Goal: Task Accomplishment & Management: Complete application form

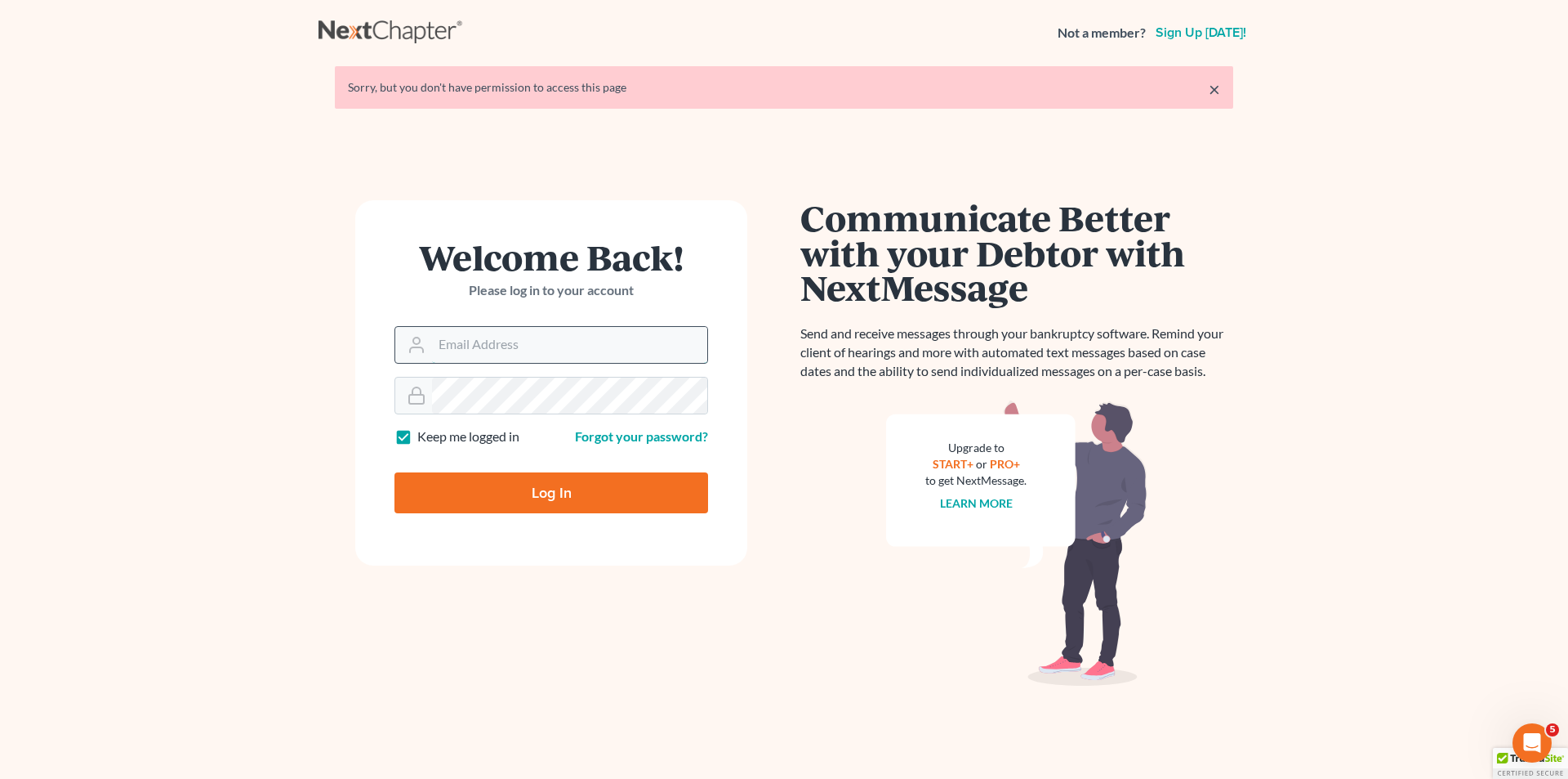
click at [605, 350] on input "Email Address" at bounding box center [570, 344] width 276 height 36
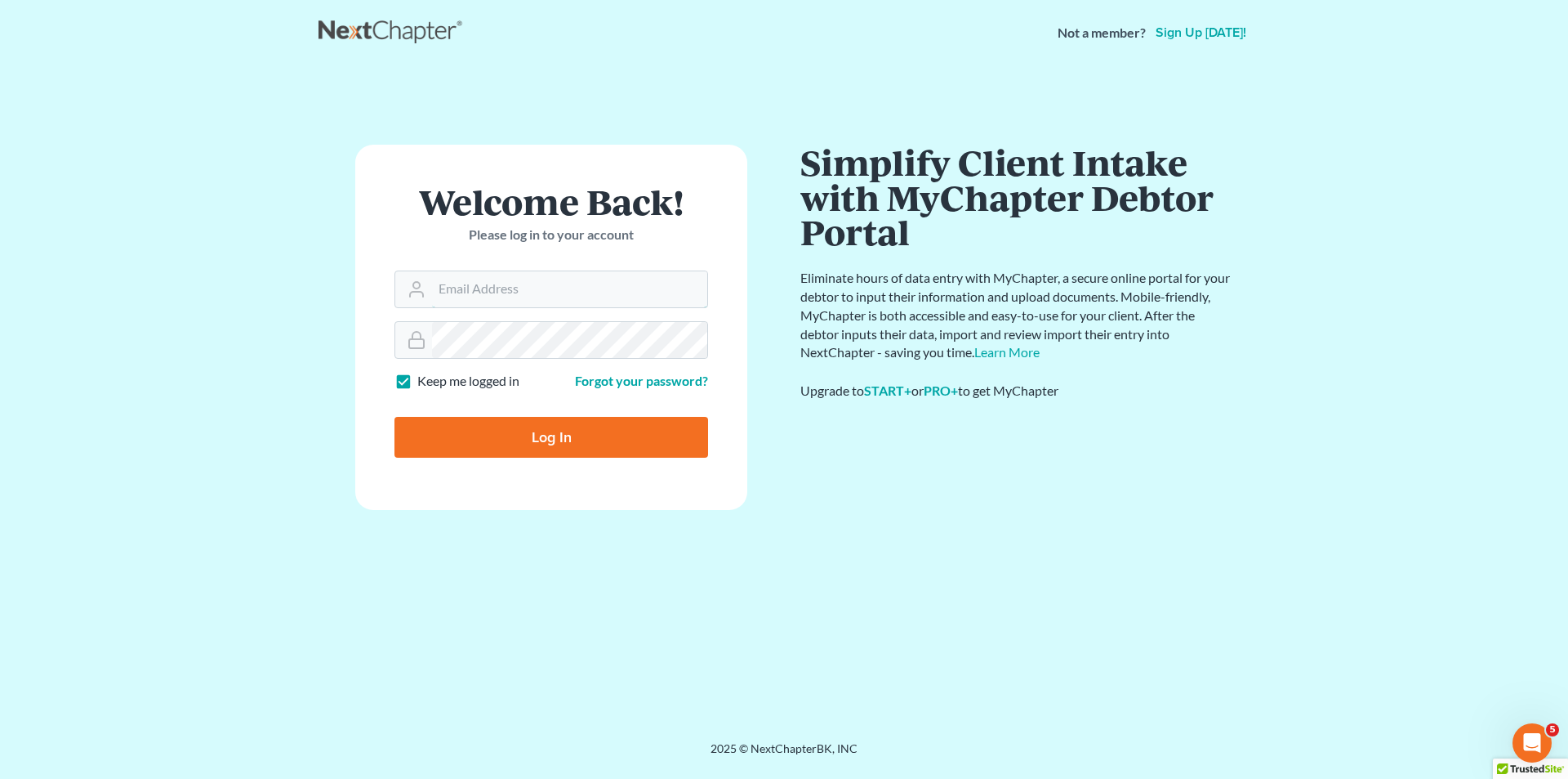
type input "[EMAIL_ADDRESS][DOMAIN_NAME]"
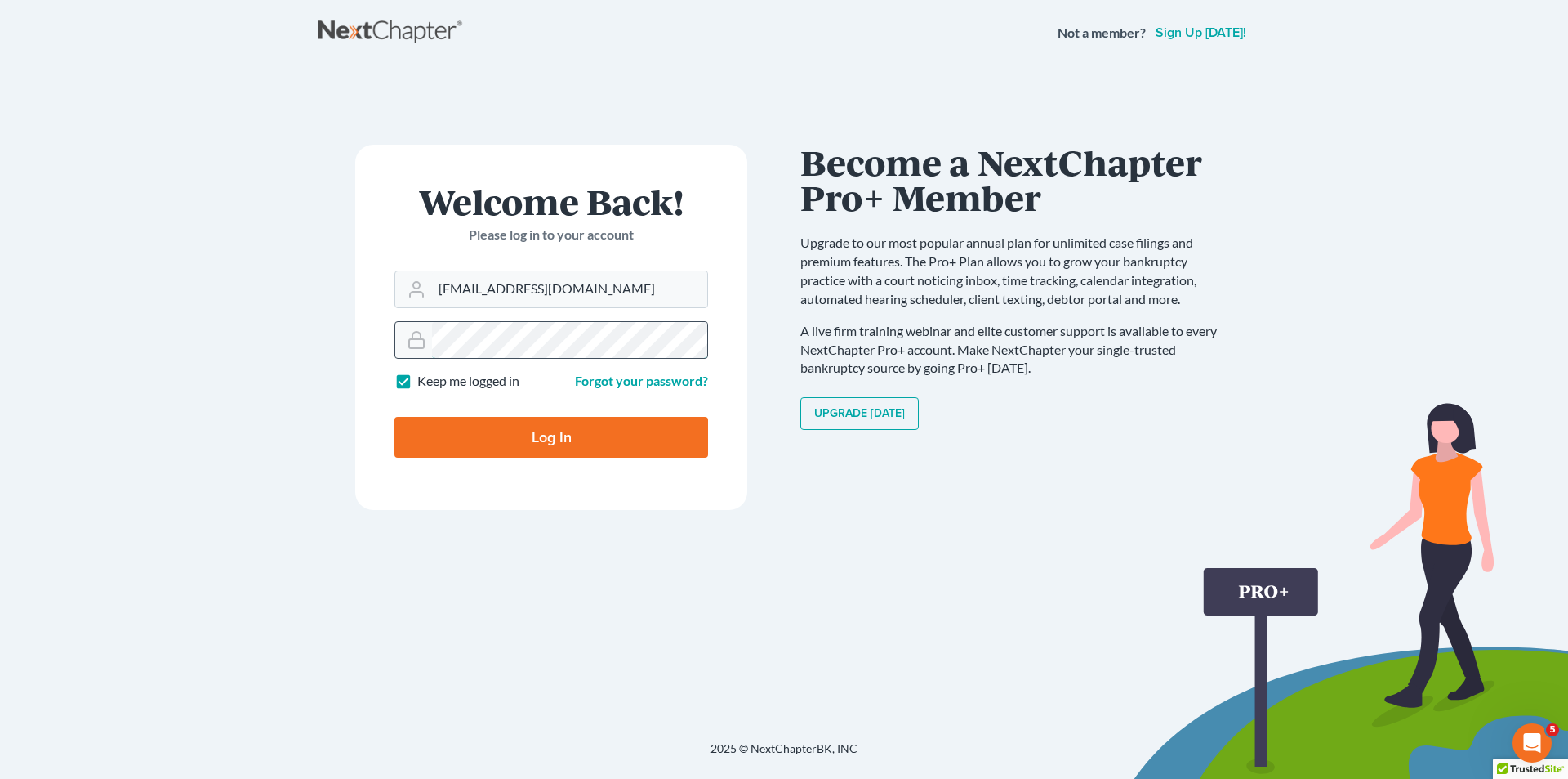
click at [394, 416] on input "Log In" at bounding box center [550, 437] width 313 height 40
type input "Thinking..."
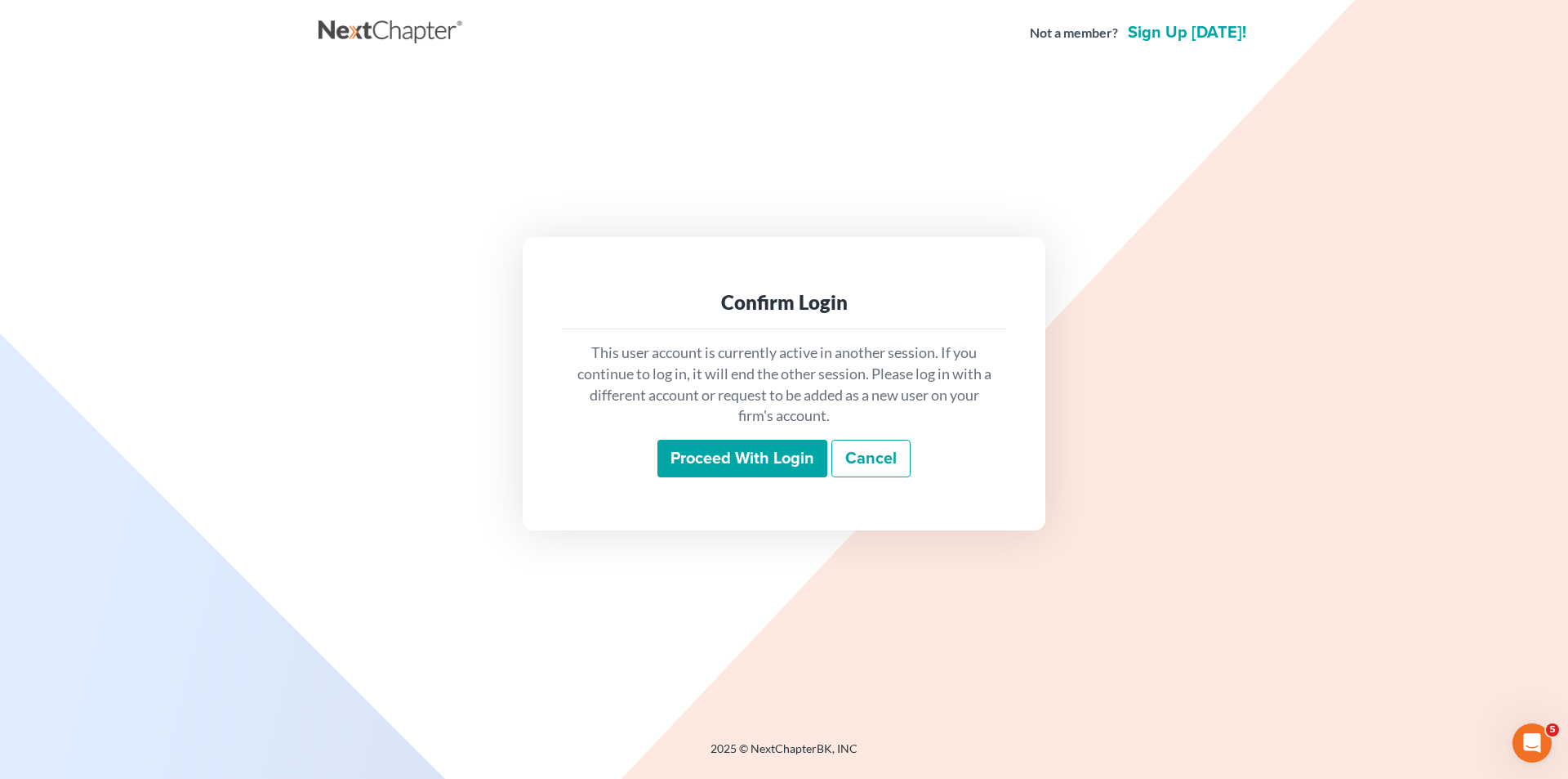
click at [706, 449] on input "Proceed with login" at bounding box center [742, 458] width 170 height 38
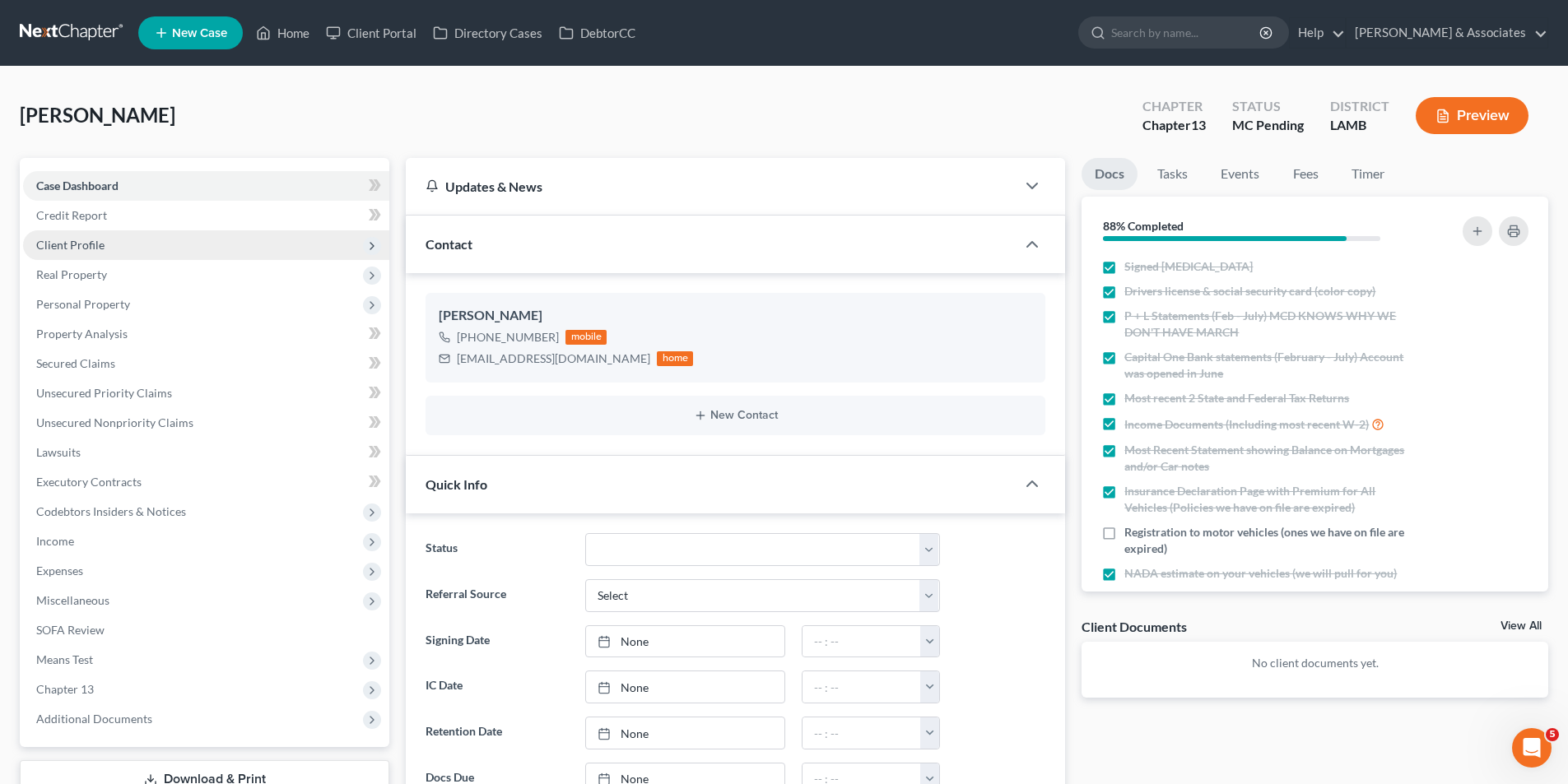
click at [106, 243] on span "Client Profile" at bounding box center [206, 245] width 366 height 30
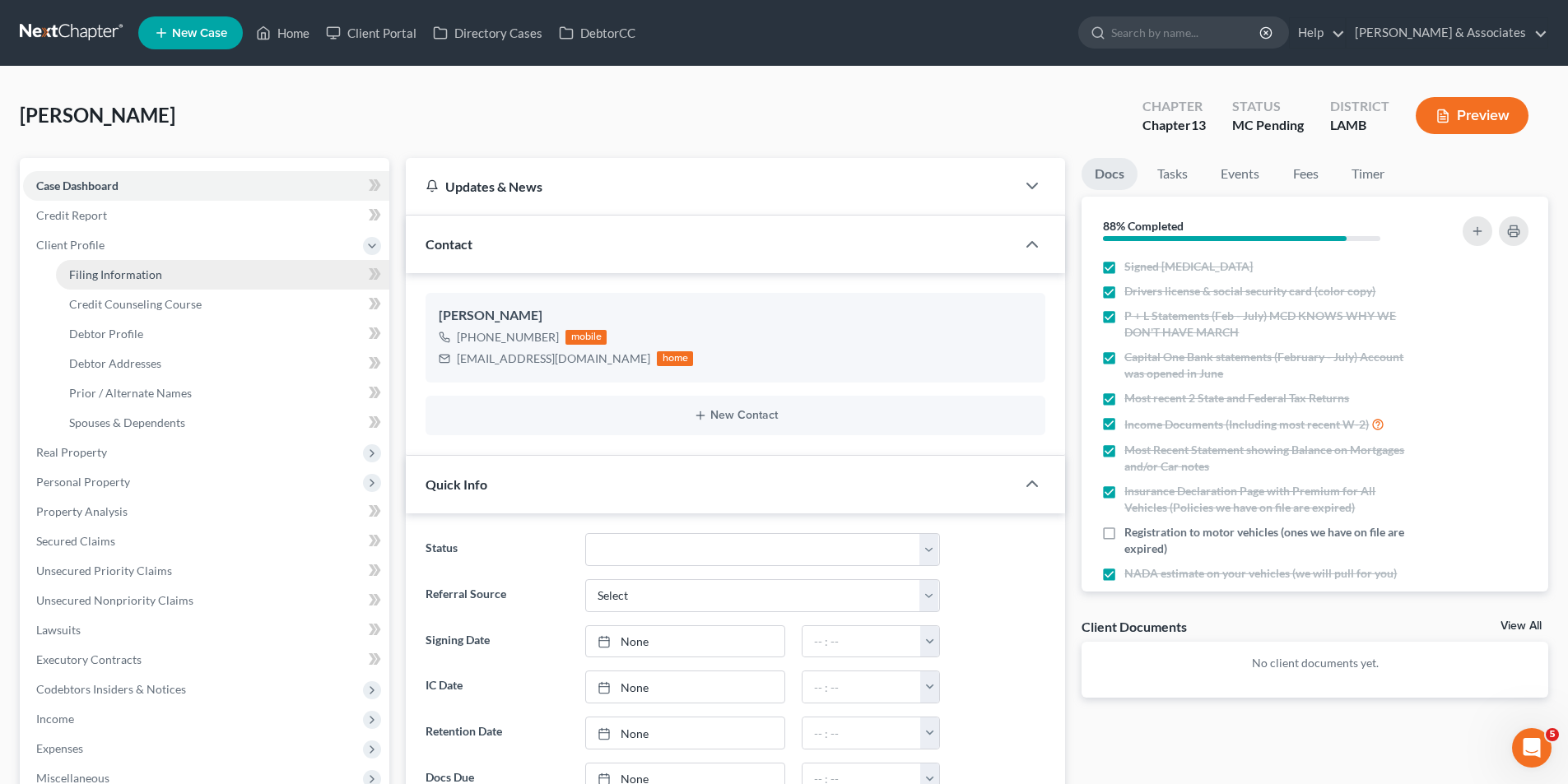
click at [165, 268] on link "Filing Information" at bounding box center [222, 275] width 333 height 30
select select "1"
select select "0"
select select "3"
select select "19"
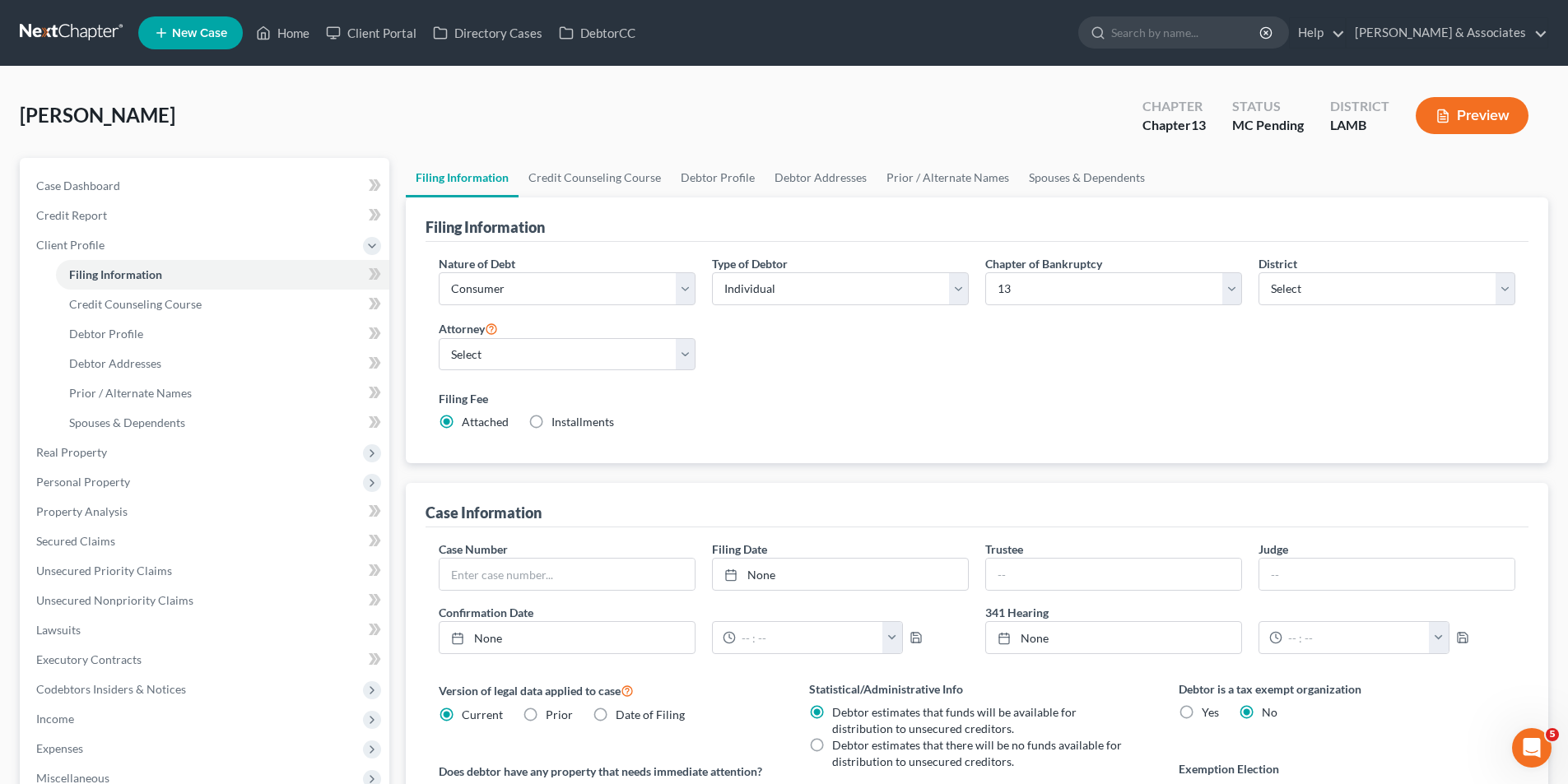
click at [605, 375] on div "Attorney Select Morley Diment - LAMB Morley Diment - LAEB Morley Diment - LAWB …" at bounding box center [566, 351] width 273 height 66
click at [605, 361] on select "Select Morley Diment - LAMB Morley Diment - LAEB Morley Diment - LAWB Paul Shou…" at bounding box center [567, 354] width 256 height 33
select select "0"
click at [439, 338] on select "Select Morley Diment - LAMB Morley Diment - LAEB Morley Diment - LAWB Paul Shou…" at bounding box center [567, 354] width 256 height 33
click at [781, 412] on div "Filing Fee Attached Installments Installments" at bounding box center [977, 410] width 1077 height 41
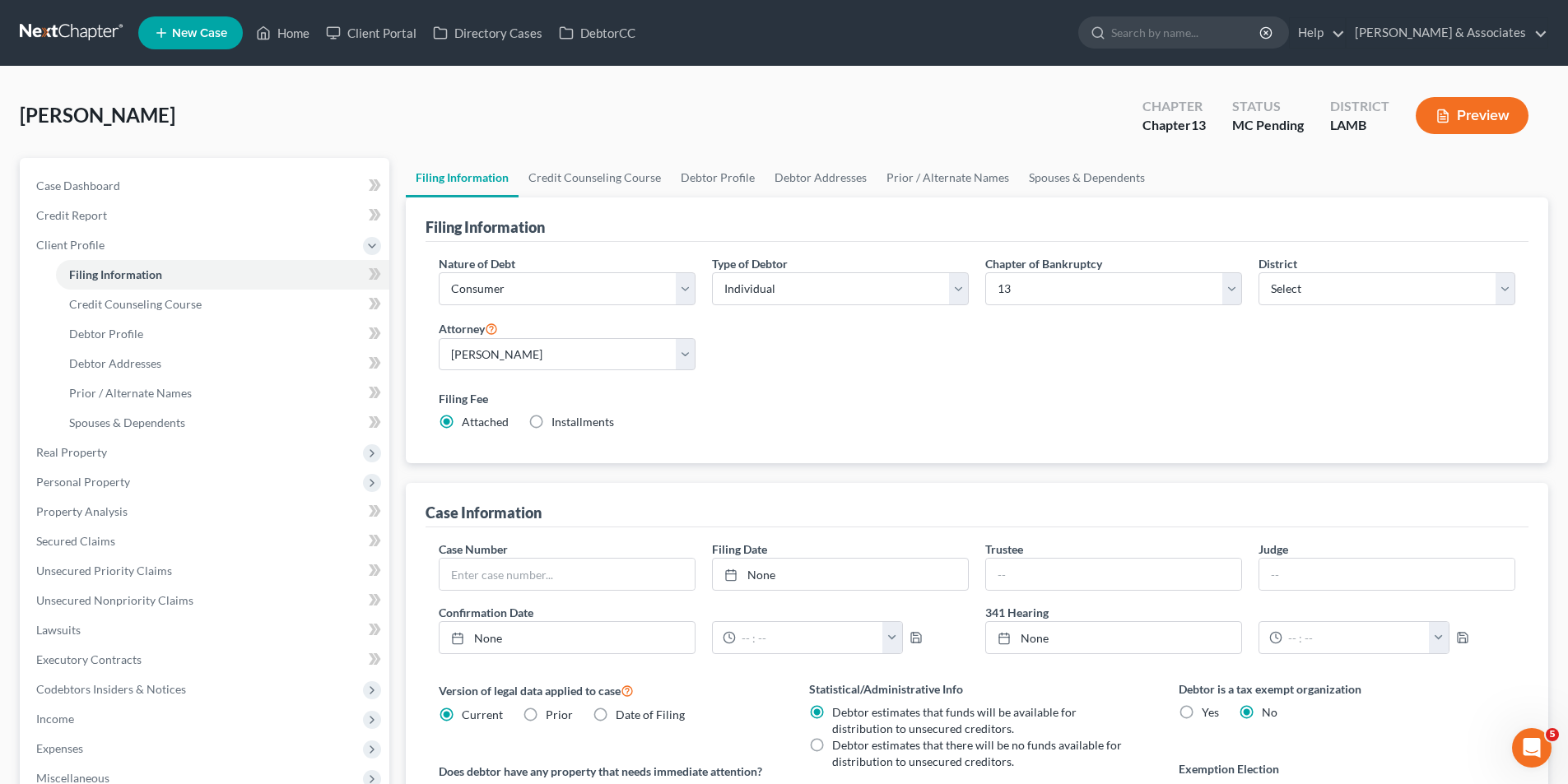
click at [1071, 423] on div "Filing Fee Attached Installments Installments" at bounding box center [977, 410] width 1077 height 41
click at [194, 336] on link "Debtor Profile" at bounding box center [222, 334] width 333 height 30
select select "3"
select select "1"
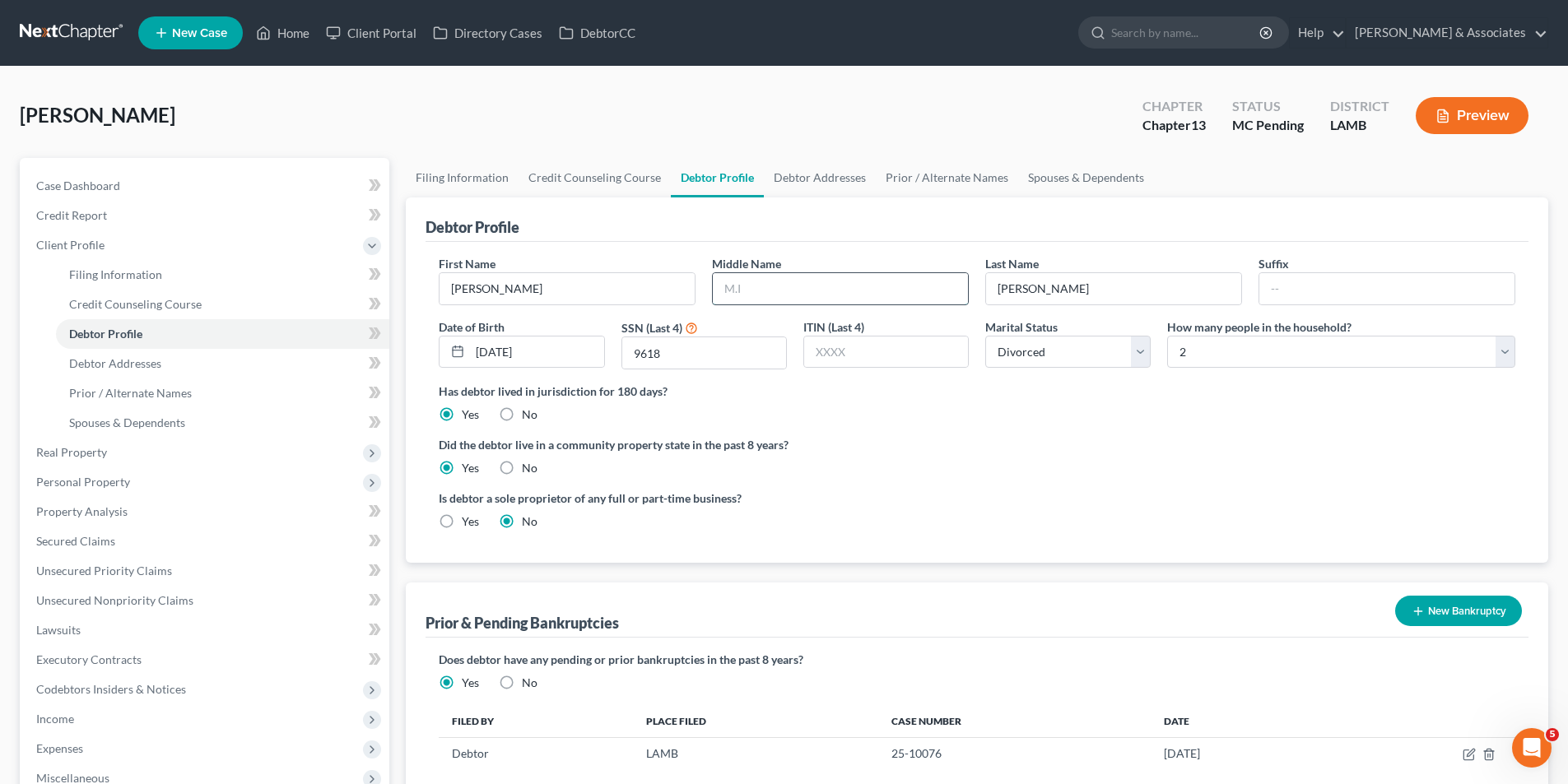
click at [807, 276] on input "text" at bounding box center [840, 288] width 255 height 31
type input "John"
click at [1036, 487] on ng-include "First Name Daryl Middle Name John Last Name Barbier Suffix Date of Birth 11/10/…" at bounding box center [977, 399] width 1077 height 288
click at [1149, 438] on label "Did the debtor live in a community property state in the past 8 years?" at bounding box center [977, 444] width 1077 height 17
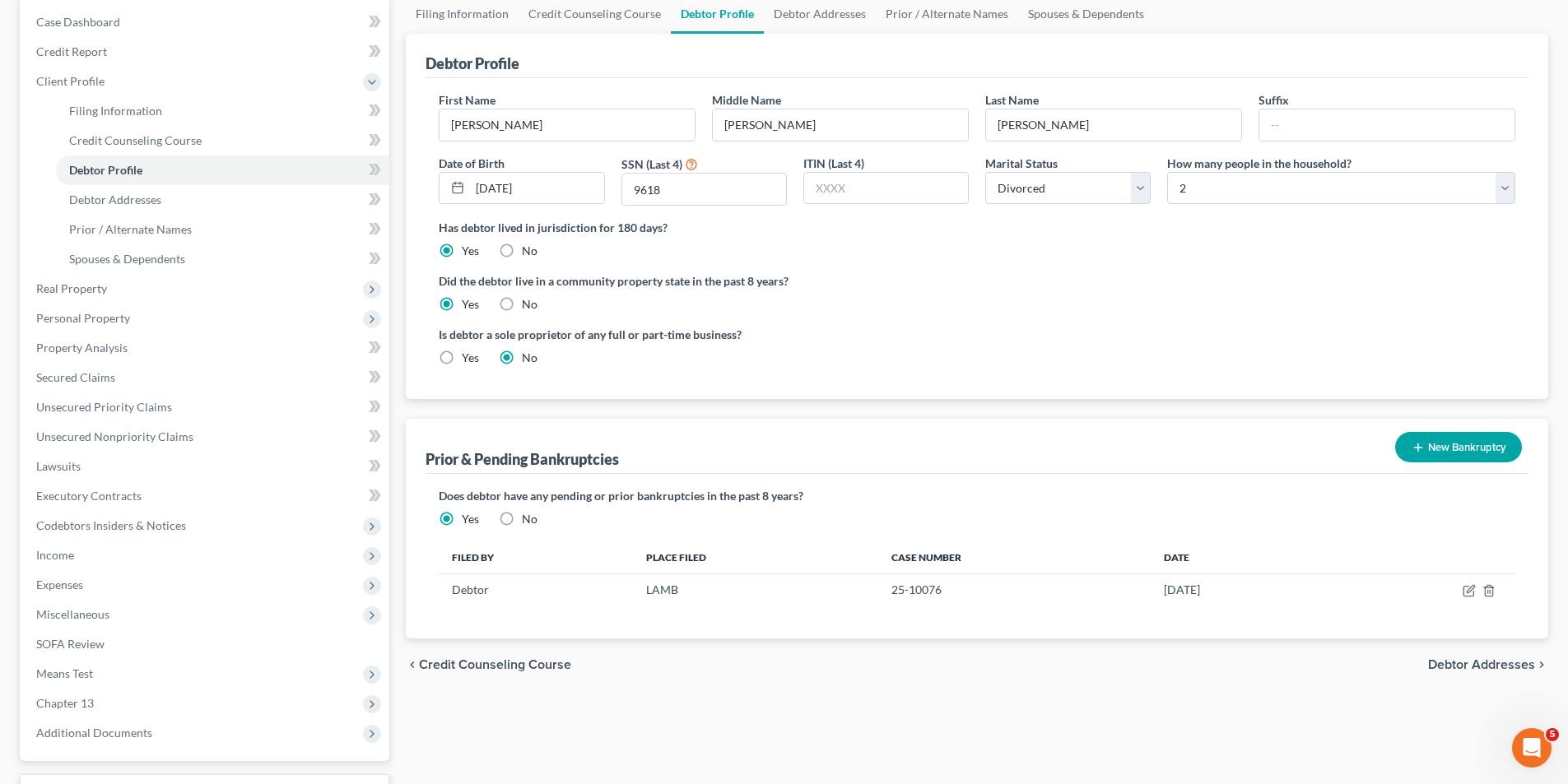
scroll to position [255, 0]
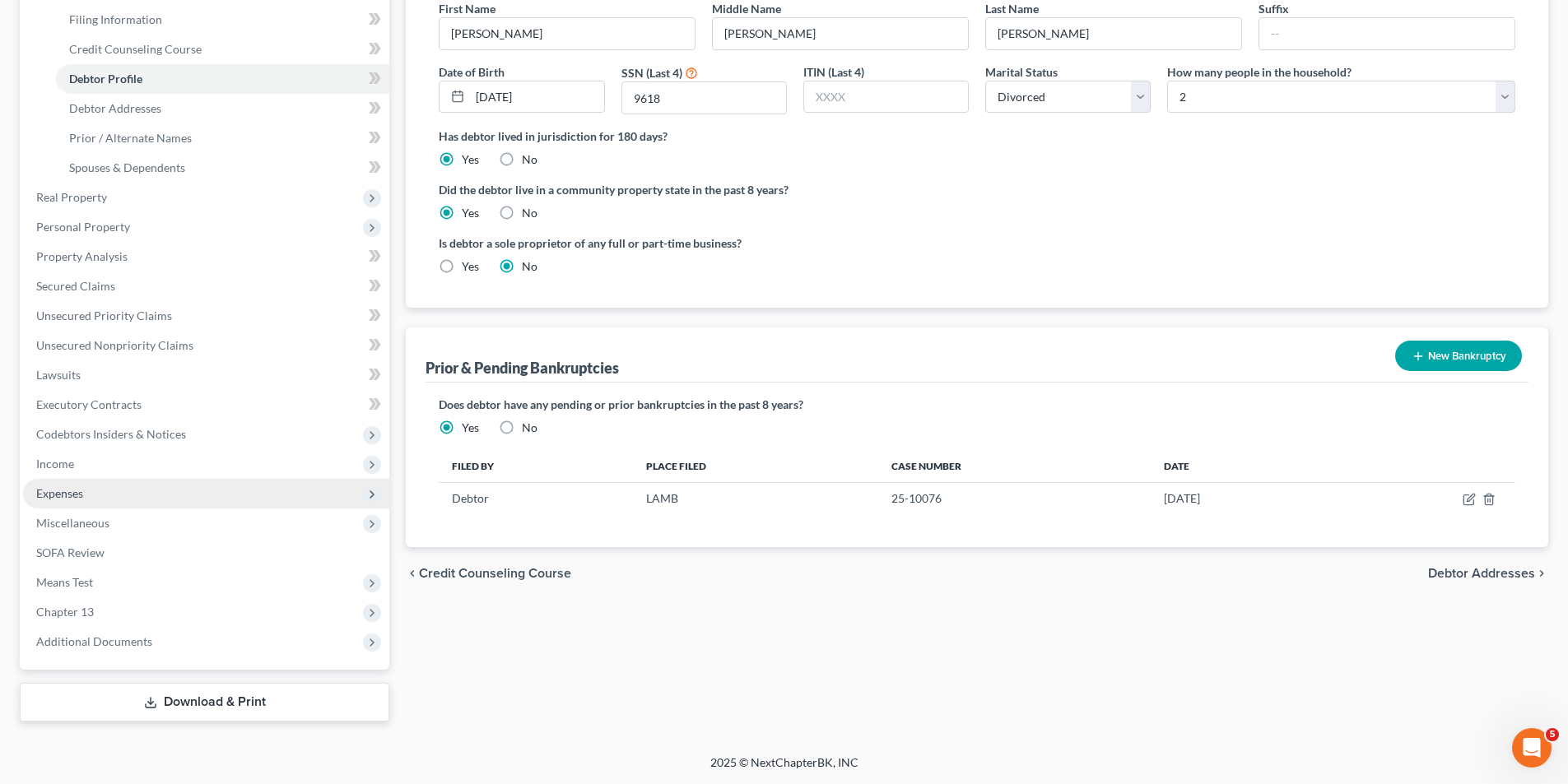
click at [79, 487] on span "Expenses" at bounding box center [59, 493] width 47 height 14
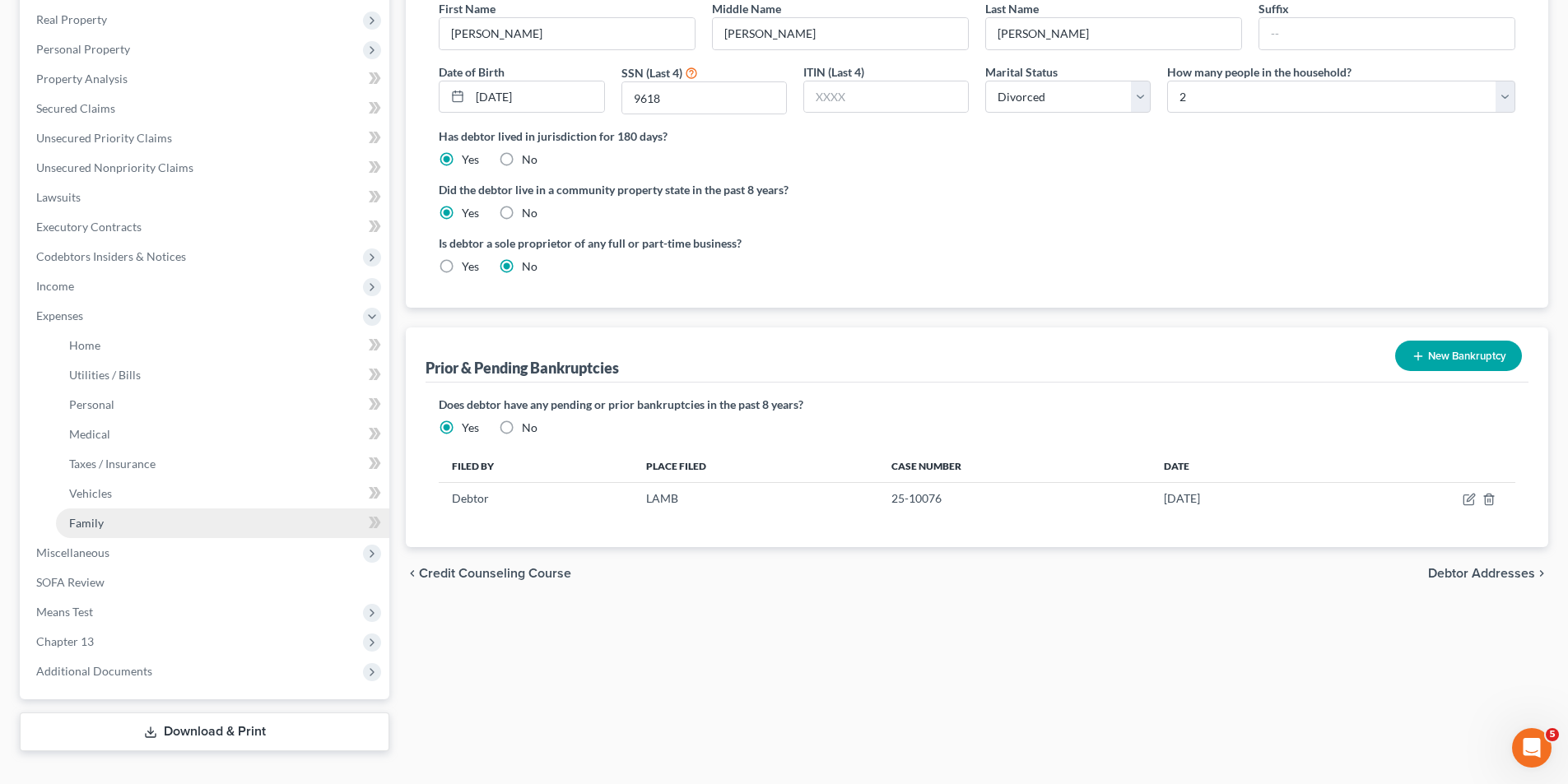
click at [95, 516] on span "Family" at bounding box center [86, 522] width 35 height 14
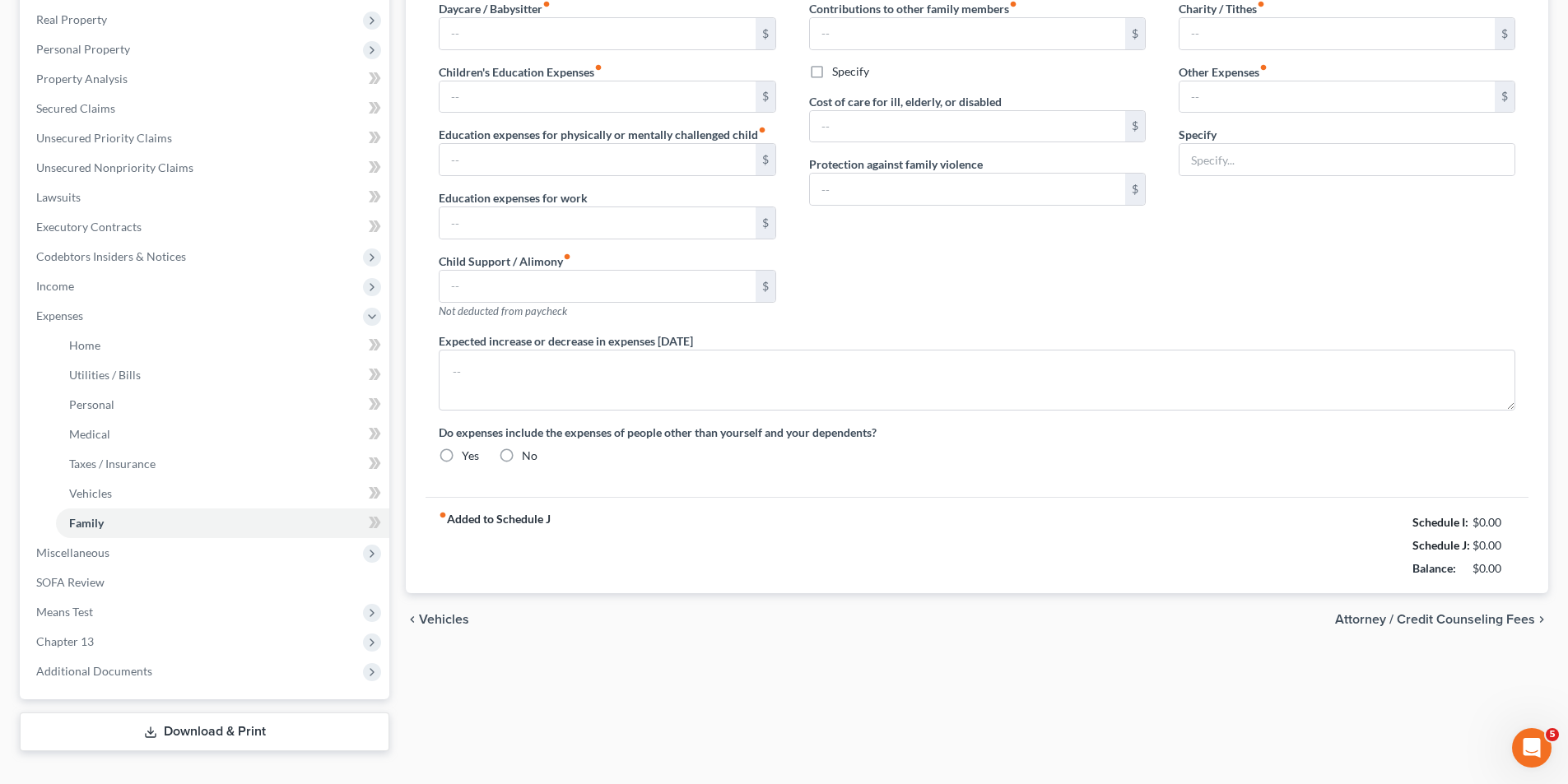
scroll to position [75, 0]
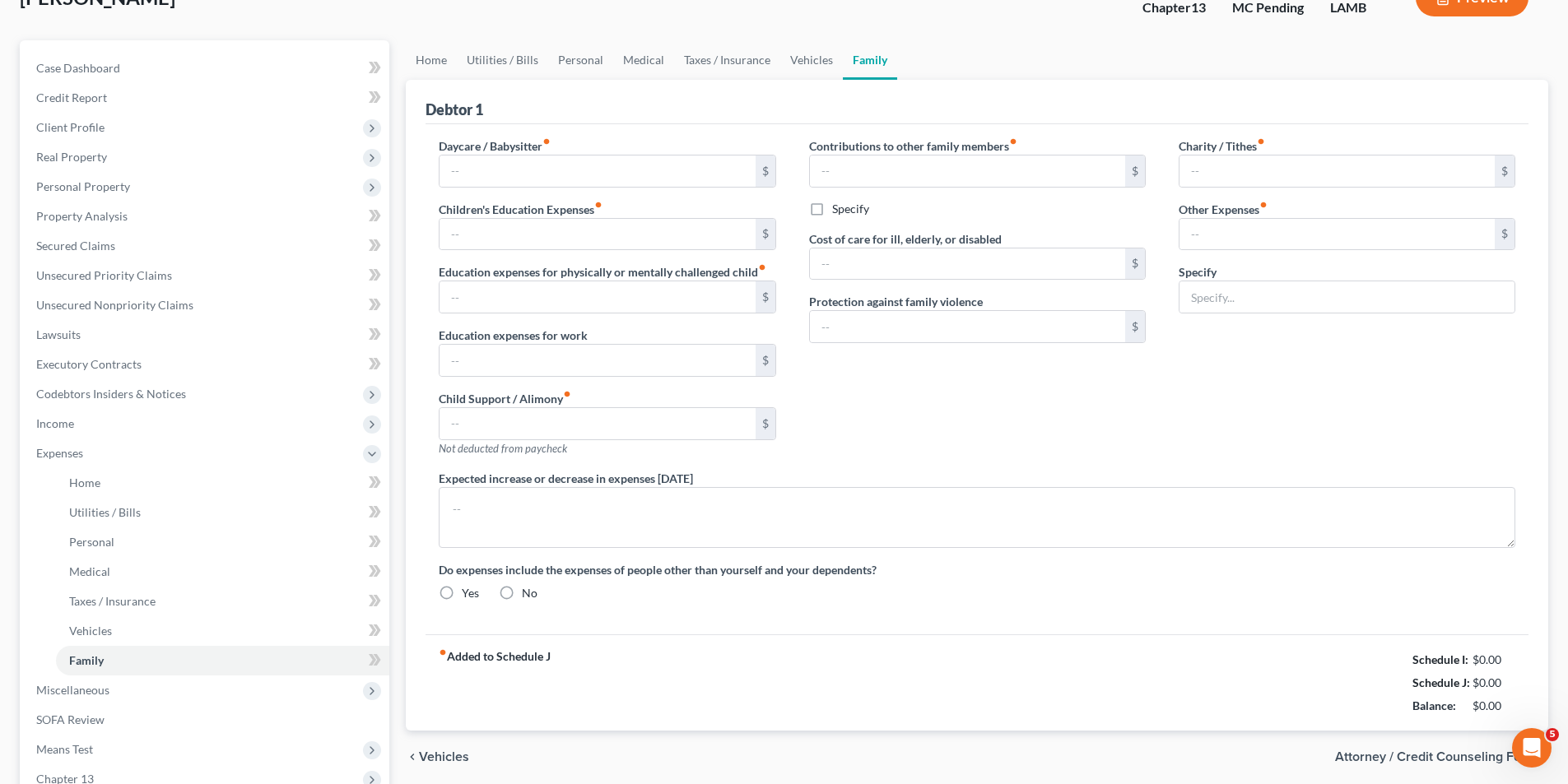
type input "0.00"
type input "550.00"
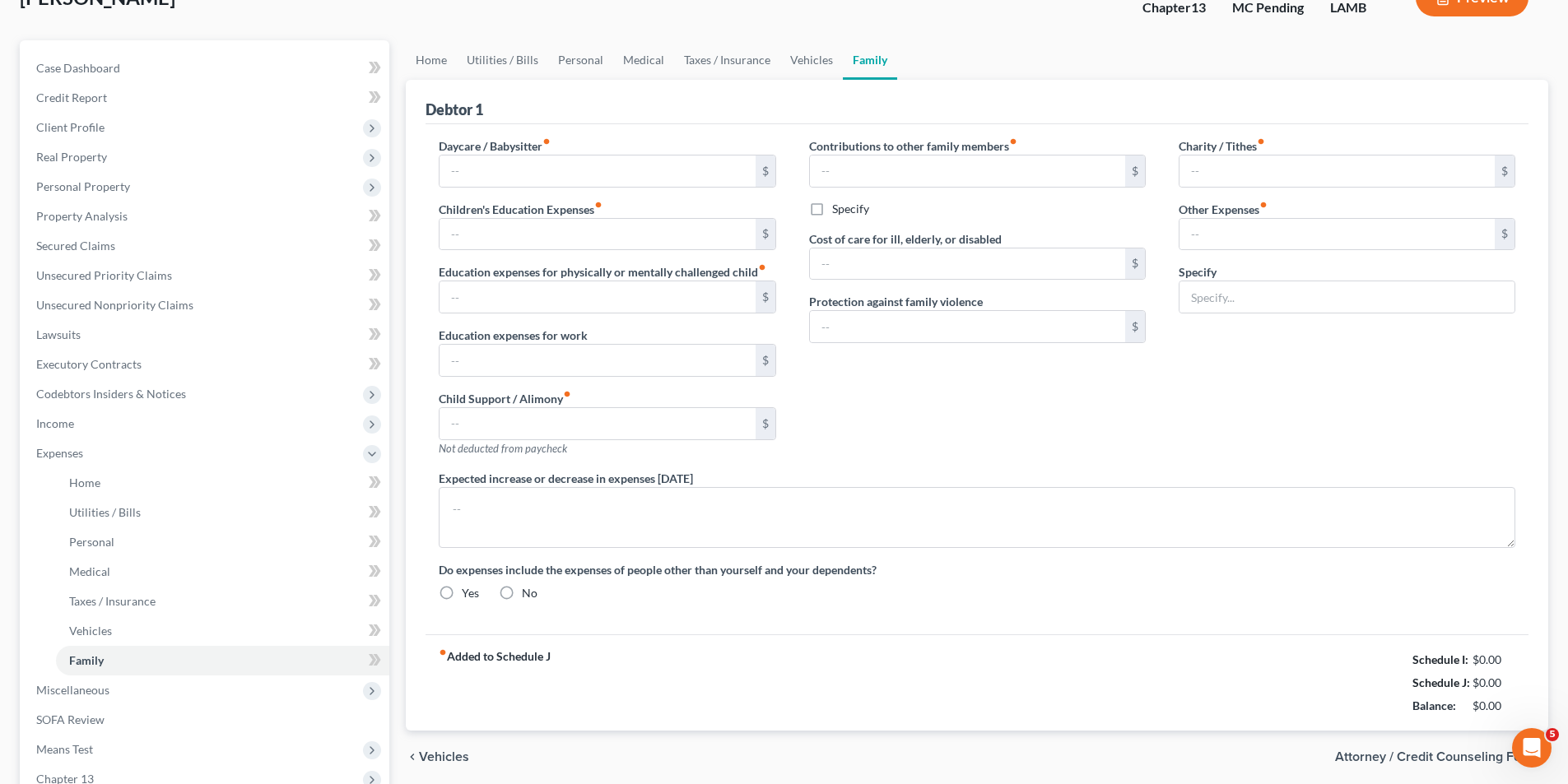
type input "0.00"
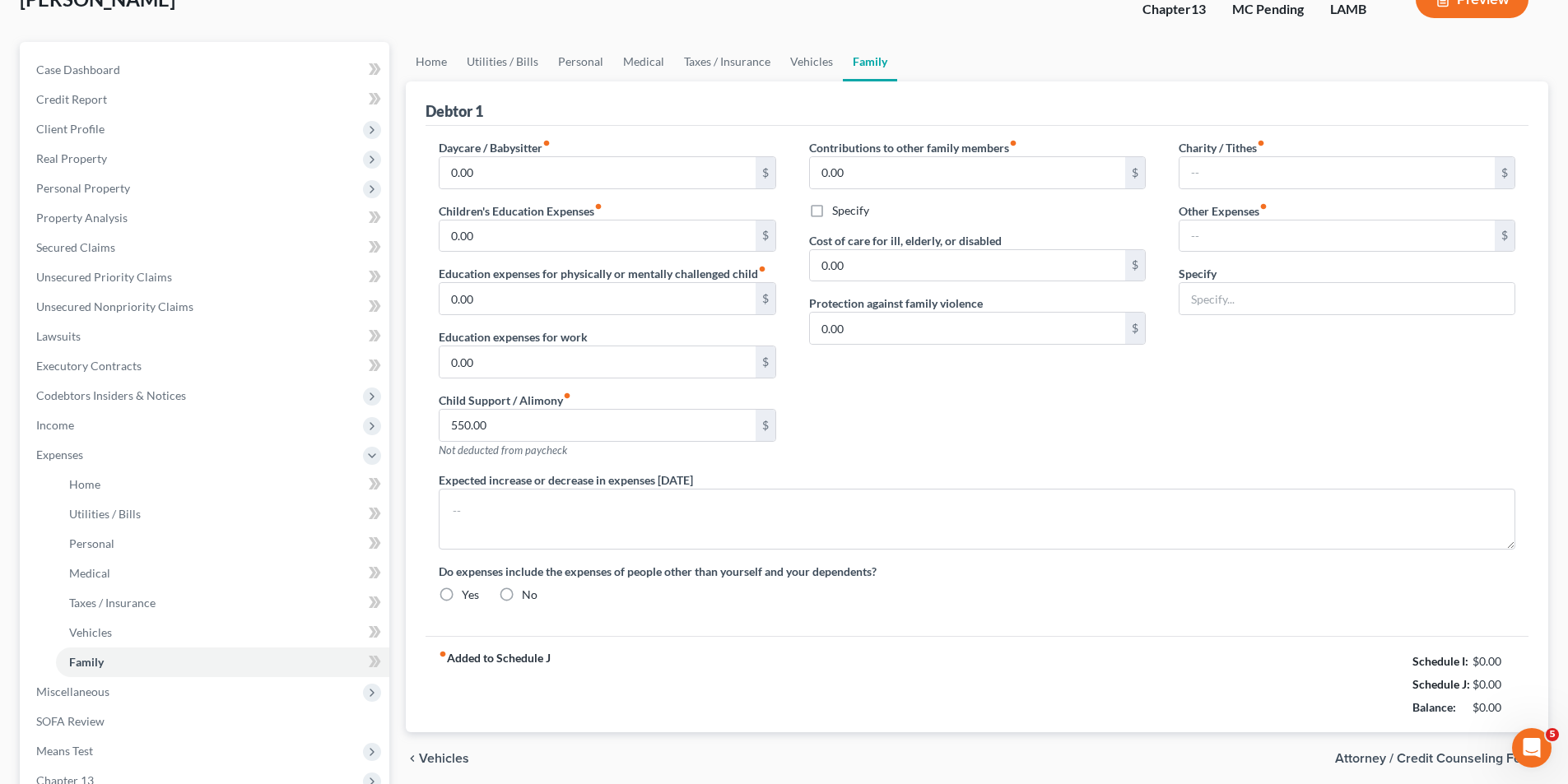
radio input "true"
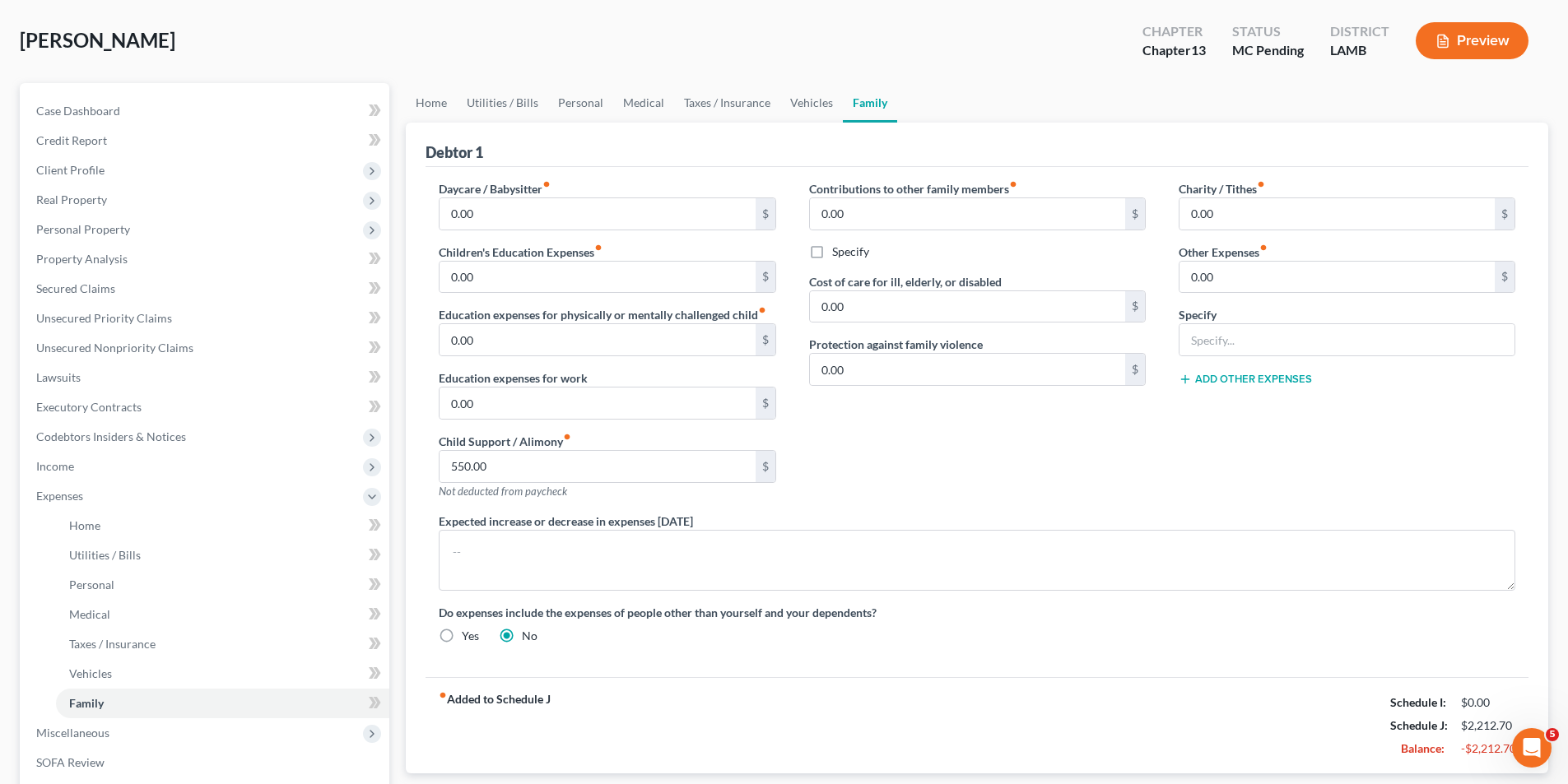
scroll to position [0, 0]
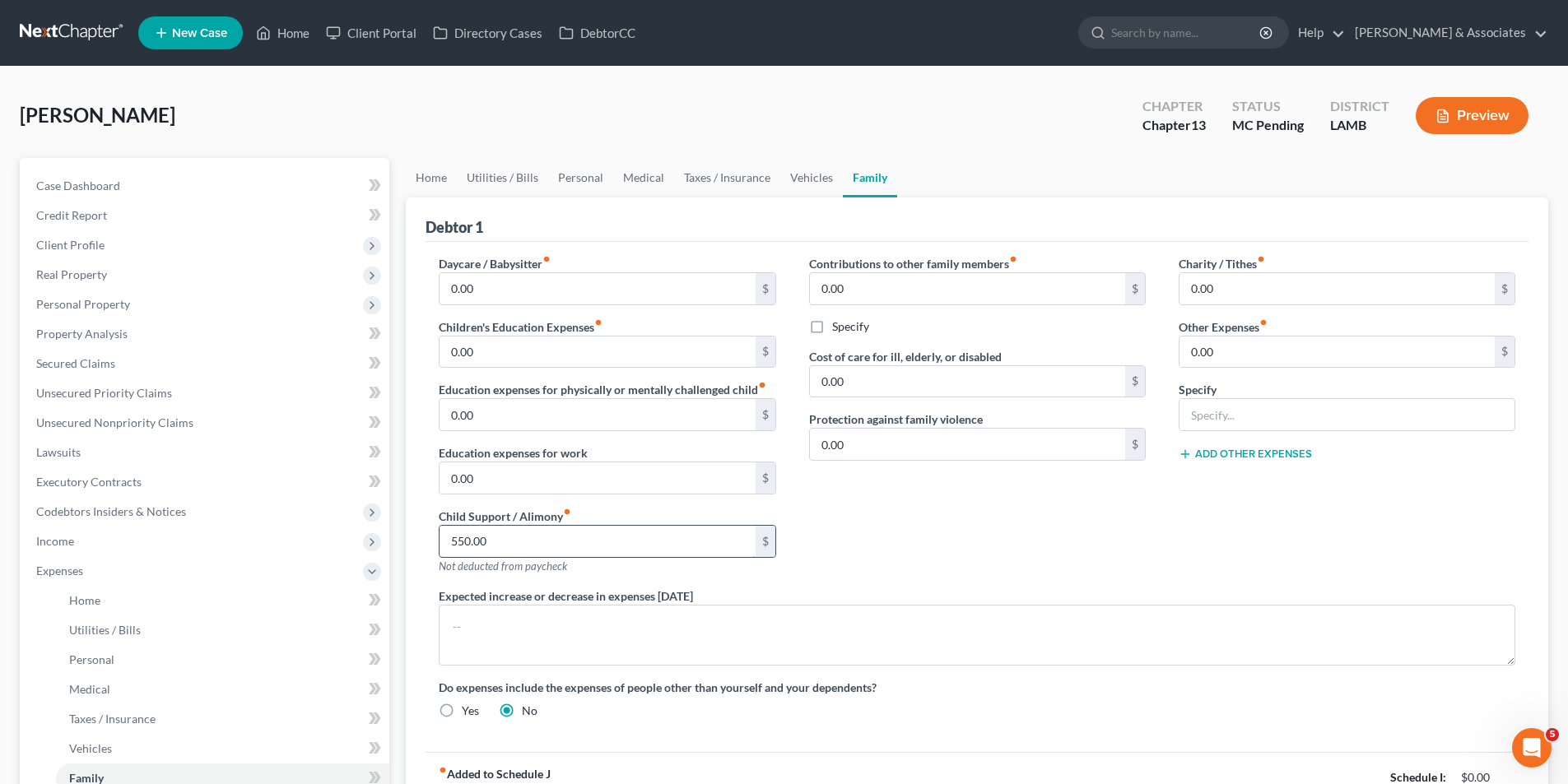
click at [584, 529] on input "550.00" at bounding box center [597, 541] width 316 height 31
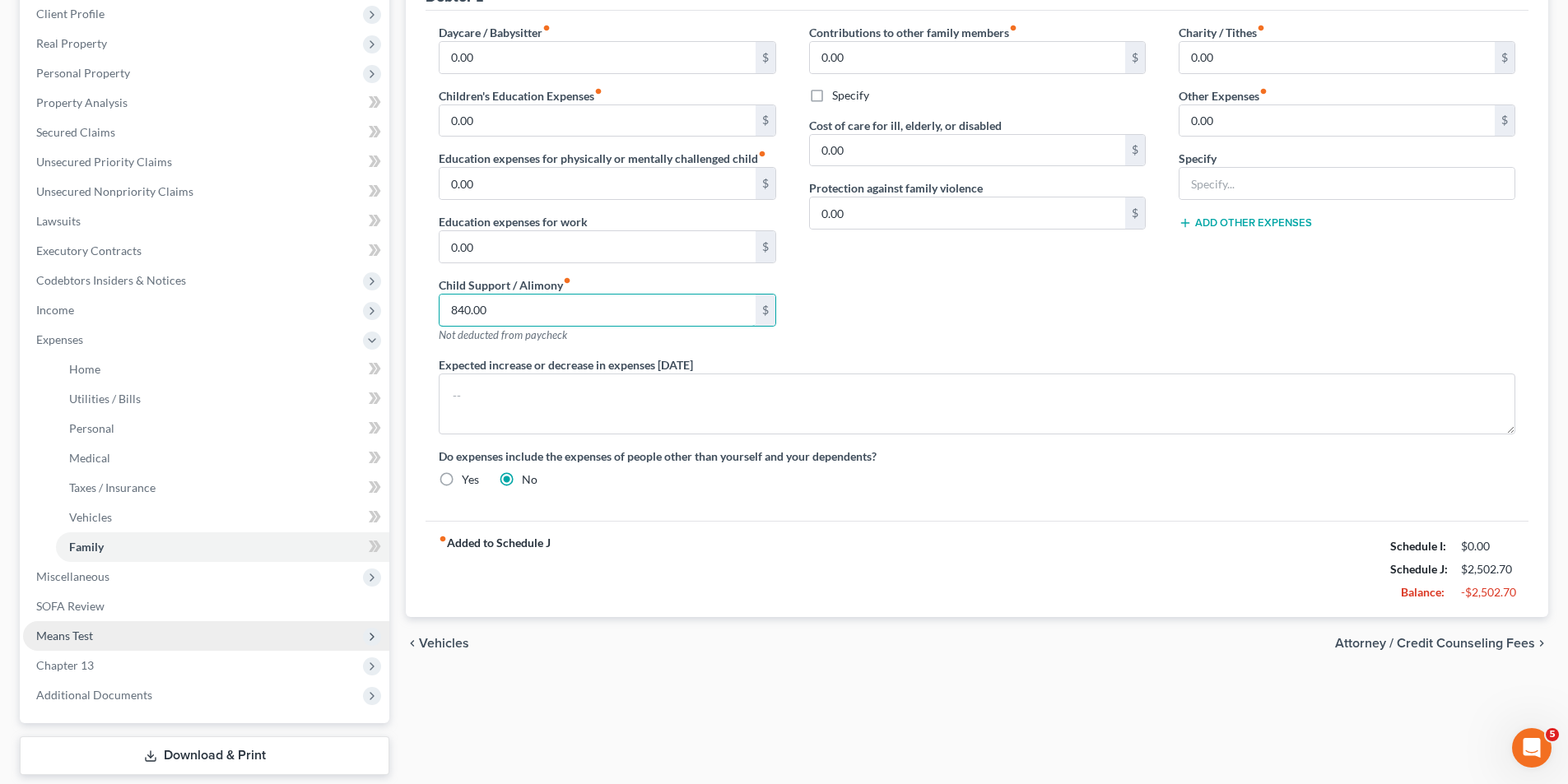
scroll to position [284, 0]
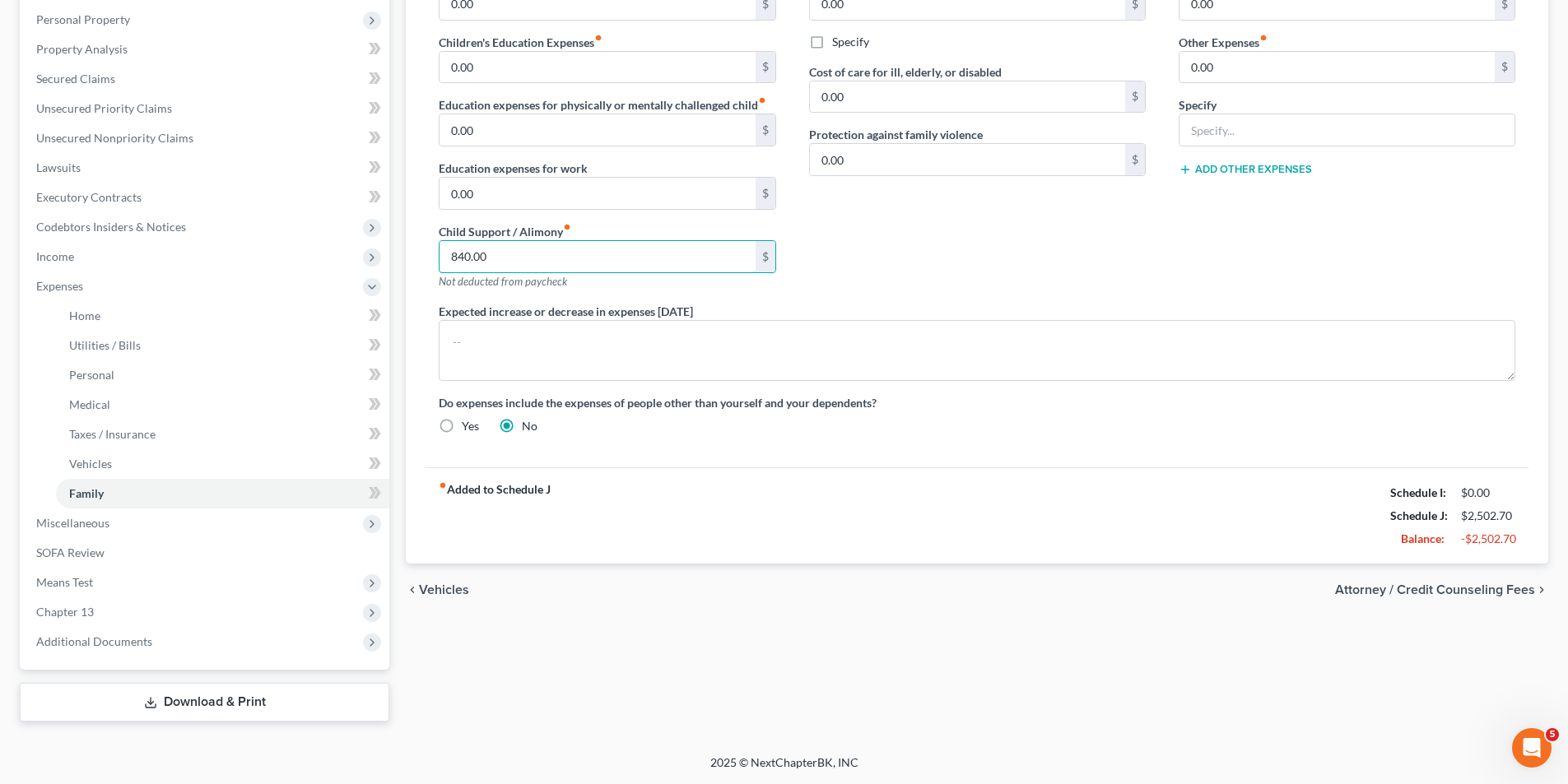
type input "840.00"
click at [604, 604] on div "chevron_left Vehicles Attorney / Credit Counseling Fees chevron_right" at bounding box center [977, 590] width 1142 height 52
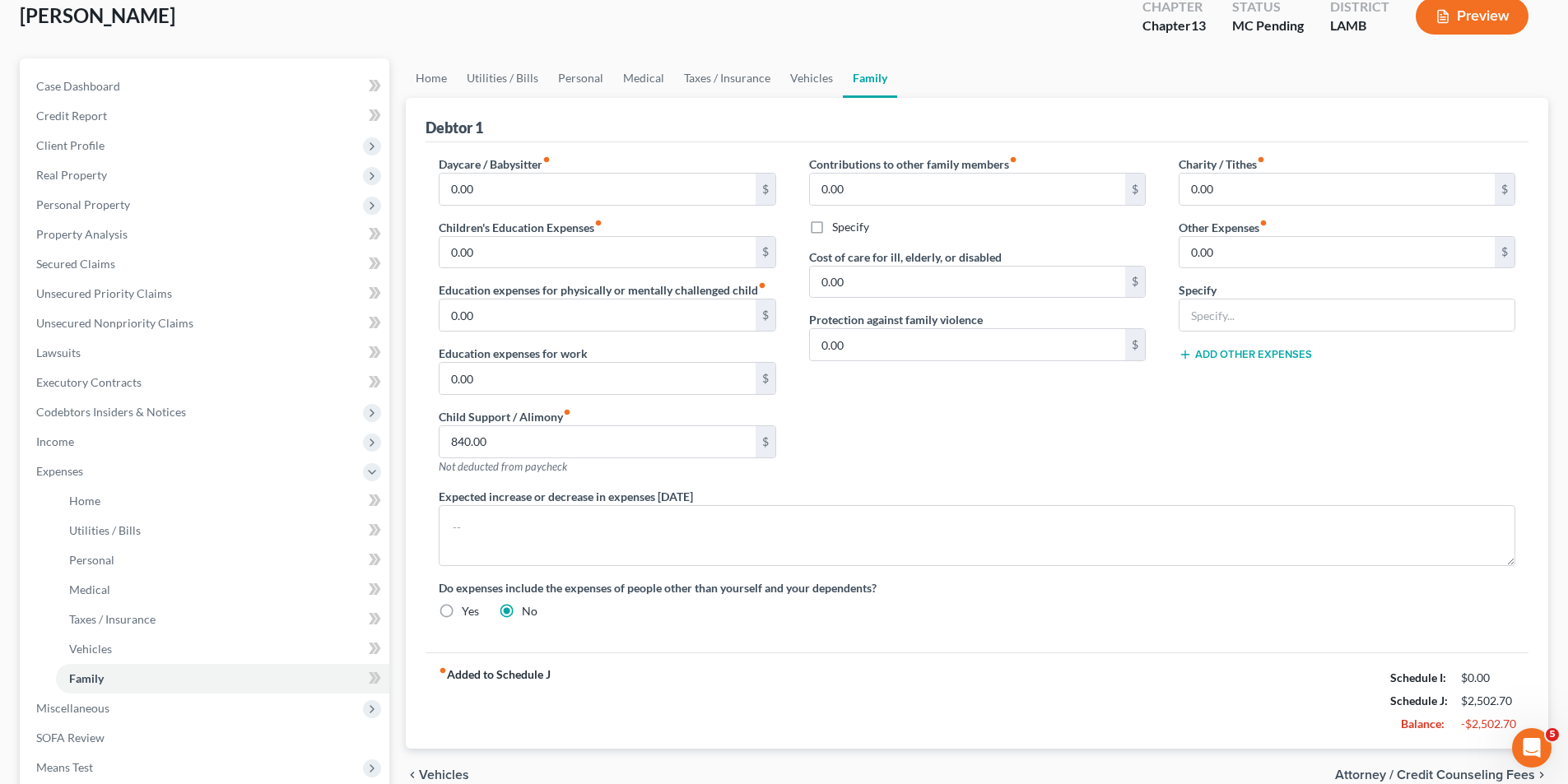
scroll to position [0, 0]
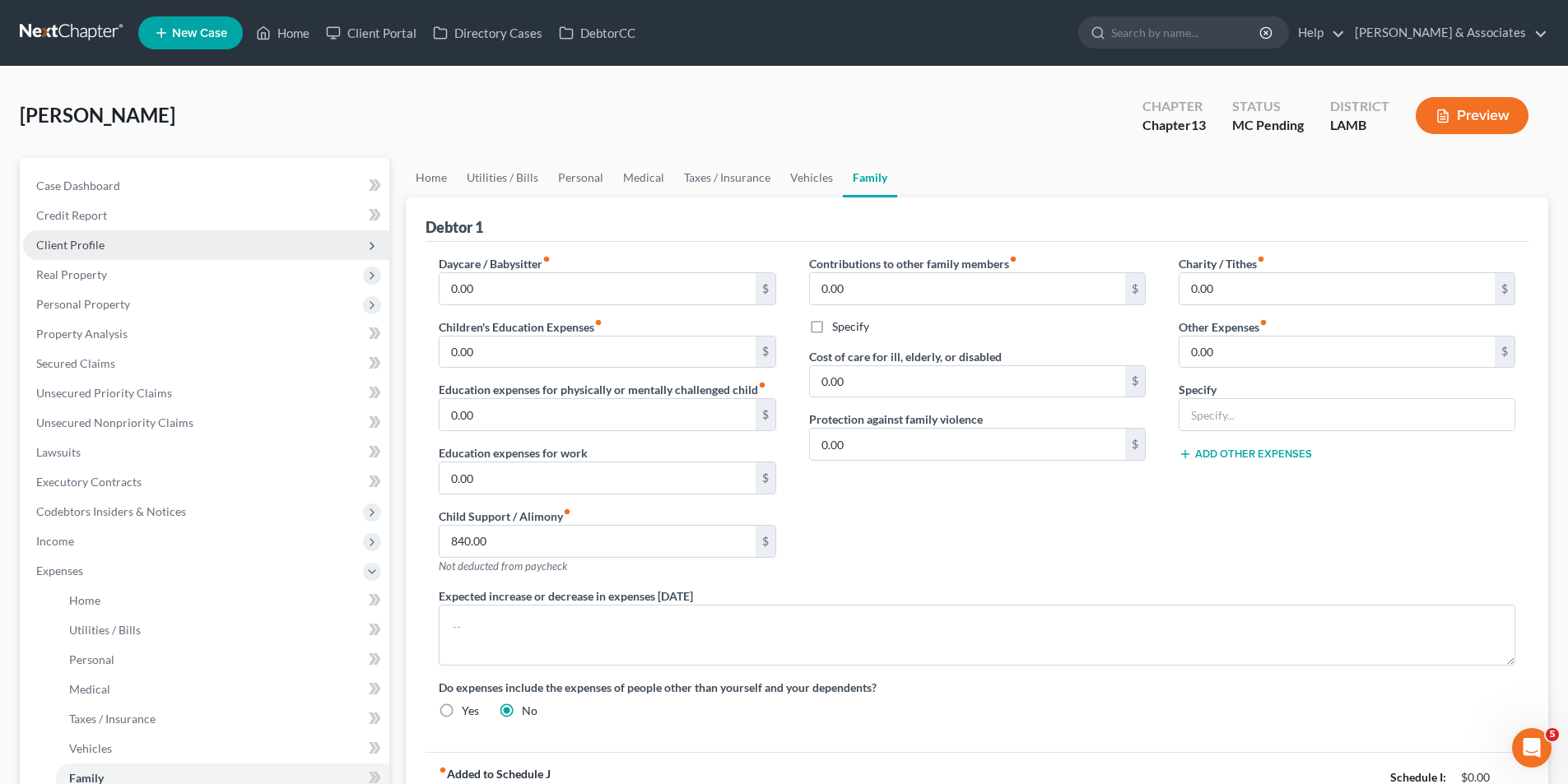
click at [90, 246] on span "Client Profile" at bounding box center [70, 245] width 68 height 14
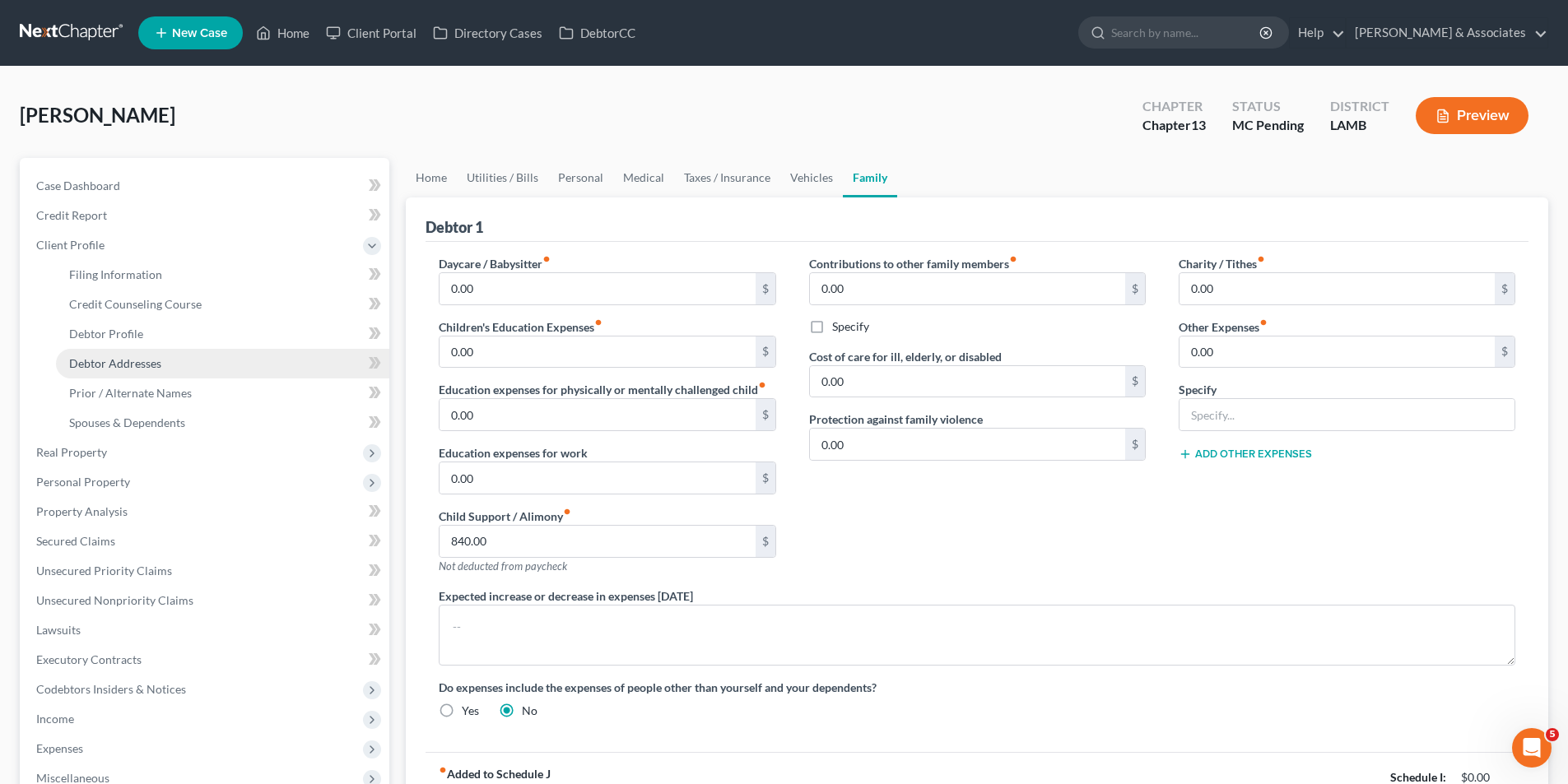
click at [94, 357] on span "Debtor Addresses" at bounding box center [115, 363] width 92 height 14
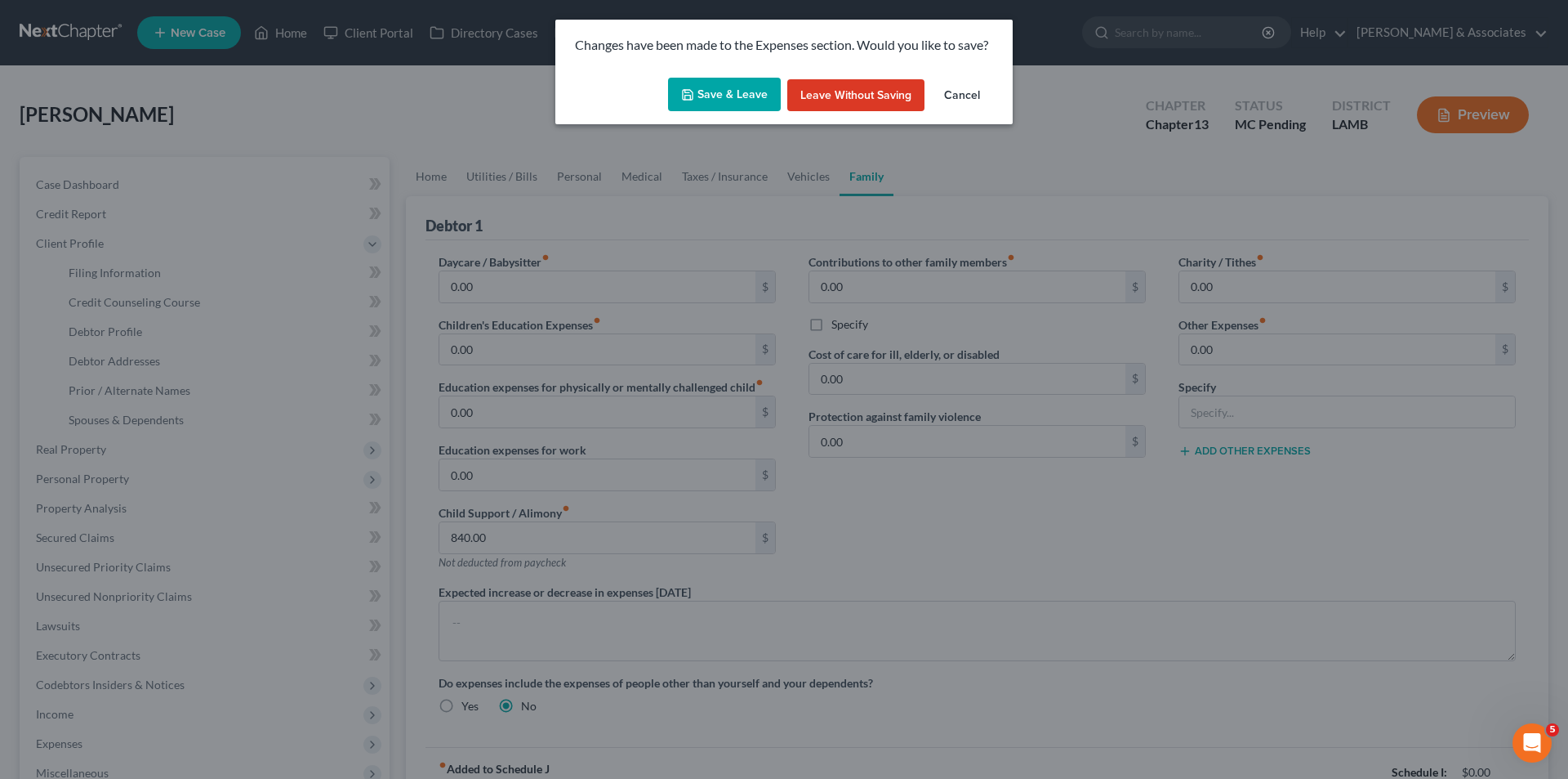
click at [704, 95] on button "Save & Leave" at bounding box center [724, 95] width 113 height 35
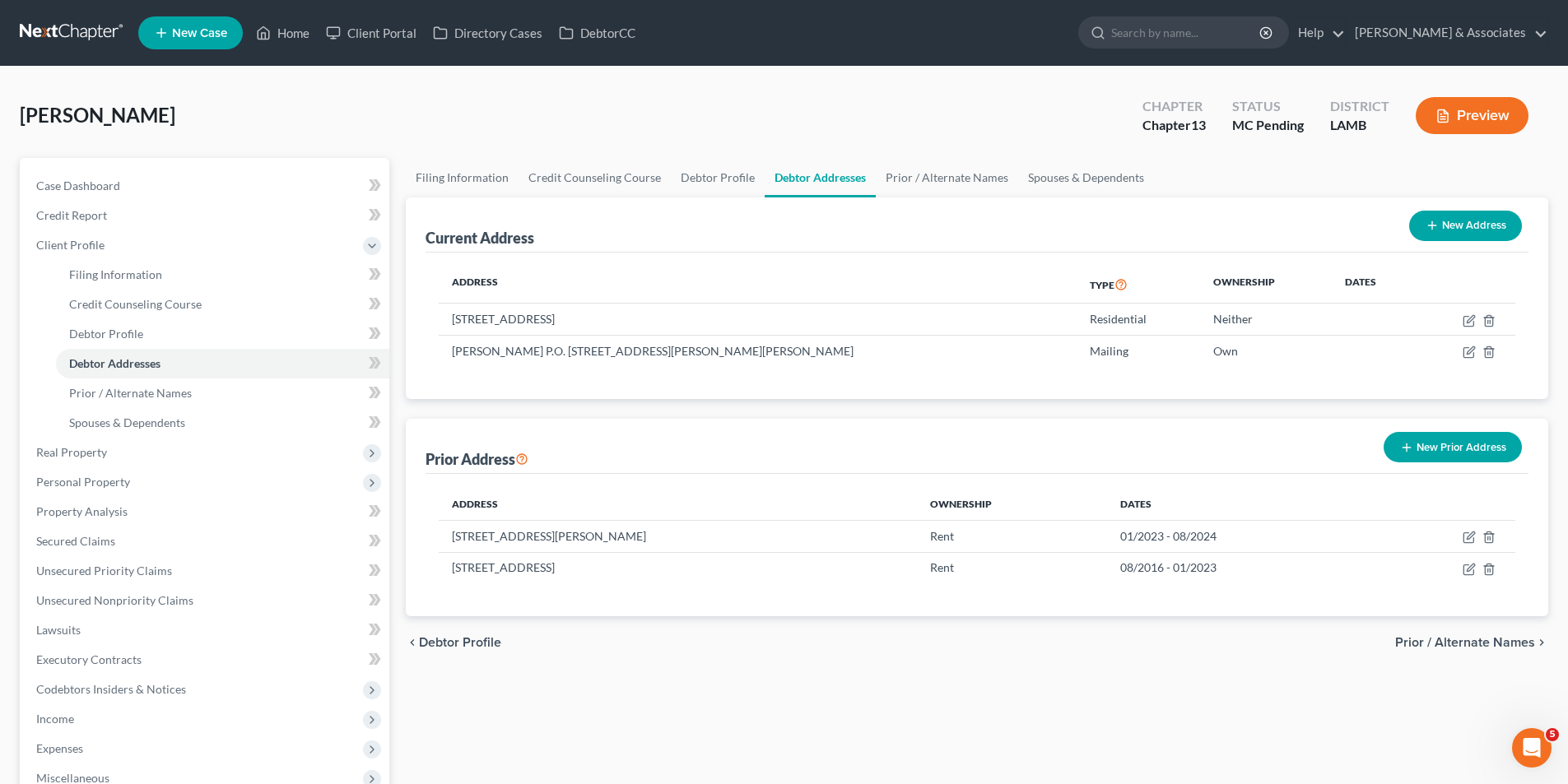
select select "3"
select select "1"
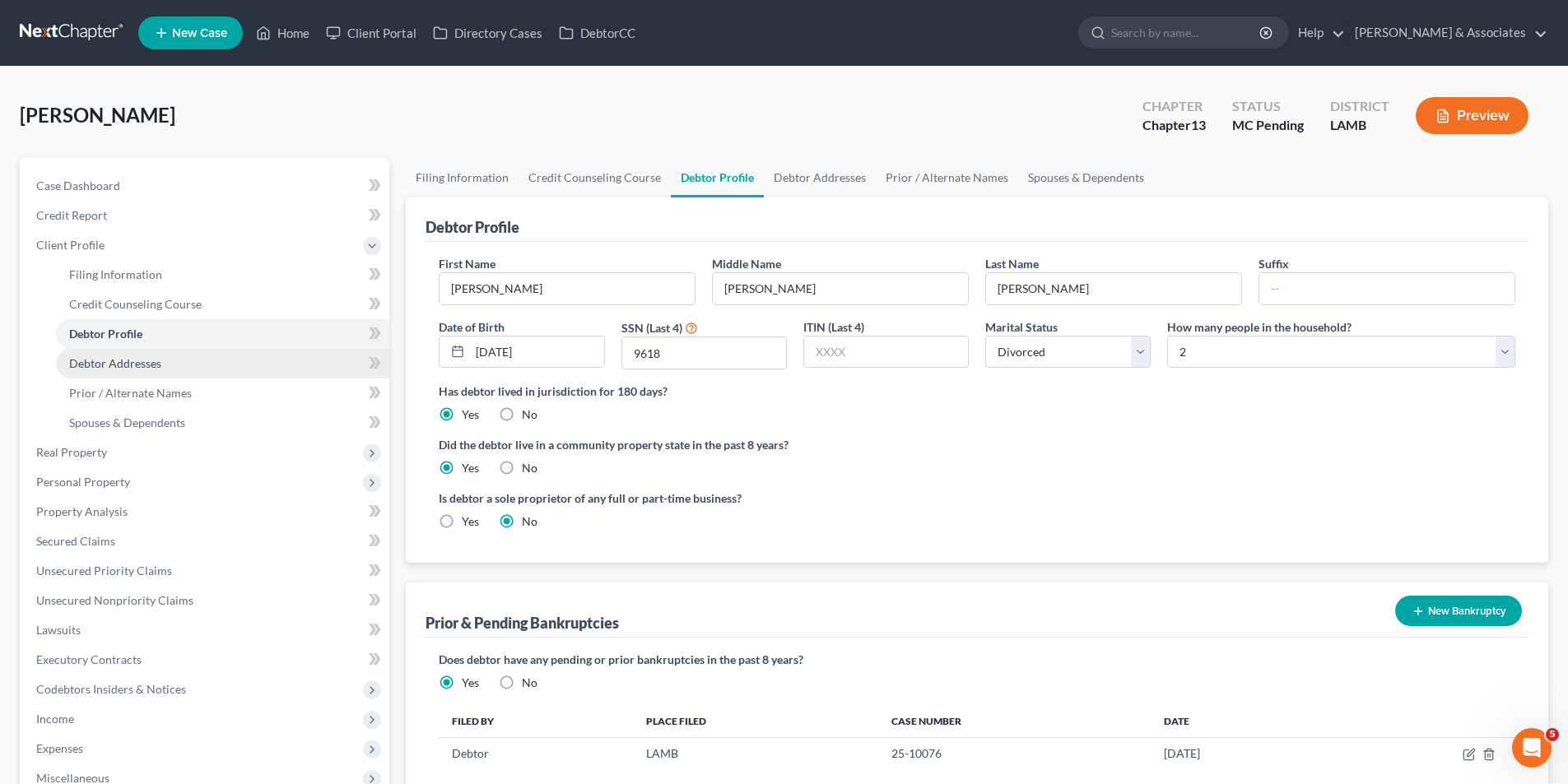
click at [111, 364] on span "Debtor Addresses" at bounding box center [115, 363] width 92 height 14
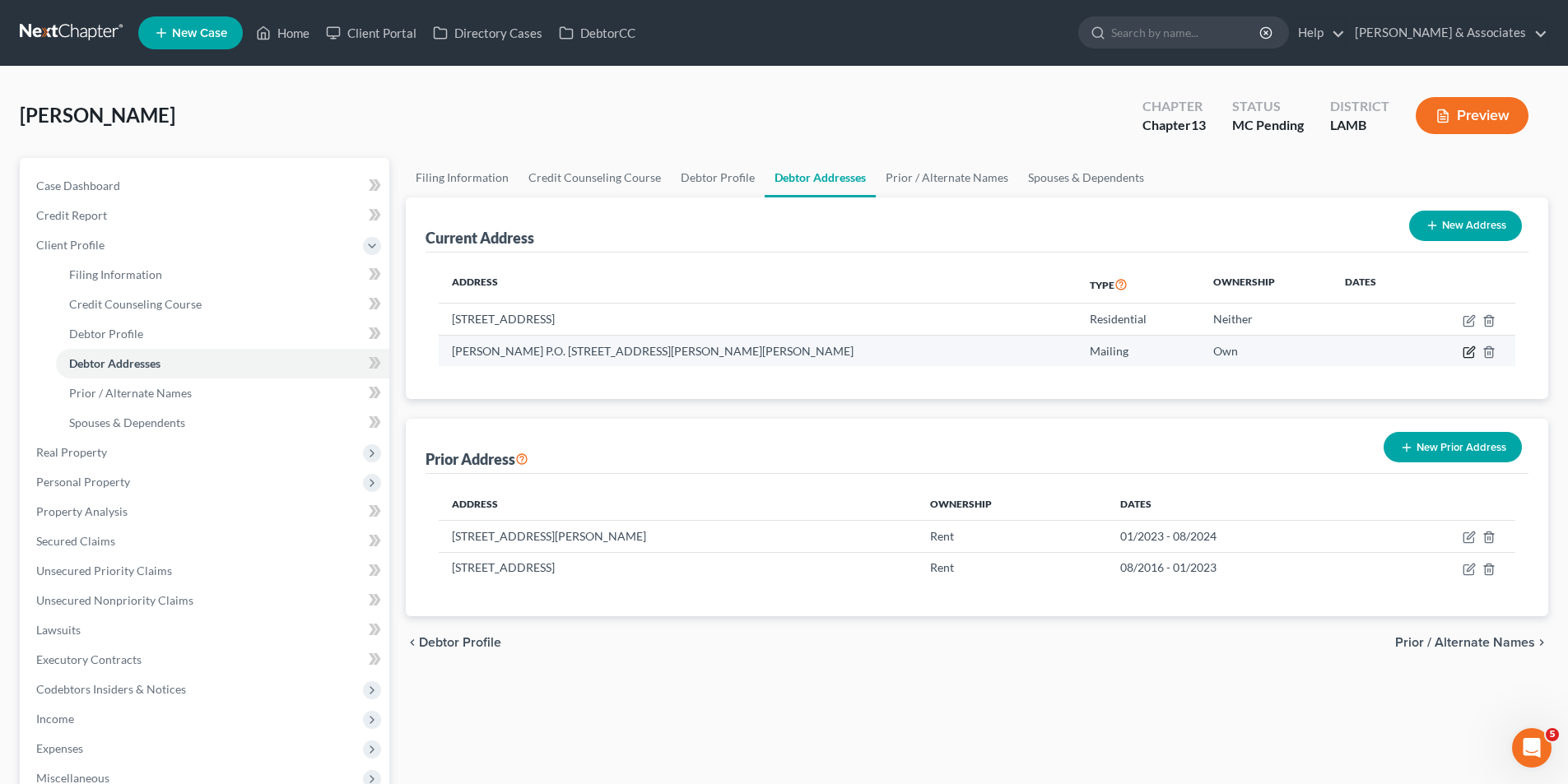
click at [1464, 348] on icon "button" at bounding box center [1468, 353] width 10 height 10
select select "19"
select select "0"
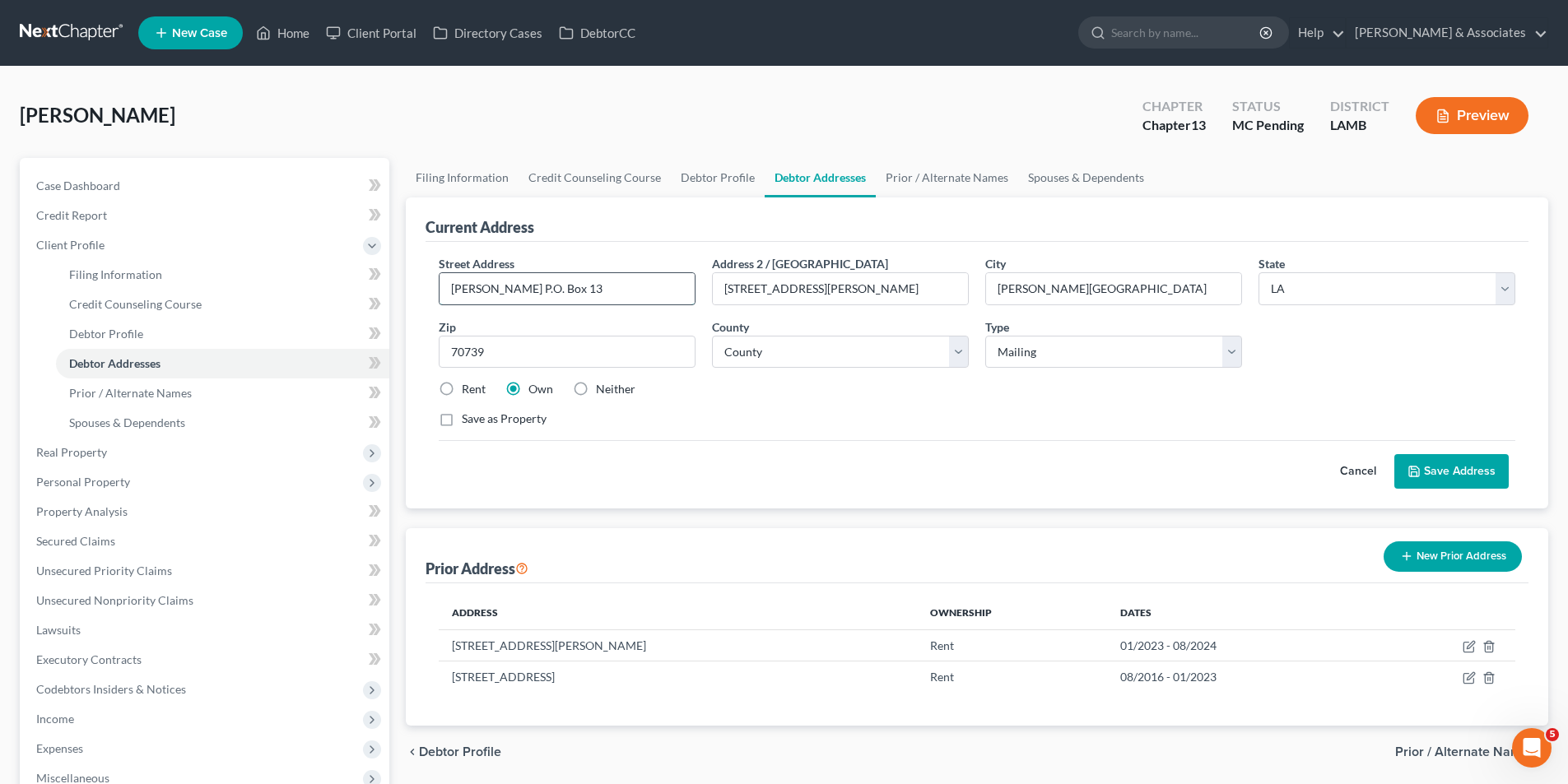
click at [566, 291] on input "Daryl Barbier P.O. Box 13" at bounding box center [567, 288] width 255 height 31
type input "Daryl Barbier P.O. Box 113"
click at [1436, 482] on button "Save Address" at bounding box center [1451, 472] width 115 height 35
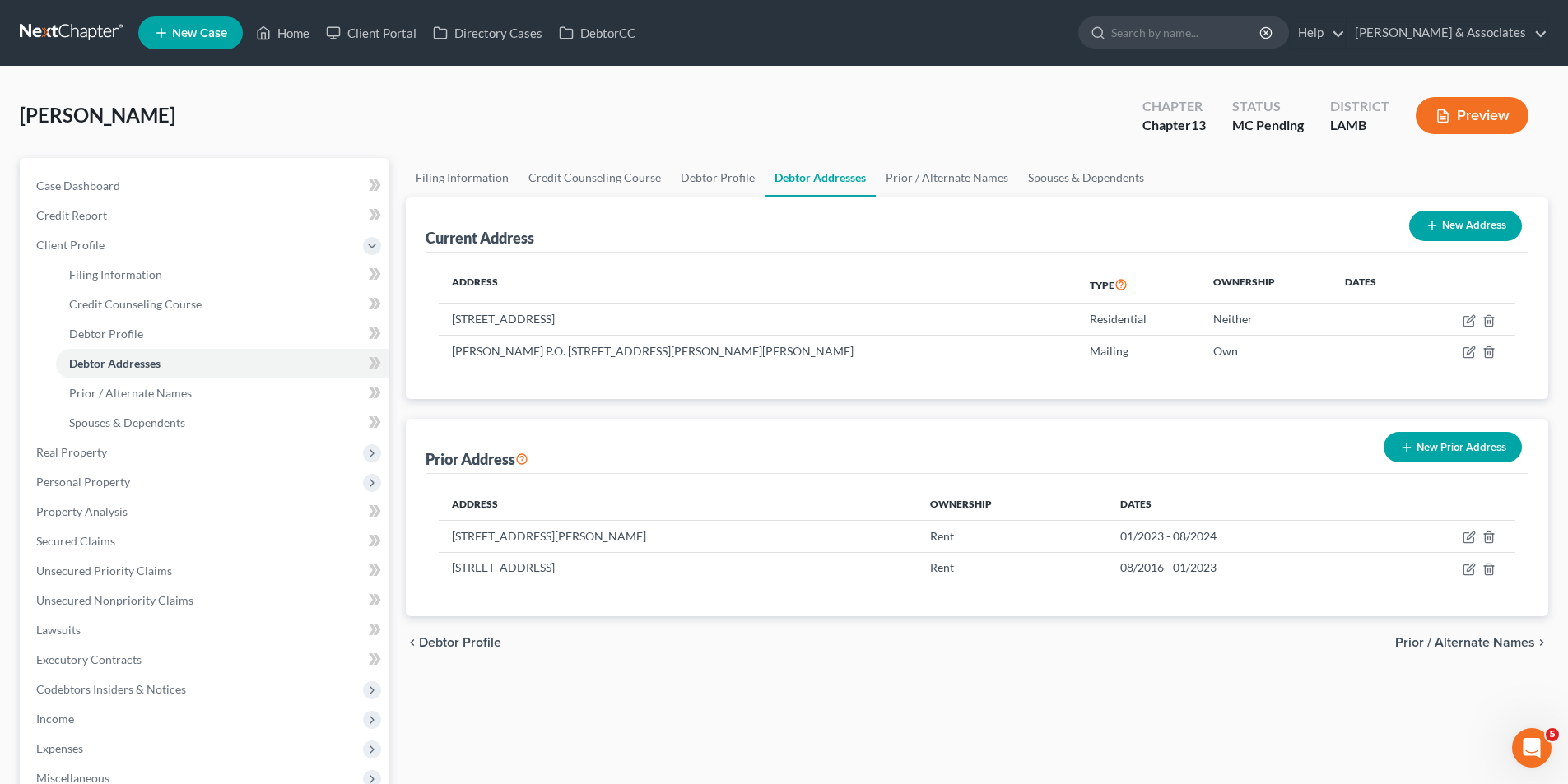
click at [859, 679] on div "Filing Information Credit Counseling Course Debtor Profile Debtor Addresses Pri…" at bounding box center [976, 567] width 1158 height 818
click at [851, 677] on div "Filing Information Credit Counseling Course Debtor Profile Debtor Addresses Pri…" at bounding box center [976, 567] width 1158 height 818
click at [766, 672] on div "Filing Information Credit Counseling Course Debtor Profile Debtor Addresses Pri…" at bounding box center [976, 567] width 1158 height 818
click at [97, 338] on span "Debtor Profile" at bounding box center [106, 333] width 74 height 14
select select "3"
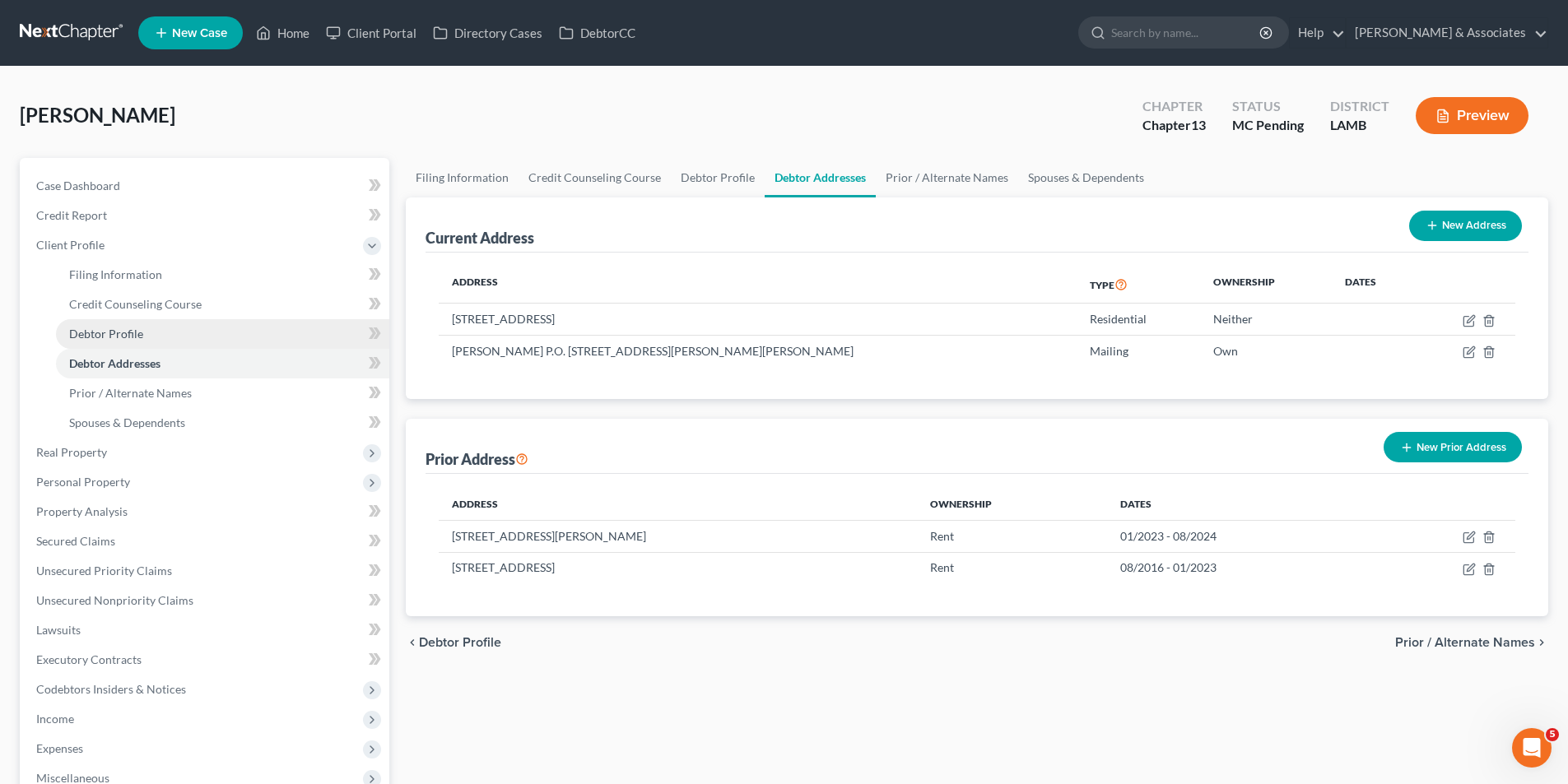
select select "1"
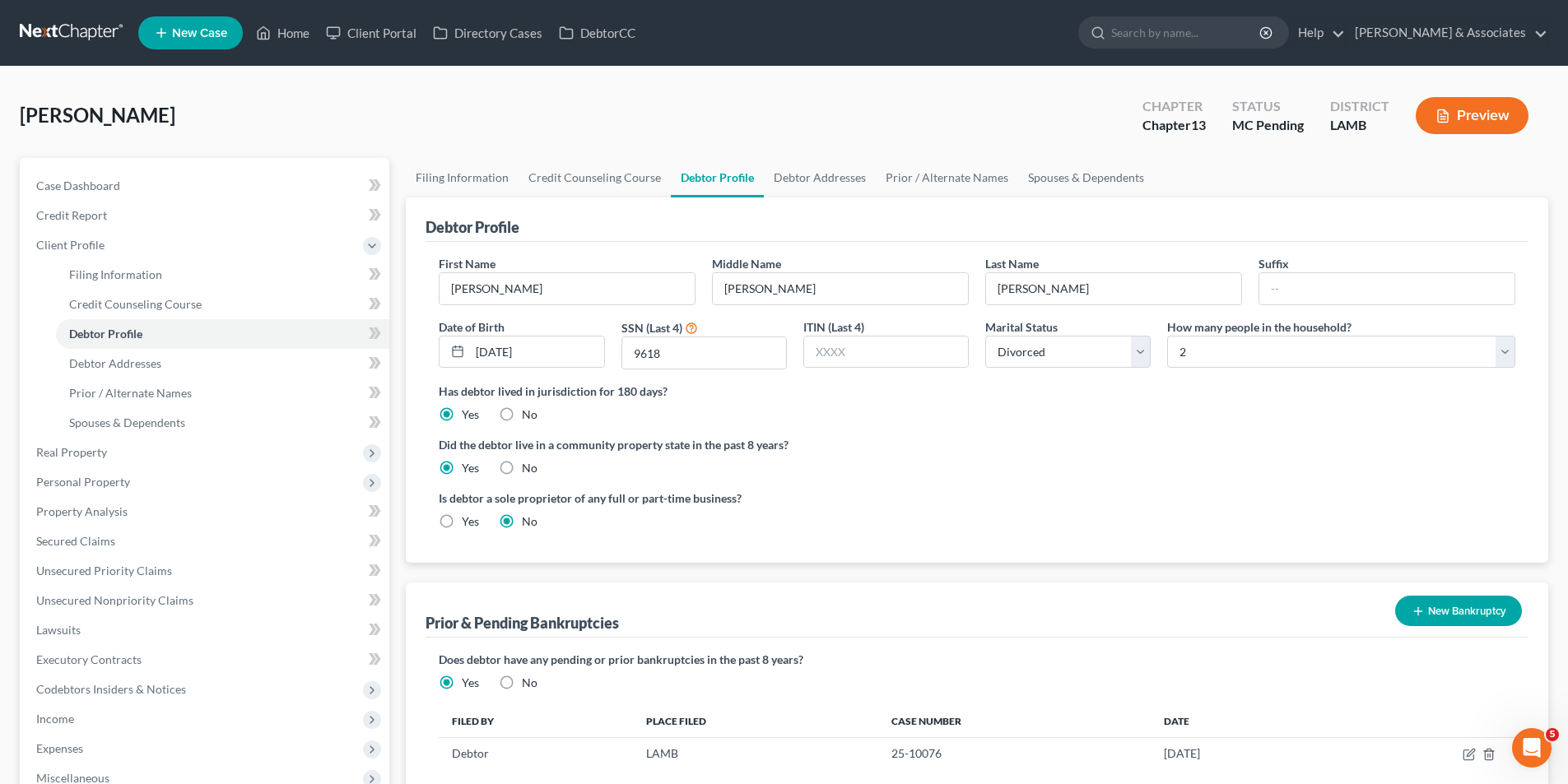
click at [461, 515] on label "Yes" at bounding box center [470, 521] width 17 height 16
click at [468, 515] on input "Yes" at bounding box center [473, 518] width 11 height 11
radio input "true"
radio input "false"
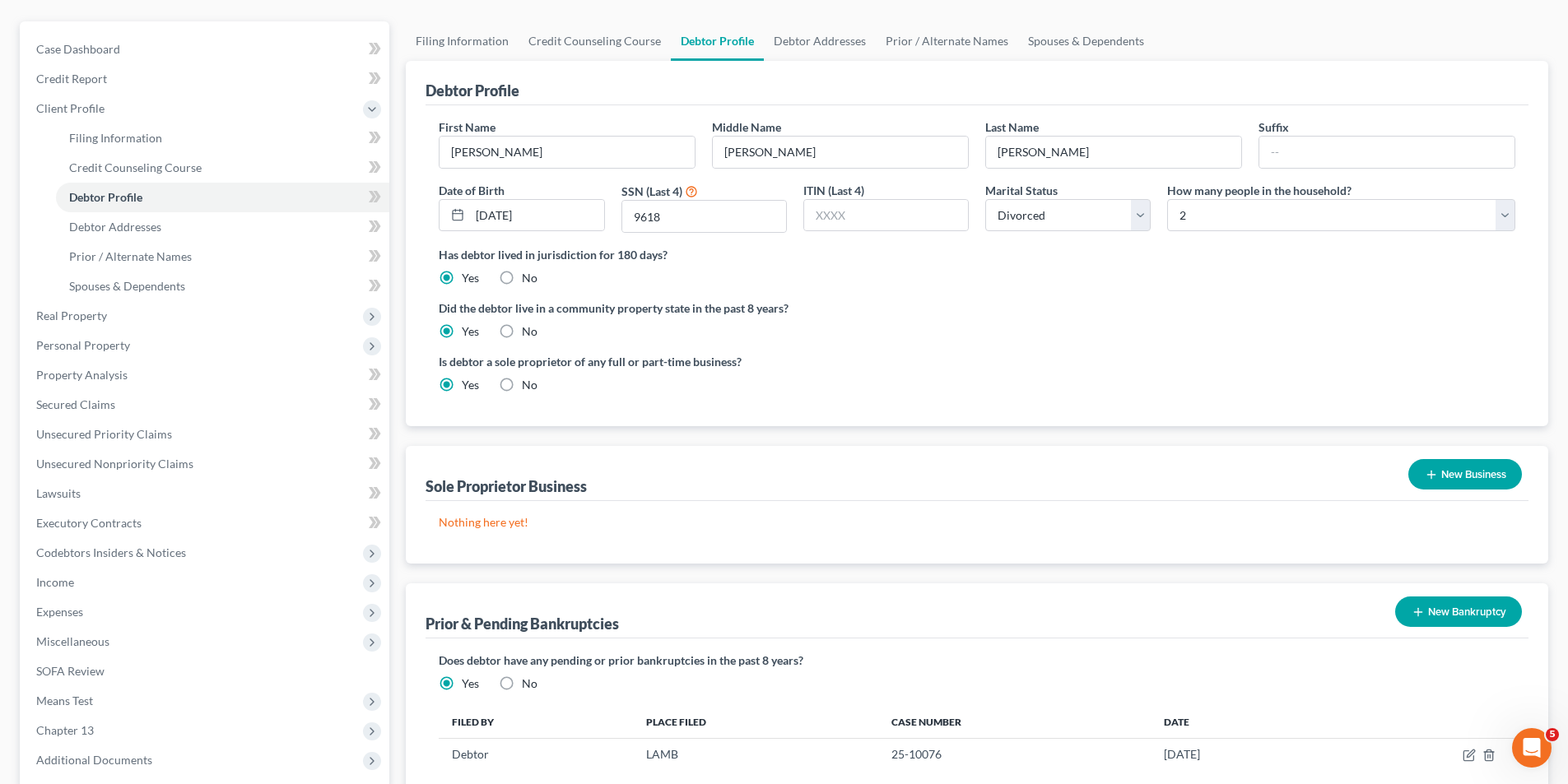
scroll to position [271, 0]
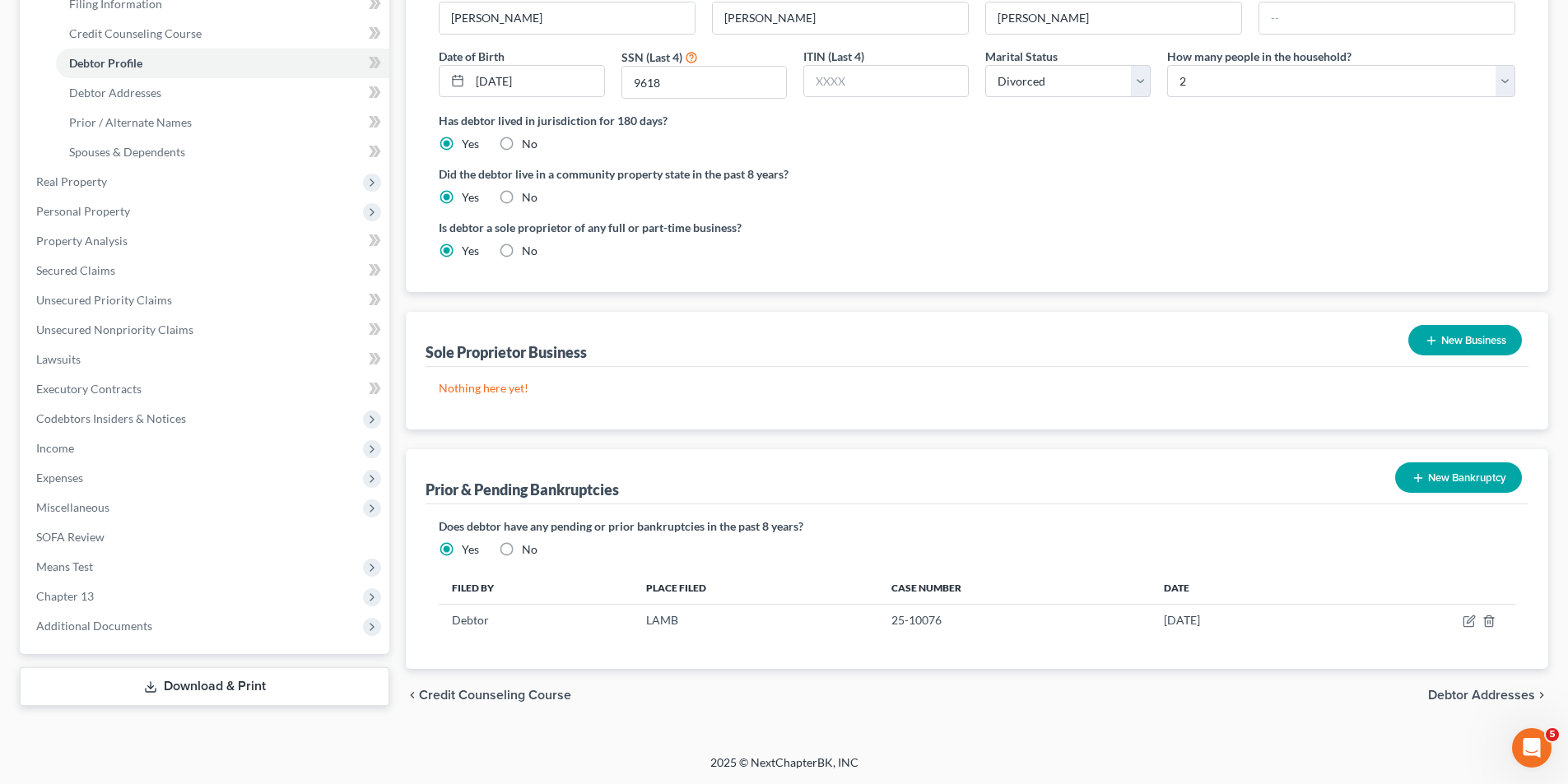
click at [1466, 342] on button "New Business" at bounding box center [1464, 340] width 114 height 30
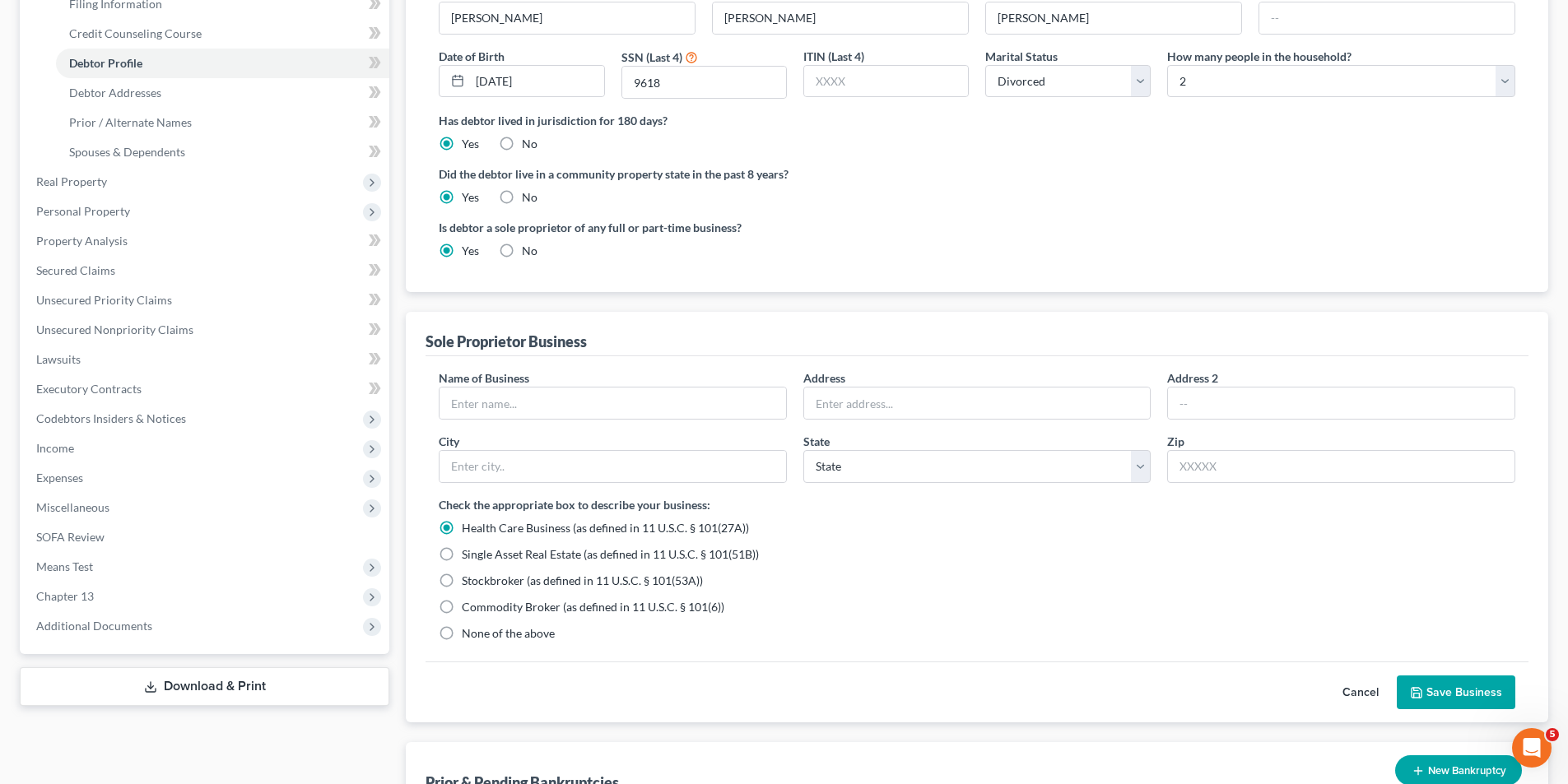
click at [503, 630] on span "None of the above" at bounding box center [508, 633] width 93 height 14
click at [479, 630] on input "None of the above" at bounding box center [473, 630] width 11 height 11
radio input "true"
radio input "false"
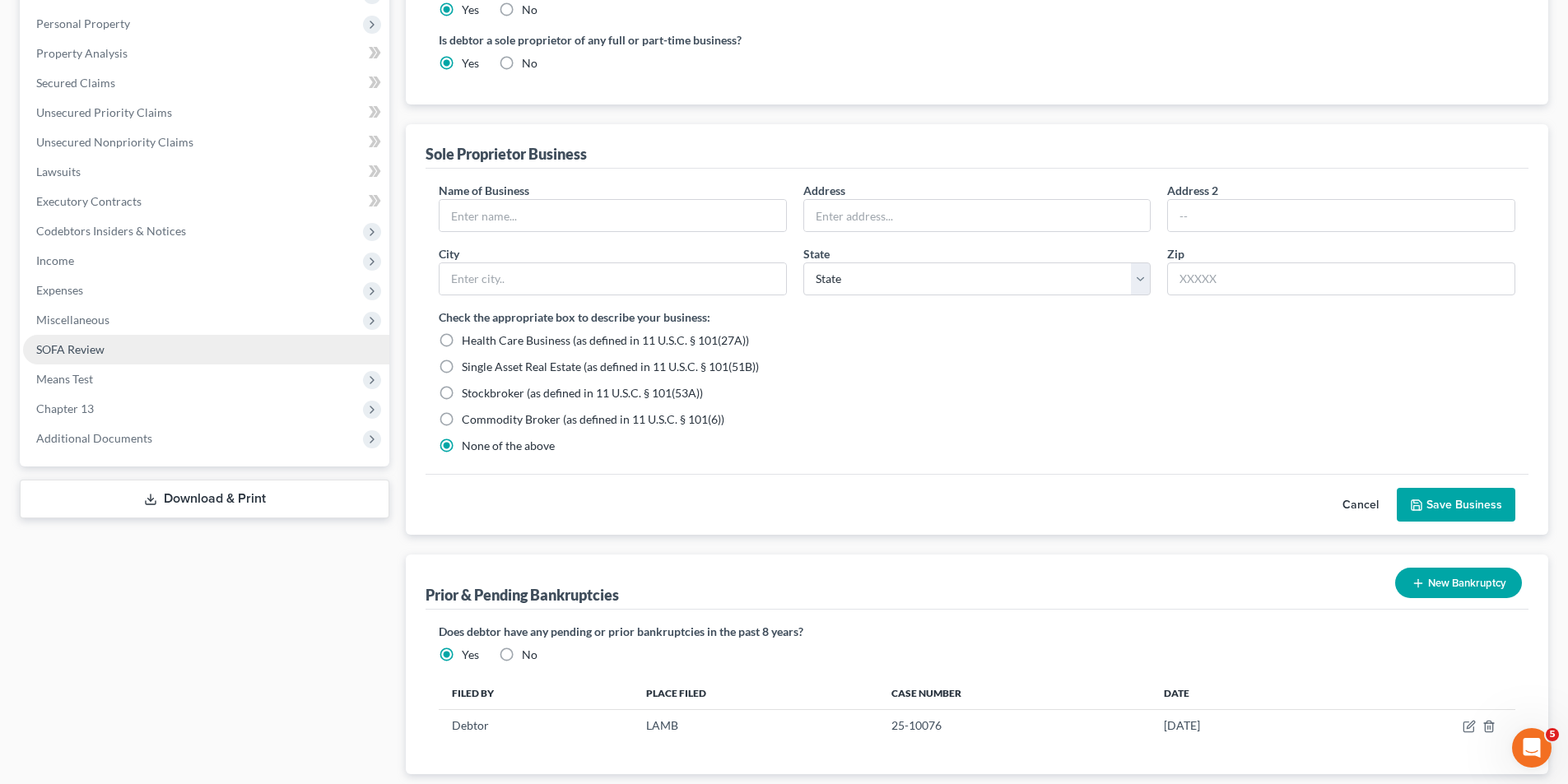
scroll to position [462, 0]
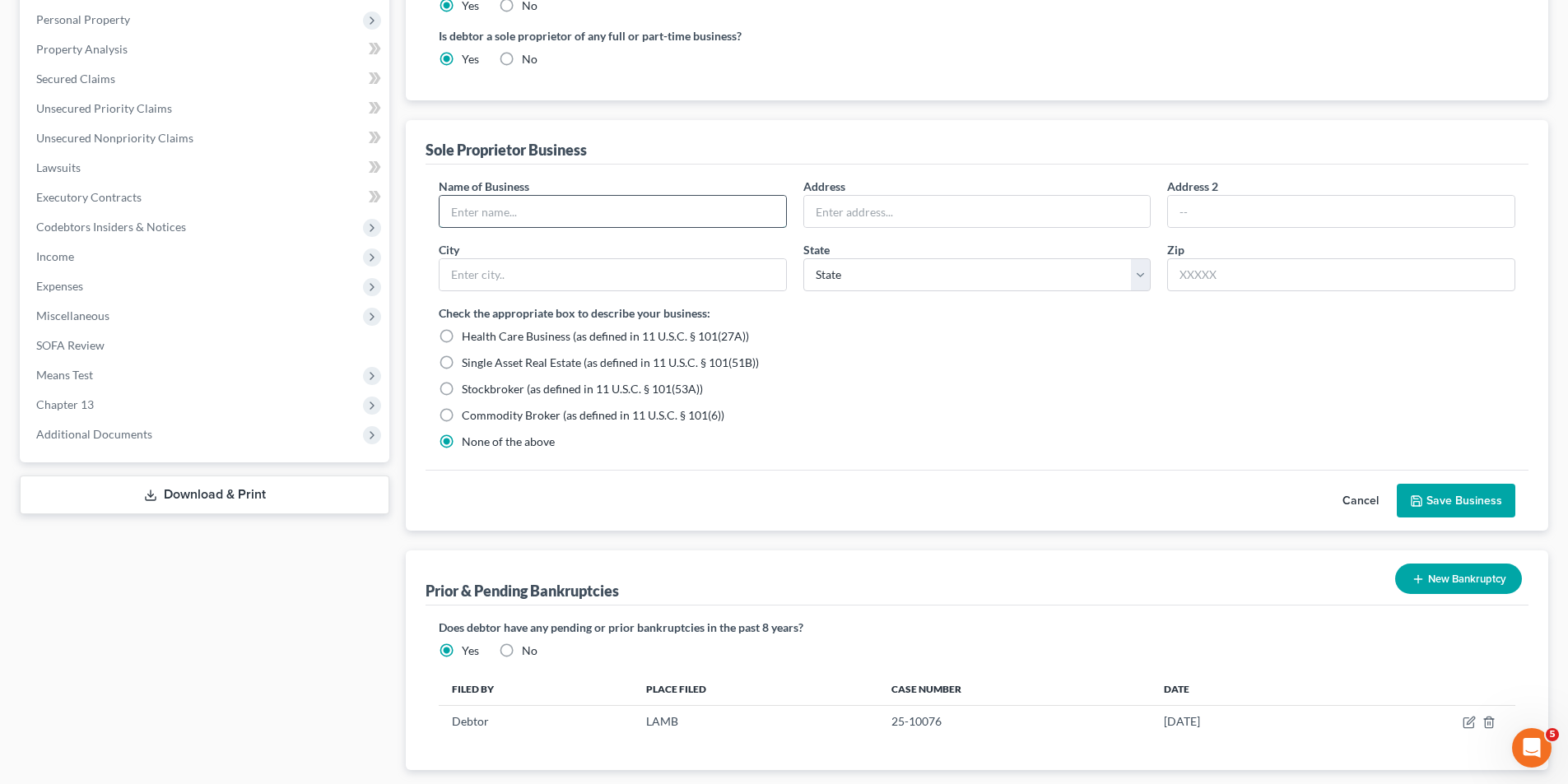
click at [504, 200] on input "text" at bounding box center [613, 212] width 347 height 31
paste input "Baby Boy Trucking LLC"
type input "Baby Boy Trucking LLC"
click at [926, 208] on input "text" at bounding box center [977, 212] width 347 height 31
paste input "15024 West Beaver Dr."
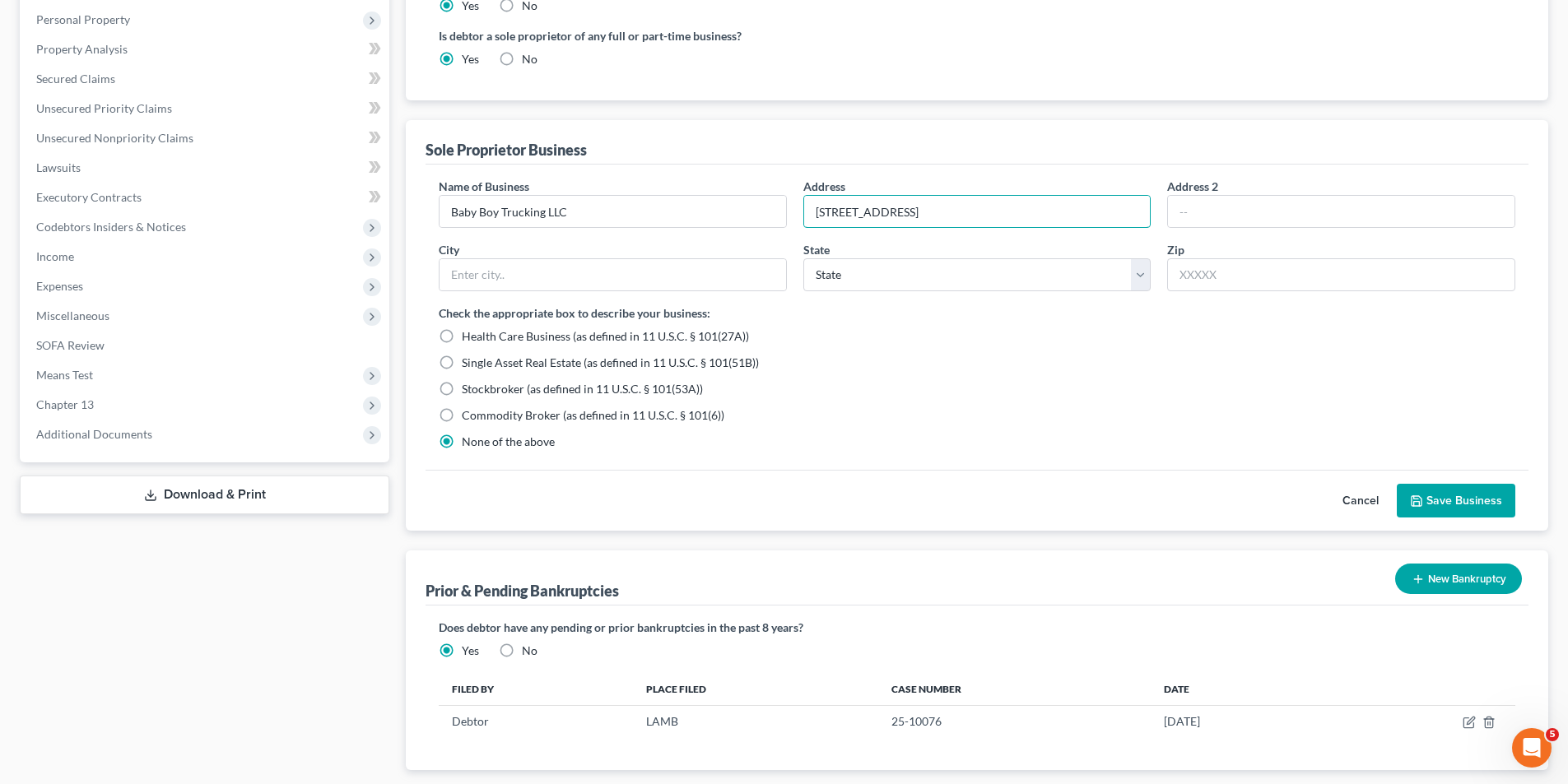
type input "15024 West Beaver Dr."
click at [1197, 289] on input "text" at bounding box center [1341, 275] width 349 height 33
paste input "70770"
type input "70770"
click at [1218, 352] on div "Check the appropriate box to describe your business: Health Care Business (as d…" at bounding box center [977, 377] width 1077 height 146
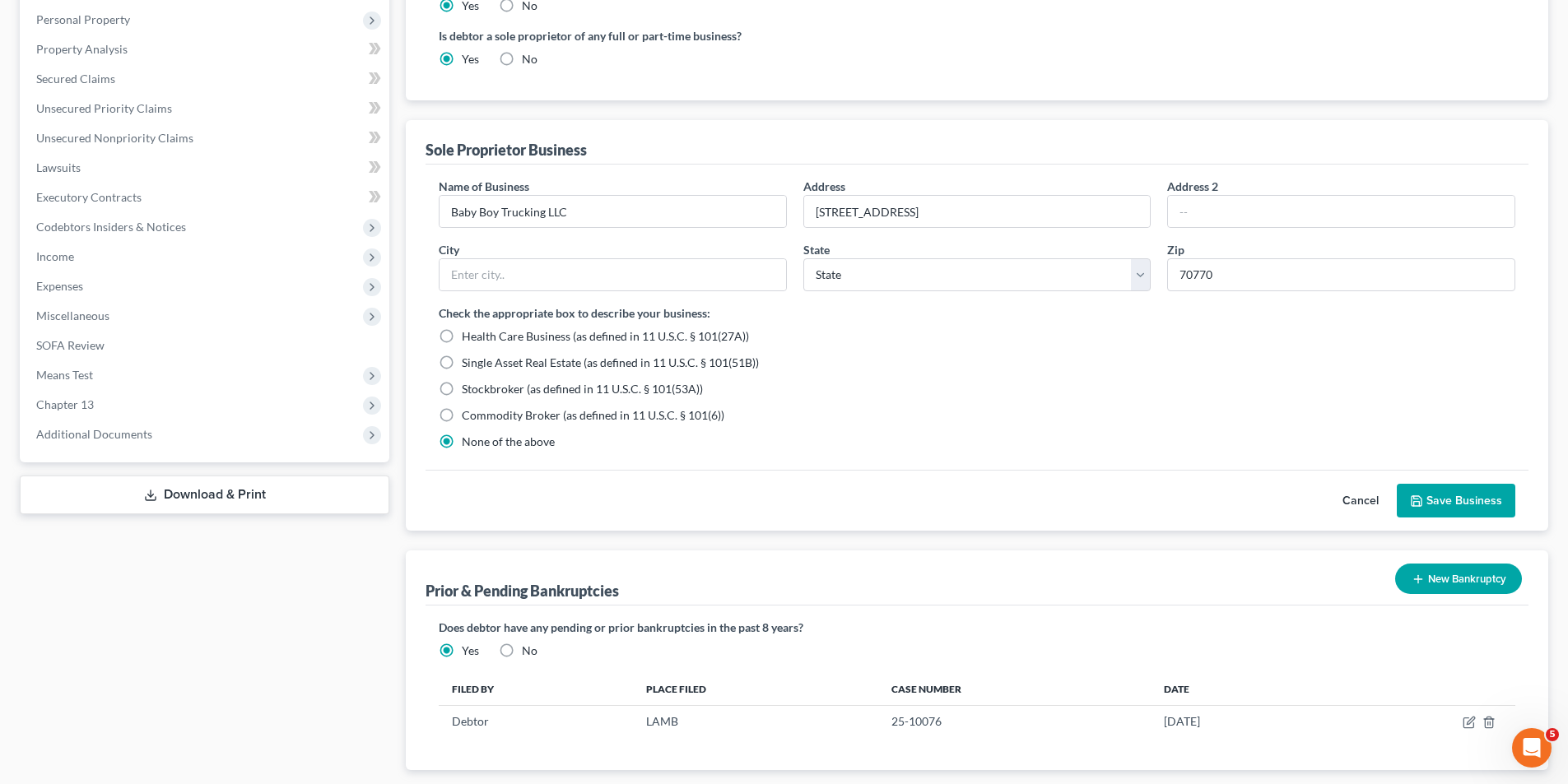
type input "Pride"
select select "19"
click at [1462, 495] on button "Save Business" at bounding box center [1455, 501] width 118 height 35
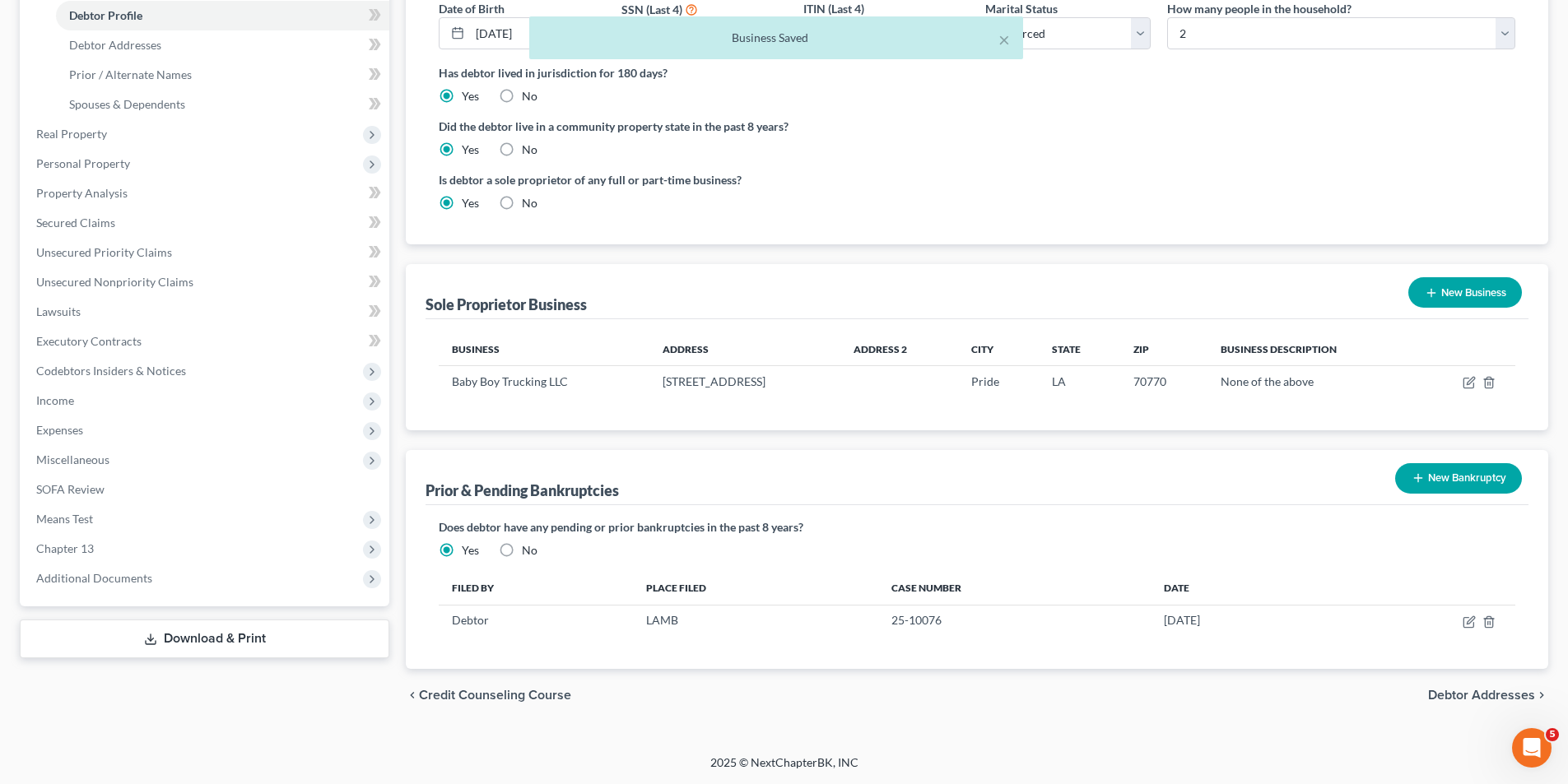
scroll to position [318, 0]
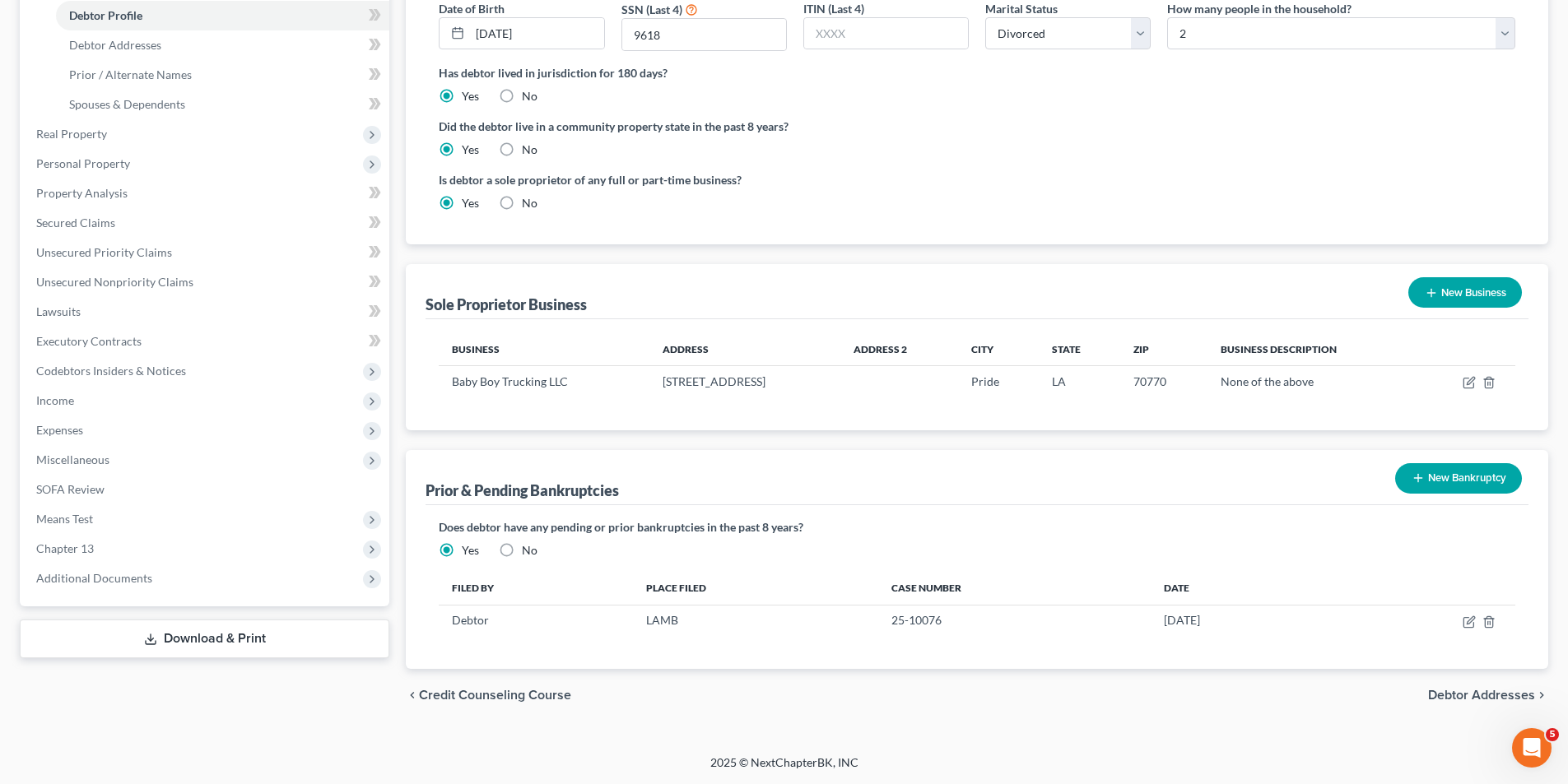
drag, startPoint x: 647, startPoint y: 442, endPoint x: 655, endPoint y: 443, distance: 8.1
click at [647, 442] on div "Debtor Profile First Name Daryl Middle Name John Last Name Barbier Suffix Date …" at bounding box center [977, 274] width 1142 height 790
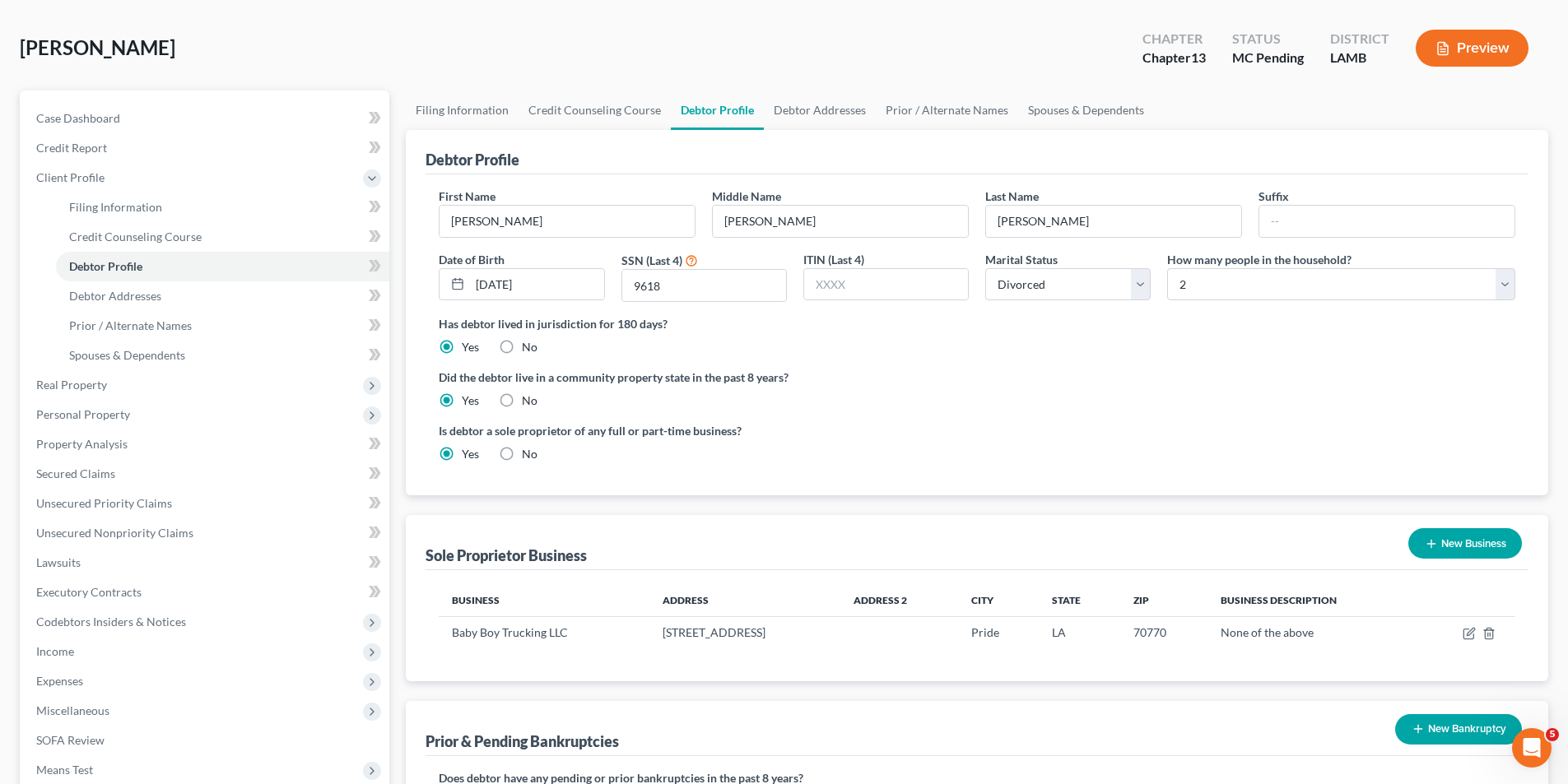
scroll to position [0, 0]
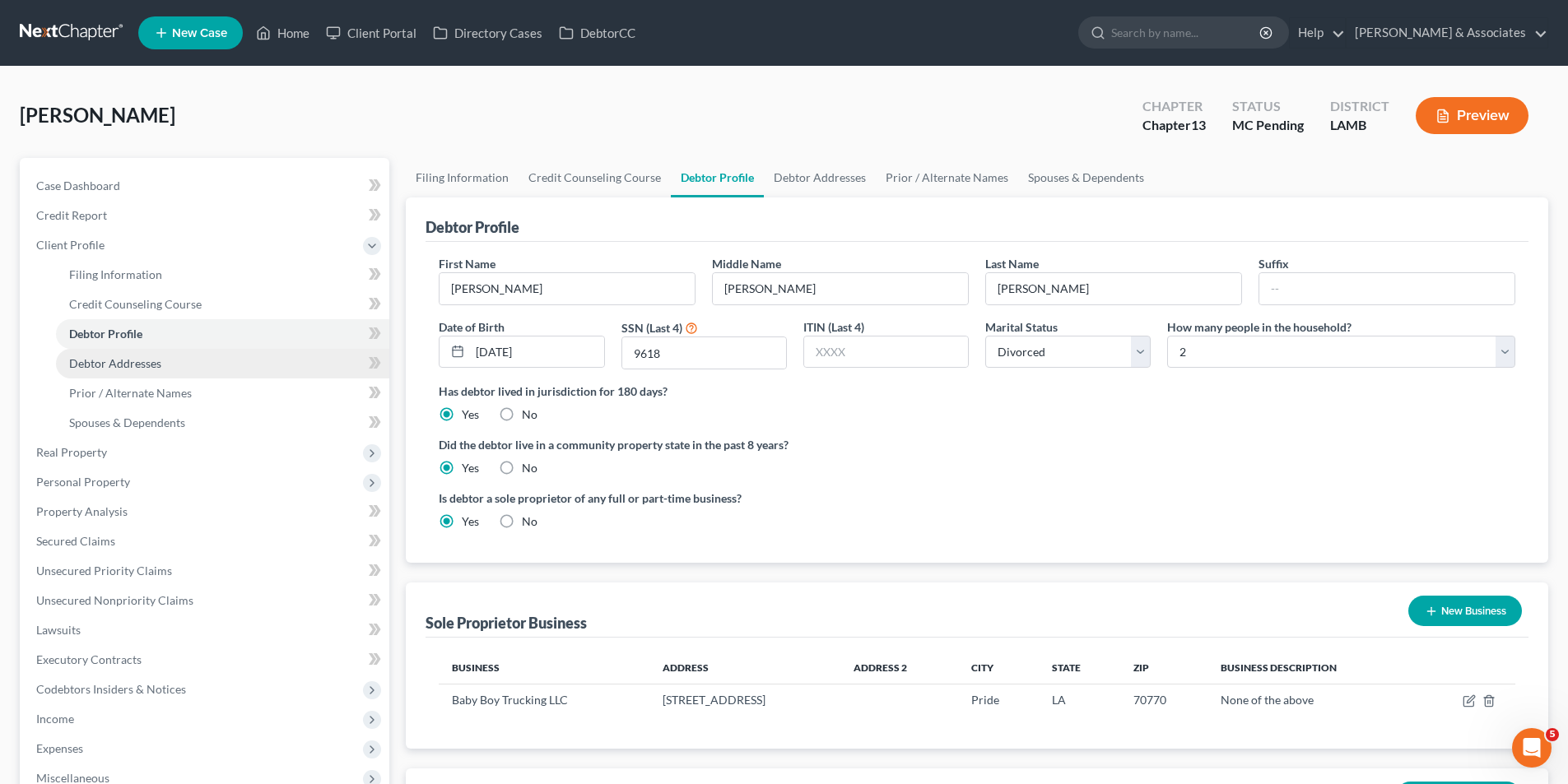
click at [112, 370] on span "Debtor Addresses" at bounding box center [115, 363] width 92 height 14
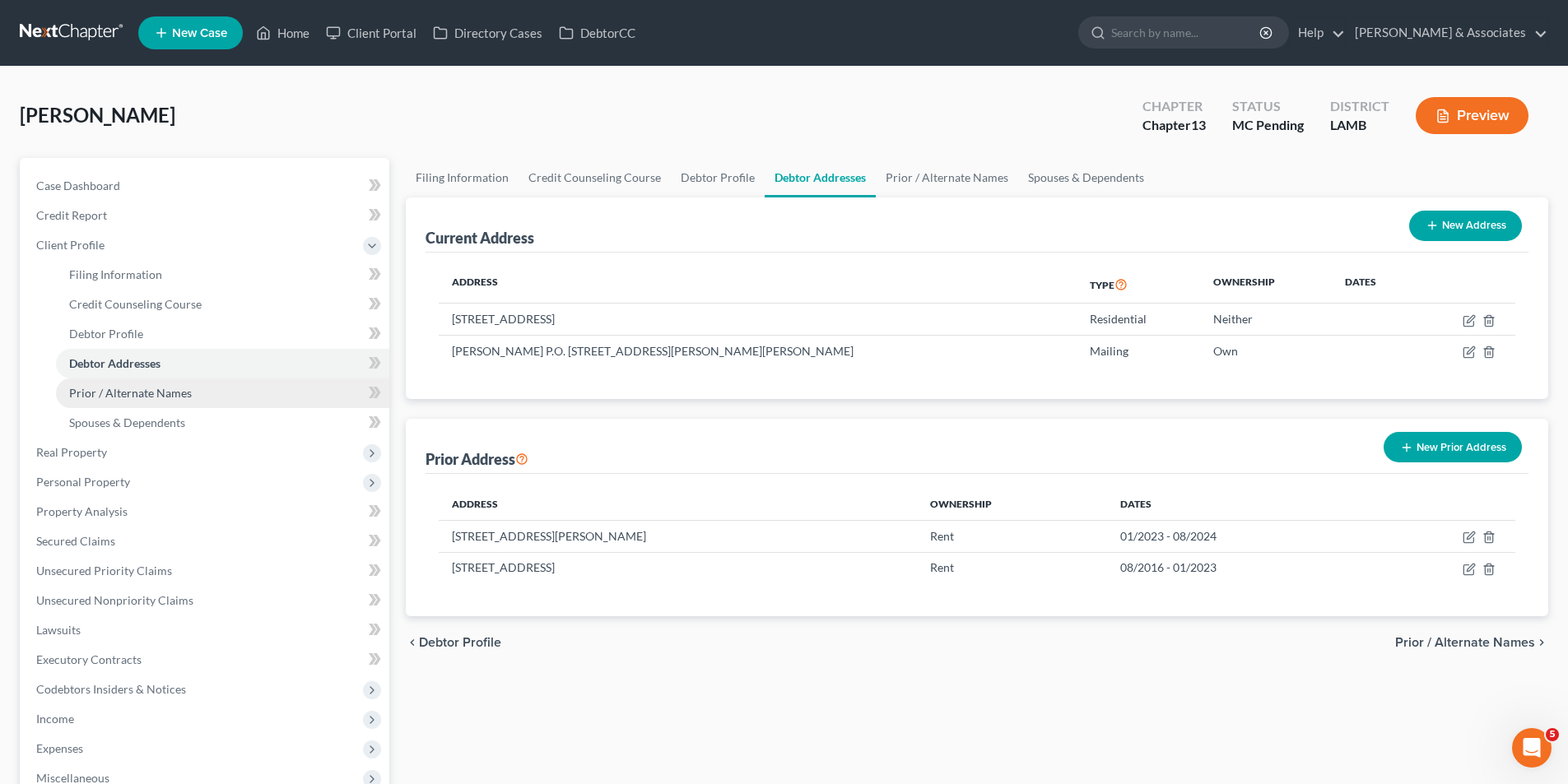
click at [117, 389] on span "Prior / Alternate Names" at bounding box center [130, 393] width 122 height 14
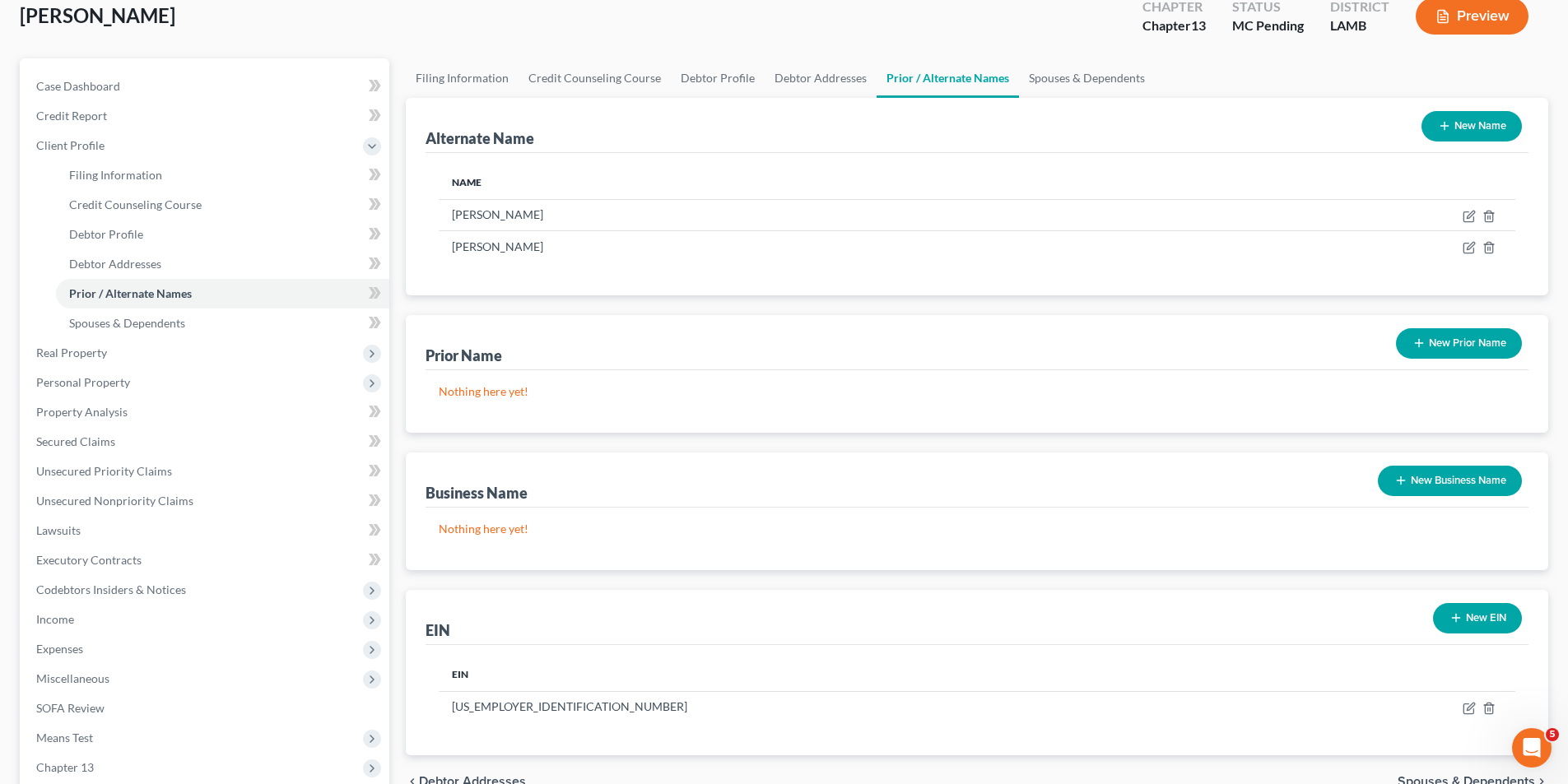
scroll to position [63, 0]
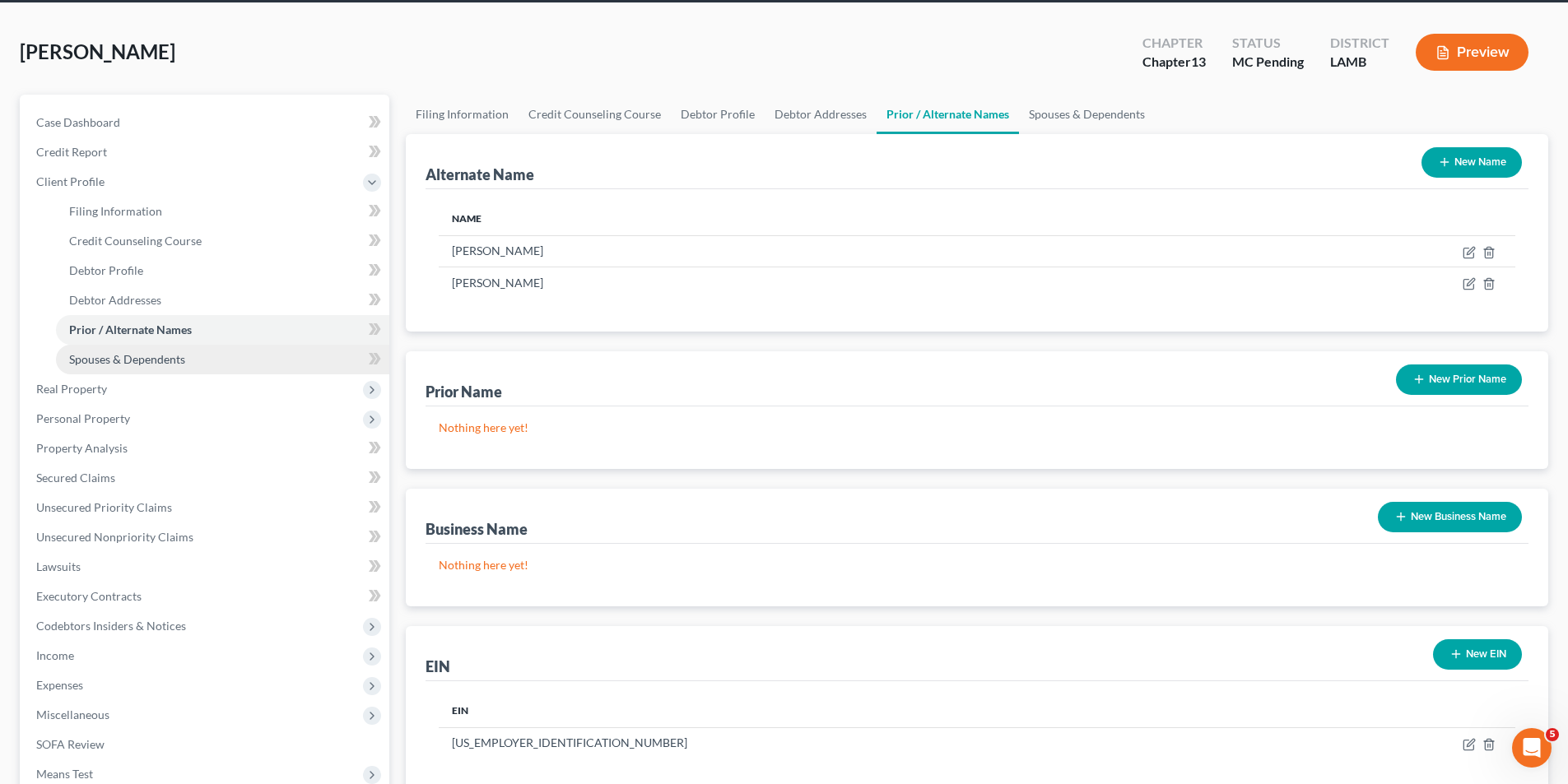
click at [181, 363] on span "Spouses & Dependents" at bounding box center [127, 359] width 117 height 14
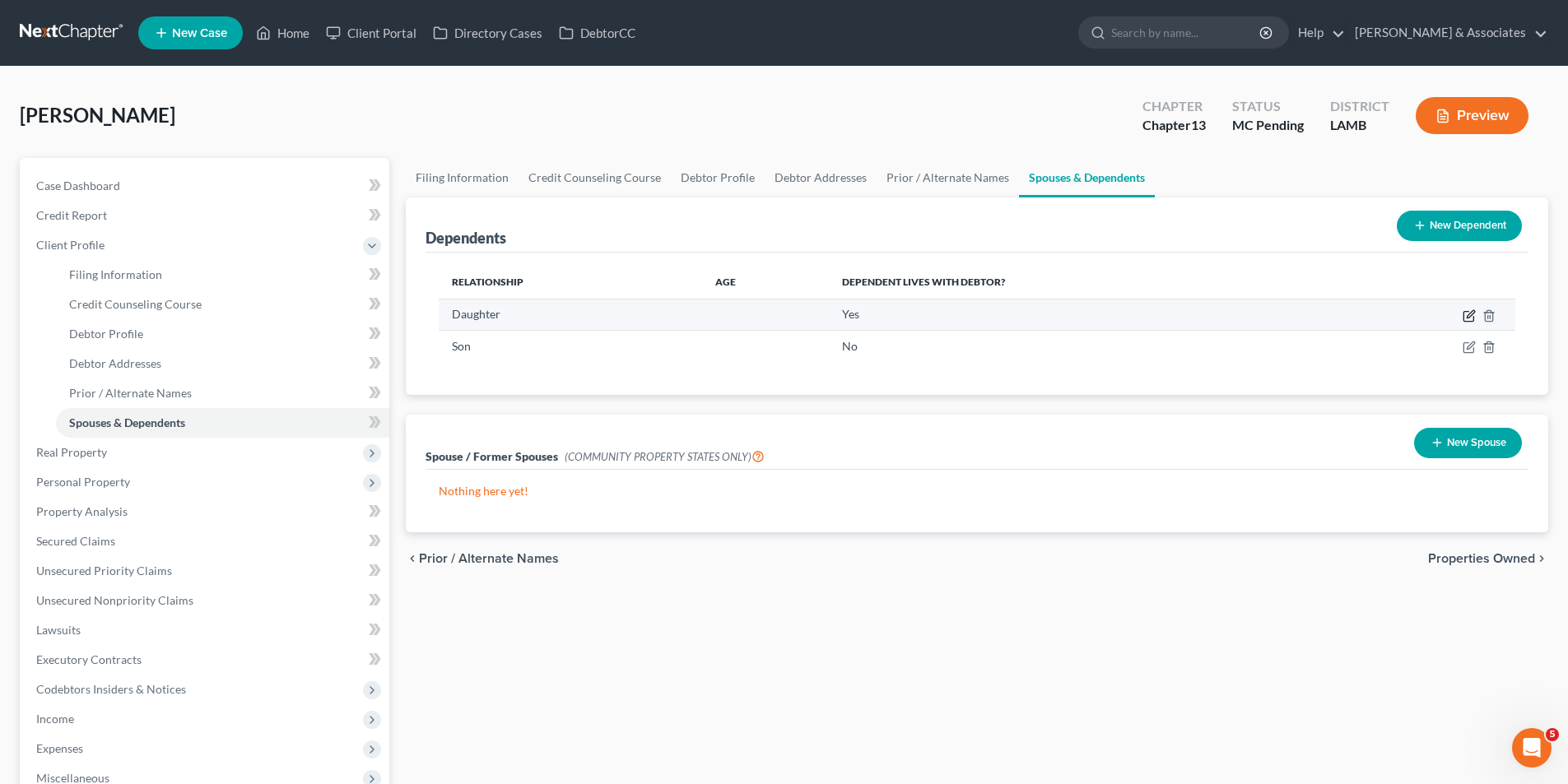
click at [1471, 313] on icon "button" at bounding box center [1469, 316] width 14 height 14
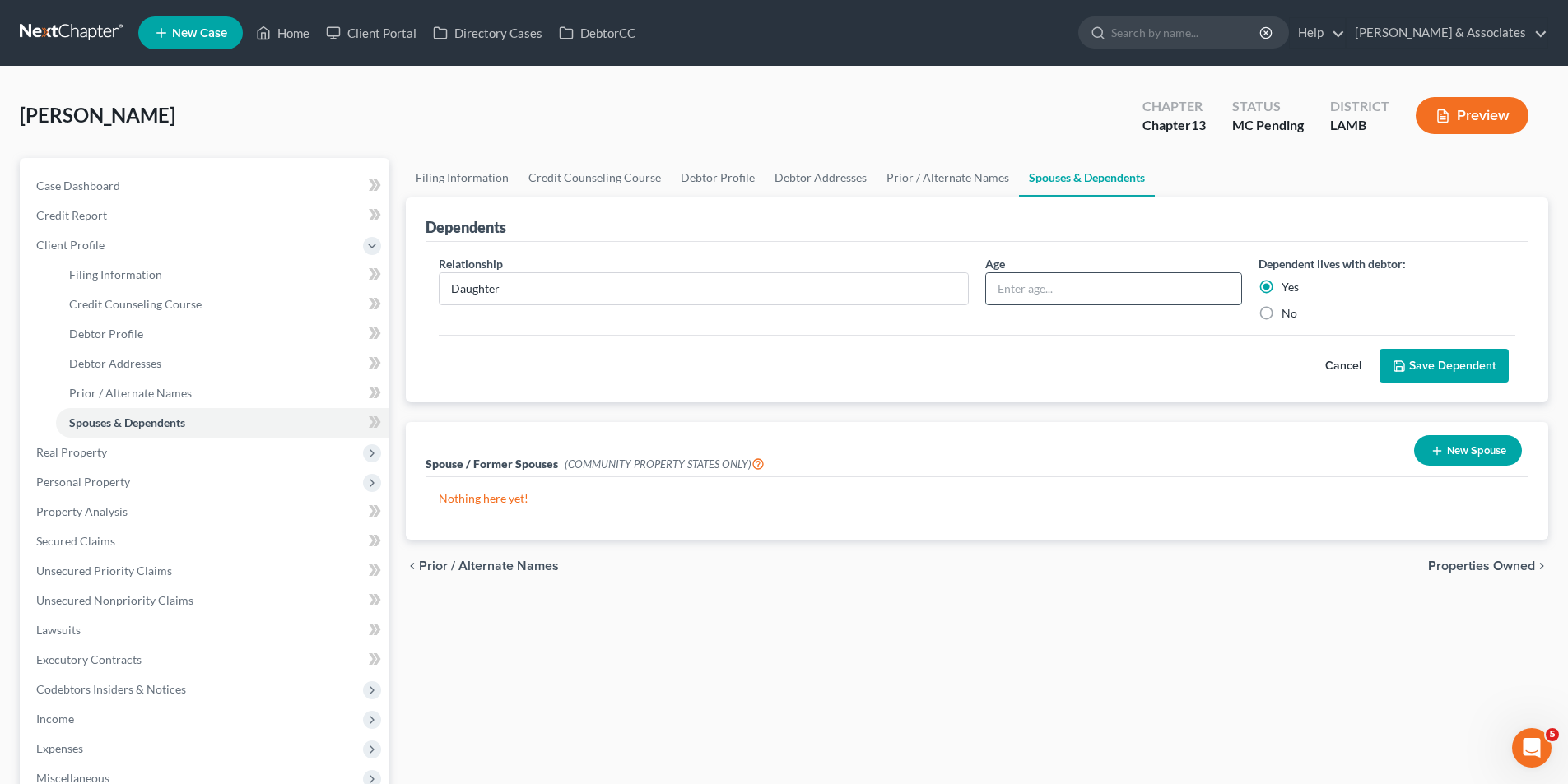
click at [1160, 279] on input "text" at bounding box center [1113, 288] width 255 height 31
type input "12"
click at [1431, 369] on button "Save Dependent" at bounding box center [1444, 366] width 129 height 35
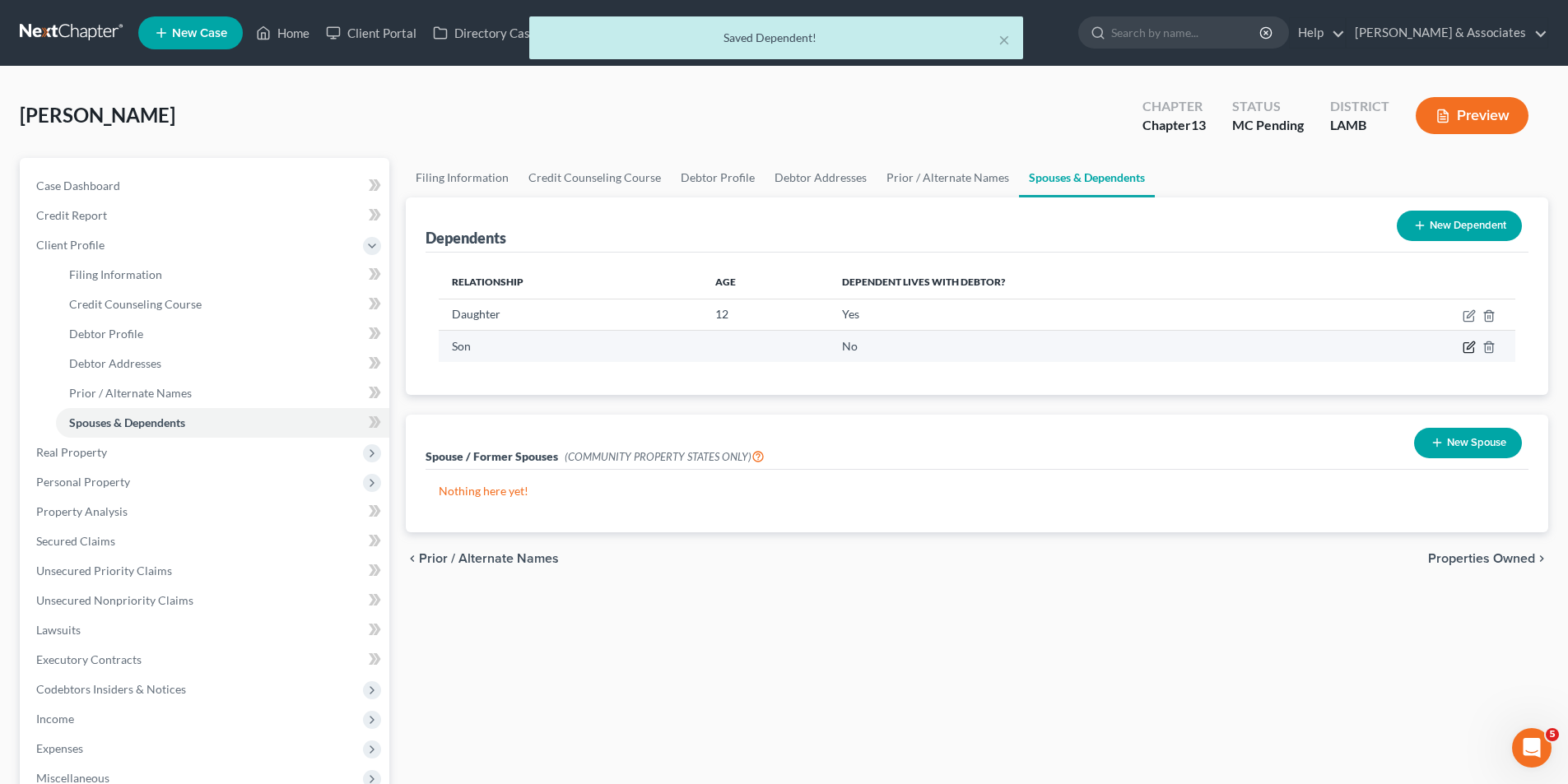
click at [1466, 347] on icon "button" at bounding box center [1469, 347] width 14 height 14
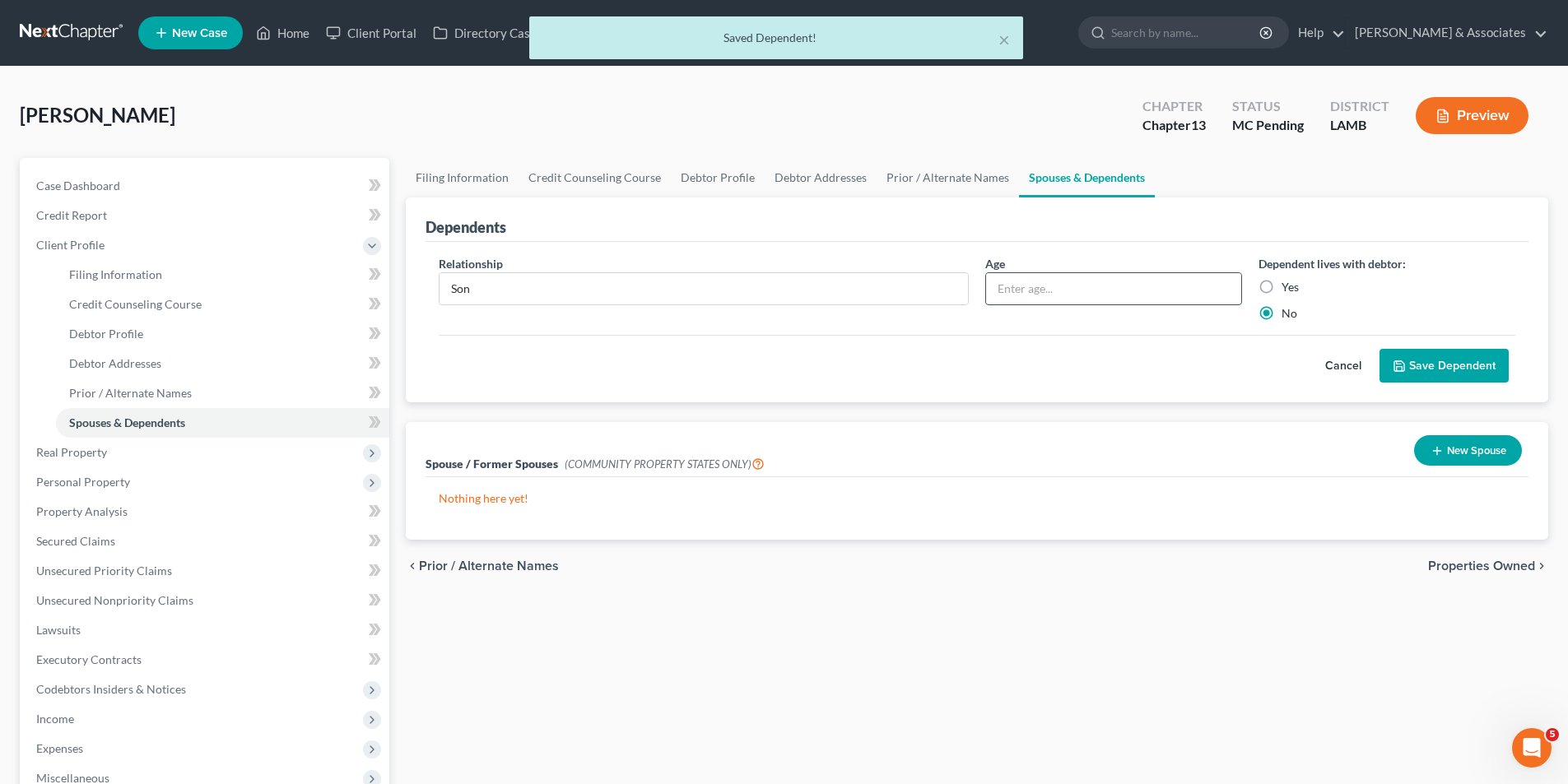
click at [1029, 301] on input "text" at bounding box center [1113, 288] width 255 height 31
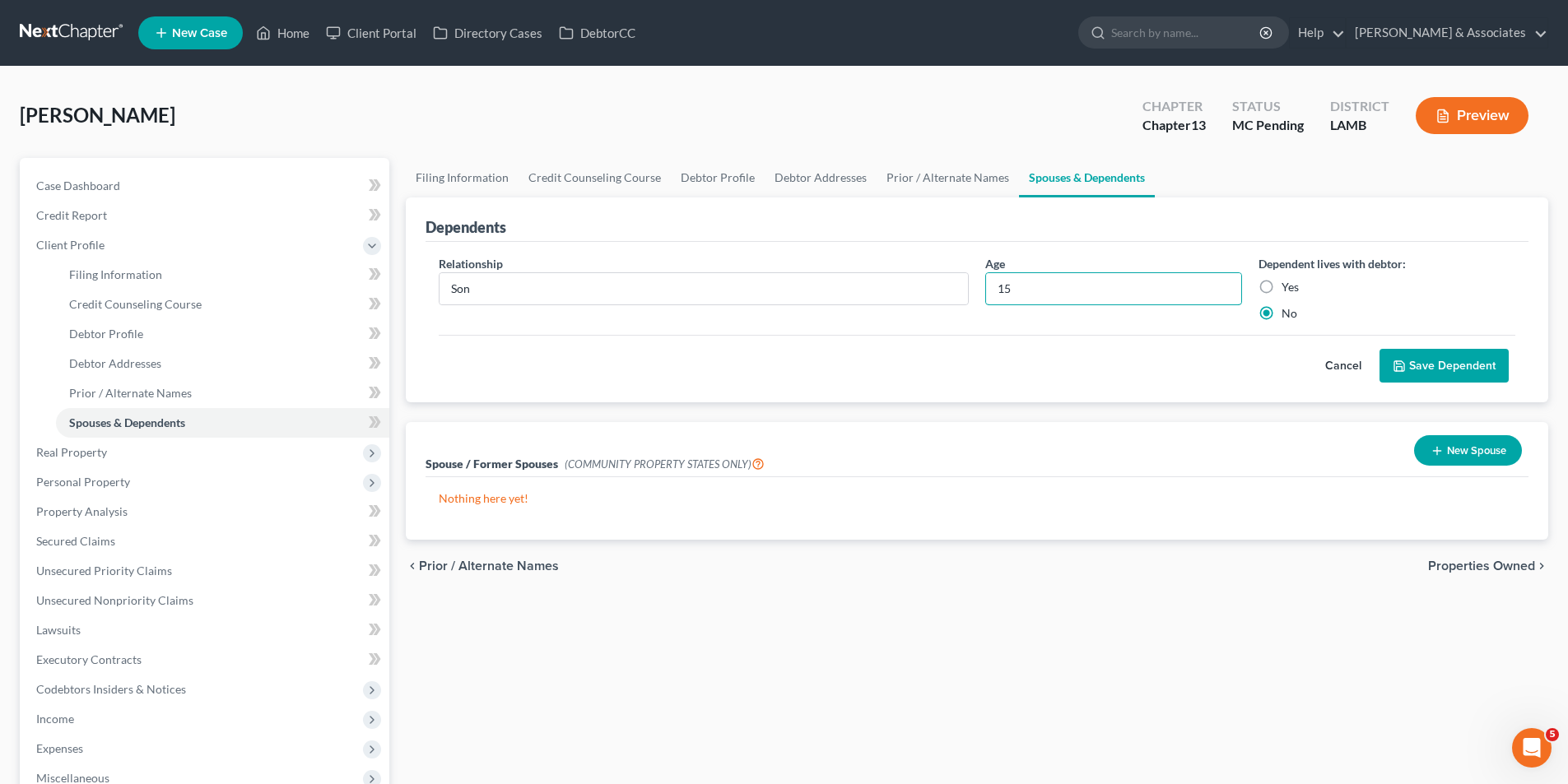
type input "15"
click at [1442, 368] on button "Save Dependent" at bounding box center [1444, 366] width 129 height 35
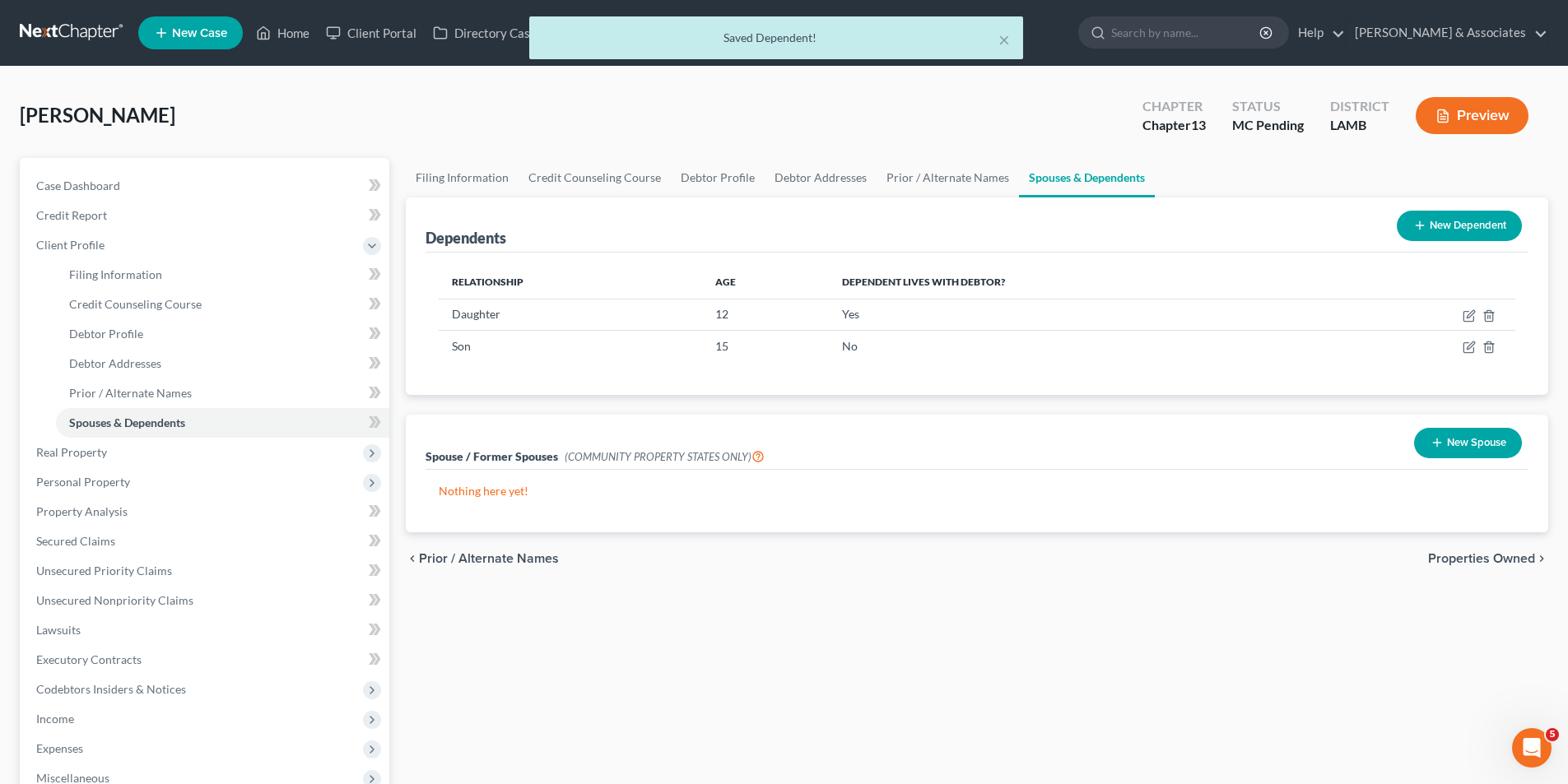
click at [510, 612] on div "Filing Information Credit Counseling Course Debtor Profile Debtor Addresses Pri…" at bounding box center [976, 567] width 1158 height 818
click at [1478, 446] on button "New Spouse" at bounding box center [1467, 442] width 108 height 30
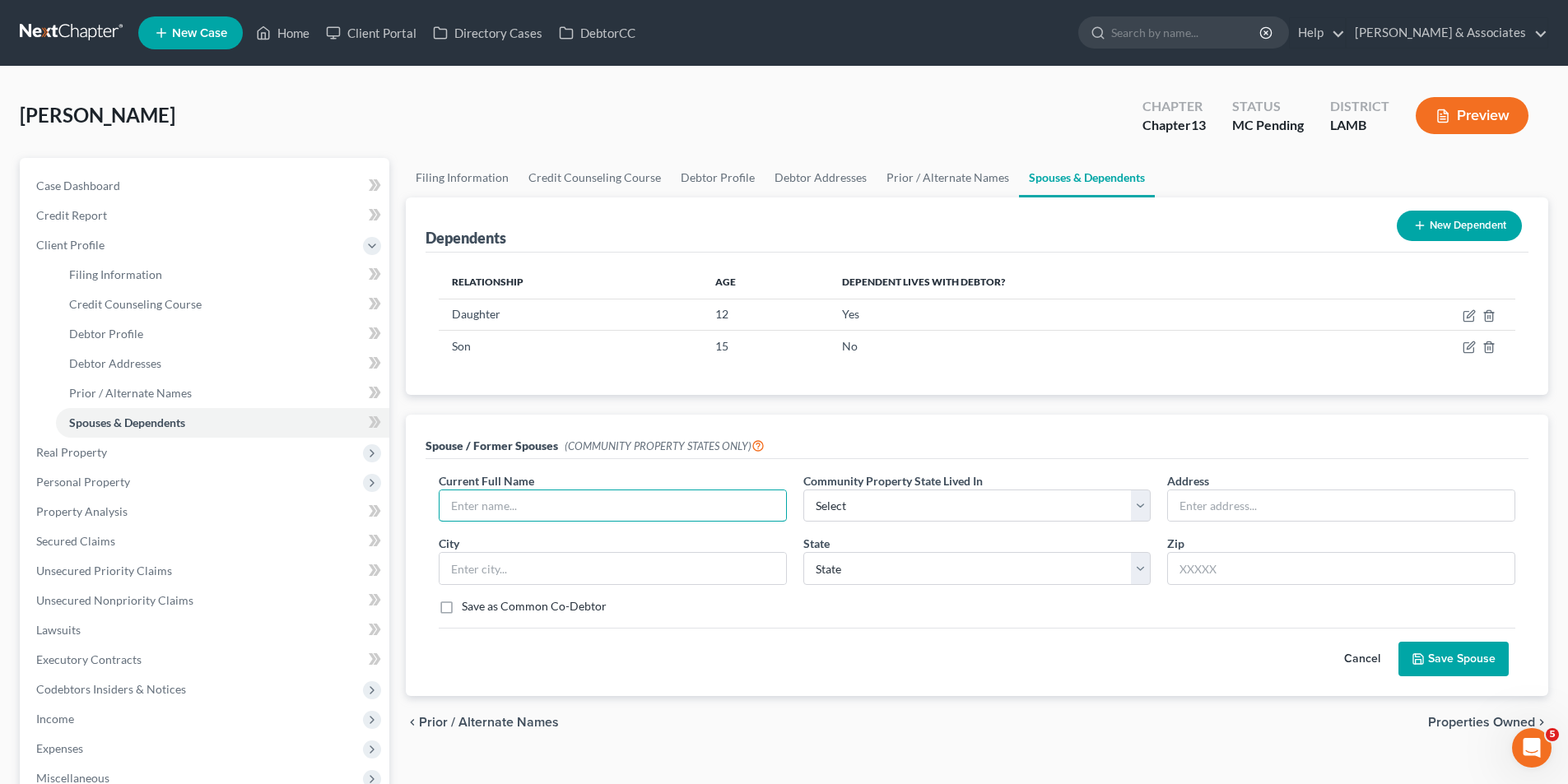
drag, startPoint x: 550, startPoint y: 517, endPoint x: 530, endPoint y: 472, distance: 49.2
click at [550, 517] on input "text" at bounding box center [613, 506] width 347 height 31
type input "Brittany Ellis Barbier"
drag, startPoint x: 975, startPoint y: 491, endPoint x: 974, endPoint y: 505, distance: 14.0
click at [975, 491] on select "Select AZ CA GU ID LA NV NM PR TX WA WI" at bounding box center [977, 506] width 349 height 33
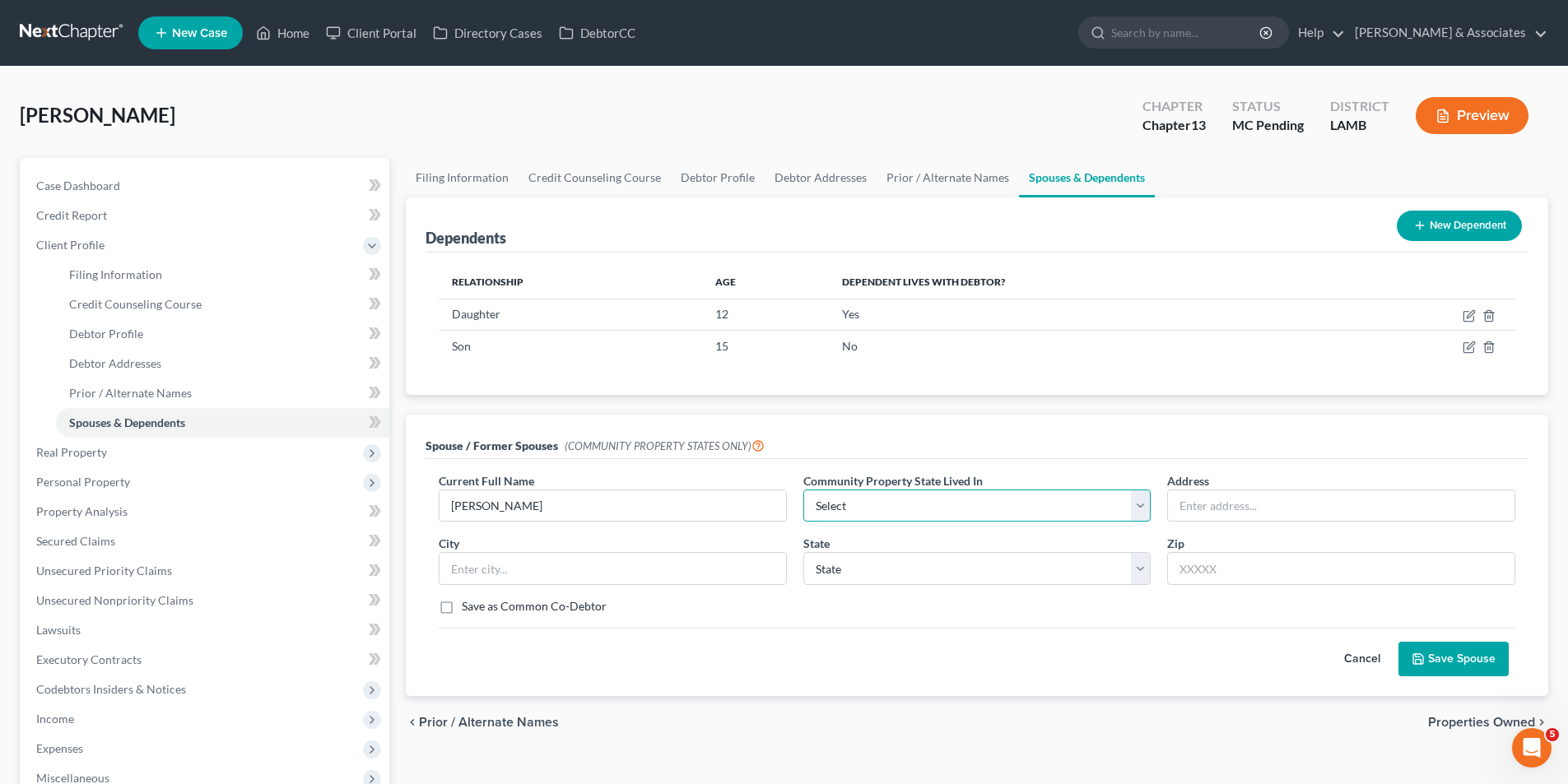
select select "4"
click at [803, 489] on select "Select AZ CA GU ID LA NV NM PR TX WA WI" at bounding box center [977, 506] width 349 height 33
click at [920, 641] on div "Cancel Save Spouse" at bounding box center [977, 652] width 1077 height 49
click at [1455, 666] on button "Save Spouse" at bounding box center [1453, 659] width 111 height 35
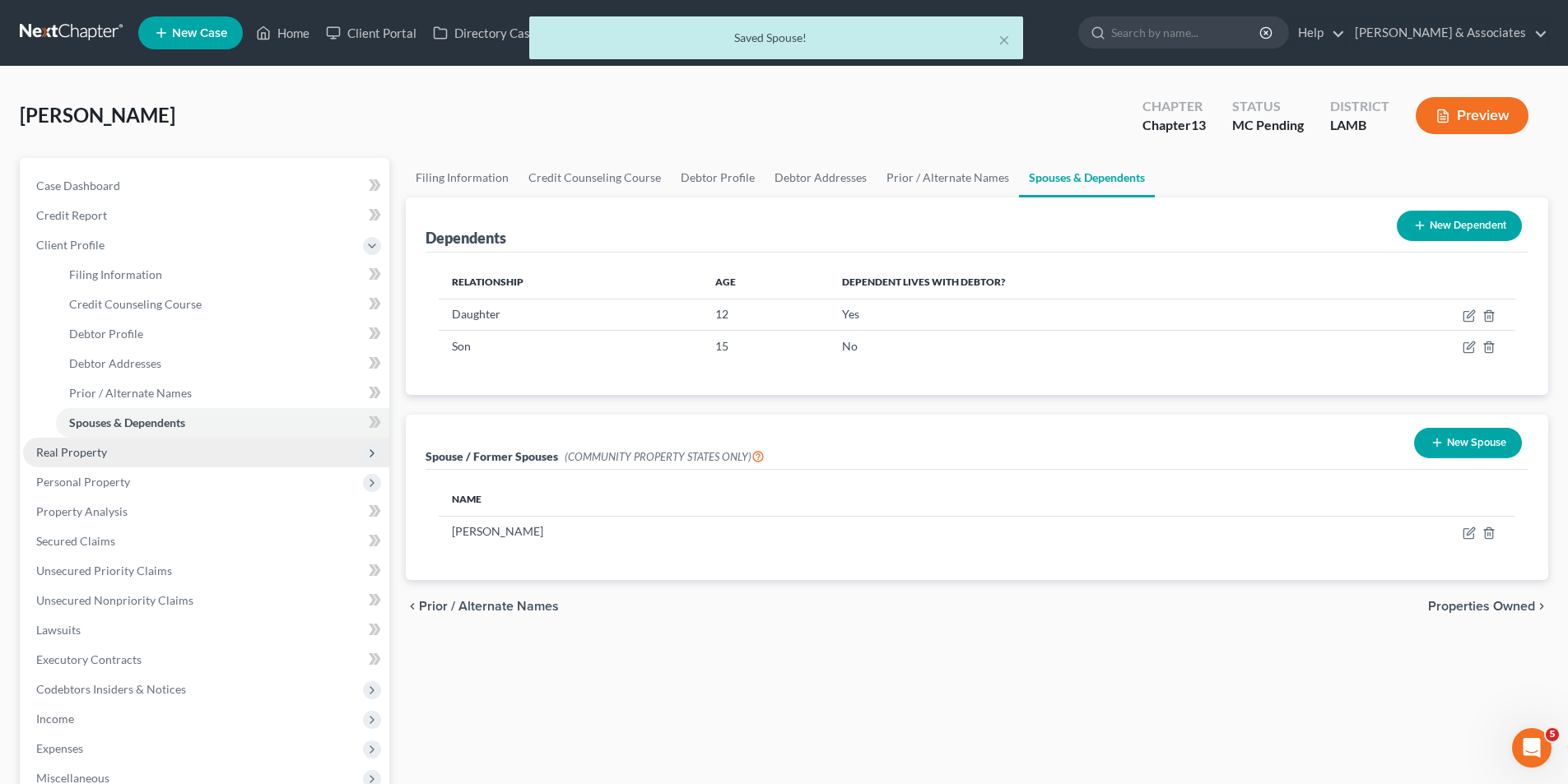
click at [51, 455] on span "Real Property" at bounding box center [71, 452] width 71 height 14
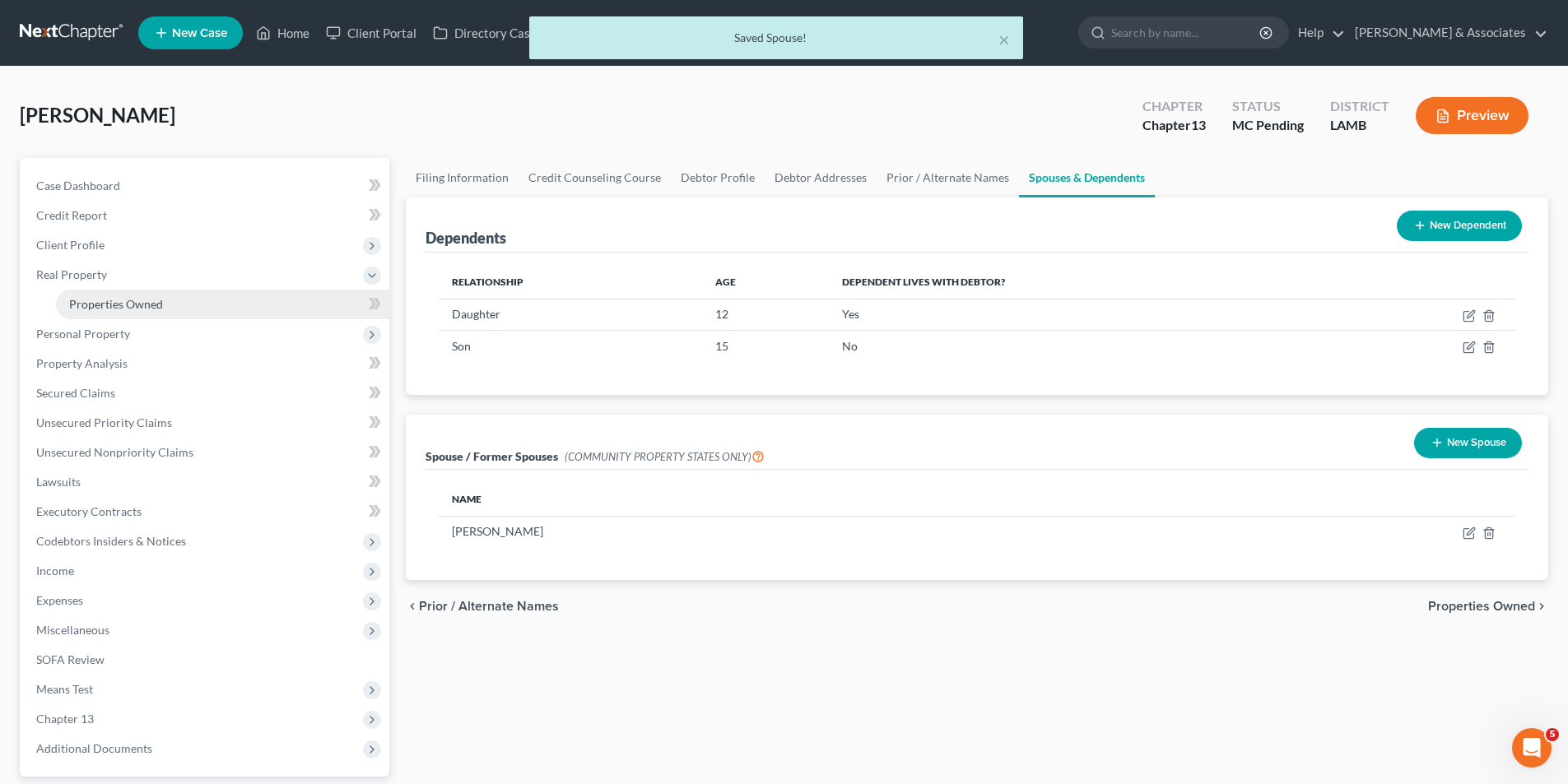
click at [107, 305] on span "Properties Owned" at bounding box center [116, 304] width 94 height 14
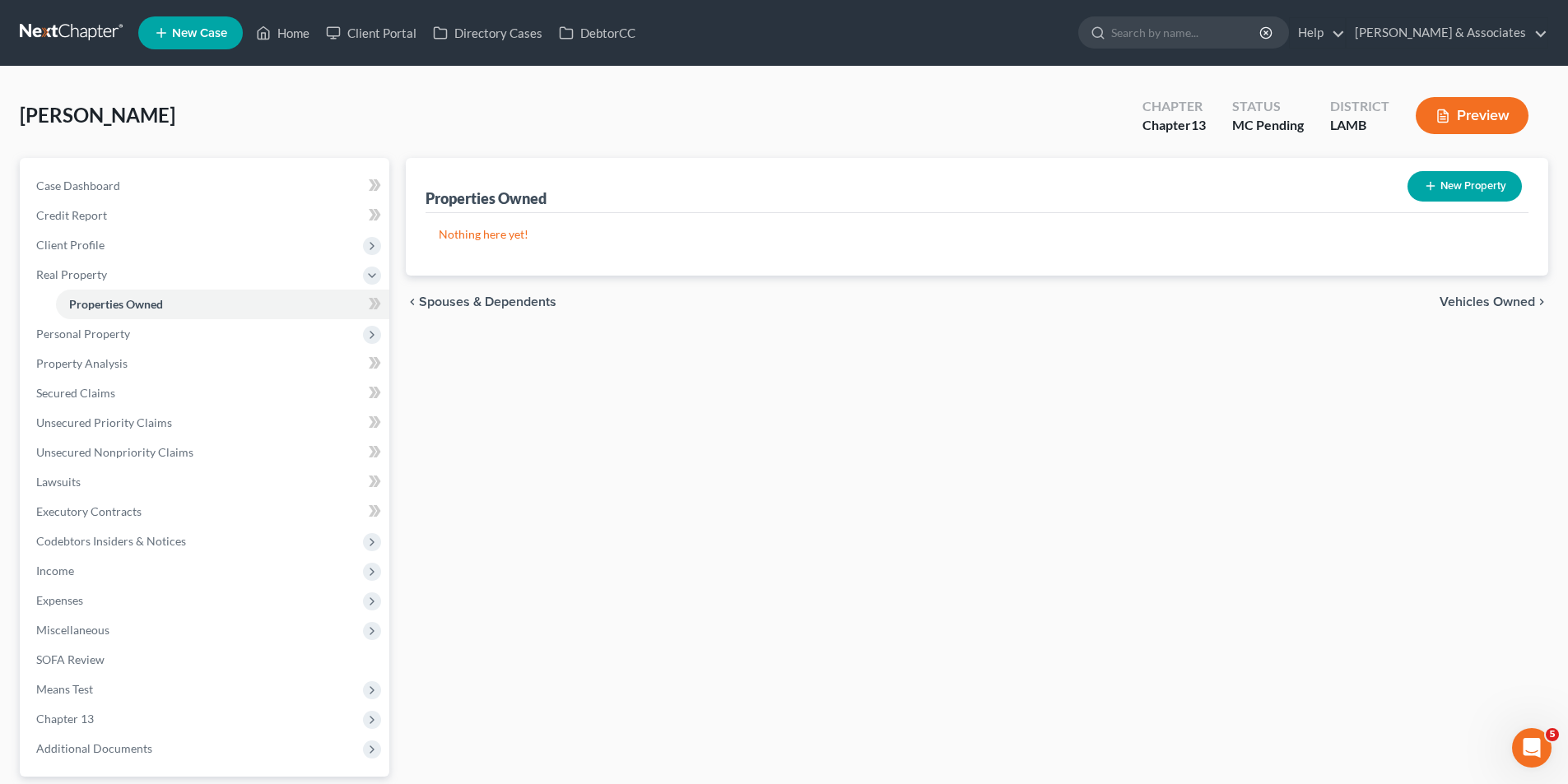
click at [1110, 413] on div "Properties Owned New Property Nothing here yet! Property Market Value Liens Exe…" at bounding box center [976, 493] width 1158 height 670
click at [164, 326] on span "Personal Property" at bounding box center [206, 334] width 366 height 30
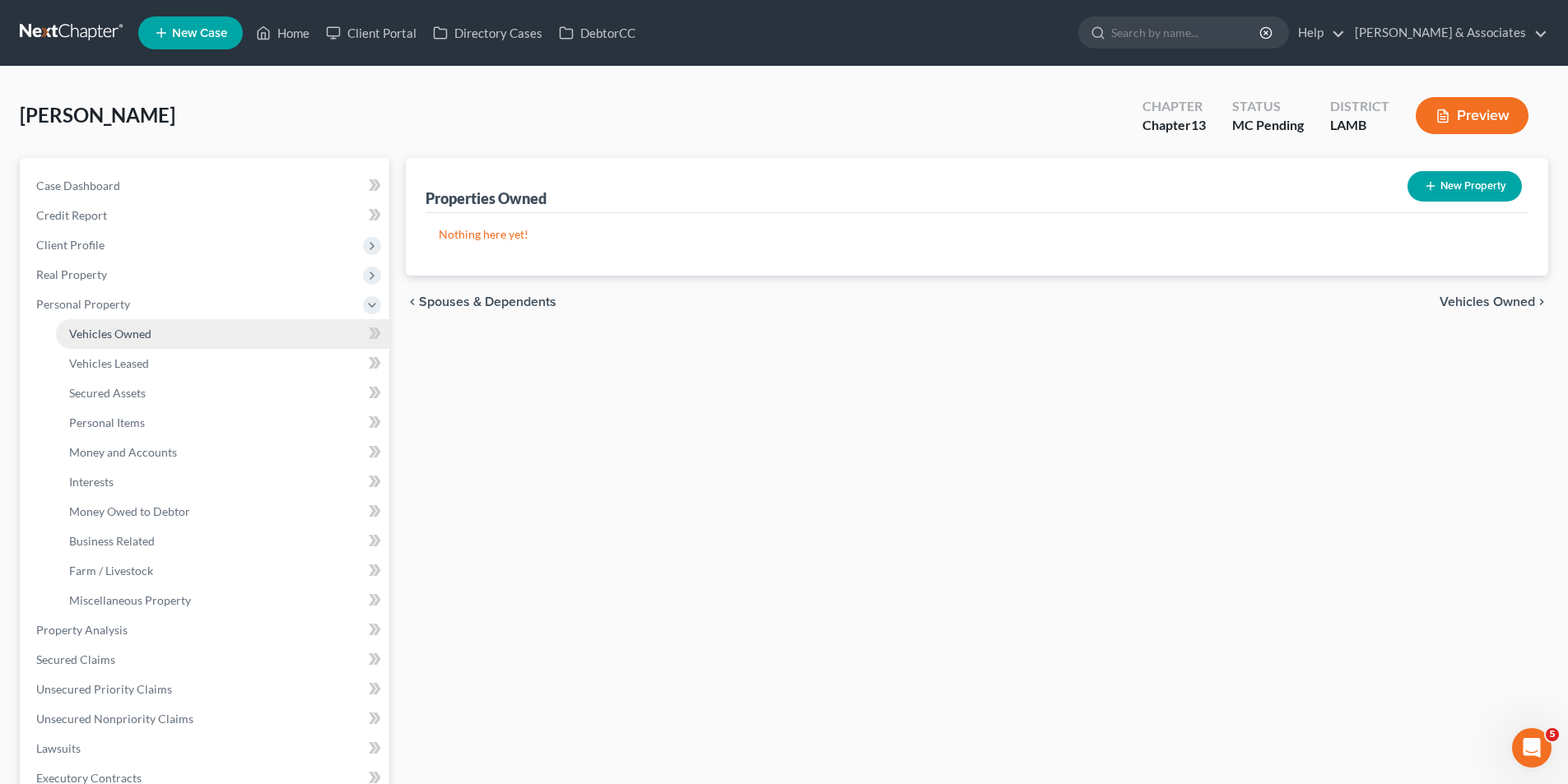
click at [169, 335] on link "Vehicles Owned" at bounding box center [222, 334] width 333 height 30
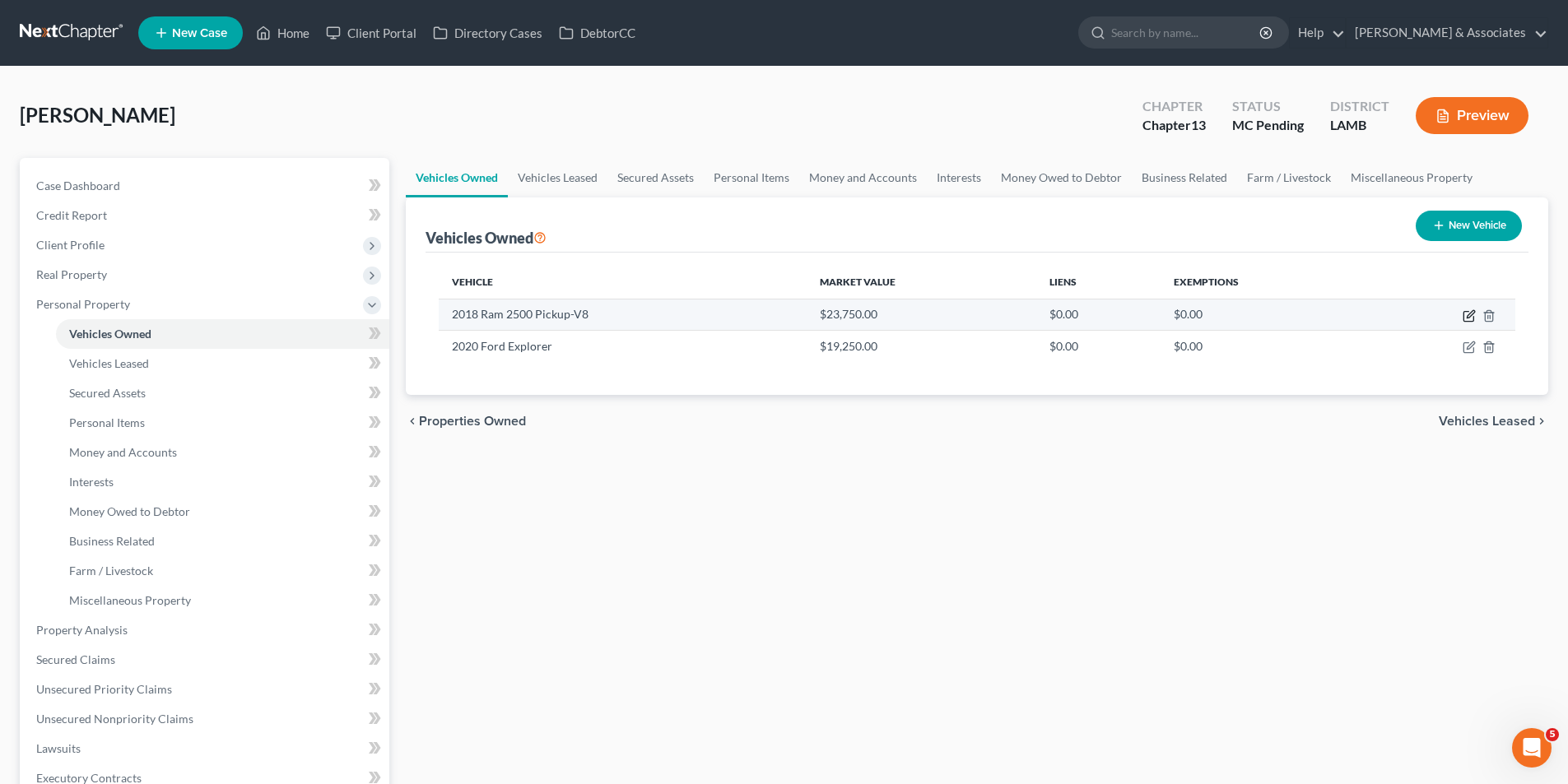
click at [1465, 315] on icon "button" at bounding box center [1469, 316] width 14 height 14
select select "0"
select select "8"
select select "3"
select select "0"
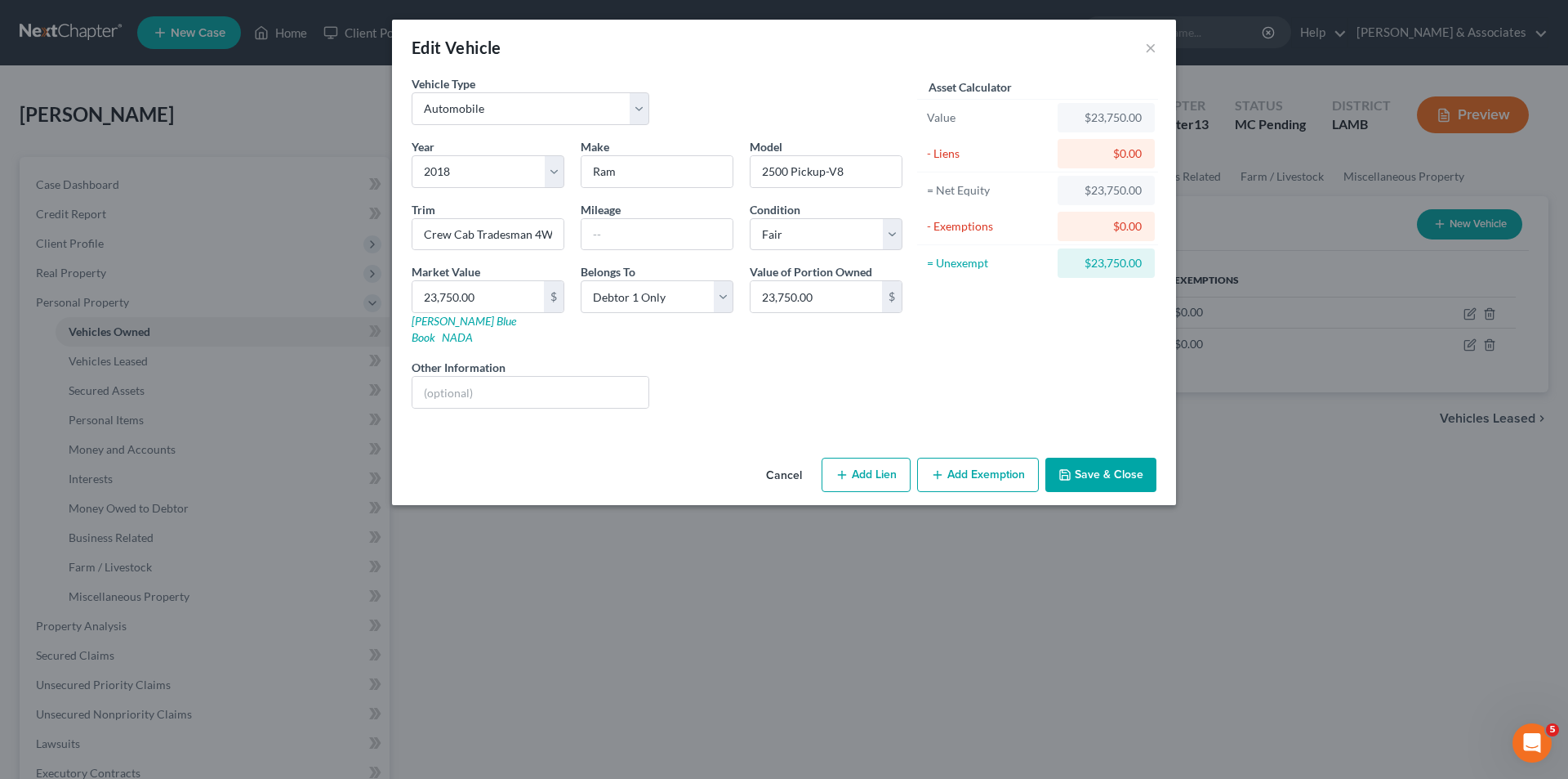
click at [1162, 42] on div "Edit Vehicle ×" at bounding box center [784, 47] width 784 height 56
click at [1151, 51] on button "×" at bounding box center [1151, 47] width 12 height 19
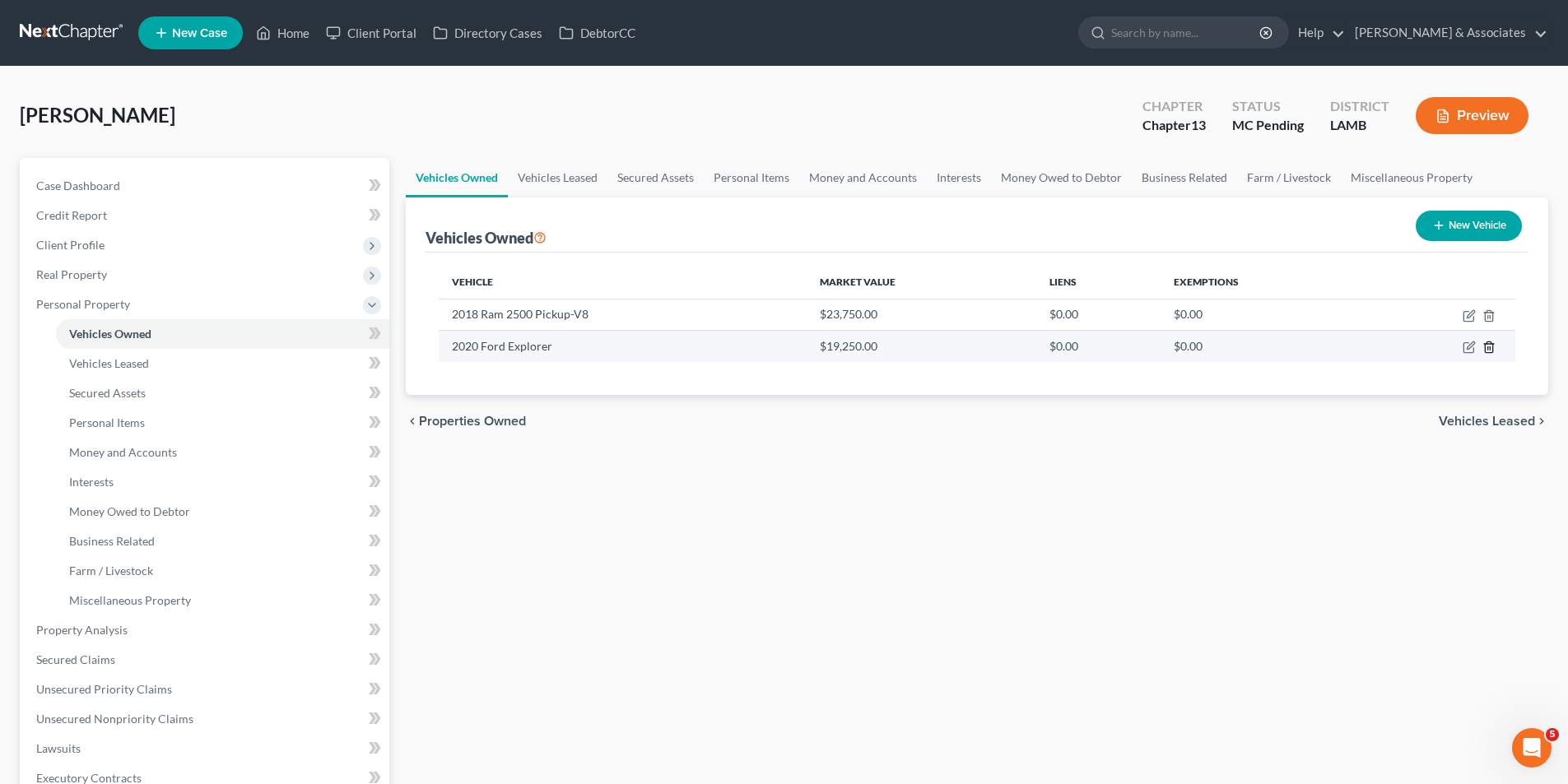
click at [1486, 346] on icon "button" at bounding box center [1488, 347] width 14 height 14
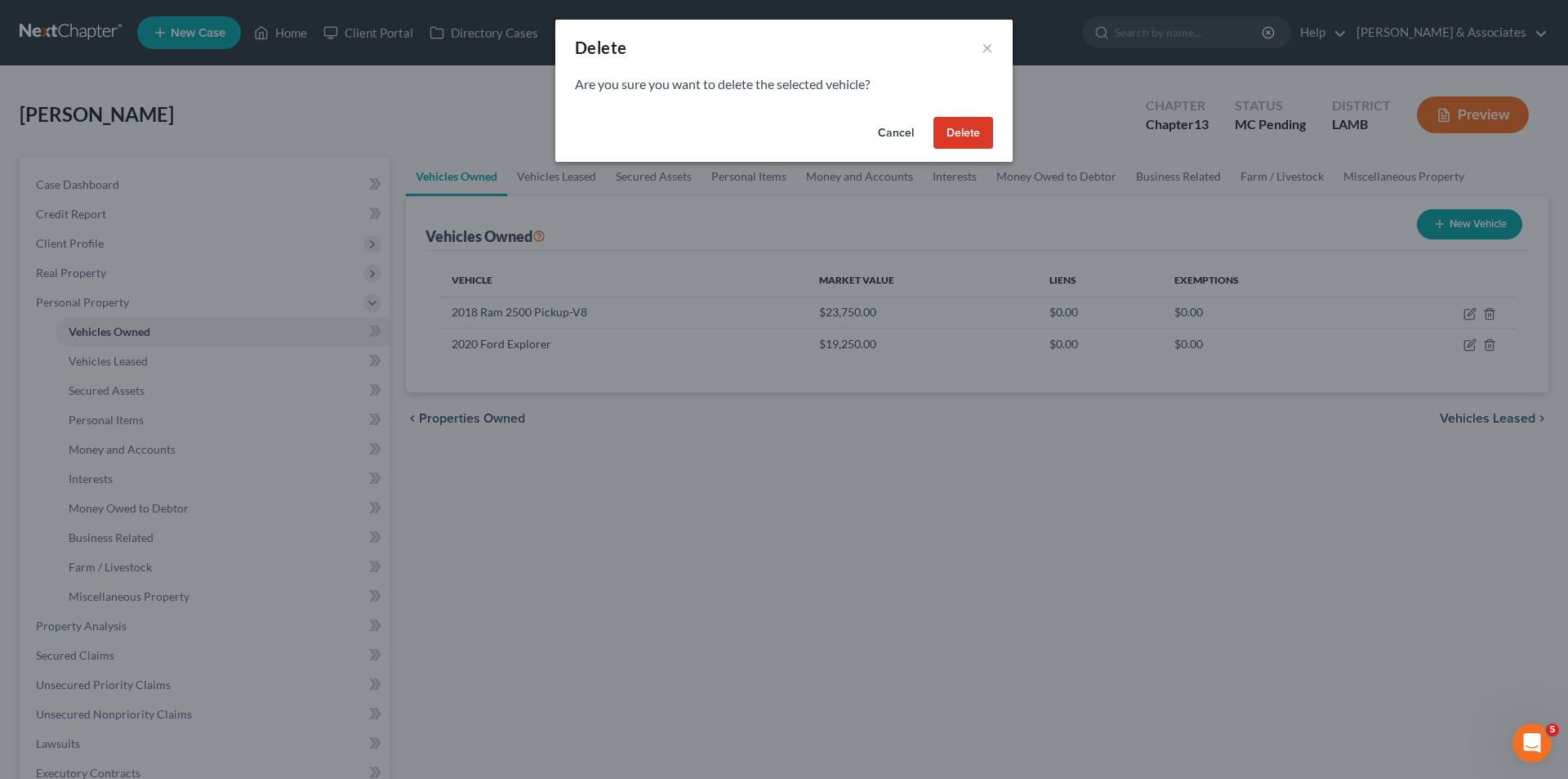
click at [964, 130] on button "Delete" at bounding box center [964, 133] width 60 height 33
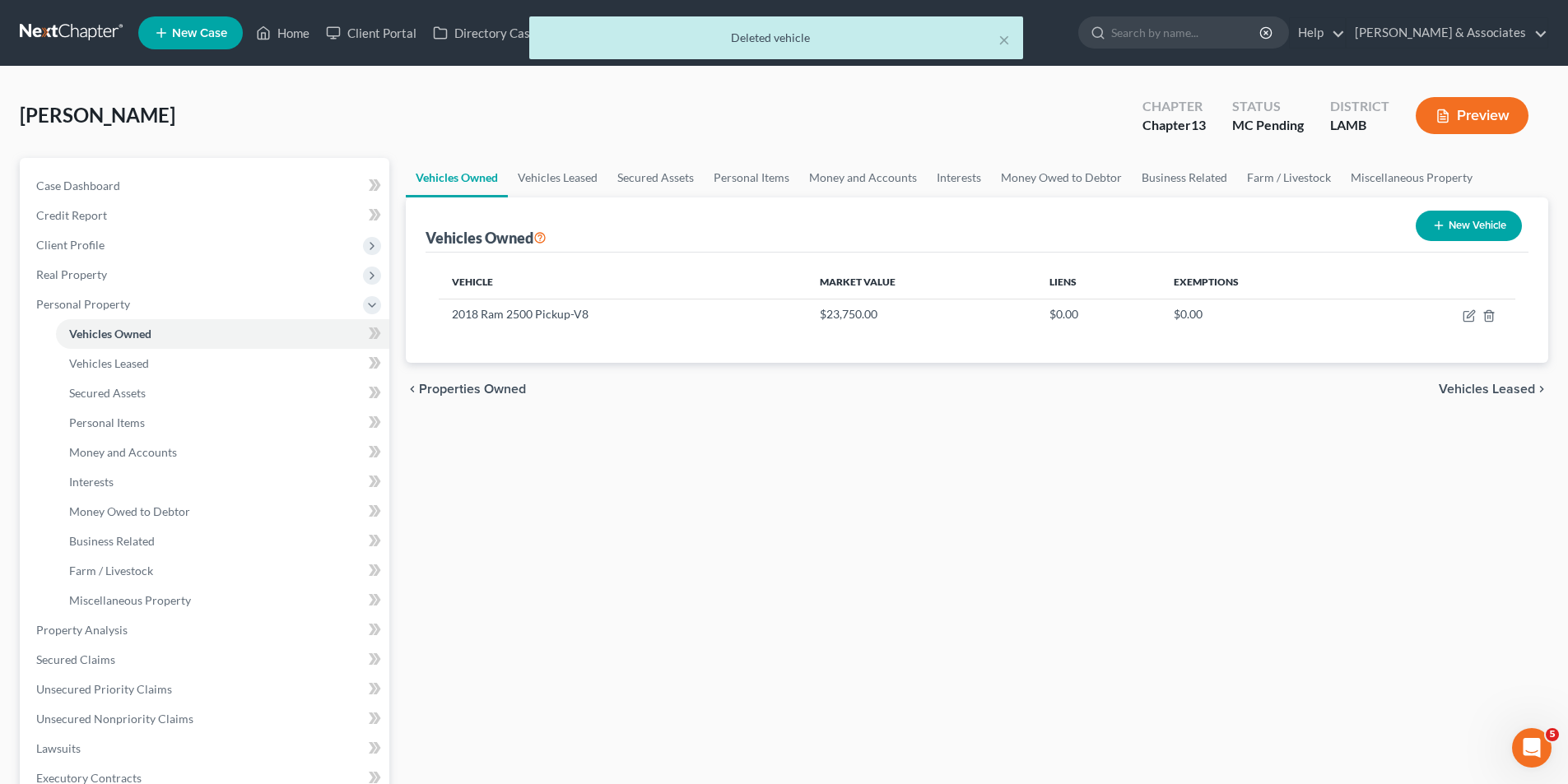
click at [913, 516] on div "Vehicles Owned Vehicles Leased Secured Assets Personal Items Money and Accounts…" at bounding box center [976, 626] width 1158 height 936
click at [1464, 315] on icon "button" at bounding box center [1468, 316] width 10 height 10
select select "0"
select select "8"
select select "3"
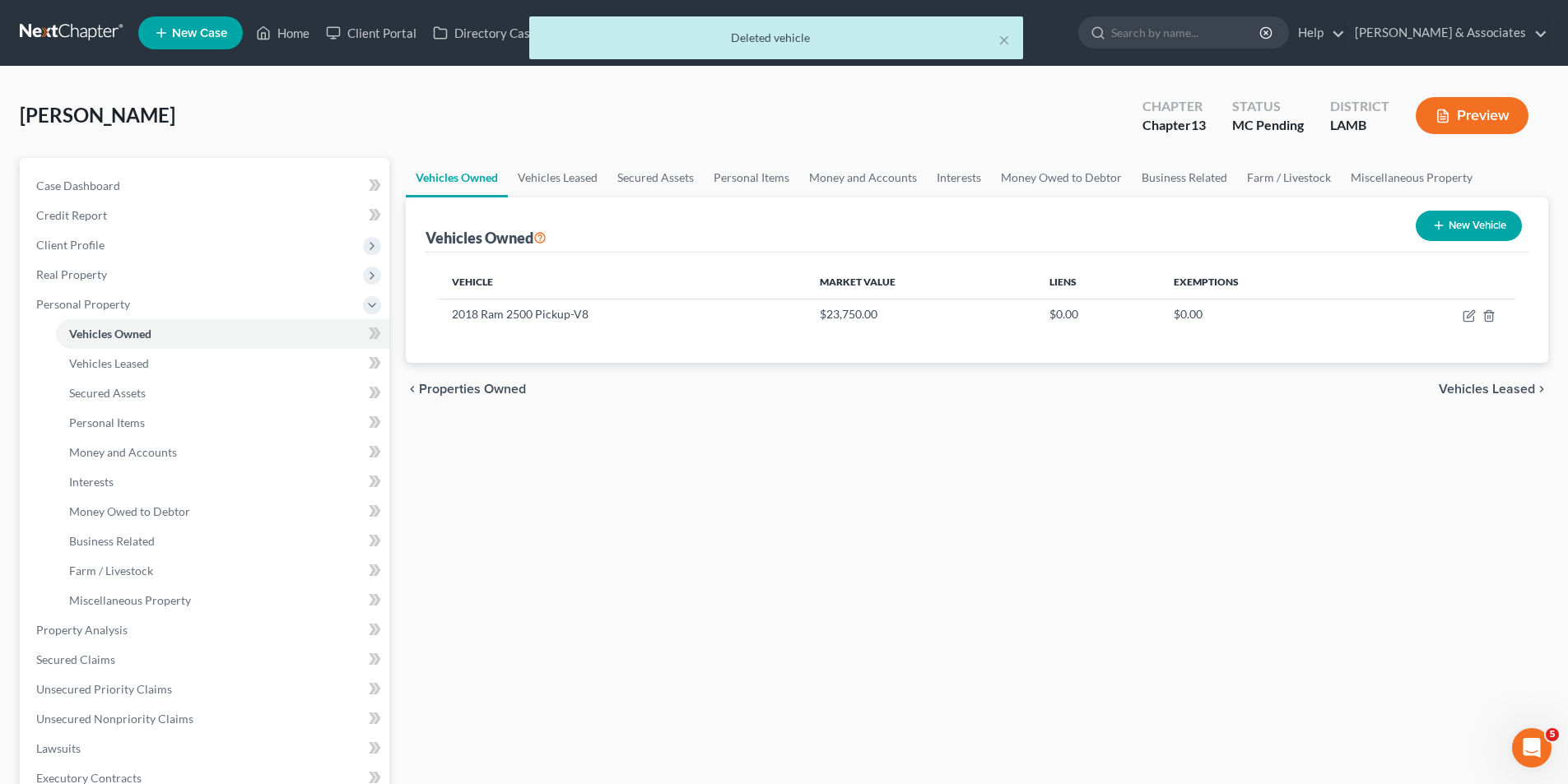
select select "0"
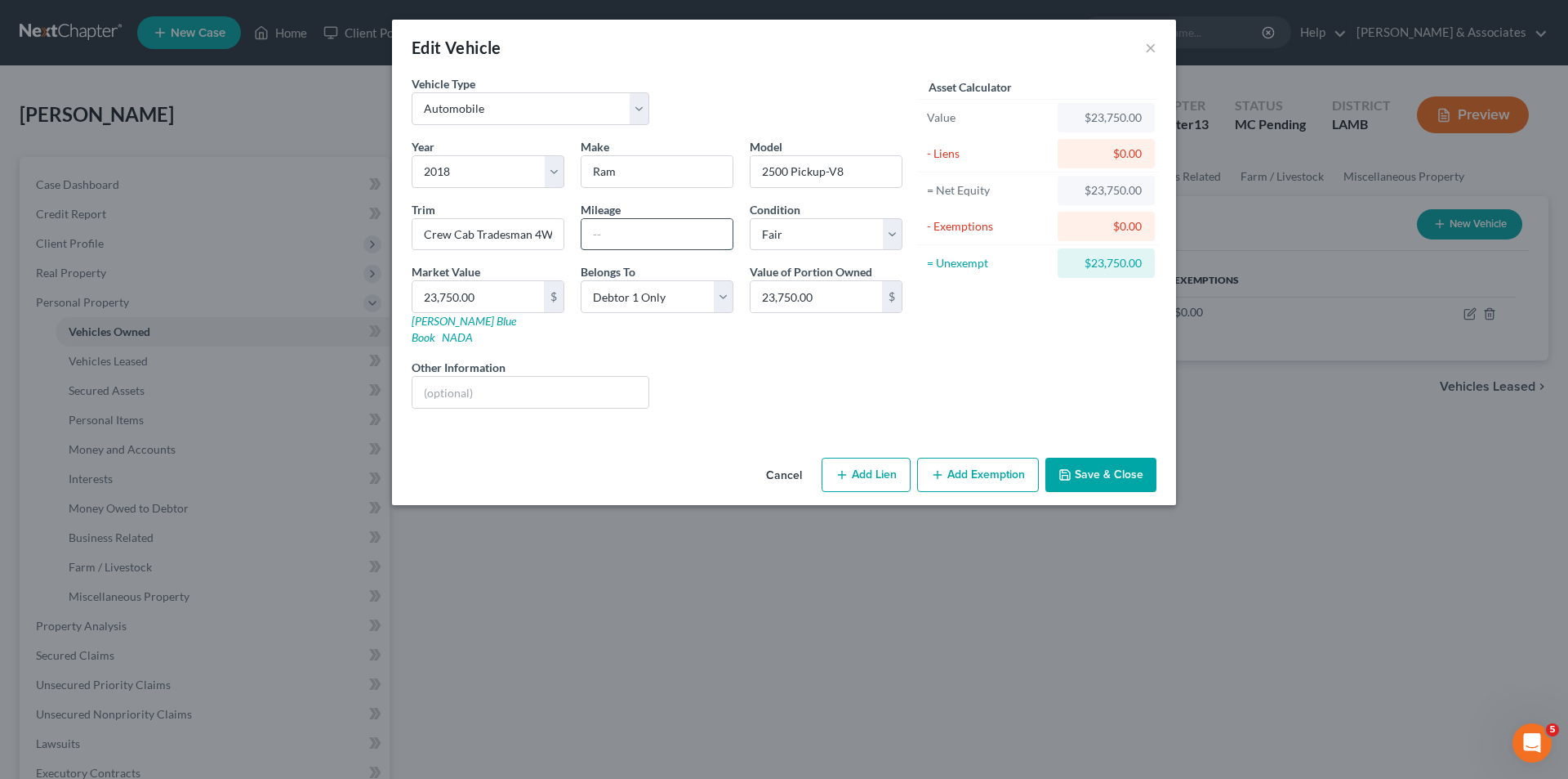
click at [683, 238] on input "text" at bounding box center [656, 234] width 151 height 31
click at [595, 229] on input "text" at bounding box center [656, 234] width 151 height 31
type input "400000"
click at [811, 245] on select "Select Excellent Very Good Good Fair Poor" at bounding box center [826, 234] width 152 height 33
select select "4"
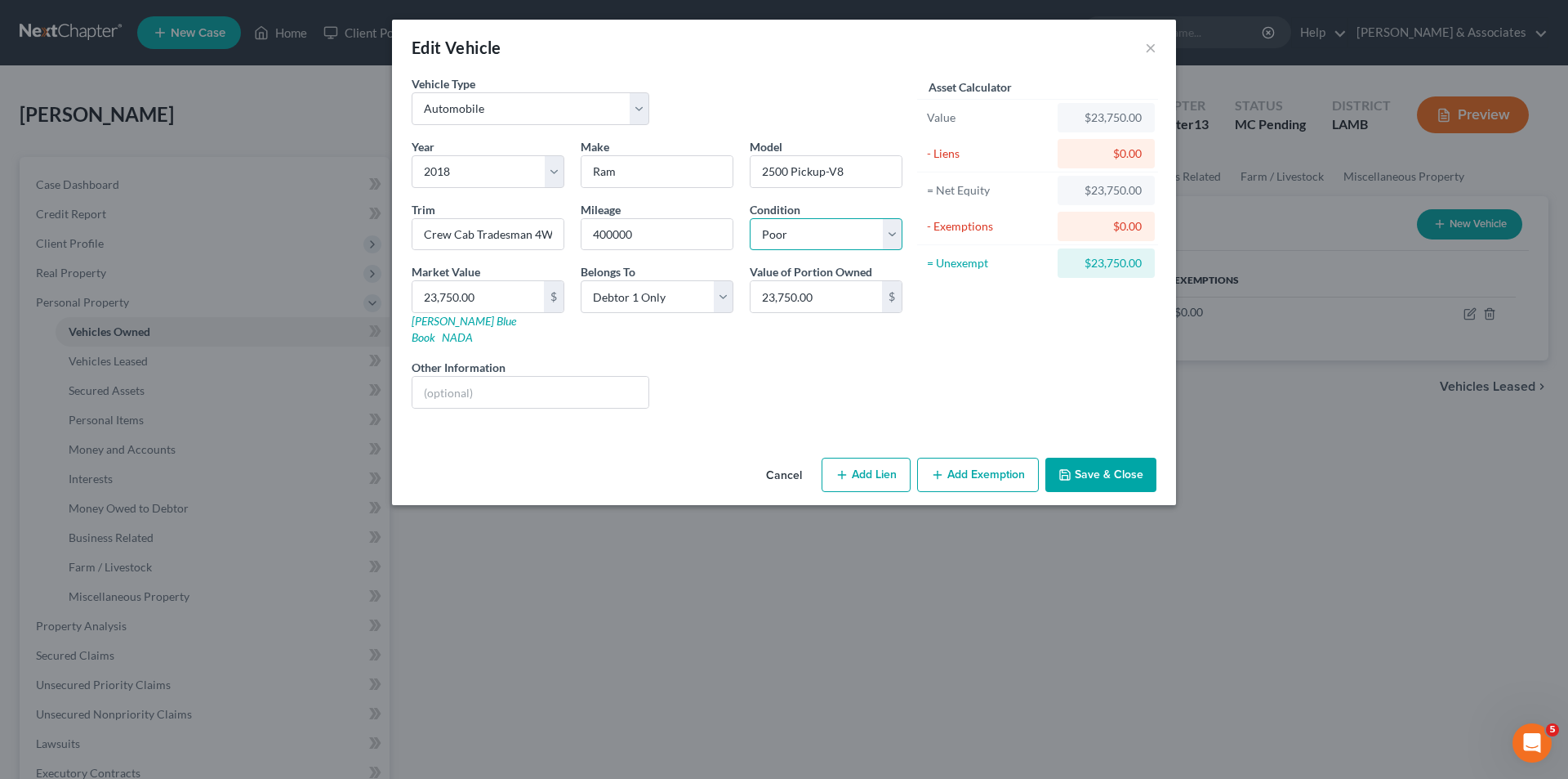
click at [750, 218] on select "Select Excellent Very Good Good Fair Poor" at bounding box center [826, 234] width 152 height 33
click at [976, 464] on button "Add Exemption" at bounding box center [978, 475] width 121 height 35
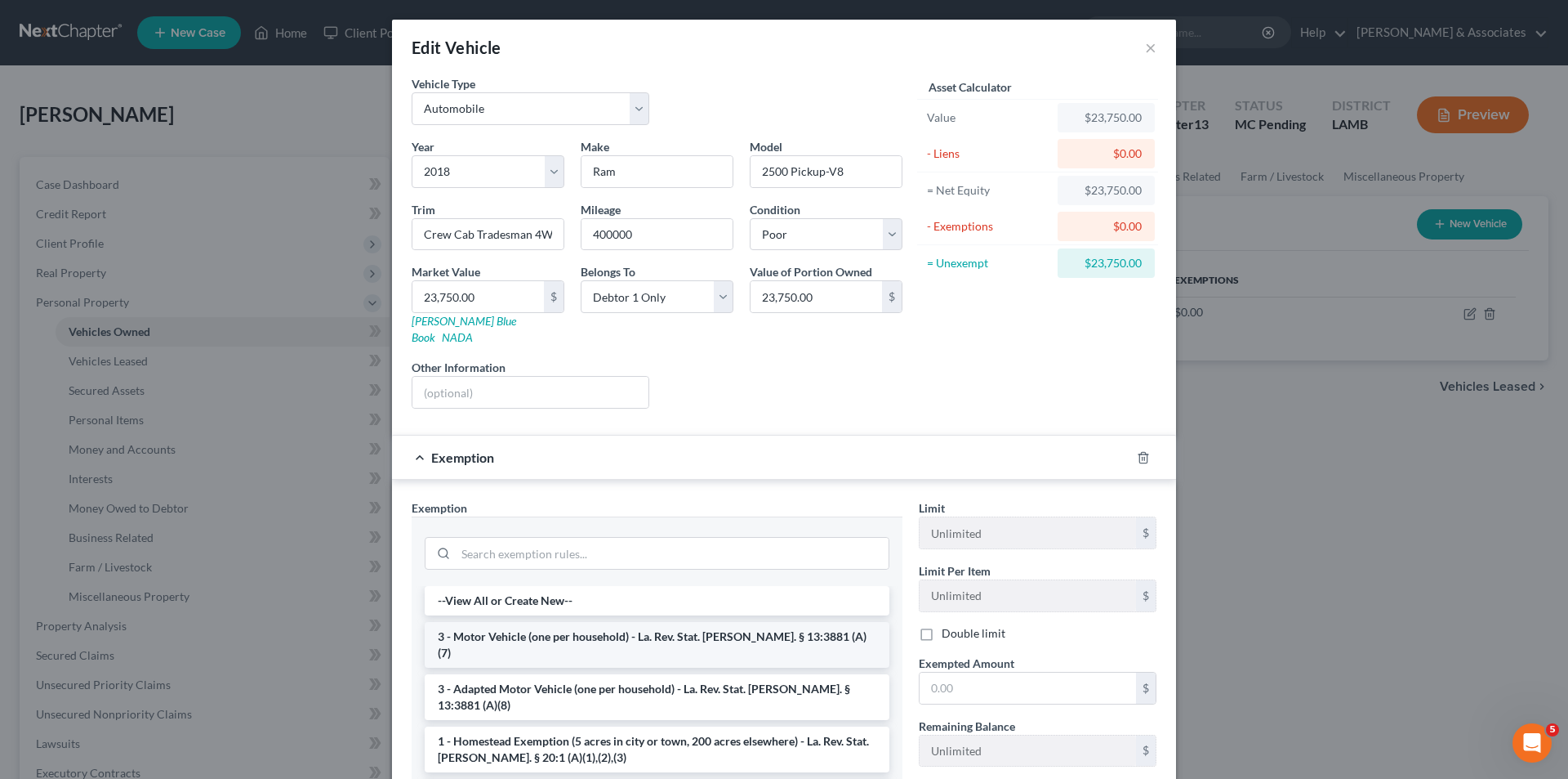
click at [658, 627] on li "3 - Motor Vehicle (one per household) - La. Rev. Stat. Ann. § 13:3881 (A)(7)" at bounding box center [657, 644] width 465 height 45
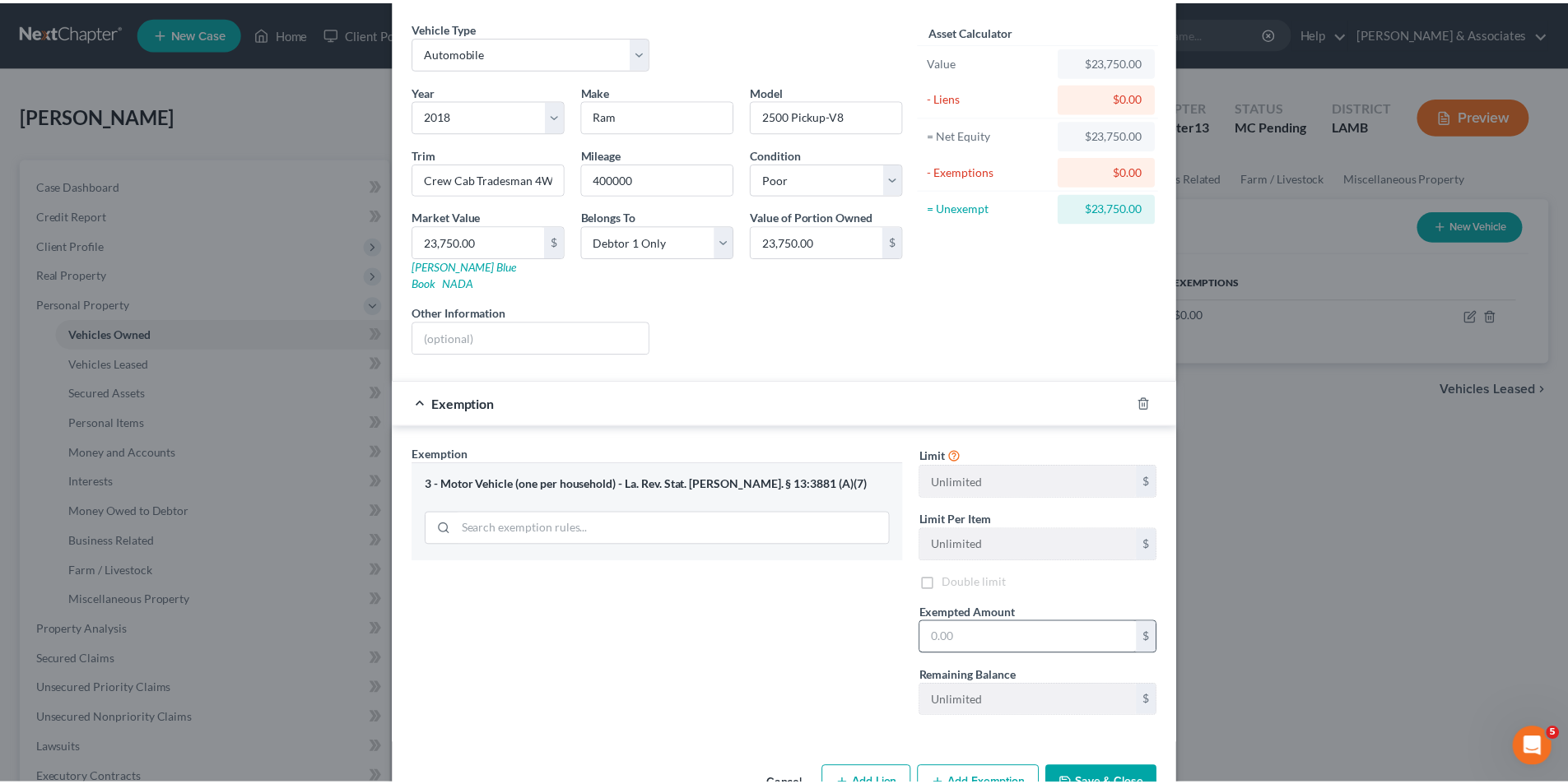
scroll to position [91, 0]
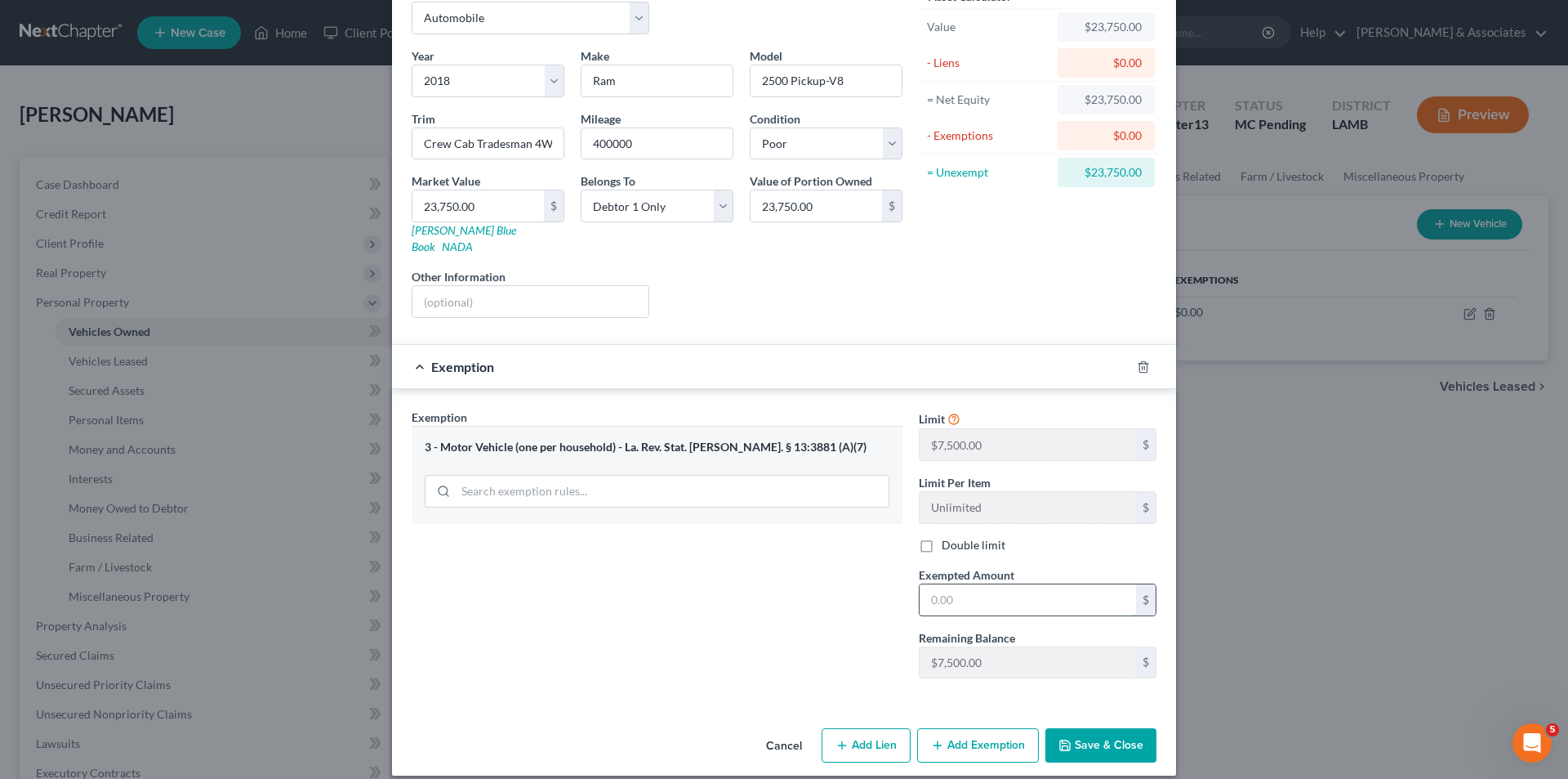
click at [998, 584] on input "text" at bounding box center [1027, 600] width 217 height 31
type input "7,500"
click at [1089, 728] on button "Save & Close" at bounding box center [1101, 745] width 111 height 35
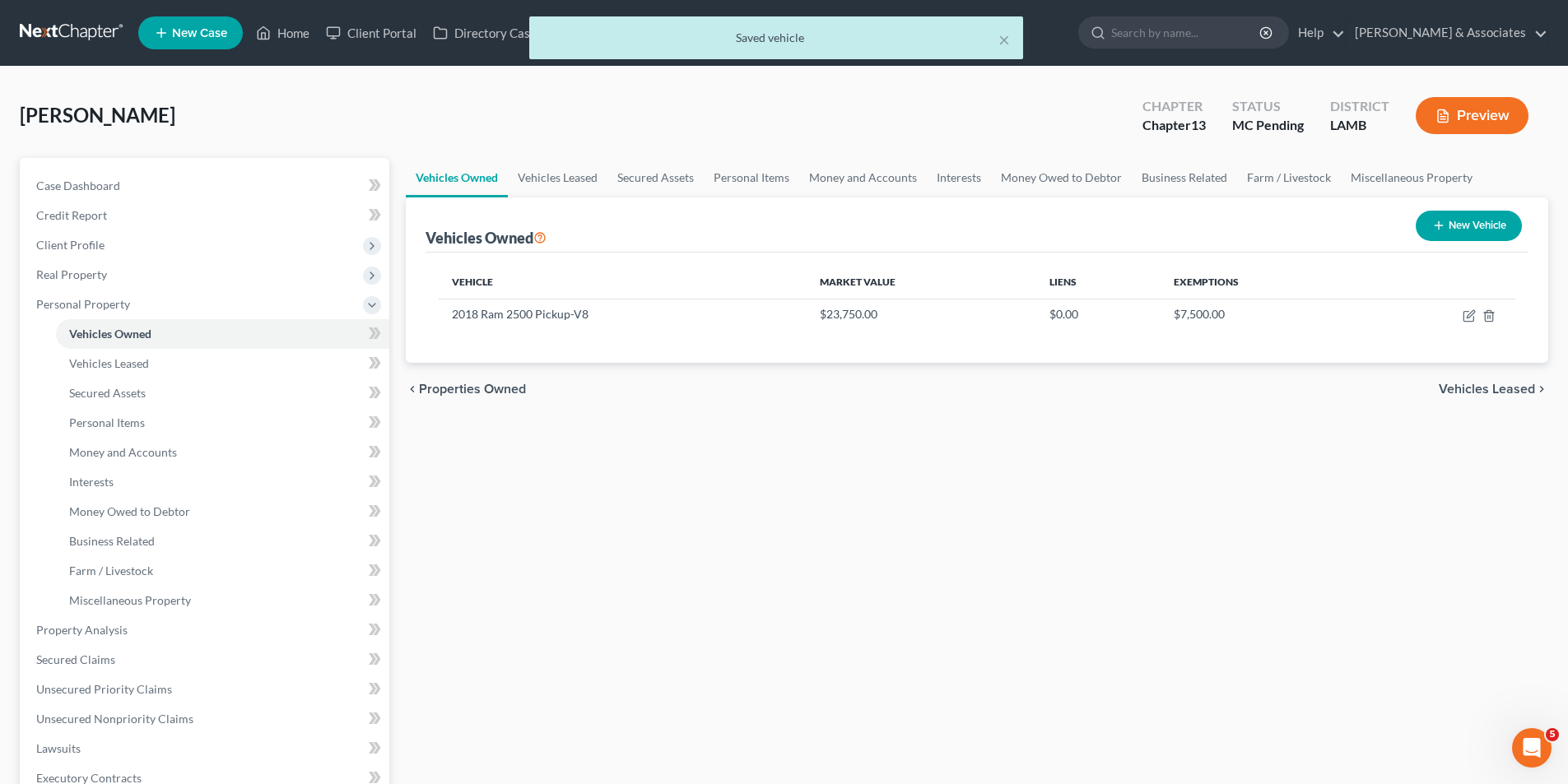
click at [1078, 591] on div "Vehicles Owned Vehicles Leased Secured Assets Personal Items Money and Accounts…" at bounding box center [976, 626] width 1158 height 936
click at [753, 488] on div "Vehicles Owned Vehicles Leased Secured Assets Personal Items Money and Accounts…" at bounding box center [976, 626] width 1158 height 936
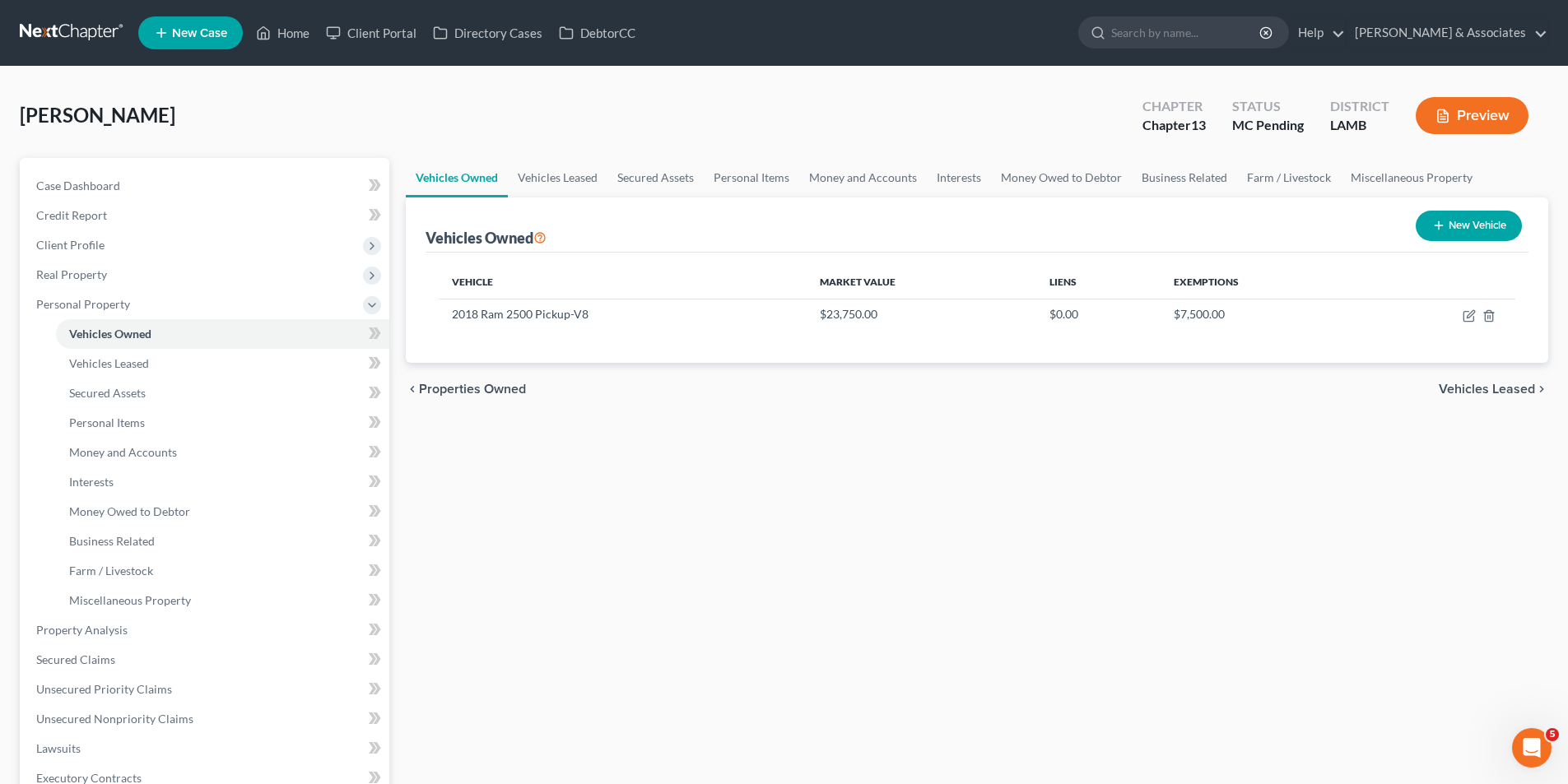
click at [748, 482] on div "Vehicles Owned Vehicles Leased Secured Assets Personal Items Money and Accounts…" at bounding box center [976, 626] width 1158 height 936
click at [750, 182] on link "Personal Items" at bounding box center [751, 178] width 95 height 40
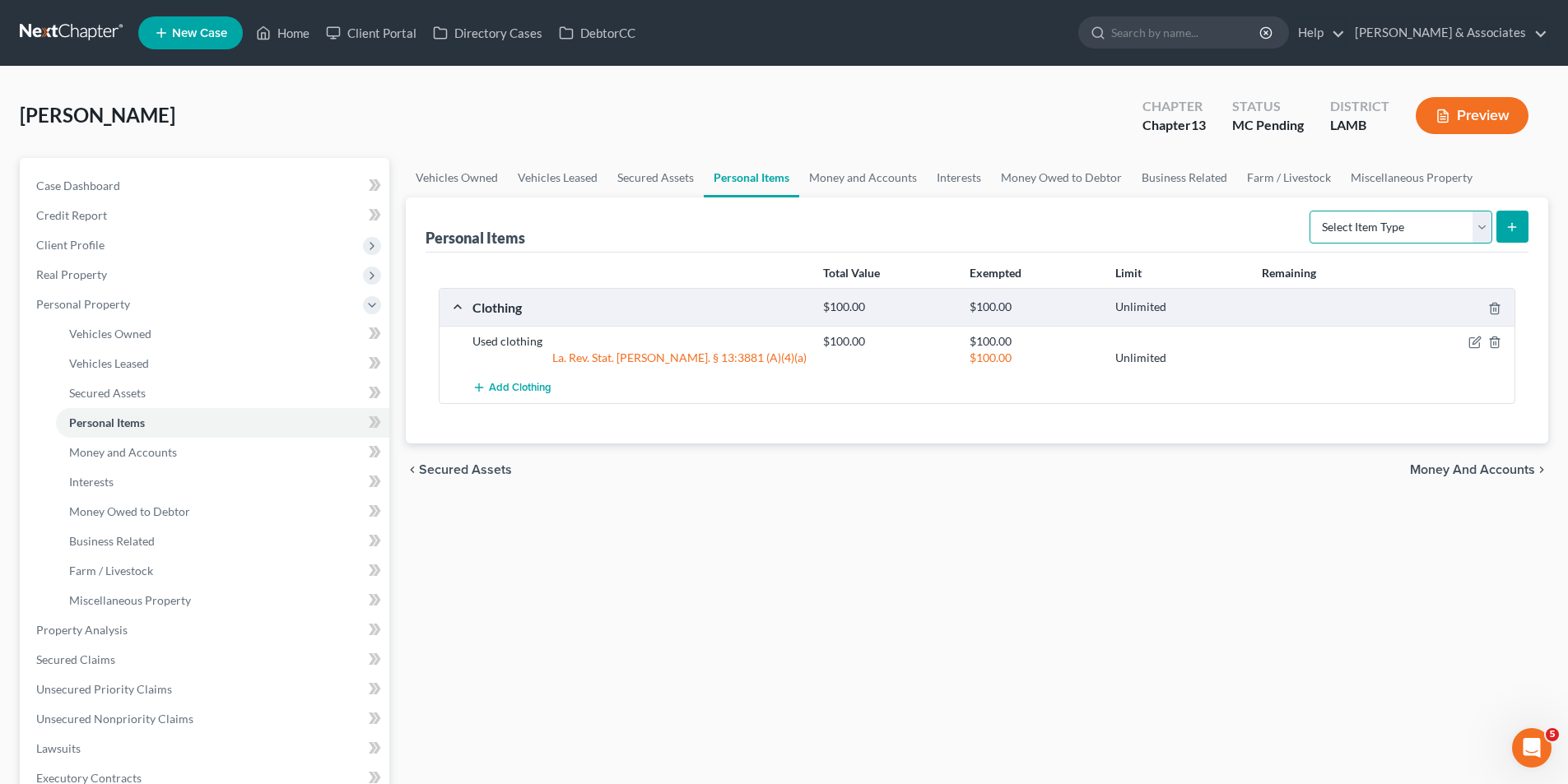
click at [1460, 225] on select "Select Item Type Clothing Collectibles Of Value Electronics Firearms Household …" at bounding box center [1400, 227] width 183 height 33
select select "electronics"
click at [1311, 211] on select "Select Item Type Clothing Collectibles Of Value Electronics Firearms Household …" at bounding box center [1400, 227] width 183 height 33
click at [1512, 230] on line "submit" at bounding box center [1512, 227] width 0 height 8
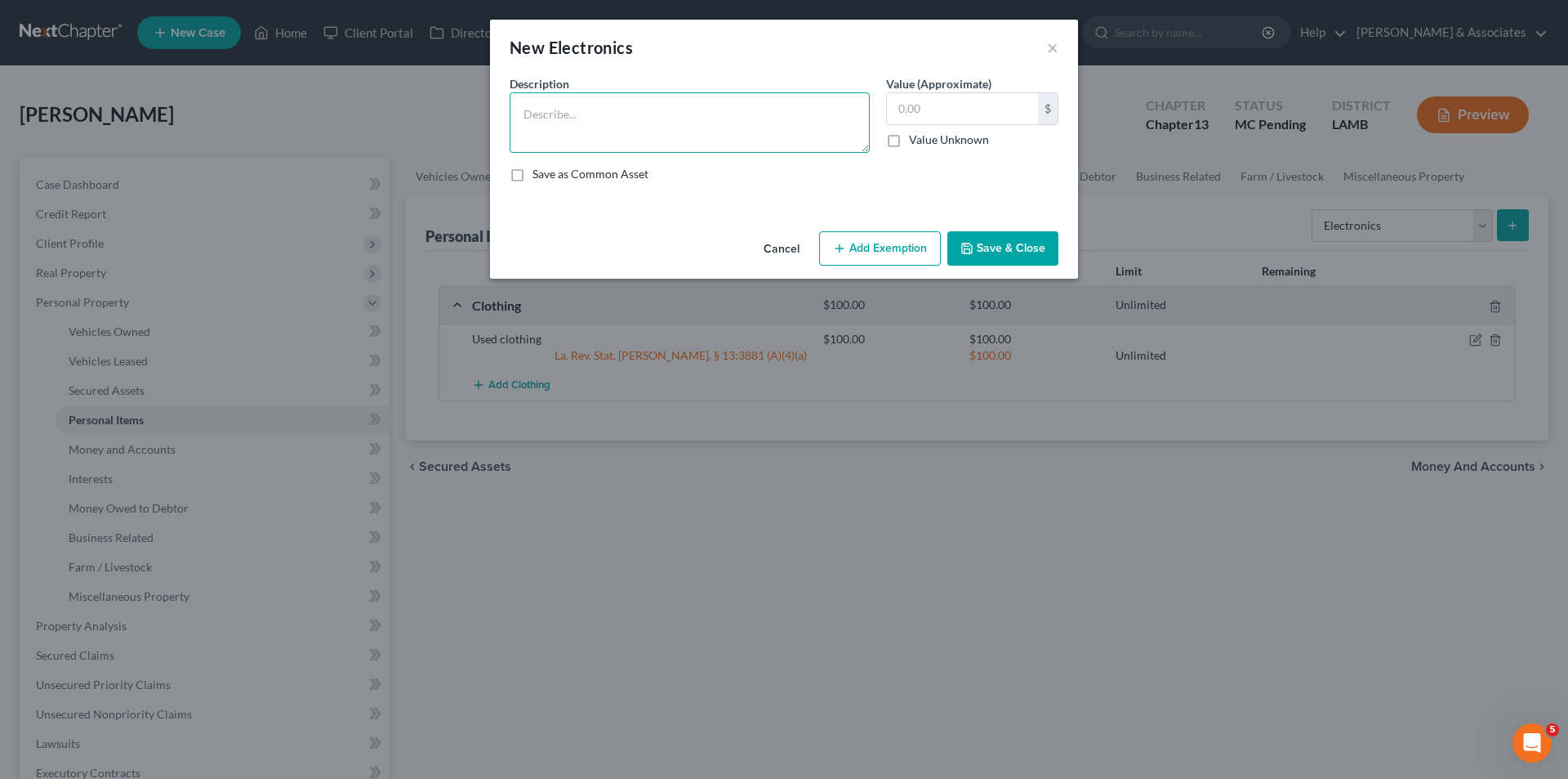
click at [657, 131] on textarea at bounding box center [690, 122] width 360 height 61
type textarea "55in TV 1.5yrs; PS4 10yrs; laptop 4yrs; iphone 2yrs"
click at [921, 113] on input "text" at bounding box center [962, 109] width 151 height 31
type input "150.00"
click at [1014, 233] on button "Save & Close" at bounding box center [1002, 249] width 111 height 35
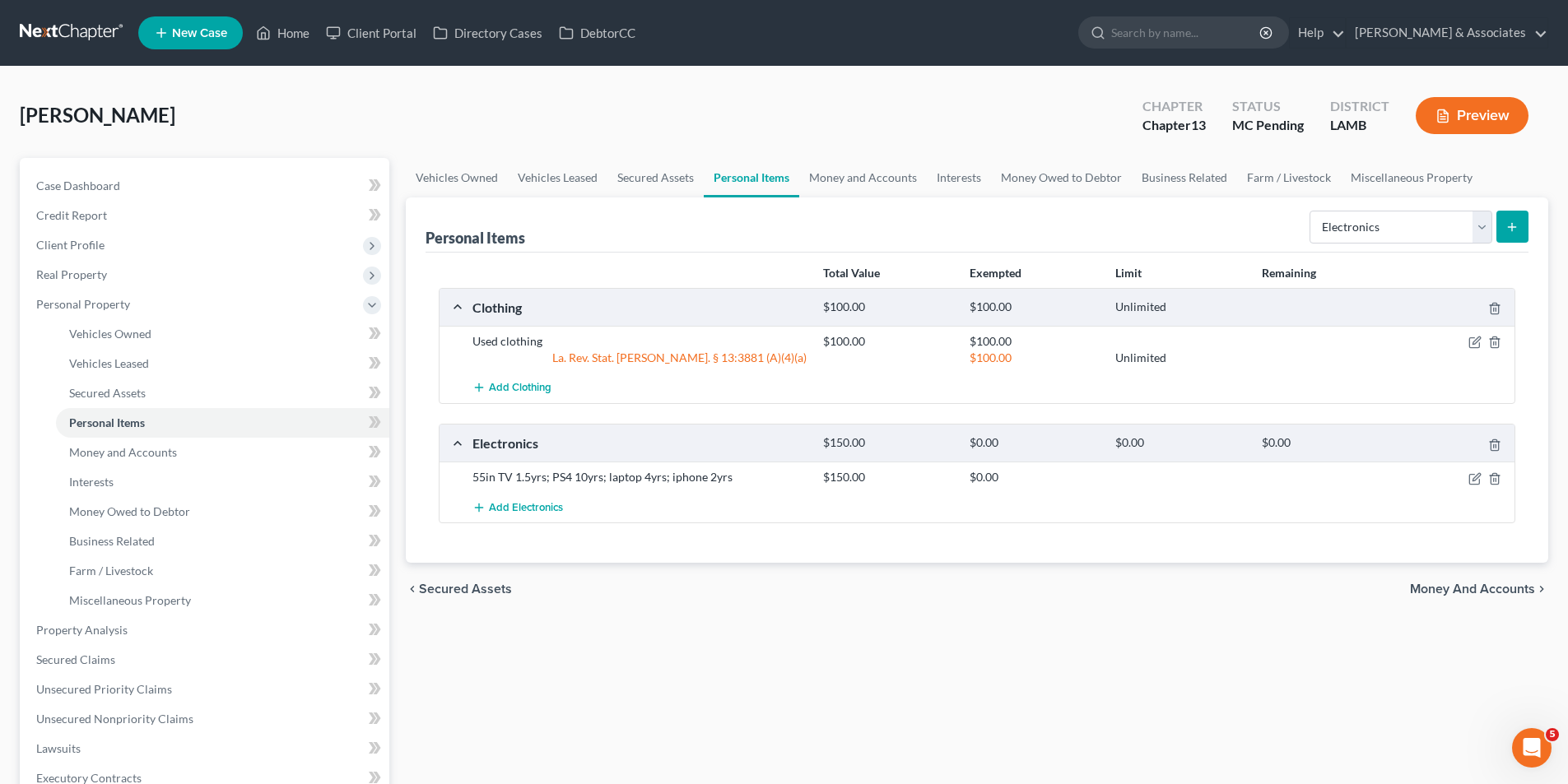
click at [1175, 585] on div "chevron_left Secured Assets Money and Accounts chevron_right" at bounding box center [977, 589] width 1142 height 52
click at [1373, 233] on select "Select Item Type Clothing Collectibles Of Value Electronics Firearms Household …" at bounding box center [1400, 227] width 183 height 33
select select "household_goods"
click at [1311, 211] on select "Select Item Type Clothing Collectibles Of Value Electronics Firearms Household …" at bounding box center [1400, 227] width 183 height 33
click at [1510, 227] on line "submit" at bounding box center [1513, 227] width 8 height 0
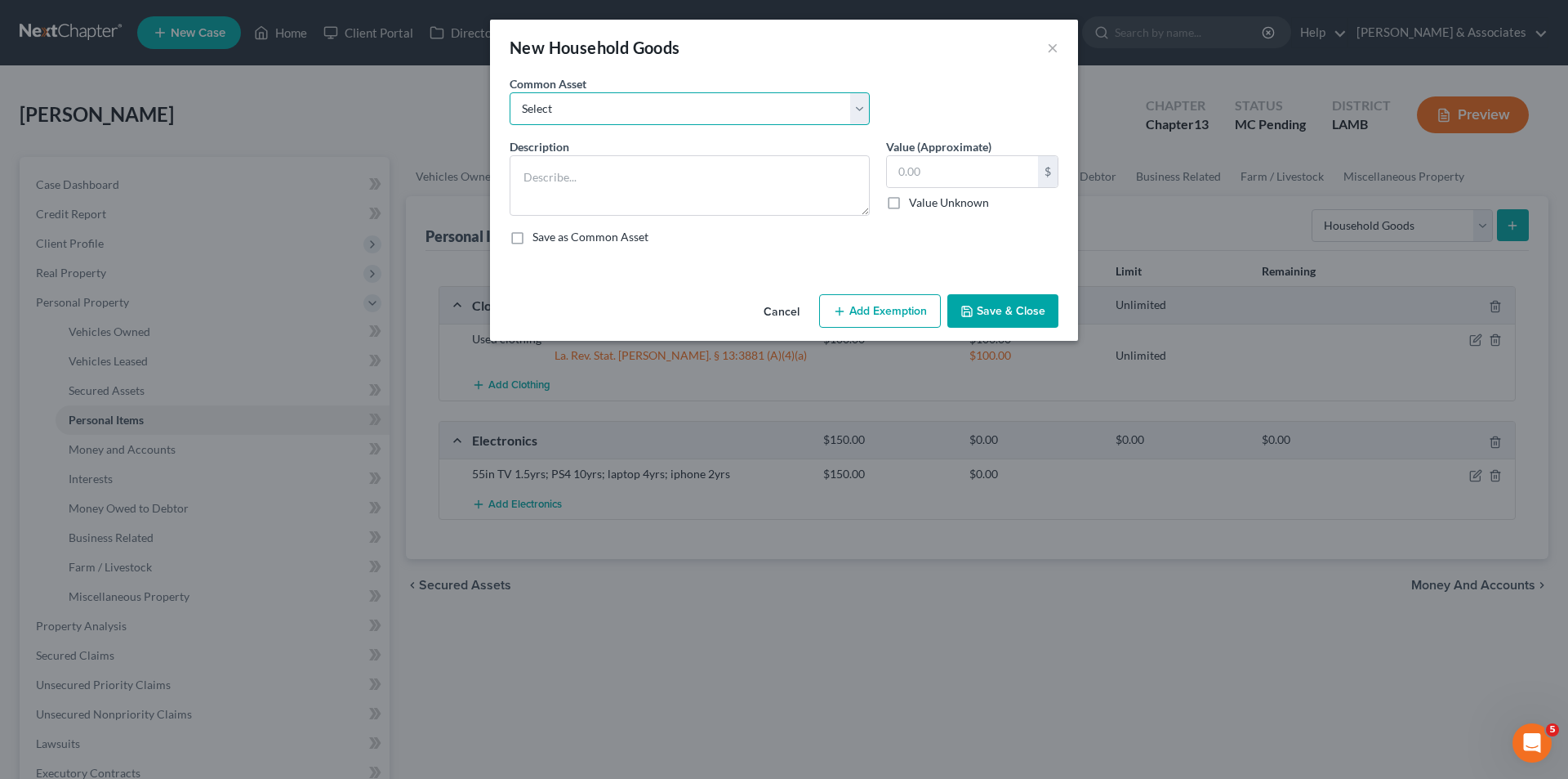
click at [694, 121] on select "Select Appliances and furniture" at bounding box center [690, 109] width 360 height 33
select select "0"
click at [510, 93] on select "Select Appliances and furniture" at bounding box center [690, 109] width 360 height 33
type textarea "Appliances and furniture"
type input "1,000.00"
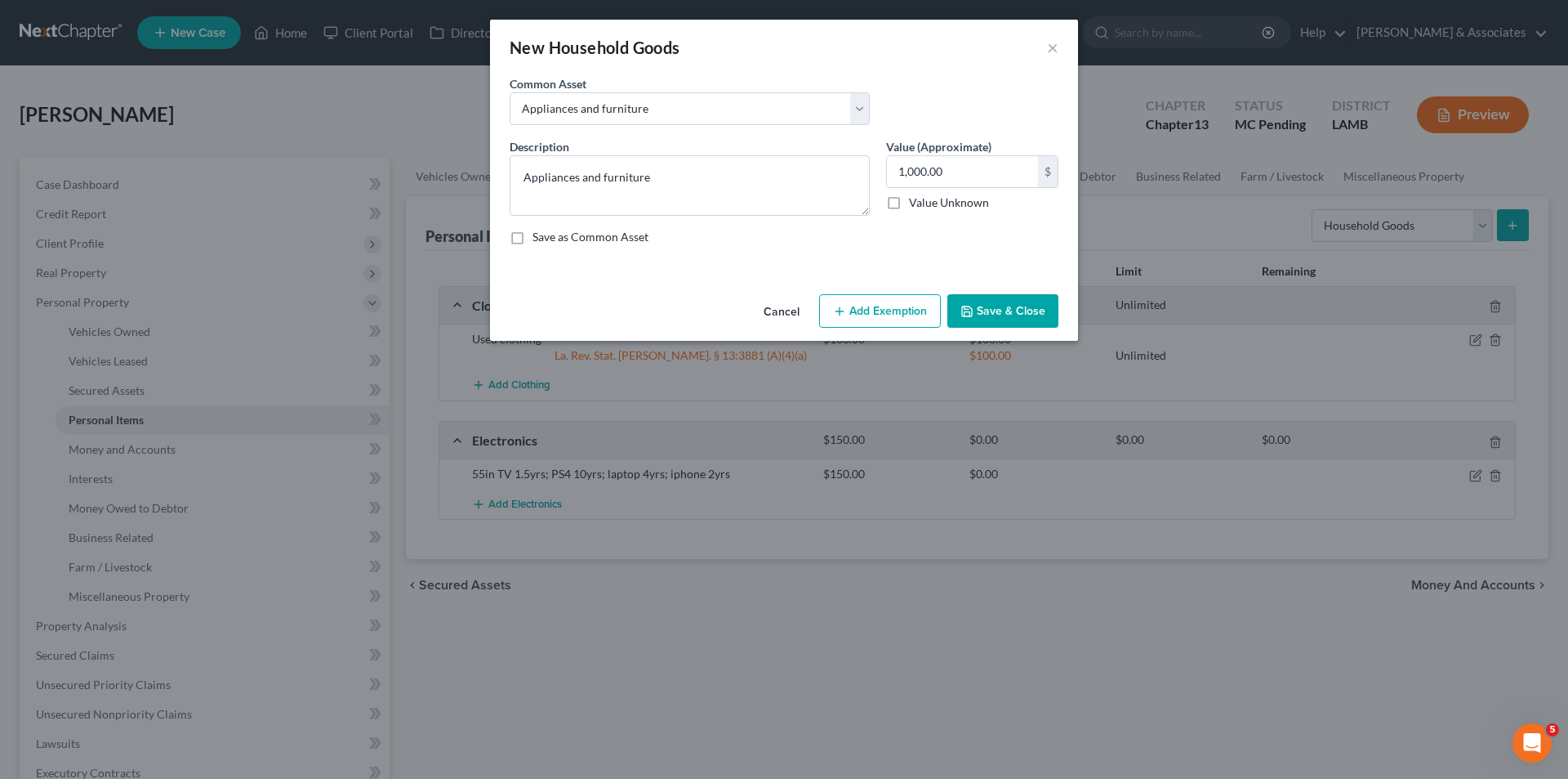
click at [914, 306] on button "Add Exemption" at bounding box center [880, 311] width 121 height 35
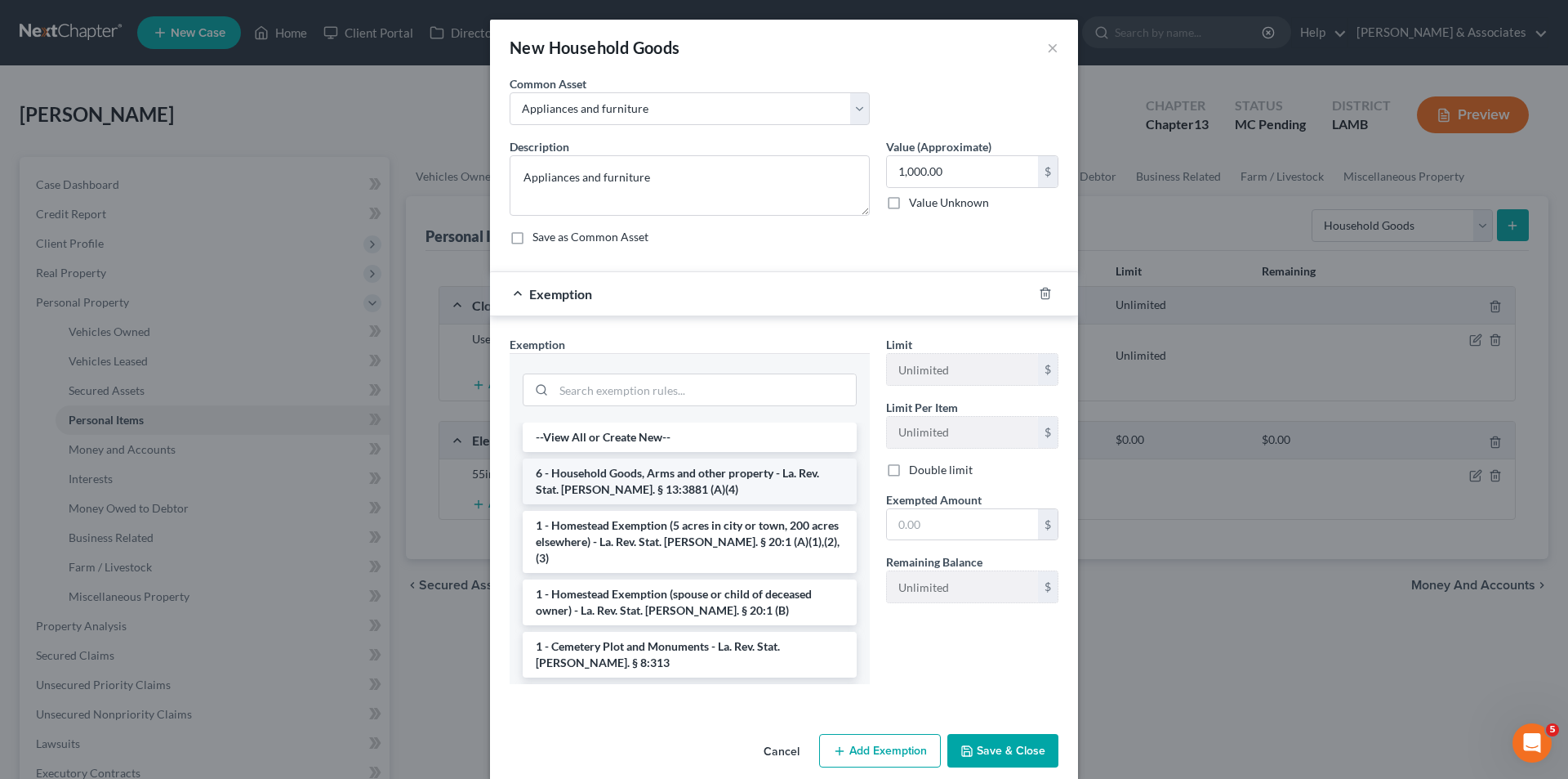
click at [694, 472] on li "6 - Household Goods, Arms and other property - La. Rev. Stat. Ann. § 13:3881 (A…" at bounding box center [689, 480] width 334 height 45
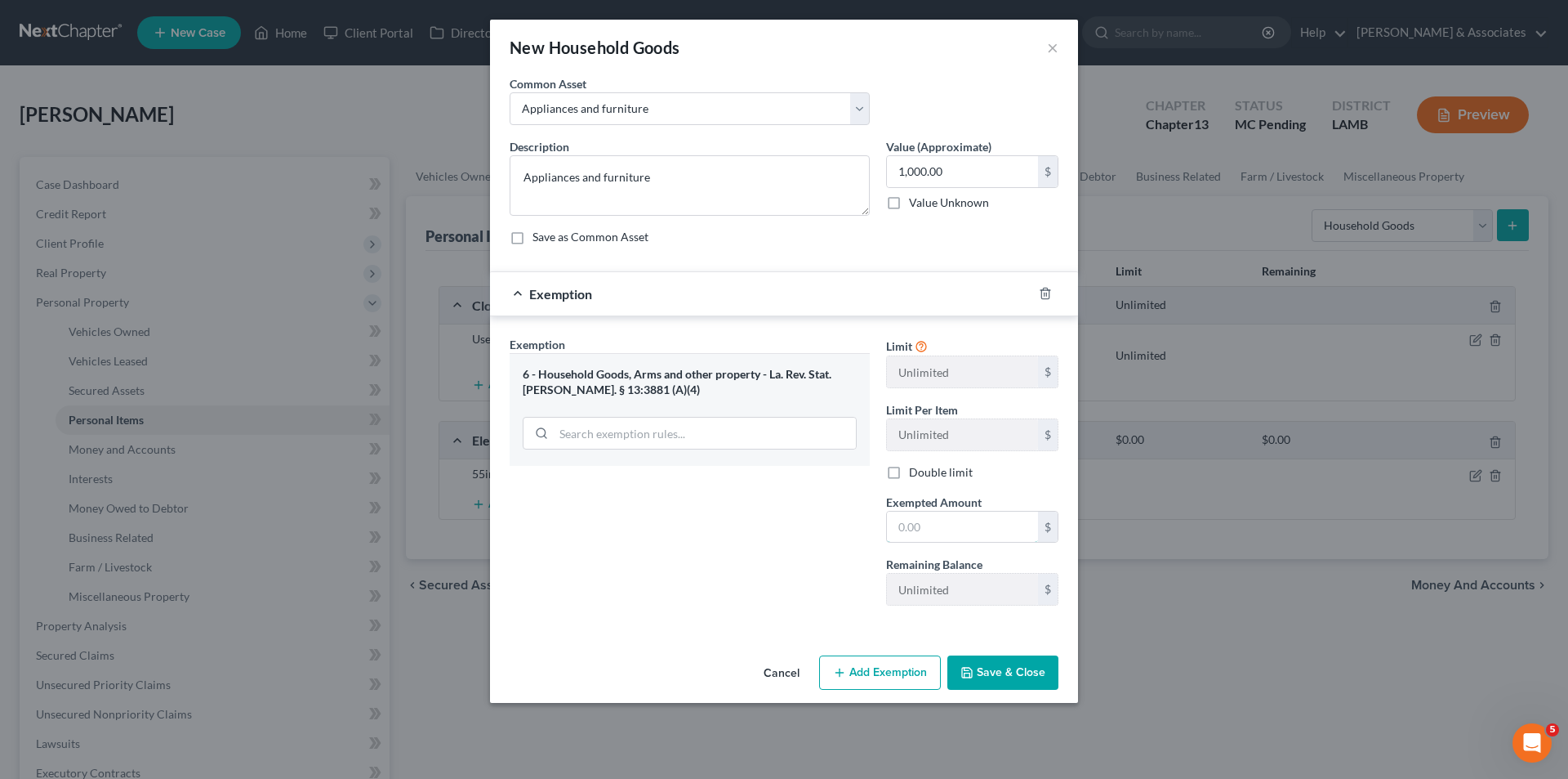
drag, startPoint x: 941, startPoint y: 528, endPoint x: 871, endPoint y: 459, distance: 98.3
click at [941, 528] on input "text" at bounding box center [962, 527] width 151 height 31
type input "1,500"
click at [1017, 667] on button "Save & Close" at bounding box center [1002, 673] width 111 height 35
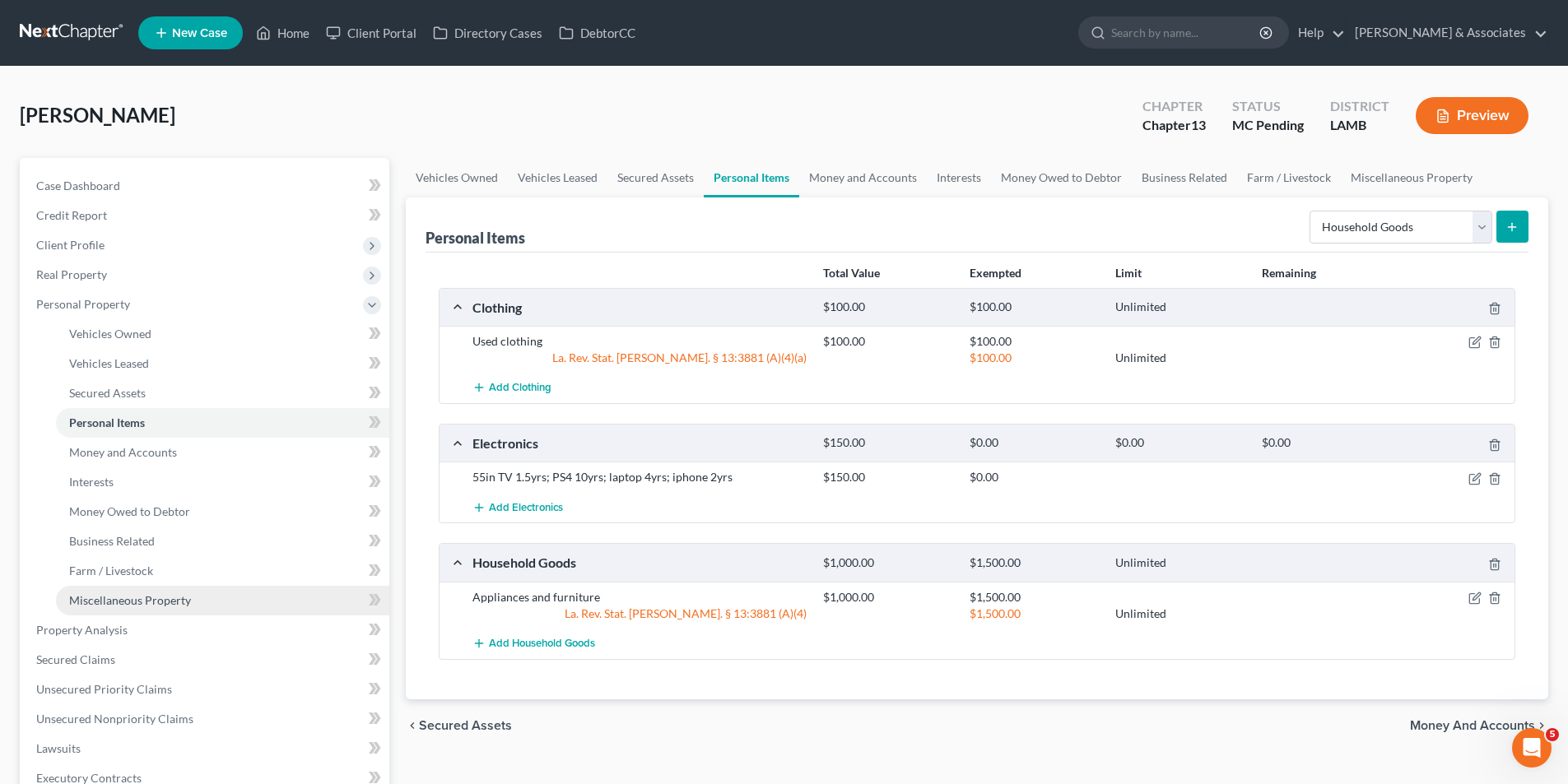
click at [194, 605] on link "Miscellaneous Property" at bounding box center [222, 600] width 333 height 30
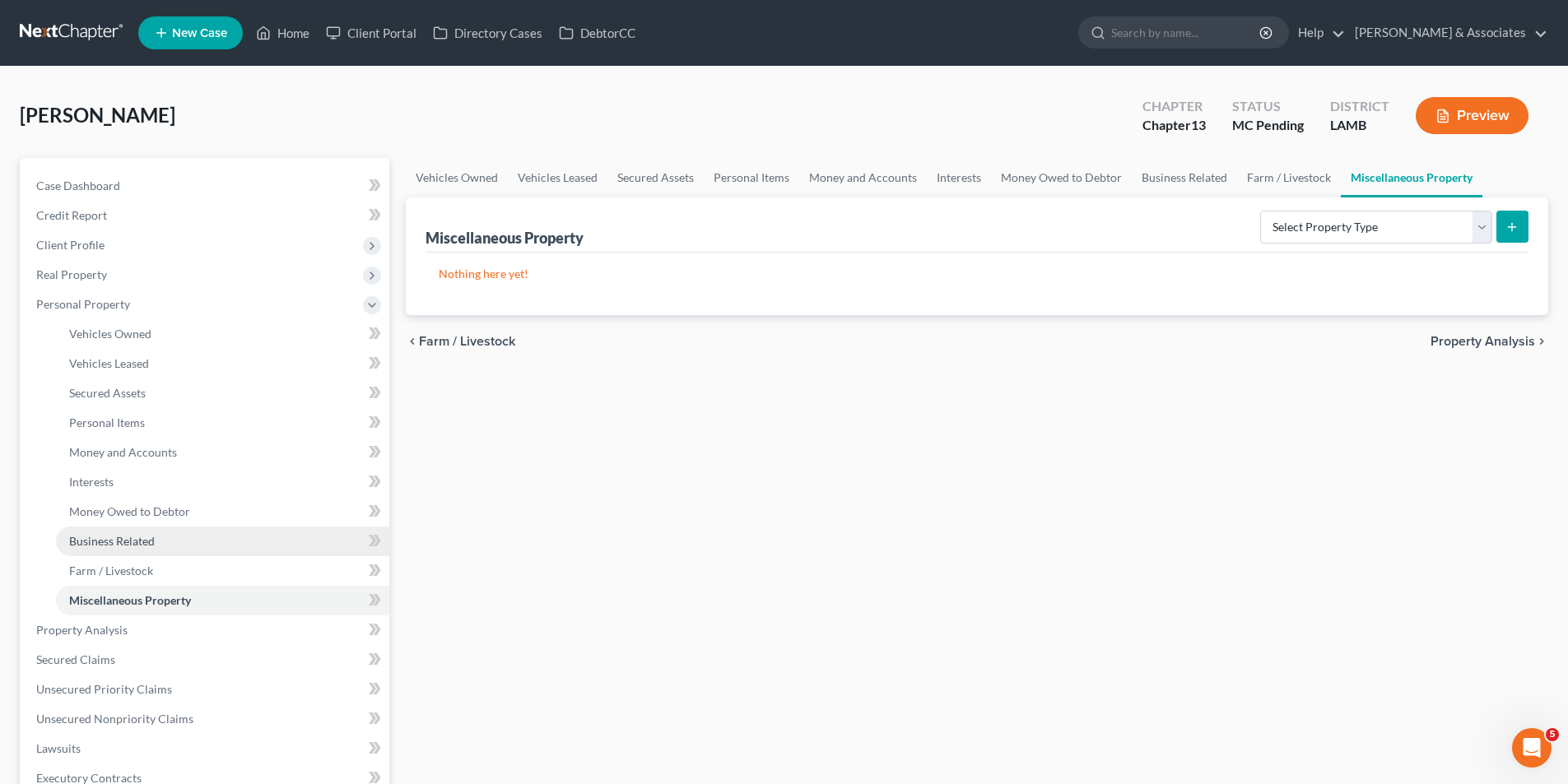
click at [126, 535] on span "Business Related" at bounding box center [112, 540] width 85 height 14
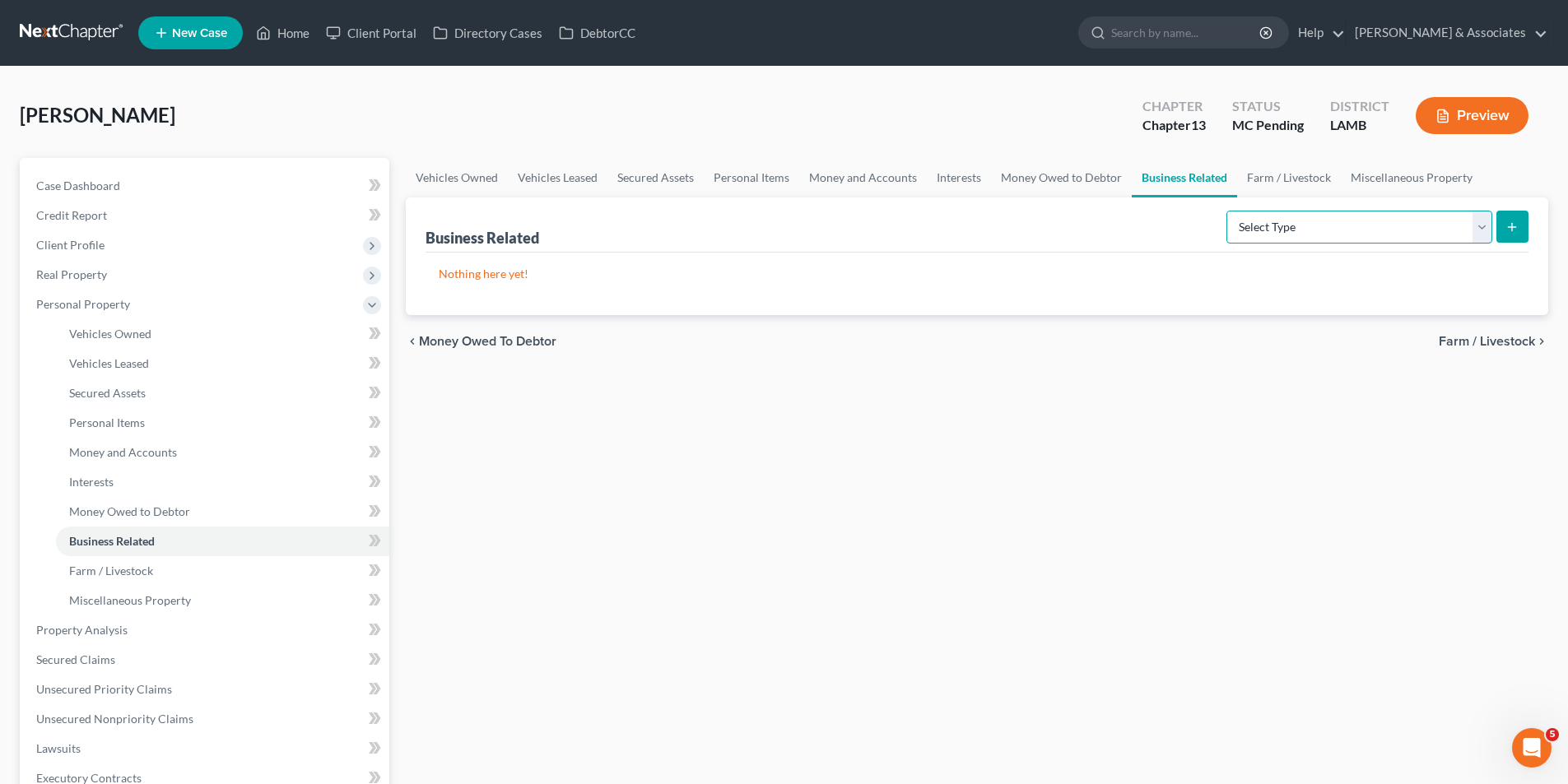
click at [1263, 223] on select "Select Type Customer Lists Franchises Inventory Licenses Machinery Office Equip…" at bounding box center [1359, 227] width 266 height 33
select select "machinery"
click at [1227, 211] on select "Select Type Customer Lists Franchises Inventory Licenses Machinery Office Equip…" at bounding box center [1359, 227] width 266 height 33
click at [1509, 236] on button "submit" at bounding box center [1512, 226] width 32 height 32
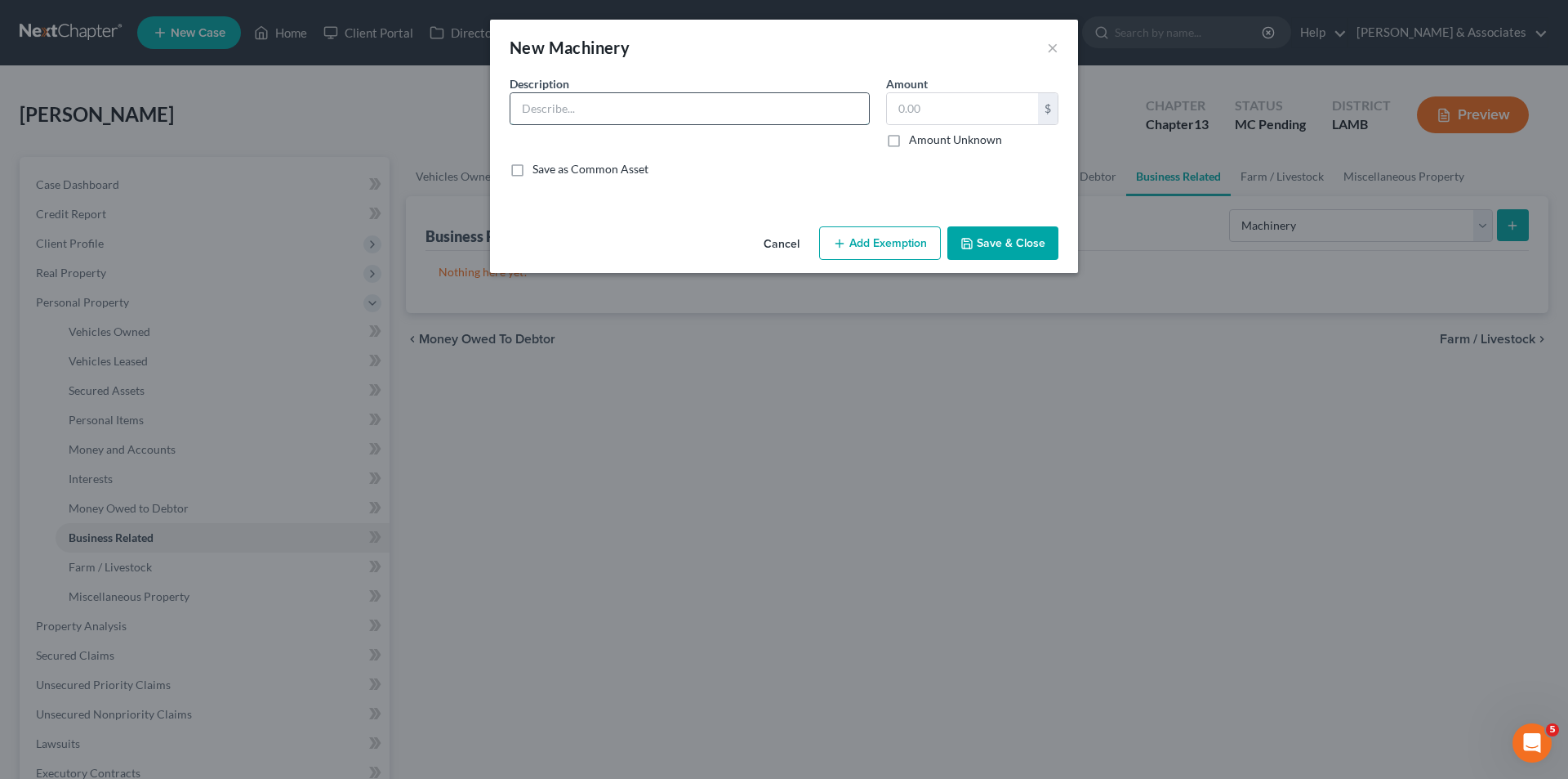
click at [591, 109] on input "text" at bounding box center [690, 109] width 359 height 31
type input "2"
click at [958, 122] on input "text" at bounding box center [962, 109] width 151 height 31
drag, startPoint x: 763, startPoint y: 112, endPoint x: 646, endPoint y: 110, distance: 117.0
click at [646, 110] on input "2018 Top Hat 20ft trailer, bumper pull" at bounding box center [690, 109] width 359 height 31
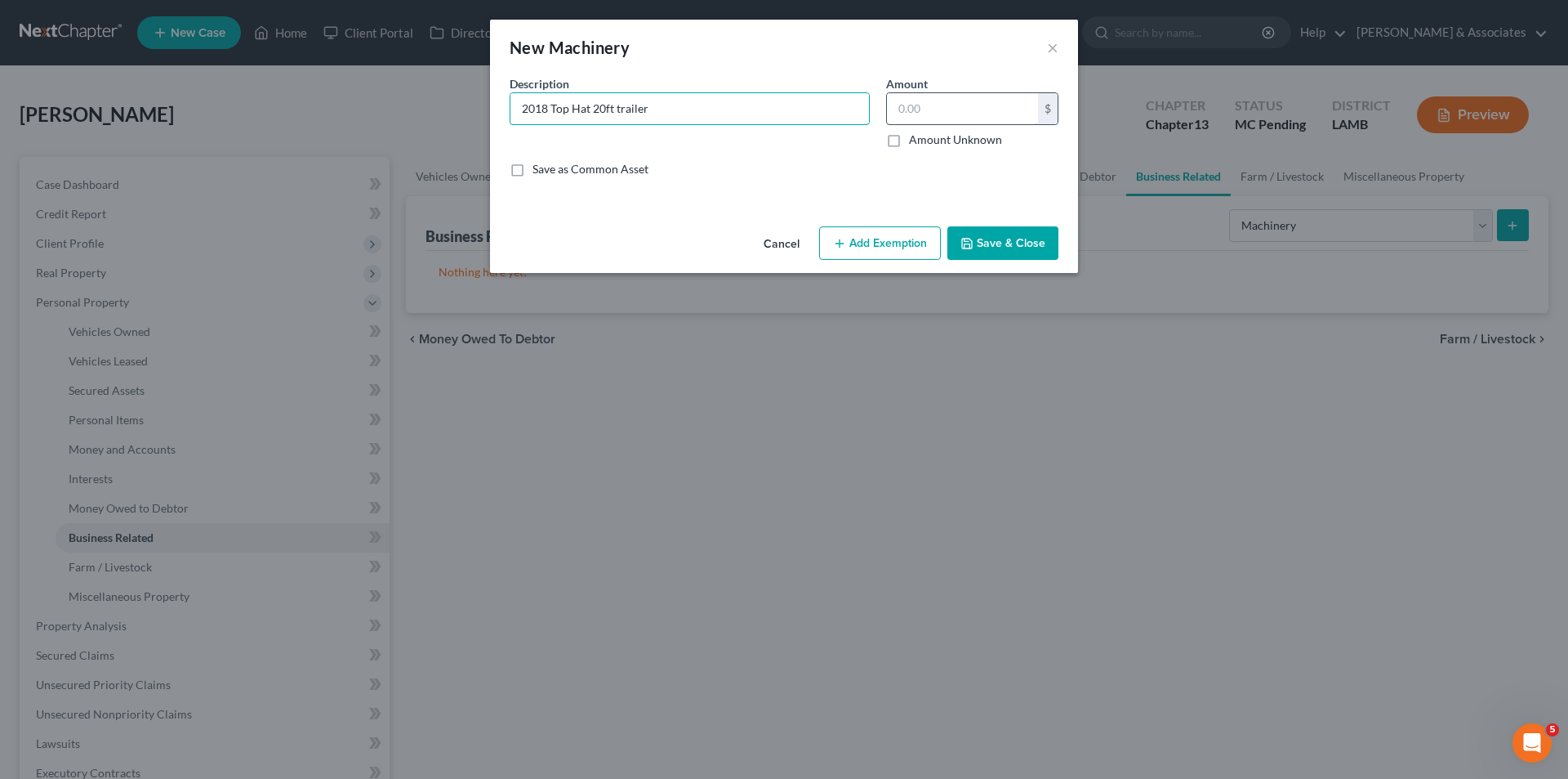
type input "2018 Top Hat 20ft trailer"
click at [957, 118] on input "text" at bounding box center [962, 109] width 151 height 31
type input "2,500"
click at [998, 243] on button "Save & Close" at bounding box center [1002, 244] width 111 height 35
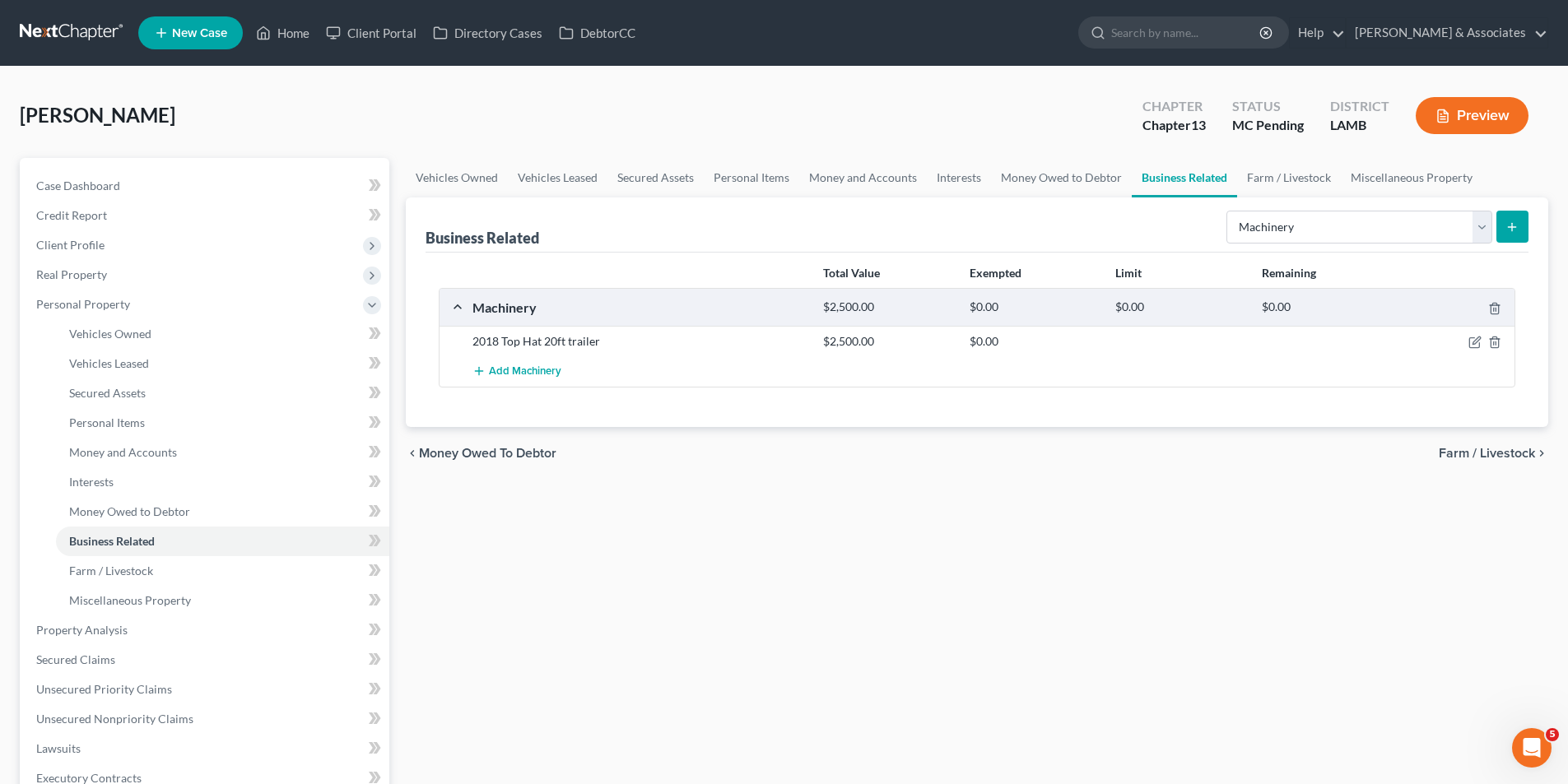
click at [817, 577] on div "Vehicles Owned Vehicles Leased Secured Assets Personal Items Money and Accounts…" at bounding box center [976, 626] width 1158 height 936
click at [136, 425] on span "Personal Items" at bounding box center [107, 422] width 76 height 14
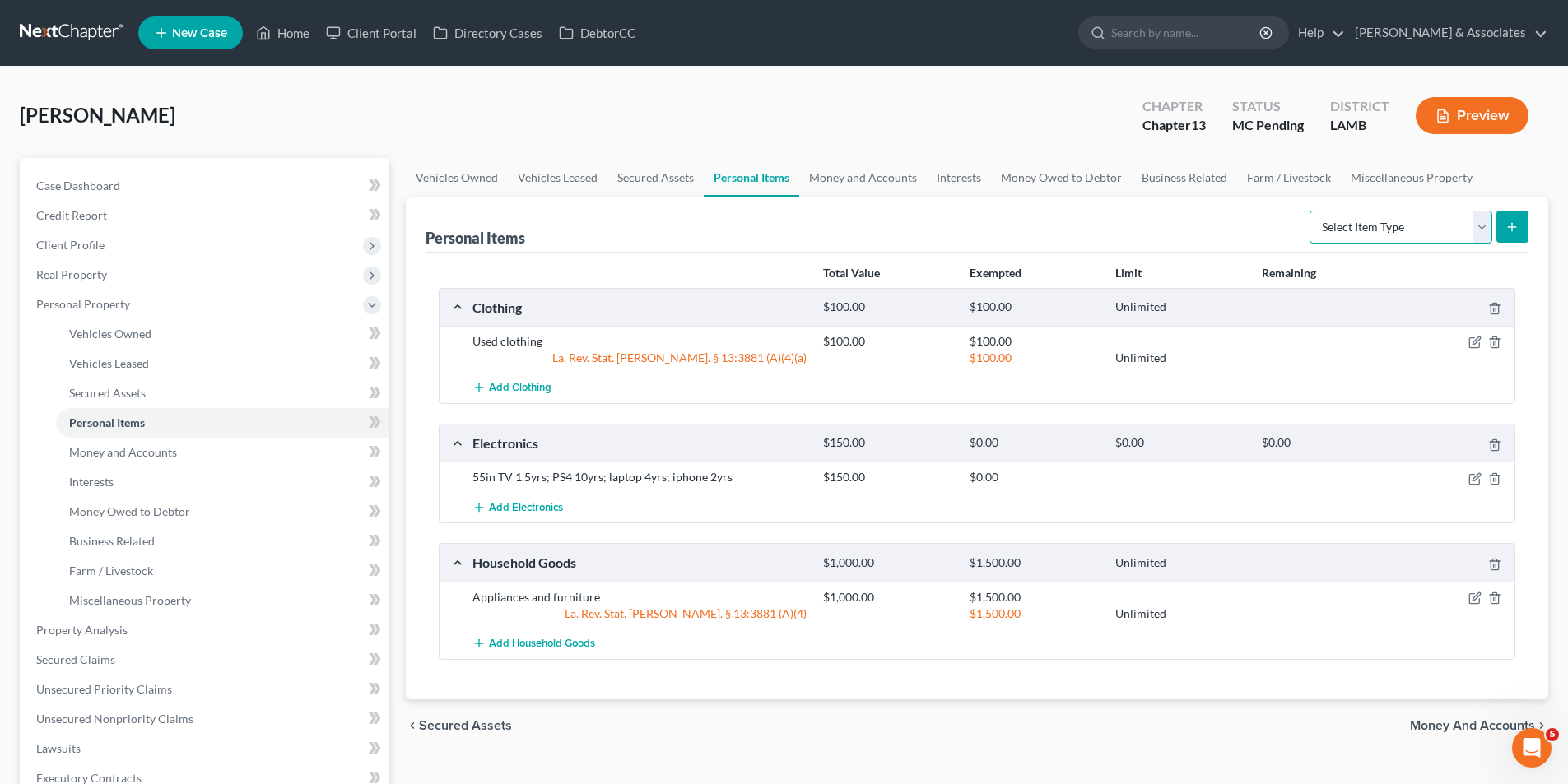
click at [1350, 236] on select "Select Item Type Clothing Collectibles Of Value Electronics Firearms Household …" at bounding box center [1400, 227] width 183 height 33
select select "sports_and_hobby_equipment"
click at [1311, 211] on select "Select Item Type Clothing Collectibles Of Value Electronics Firearms Household …" at bounding box center [1400, 227] width 183 height 33
click at [1519, 230] on button "submit" at bounding box center [1512, 226] width 32 height 32
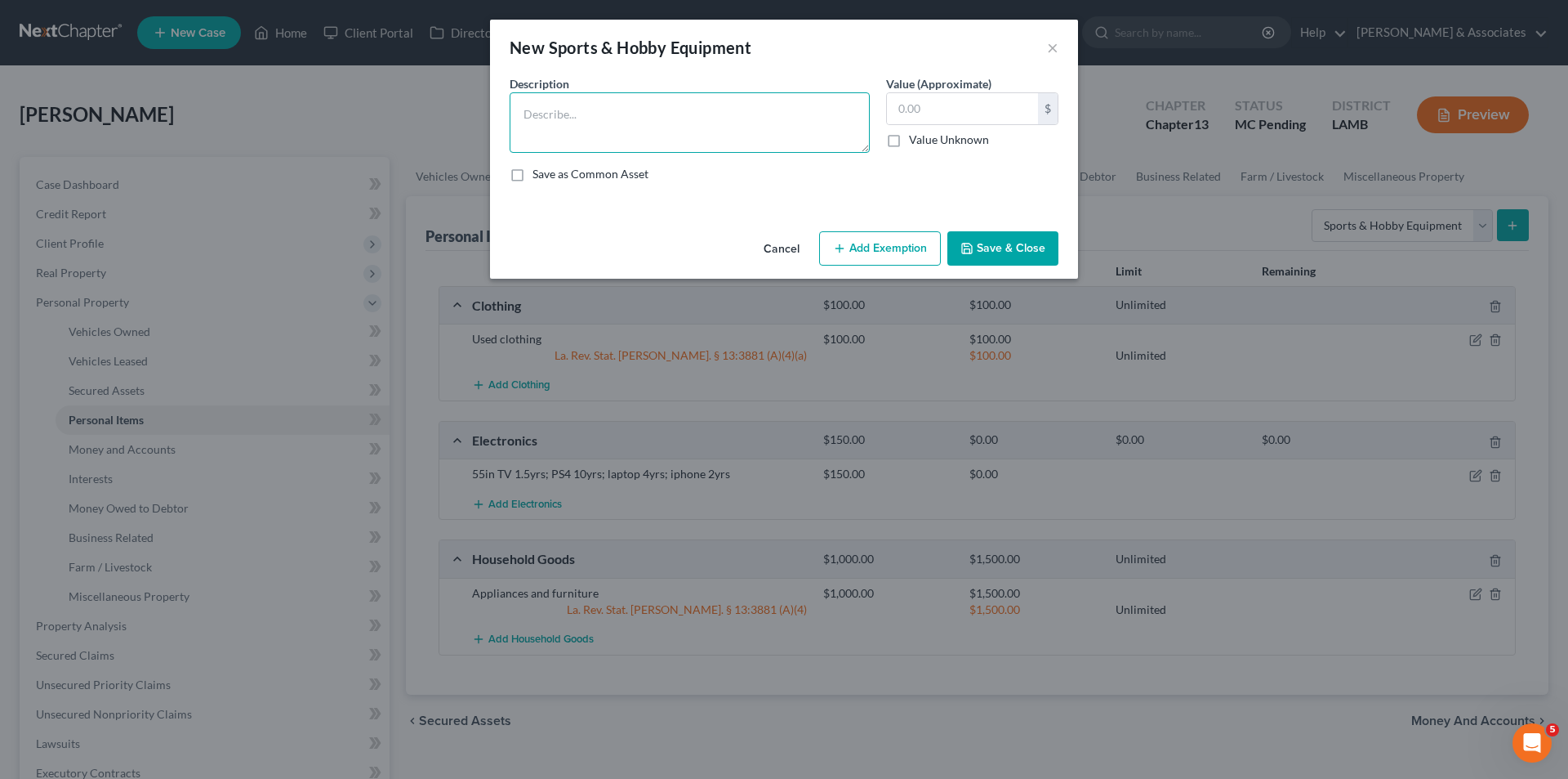
click at [673, 130] on textarea at bounding box center [690, 122] width 360 height 61
type textarea "charcoal grill, fishing gear"
type input "40.00"
click at [1000, 251] on button "Save & Close" at bounding box center [1002, 249] width 111 height 35
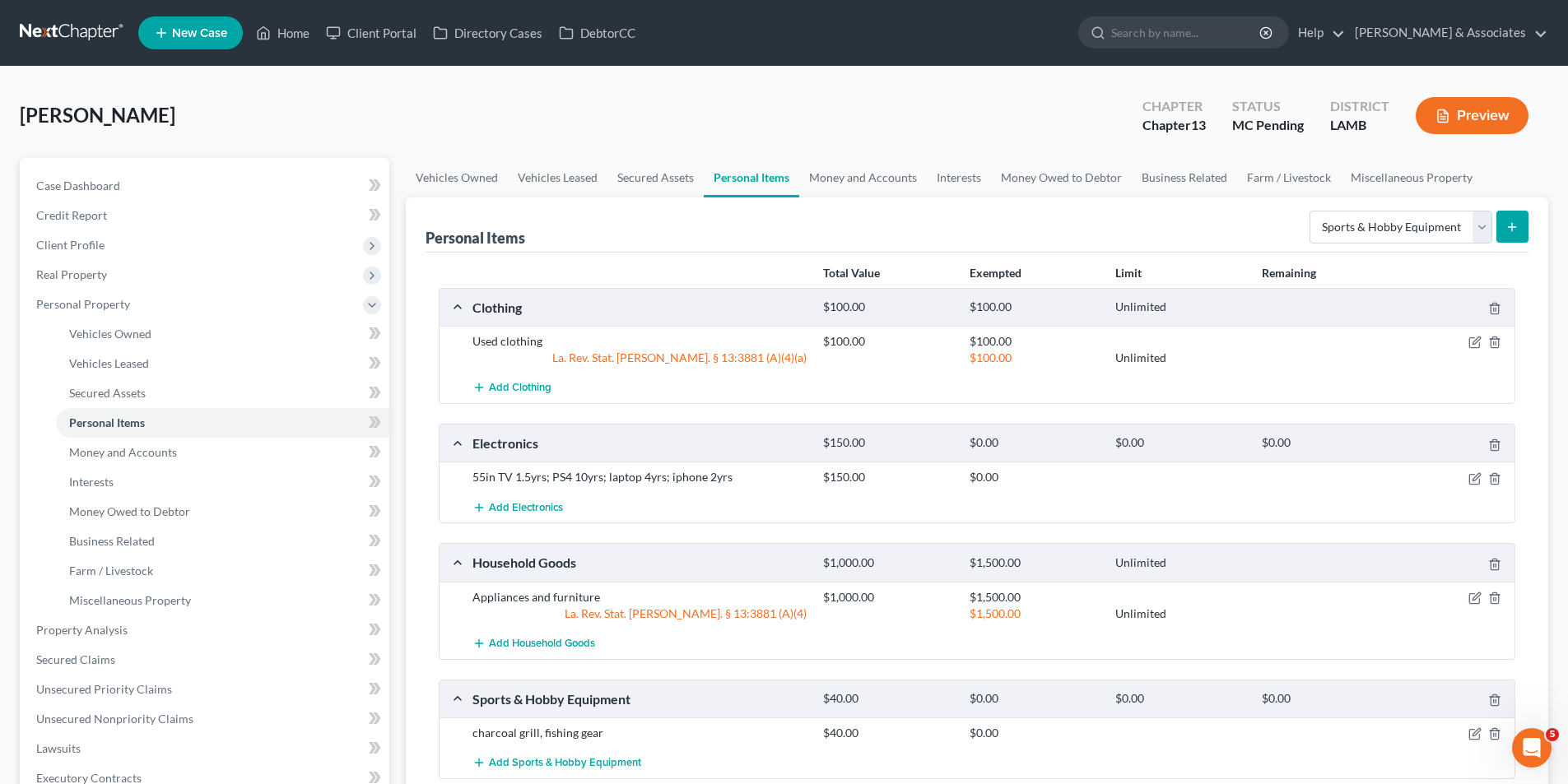
scroll to position [374, 0]
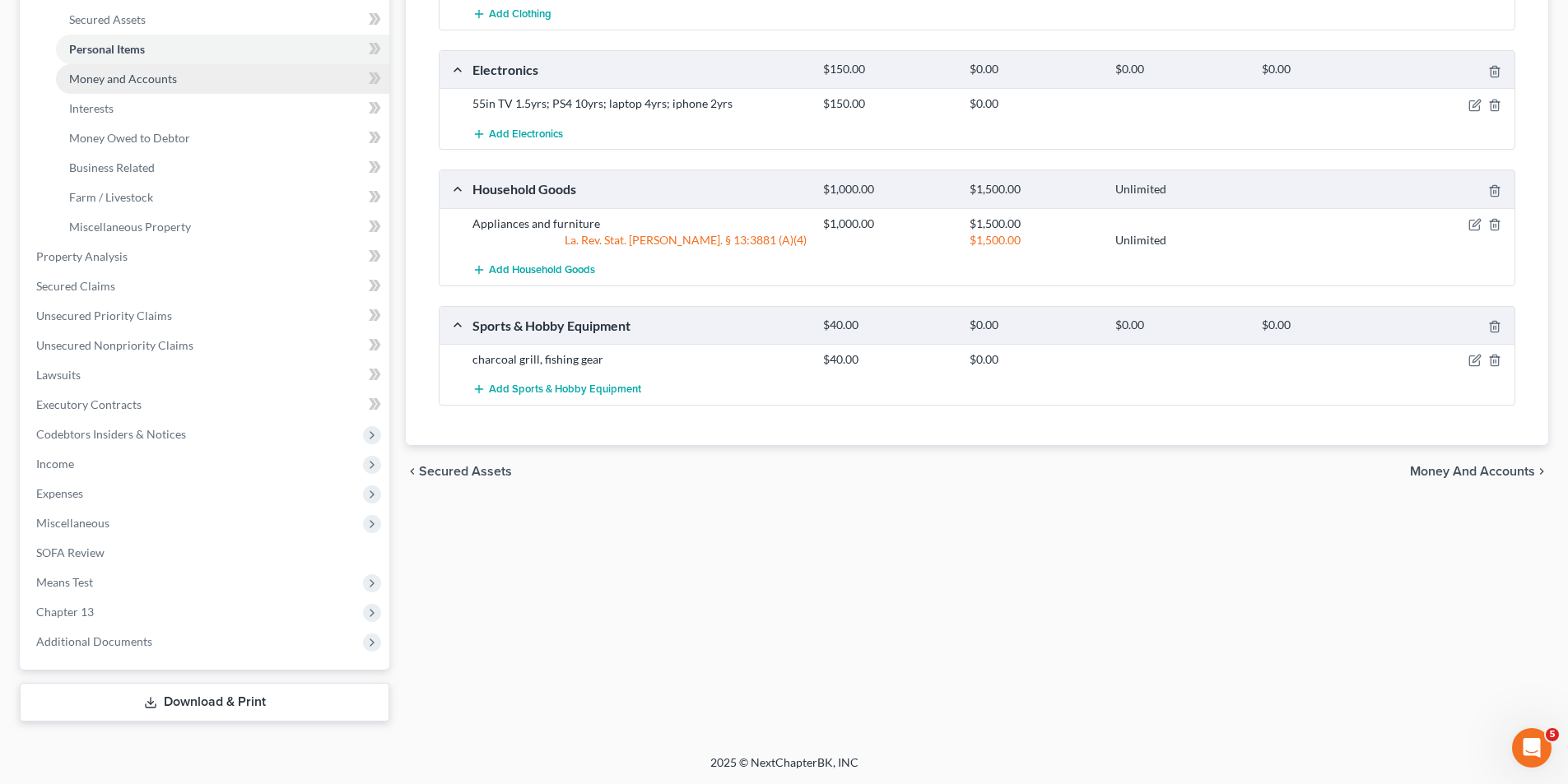
click at [103, 79] on span "Money and Accounts" at bounding box center [122, 79] width 108 height 14
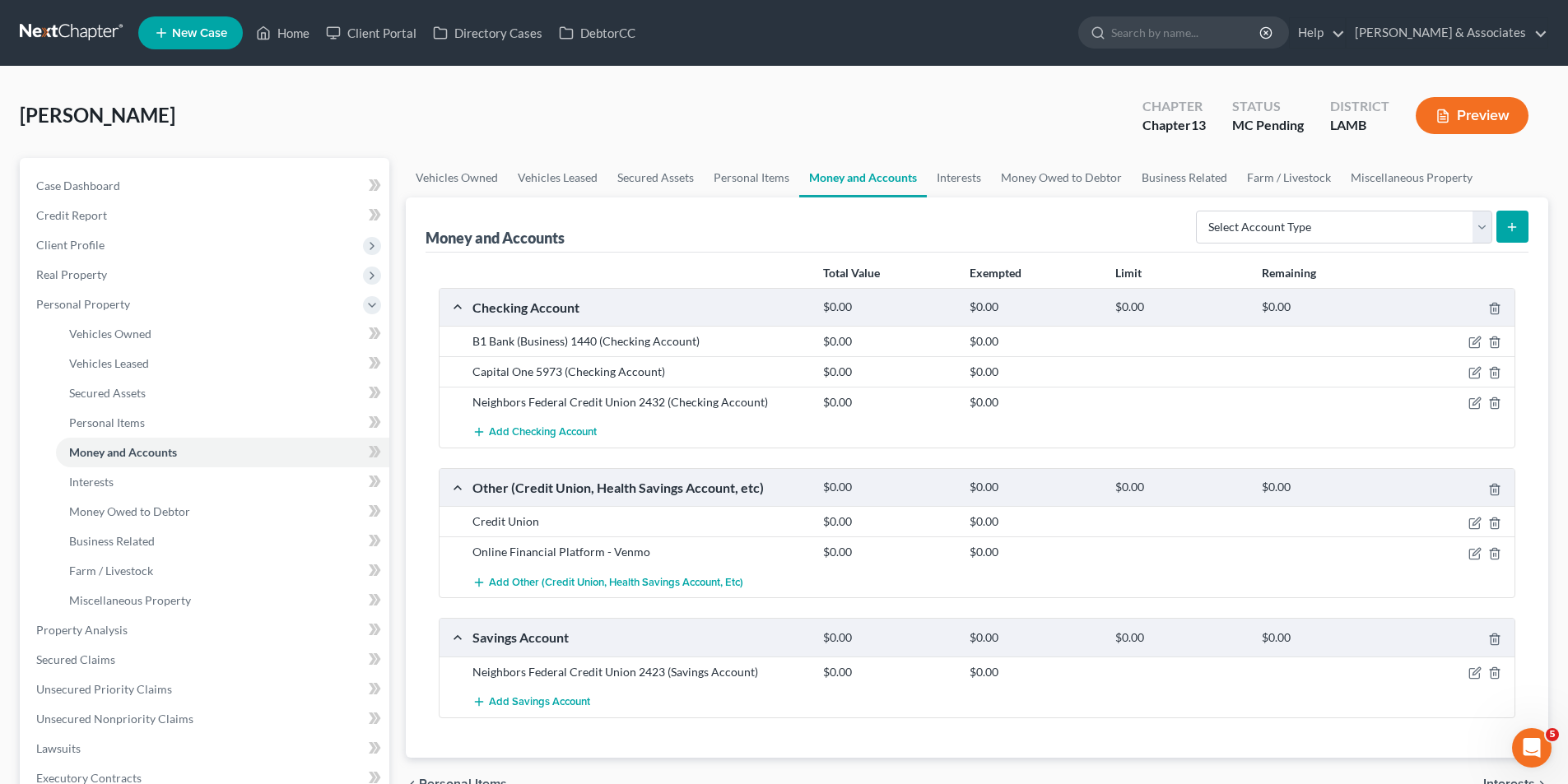
click at [1502, 402] on div at bounding box center [1457, 402] width 117 height 16
click at [1500, 402] on icon "button" at bounding box center [1494, 404] width 14 height 14
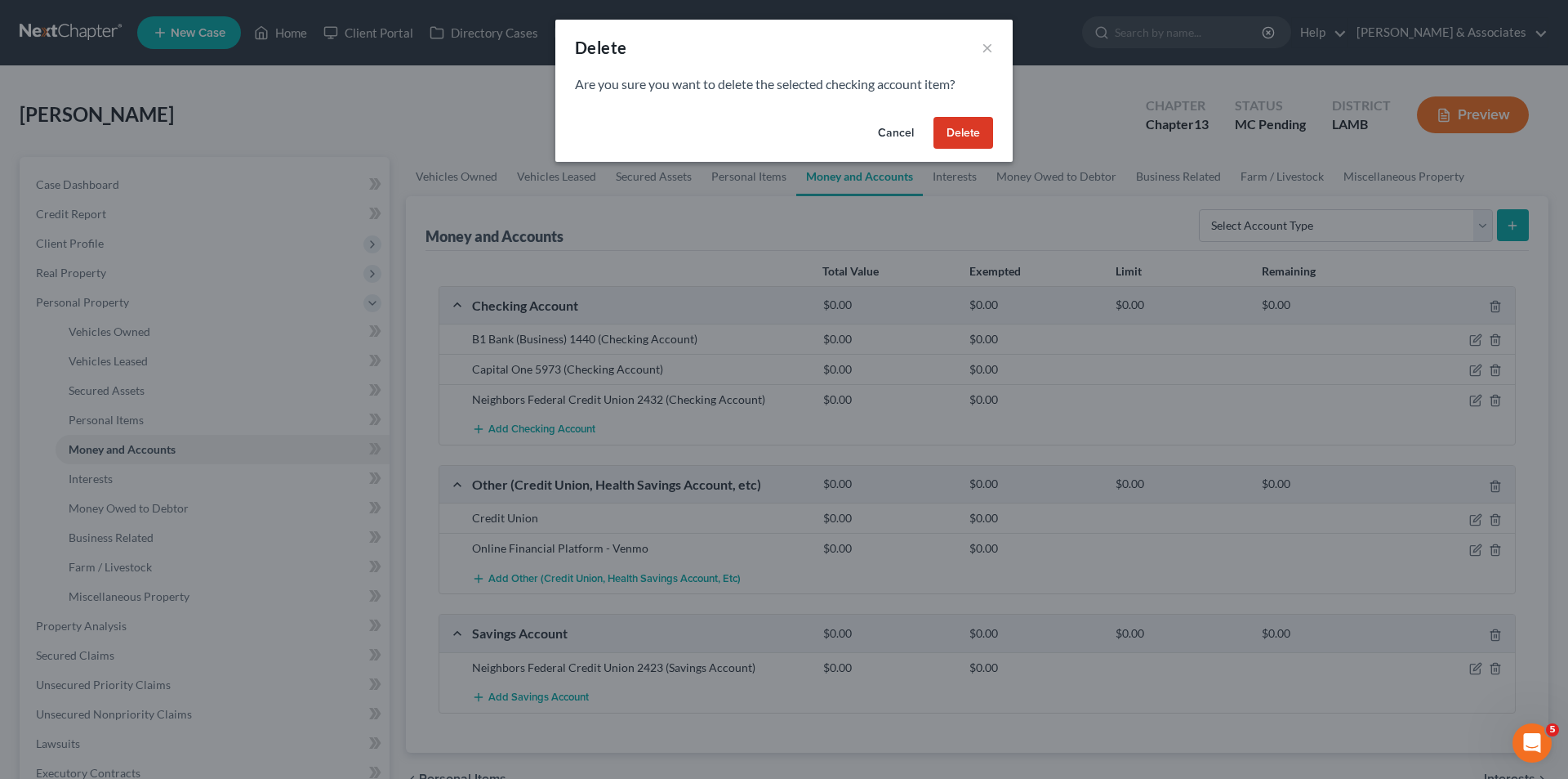
click at [945, 121] on button "Delete" at bounding box center [964, 133] width 60 height 33
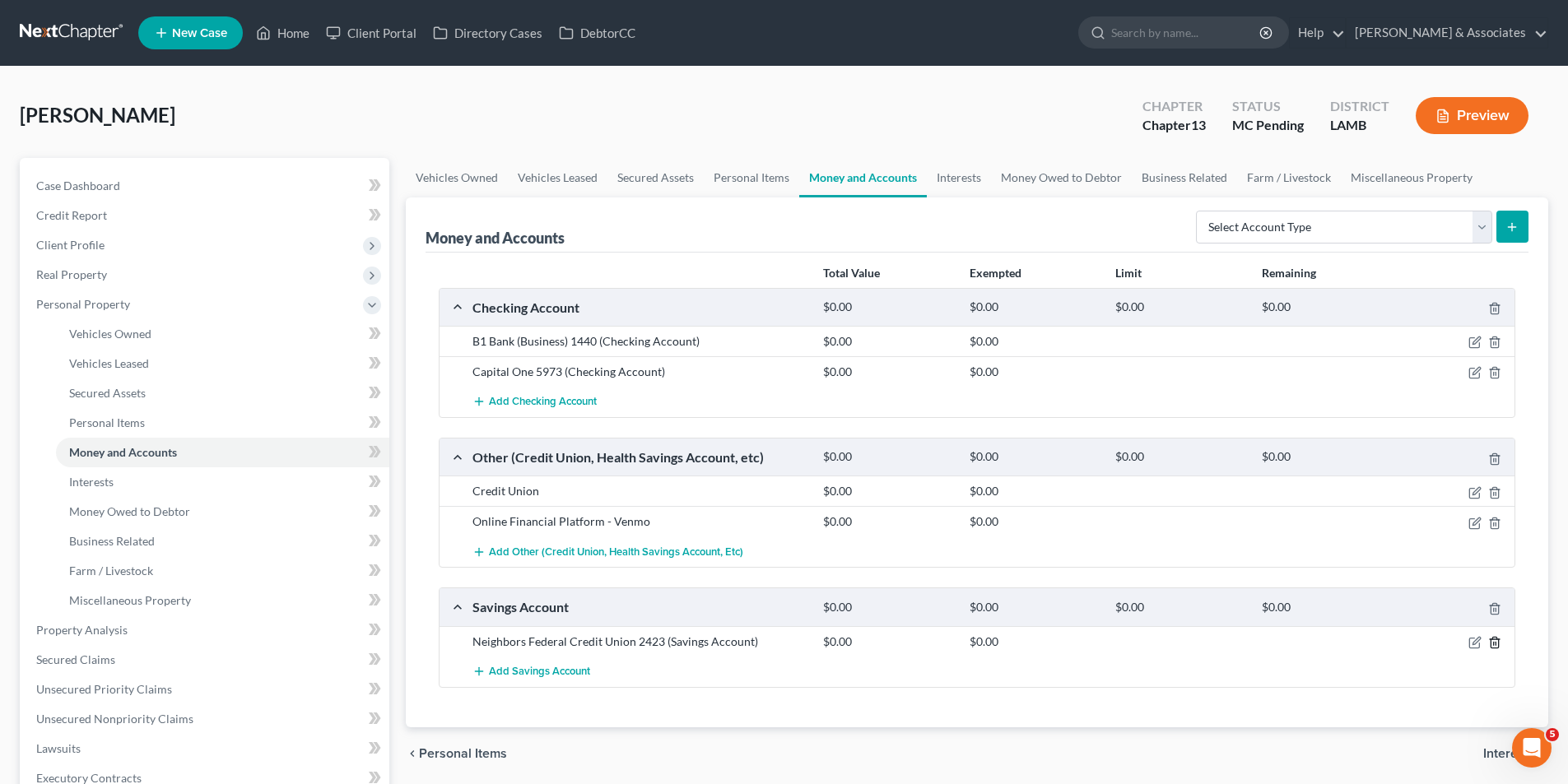
click at [1499, 641] on icon "button" at bounding box center [1494, 642] width 14 height 14
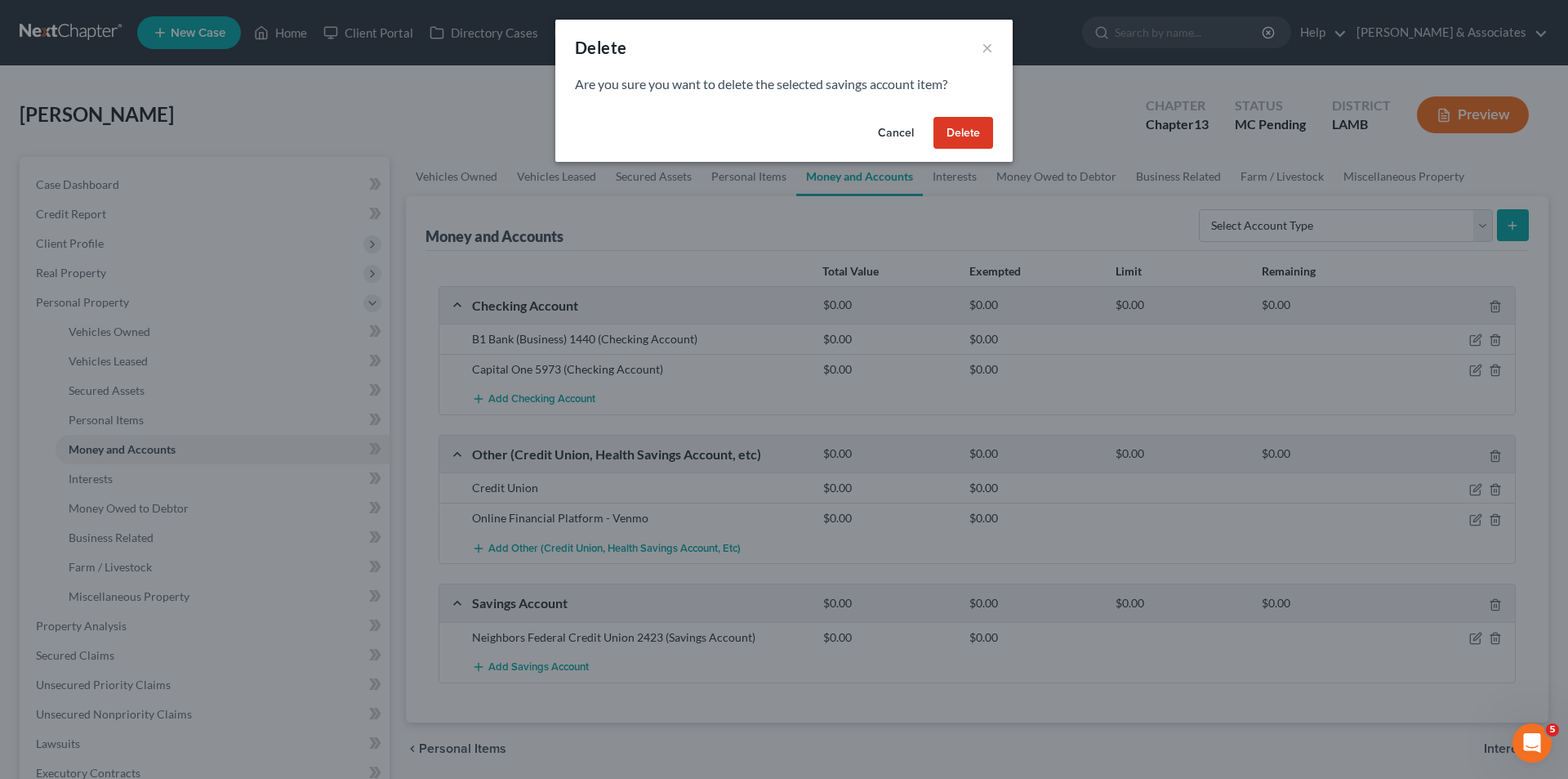
click at [977, 133] on button "Delete" at bounding box center [964, 133] width 60 height 33
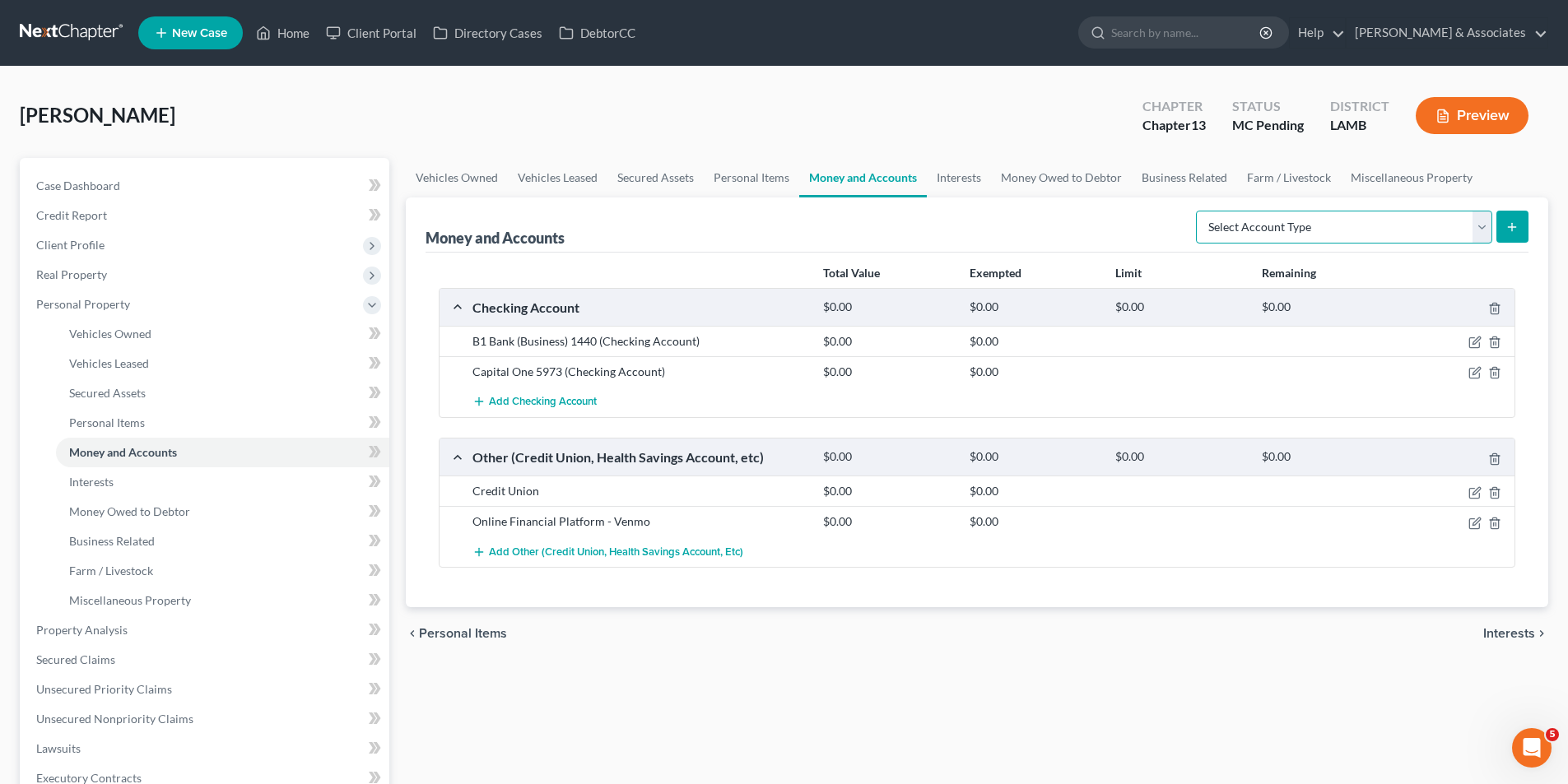
click at [1433, 232] on select "Select Account Type Brokerage Cash on Hand Certificates of Deposit Checking Acc…" at bounding box center [1344, 227] width 296 height 33
click at [1077, 660] on div "chevron_left Personal Items Interests chevron_right" at bounding box center [977, 634] width 1142 height 52
click at [159, 477] on link "Interests" at bounding box center [222, 481] width 333 height 30
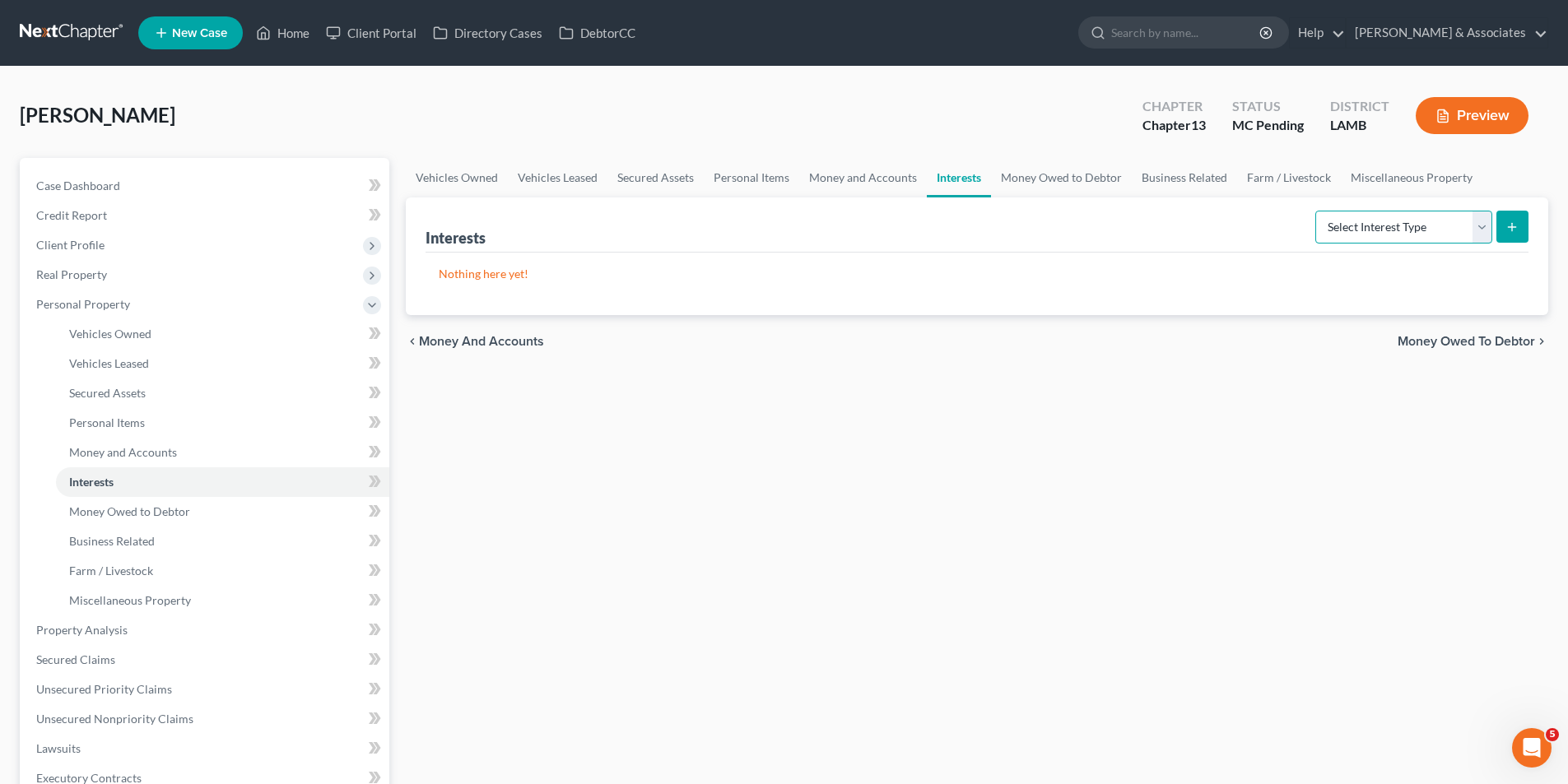
drag, startPoint x: 1435, startPoint y: 229, endPoint x: 1436, endPoint y: 221, distance: 8.1
click at [1435, 228] on select "Select Interest Type 401K Annuity Bond Education IRA Government Bond Government…" at bounding box center [1403, 227] width 177 height 33
click at [215, 506] on link "Money Owed to Debtor" at bounding box center [222, 511] width 333 height 30
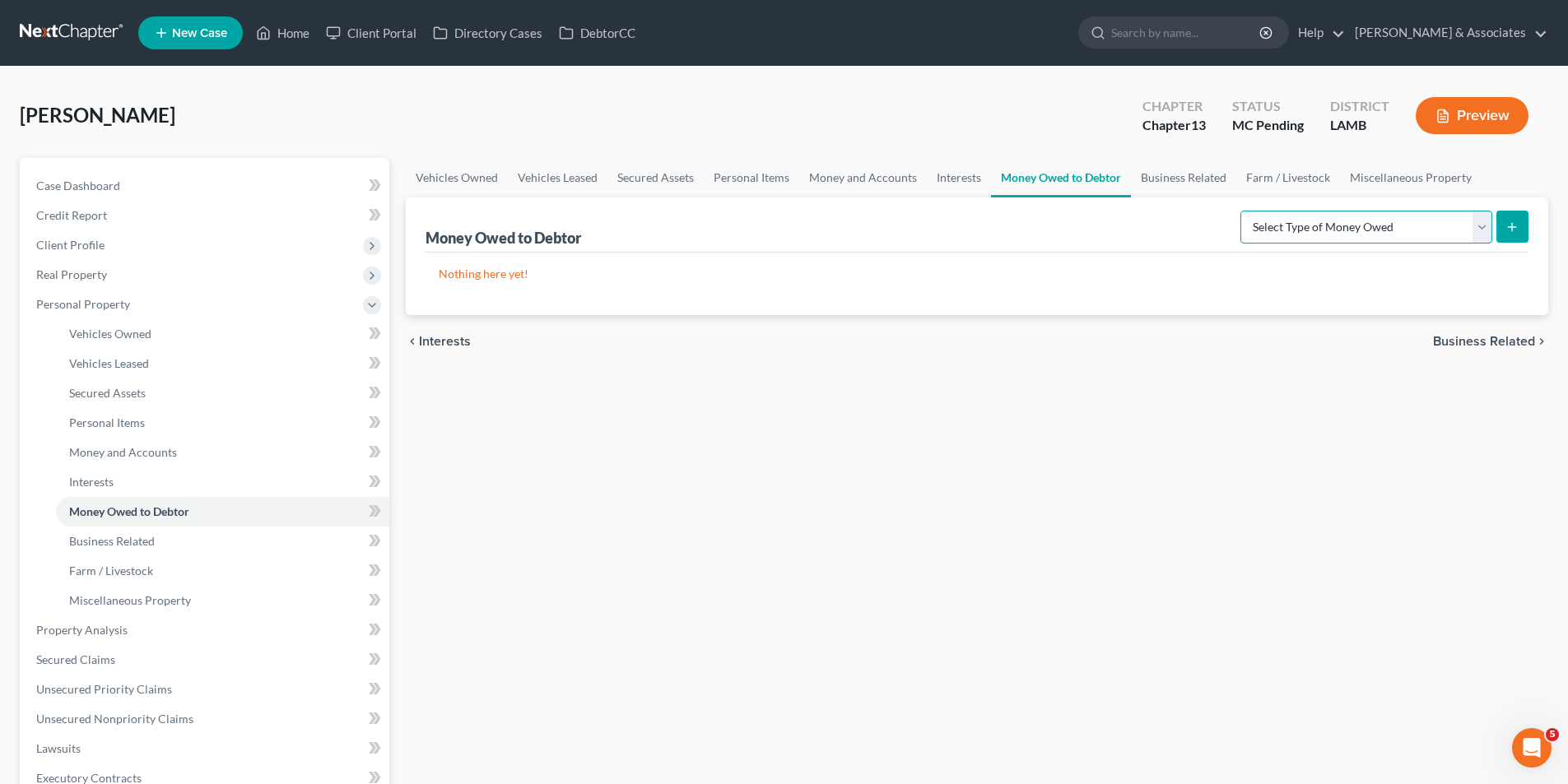
click at [1331, 236] on select "Select Type of Money Owed Accounts Receivable Alimony Child Support Claims Agai…" at bounding box center [1365, 227] width 251 height 33
click at [119, 543] on span "Business Related" at bounding box center [112, 540] width 85 height 14
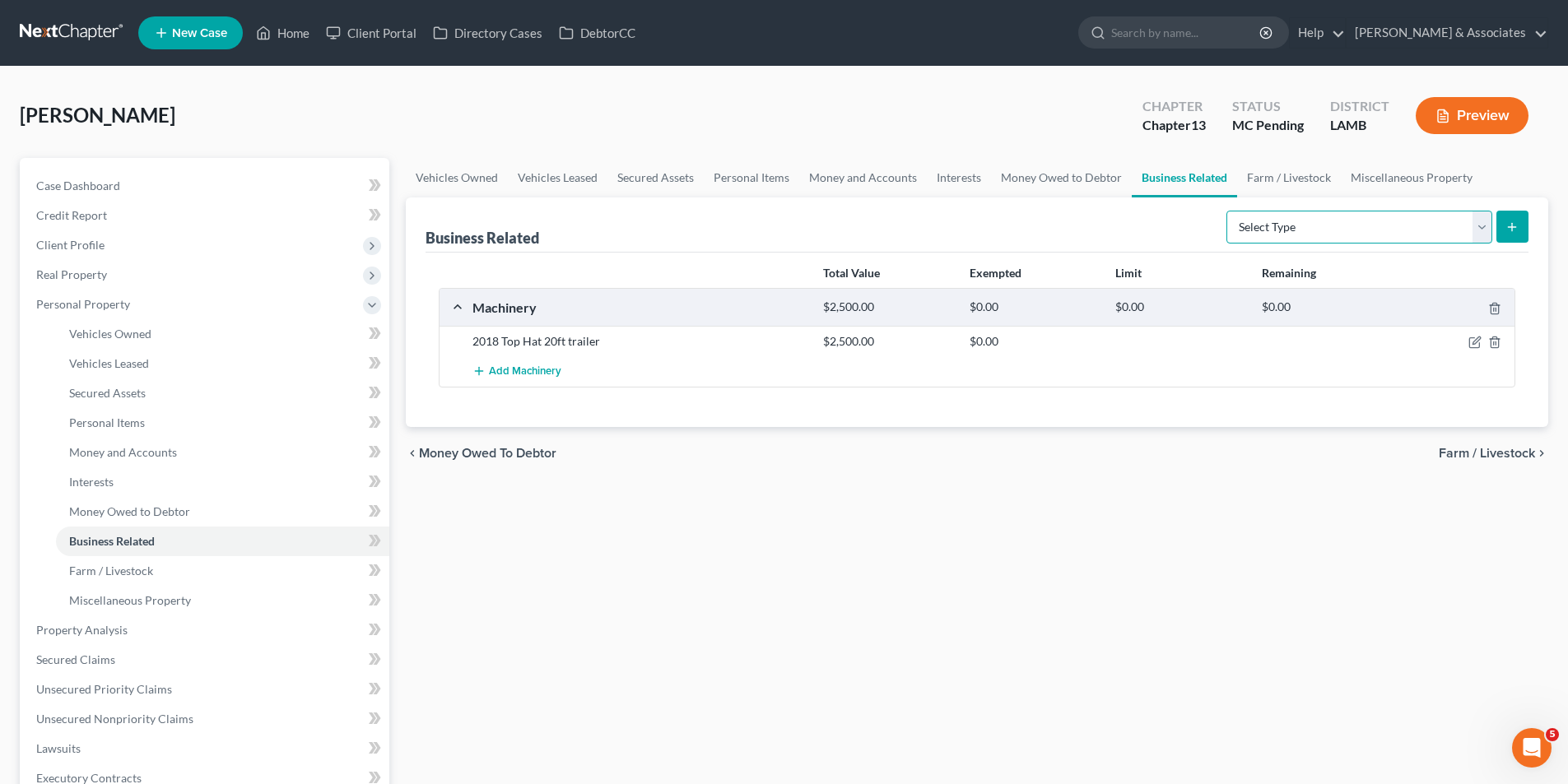
click at [1334, 229] on select "Select Type Customer Lists Franchises Inventory Licenses Machinery Office Equip…" at bounding box center [1359, 227] width 266 height 33
click at [1227, 211] on select "Select Type Customer Lists Franchises Inventory Licenses Machinery Office Equip…" at bounding box center [1359, 227] width 266 height 33
click at [1504, 225] on button "submit" at bounding box center [1512, 226] width 32 height 32
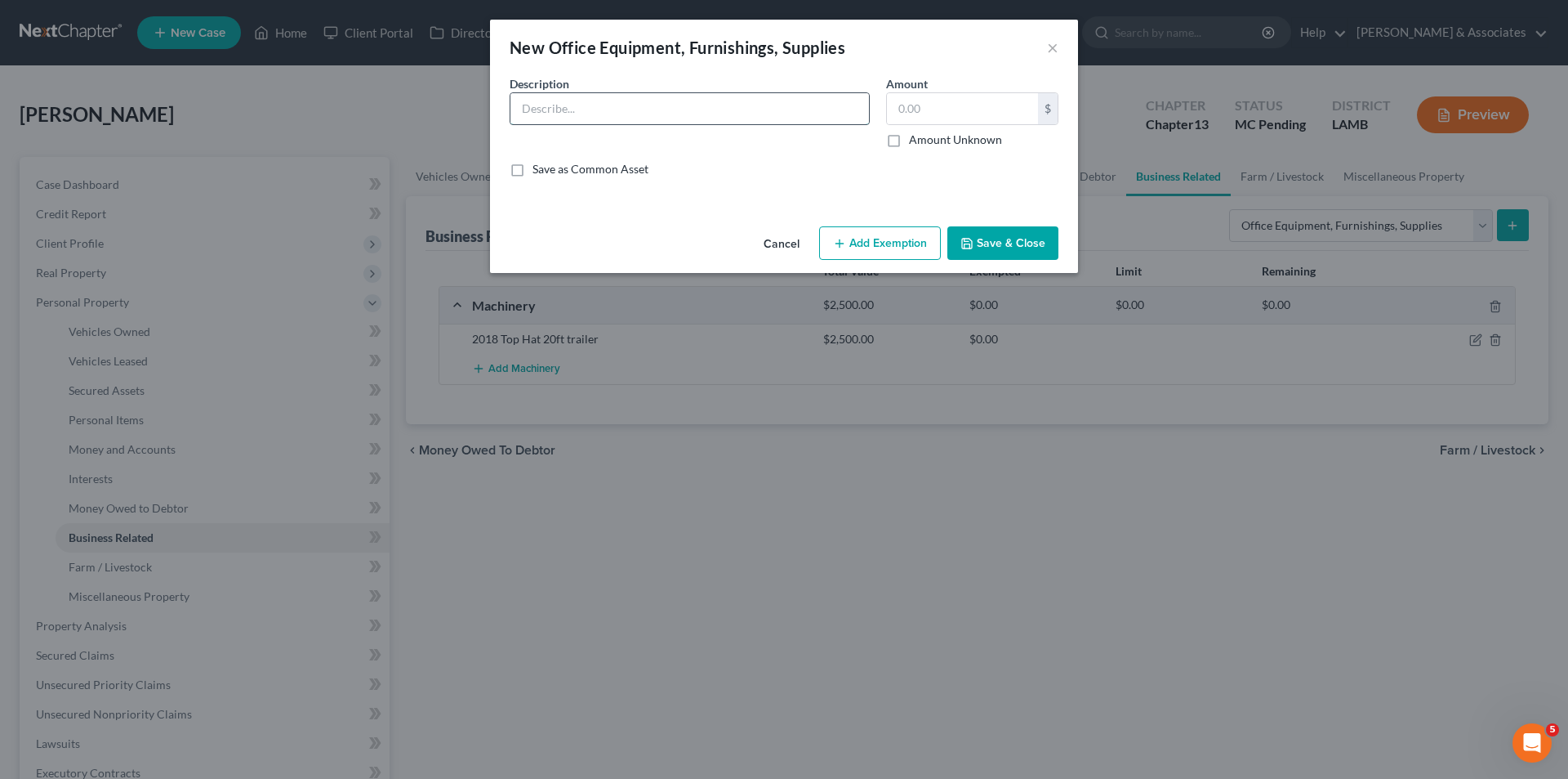
click at [667, 116] on input "text" at bounding box center [690, 109] width 359 height 31
drag, startPoint x: 1052, startPoint y: 51, endPoint x: 1063, endPoint y: 68, distance: 20.2
click at [1052, 51] on button "×" at bounding box center [1053, 47] width 12 height 19
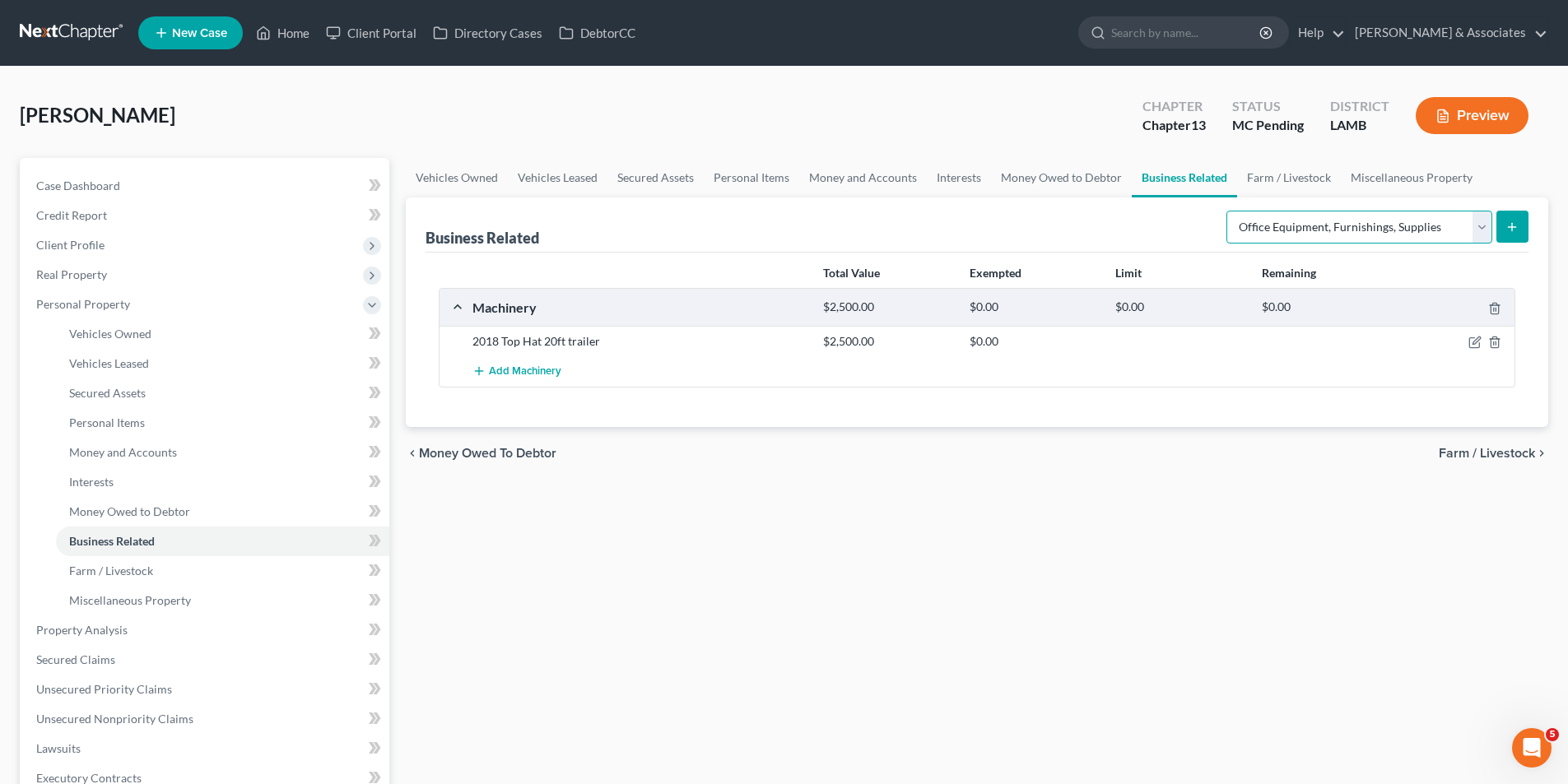
click at [1382, 222] on select "Select Type Customer Lists Franchises Inventory Licenses Machinery Office Equip…" at bounding box center [1359, 227] width 266 height 33
select select "machinery"
click at [1227, 211] on select "Select Type Customer Lists Franchises Inventory Licenses Machinery Office Equip…" at bounding box center [1359, 227] width 266 height 33
click at [1511, 229] on icon "submit" at bounding box center [1512, 227] width 14 height 14
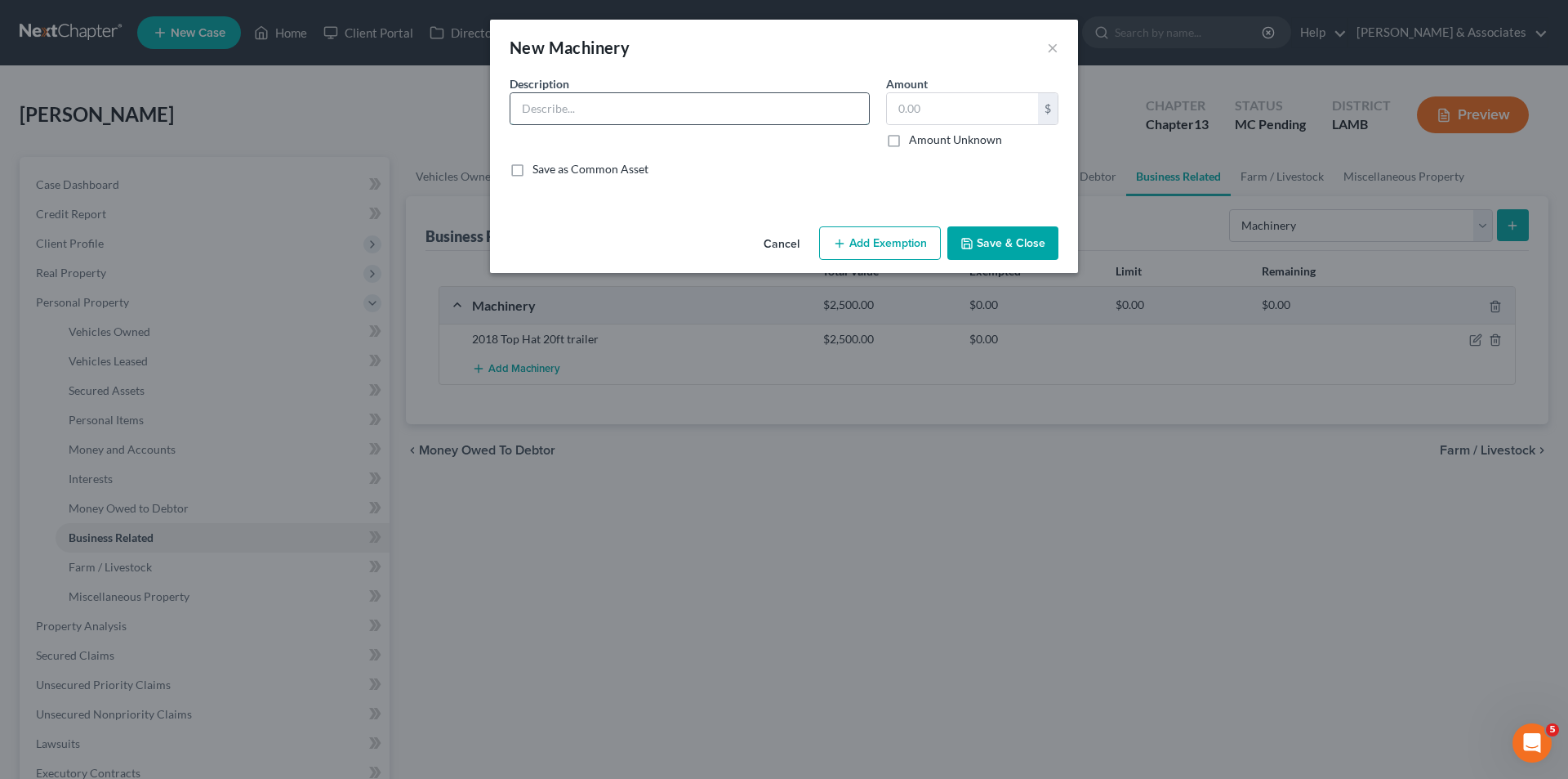
drag, startPoint x: 735, startPoint y: 102, endPoint x: 775, endPoint y: 102, distance: 40.0
click at [735, 102] on input "text" at bounding box center [690, 109] width 359 height 31
type input "Binders, ratchets, spare tire, chains"
type input "300.00"
click at [1016, 243] on button "Save & Close" at bounding box center [1002, 244] width 111 height 35
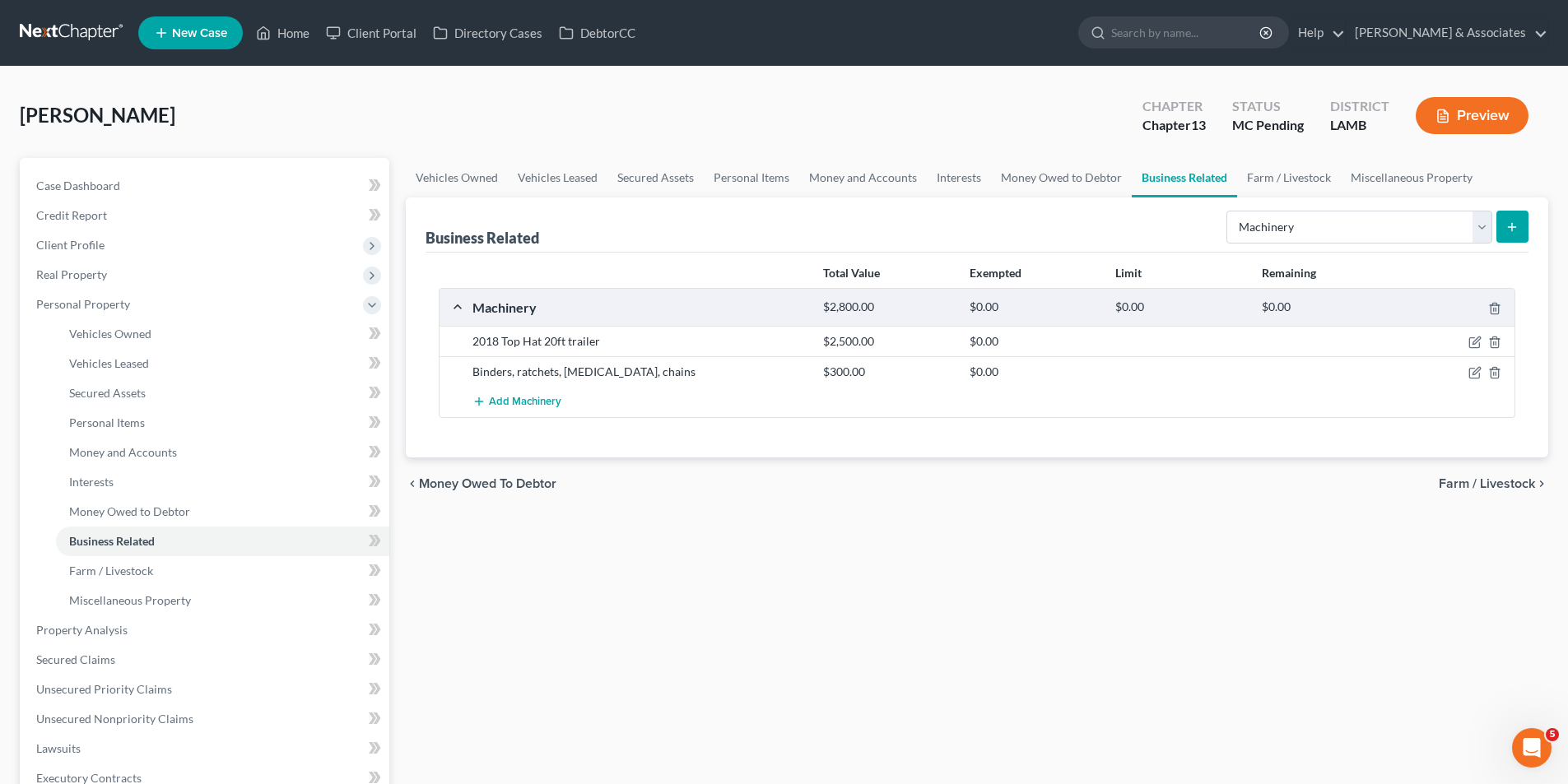
click at [1167, 523] on div "Vehicles Owned Vehicles Leased Secured Assets Personal Items Money and Accounts…" at bounding box center [976, 626] width 1158 height 936
click at [134, 573] on span "Farm / Livestock" at bounding box center [111, 571] width 83 height 14
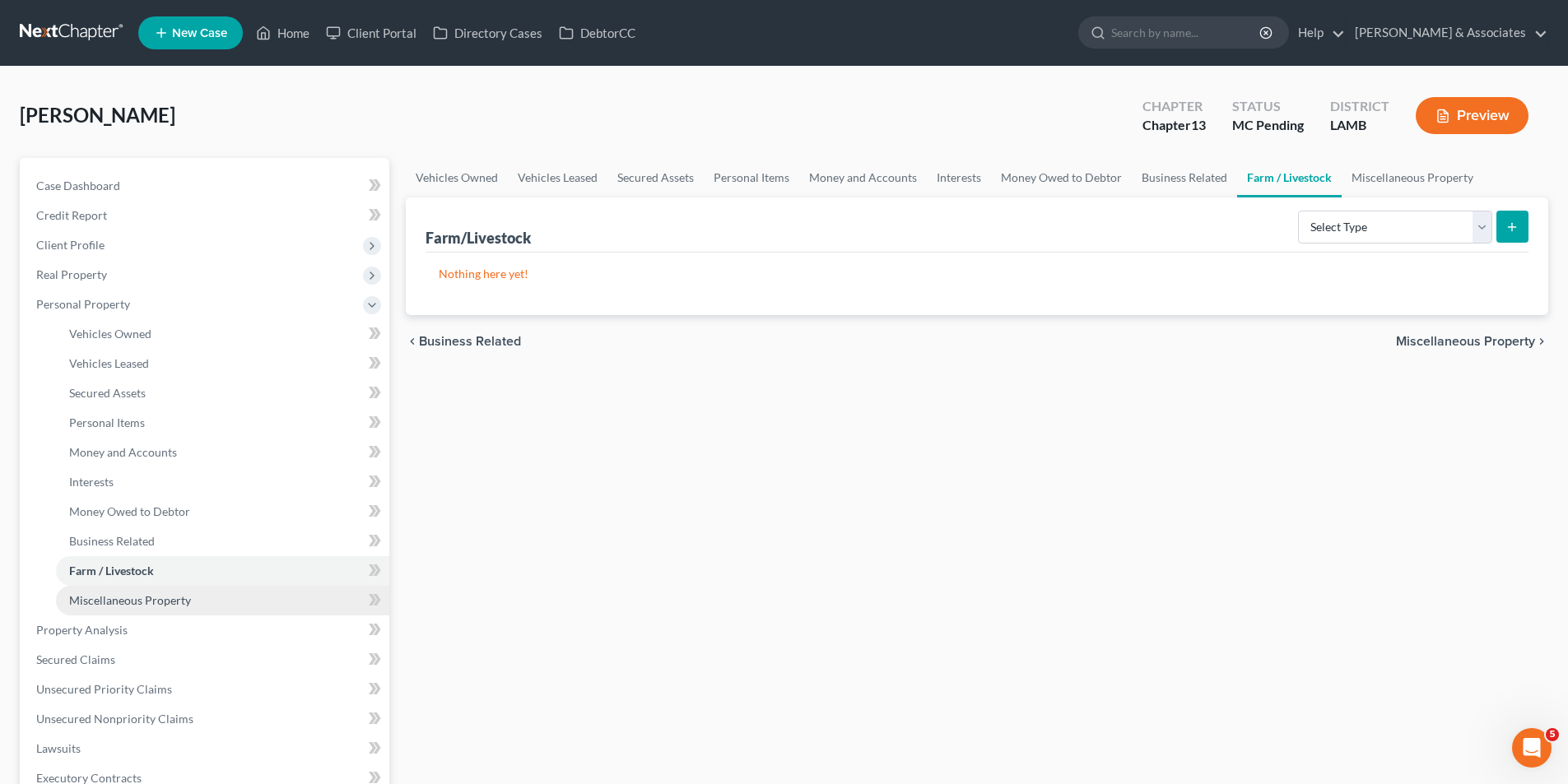
click at [293, 603] on link "Miscellaneous Property" at bounding box center [222, 600] width 333 height 30
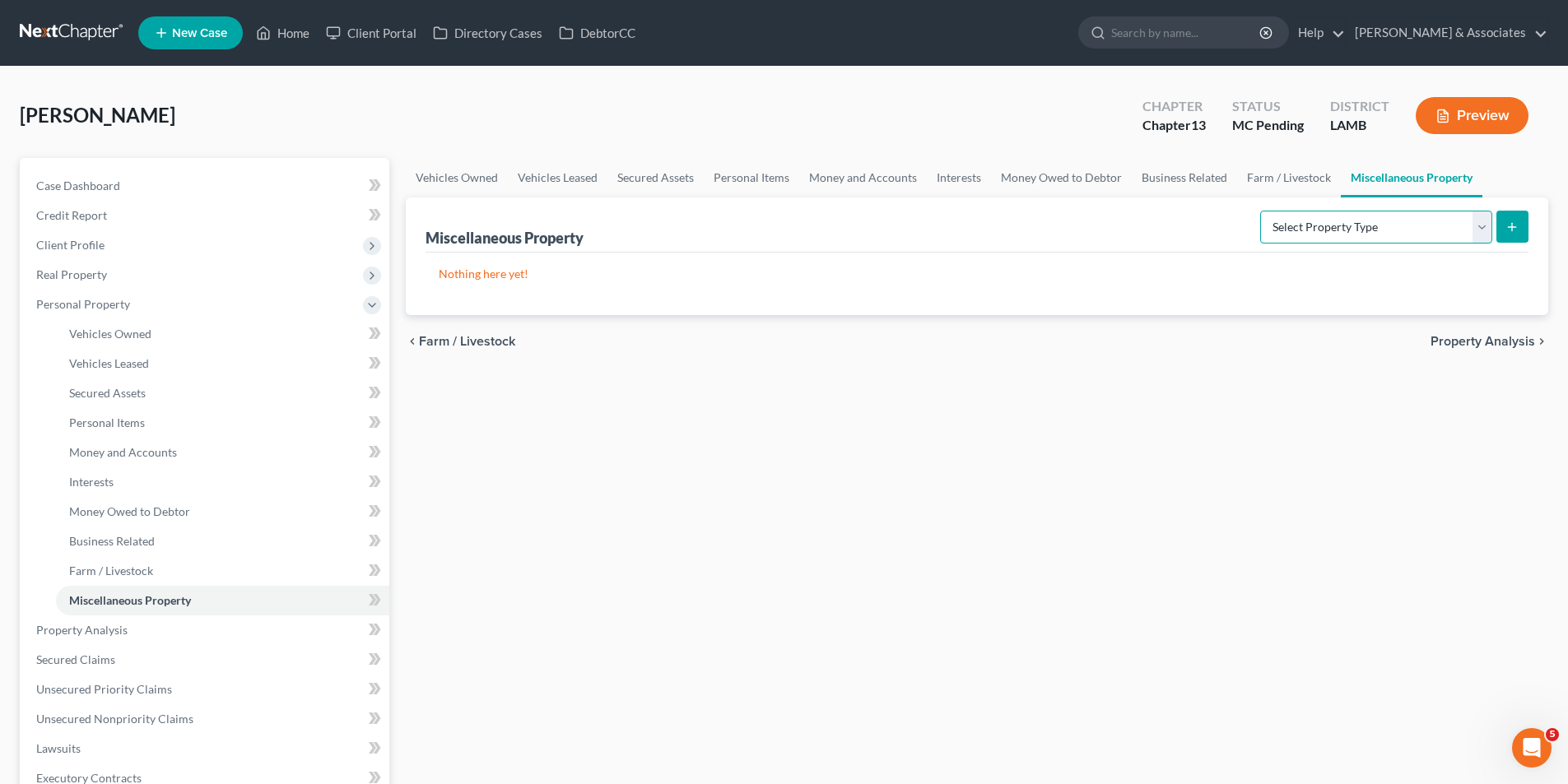
click at [1266, 228] on select "Select Property Type Assigned for Creditor Benefit Within 1 Year Holding for An…" at bounding box center [1376, 227] width 232 height 33
select select "stored_within_1_year"
click at [1260, 211] on select "Select Property Type Assigned for Creditor Benefit Within 1 Year Holding for An…" at bounding box center [1376, 227] width 232 height 33
click at [1514, 229] on icon "submit" at bounding box center [1512, 227] width 14 height 14
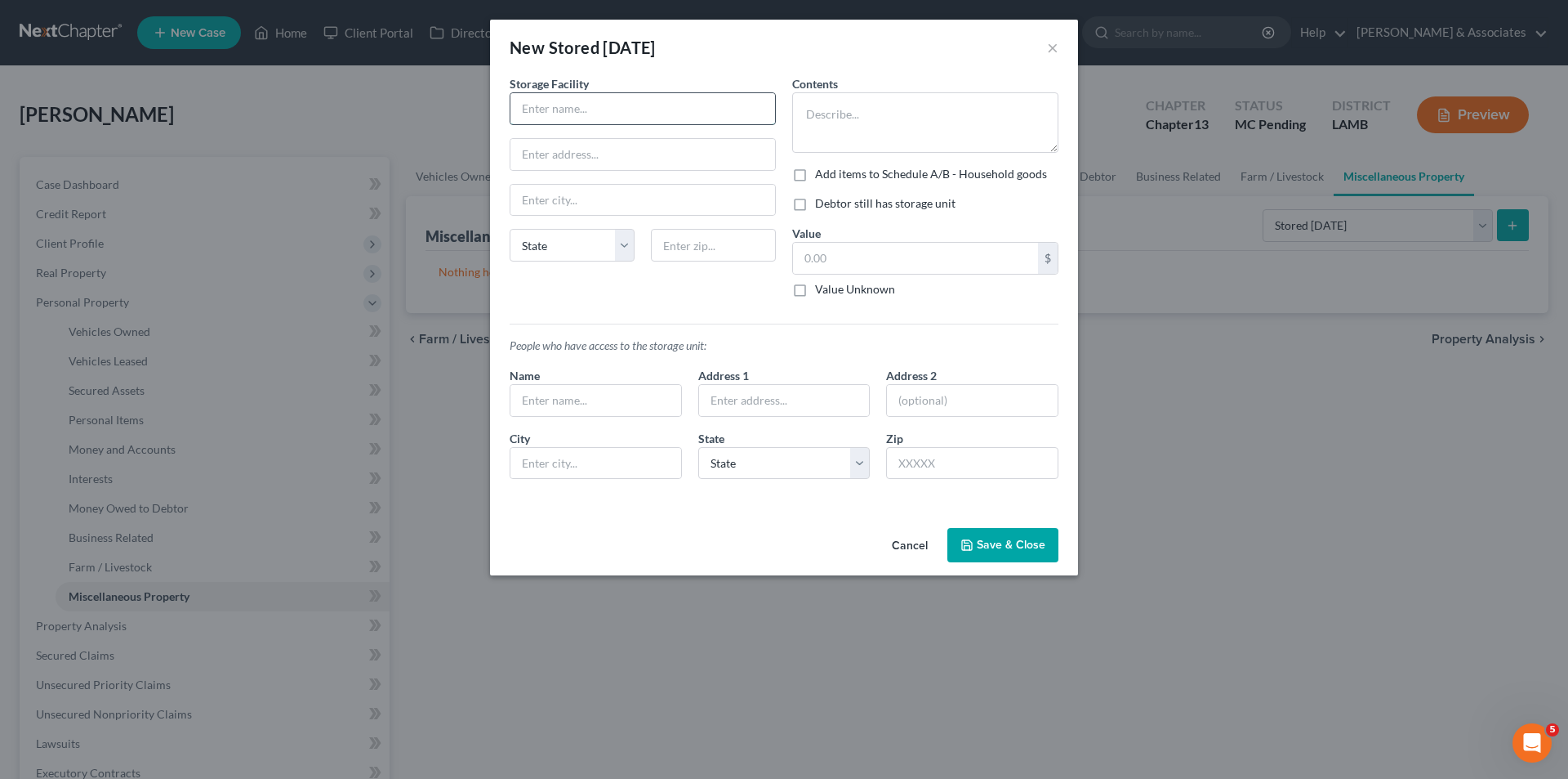
click at [593, 106] on input "text" at bounding box center [643, 109] width 265 height 31
paste input "A A Mini Storage"
type input "A A Mini Storage"
click at [656, 159] on input "text" at bounding box center [643, 154] width 265 height 31
paste input "12414 Hooper Rd"
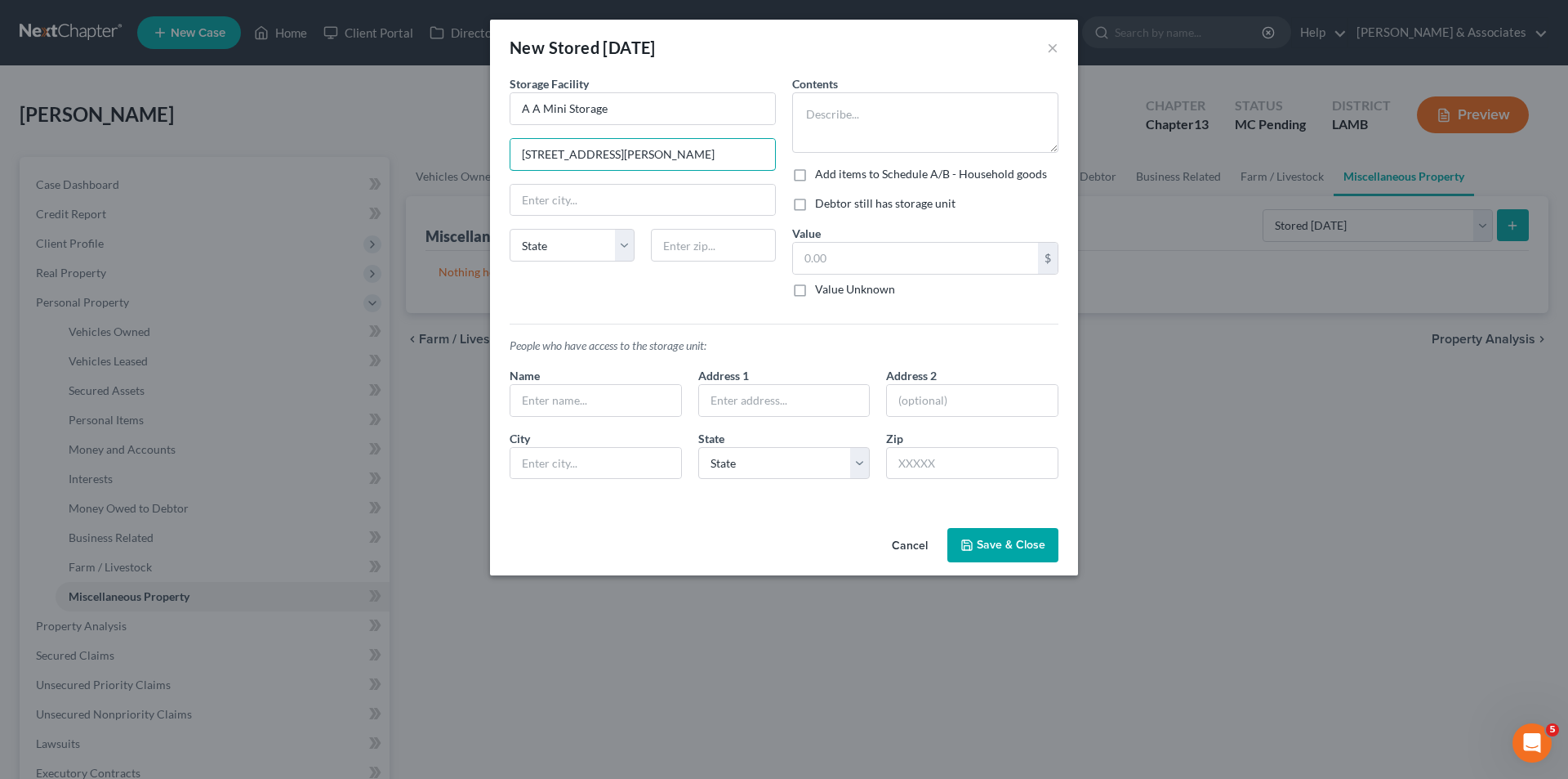
type input "12414 Hooper Rd"
click at [696, 255] on input "text" at bounding box center [714, 245] width 125 height 33
paste input "70818"
type input "70818"
click at [704, 279] on div "Storage Facility A A Mini Storage 12414 Hooper Rd State AL AK AR AZ CA CO CT DE…" at bounding box center [642, 193] width 282 height 235
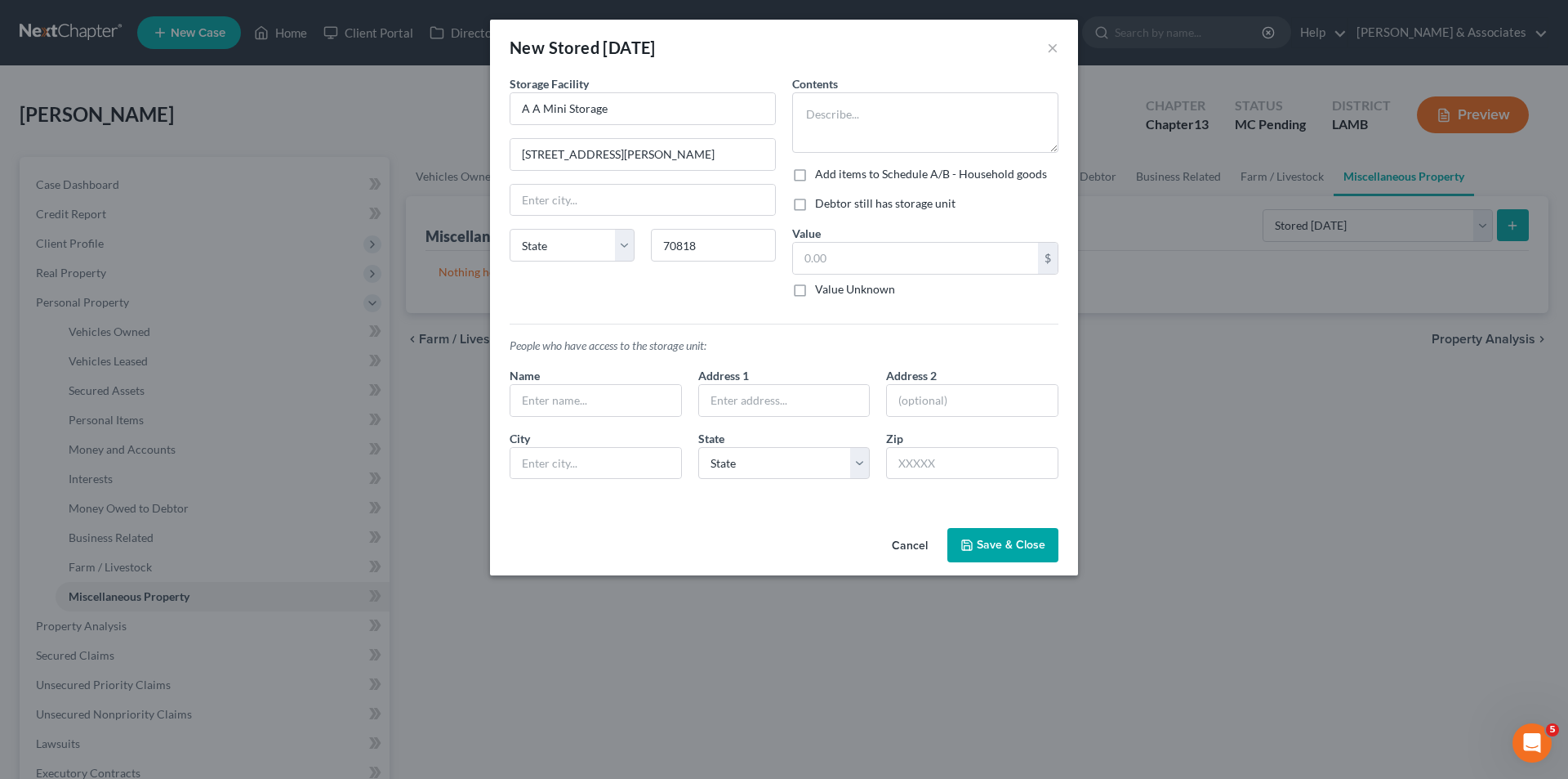
type input "Baton Rouge"
select select "19"
click at [909, 104] on textarea at bounding box center [925, 122] width 266 height 61
paste textarea "Queen bed, dresser, sofa, pots/pans, bunk beds, washer/dryer, toaster, crock po…"
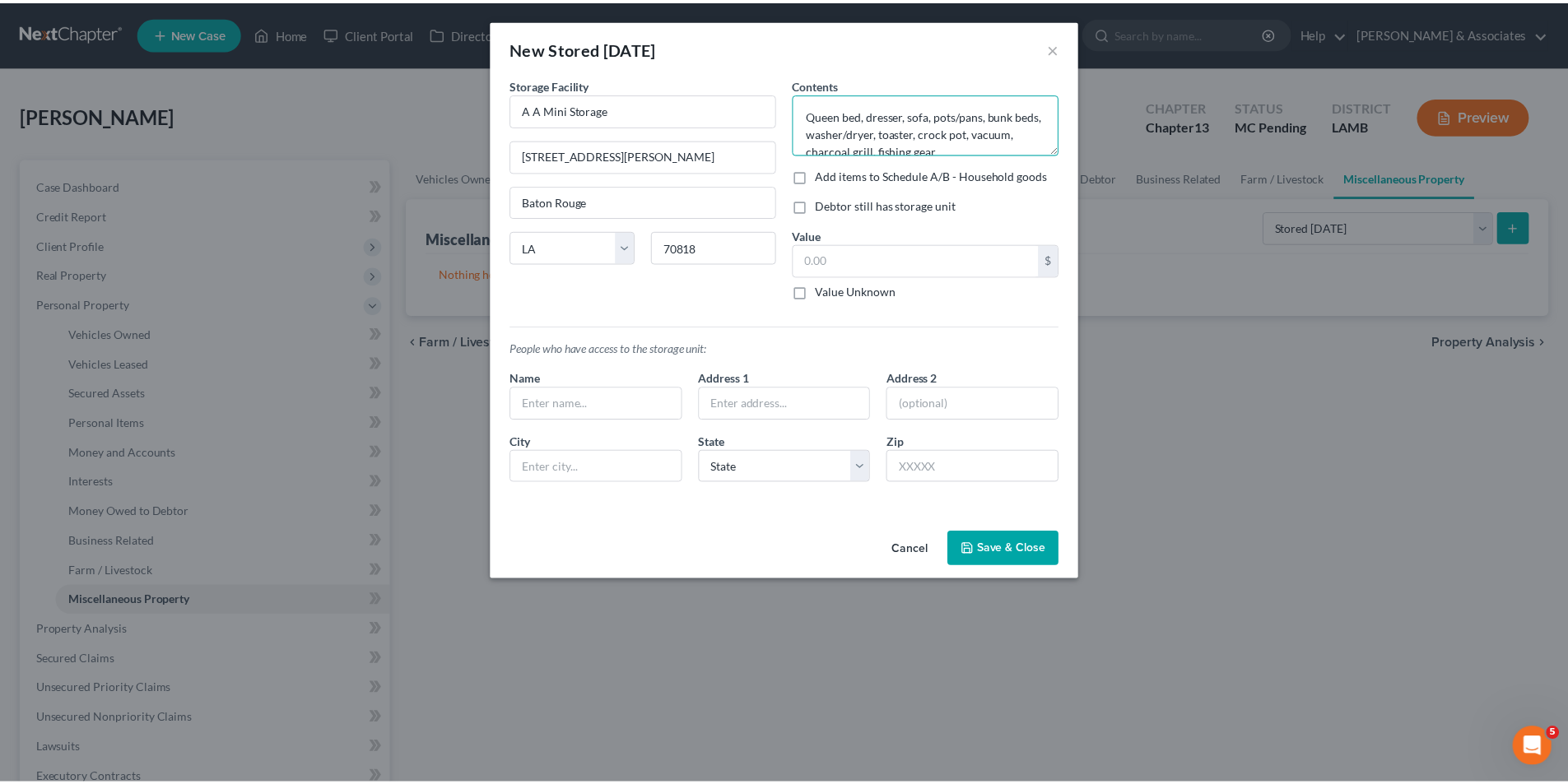
scroll to position [3, 0]
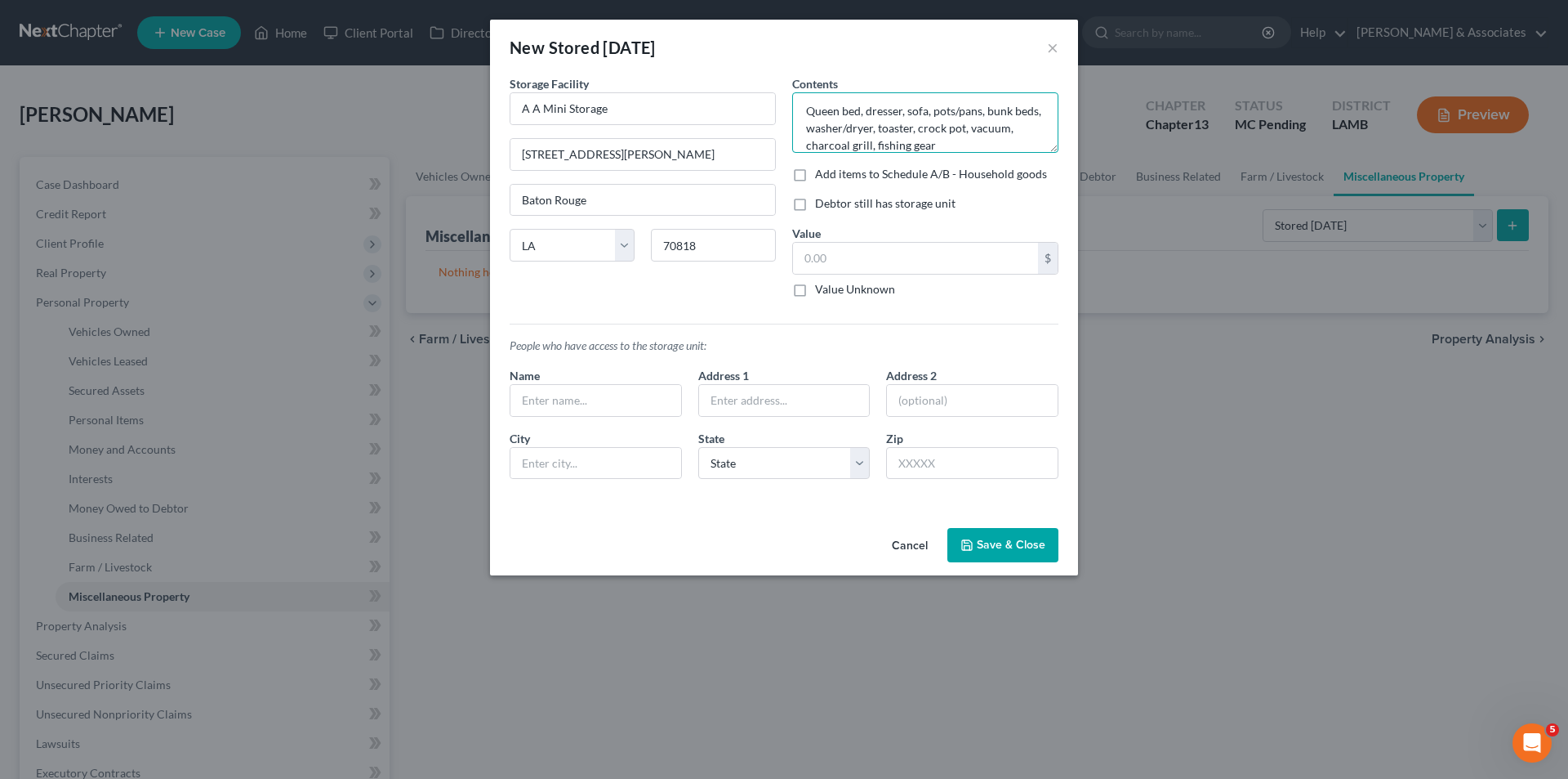
type textarea "Queen bed, dresser, sofa, pots/pans, bunk beds, washer/dryer, toaster, crock po…"
click at [847, 210] on label "Debtor still has storage unit" at bounding box center [886, 203] width 141 height 16
click at [833, 206] on input "Debtor still has storage unit" at bounding box center [827, 201] width 11 height 11
checkbox input "true"
click at [886, 238] on div "Value $ Value Unknown Balance Undetermined $ Value Unknown" at bounding box center [925, 260] width 266 height 72
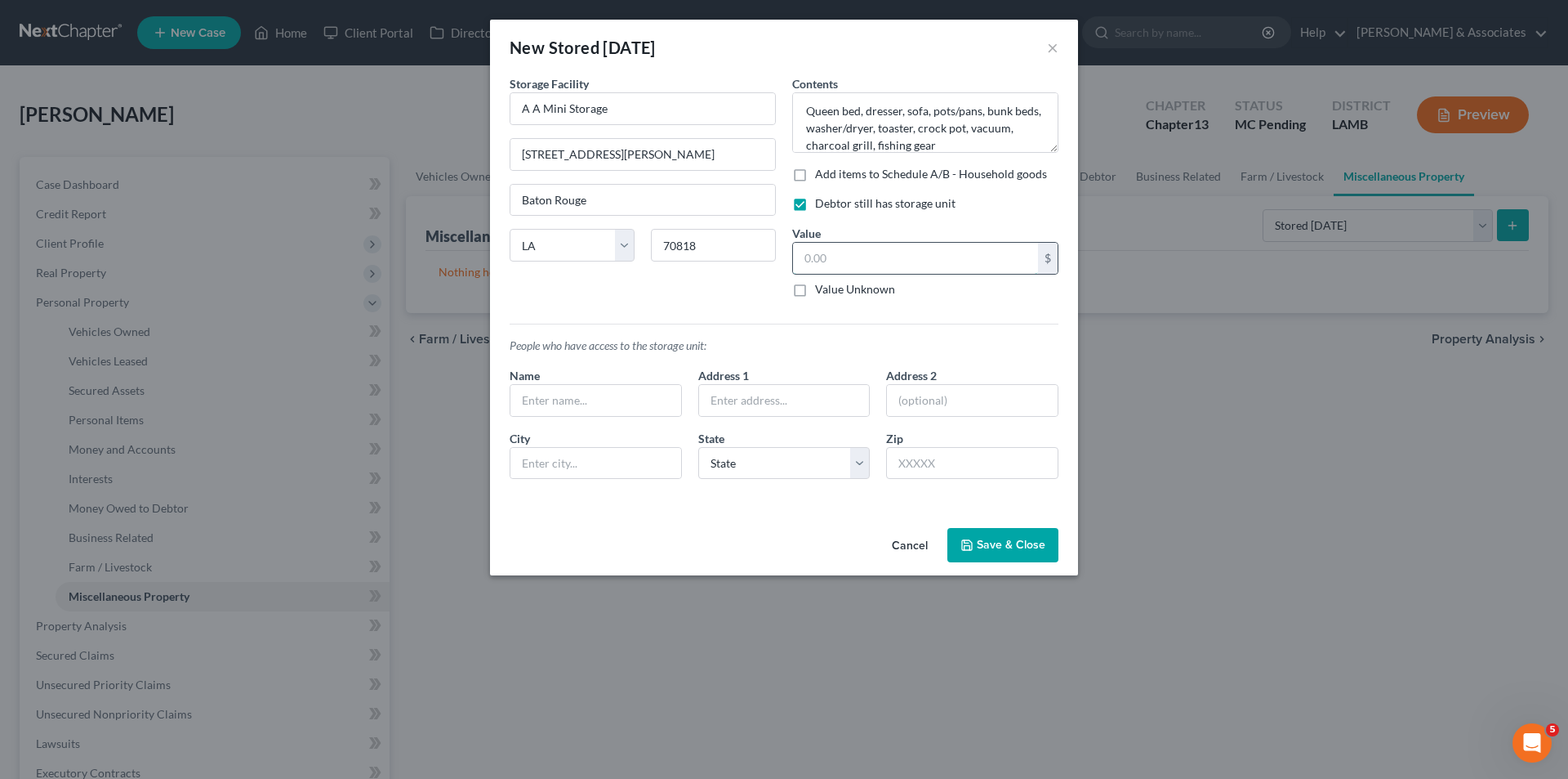
click at [886, 260] on input "text" at bounding box center [916, 258] width 245 height 31
type input "2,000"
click at [1002, 552] on button "Save & Close" at bounding box center [1002, 546] width 111 height 35
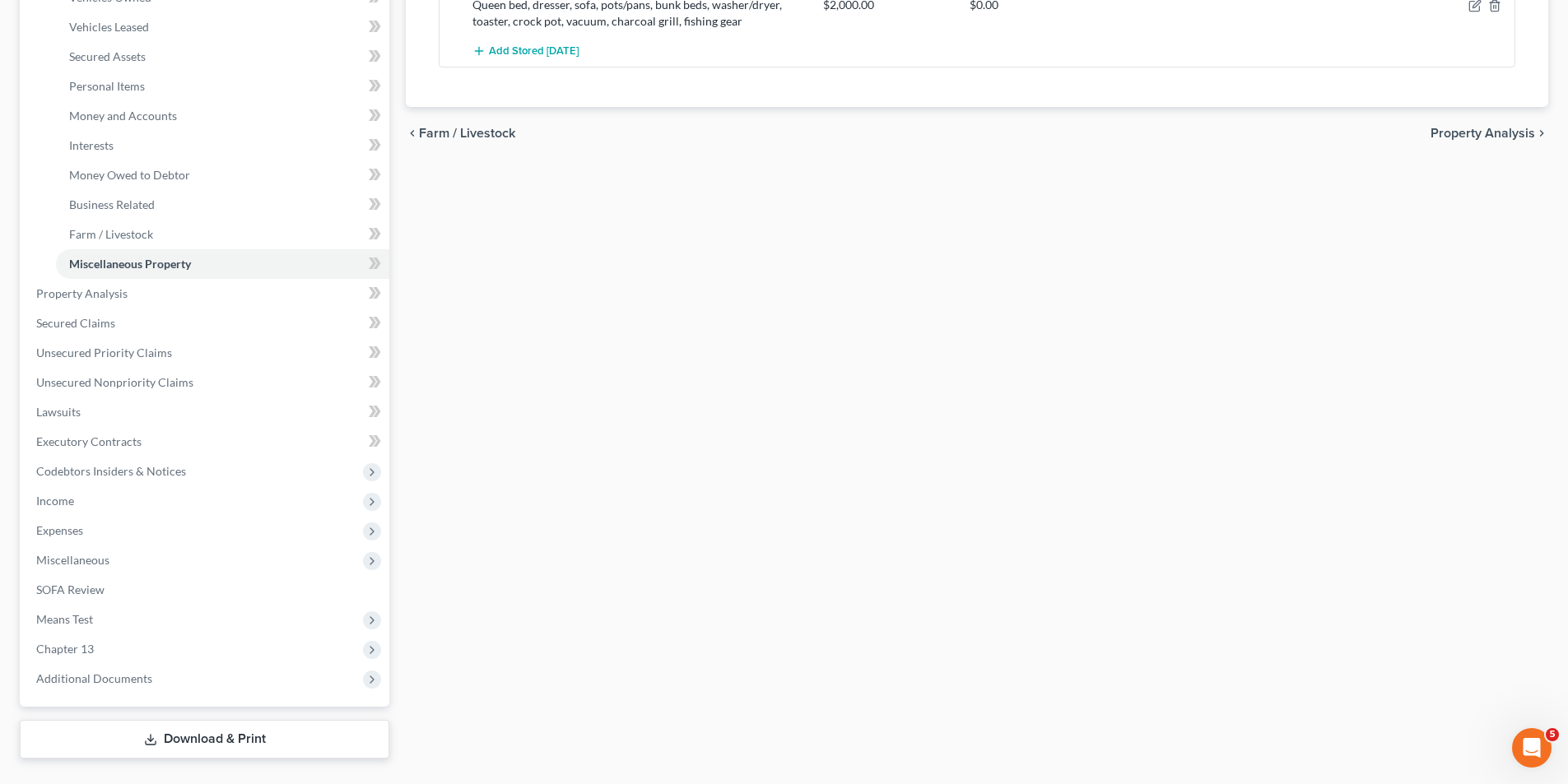
scroll to position [374, 0]
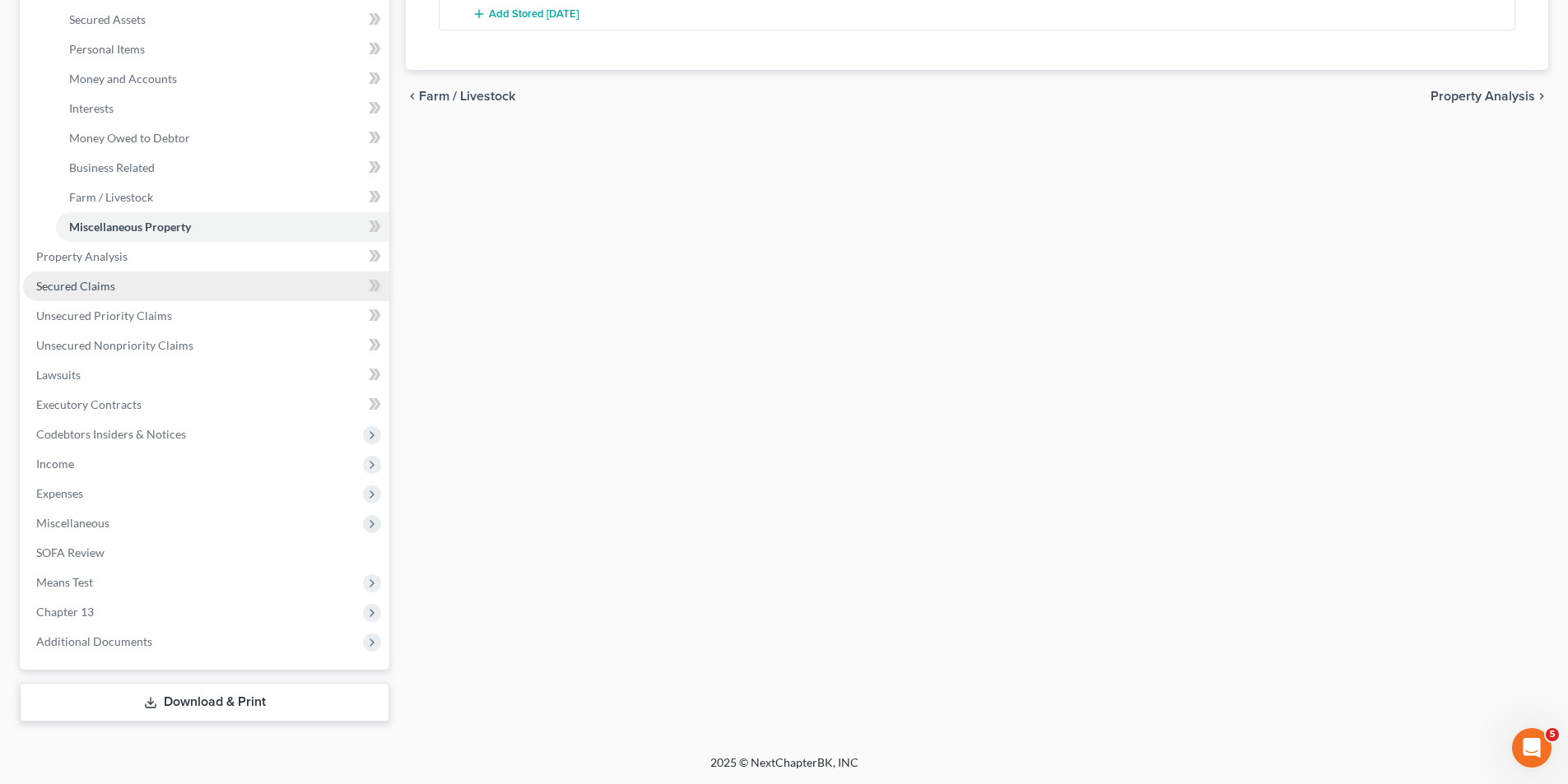
click at [163, 281] on link "Secured Claims" at bounding box center [206, 286] width 366 height 30
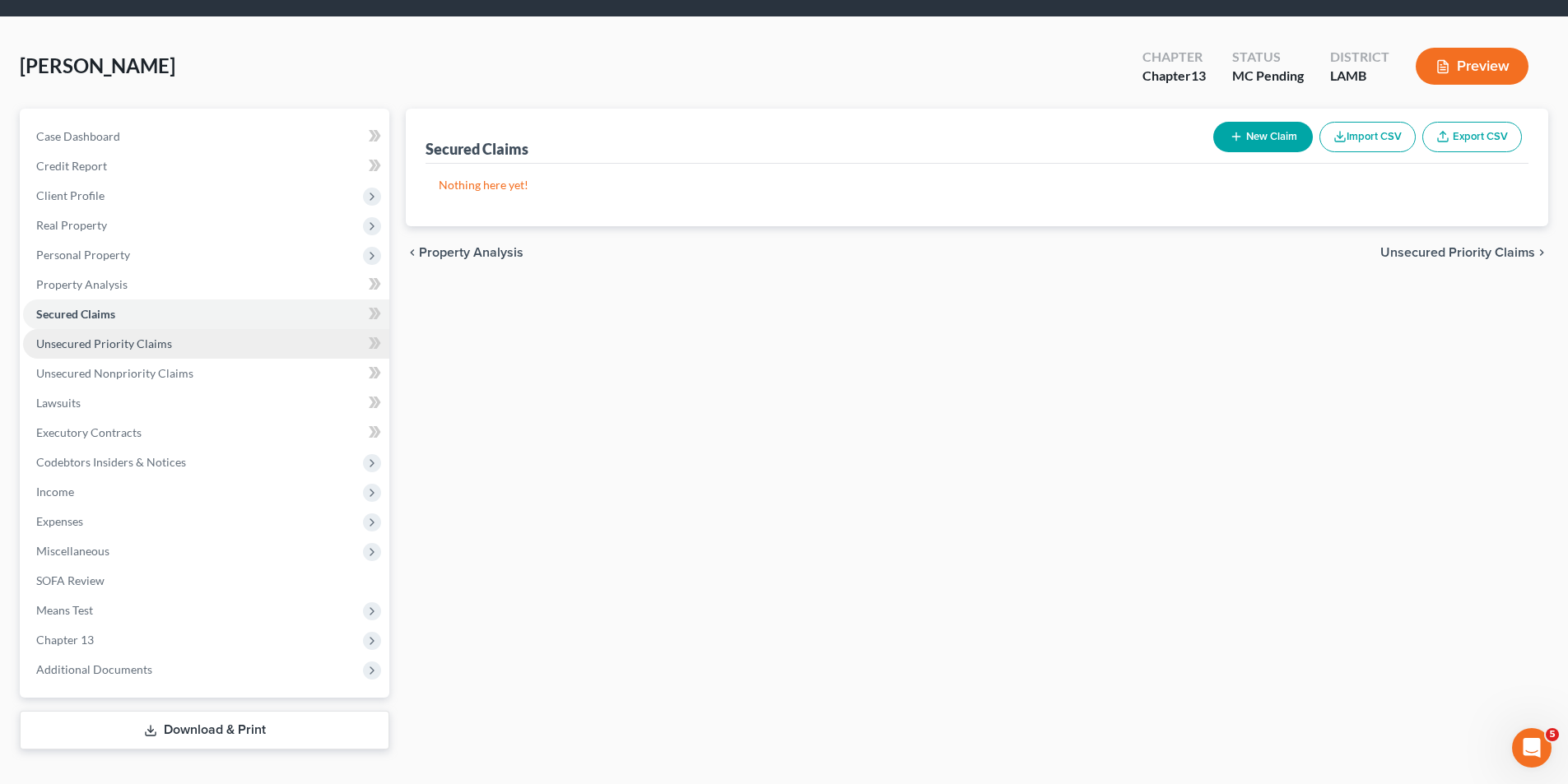
scroll to position [78, 0]
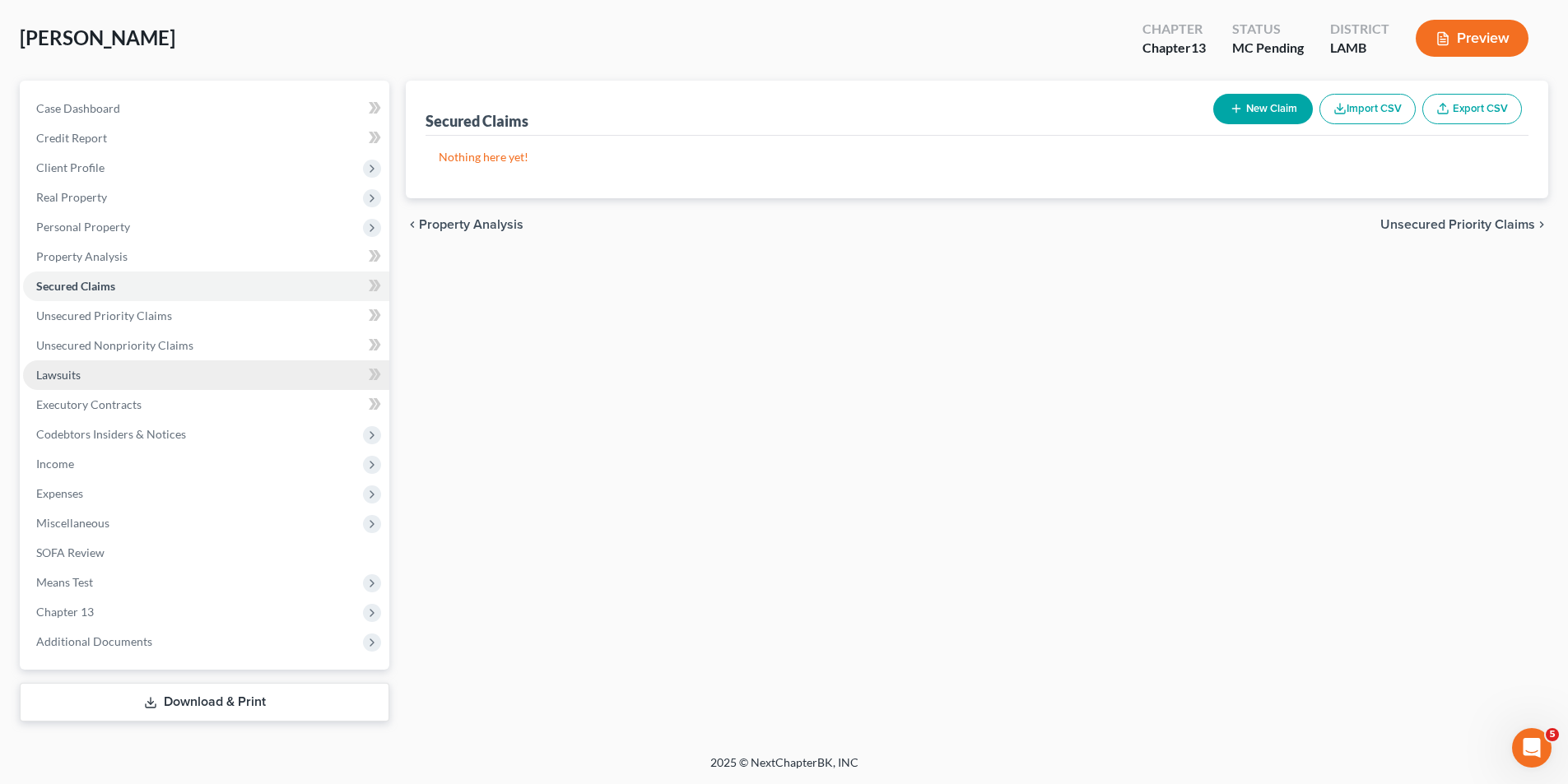
drag, startPoint x: 77, startPoint y: 375, endPoint x: 96, endPoint y: 384, distance: 21.0
click at [77, 375] on span "Lawsuits" at bounding box center [58, 375] width 45 height 14
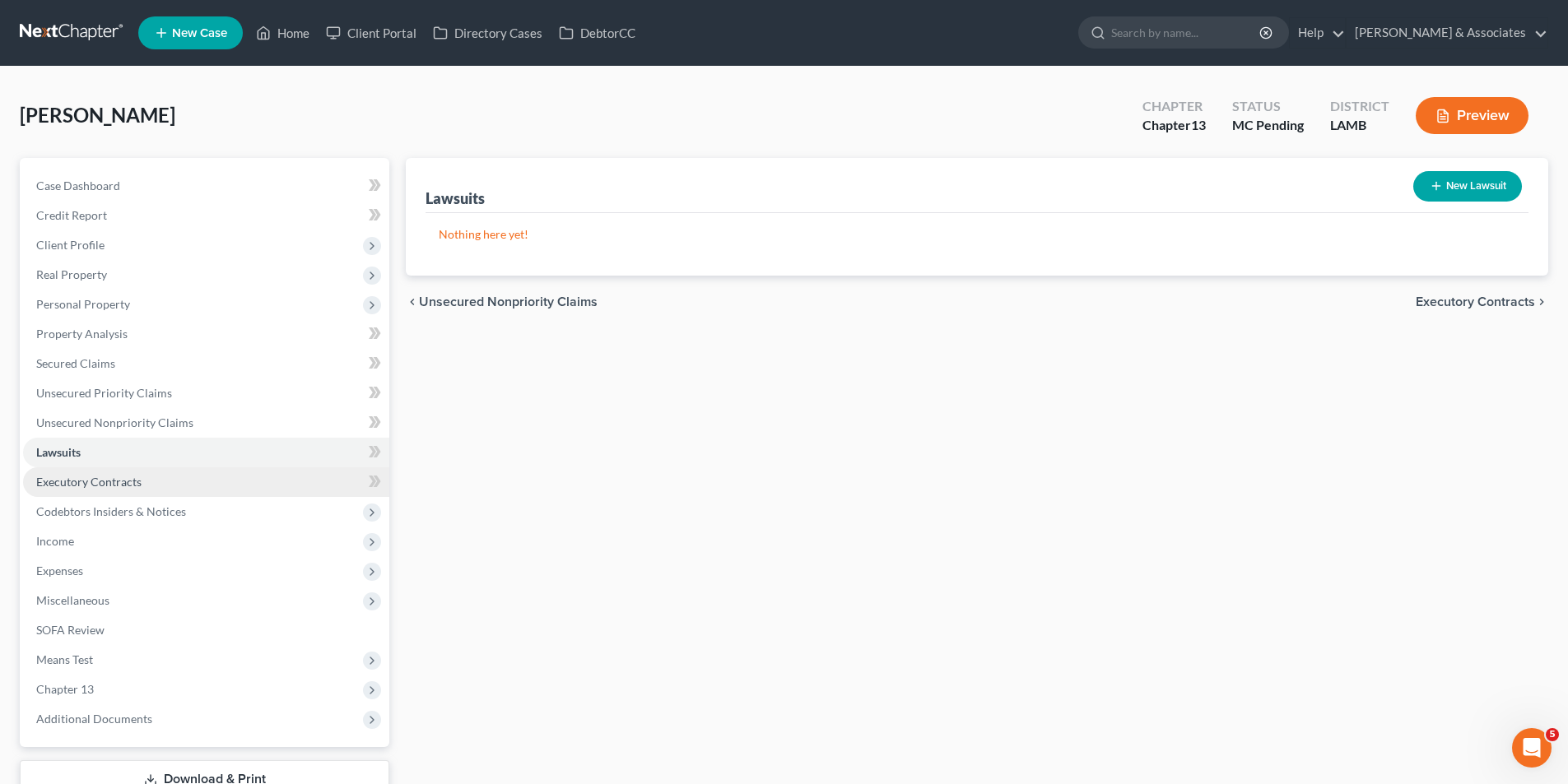
click at [84, 487] on span "Executory Contracts" at bounding box center [88, 481] width 105 height 14
click at [1452, 182] on button "New Contract" at bounding box center [1465, 185] width 113 height 30
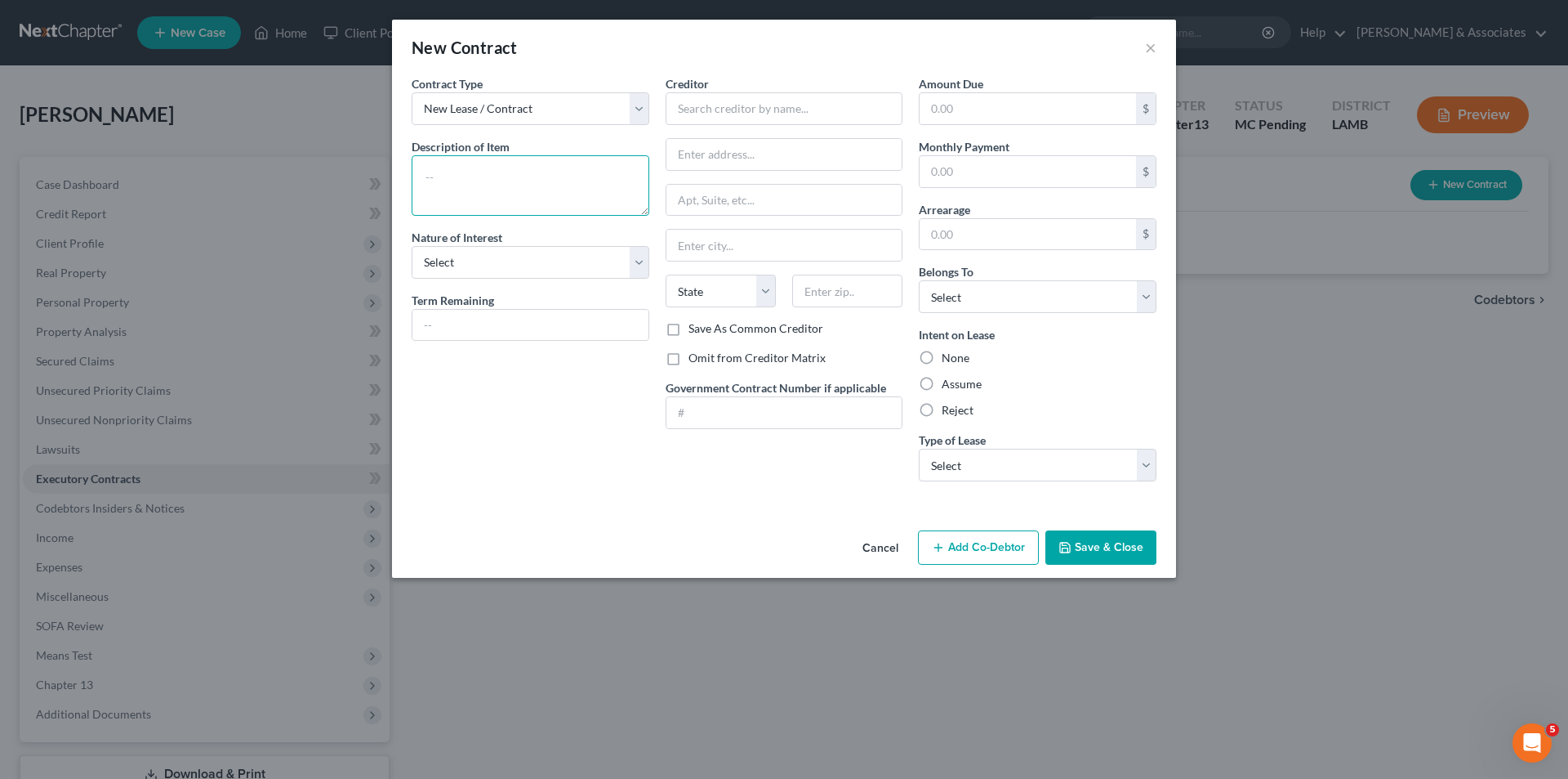
click at [542, 178] on textarea at bounding box center [530, 185] width 238 height 61
paste textarea "Queen bed, dresser, sofa, pots/pans, bunk beds, washer/dryer, toaster, crock po…"
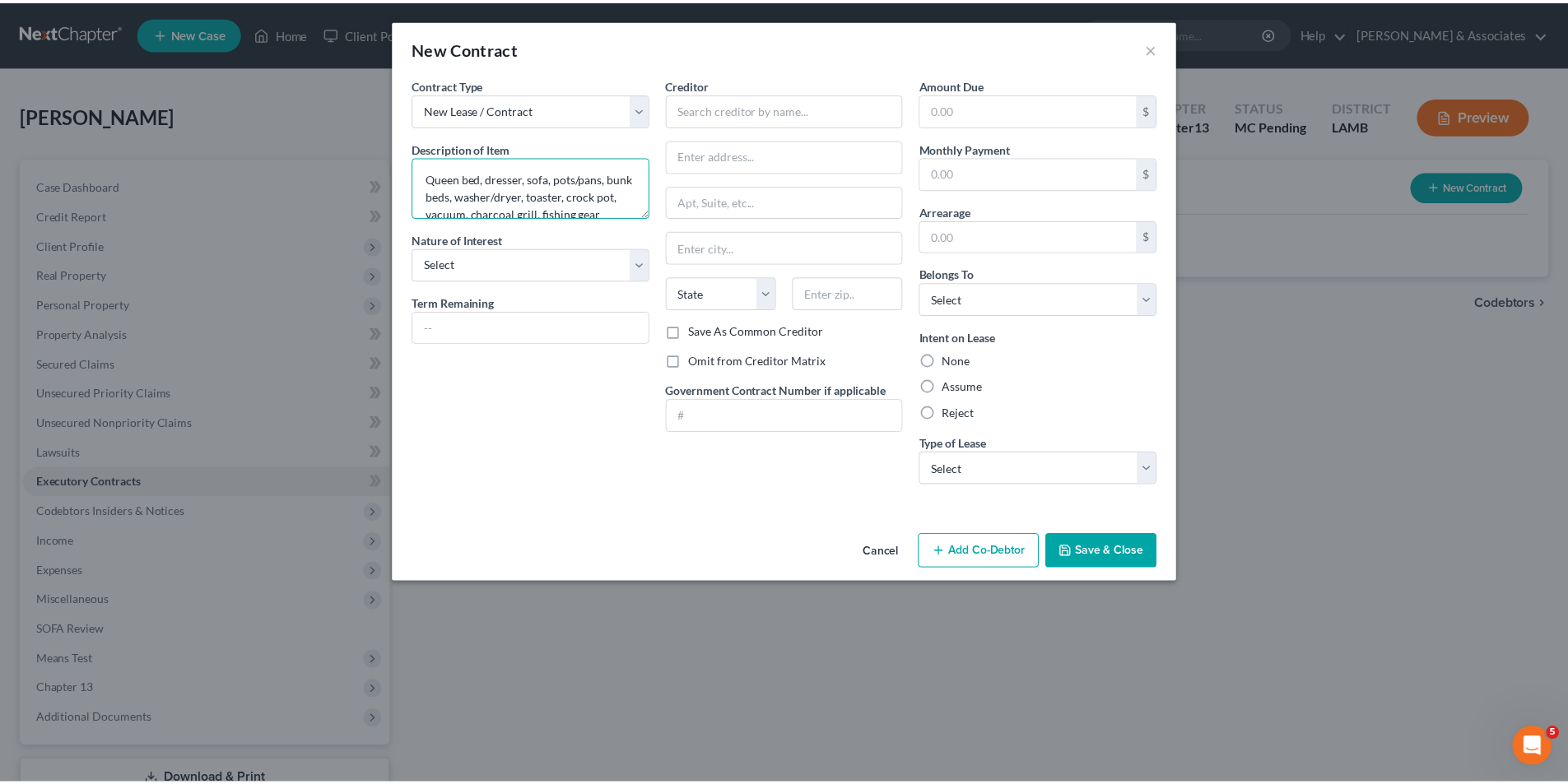
scroll to position [3, 0]
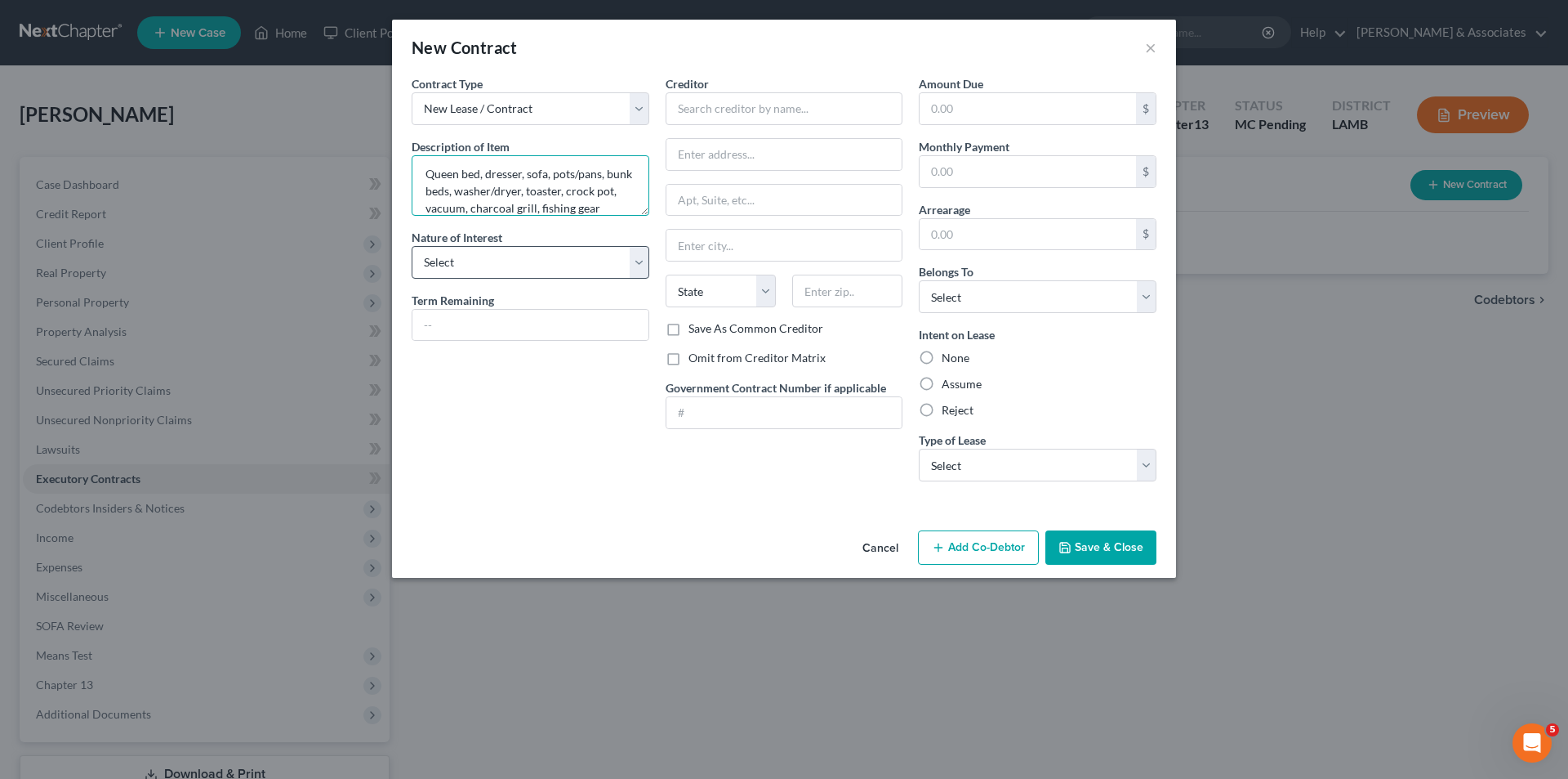
type textarea "Queen bed, dresser, sofa, pots/pans, bunk beds, washer/dryer, toaster, crock po…"
click at [582, 260] on select "Select Purchaser Agent Lessor Lessee" at bounding box center [530, 262] width 238 height 33
select select "3"
click at [412, 246] on select "Select Purchaser Agent Lessor Lessee" at bounding box center [530, 262] width 238 height 33
click at [560, 322] on input "text" at bounding box center [530, 325] width 236 height 31
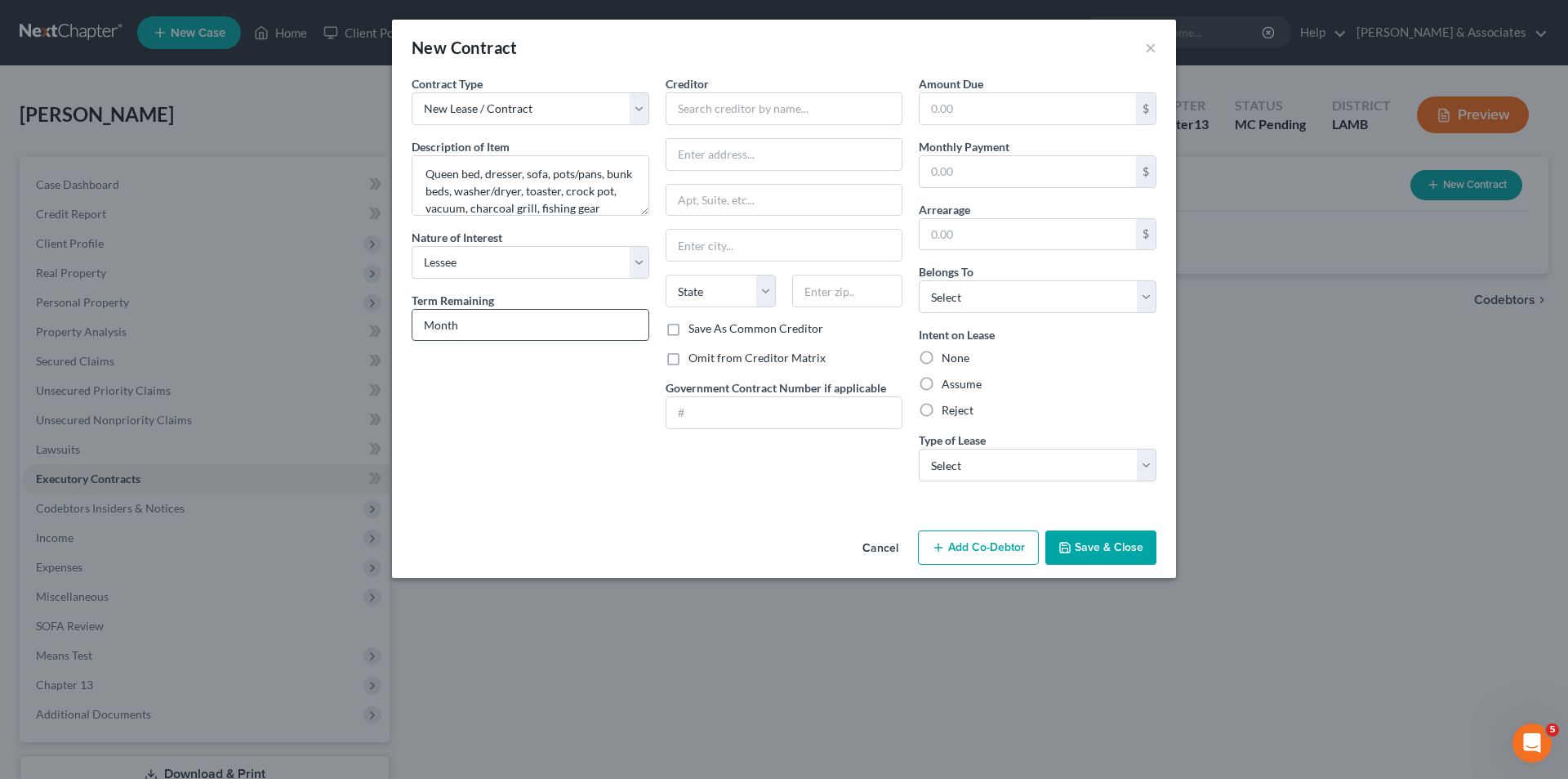
type input "Month to Month"
click at [804, 117] on input "text" at bounding box center [784, 109] width 238 height 33
click at [783, 112] on input "text" at bounding box center [784, 109] width 238 height 33
paste input "AA Mini Storage"
type input "AA Mini Storage"
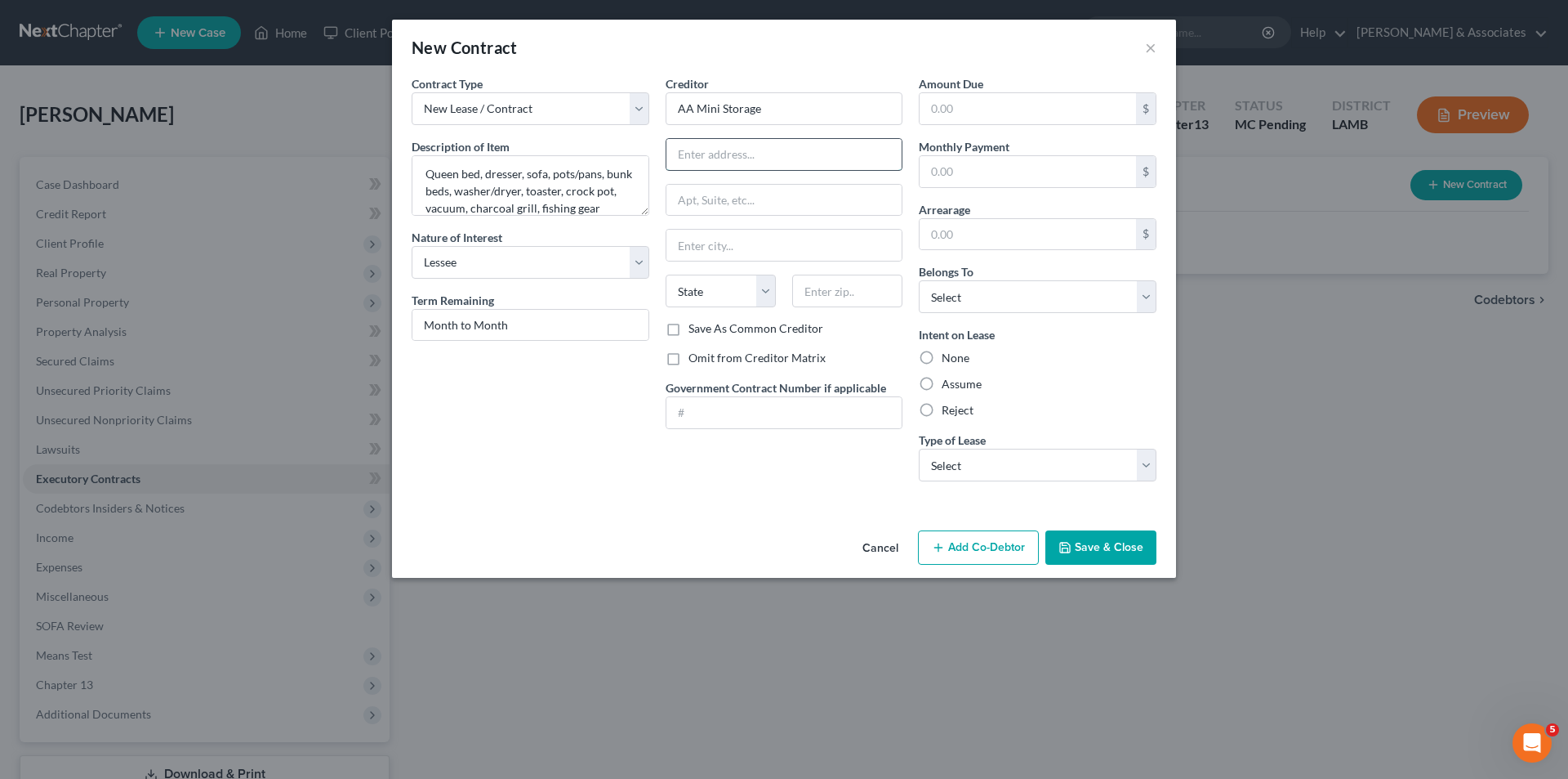
click at [732, 157] on input "text" at bounding box center [784, 154] width 236 height 31
paste input "12414 Hooper Rd"
type input "12414 Hooper Rd"
click at [882, 287] on input "text" at bounding box center [847, 291] width 110 height 33
paste input "70818"
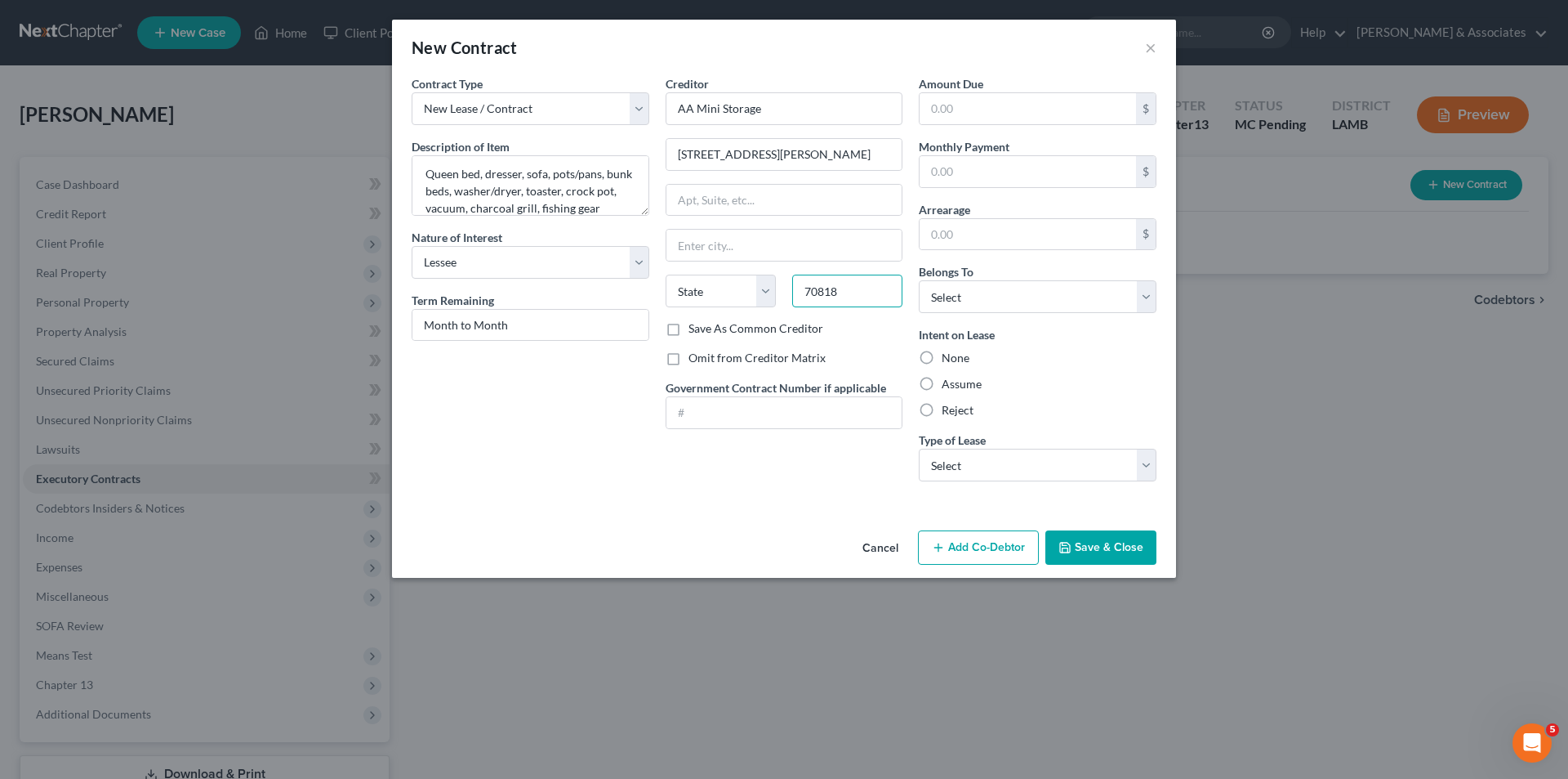
type input "70818"
click at [747, 354] on label "Omit from Creditor Matrix" at bounding box center [757, 358] width 137 height 16
click at [705, 354] on input "Omit from Creditor Matrix" at bounding box center [700, 355] width 11 height 11
checkbox input "true"
type input "Baton Rouge"
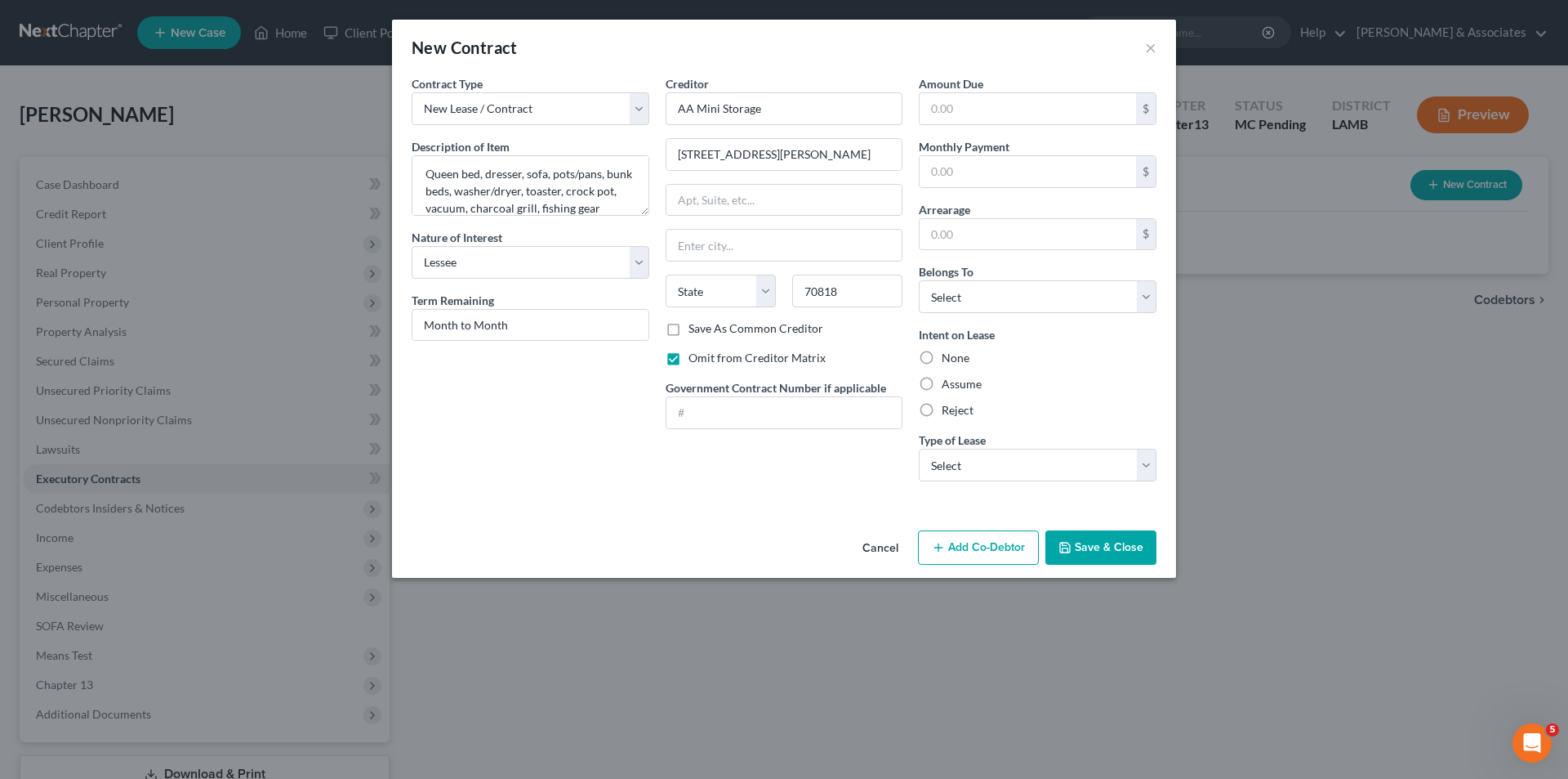
select select "19"
click at [1012, 173] on input "text" at bounding box center [1027, 172] width 217 height 31
paste input "93.00"
type input "93.00"
click at [821, 455] on div "Creditor * AA Mini Storage 12414 Hooper Rd Baton Rouge State AL AK AR AZ CA CO …" at bounding box center [784, 284] width 254 height 419
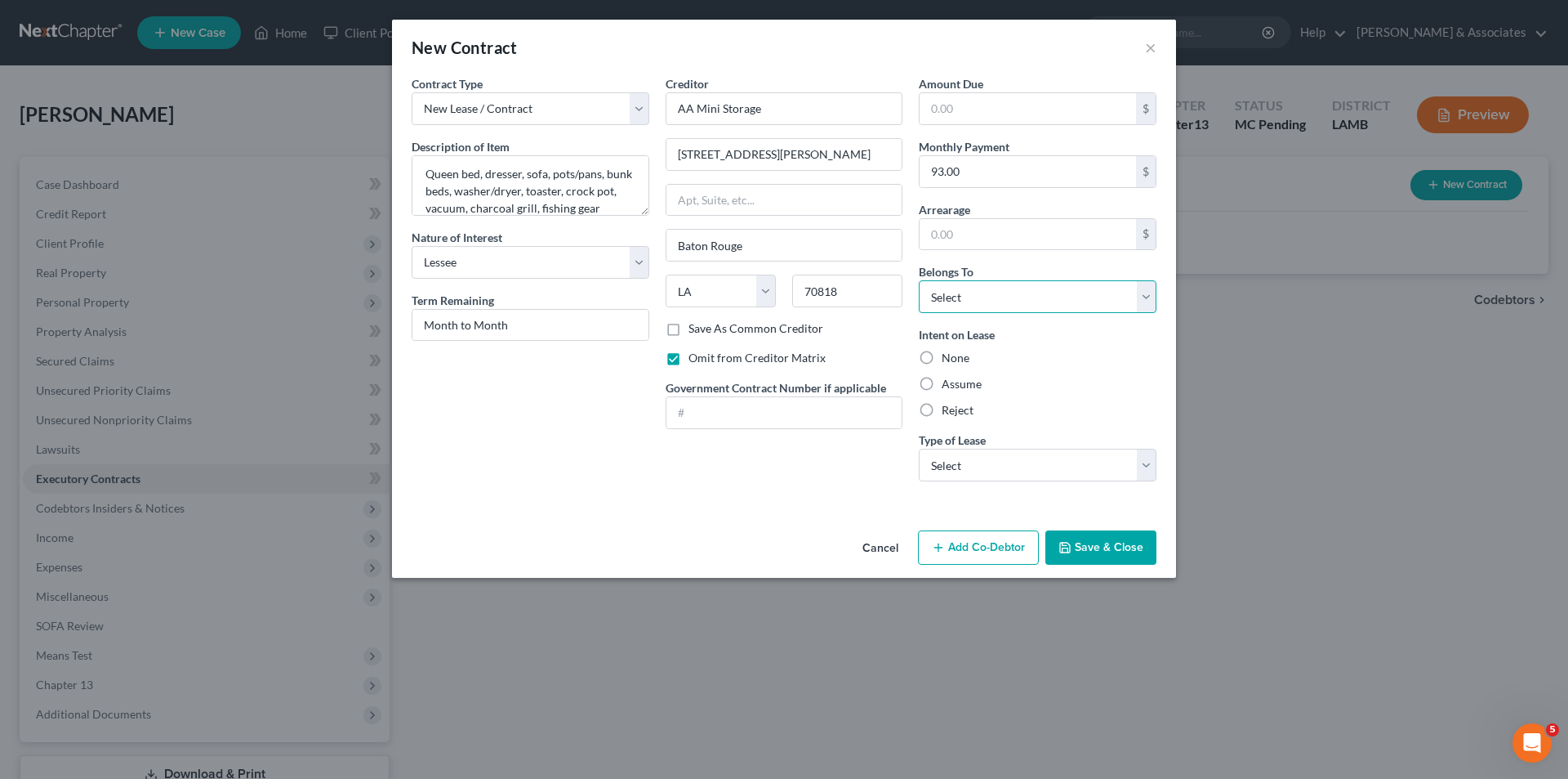
drag, startPoint x: 1016, startPoint y: 302, endPoint x: 1016, endPoint y: 312, distance: 10.0
click at [1016, 302] on select "Select Debtor 1 Only Debtor 2 Only Debtor 1 And Debtor 2 Only At Least One Of T…" at bounding box center [1038, 297] width 238 height 33
select select "0"
click at [919, 281] on select "Select Debtor 1 Only Debtor 2 Only Debtor 1 And Debtor 2 Only At Least One Of T…" at bounding box center [1038, 297] width 238 height 33
click at [760, 447] on div "Creditor * AA Mini Storage 12414 Hooper Rd Baton Rouge State AL AK AR AZ CA CO …" at bounding box center [784, 284] width 254 height 419
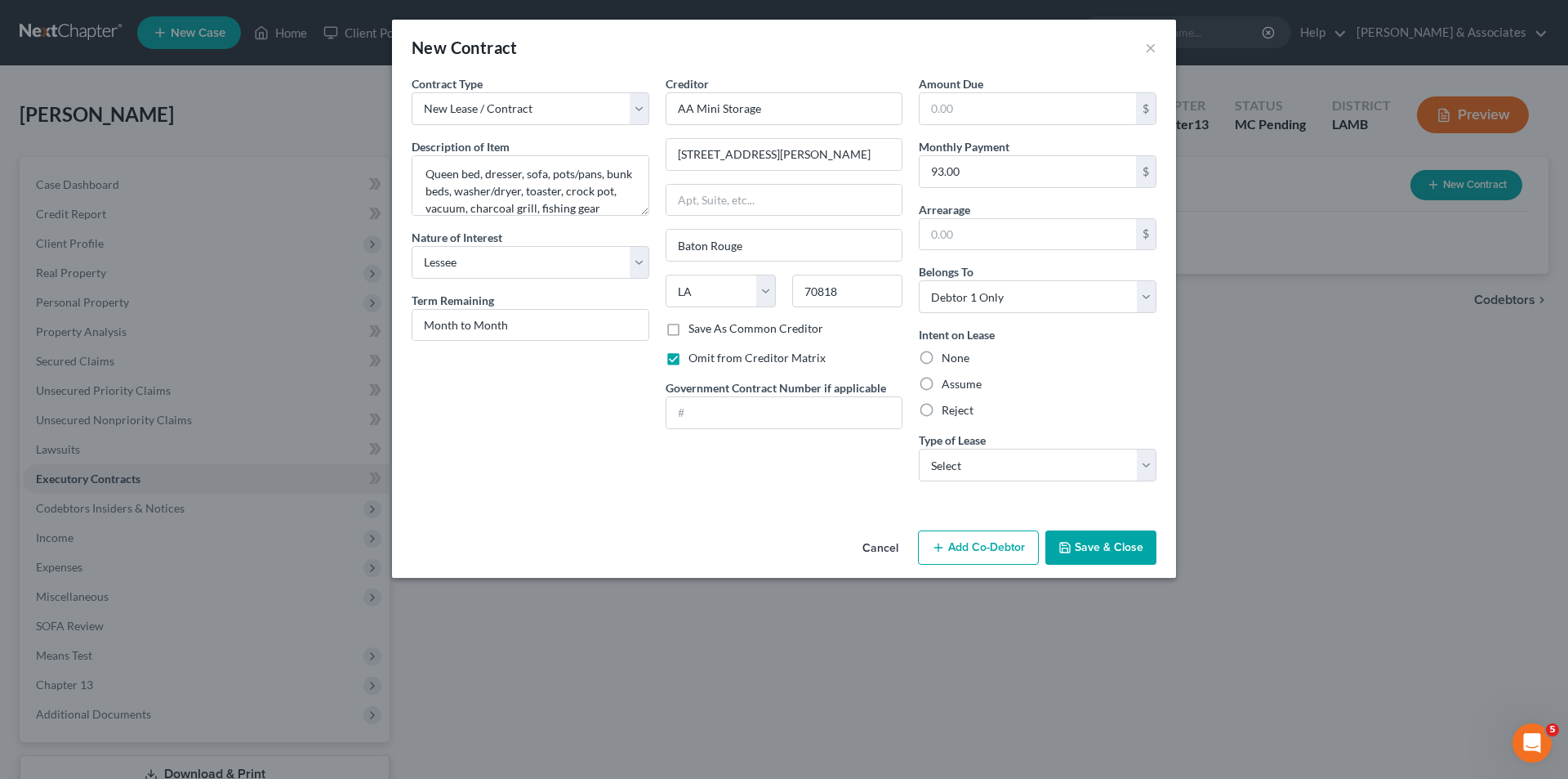
click at [950, 389] on label "Assume" at bounding box center [962, 384] width 40 height 16
click at [950, 387] on input "Assume" at bounding box center [953, 381] width 11 height 11
radio input "true"
drag, startPoint x: 973, startPoint y: 461, endPoint x: 978, endPoint y: 480, distance: 19.6
click at [973, 461] on select "Select Real Estate Car Other" at bounding box center [1038, 465] width 238 height 33
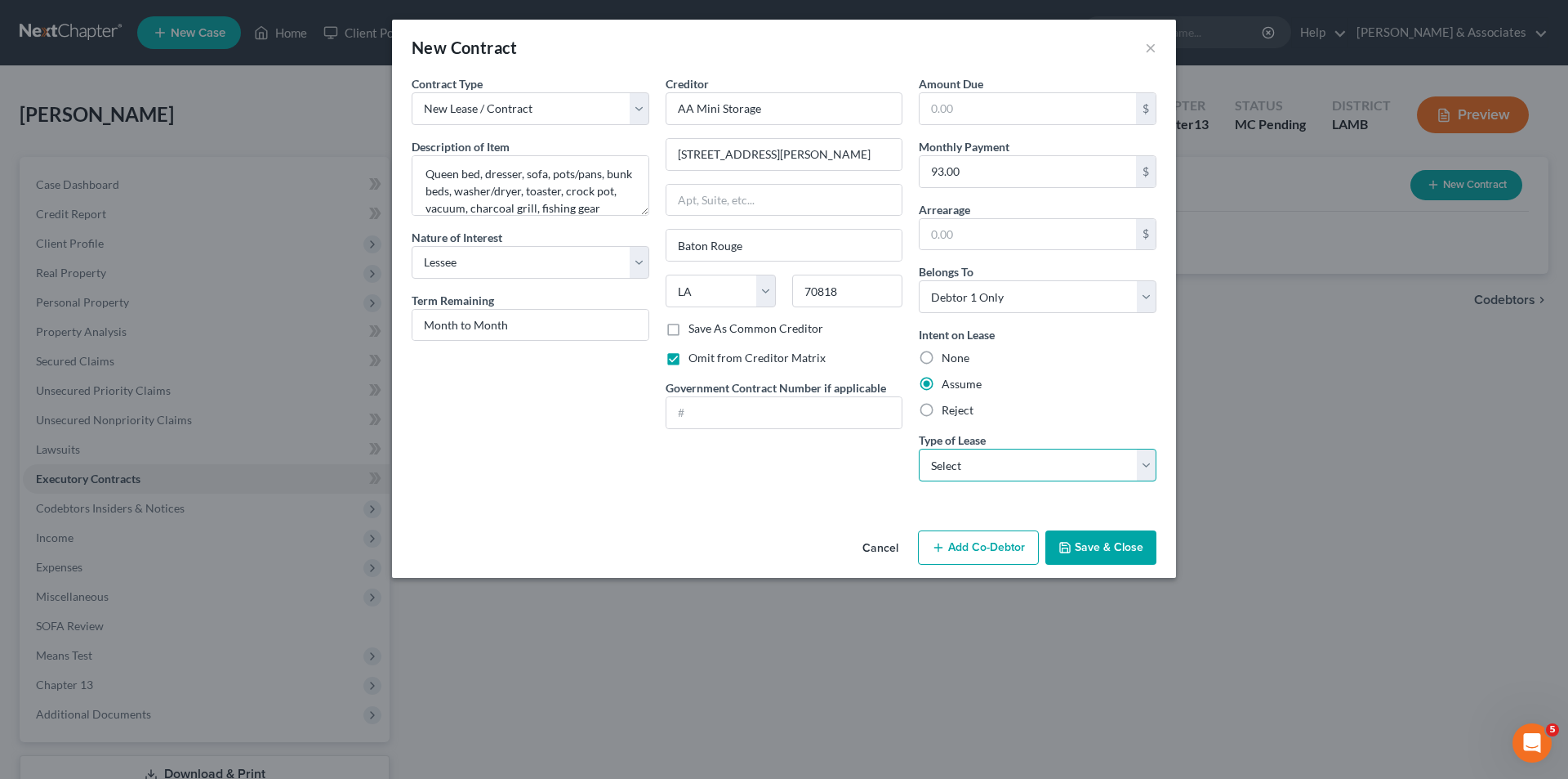
select select "2"
click at [919, 448] on select "Select Real Estate Car Other" at bounding box center [1038, 465] width 238 height 33
click at [1117, 546] on button "Save & Close" at bounding box center [1101, 548] width 111 height 35
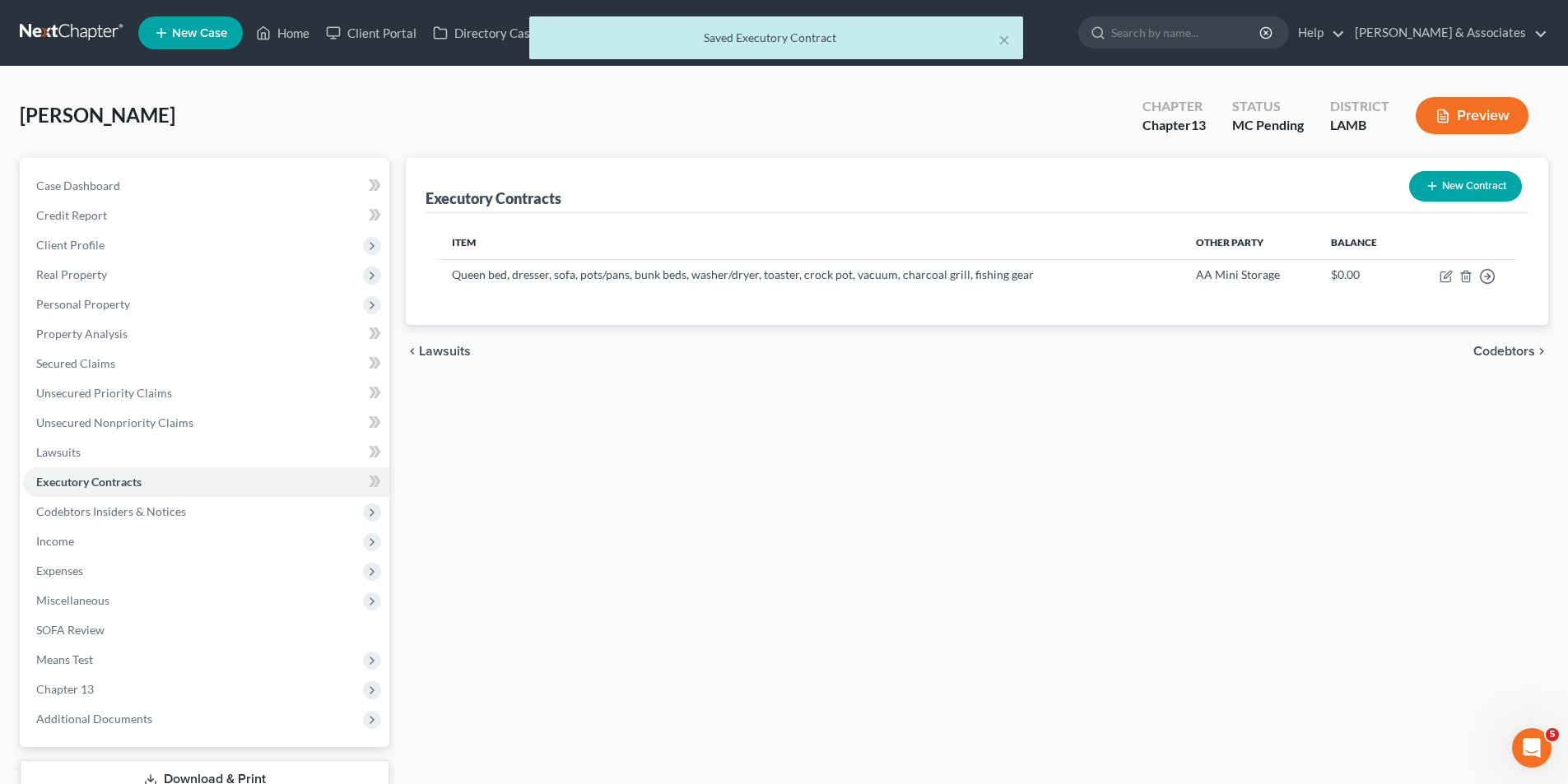
click at [652, 642] on div "Executory Contracts New Contract Item Other Party Balance Queen bed, dresser, s…" at bounding box center [976, 478] width 1158 height 640
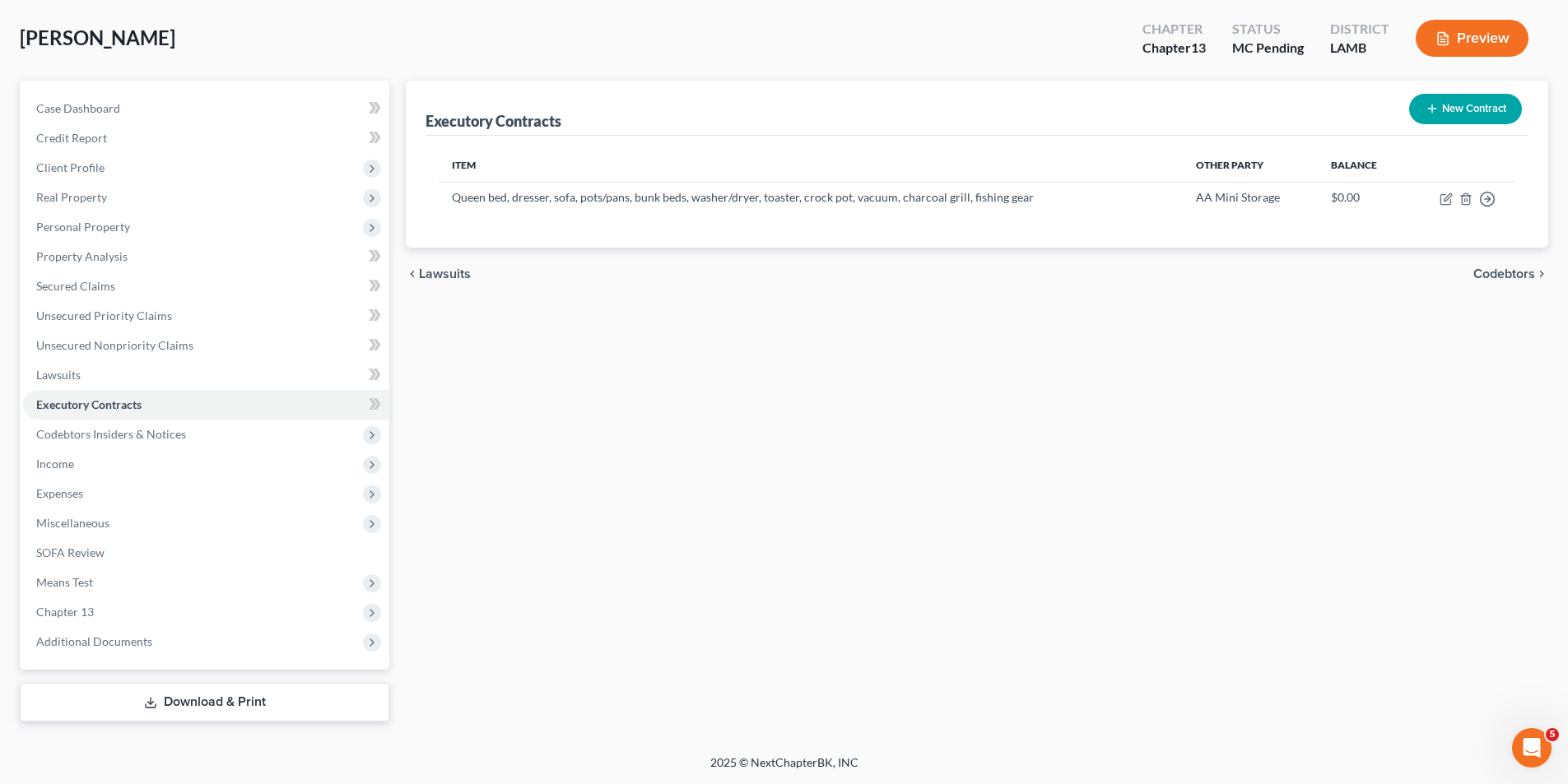
click at [1157, 515] on div "Executory Contracts New Contract Item Other Party Balance Queen bed, dresser, s…" at bounding box center [976, 401] width 1158 height 640
click at [1240, 477] on div "Executory Contracts New Contract Item Other Party Balance Queen bed, dresser, s…" at bounding box center [976, 401] width 1158 height 640
click at [1439, 203] on icon "button" at bounding box center [1446, 199] width 14 height 14
select select "3"
select select "19"
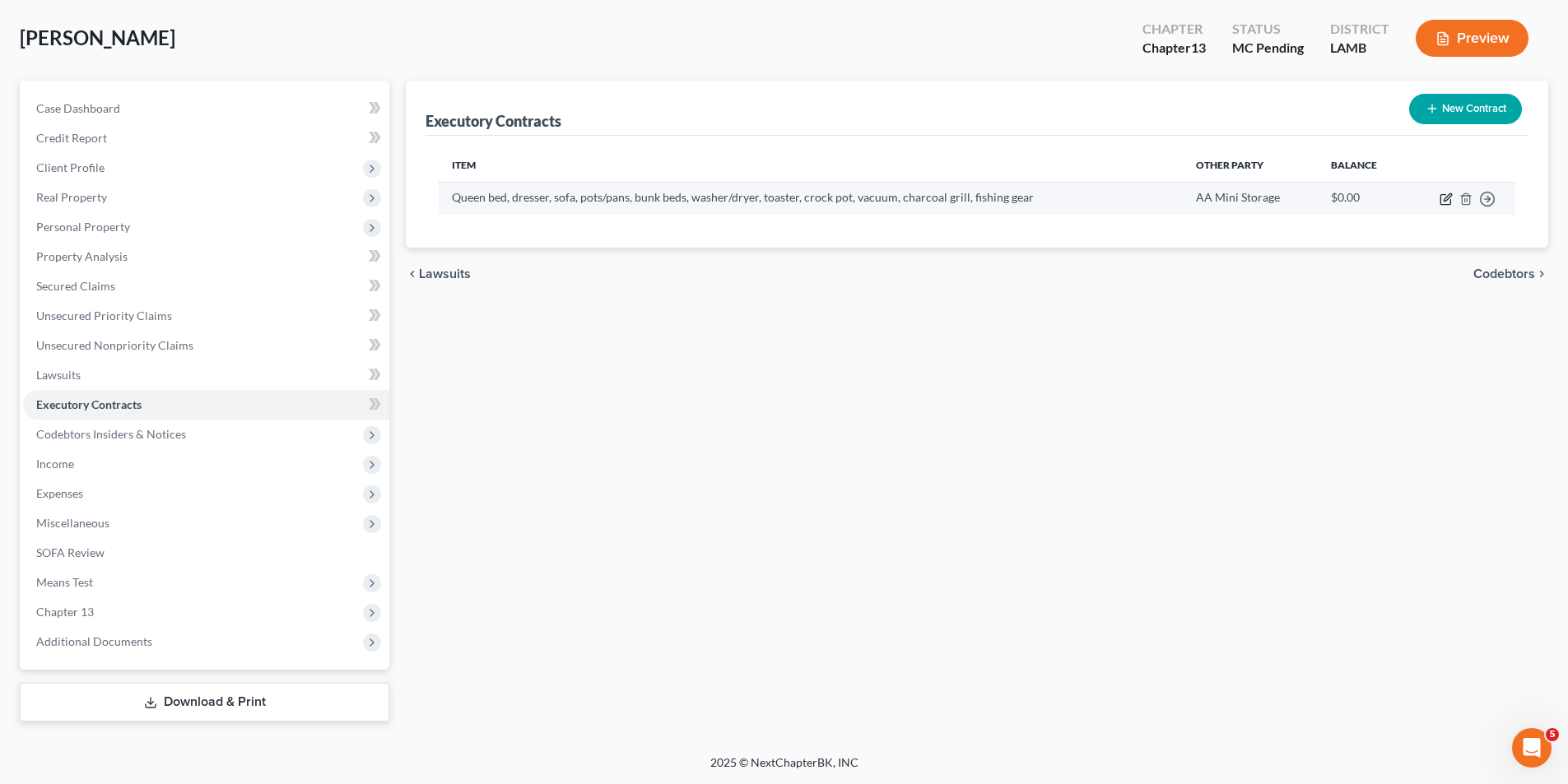
select select "0"
select select "2"
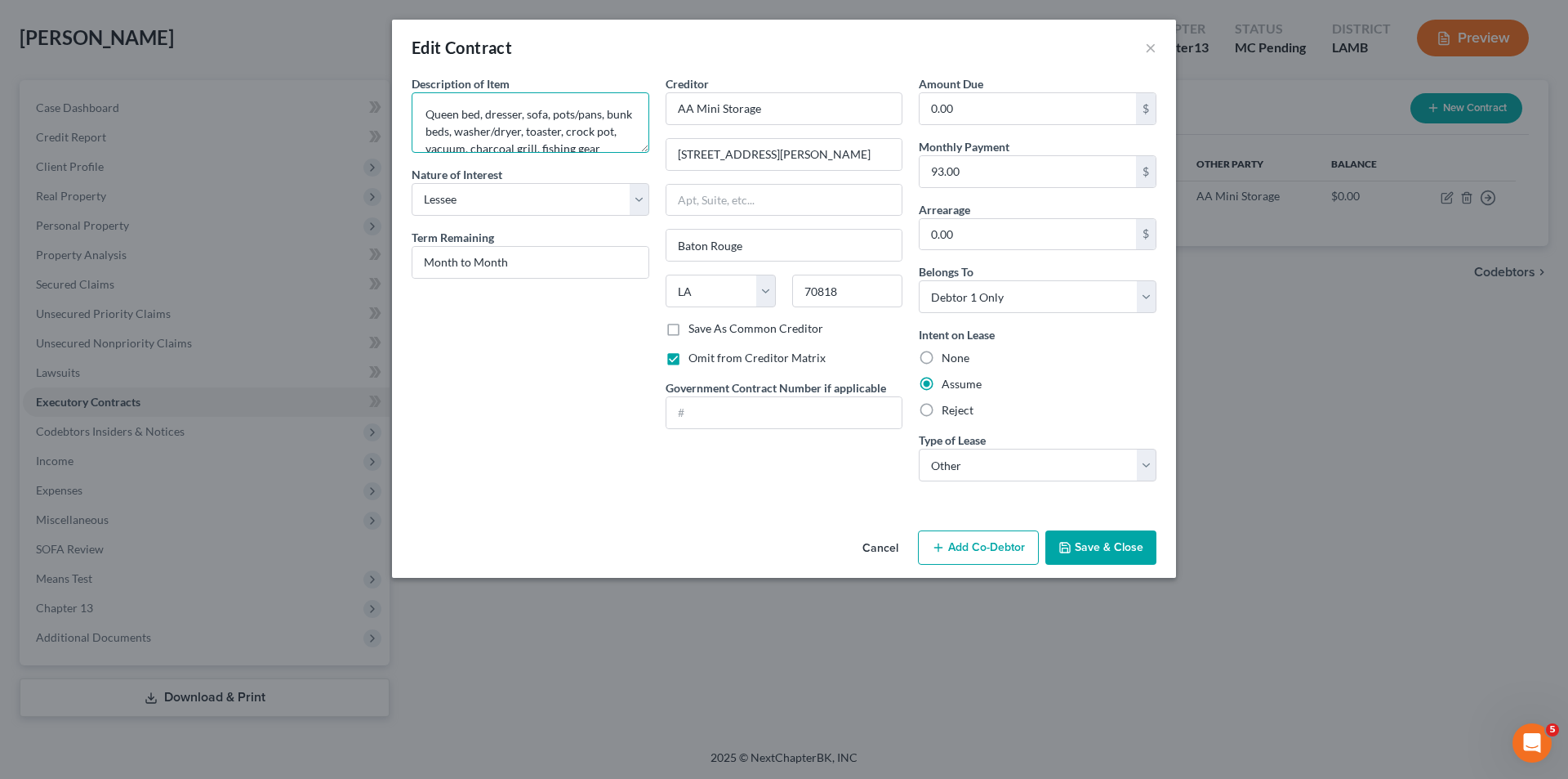
click at [465, 126] on textarea "Queen bed, dresser, sofa, pots/pans, bunk beds, washer/dryer, toaster, crock po…" at bounding box center [530, 122] width 238 height 61
type textarea "Personal items"
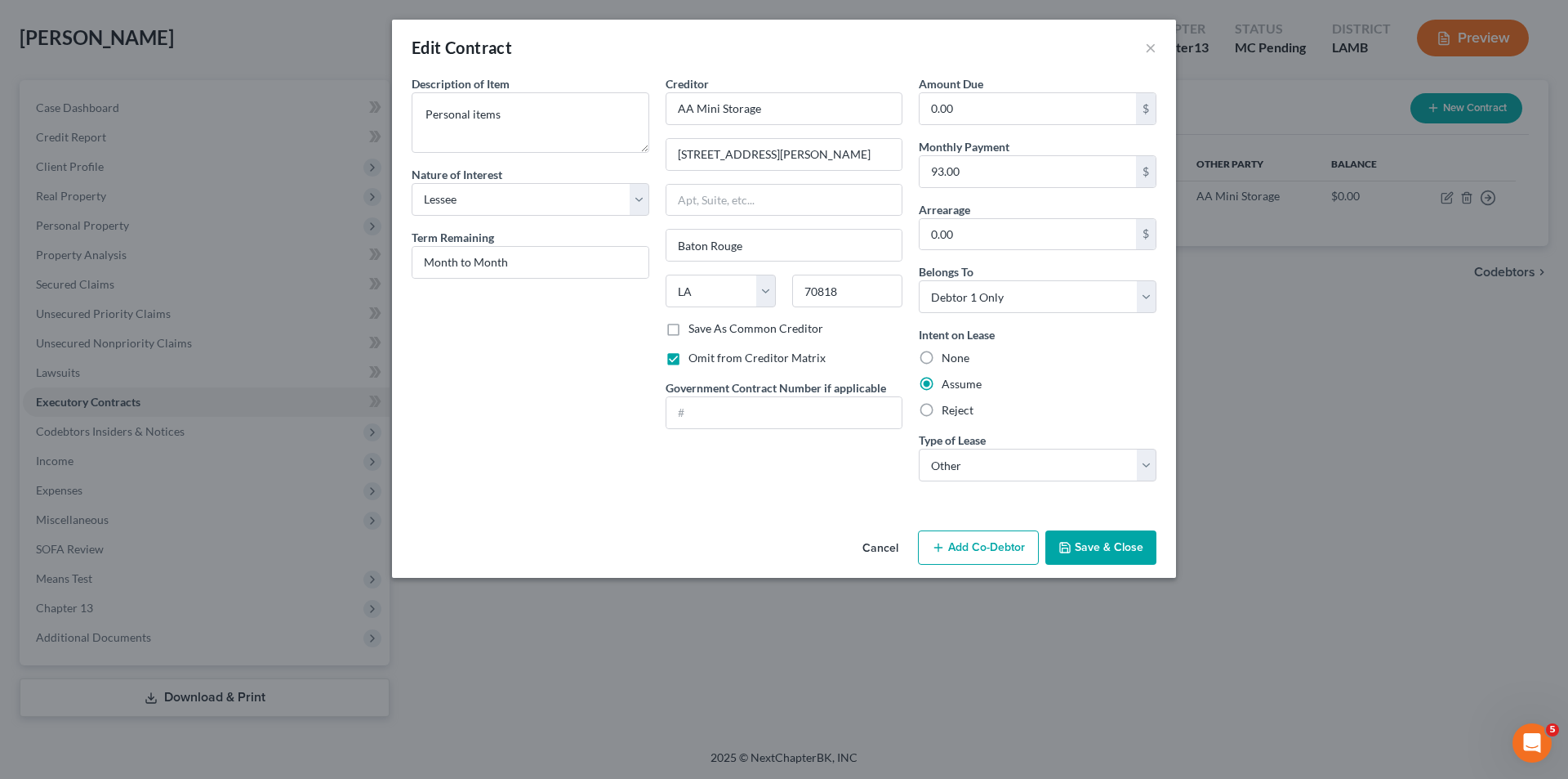
click at [1127, 545] on button "Save & Close" at bounding box center [1101, 548] width 111 height 35
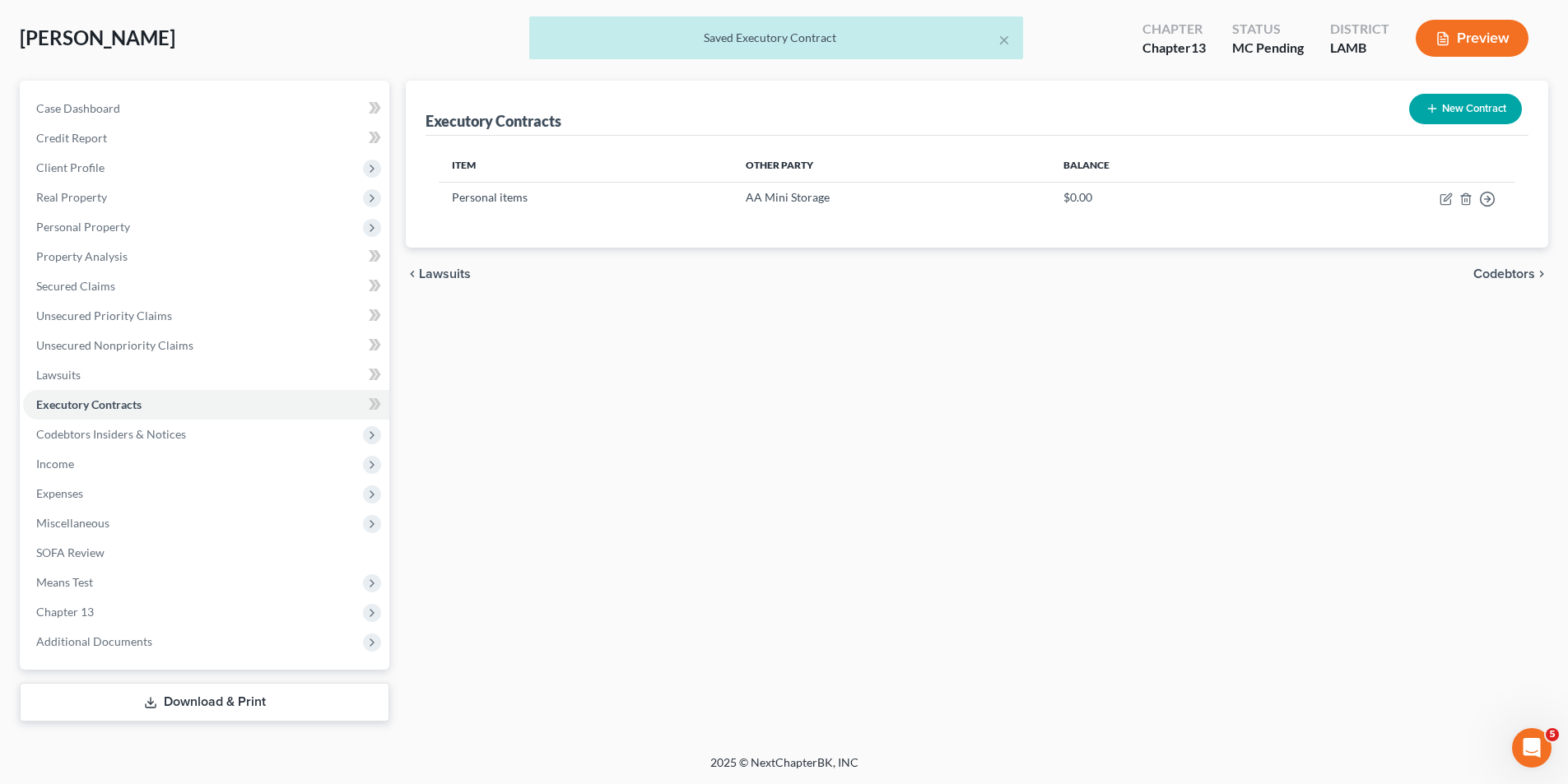
click at [851, 480] on div "Executory Contracts New Contract Item Other Party Balance Personal items AA Min…" at bounding box center [976, 401] width 1158 height 640
click at [138, 427] on span "Codebtors Insiders & Notices" at bounding box center [111, 434] width 150 height 14
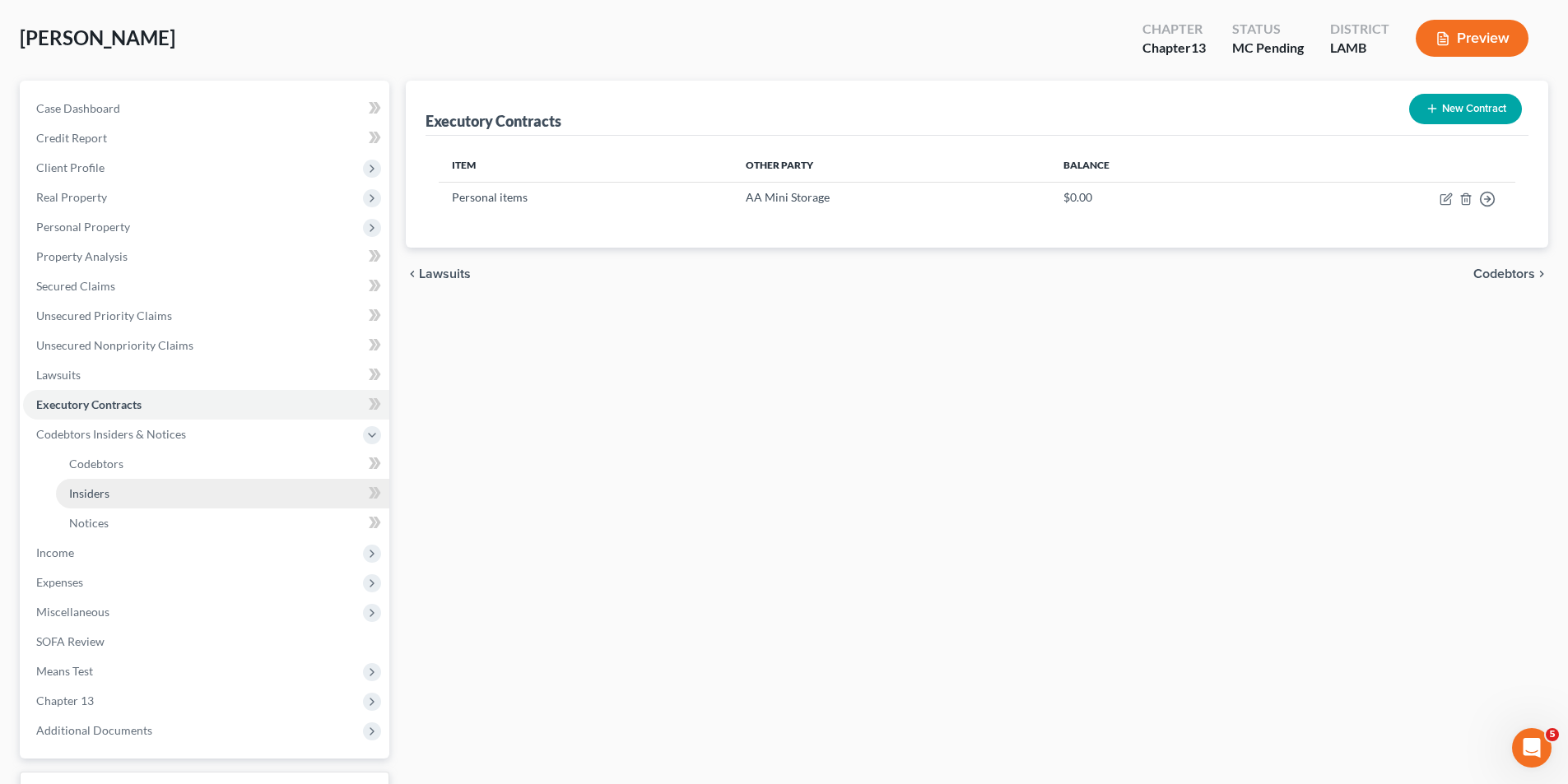
click at [167, 501] on link "Insiders" at bounding box center [222, 493] width 333 height 30
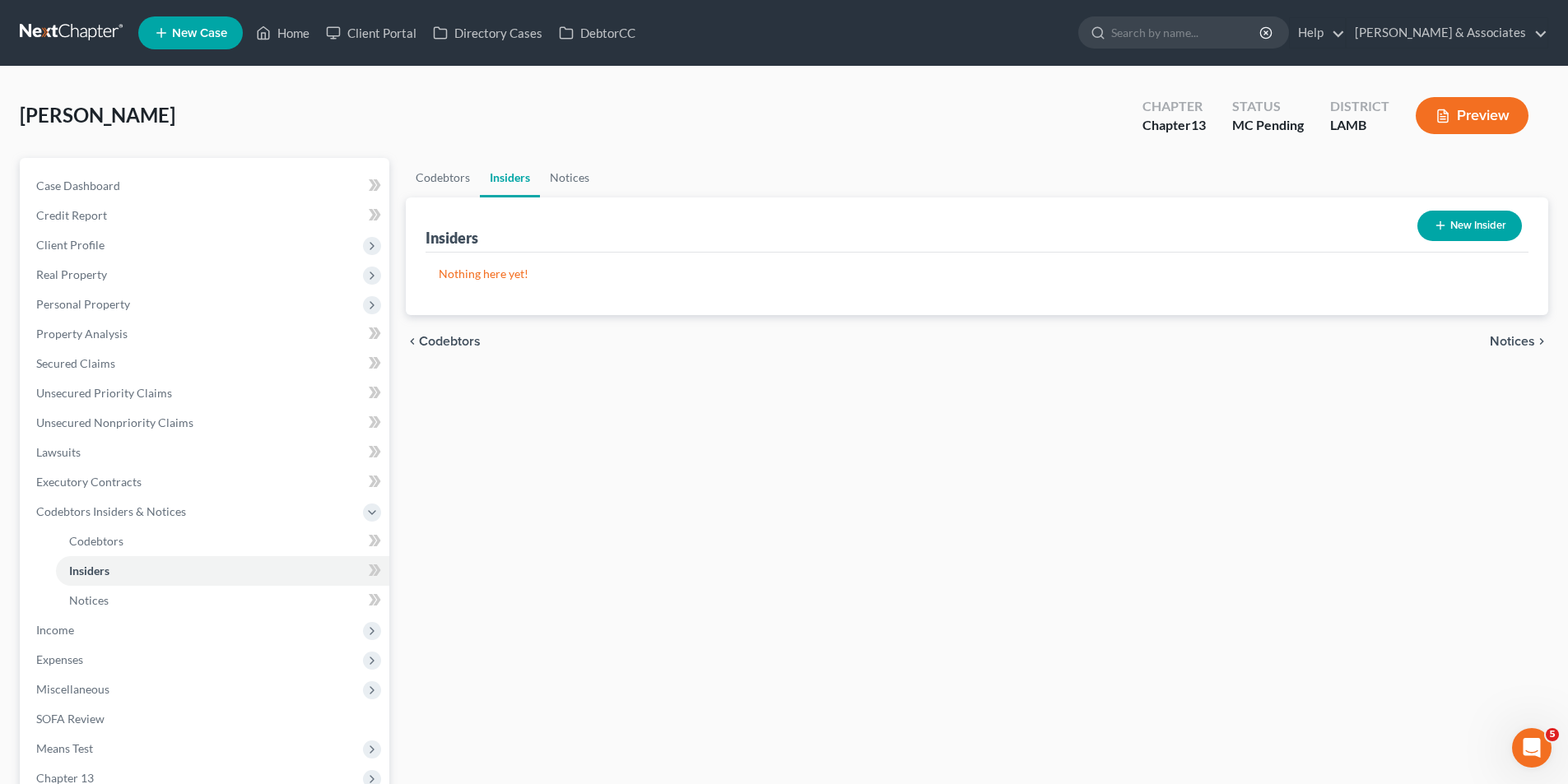
click at [855, 560] on div "Codebtors Insiders Notices Insiders New Insider Nothing here yet! Name Balance …" at bounding box center [976, 523] width 1158 height 730
click at [1515, 229] on button "New Insider" at bounding box center [1470, 225] width 105 height 30
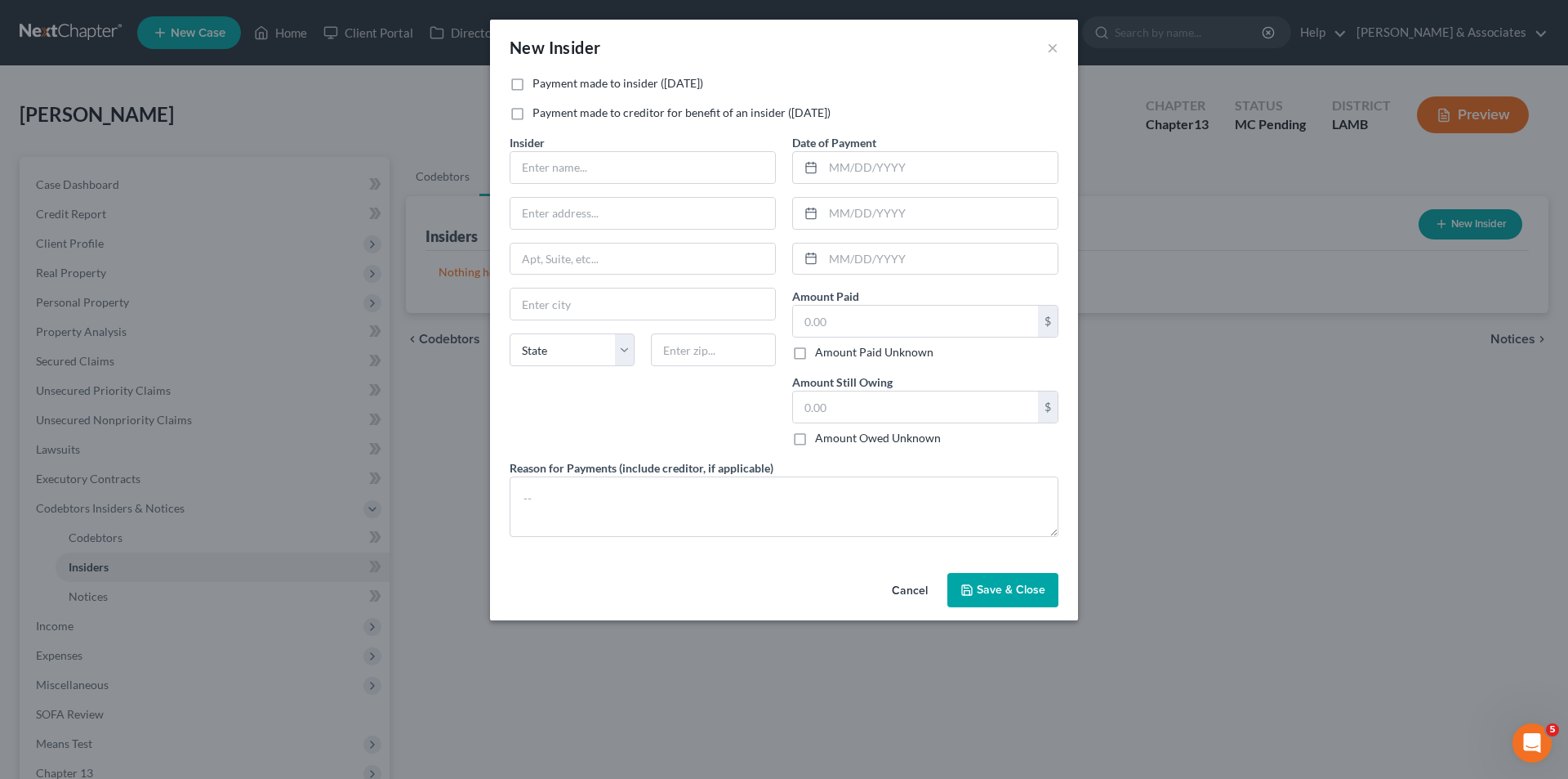
click at [641, 84] on label "Payment made to insider (within 1 year)" at bounding box center [618, 83] width 171 height 16
click at [549, 84] on input "Payment made to insider (within 1 year)" at bounding box center [544, 80] width 11 height 11
checkbox input "true"
click at [642, 168] on input "text" at bounding box center [643, 168] width 265 height 31
drag, startPoint x: 680, startPoint y: 140, endPoint x: 715, endPoint y: 152, distance: 37.0
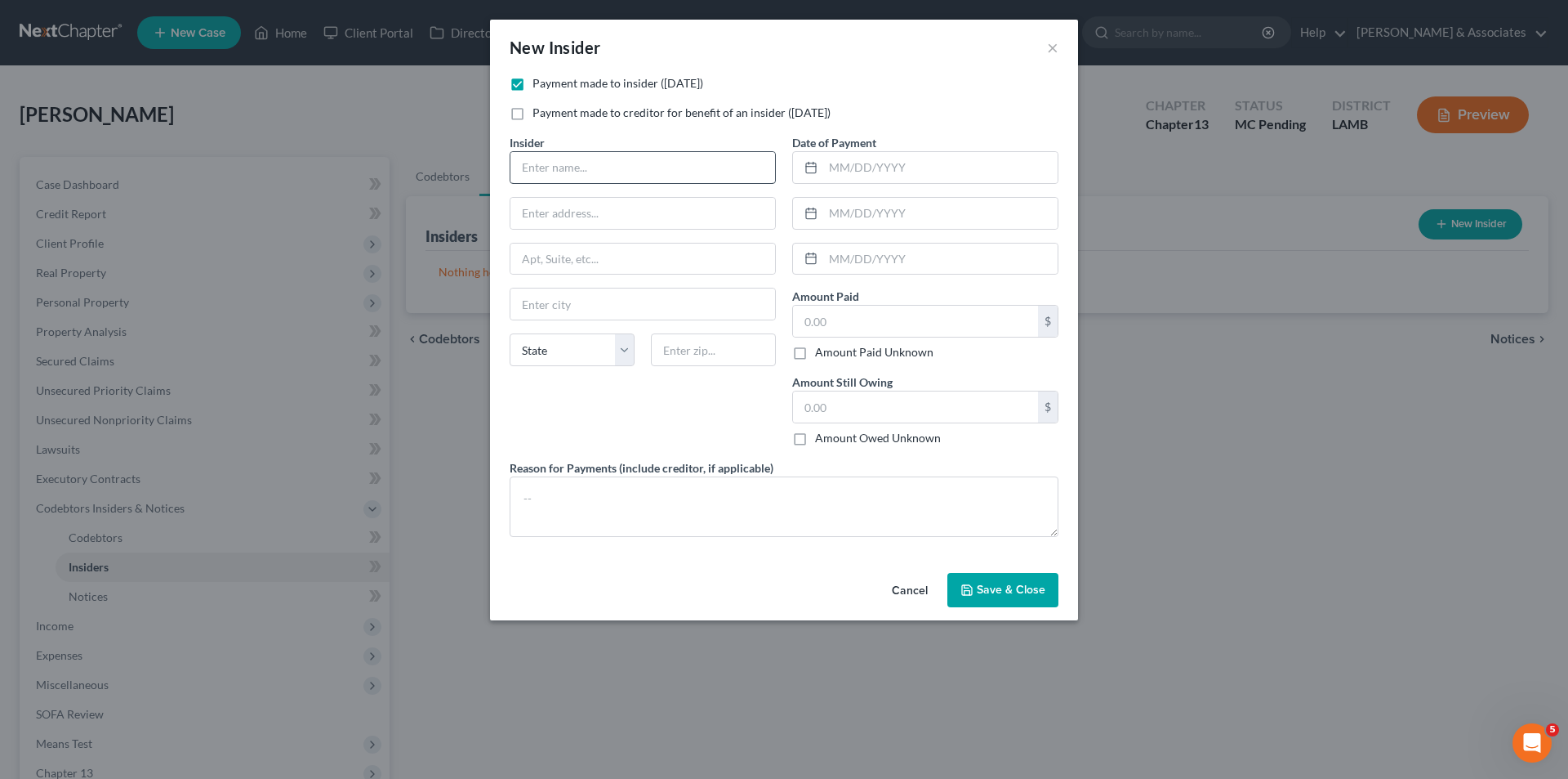
click at [680, 140] on div "Insider *" at bounding box center [643, 159] width 266 height 50
click at [1055, 51] on button "×" at bounding box center [1053, 47] width 12 height 19
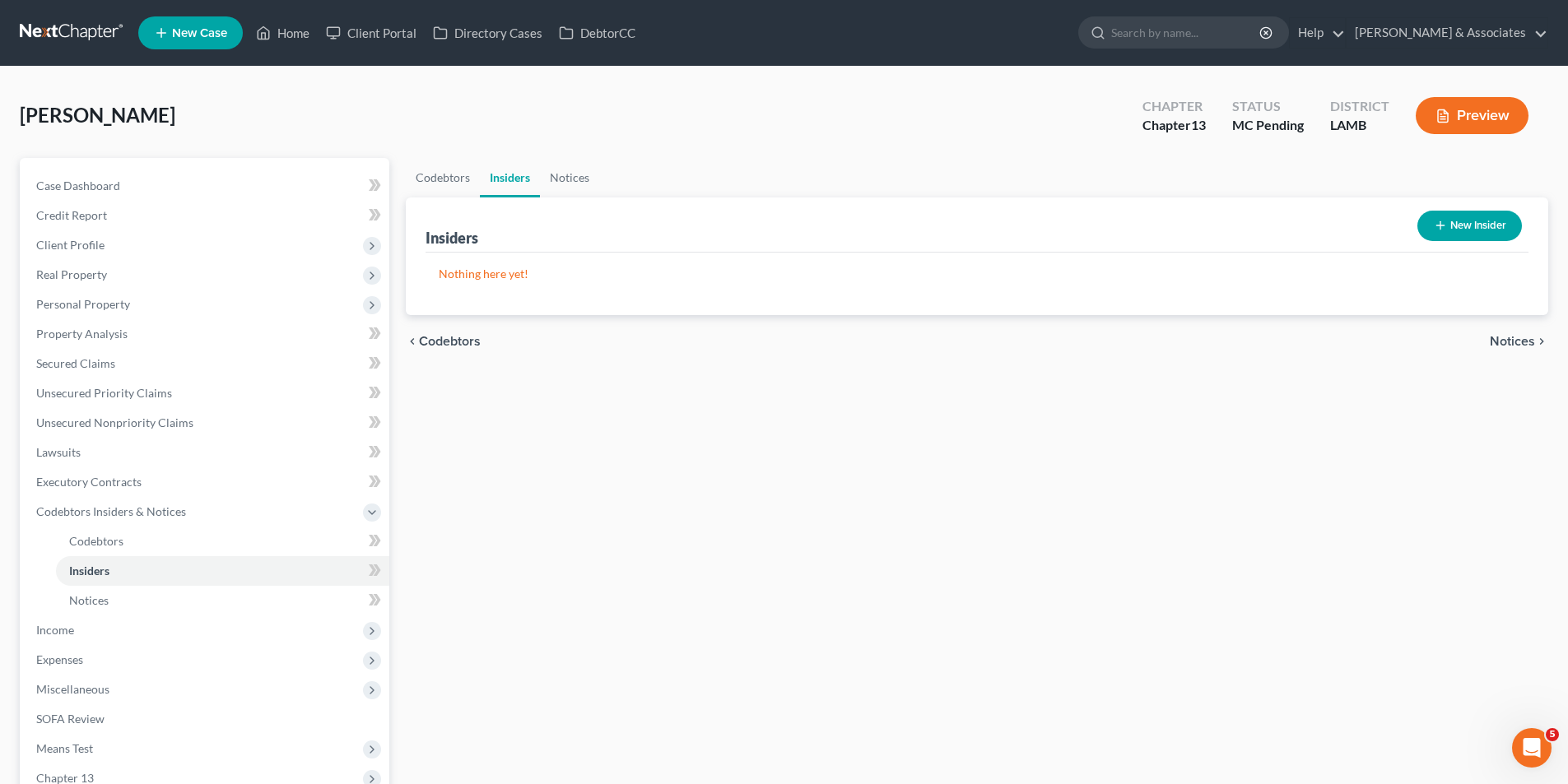
click at [835, 468] on div "Codebtors Insiders Notices Insiders New Insider Nothing here yet! Name Balance …" at bounding box center [976, 523] width 1158 height 730
click at [143, 633] on span "Income" at bounding box center [206, 630] width 366 height 30
click at [165, 572] on span "Employment Income" at bounding box center [121, 571] width 105 height 14
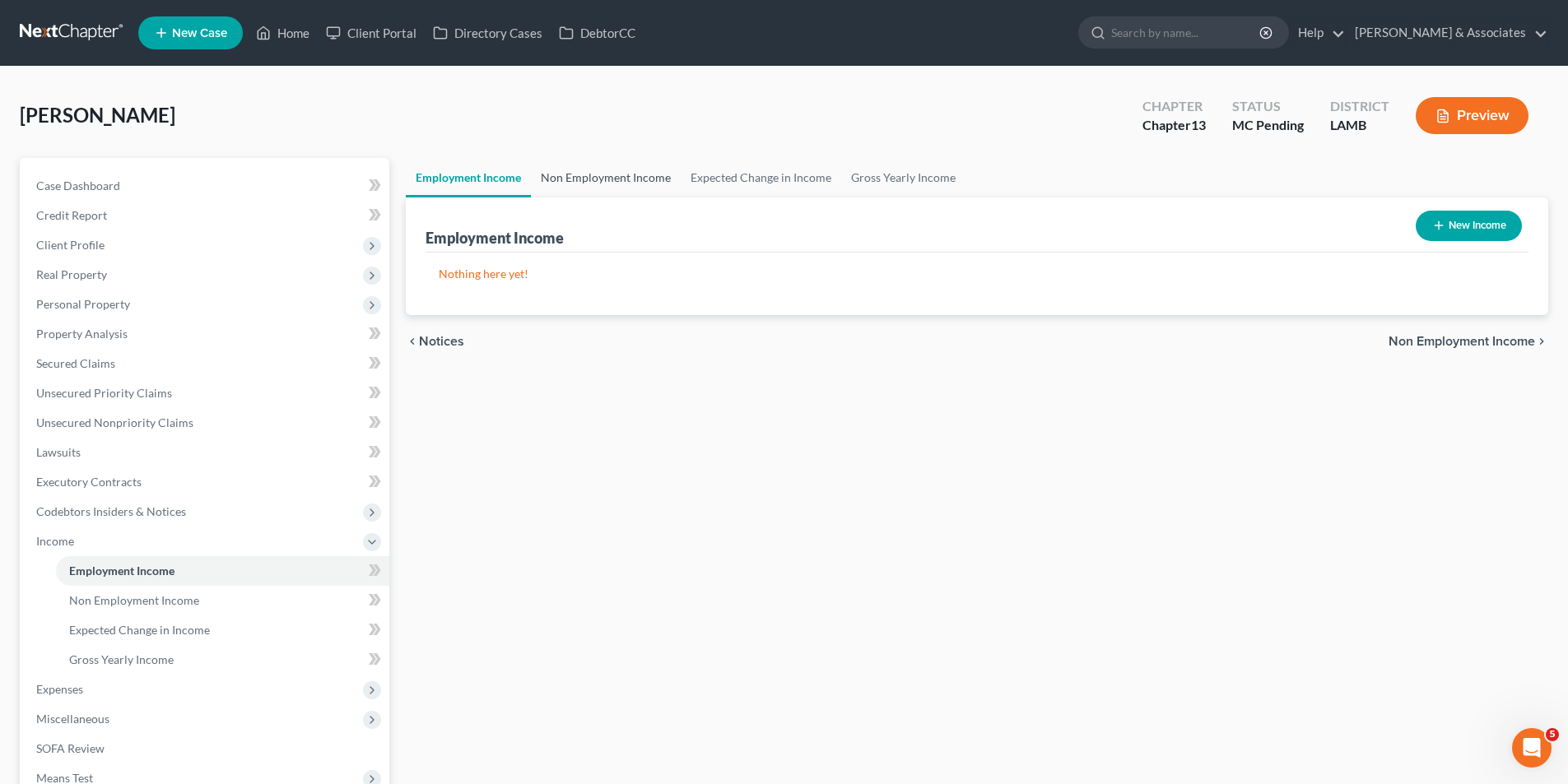
click at [613, 177] on link "Non Employment Income" at bounding box center [606, 178] width 150 height 40
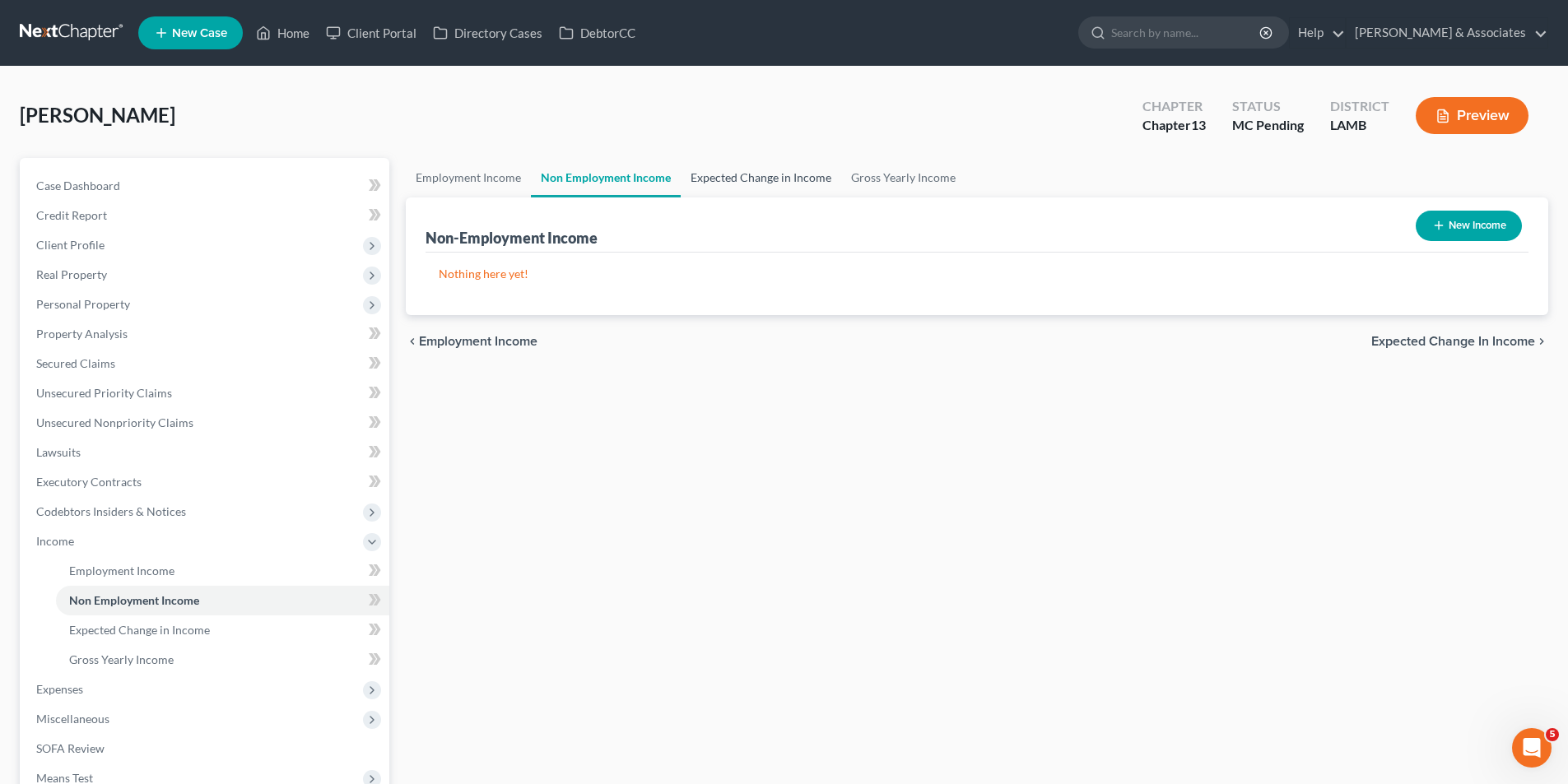
click at [812, 183] on link "Expected Change in Income" at bounding box center [760, 178] width 160 height 40
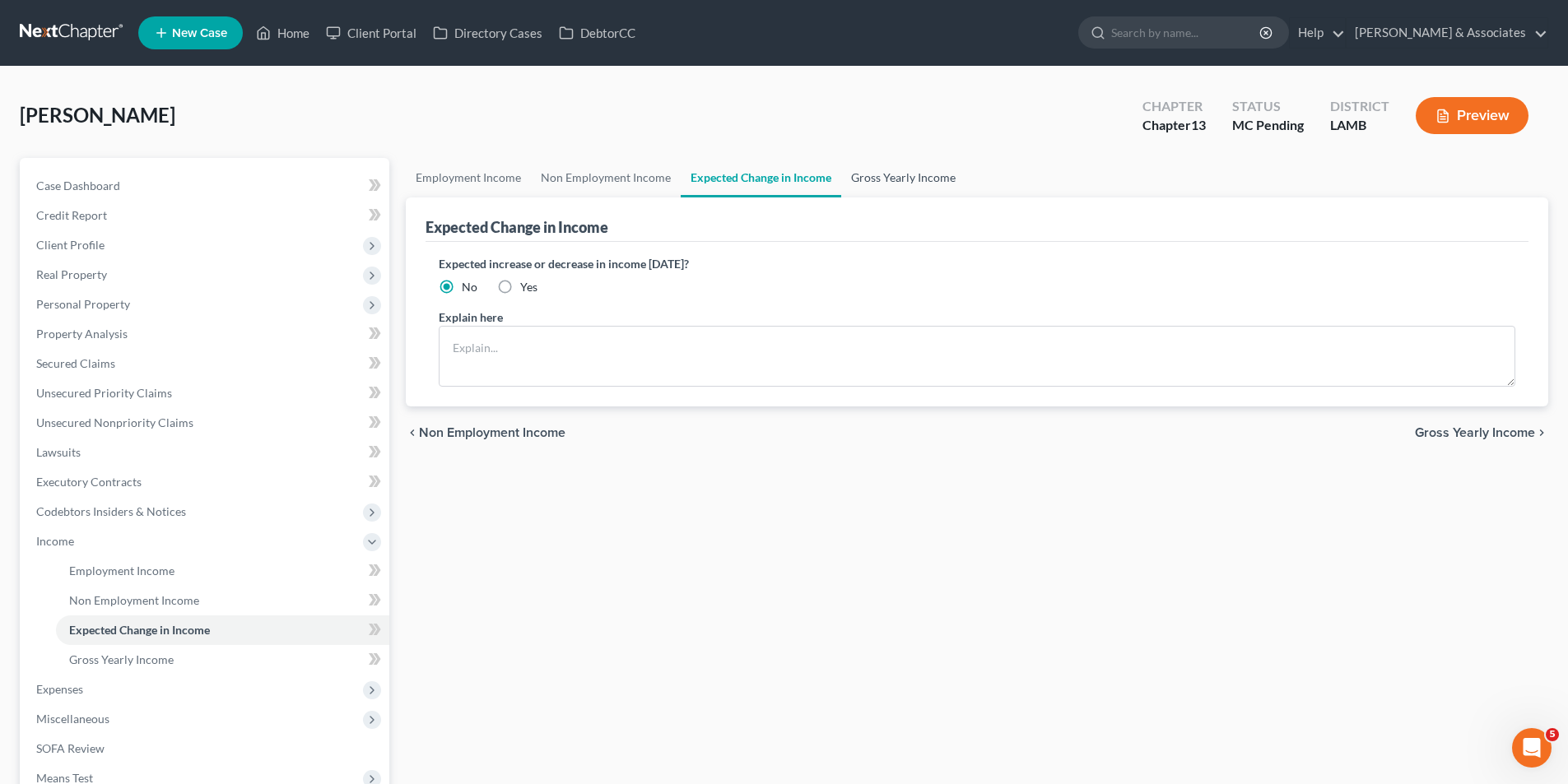
click at [913, 167] on link "Gross Yearly Income" at bounding box center [903, 178] width 124 height 40
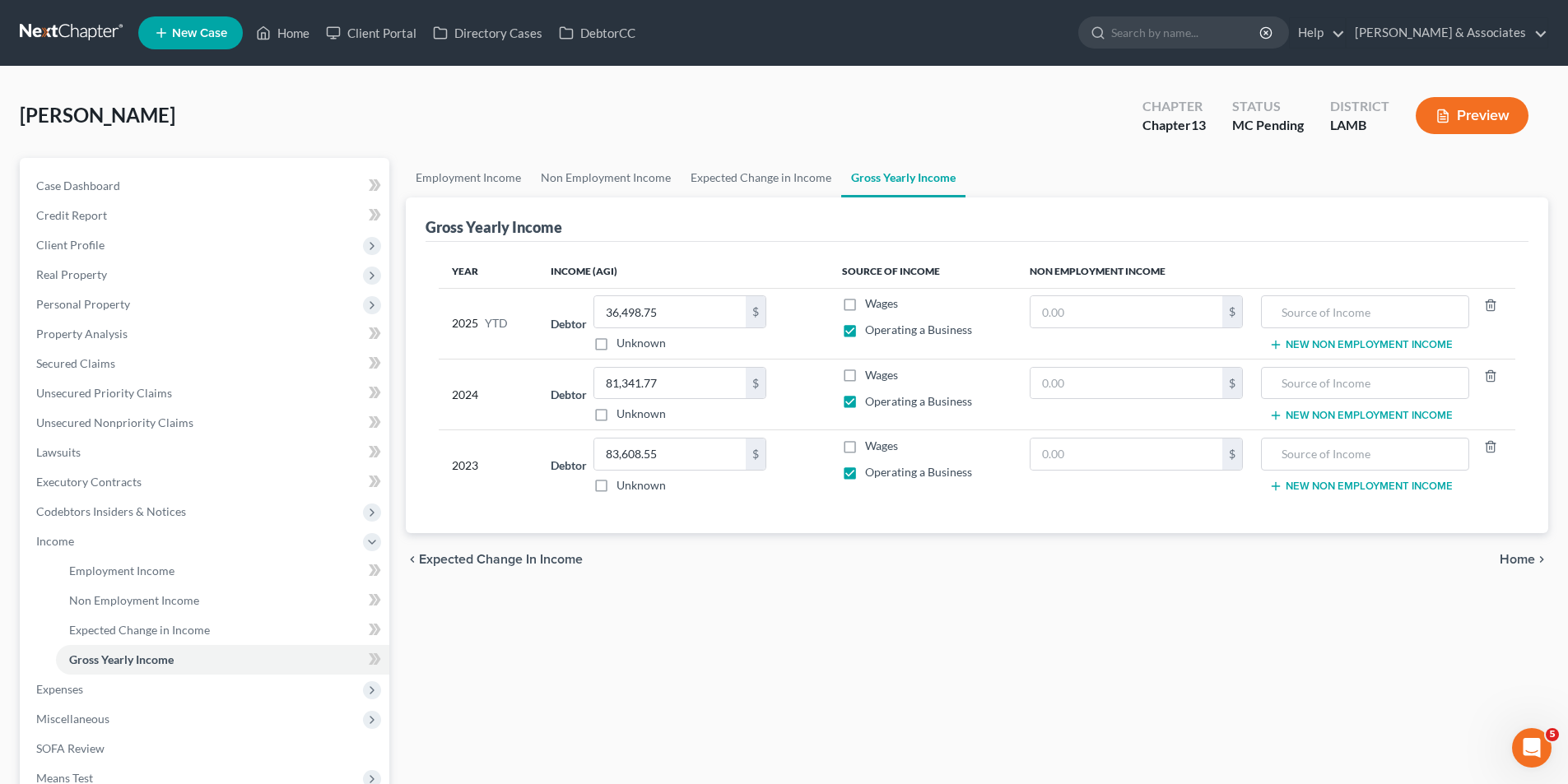
click at [1027, 661] on div "Employment Income Non Employment Income Expected Change in Income Gross Yearly …" at bounding box center [976, 538] width 1158 height 759
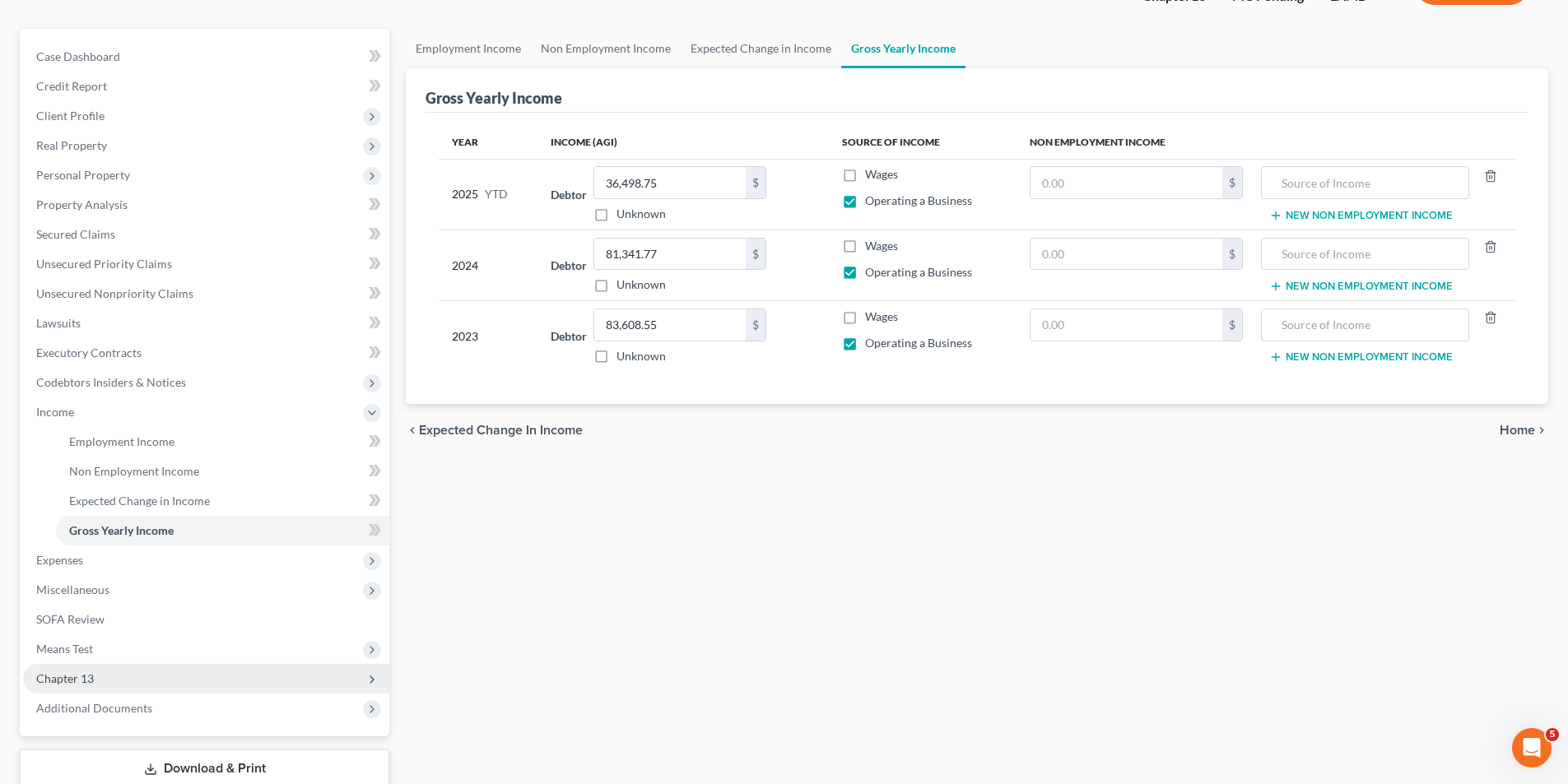
scroll to position [196, 0]
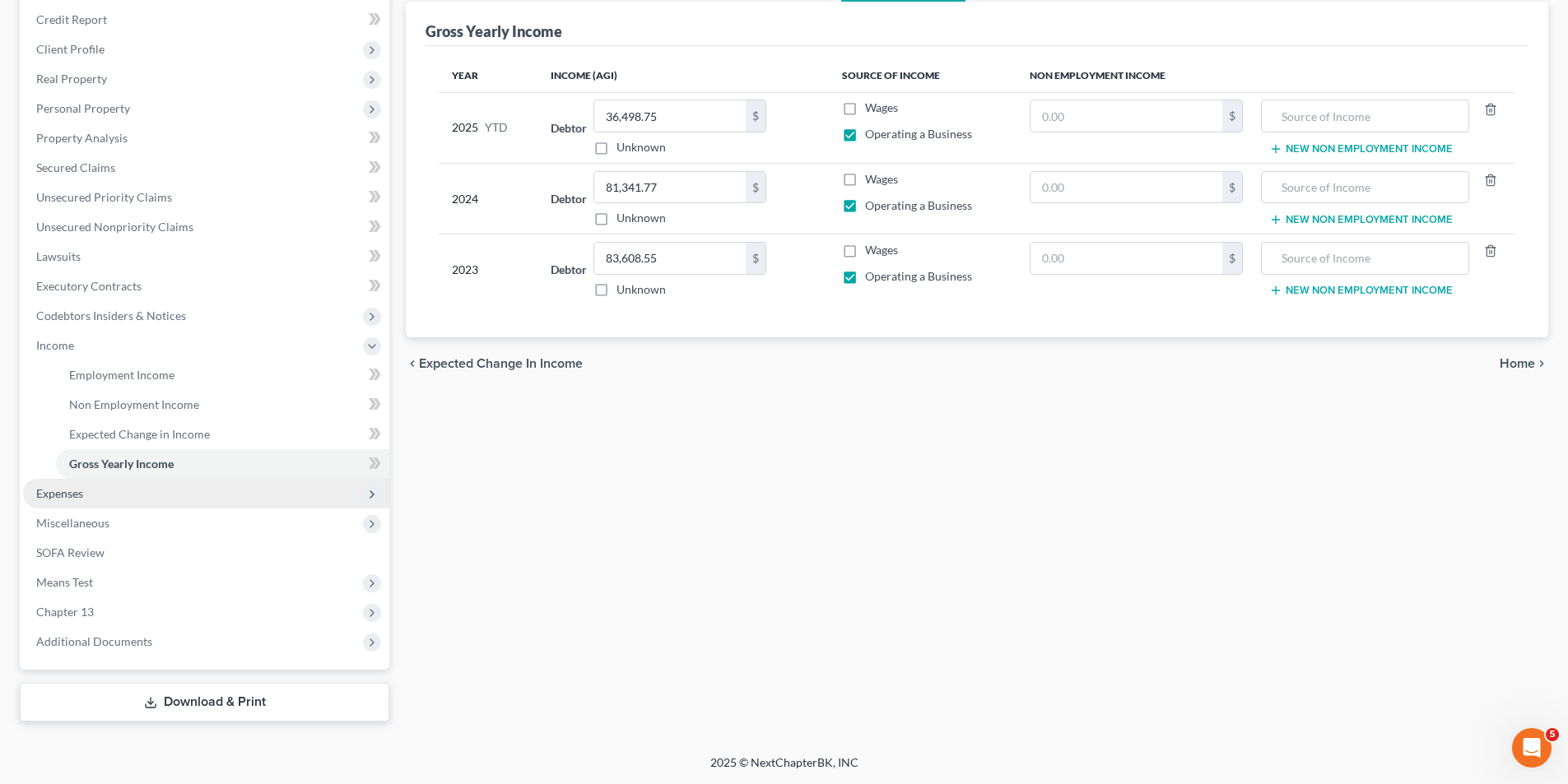
click at [100, 493] on span "Expenses" at bounding box center [206, 493] width 366 height 30
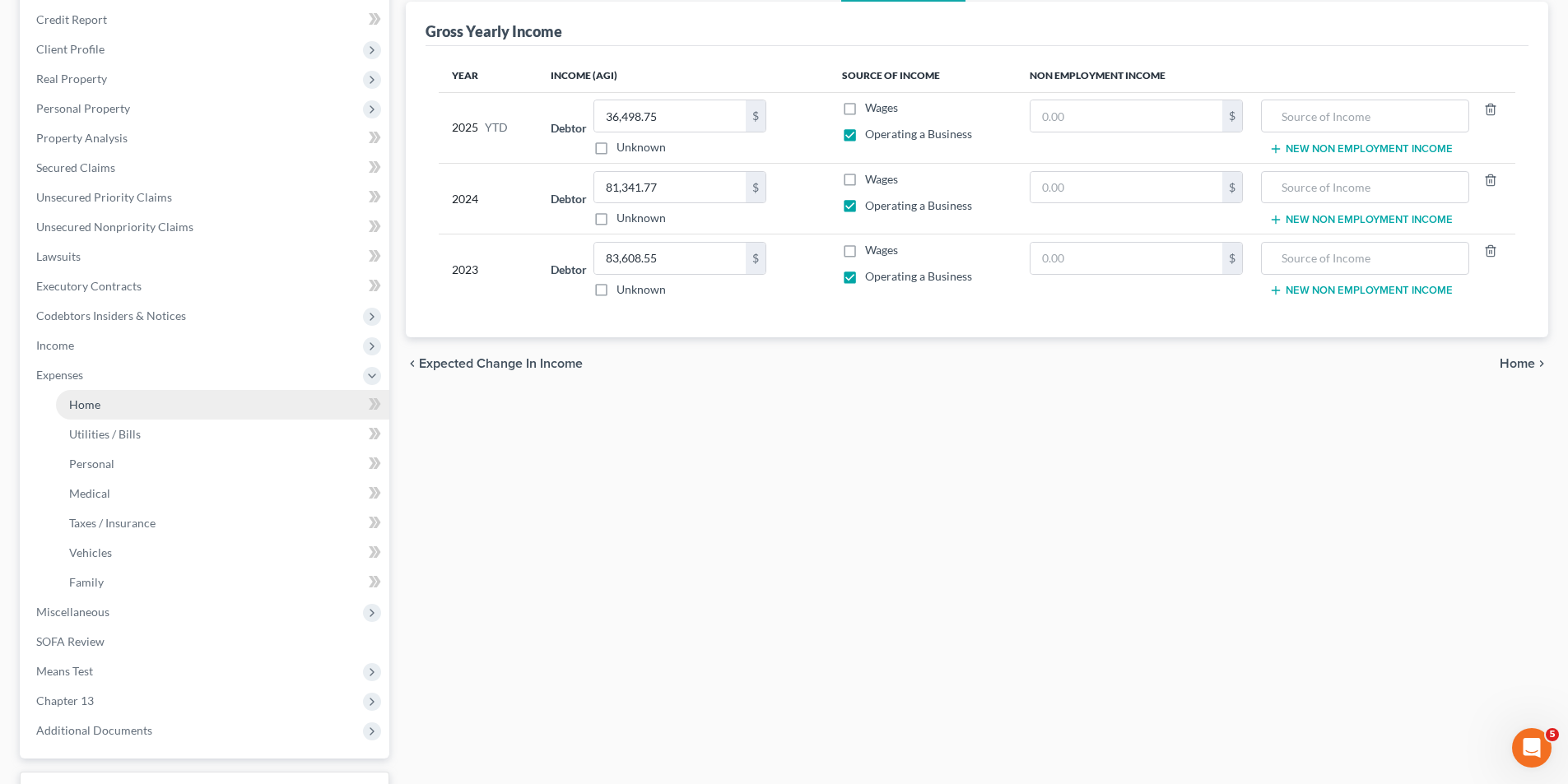
click at [114, 406] on link "Home" at bounding box center [222, 405] width 333 height 30
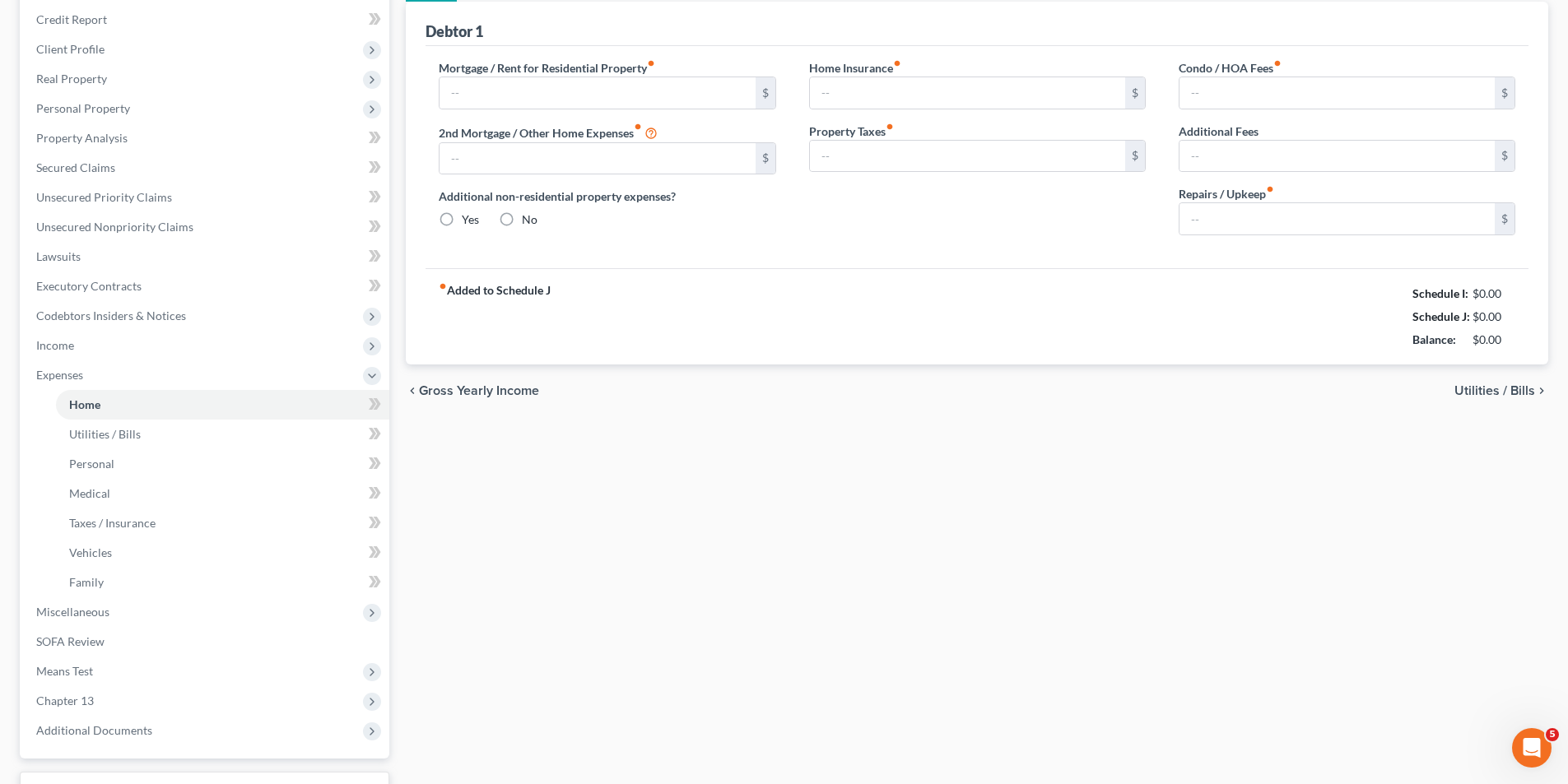
scroll to position [70, 0]
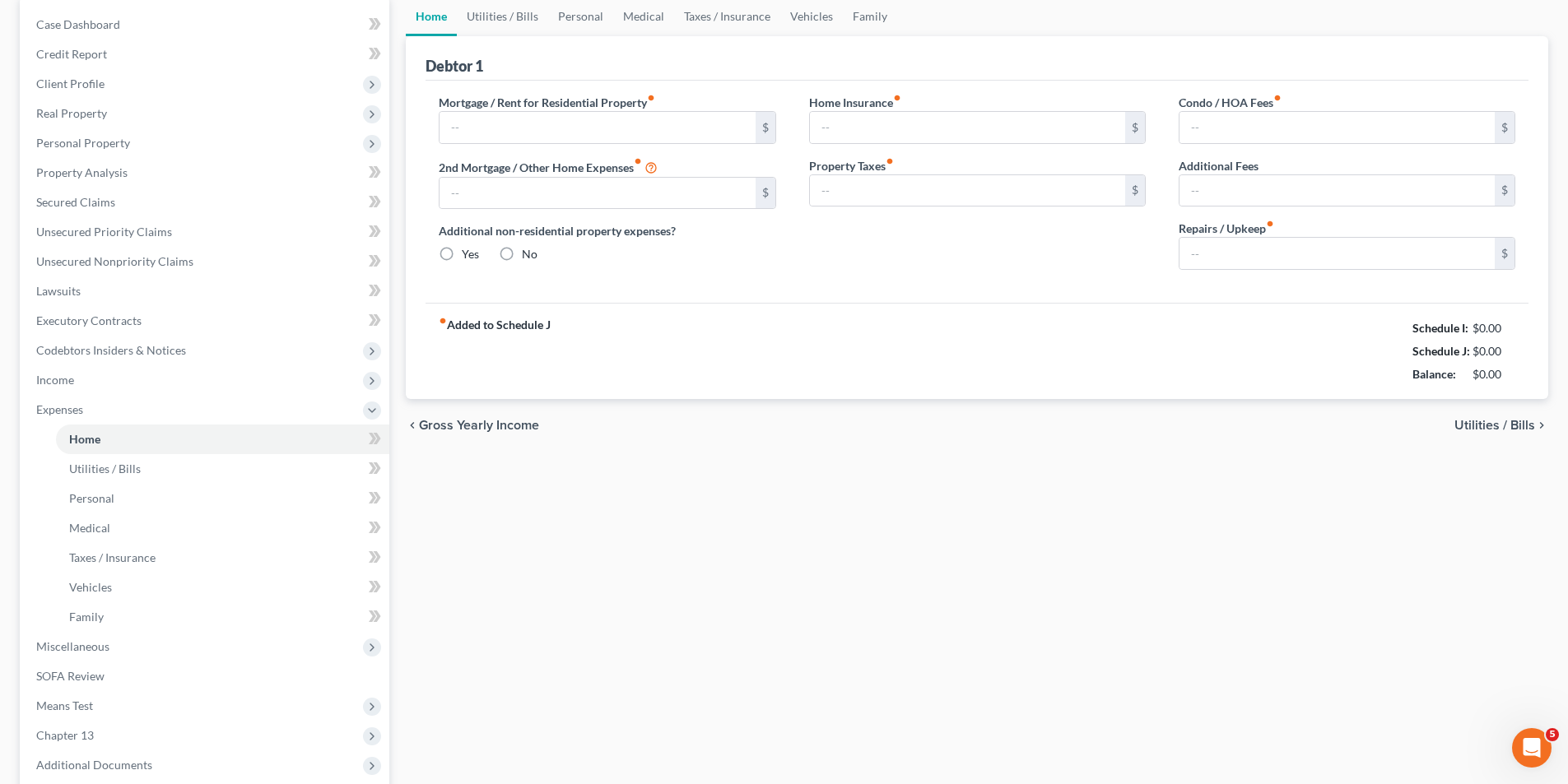
type input "0.00"
radio input "true"
type input "0.00"
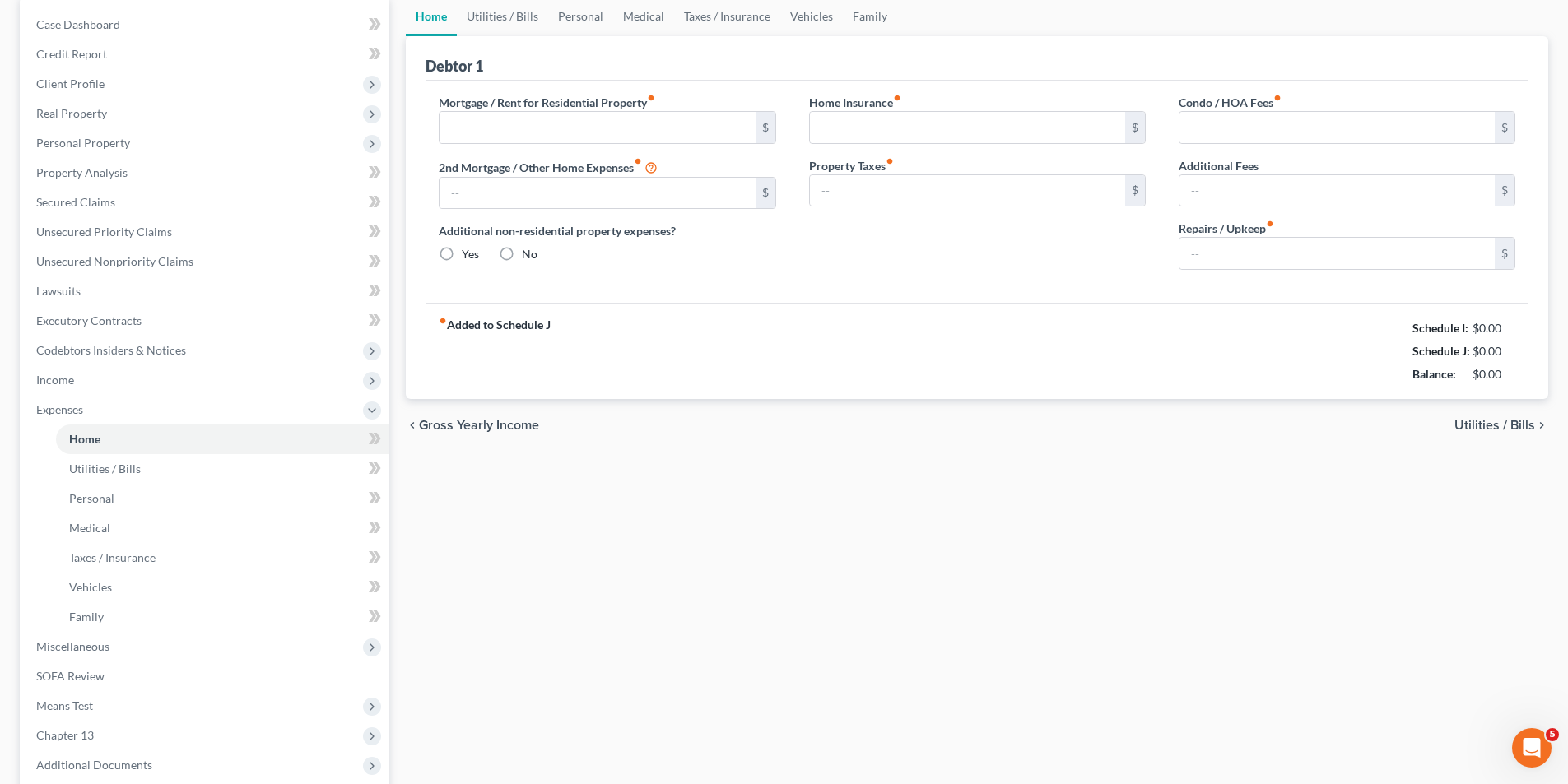
type input "0.00"
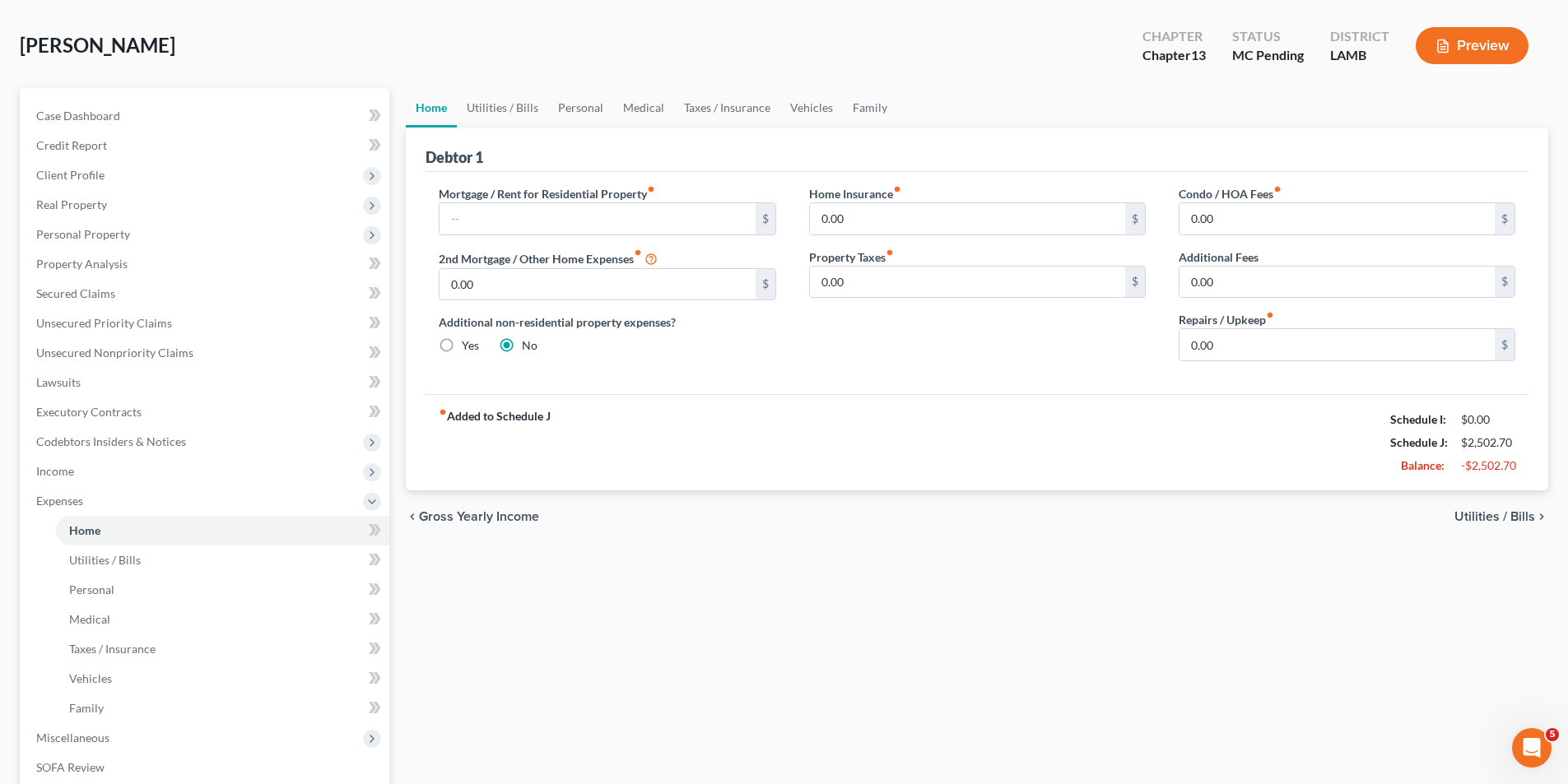
scroll to position [0, 0]
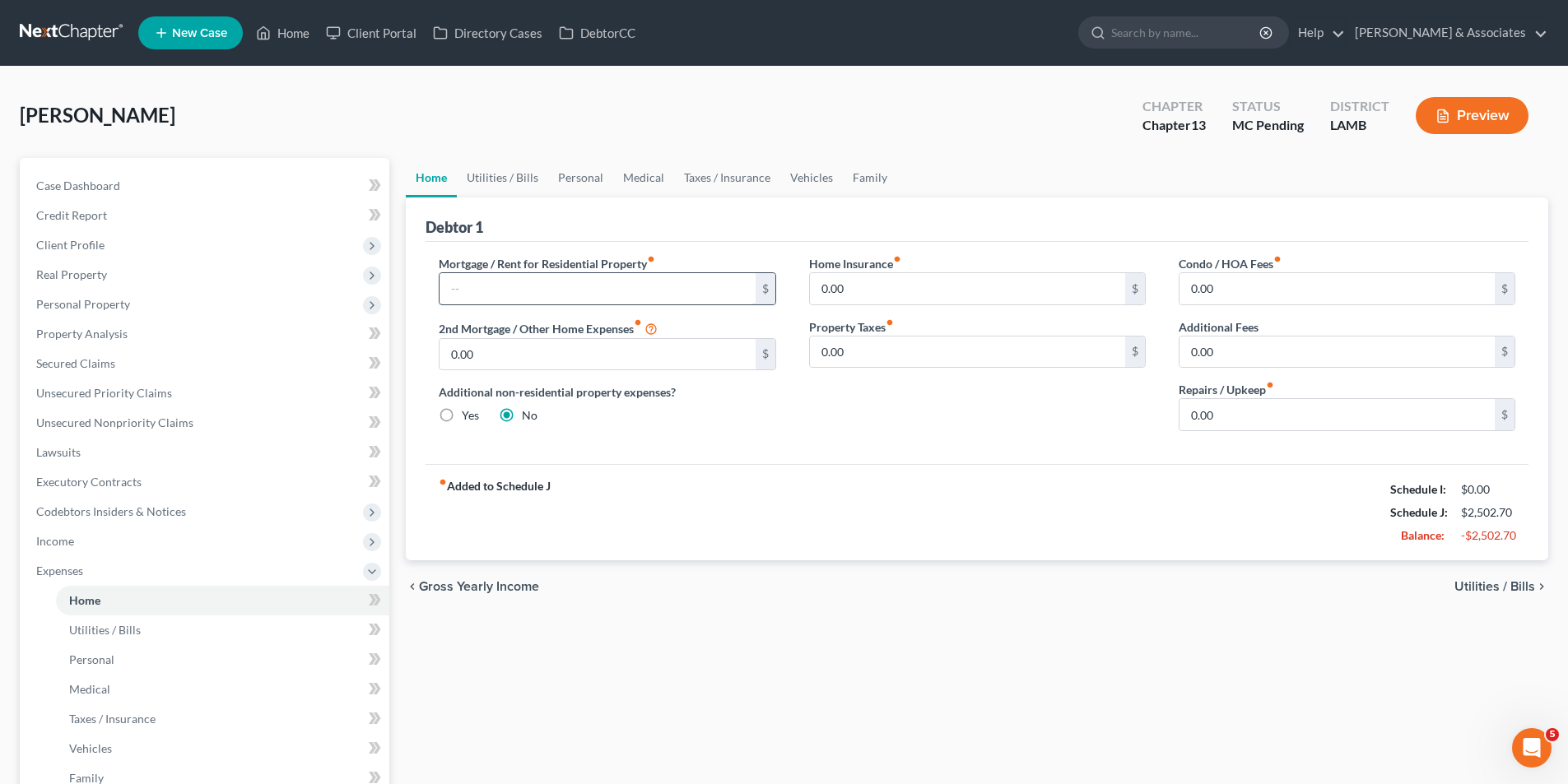
click at [569, 294] on input "text" at bounding box center [597, 288] width 316 height 31
type input "550.00"
click at [1510, 592] on span "Utilities / Bills" at bounding box center [1494, 587] width 81 height 14
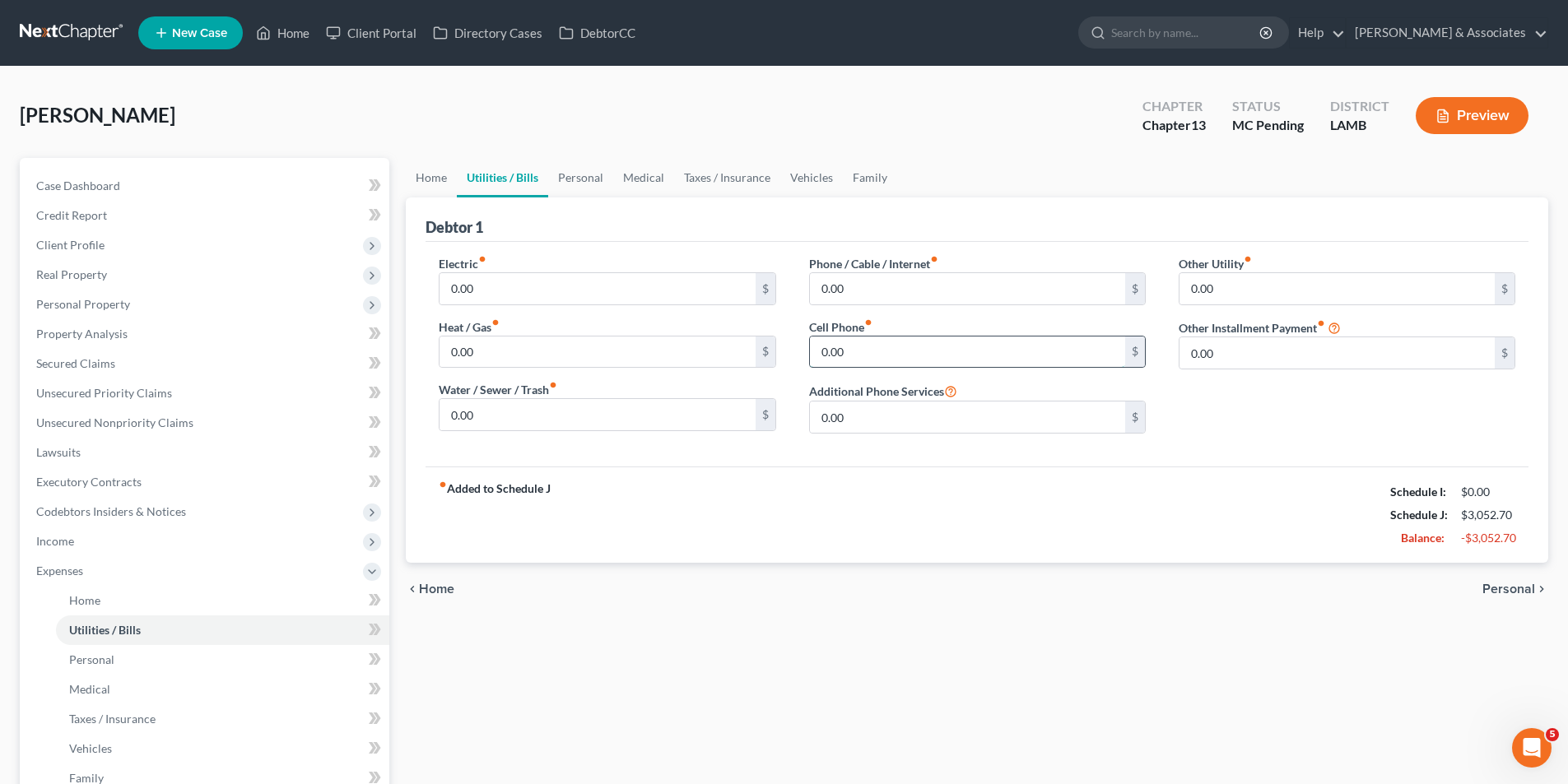
click at [867, 342] on input "0.00" at bounding box center [967, 352] width 316 height 31
type input "1"
type input "155.00"
click at [1084, 549] on div "fiber_manual_record Added to Schedule J Schedule I: $0.00 Schedule J: $3,207.70…" at bounding box center [977, 514] width 1103 height 96
click at [1368, 277] on input "0.00" at bounding box center [1337, 288] width 316 height 31
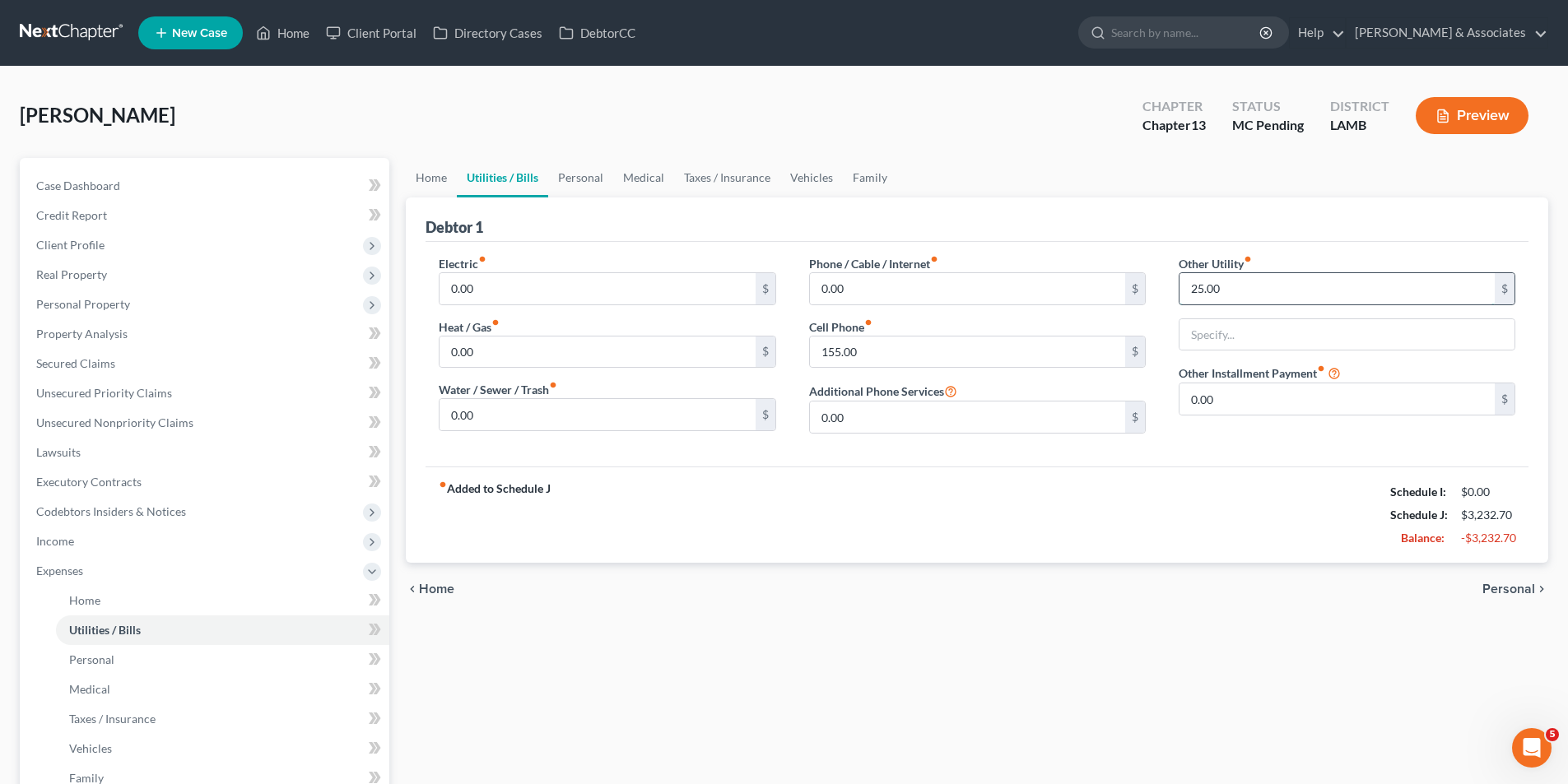
type input "25.00"
type input "Peacock and Paramoun"
click at [1518, 595] on span "Personal" at bounding box center [1508, 589] width 52 height 14
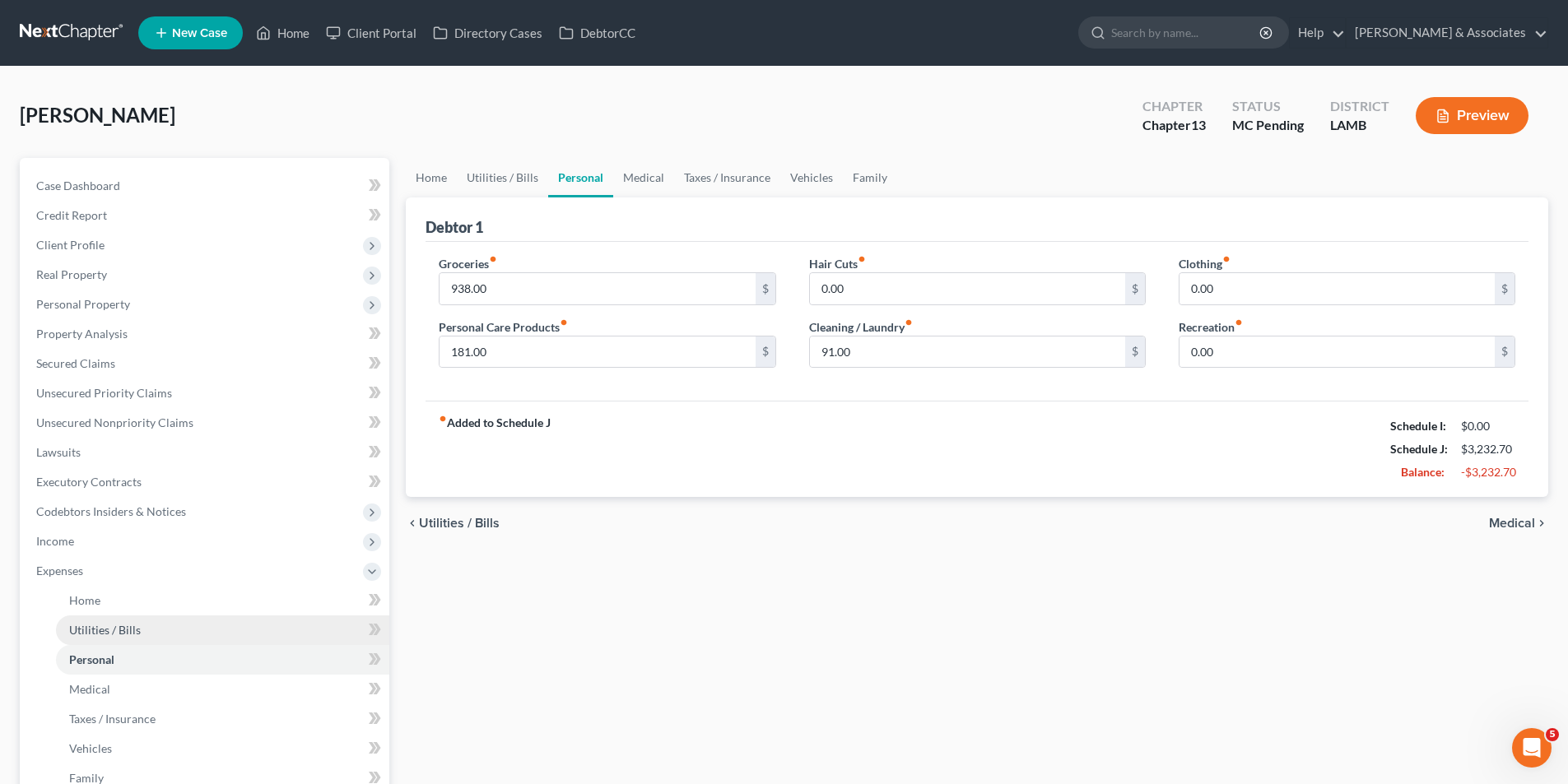
click at [165, 622] on link "Utilities / Bills" at bounding box center [222, 630] width 333 height 30
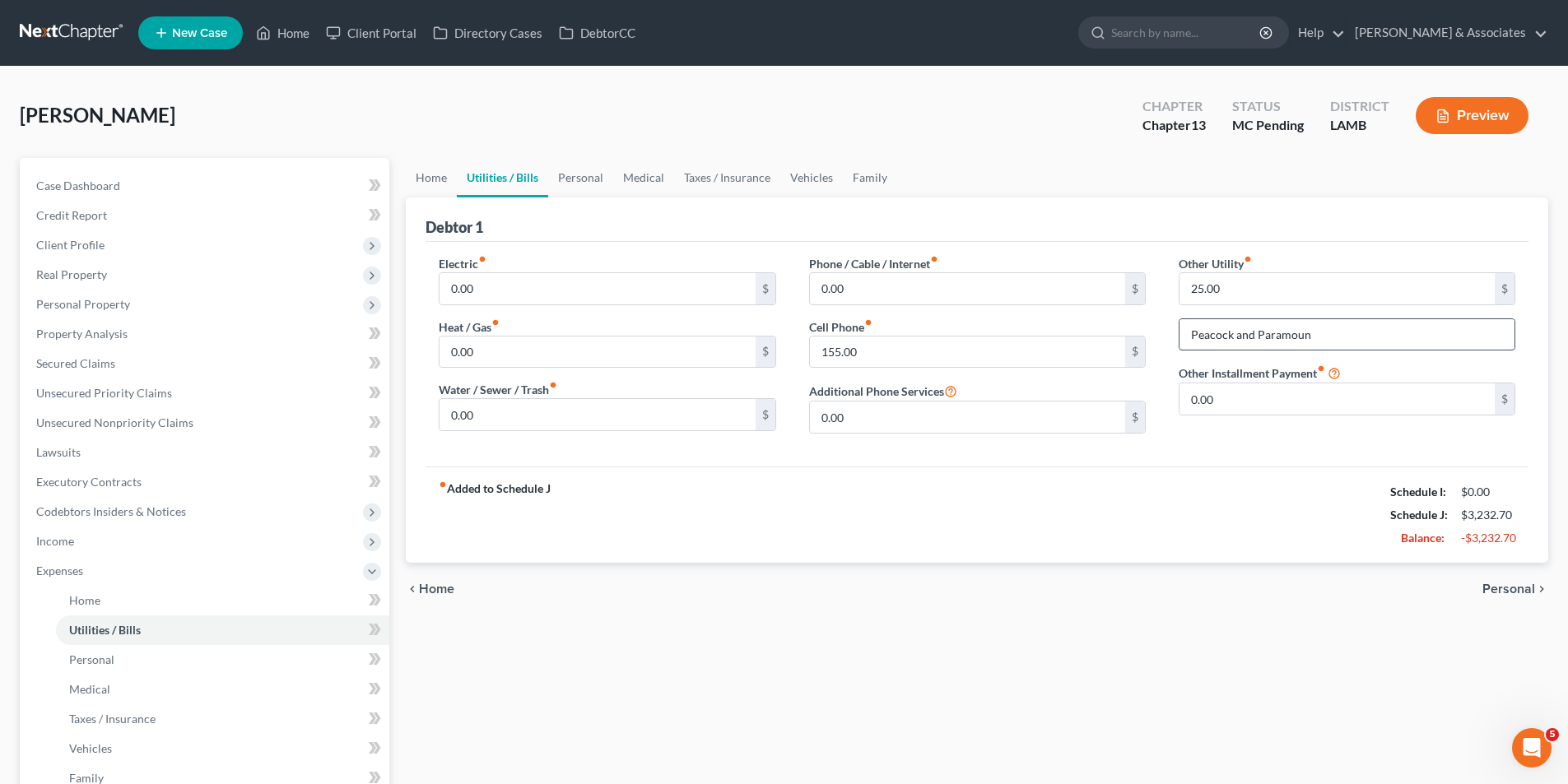
click at [1344, 334] on input "Peacock and Paramoun" at bounding box center [1347, 335] width 335 height 31
type input "Peacock and Paramount"
click at [1515, 591] on span "Personal" at bounding box center [1508, 589] width 52 height 14
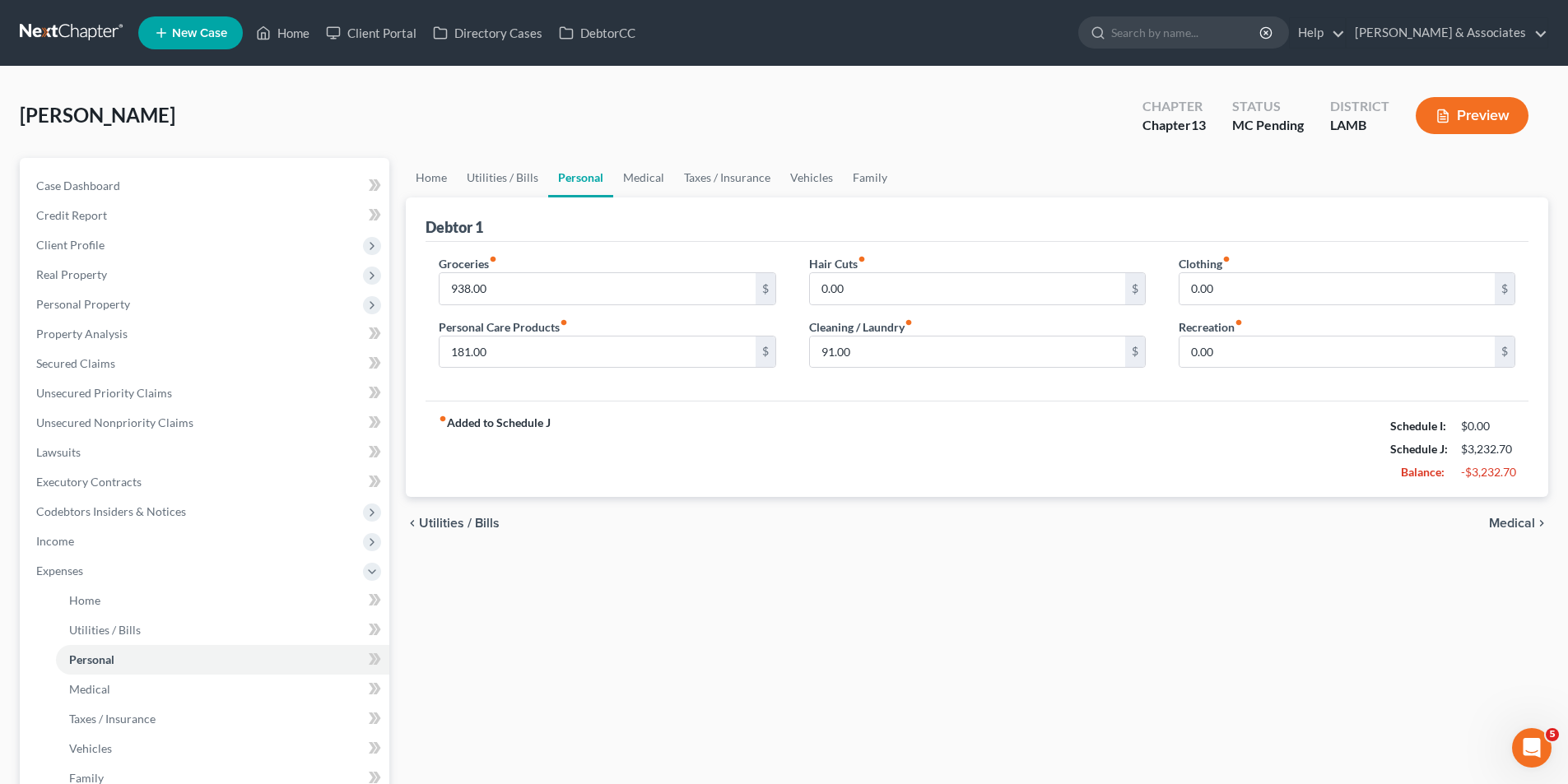
click at [1519, 518] on span "Medical" at bounding box center [1511, 523] width 46 height 14
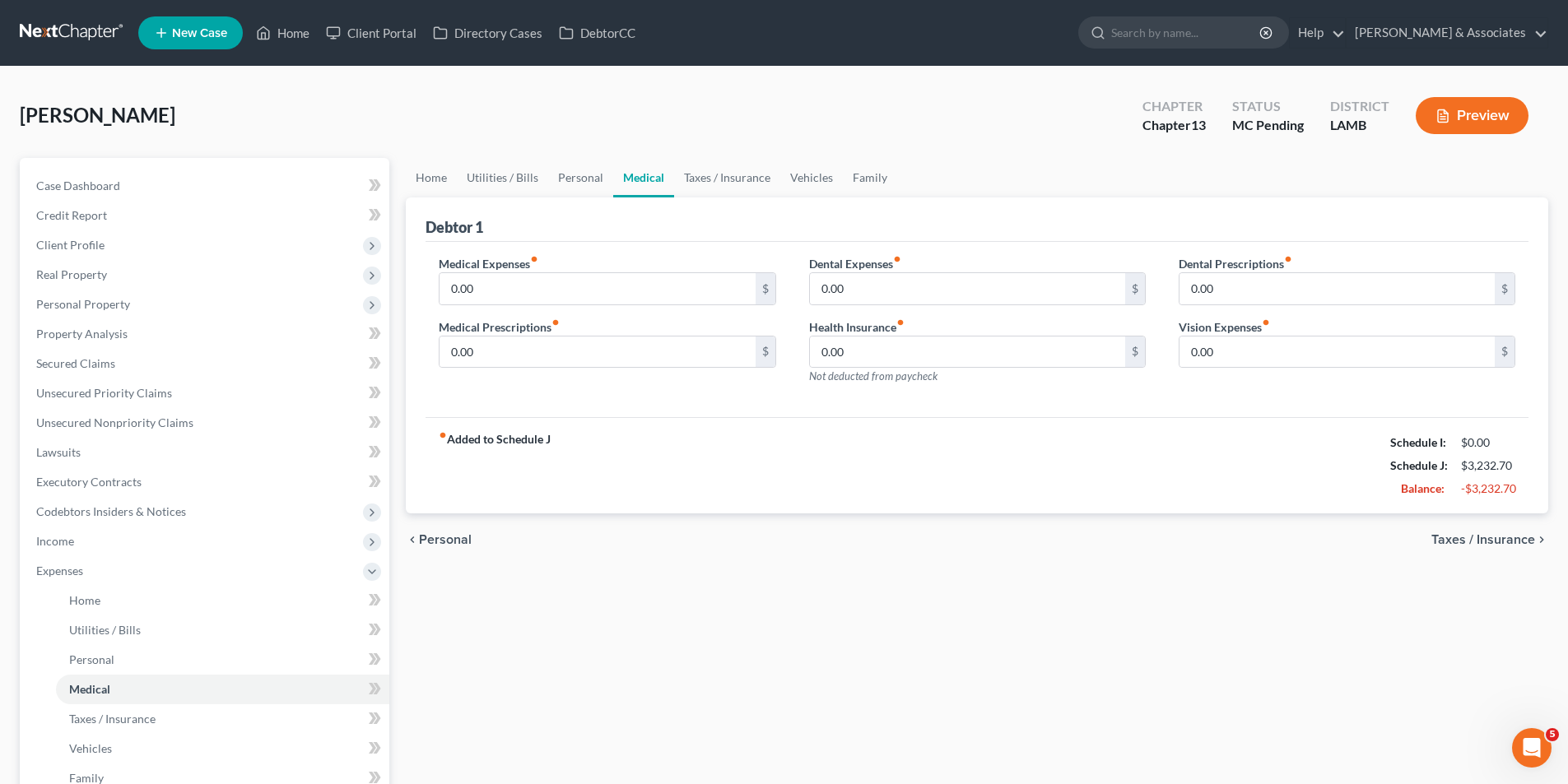
drag, startPoint x: 450, startPoint y: 547, endPoint x: 688, endPoint y: 526, distance: 238.9
click at [450, 546] on span "Personal" at bounding box center [445, 539] width 52 height 14
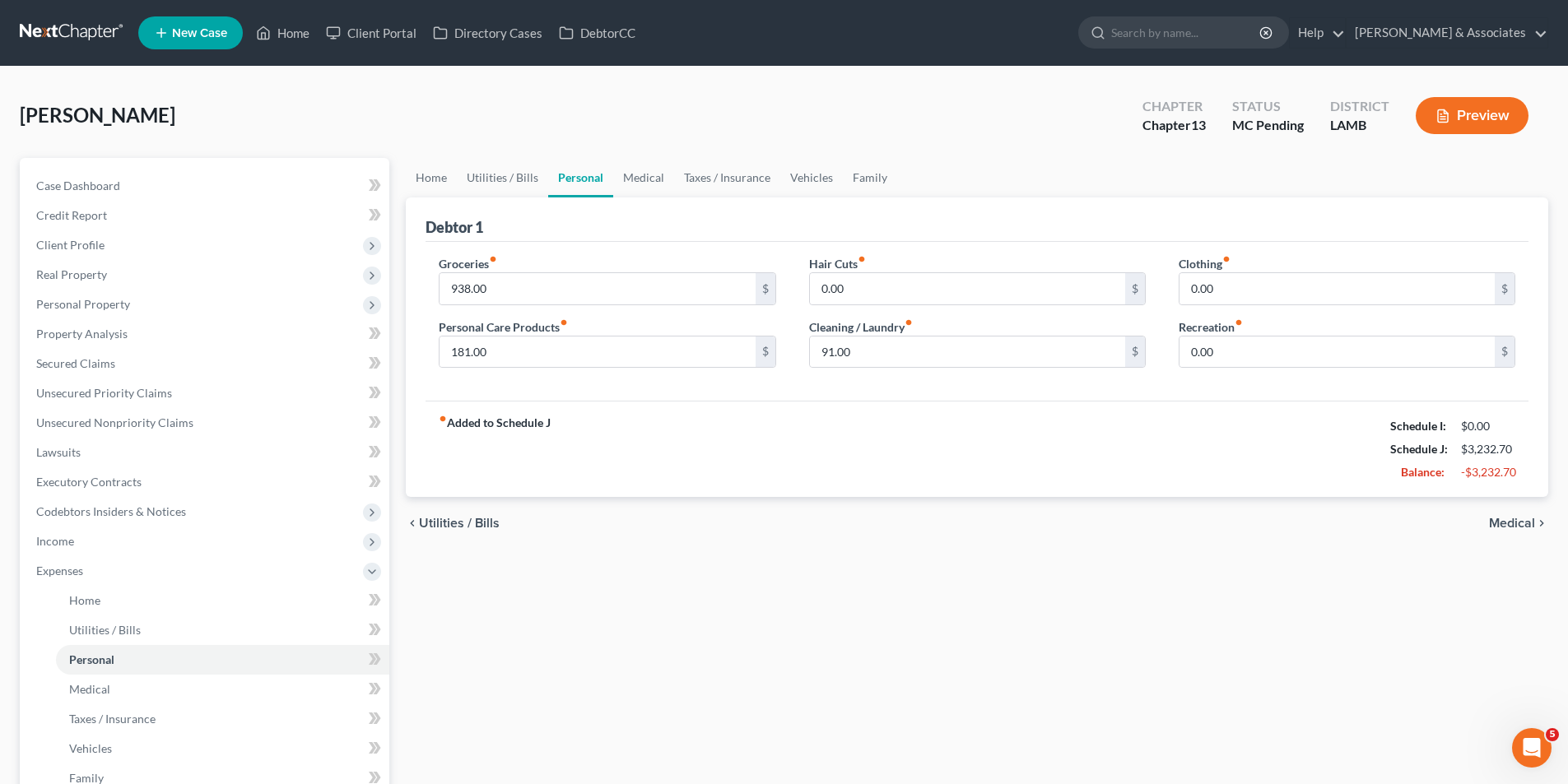
click at [1505, 526] on span "Medical" at bounding box center [1511, 523] width 46 height 14
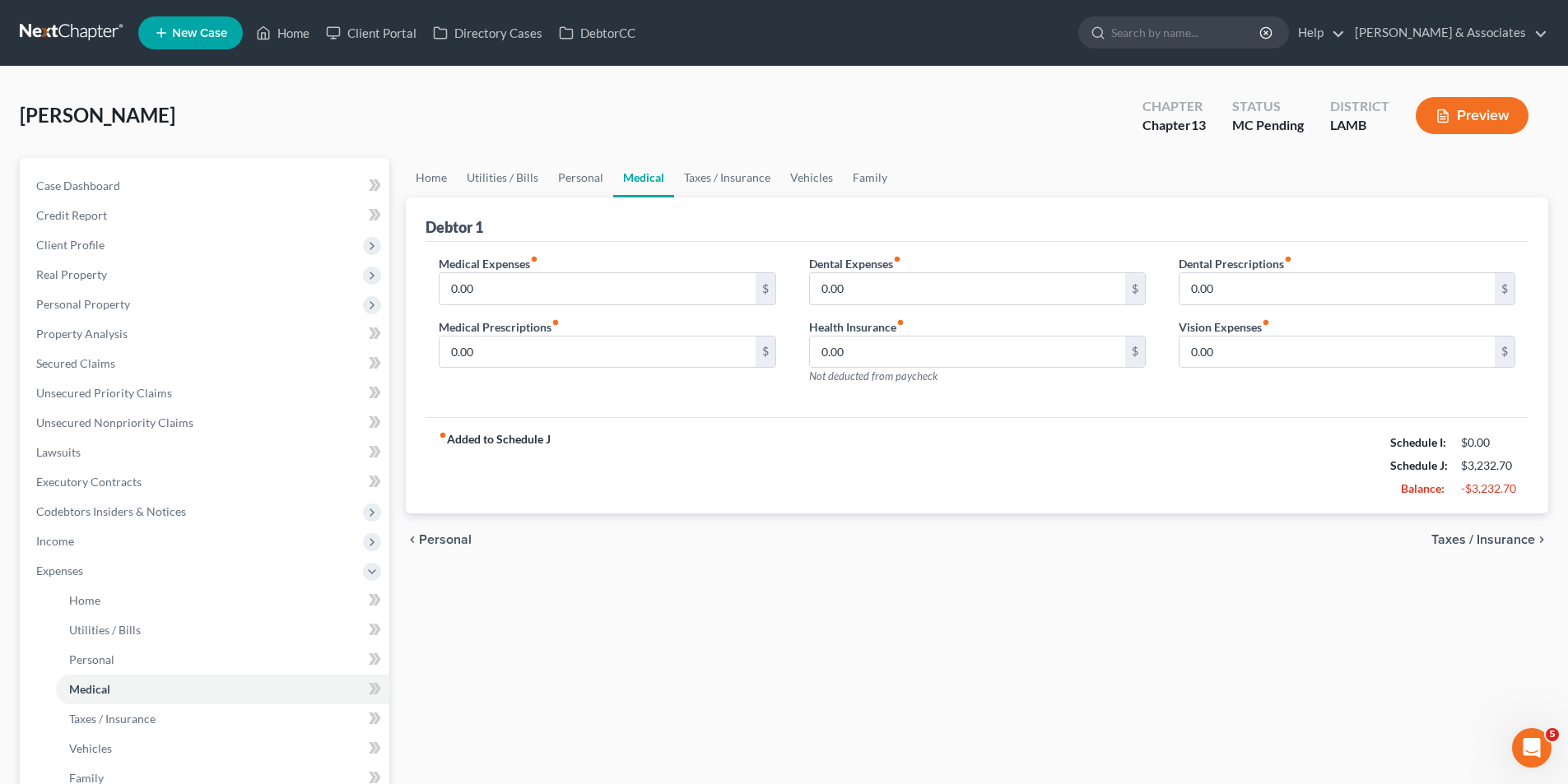
click at [1336, 578] on div "Home Utilities / Bills Personal Medical Taxes / Insurance Vehicles Family Debto…" at bounding box center [976, 582] width 1158 height 848
click at [697, 294] on input "0.00" at bounding box center [597, 288] width 316 height 31
type input "50.00"
click at [969, 607] on div "Home Utilities / Bills Personal Medical Taxes / Insurance Vehicles Family Debto…" at bounding box center [976, 582] width 1158 height 848
click at [1521, 545] on span "Taxes / Insurance" at bounding box center [1483, 539] width 104 height 14
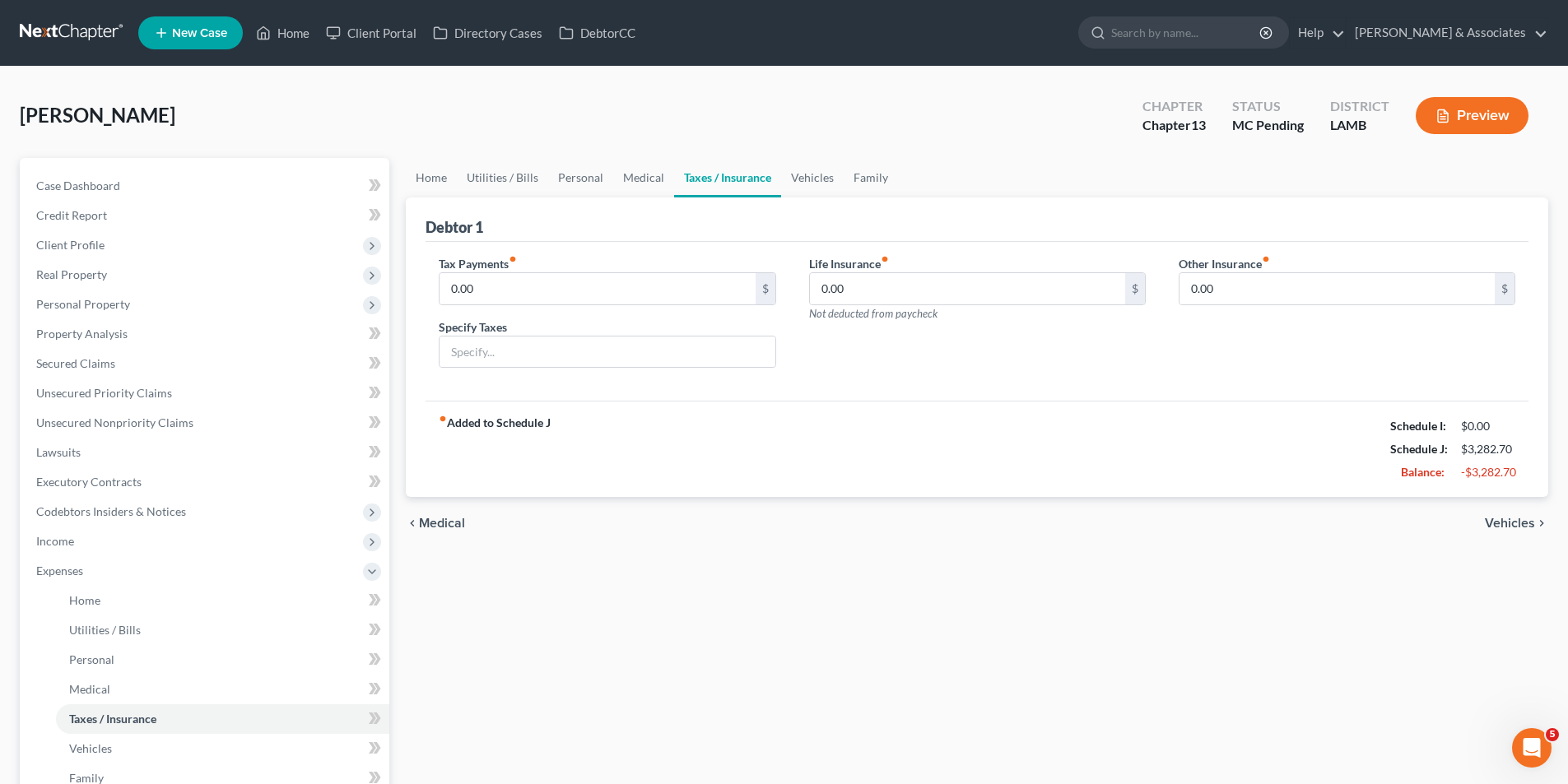
click at [1515, 521] on span "Vehicles" at bounding box center [1510, 523] width 50 height 14
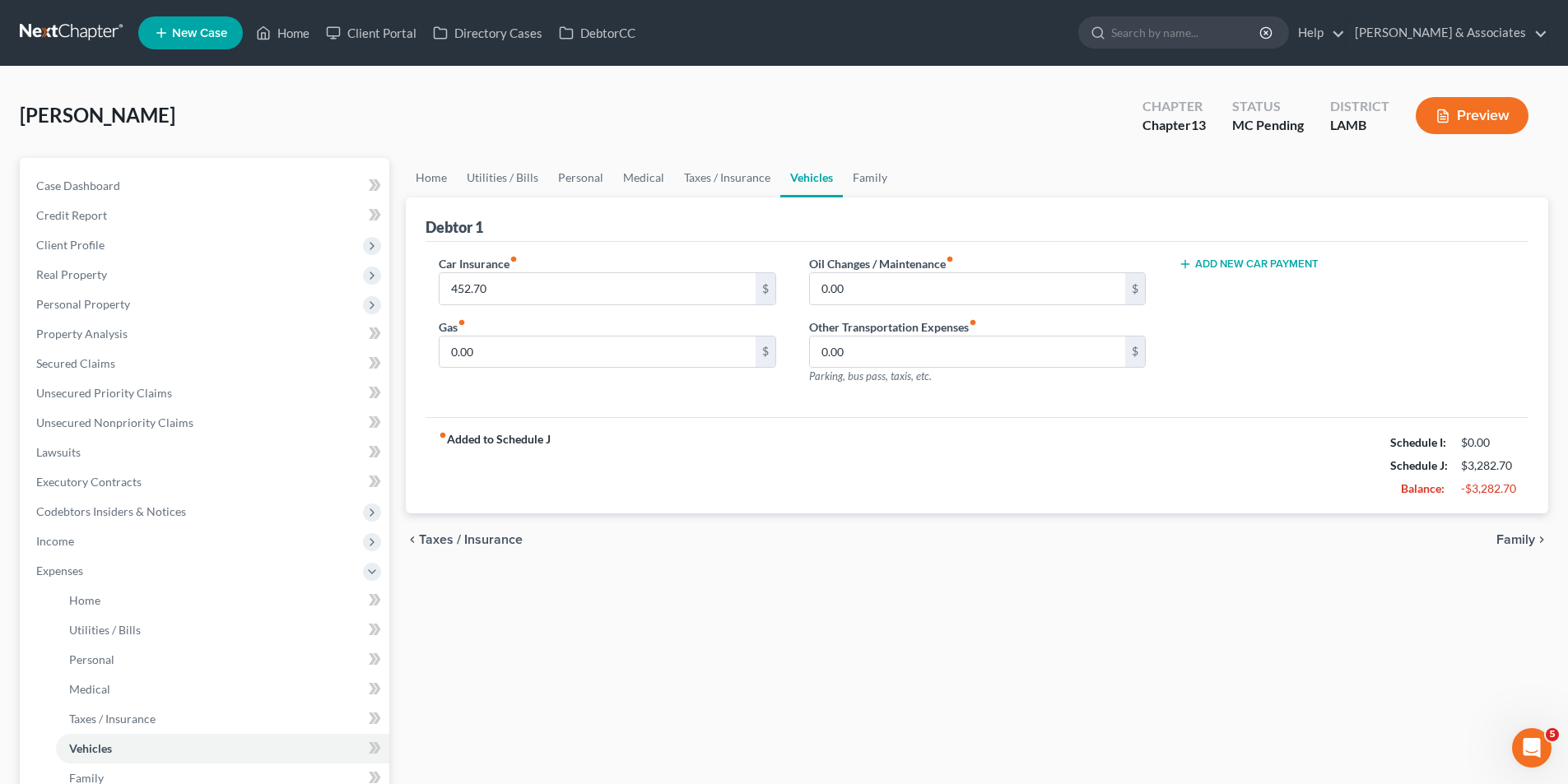
click at [864, 491] on div "fiber_manual_record Added to Schedule J Schedule I: $0.00 Schedule J: $3,282.70…" at bounding box center [977, 465] width 1103 height 96
click at [630, 353] on input "0.00" at bounding box center [597, 352] width 316 height 31
click at [793, 645] on div "Home Utilities / Bills Personal Medical Taxes / Insurance Vehicles Family Debto…" at bounding box center [976, 582] width 1158 height 848
click at [872, 543] on div "chevron_left Taxes / Insurance Family chevron_right" at bounding box center [977, 539] width 1142 height 52
drag, startPoint x: 584, startPoint y: 566, endPoint x: 402, endPoint y: 437, distance: 223.1
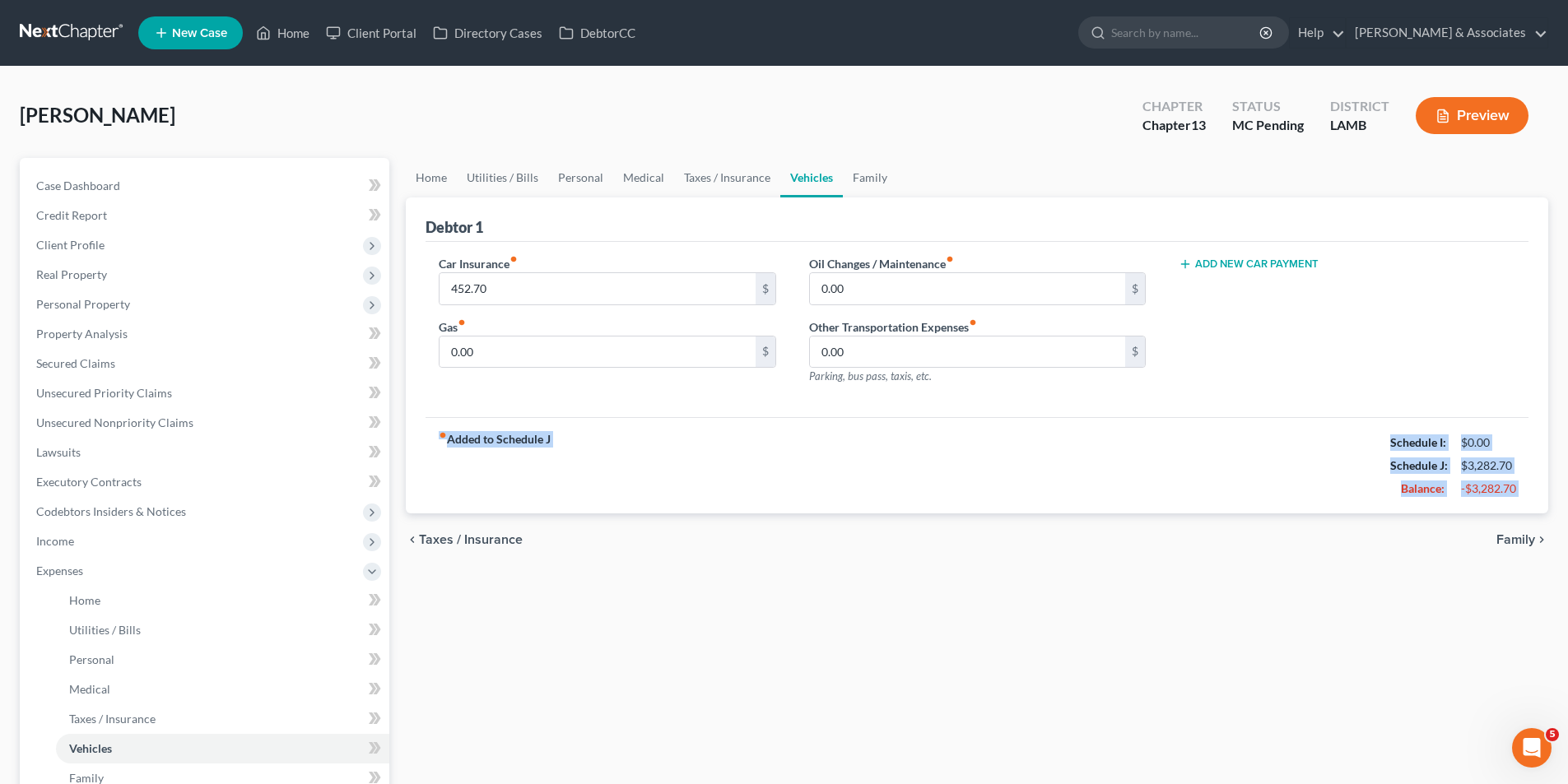
click at [402, 437] on div "Home Utilities / Bills Personal Medical Taxes / Insurance Vehicles Family Debto…" at bounding box center [976, 582] width 1158 height 848
click at [404, 435] on div "Home Utilities / Bills Personal Medical Taxes / Insurance Vehicles Family Debto…" at bounding box center [976, 582] width 1158 height 848
drag, startPoint x: 407, startPoint y: 435, endPoint x: 597, endPoint y: 590, distance: 245.2
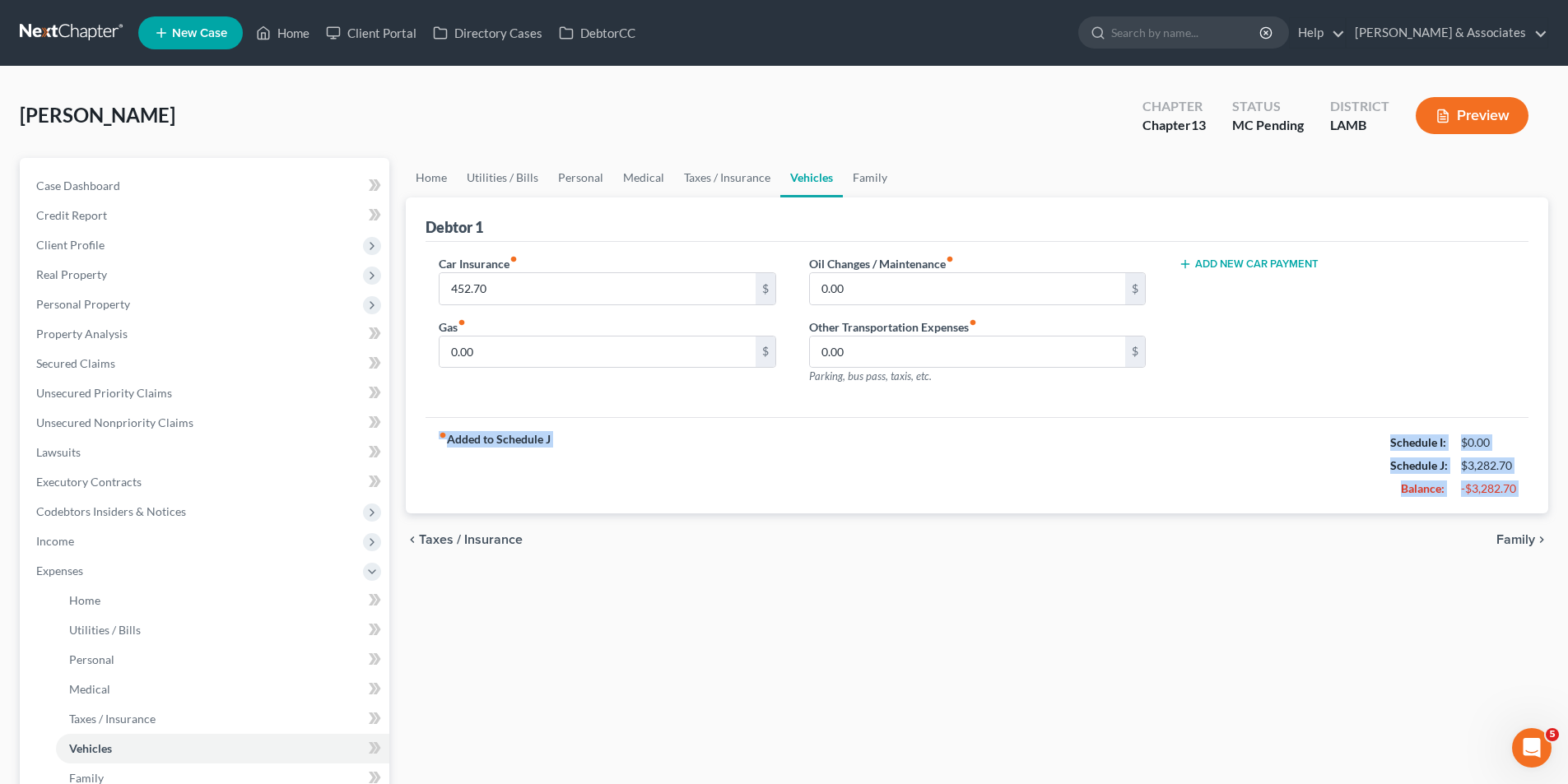
click at [597, 590] on div "Home Utilities / Bills Personal Medical Taxes / Insurance Vehicles Family Debto…" at bounding box center [976, 582] width 1158 height 848
click at [838, 535] on div "chevron_left Taxes / Insurance Family chevron_right" at bounding box center [977, 539] width 1142 height 52
click at [628, 364] on input "0.00" at bounding box center [597, 352] width 316 height 31
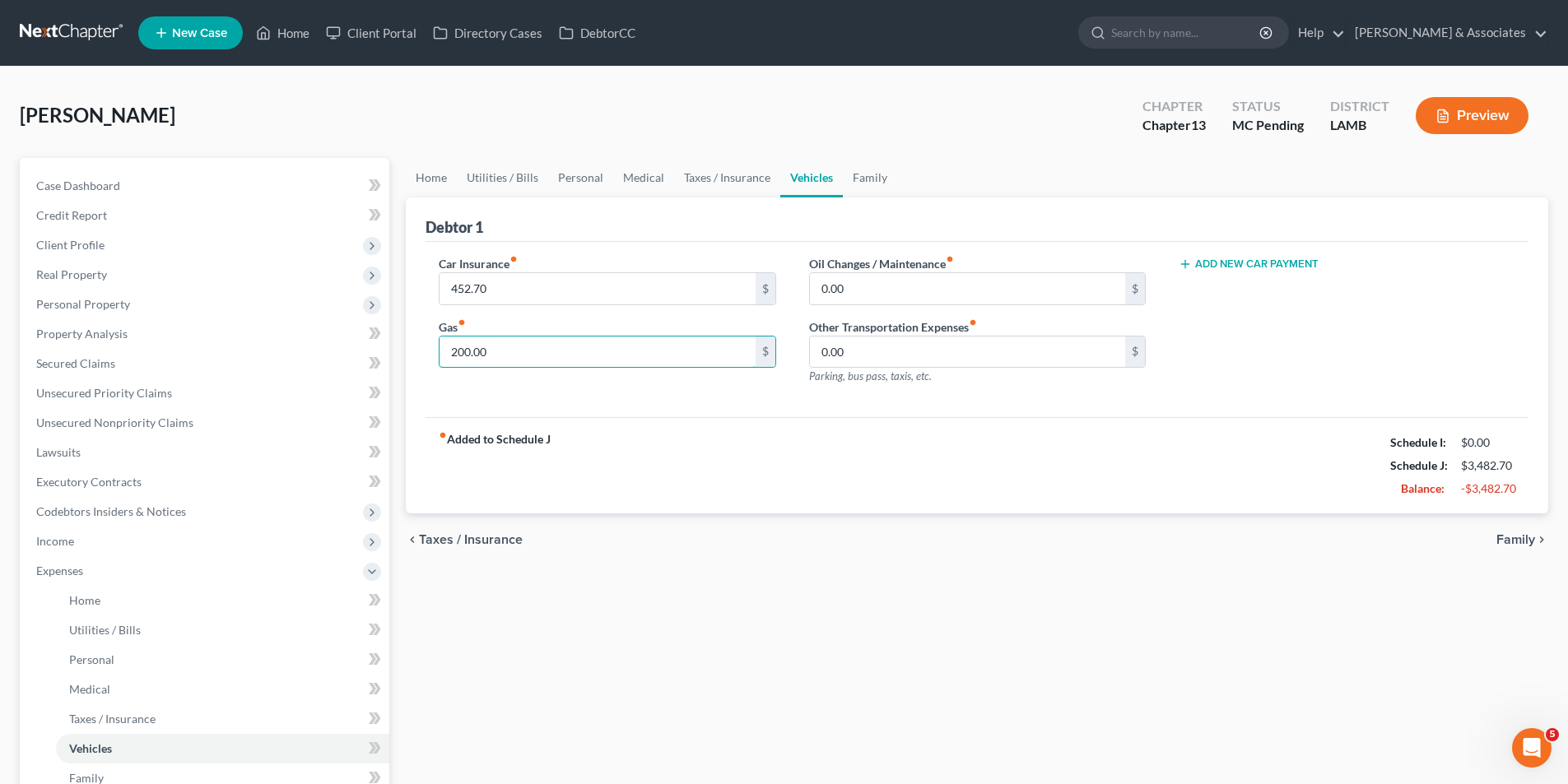
type input "200.00"
click at [636, 461] on div "fiber_manual_record Added to Schedule J Schedule I: $0.00 Schedule J: $3,482.70…" at bounding box center [977, 465] width 1103 height 96
click at [1515, 540] on span "Family" at bounding box center [1516, 539] width 39 height 14
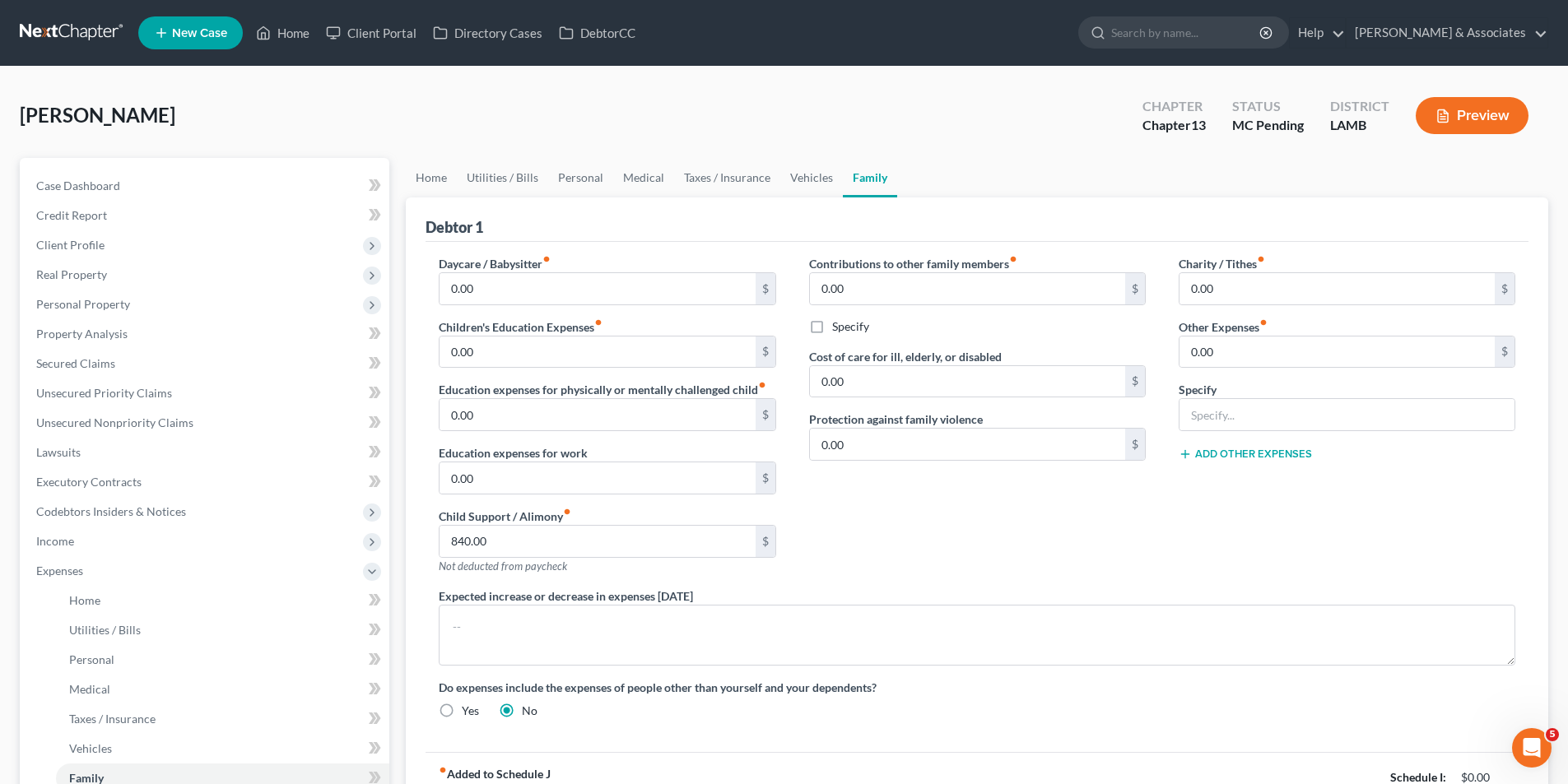
click at [888, 542] on div "Contributions to other family members fiber_manual_record 0.00 $ Specify Cost o…" at bounding box center [977, 421] width 370 height 332
click at [972, 520] on div "Contributions to other family members fiber_manual_record 0.00 $ Specify Cost o…" at bounding box center [977, 421] width 370 height 332
click at [929, 553] on div "Contributions to other family members fiber_manual_record 0.00 $ Specify Cost o…" at bounding box center [977, 421] width 370 height 332
click at [1015, 496] on div "Contributions to other family members fiber_manual_record 0.00 $ Specify Cost o…" at bounding box center [977, 421] width 370 height 332
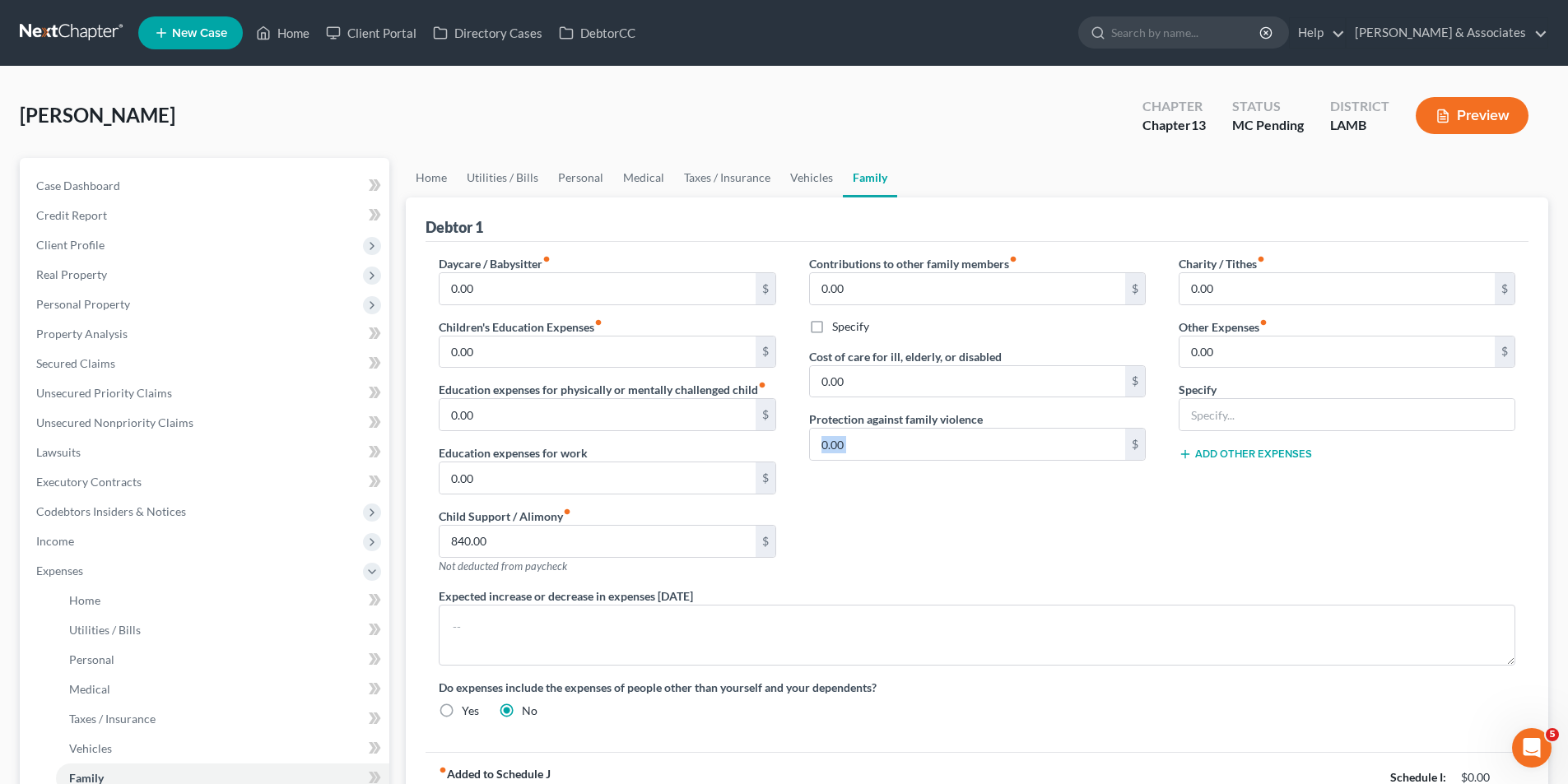
click at [1015, 496] on div "Contributions to other family members fiber_manual_record 0.00 $ Specify Cost o…" at bounding box center [977, 421] width 370 height 332
click at [1013, 527] on div "Contributions to other family members fiber_manual_record 0.00 $ Specify Cost o…" at bounding box center [977, 421] width 370 height 332
click at [886, 497] on div "Contributions to other family members fiber_manual_record 0.00 $ Specify Cost o…" at bounding box center [977, 421] width 370 height 332
click at [676, 487] on input "0.00" at bounding box center [597, 477] width 316 height 31
type input "1"
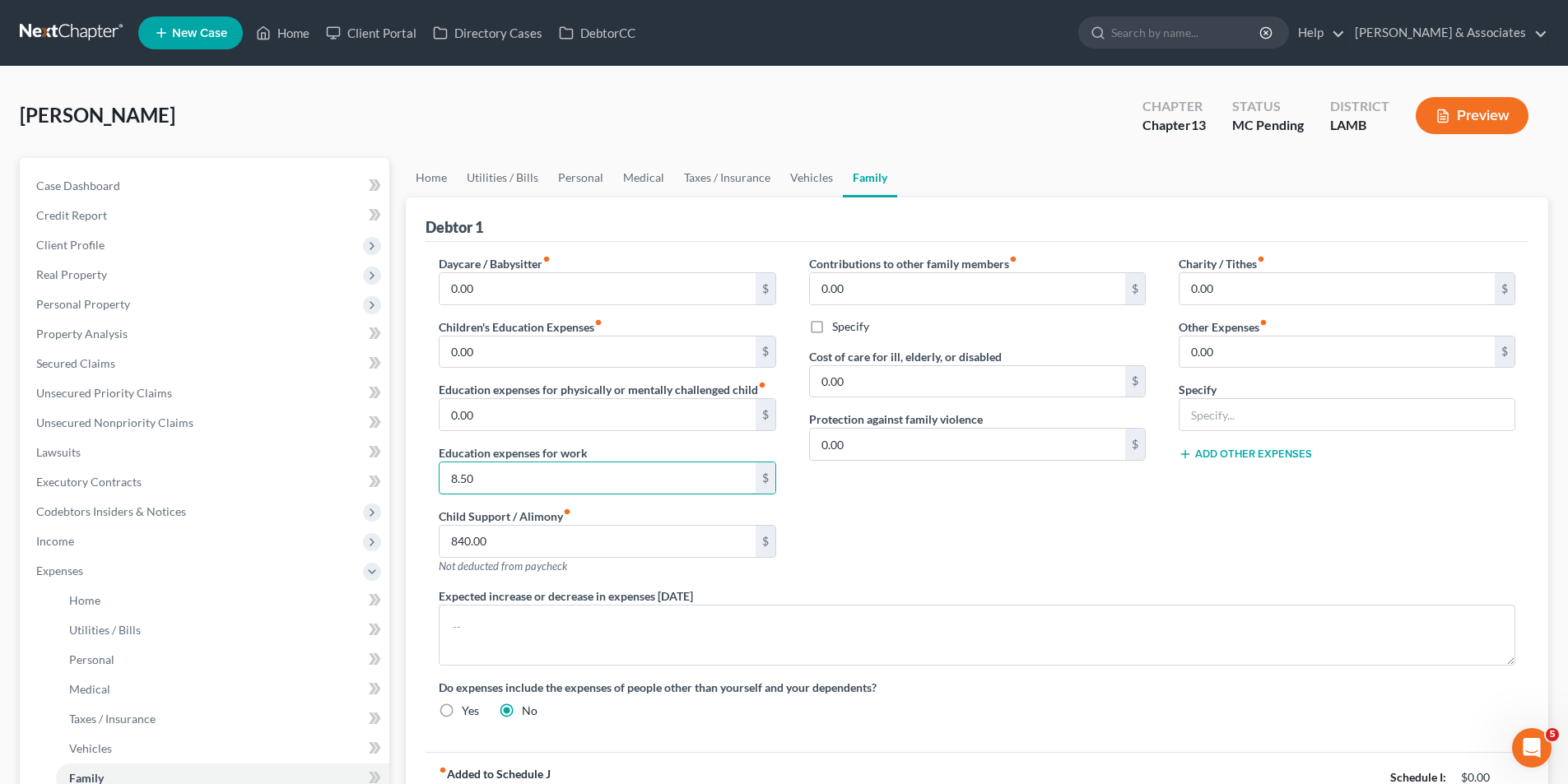
type input "8.50"
click at [951, 558] on div "Contributions to other family members fiber_manual_record 0.00 $ Specify Cost o…" at bounding box center [977, 421] width 370 height 332
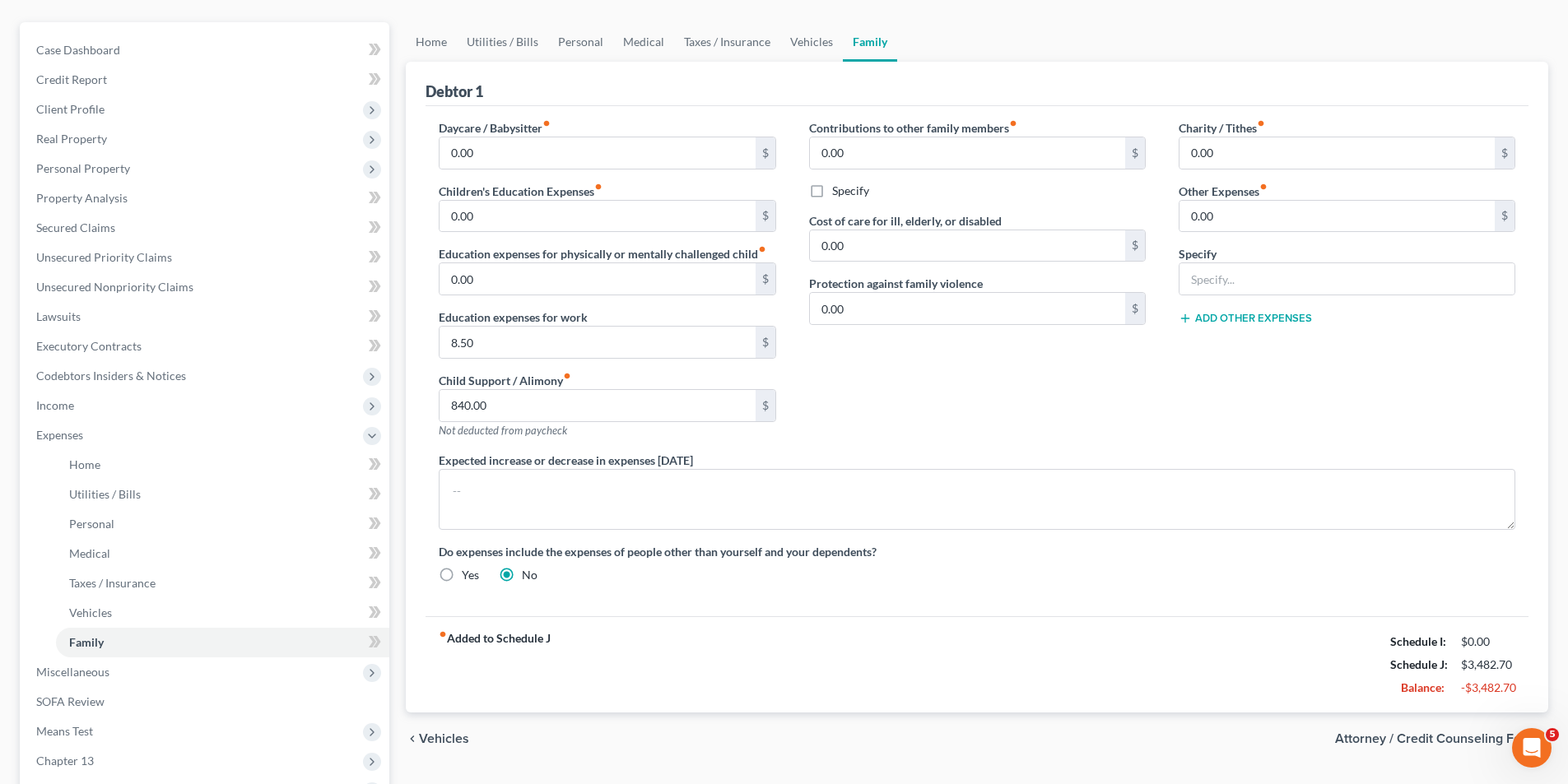
scroll to position [191, 0]
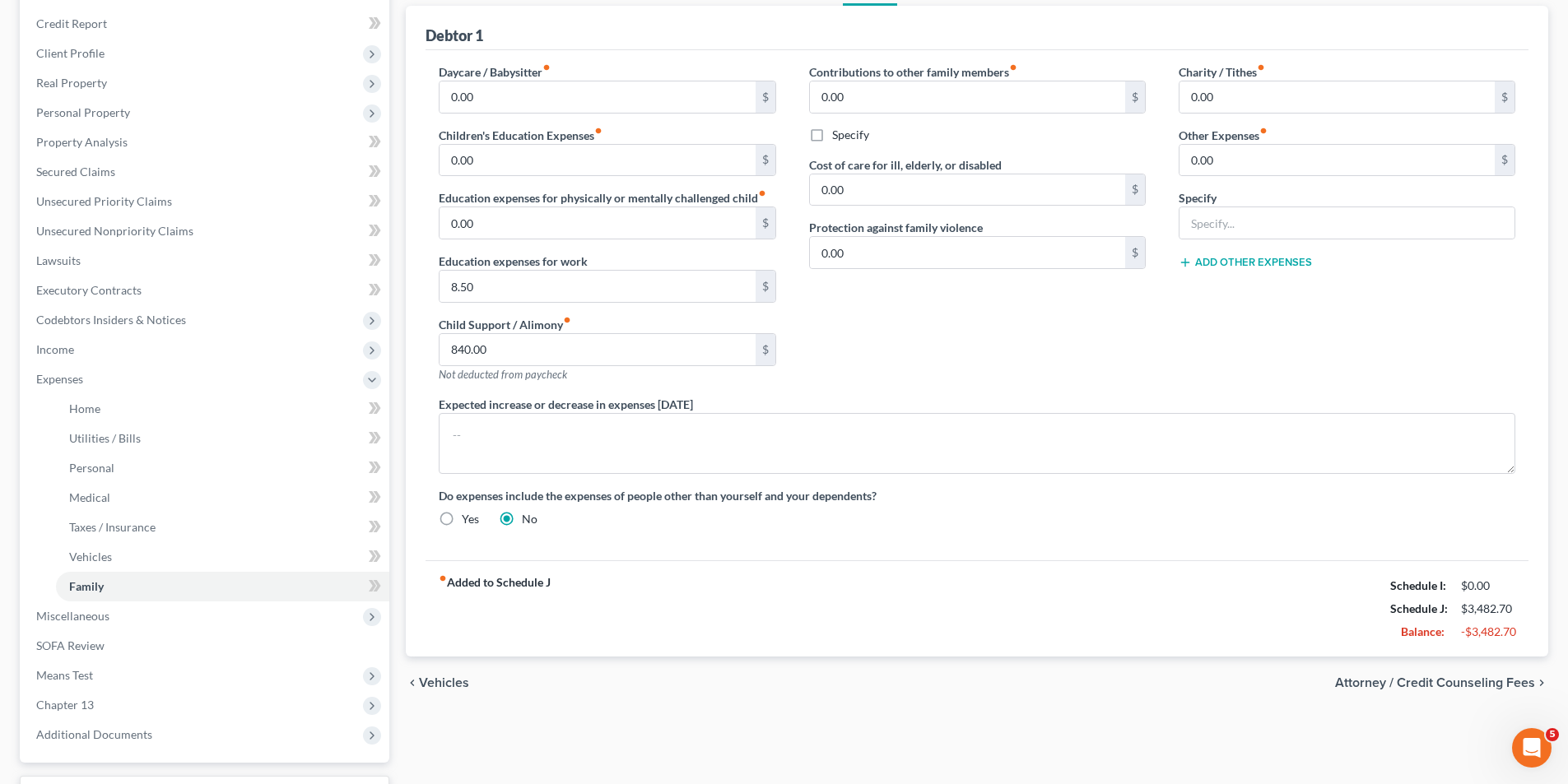
click at [834, 634] on div "fiber_manual_record Added to Schedule J Schedule I: $0.00 Schedule J: $3,482.70…" at bounding box center [977, 607] width 1103 height 96
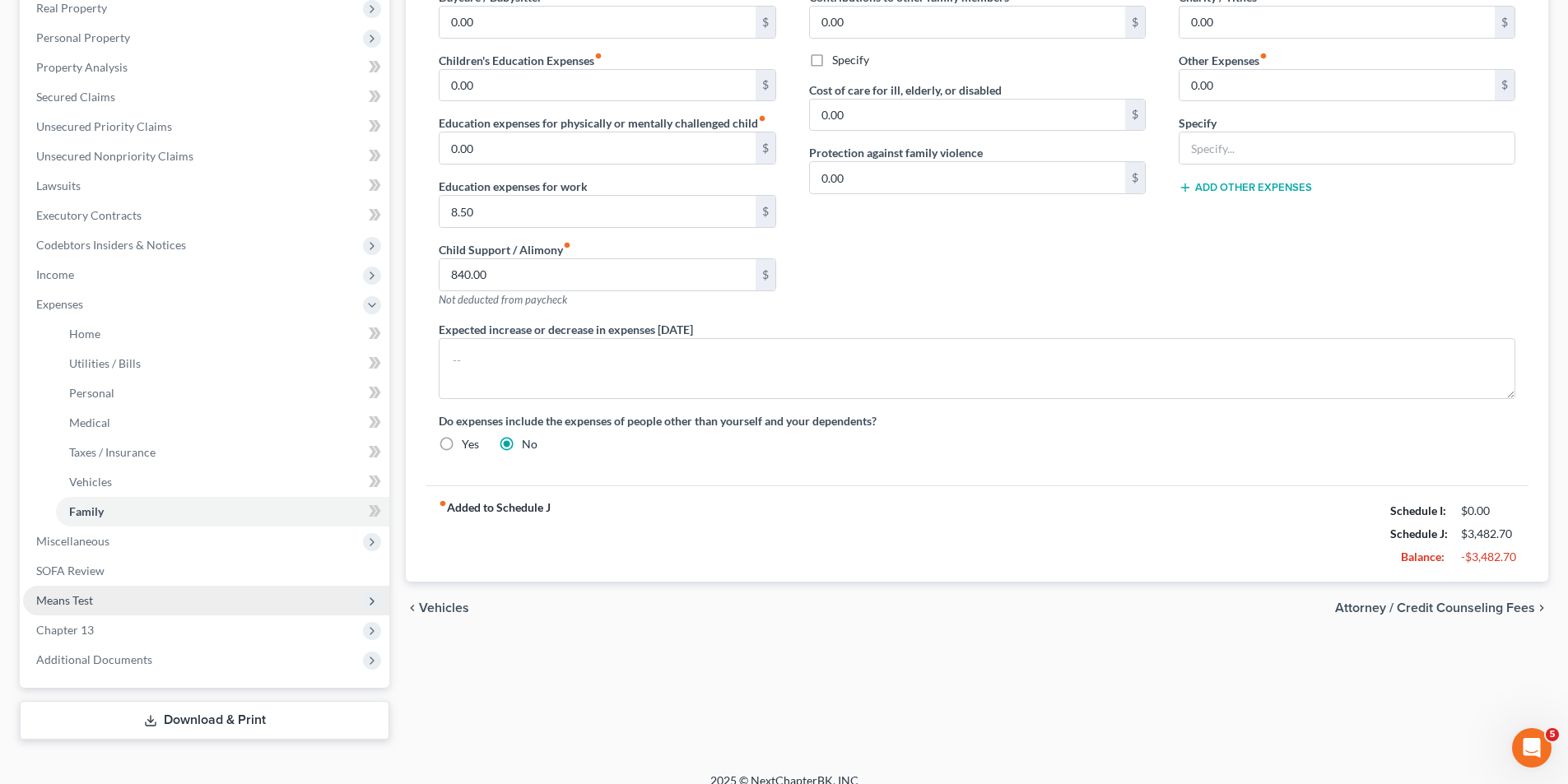
scroll to position [284, 0]
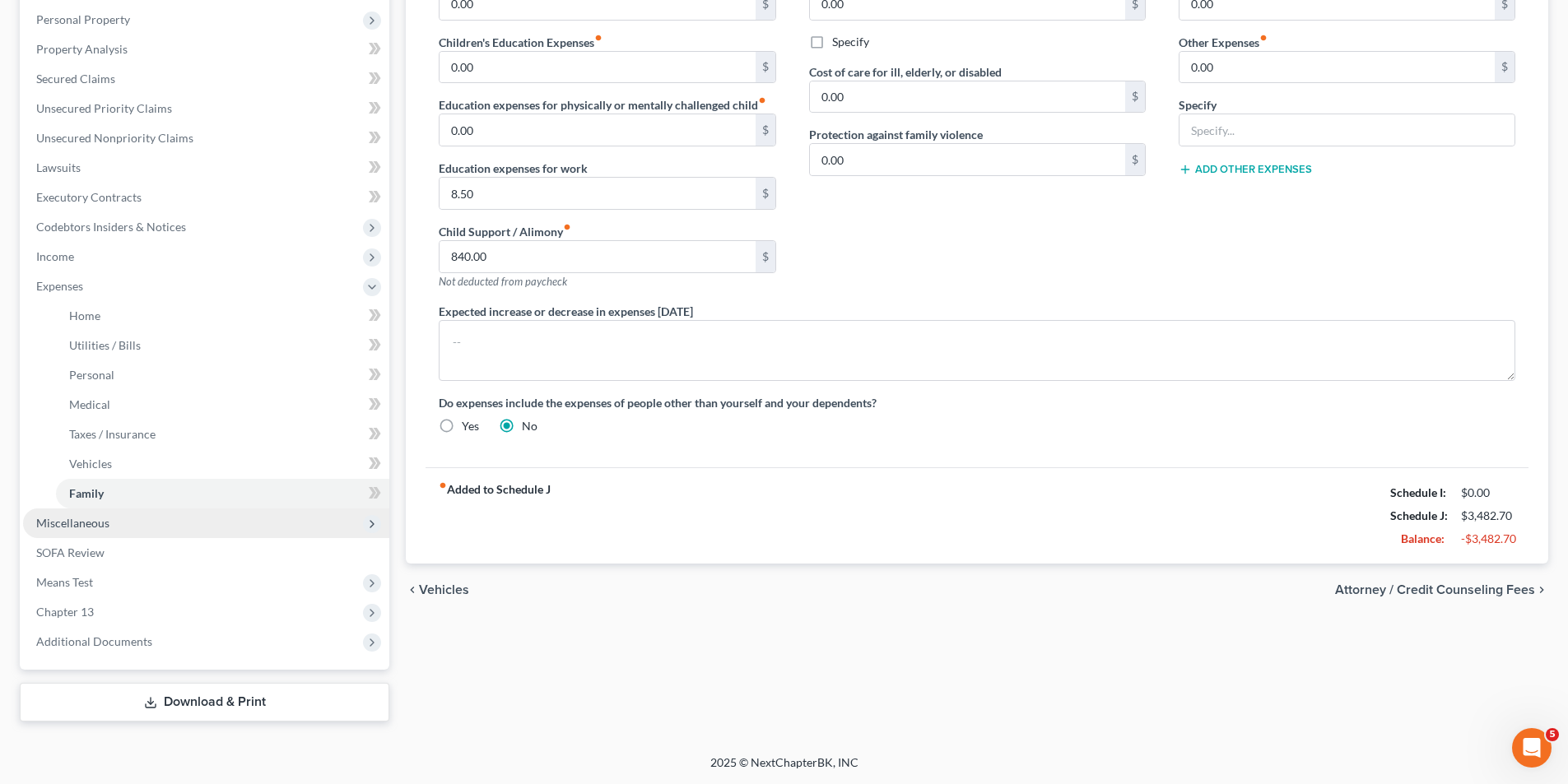
click at [89, 526] on span "Miscellaneous" at bounding box center [72, 522] width 73 height 14
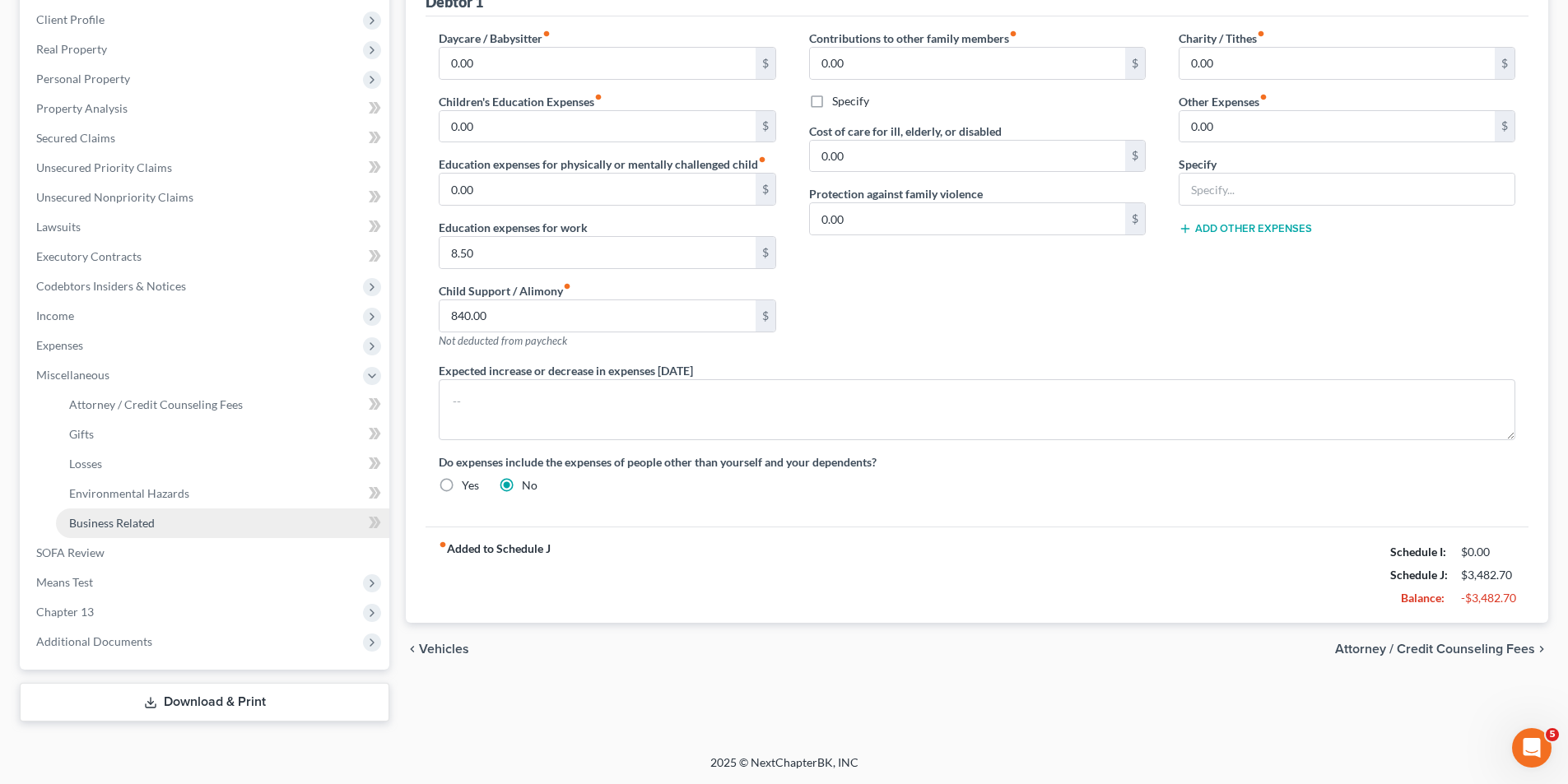
scroll to position [225, 0]
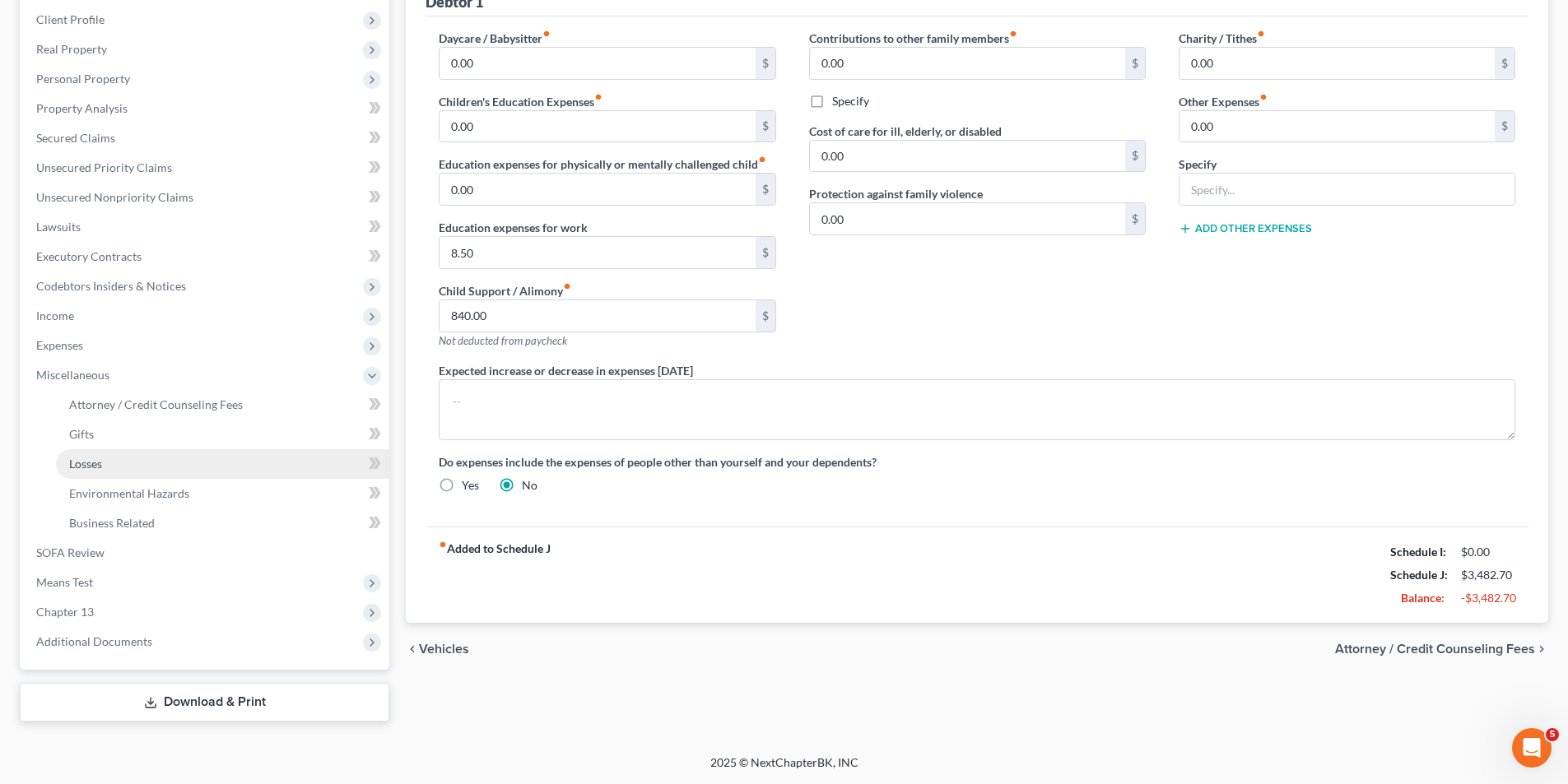
click at [898, 619] on div "fiber_manual_record Added to Schedule J Schedule I: $0.00 Schedule J: $3,482.70…" at bounding box center [977, 573] width 1103 height 96
click at [90, 438] on span "Gifts" at bounding box center [81, 434] width 24 height 14
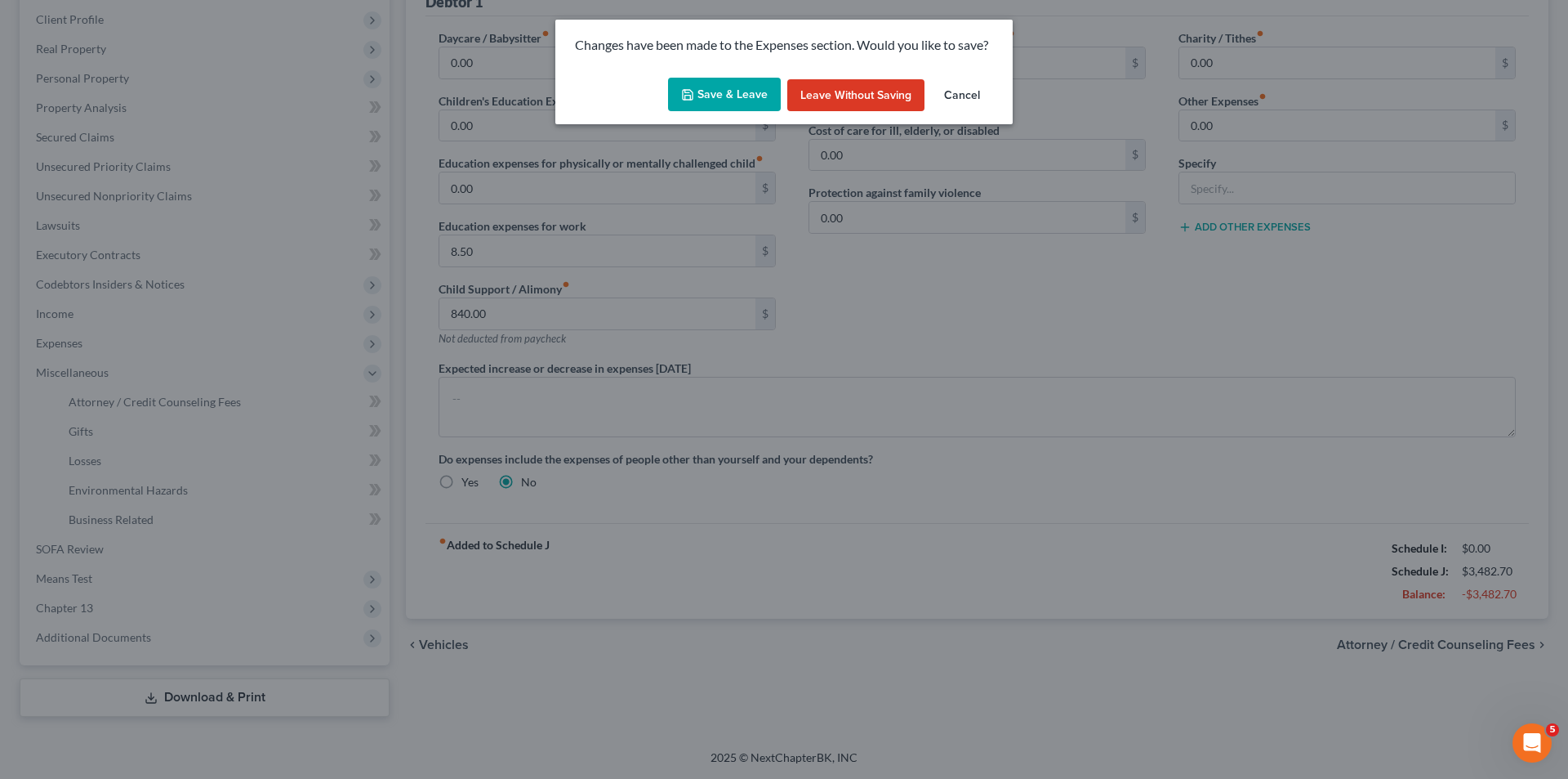
click at [718, 92] on button "Save & Leave" at bounding box center [724, 95] width 113 height 35
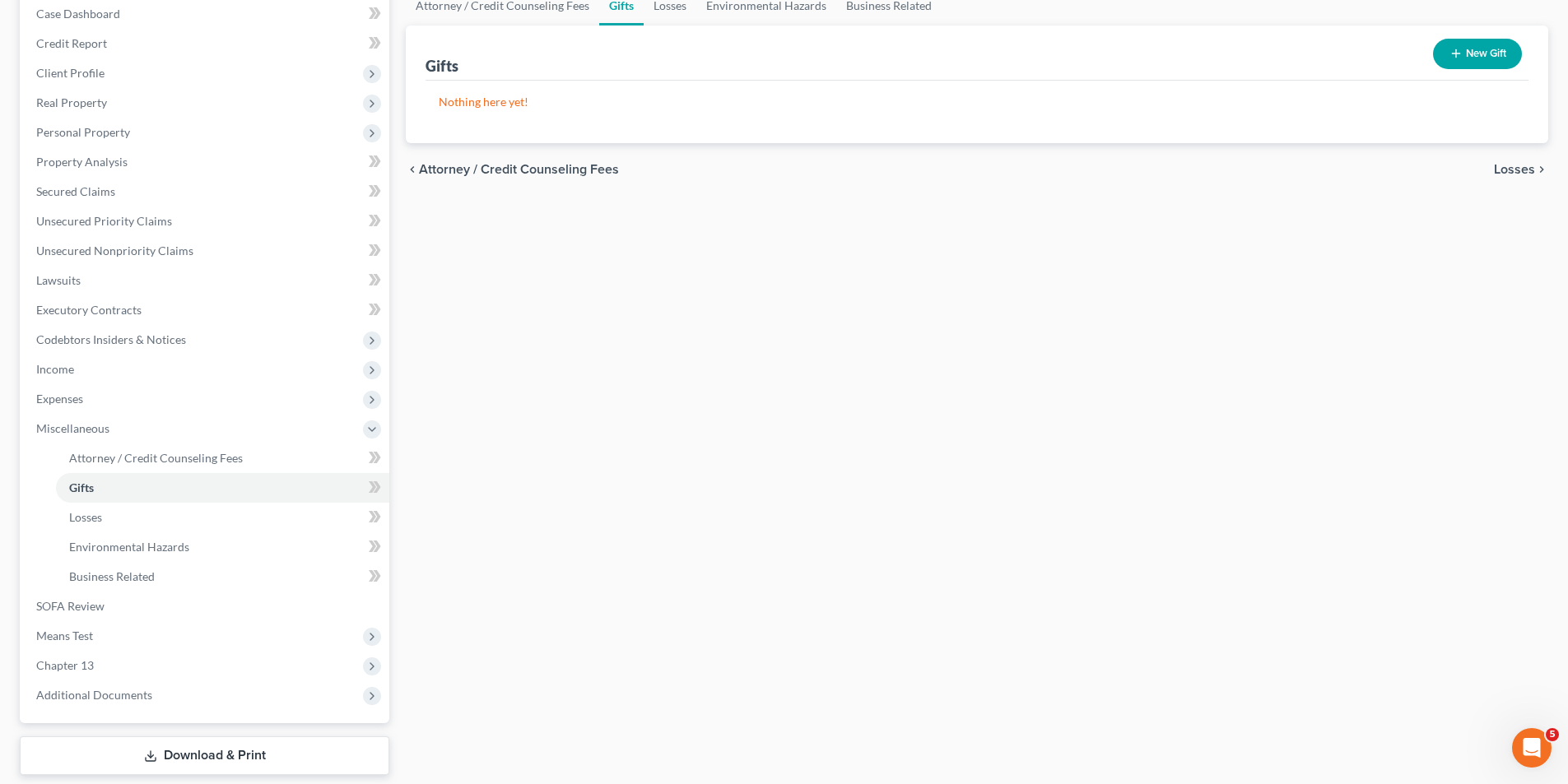
scroll to position [225, 0]
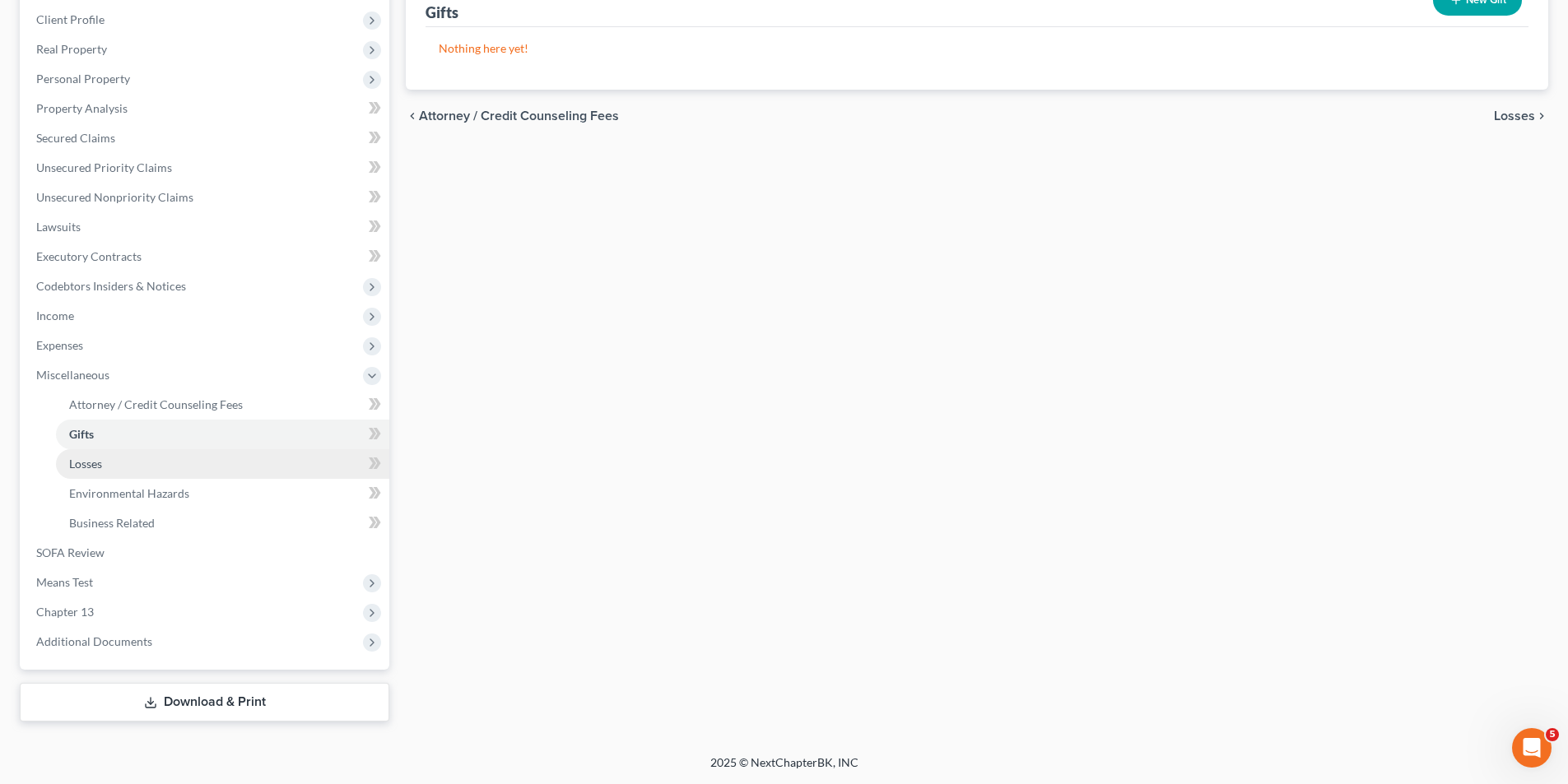
click at [190, 467] on link "Losses" at bounding box center [222, 464] width 333 height 30
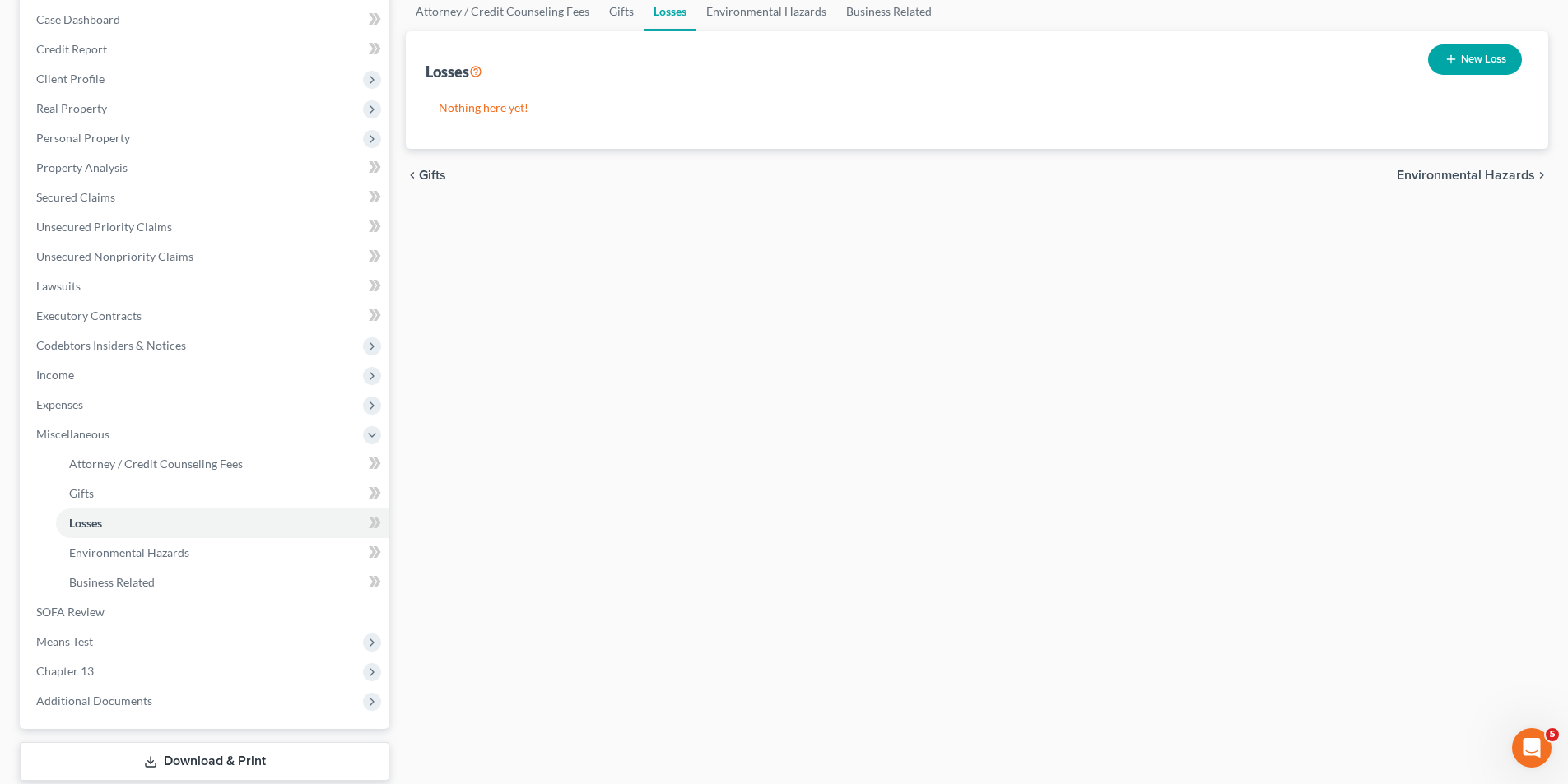
scroll to position [191, 0]
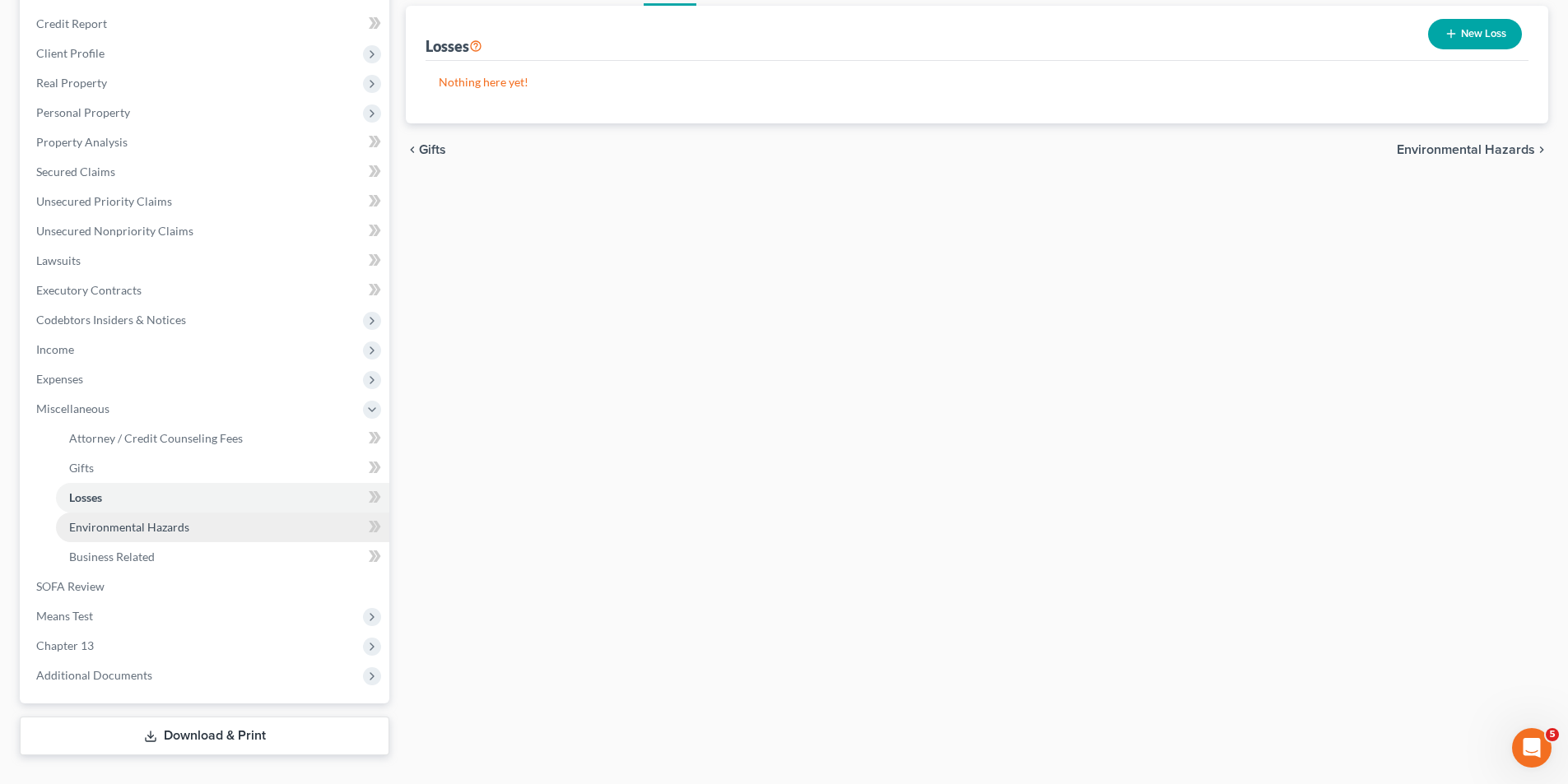
click at [222, 529] on link "Environmental Hazards" at bounding box center [222, 527] width 333 height 30
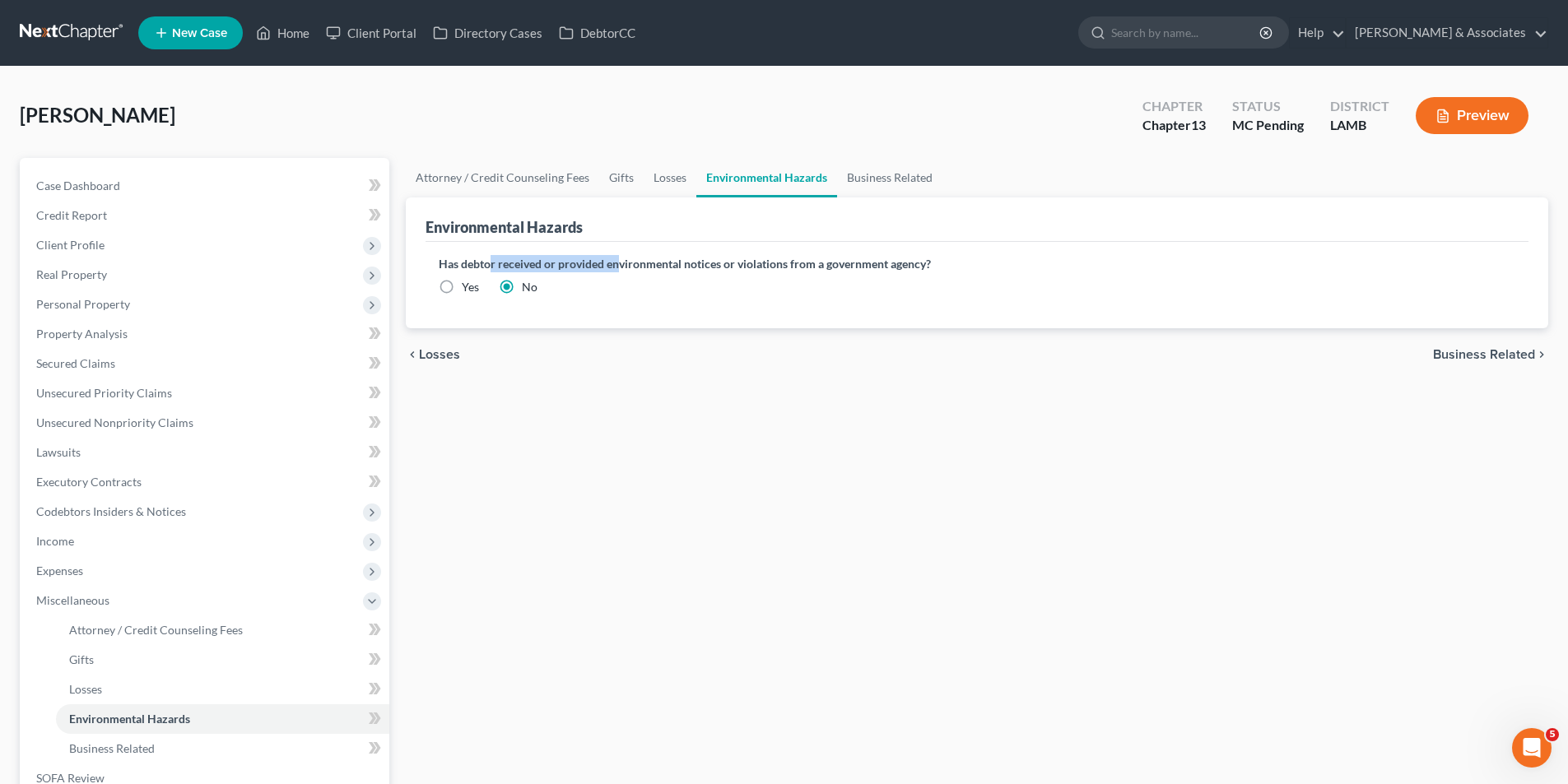
drag, startPoint x: 514, startPoint y: 262, endPoint x: 660, endPoint y: 262, distance: 146.0
click at [643, 262] on label "Has debtor received or provided environmental notices or violations from a gove…" at bounding box center [977, 264] width 1077 height 17
drag, startPoint x: 660, startPoint y: 262, endPoint x: 918, endPoint y: 263, distance: 258.0
click at [918, 263] on label "Has debtor received or provided environmental notices or violations from a gove…" at bounding box center [977, 264] width 1077 height 17
click at [955, 262] on label "Has debtor received or provided environmental notices or violations from a gove…" at bounding box center [977, 264] width 1077 height 17
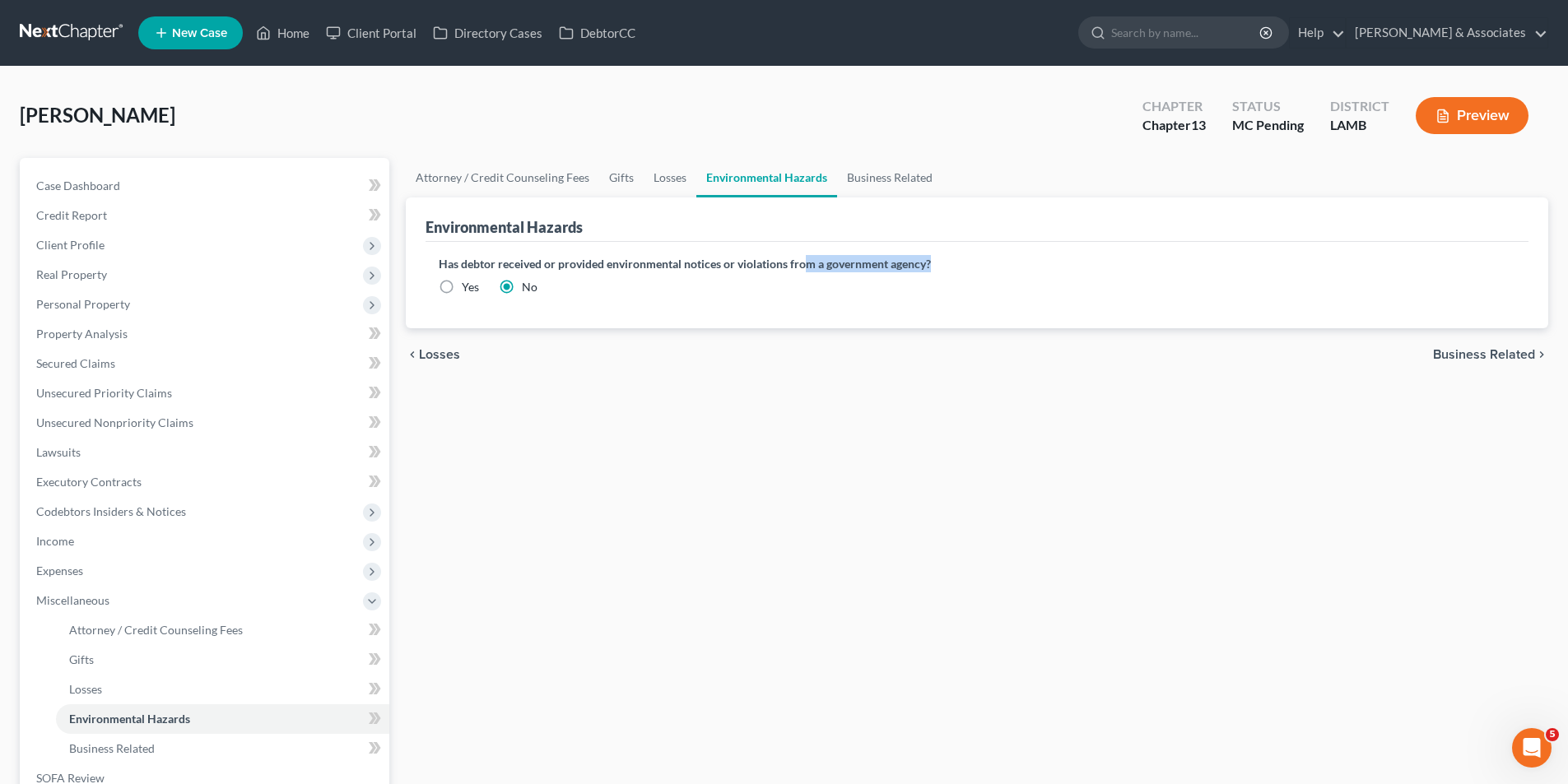
drag, startPoint x: 955, startPoint y: 262, endPoint x: 800, endPoint y: 268, distance: 155.1
click at [800, 268] on label "Has debtor received or provided environmental notices or violations from a gove…" at bounding box center [977, 264] width 1077 height 17
click at [69, 218] on span "Credit Report" at bounding box center [71, 214] width 71 height 14
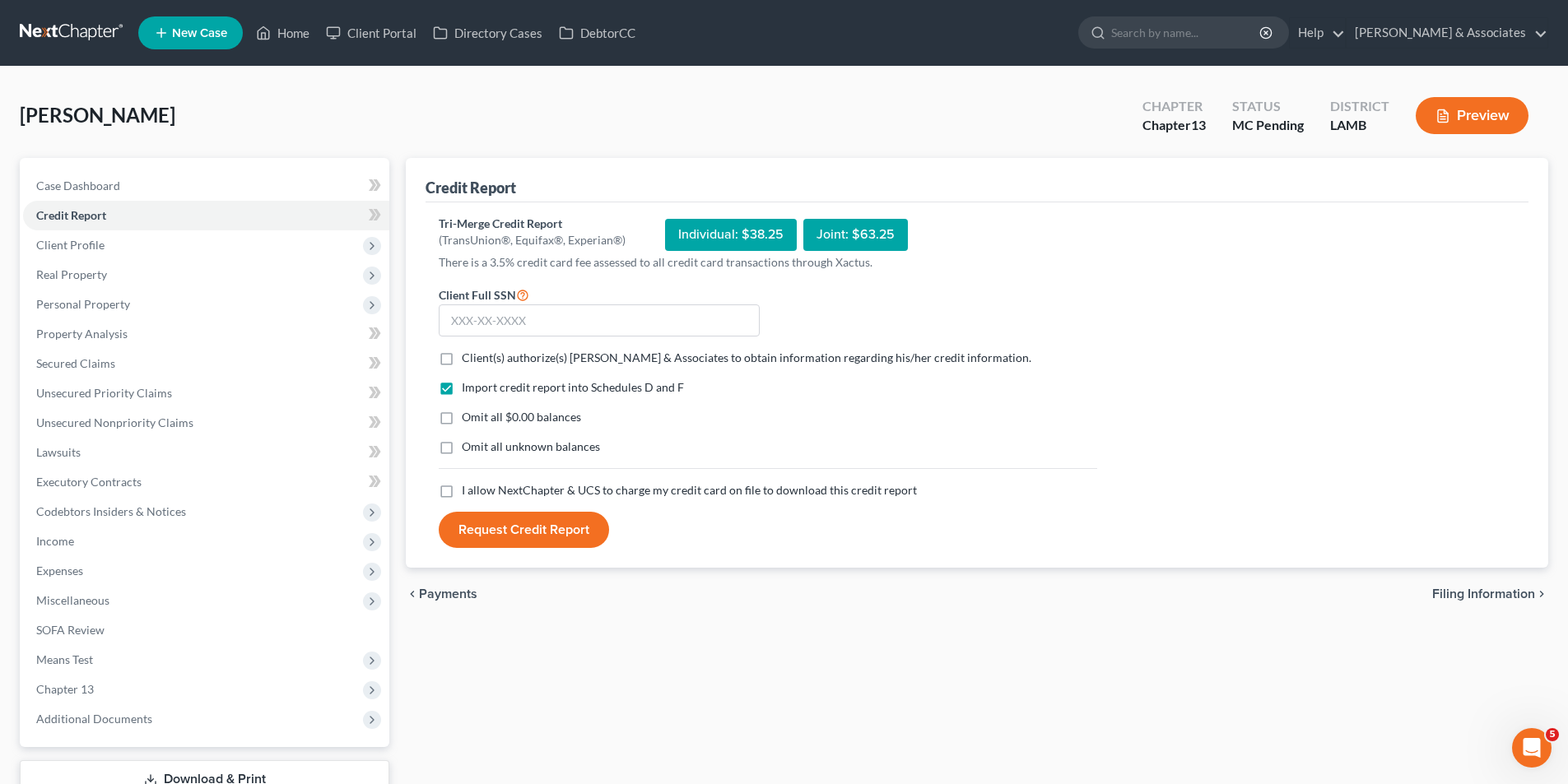
click at [461, 356] on label "Client(s) authorize(s) Diment & Associates to obtain information regarding his/…" at bounding box center [746, 357] width 570 height 16
click at [468, 356] on input "Client(s) authorize(s) Diment & Associates to obtain information regarding his/…" at bounding box center [473, 354] width 11 height 11
checkbox input "true"
click at [461, 414] on label "Omit all $0.00 balances" at bounding box center [520, 416] width 119 height 16
click at [468, 414] on input "Omit all $0.00 balances" at bounding box center [473, 413] width 11 height 11
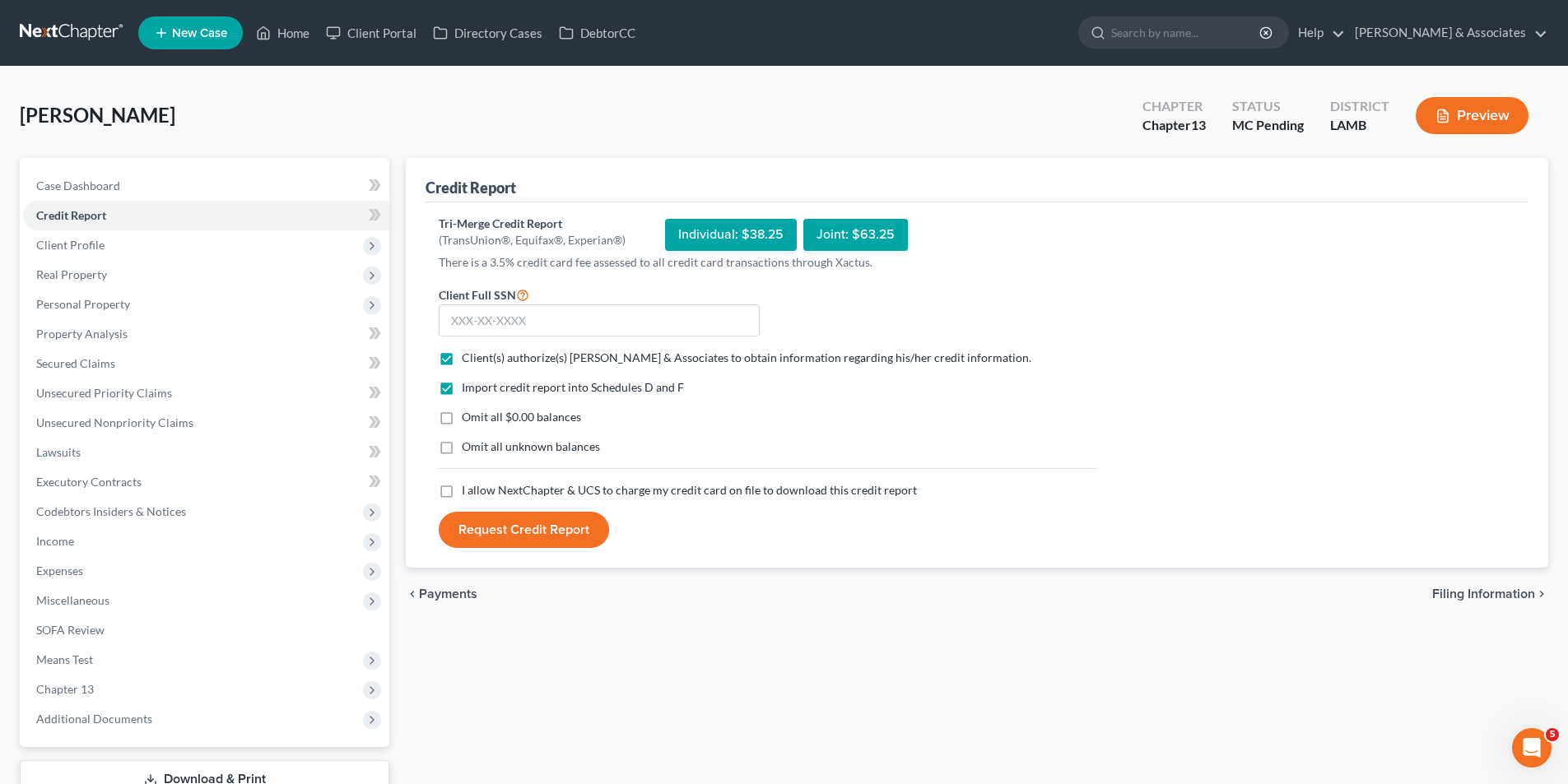
checkbox input "true"
click at [461, 450] on label "Omit all unknown balances" at bounding box center [530, 446] width 138 height 16
click at [468, 449] on input "Omit all unknown balances" at bounding box center [473, 443] width 11 height 11
checkbox input "true"
click at [461, 489] on label "I allow NextChapter & UCS to charge my credit card on file to download this cre…" at bounding box center [688, 490] width 455 height 16
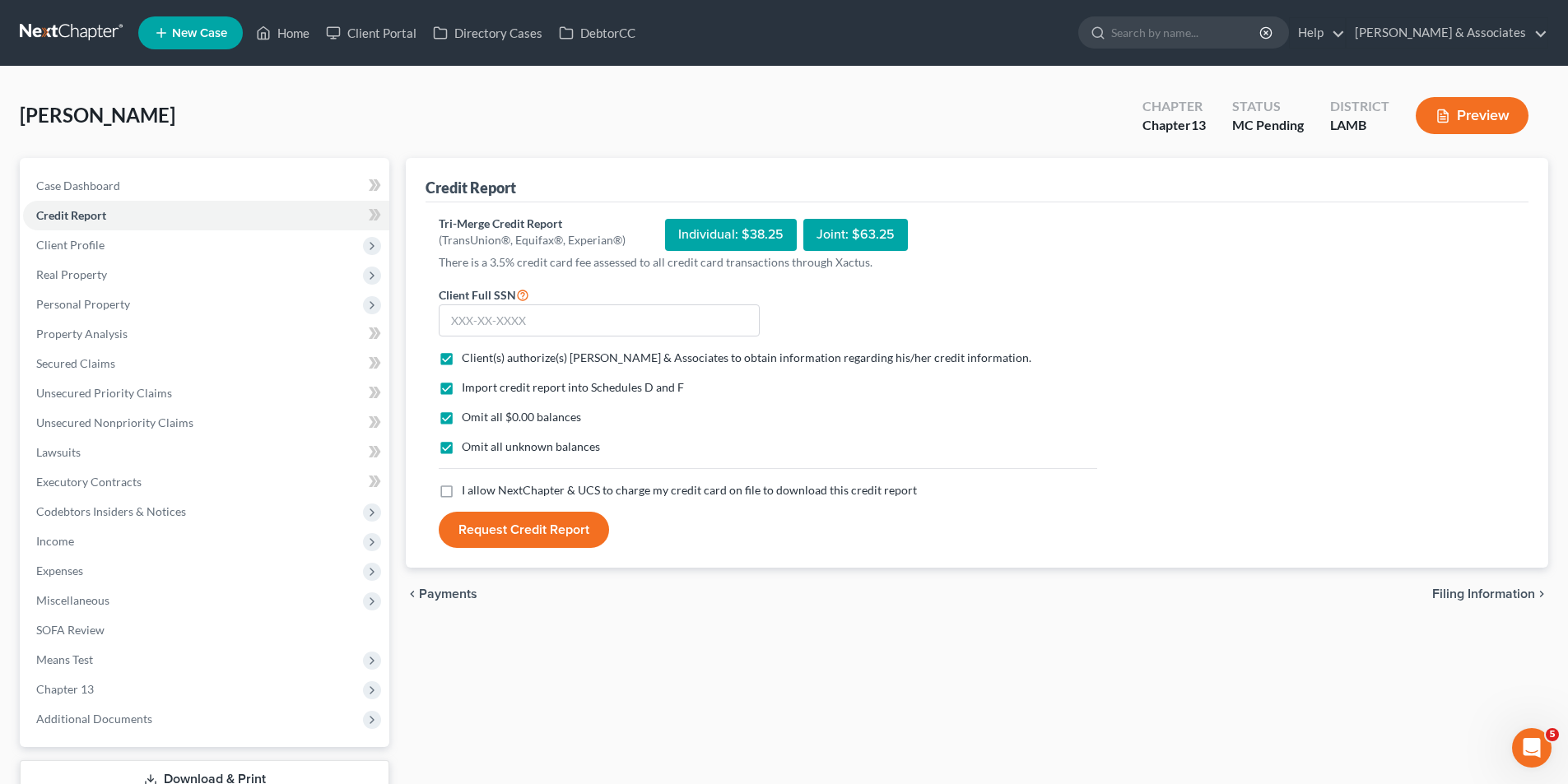
click at [468, 489] on input "I allow NextChapter & UCS to charge my credit card on file to download this cre…" at bounding box center [473, 487] width 11 height 11
checkbox input "true"
click at [484, 309] on input "text" at bounding box center [599, 321] width 321 height 33
type input "436-33-9618"
click at [519, 534] on button "Request Credit Report" at bounding box center [523, 529] width 170 height 36
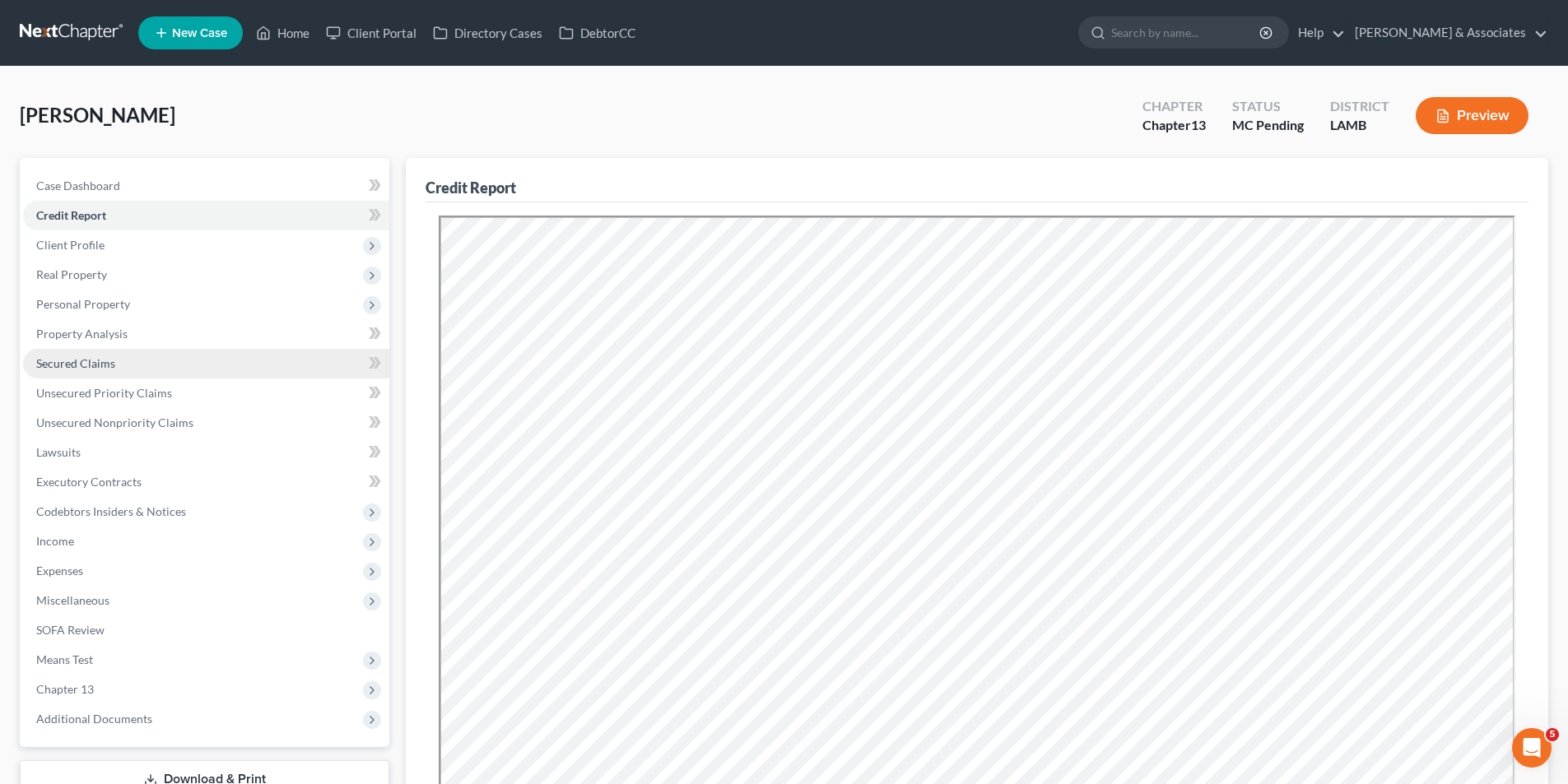
click at [131, 357] on link "Secured Claims" at bounding box center [206, 363] width 366 height 30
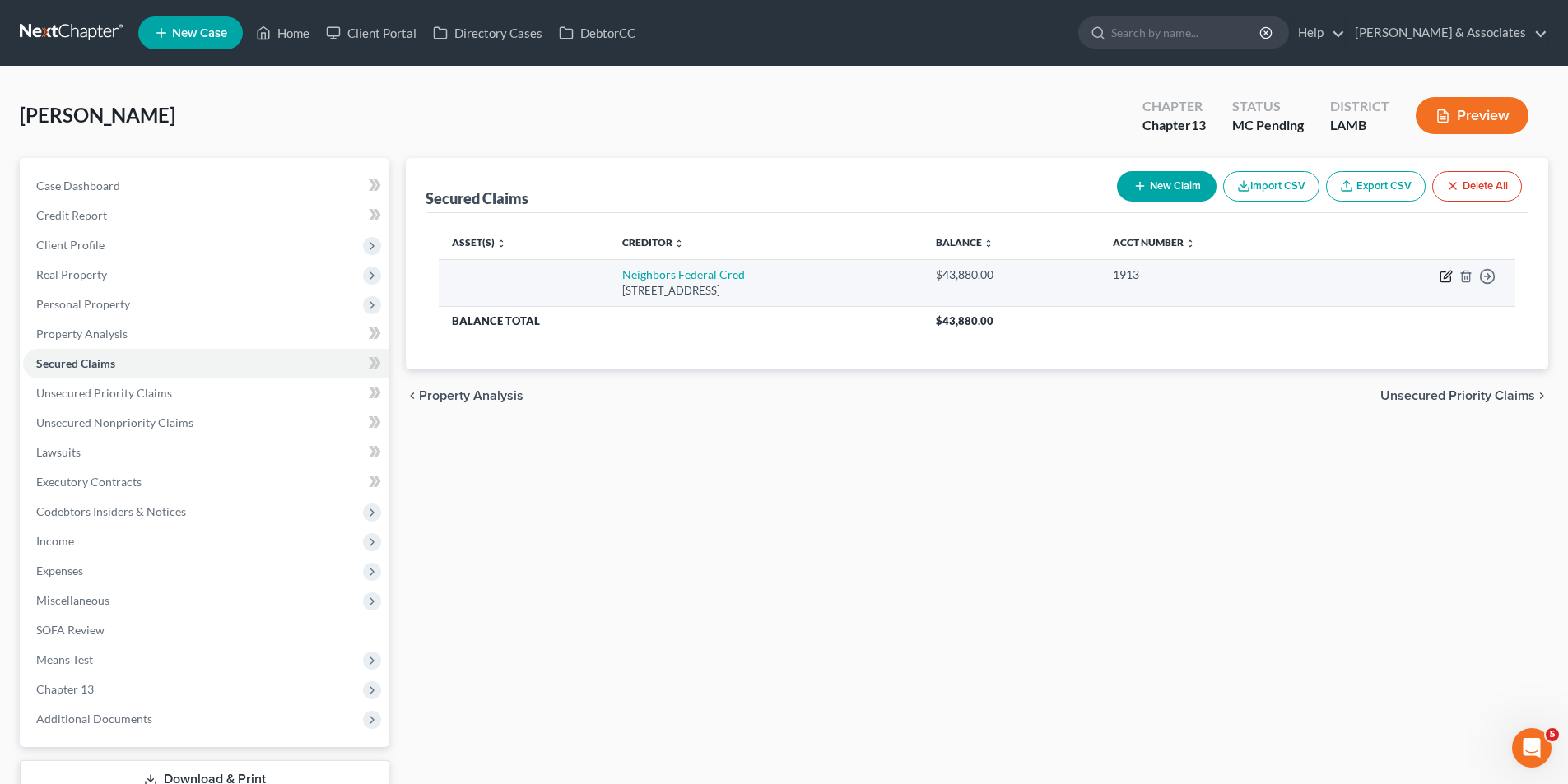
click at [1446, 271] on icon "button" at bounding box center [1446, 277] width 14 height 14
select select "19"
select select "0"
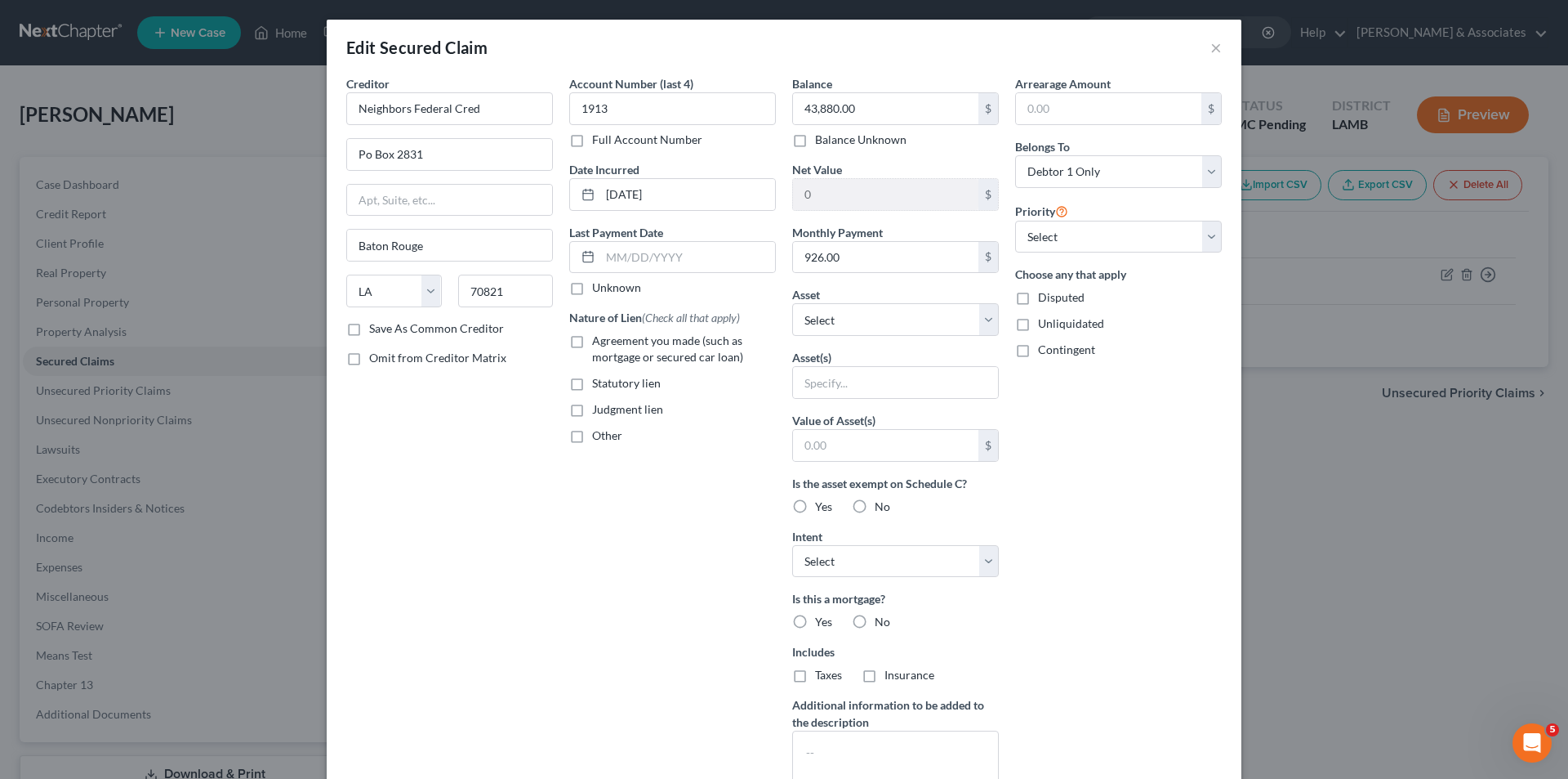
click at [712, 357] on span "Agreement you made (such as mortgage or secured car loan)" at bounding box center [667, 348] width 151 height 30
click at [609, 343] on input "Agreement you made (such as mortgage or secured car loan)" at bounding box center [603, 337] width 11 height 11
checkbox input "true"
click at [936, 313] on select "Select Other Multiple Assets Pelican State Credit Union (Other (Credit Union, H…" at bounding box center [895, 319] width 206 height 33
drag, startPoint x: 936, startPoint y: 313, endPoint x: 921, endPoint y: 372, distance: 60.9
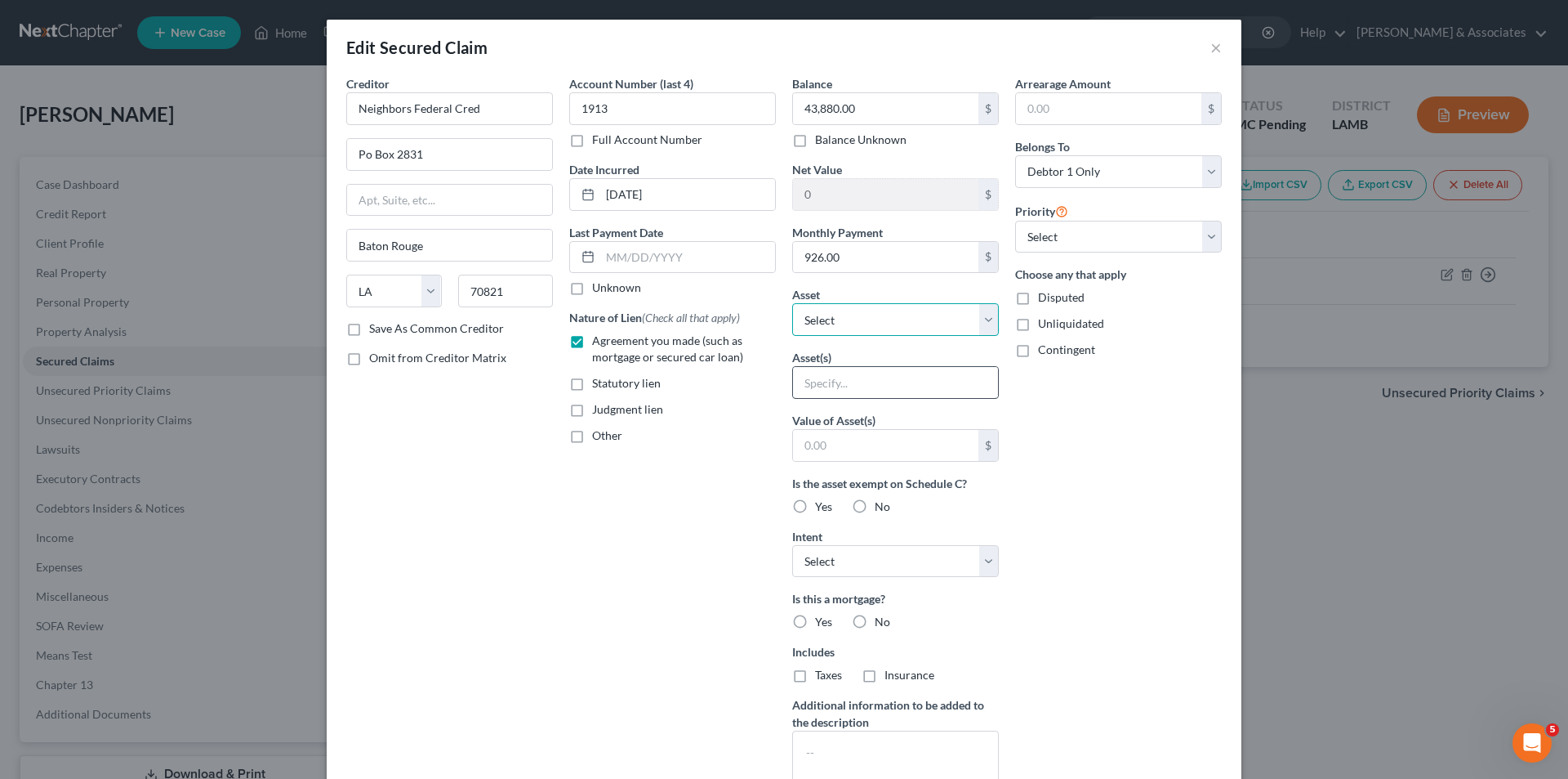
click at [936, 313] on select "Select Other Multiple Assets Pelican State Credit Union (Other (Credit Union, H…" at bounding box center [895, 319] width 206 height 33
click at [915, 390] on input "text" at bounding box center [895, 383] width 205 height 31
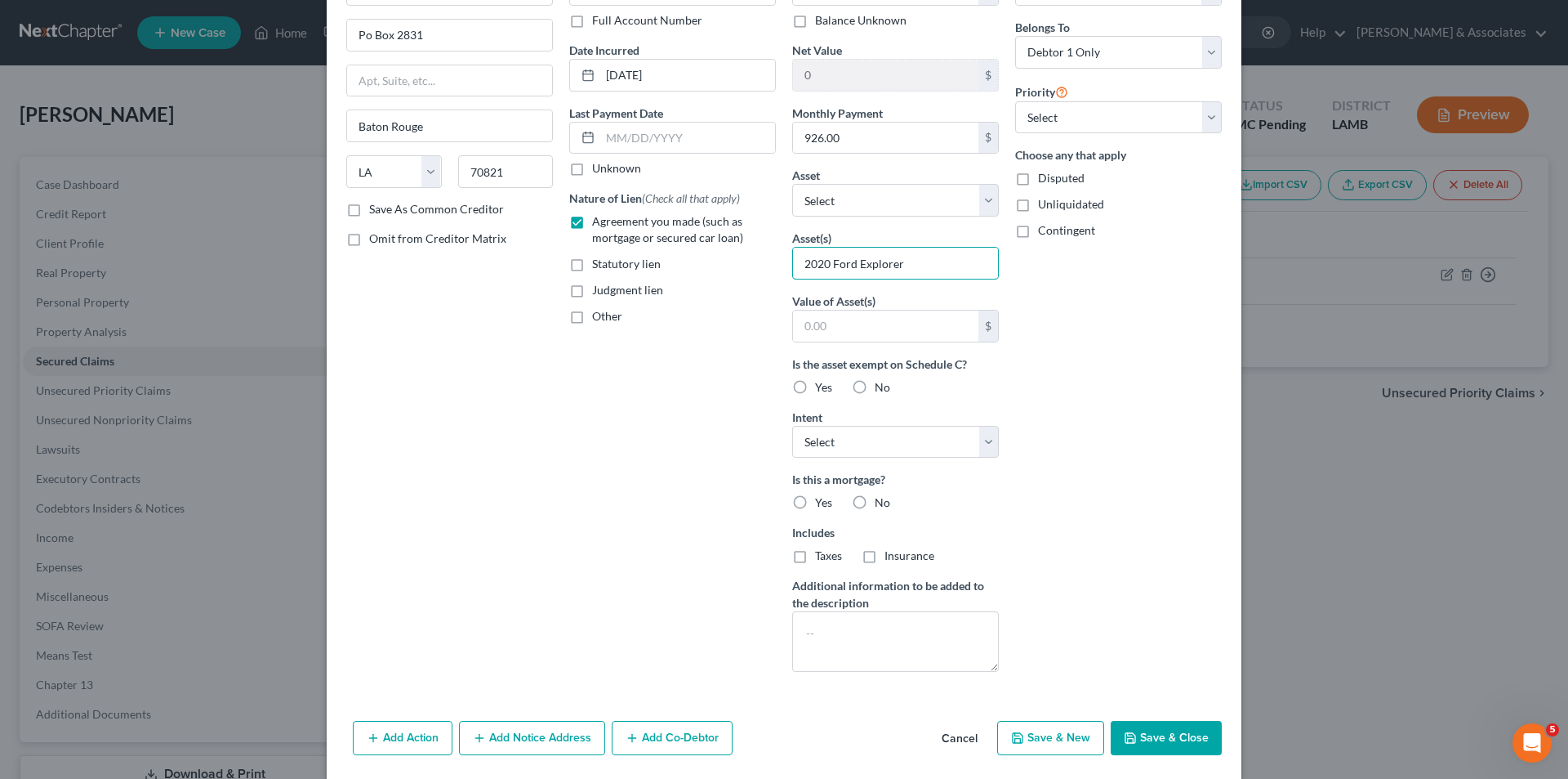
scroll to position [142, 0]
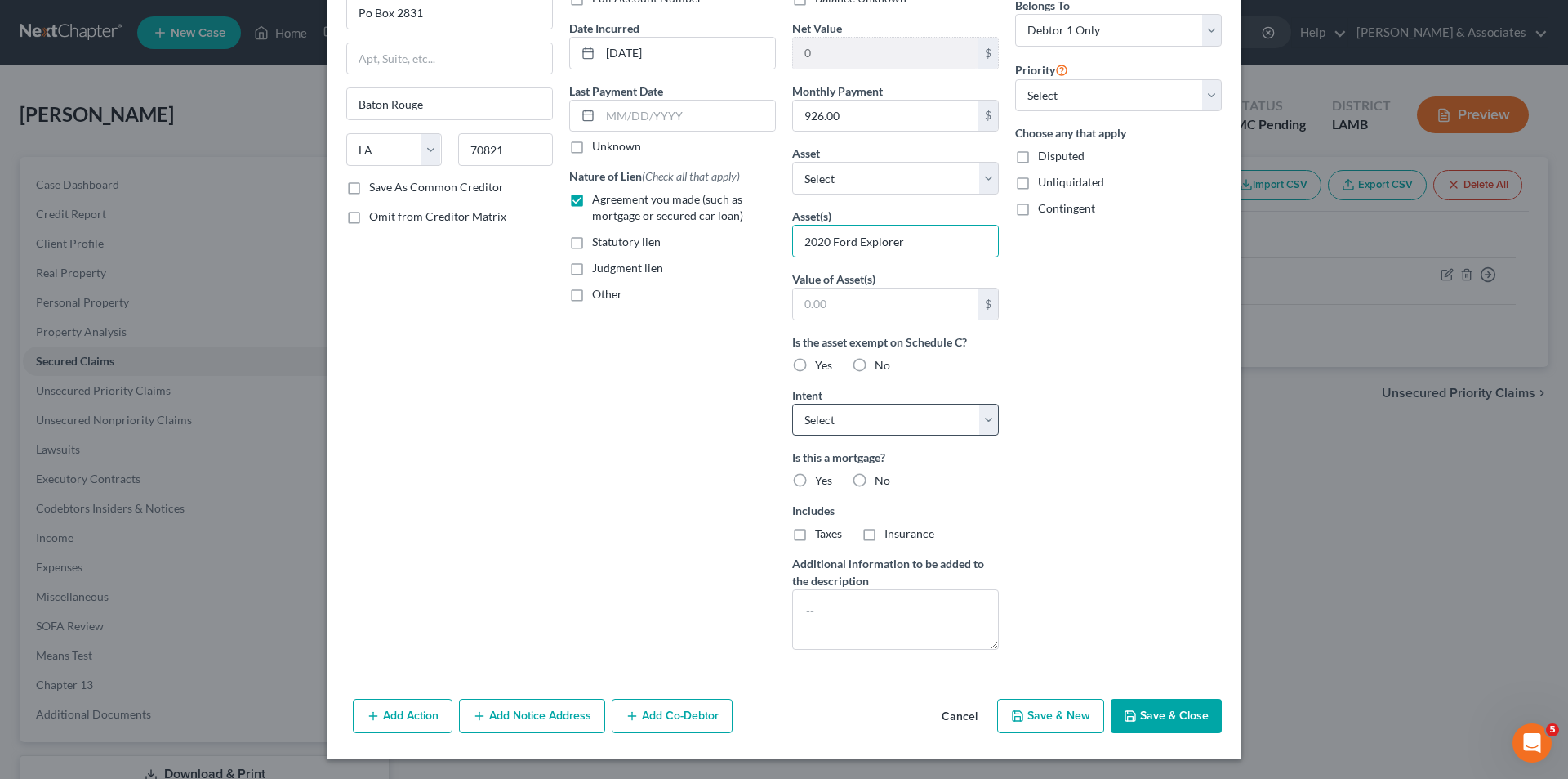
type input "2020 Ford Explorer"
click at [872, 411] on select "Select Surrender Redeem Reaffirm Avoid Other" at bounding box center [895, 420] width 206 height 33
select select "0"
click at [792, 404] on select "Select Surrender Redeem Reaffirm Avoid Other" at bounding box center [895, 420] width 206 height 33
click at [659, 466] on div "Account Number (last 4) 1913 Full Account Number Date Incurred 09-07-2021 Last …" at bounding box center [672, 298] width 223 height 729
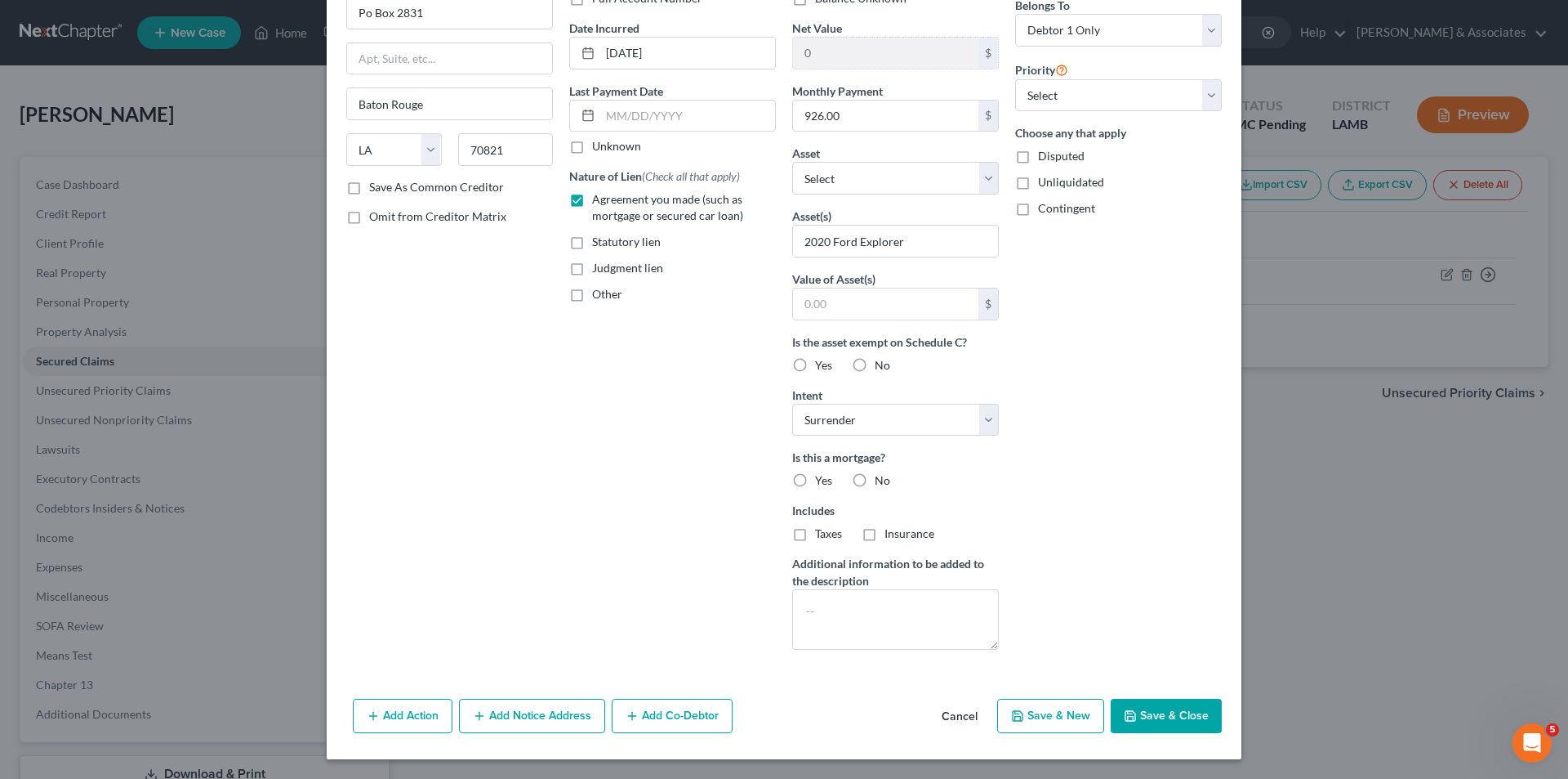
click at [875, 478] on label "No" at bounding box center [883, 480] width 15 height 16
click at [882, 478] on input "No" at bounding box center [887, 477] width 11 height 11
radio input "true"
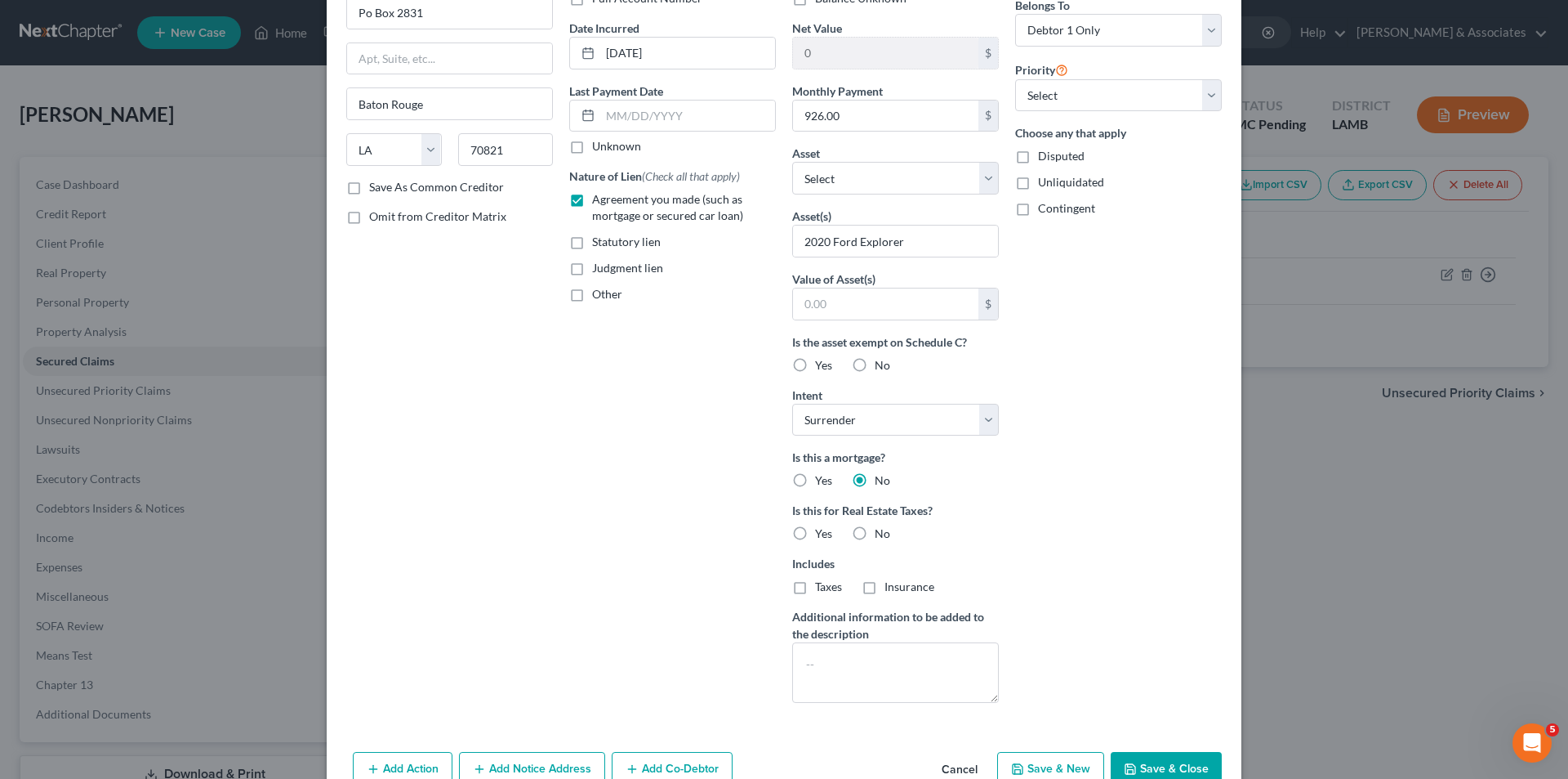
click at [875, 534] on label "No" at bounding box center [883, 533] width 15 height 16
click at [882, 534] on input "No" at bounding box center [887, 530] width 11 height 11
radio input "true"
click at [861, 688] on textarea at bounding box center [895, 672] width 206 height 61
type textarea "s"
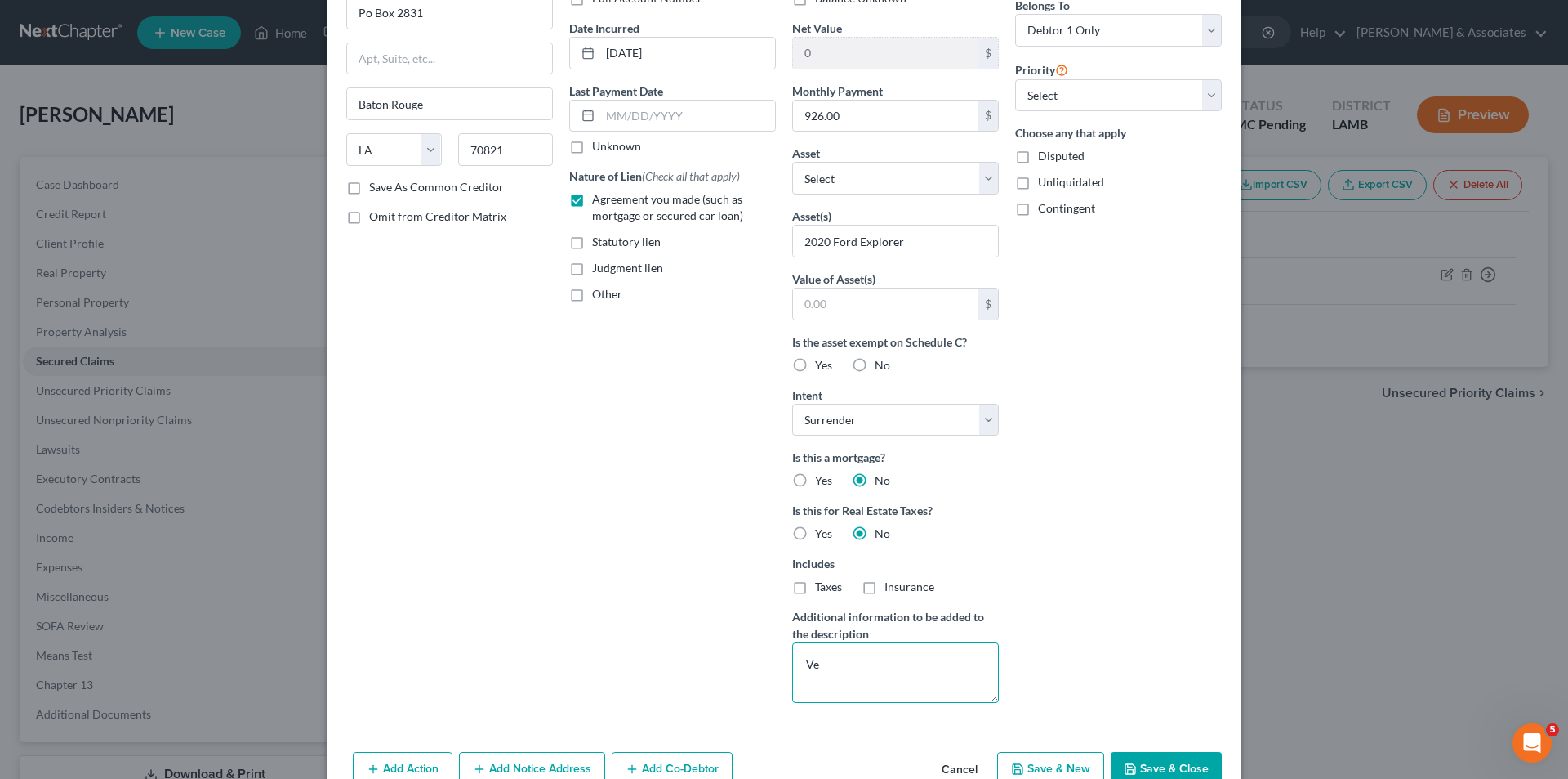
type textarea "V"
type textarea "Surrendered in previous Chapter 13 (25-10076)"
click at [1099, 86] on select "Select 1st 2nd 3rd 4th 5th 6th 7th 8th 9th 10th 11th 12th 13th 14th 15th 16th 1…" at bounding box center [1119, 95] width 206 height 33
select select "0"
click at [1016, 79] on select "Select 1st 2nd 3rd 4th 5th 6th 7th 8th 9th 10th 11th 12th 13th 14th 15th 16th 1…" at bounding box center [1119, 95] width 206 height 33
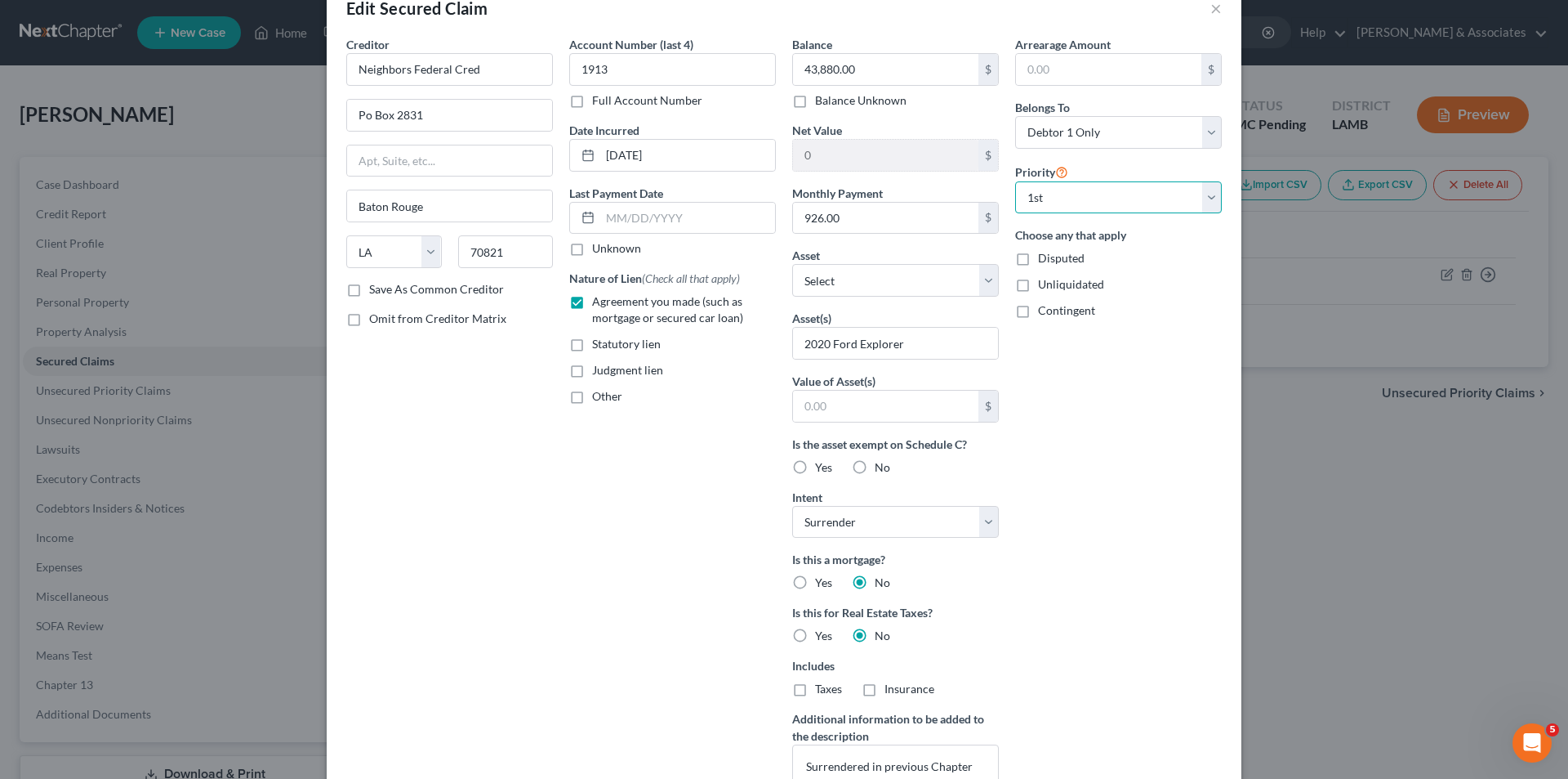
scroll to position [0, 0]
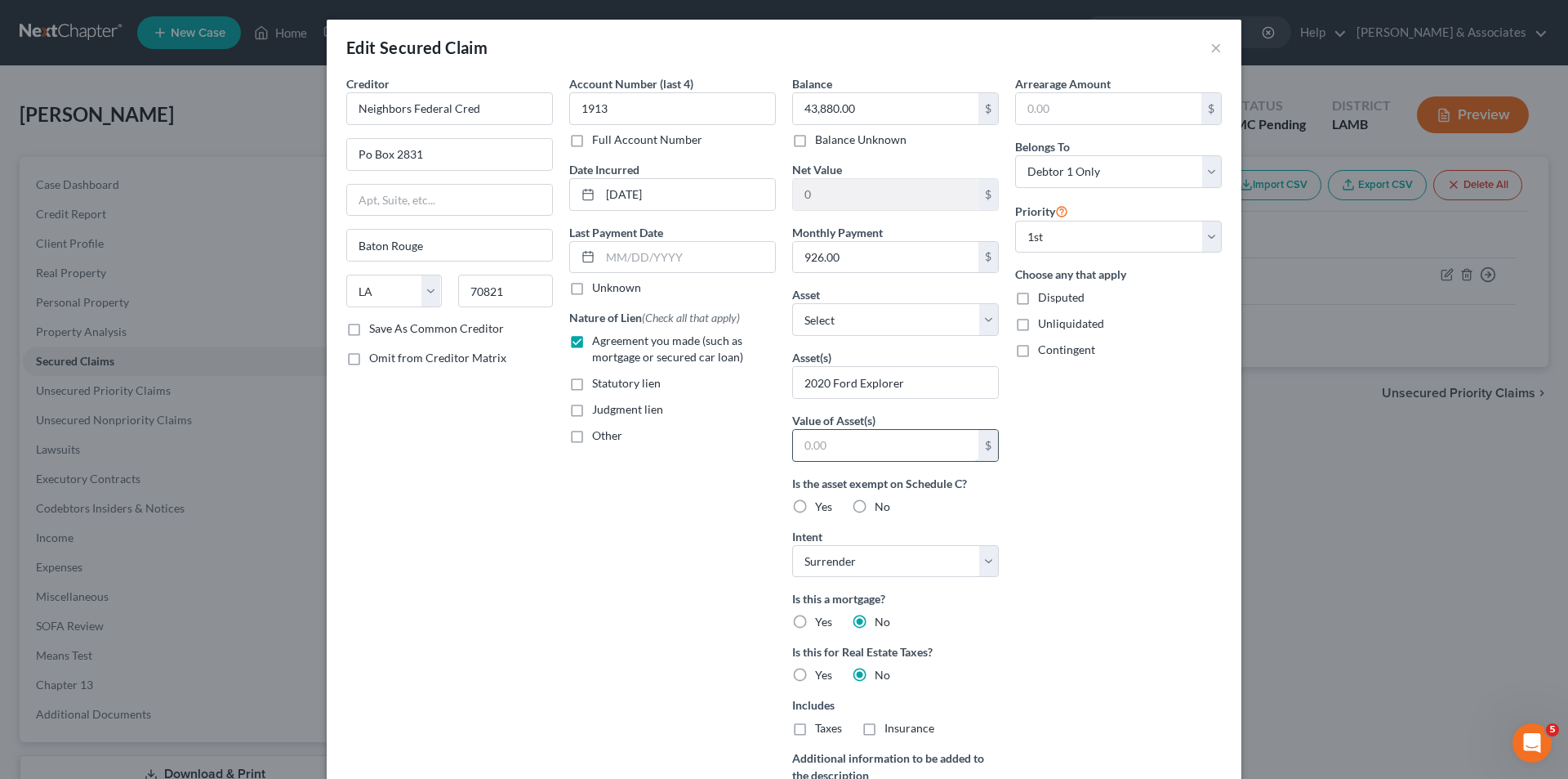
click at [850, 433] on input "text" at bounding box center [886, 445] width 185 height 31
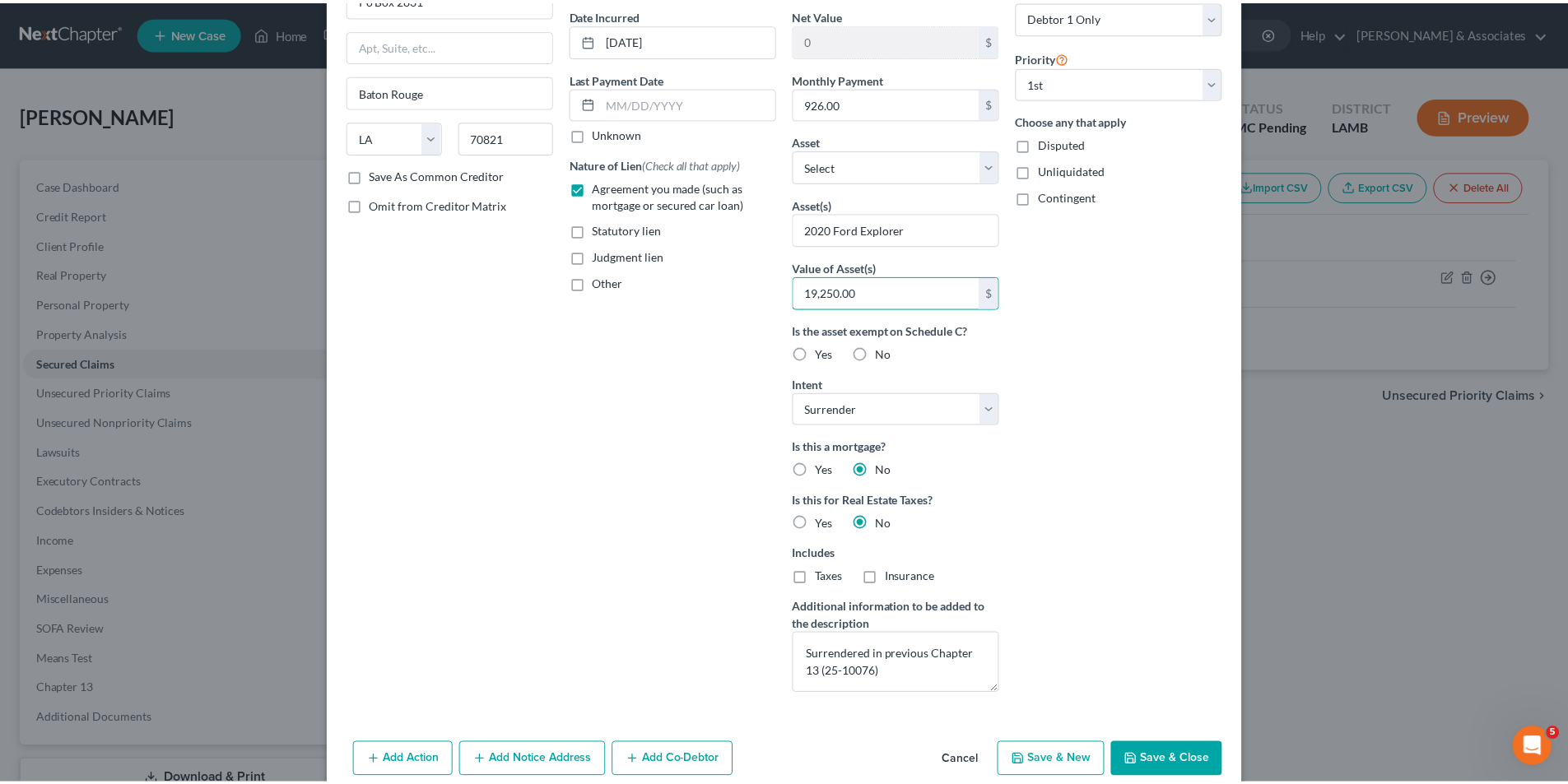
scroll to position [196, 0]
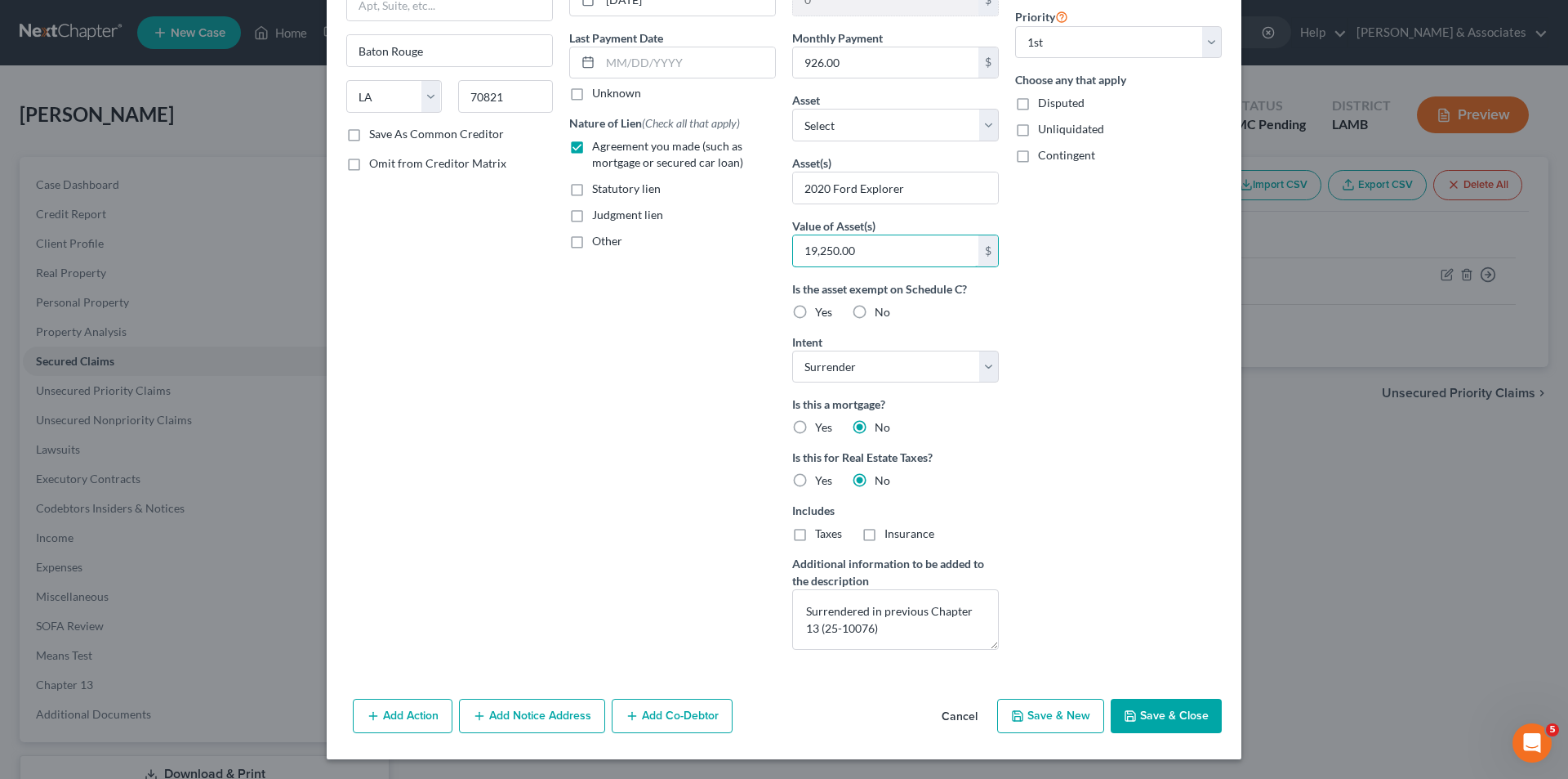
type input "19,250.00"
click at [1144, 716] on button "Save & Close" at bounding box center [1166, 716] width 111 height 35
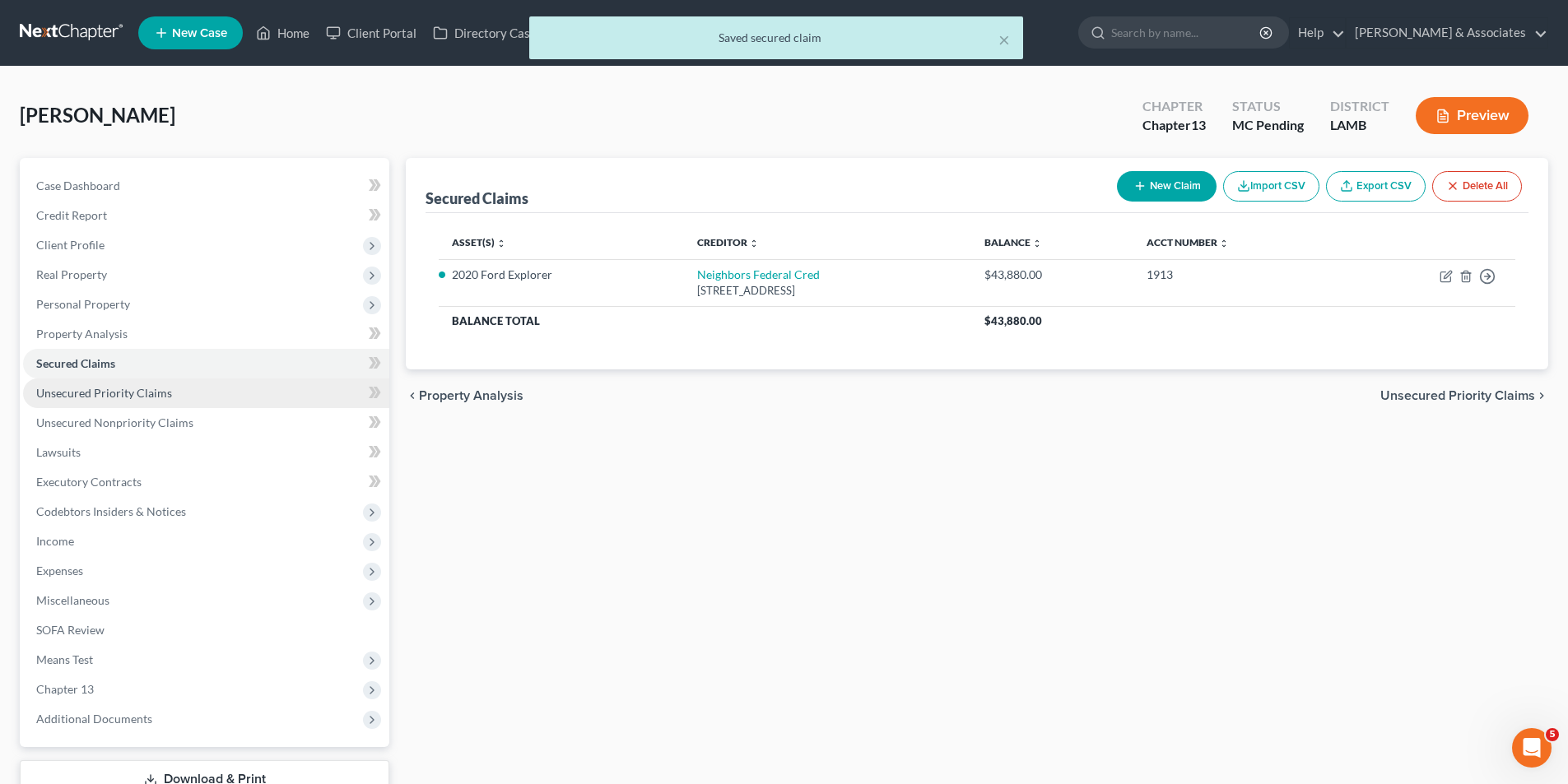
click at [138, 392] on span "Unsecured Priority Claims" at bounding box center [104, 393] width 136 height 14
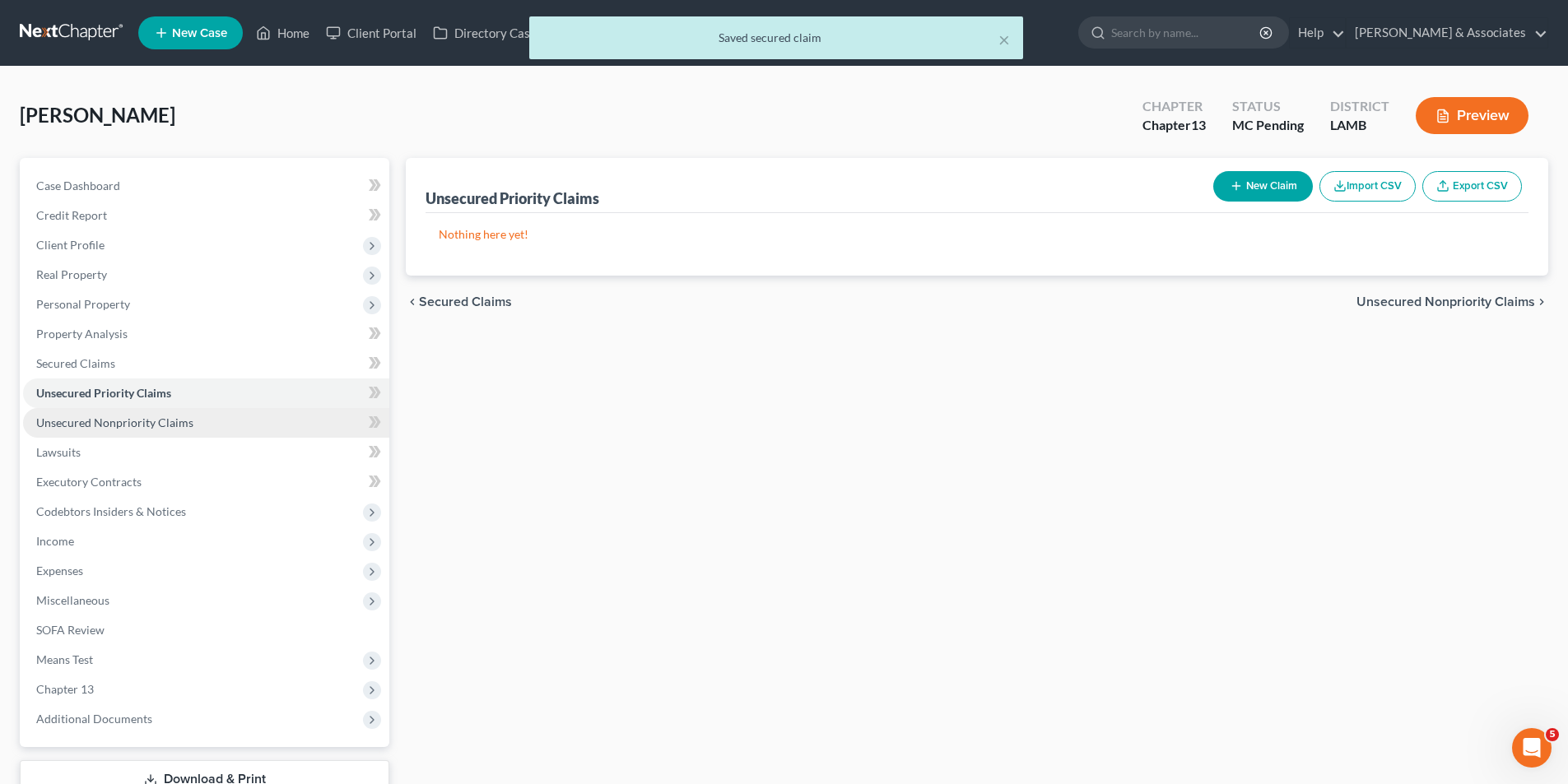
click at [135, 424] on span "Unsecured Nonpriority Claims" at bounding box center [115, 422] width 157 height 14
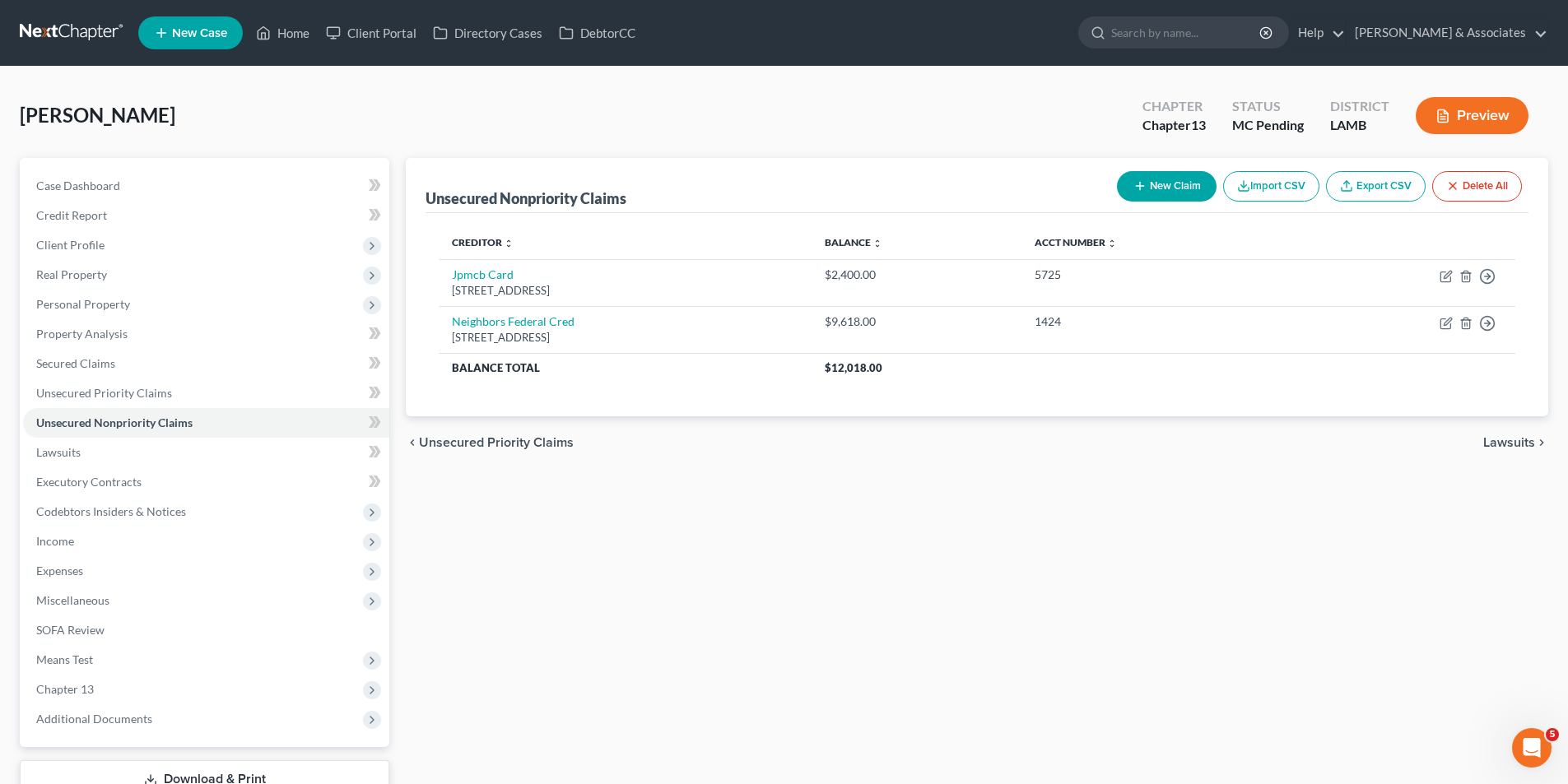
click at [1096, 580] on div "Unsecured Nonpriority Claims New Claim Import CSV Export CSV Delete All Credito…" at bounding box center [976, 478] width 1158 height 640
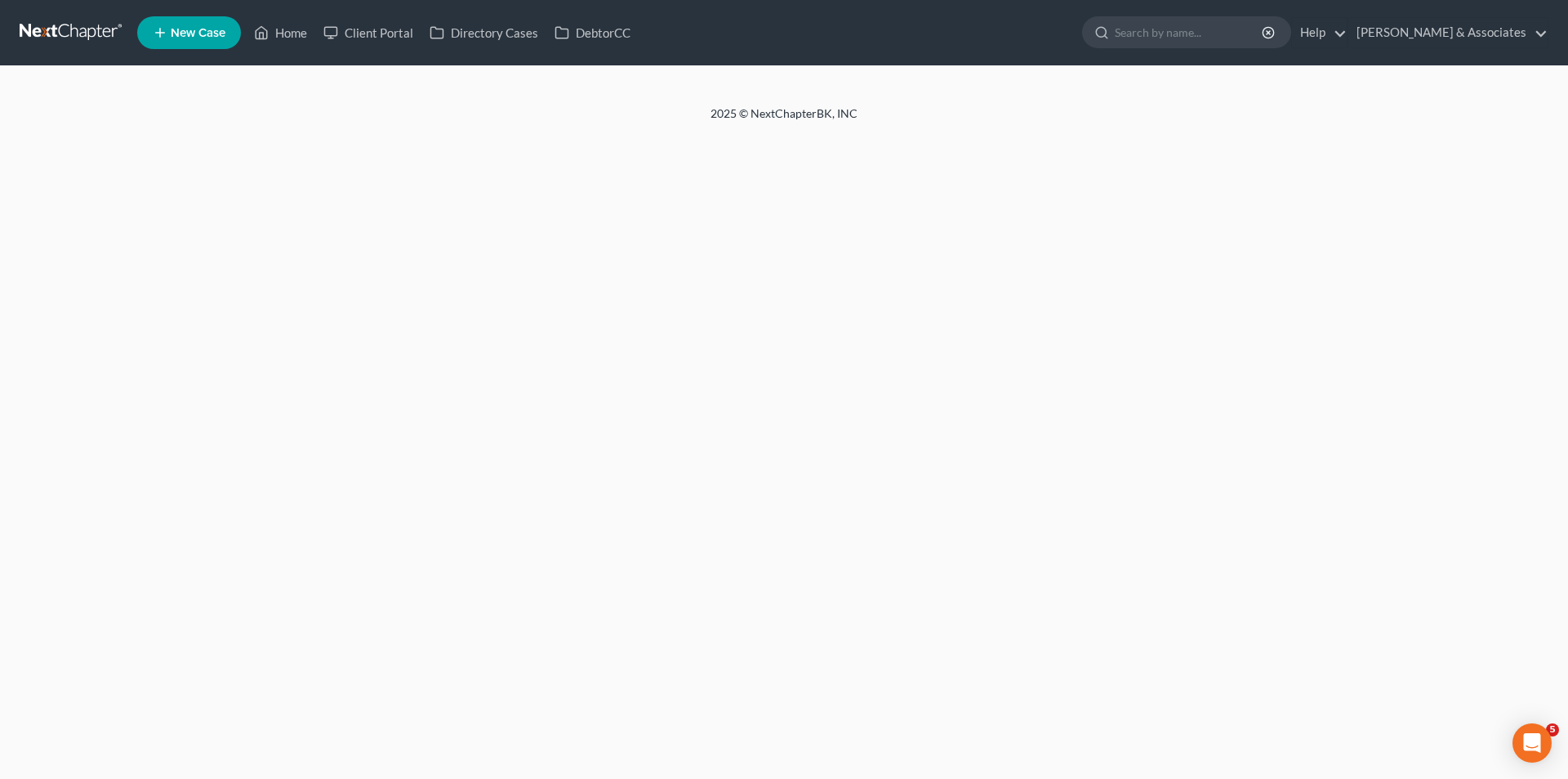
select select "8"
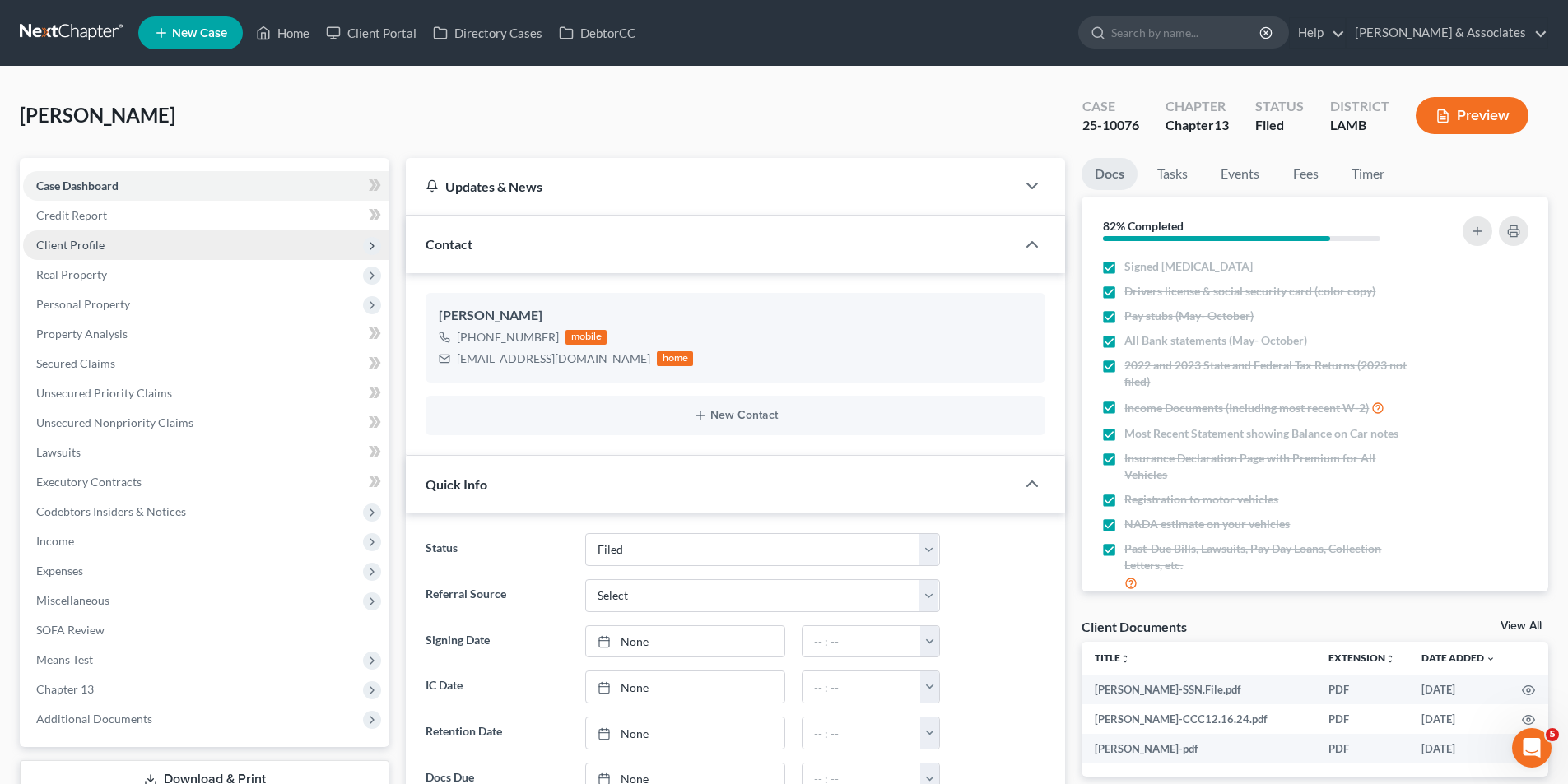
click at [90, 247] on span "Client Profile" at bounding box center [70, 245] width 68 height 14
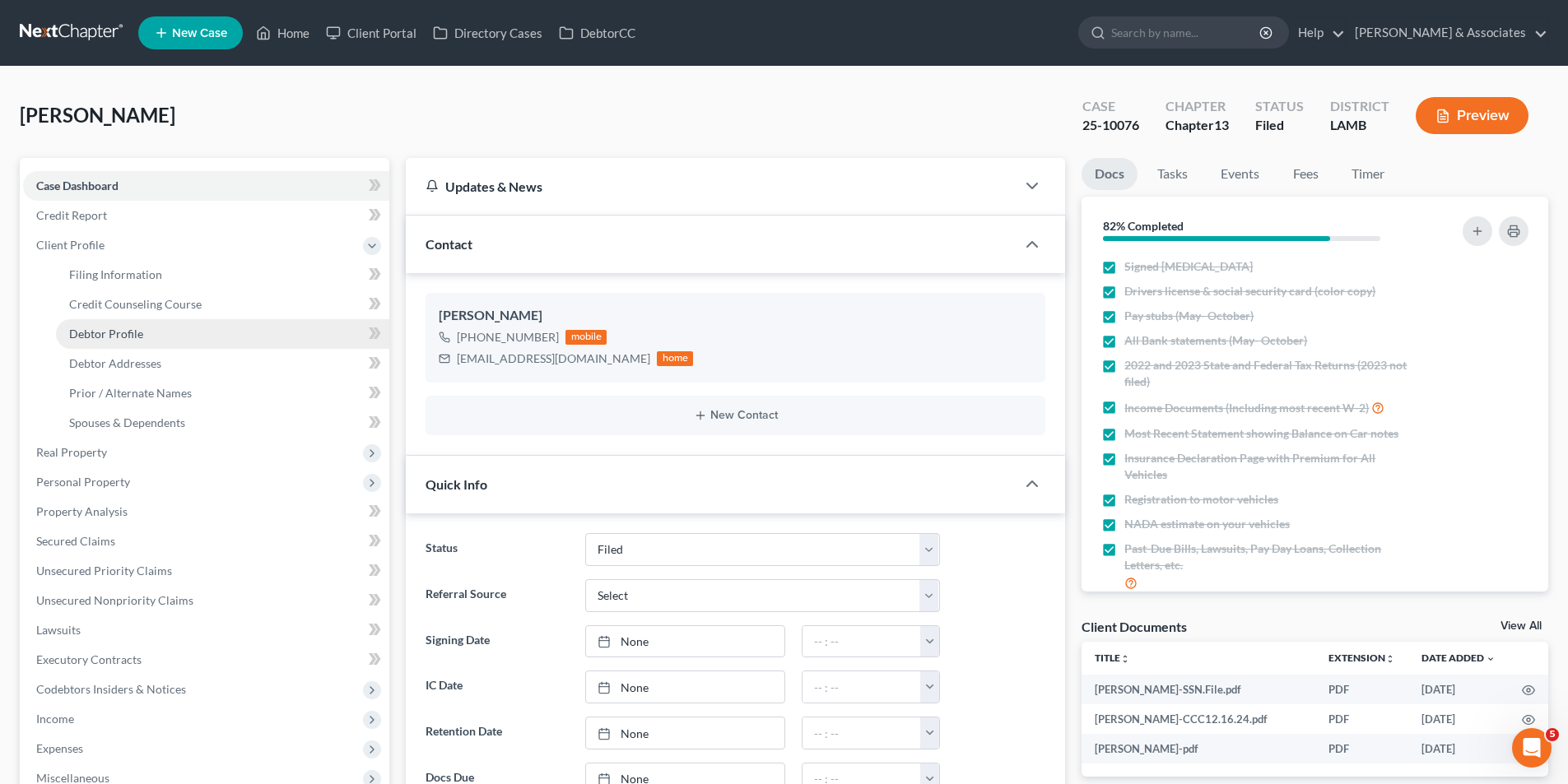
click at [139, 337] on span "Debtor Profile" at bounding box center [106, 333] width 74 height 14
select select "3"
select select "1"
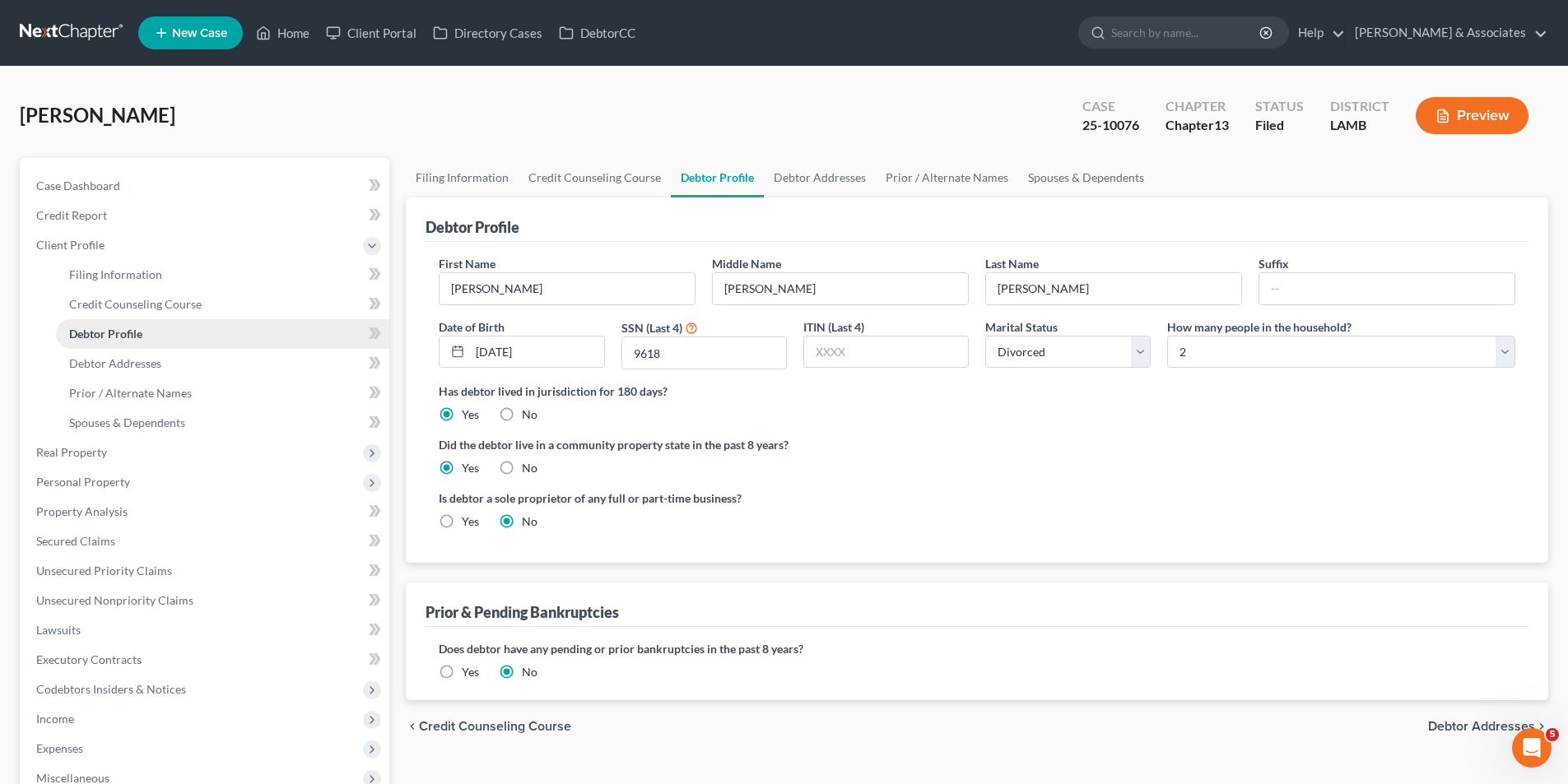
scroll to position [255, 0]
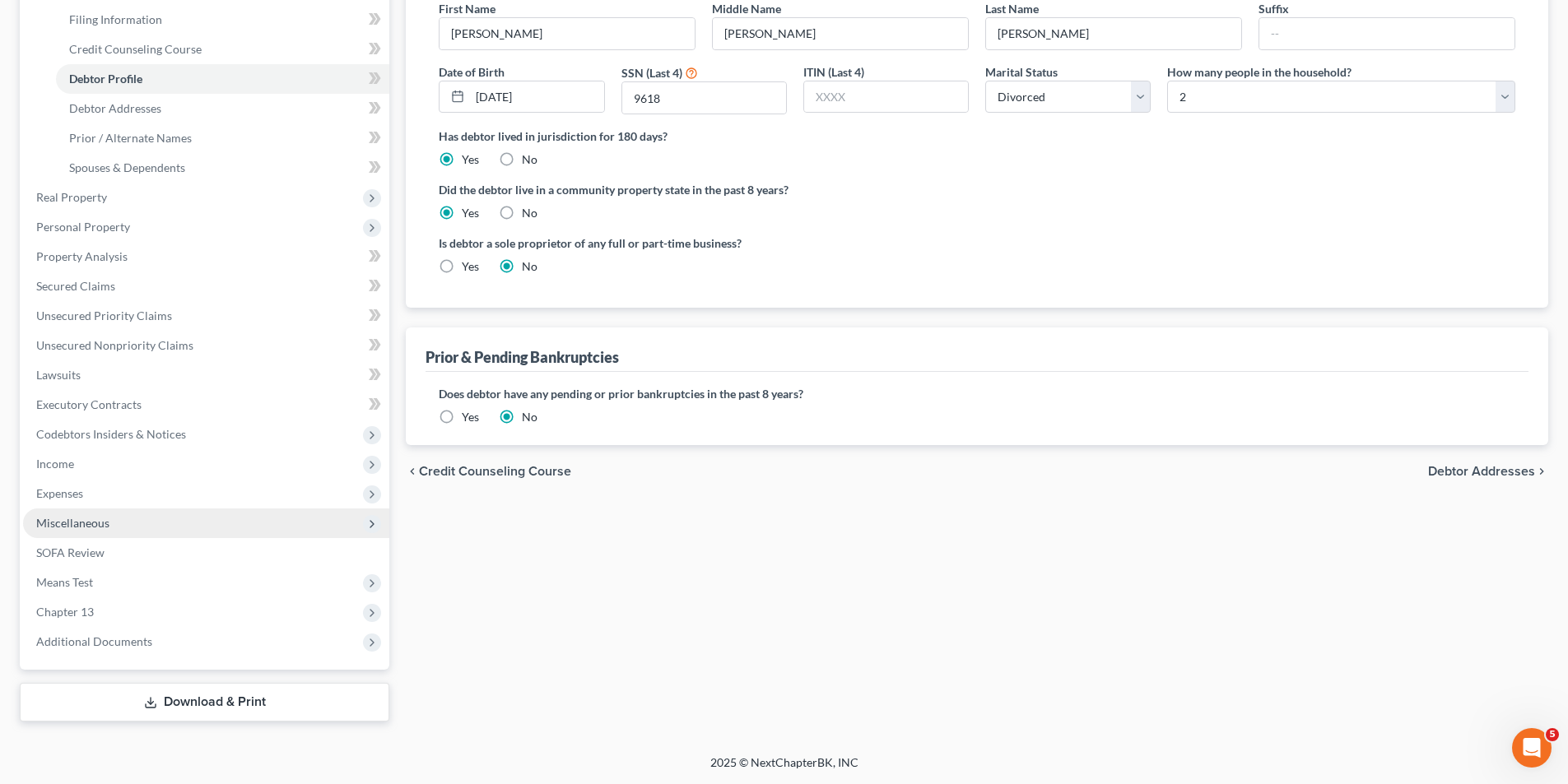
click at [89, 516] on span "Miscellaneous" at bounding box center [72, 522] width 73 height 14
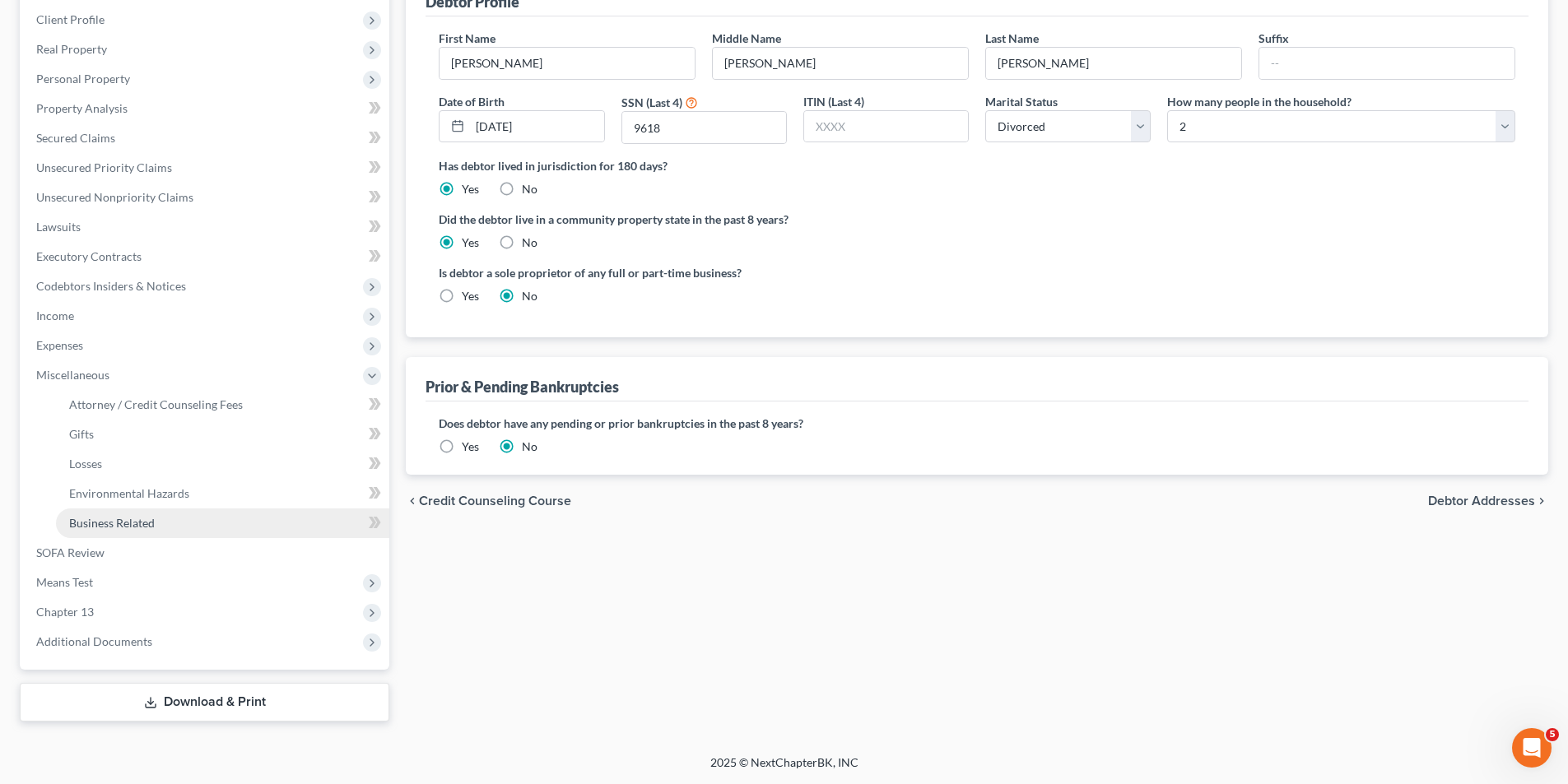
scroll to position [225, 0]
click at [149, 514] on link "Business Related" at bounding box center [222, 523] width 333 height 30
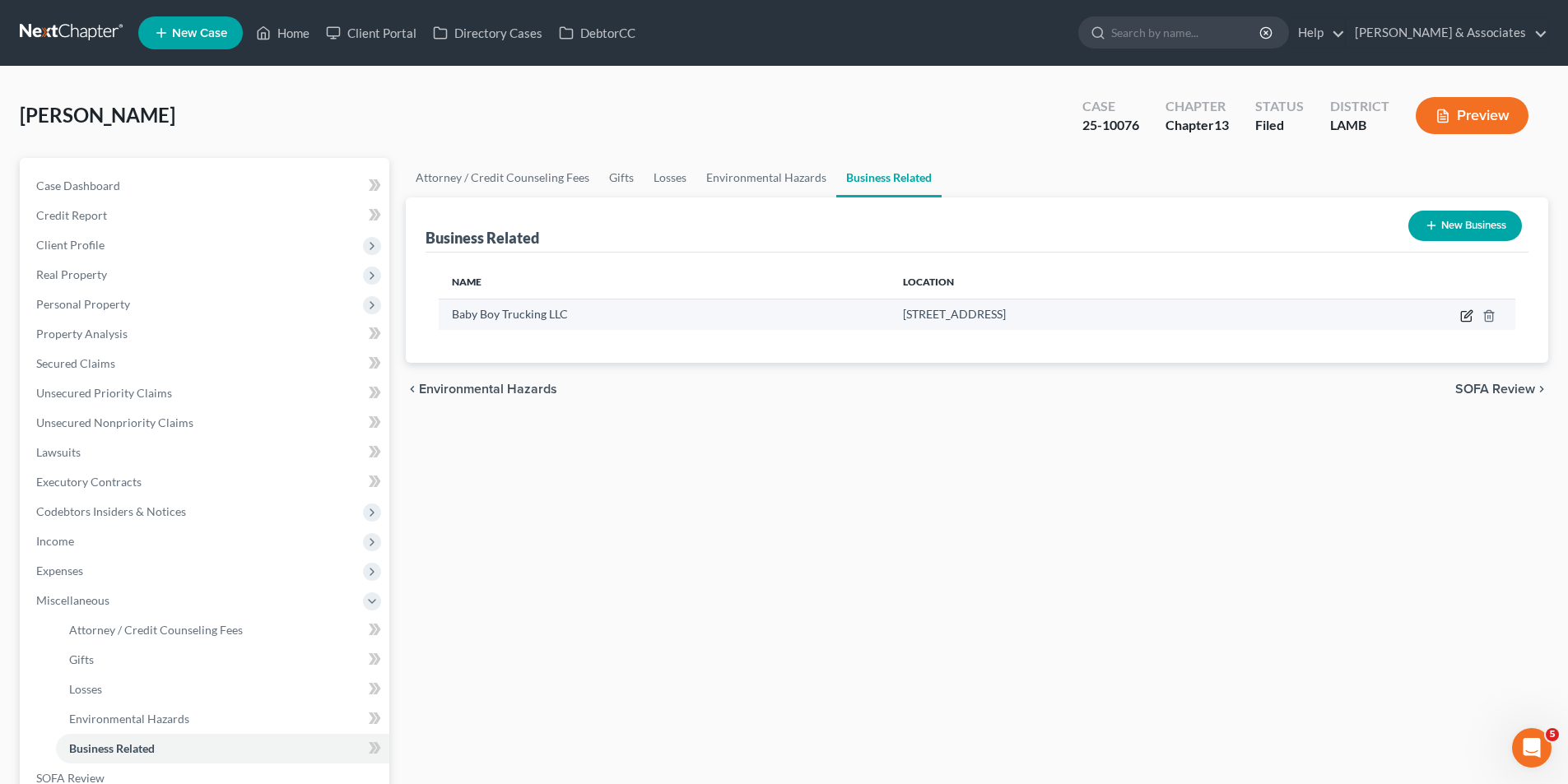
click at [1462, 312] on icon "button" at bounding box center [1467, 316] width 14 height 14
select select "sole_proprietor"
select select "19"
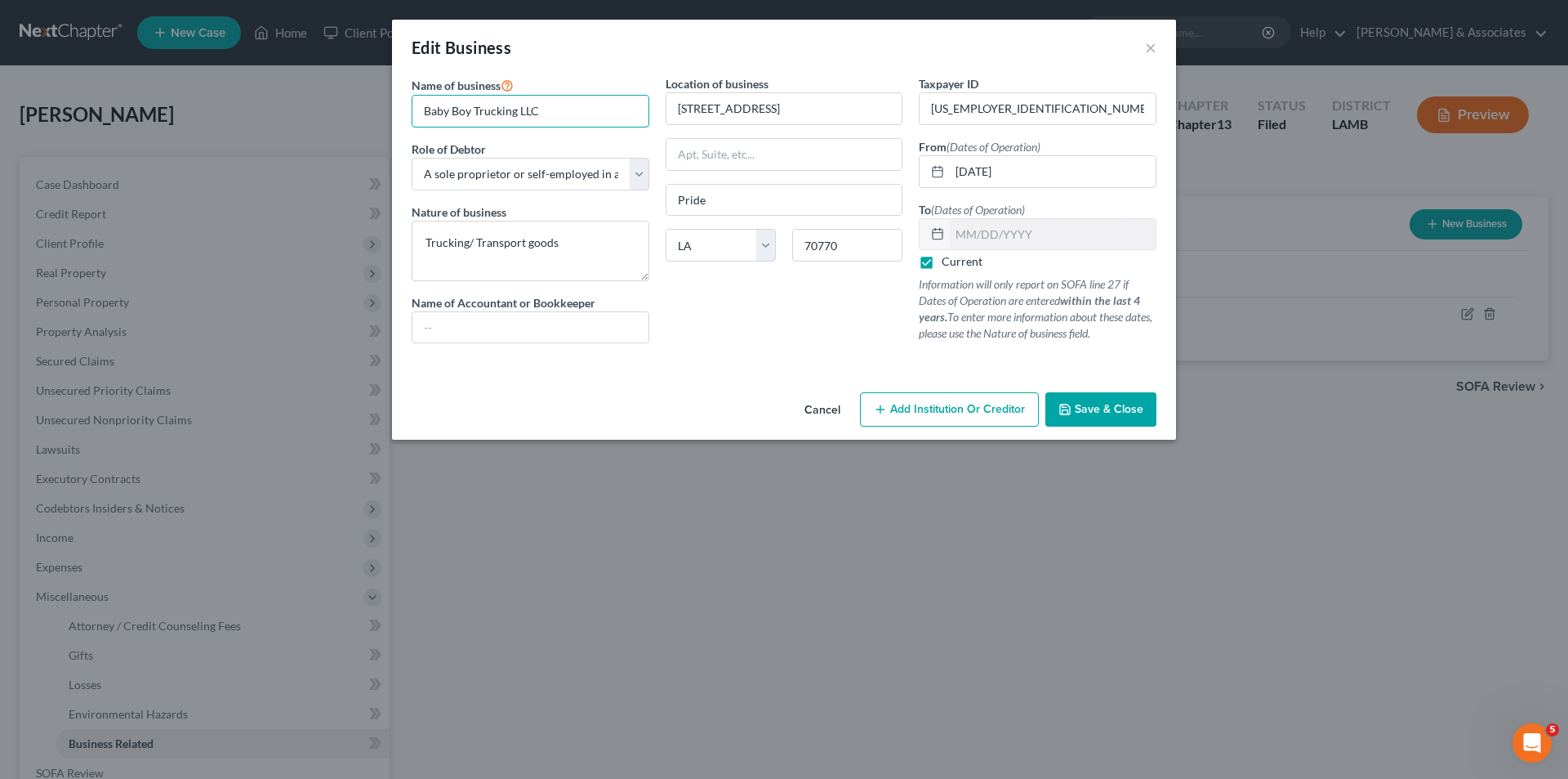
drag, startPoint x: 571, startPoint y: 118, endPoint x: 247, endPoint y: 112, distance: 324.1
click at [247, 112] on div "Edit Business × Name of business * Baby Boy Trucking LLC Role of Debtor * Selec…" at bounding box center [784, 390] width 1568 height 779
drag, startPoint x: 812, startPoint y: 111, endPoint x: 648, endPoint y: 110, distance: 164.0
click at [648, 110] on div "Name of business * Baby Boy Trucking LLC Role of Debtor * Select A member of a …" at bounding box center [784, 222] width 761 height 294
drag, startPoint x: 849, startPoint y: 236, endPoint x: 760, endPoint y: 237, distance: 89.0
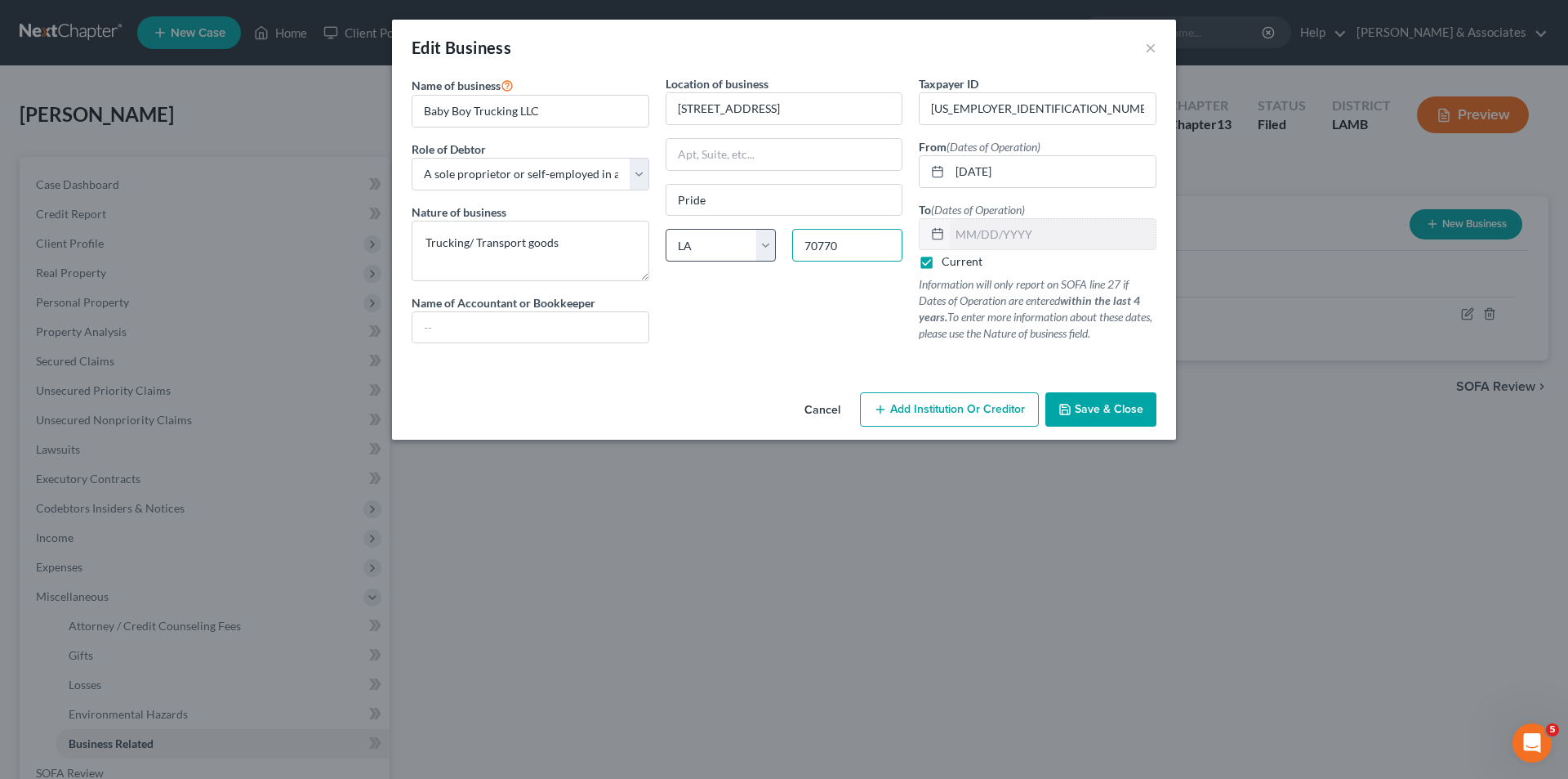
click at [760, 237] on div "State AL AK AR AZ CA CO CT DE DC FL GA GU HI ID IL IN IA KS KY LA ME MD MA MI M…" at bounding box center [784, 251] width 254 height 45
click at [760, 237] on select "State AL AK AR AZ CA CO CT DE DC FL GA GU HI ID IL IN IA KS KY LA ME MD MA MI M…" at bounding box center [721, 245] width 110 height 33
click at [875, 248] on input "70770" at bounding box center [847, 245] width 110 height 33
click at [1101, 408] on span "Save & Close" at bounding box center [1108, 409] width 68 height 13
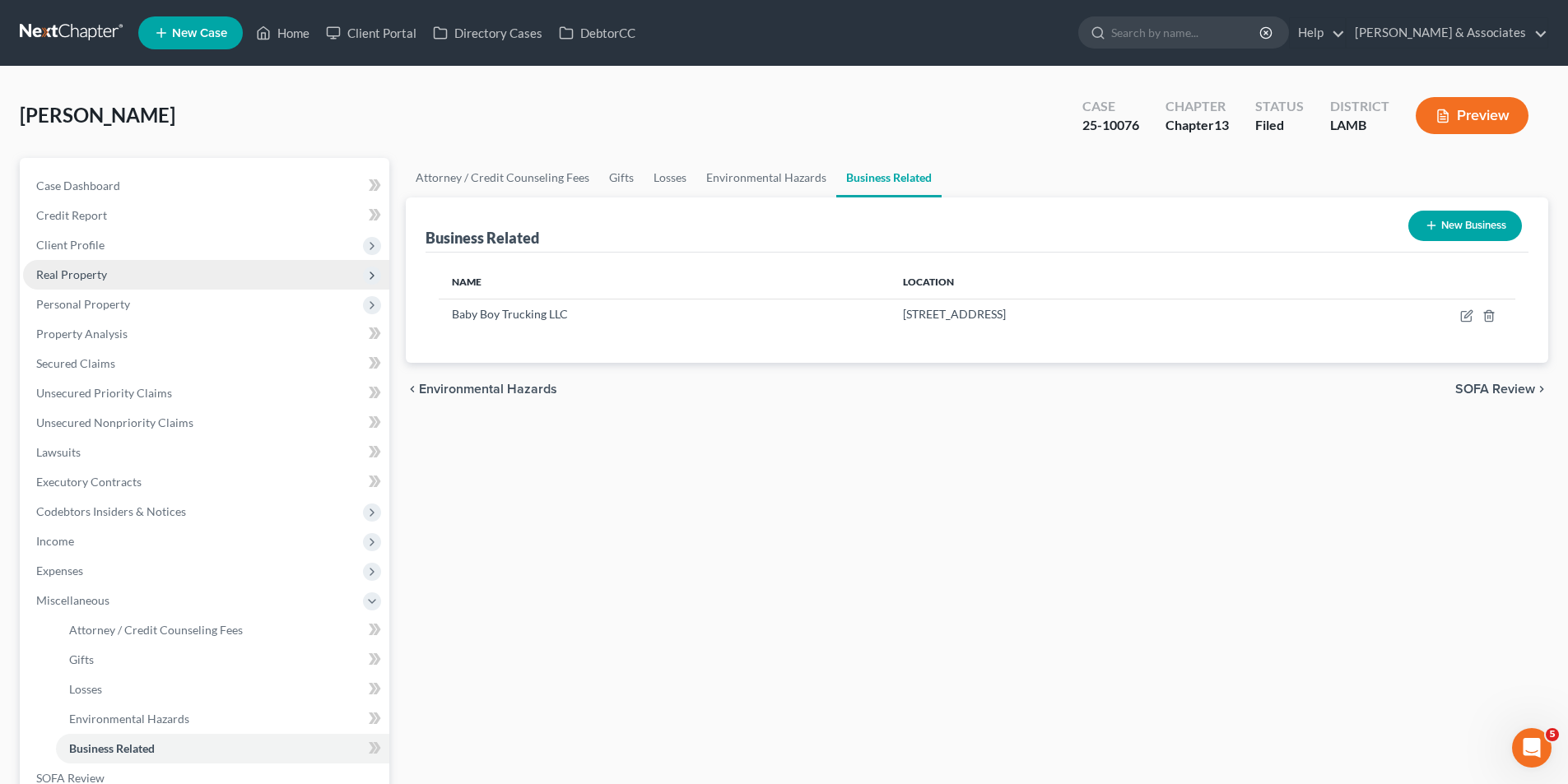
click at [73, 275] on span "Real Property" at bounding box center [71, 274] width 71 height 14
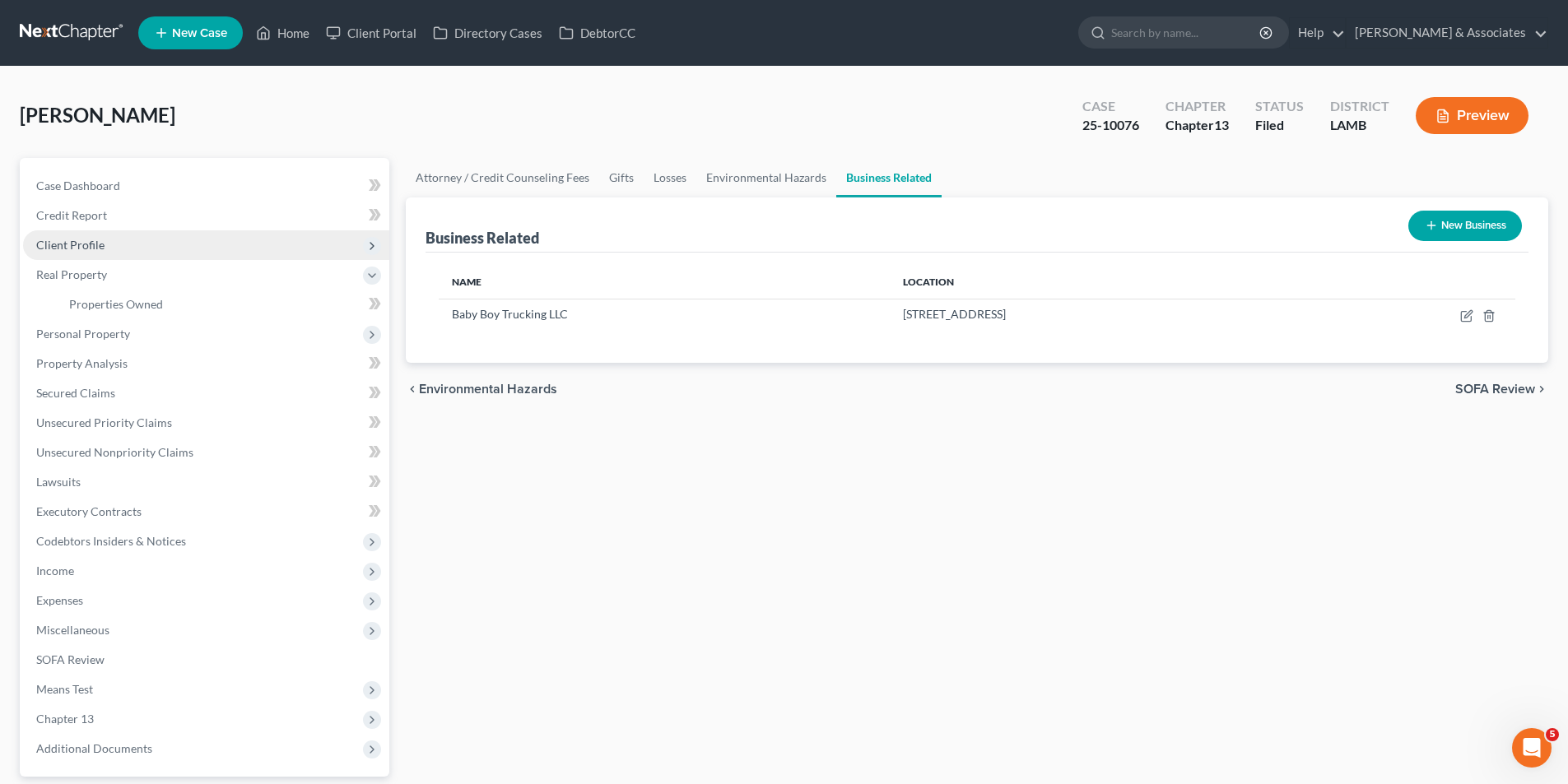
click at [79, 254] on span "Client Profile" at bounding box center [206, 245] width 366 height 30
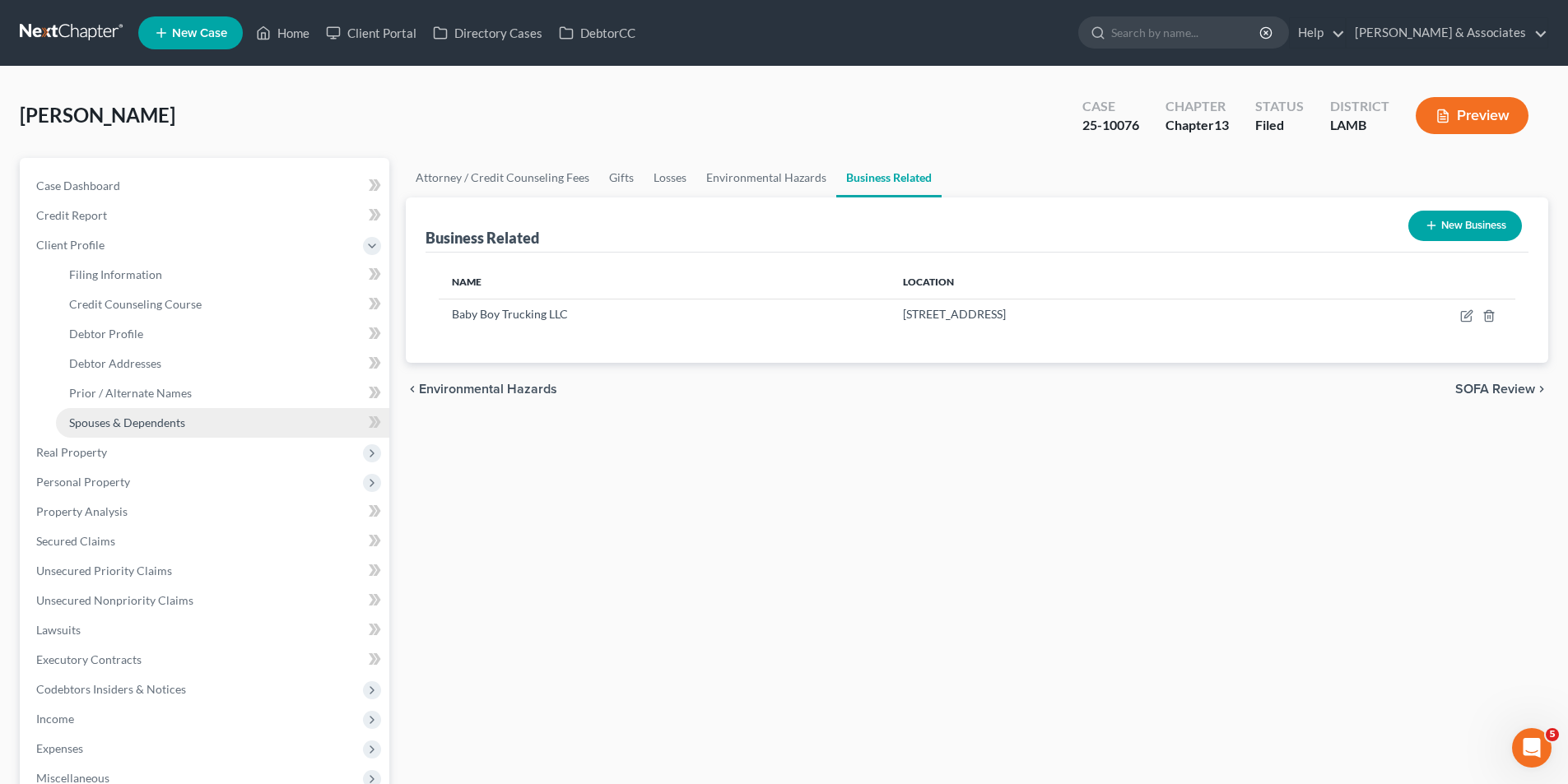
click at [95, 409] on link "Spouses & Dependents" at bounding box center [222, 422] width 333 height 30
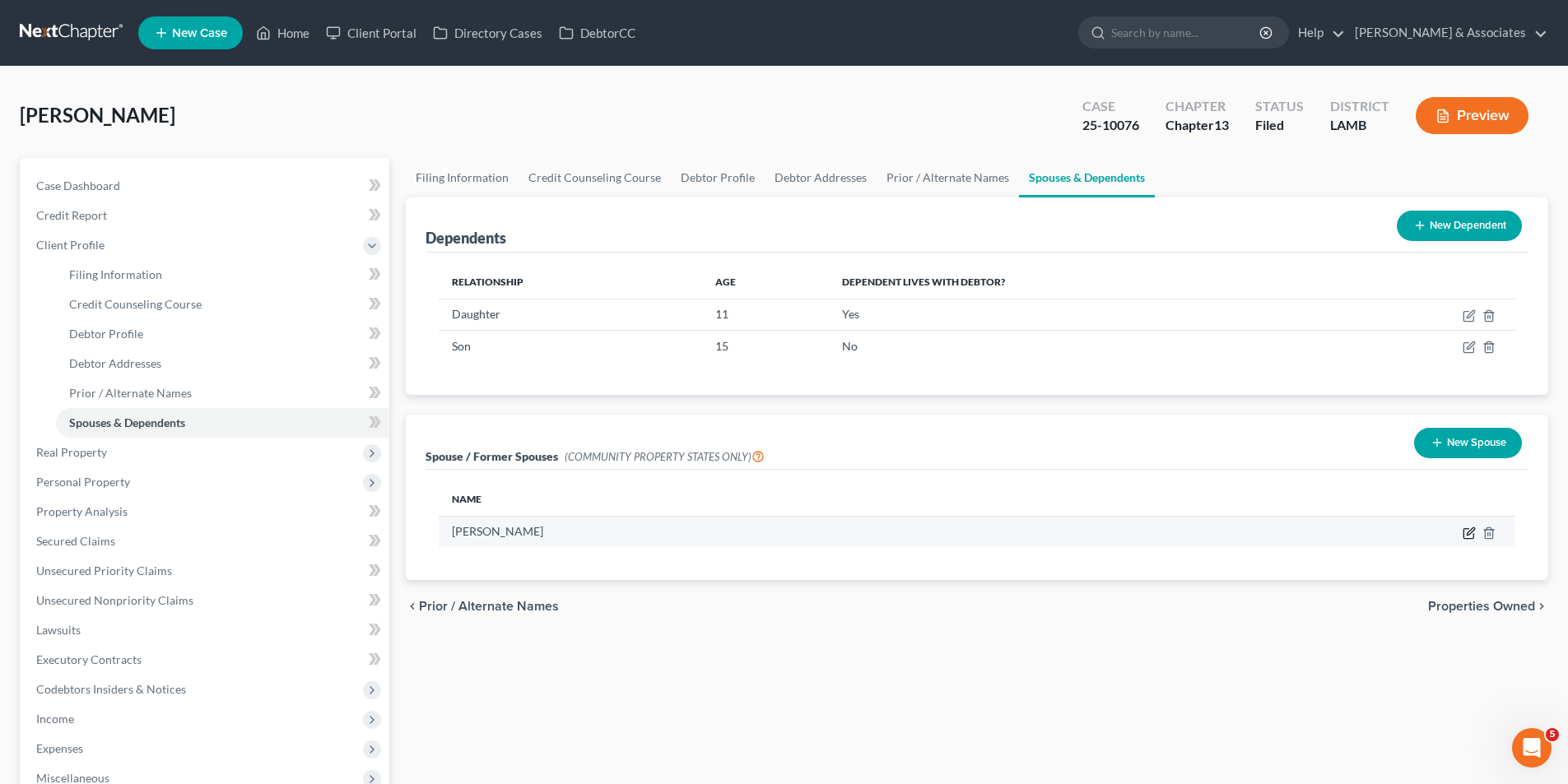
click at [1471, 534] on icon "button" at bounding box center [1469, 533] width 14 height 14
select select "4"
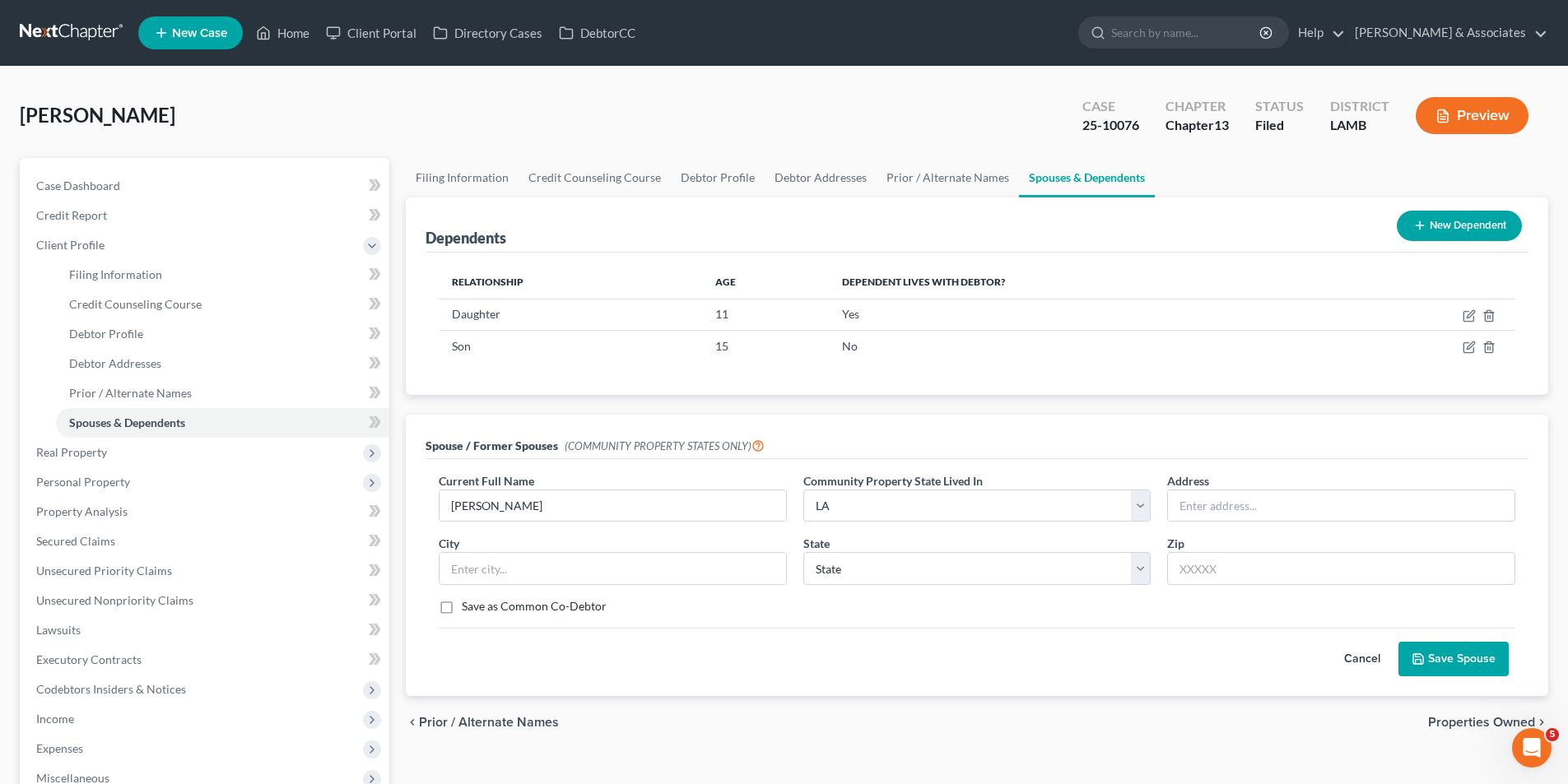
click at [1389, 461] on div "Current Full Name * Brittany Ellis Barbier Community Property State Lived In * …" at bounding box center [977, 577] width 1103 height 237
click at [1358, 664] on button "Cancel" at bounding box center [1361, 659] width 73 height 33
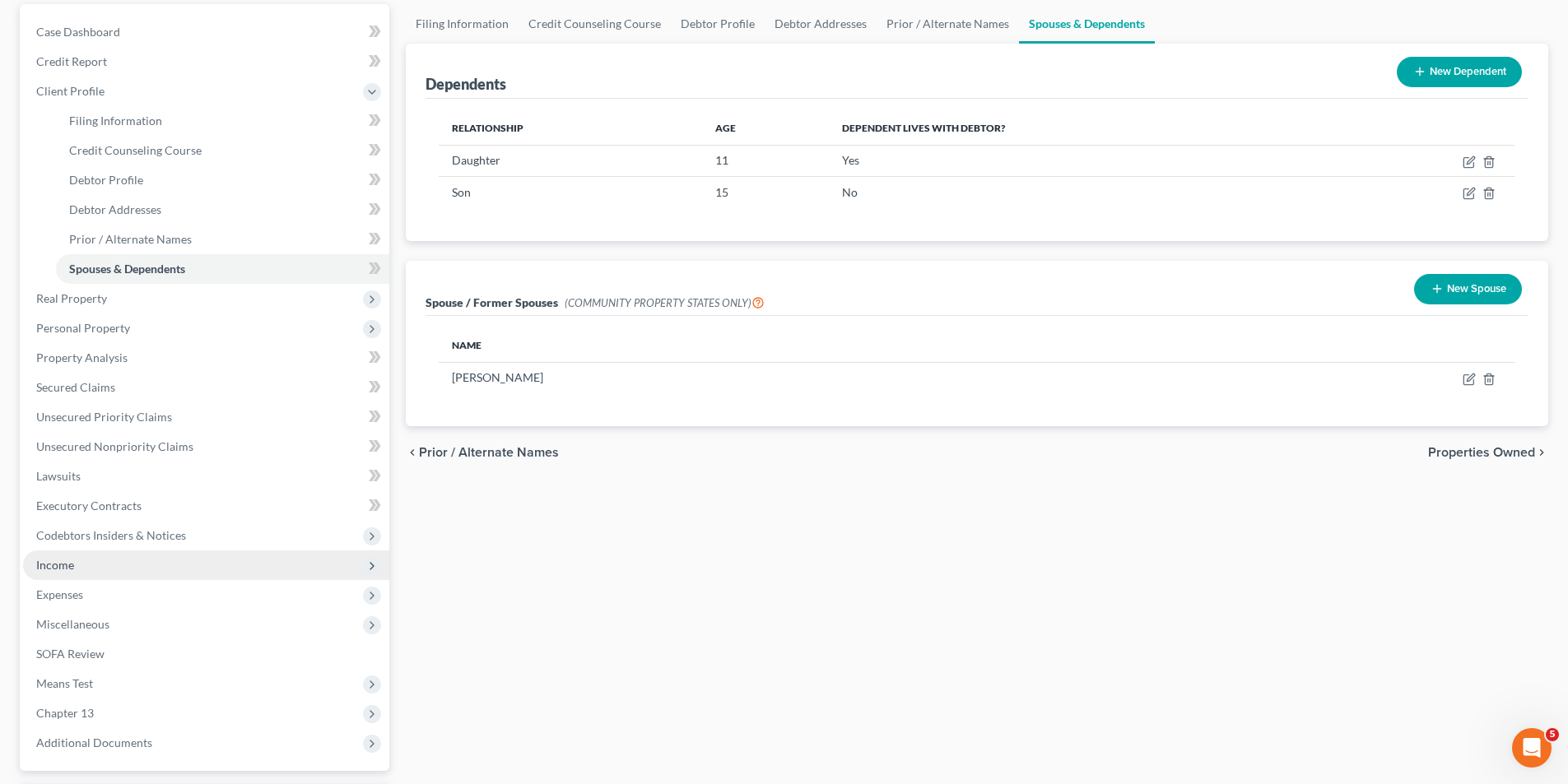
scroll to position [255, 0]
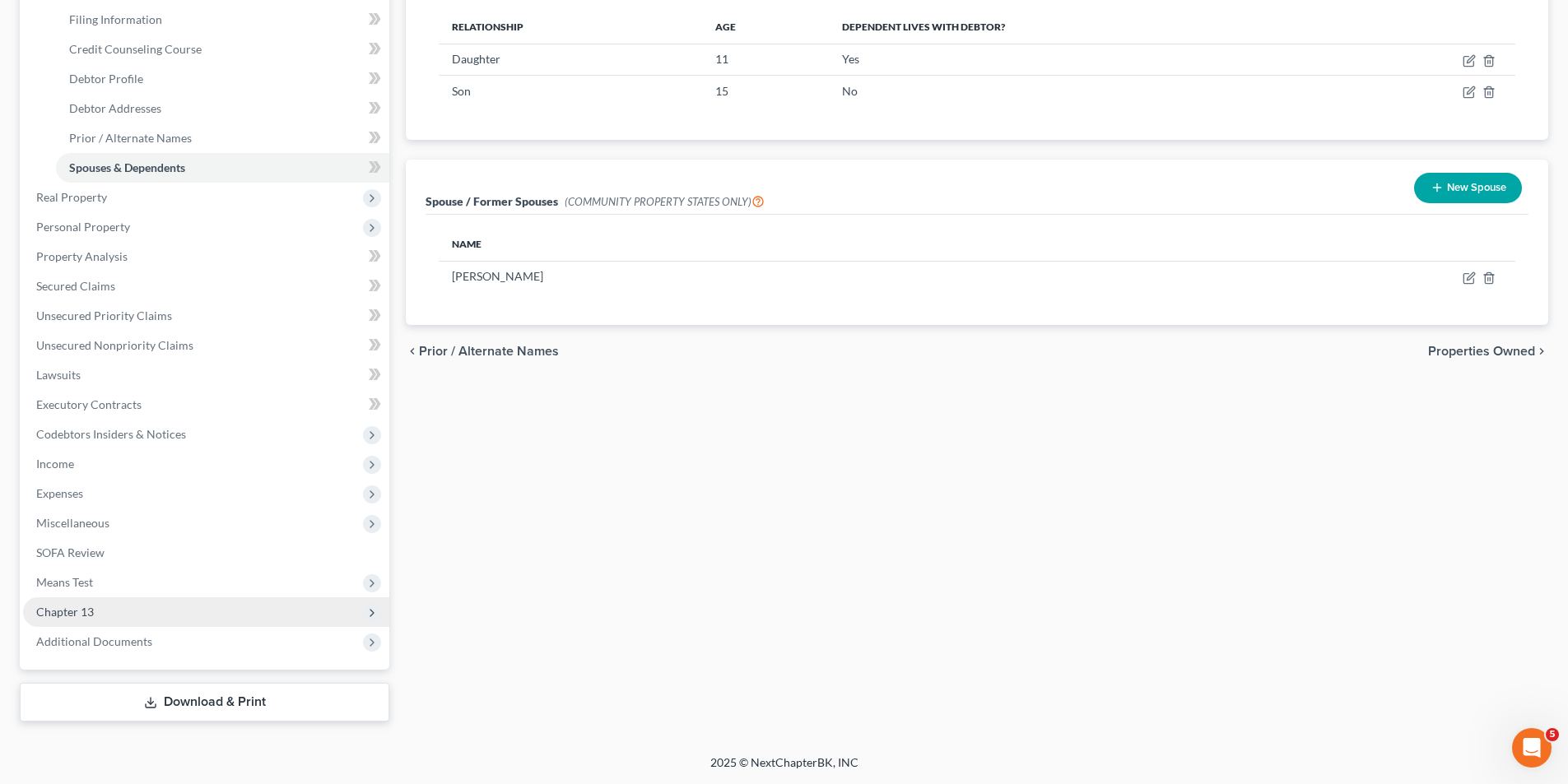
click at [61, 607] on span "Chapter 13" at bounding box center [64, 611] width 57 height 14
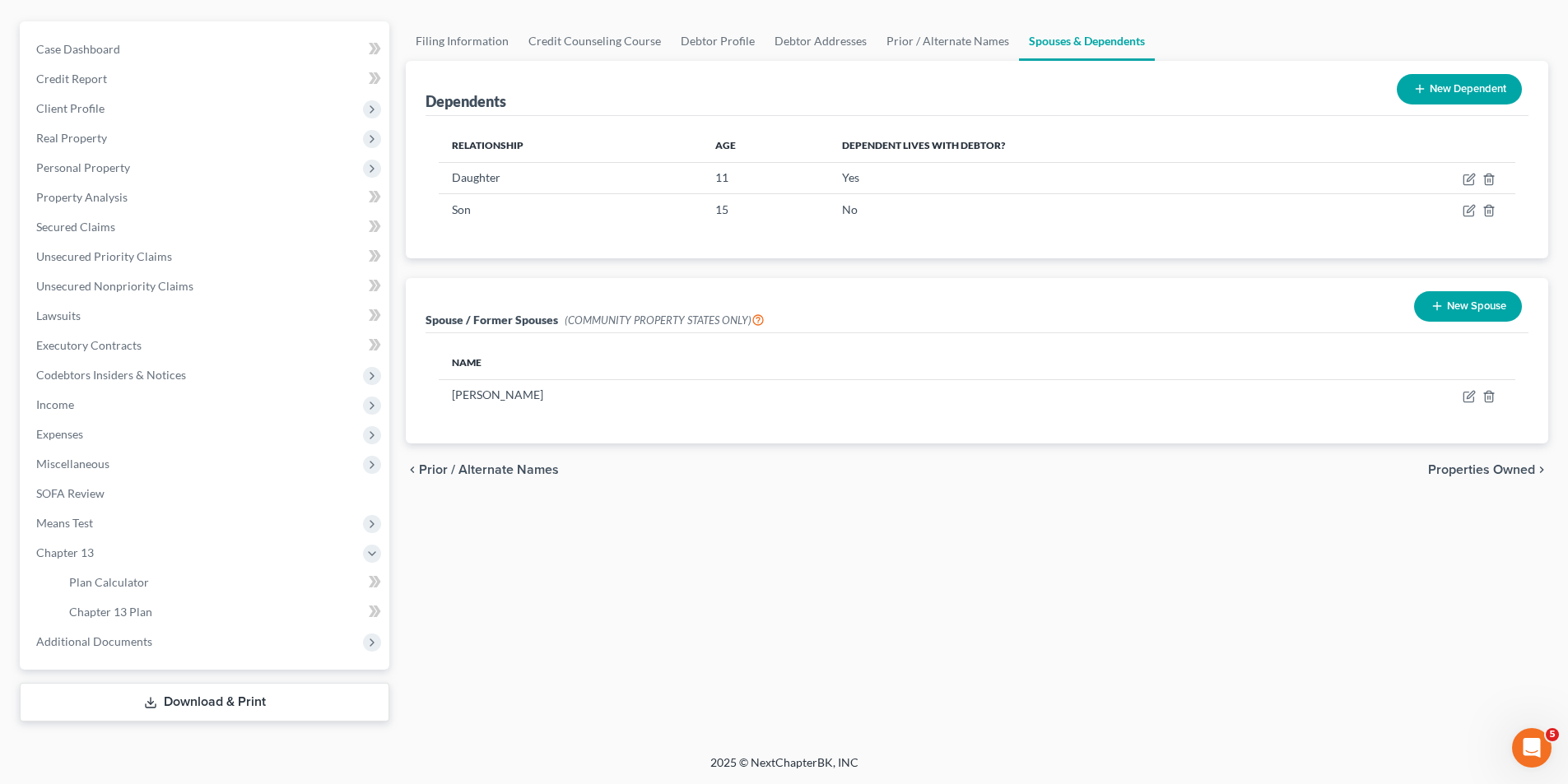
scroll to position [137, 0]
click at [100, 618] on span "Chapter 13 Plan" at bounding box center [111, 611] width 83 height 14
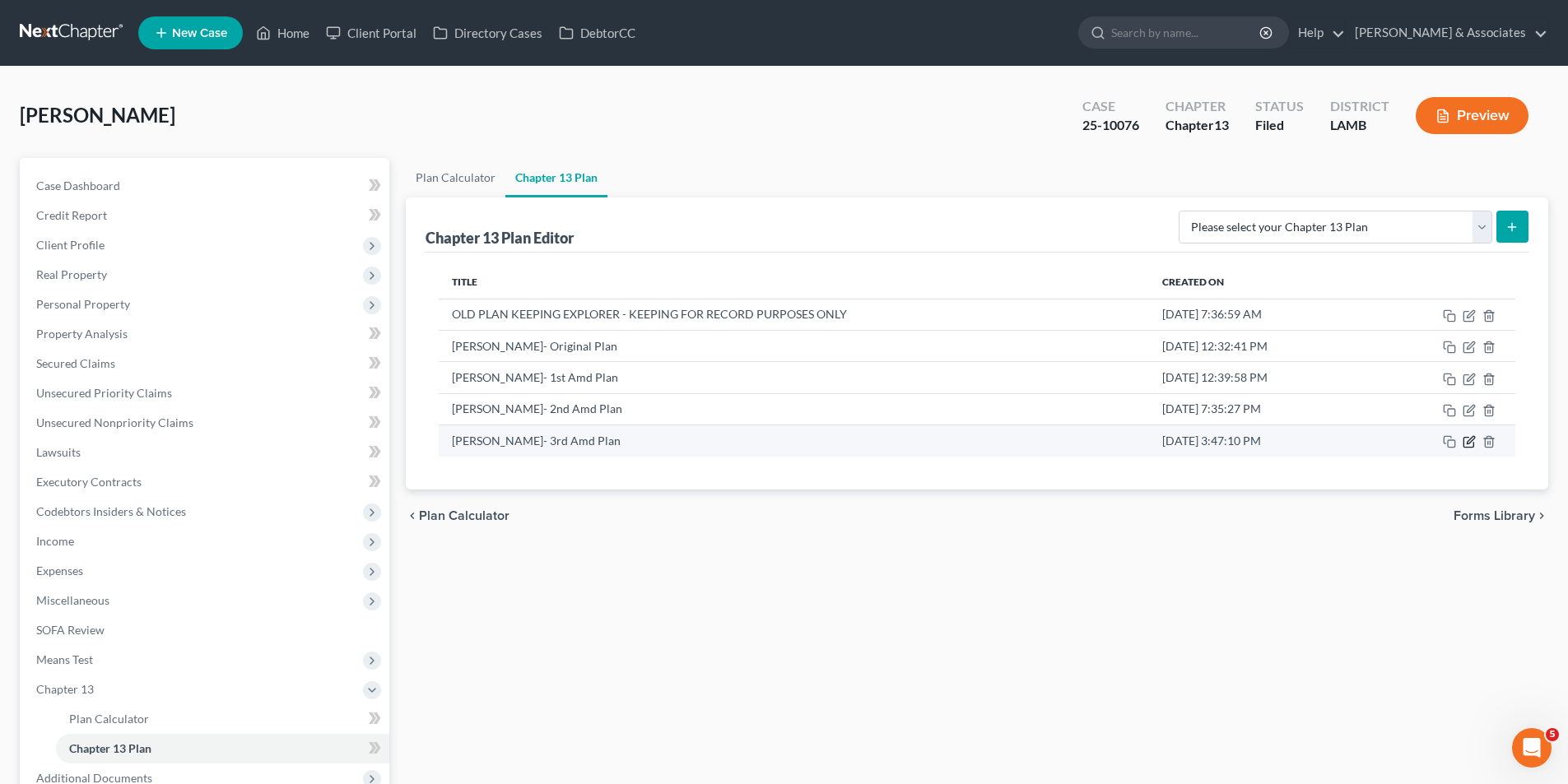
click at [1469, 437] on icon "button" at bounding box center [1469, 441] width 14 height 14
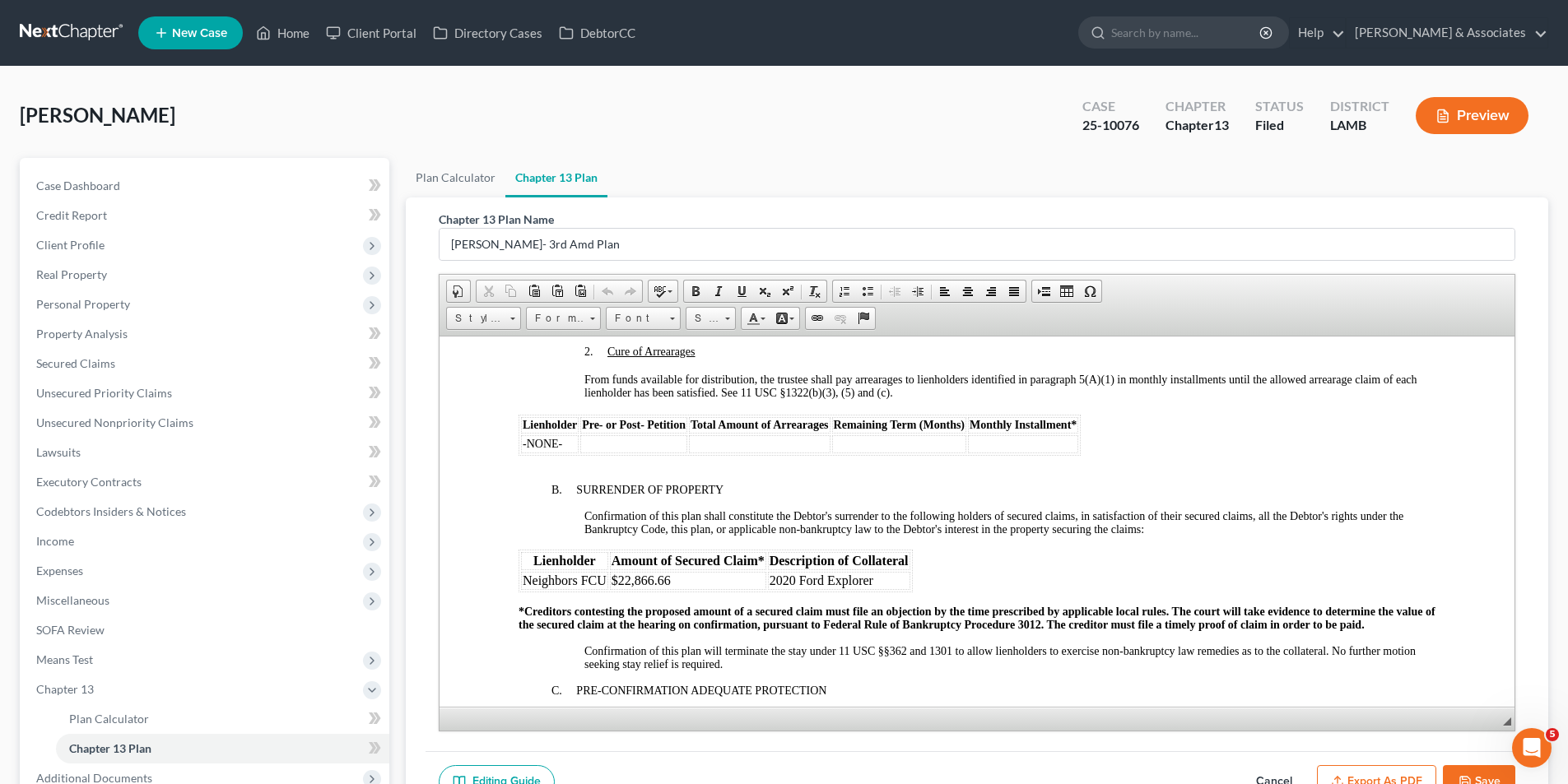
scroll to position [1918, 0]
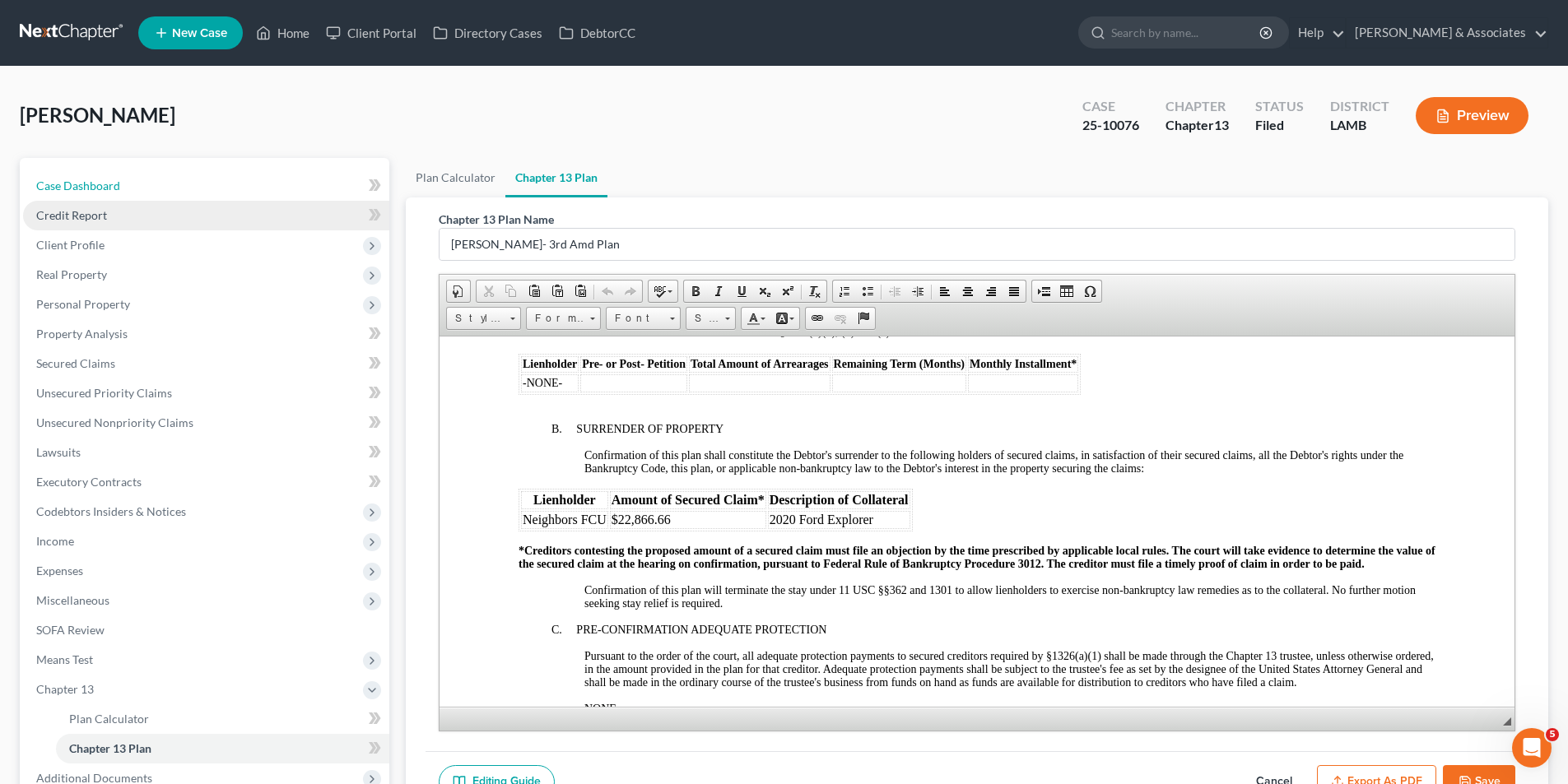
drag, startPoint x: 175, startPoint y: 186, endPoint x: 168, endPoint y: 202, distance: 17.5
click at [175, 186] on link "Case Dashboard" at bounding box center [206, 185] width 366 height 30
select select "8"
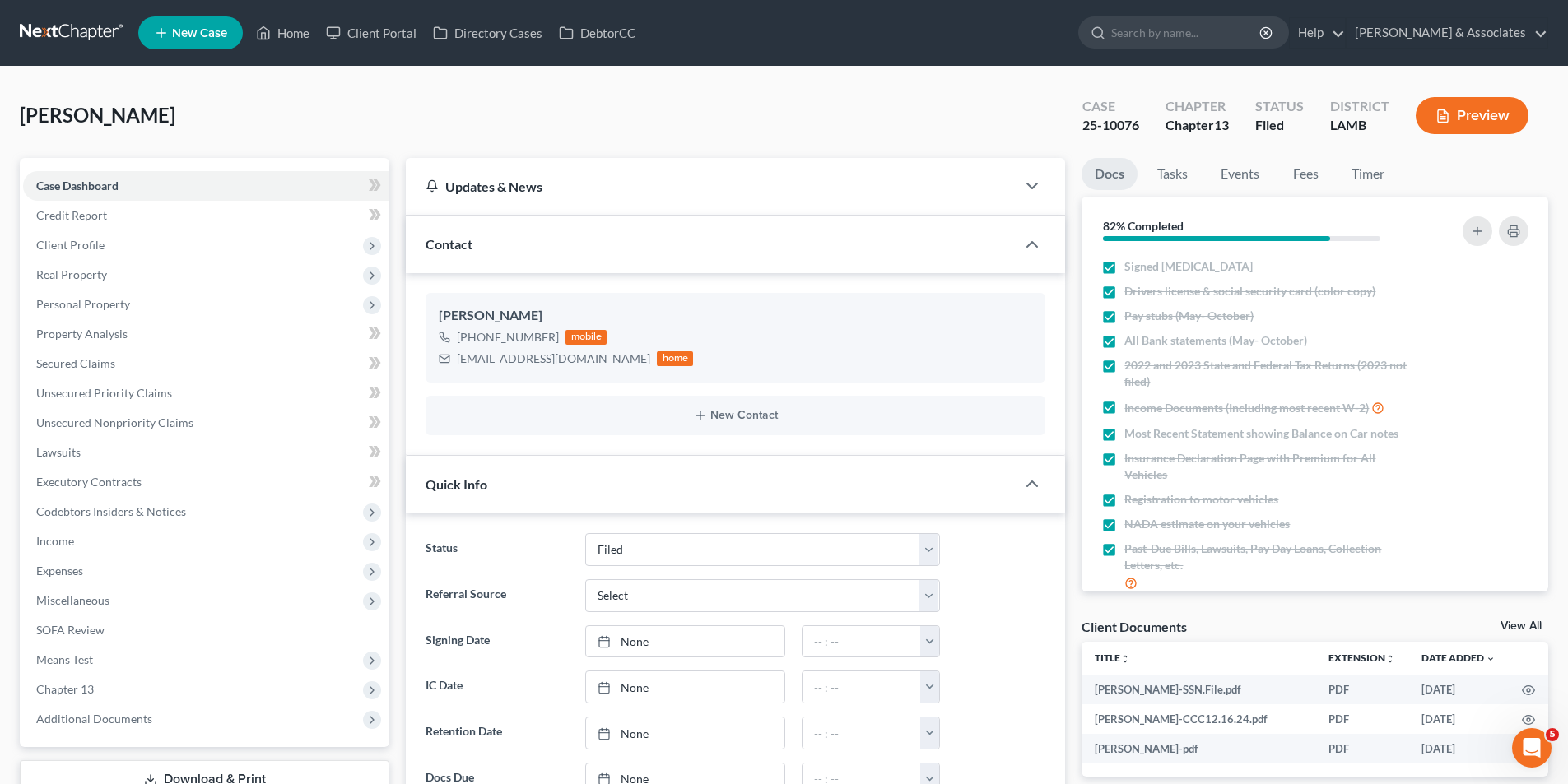
scroll to position [5500, 0]
drag, startPoint x: 87, startPoint y: 303, endPoint x: 10, endPoint y: 434, distance: 152.0
click at [87, 303] on span "Personal Property" at bounding box center [83, 304] width 94 height 14
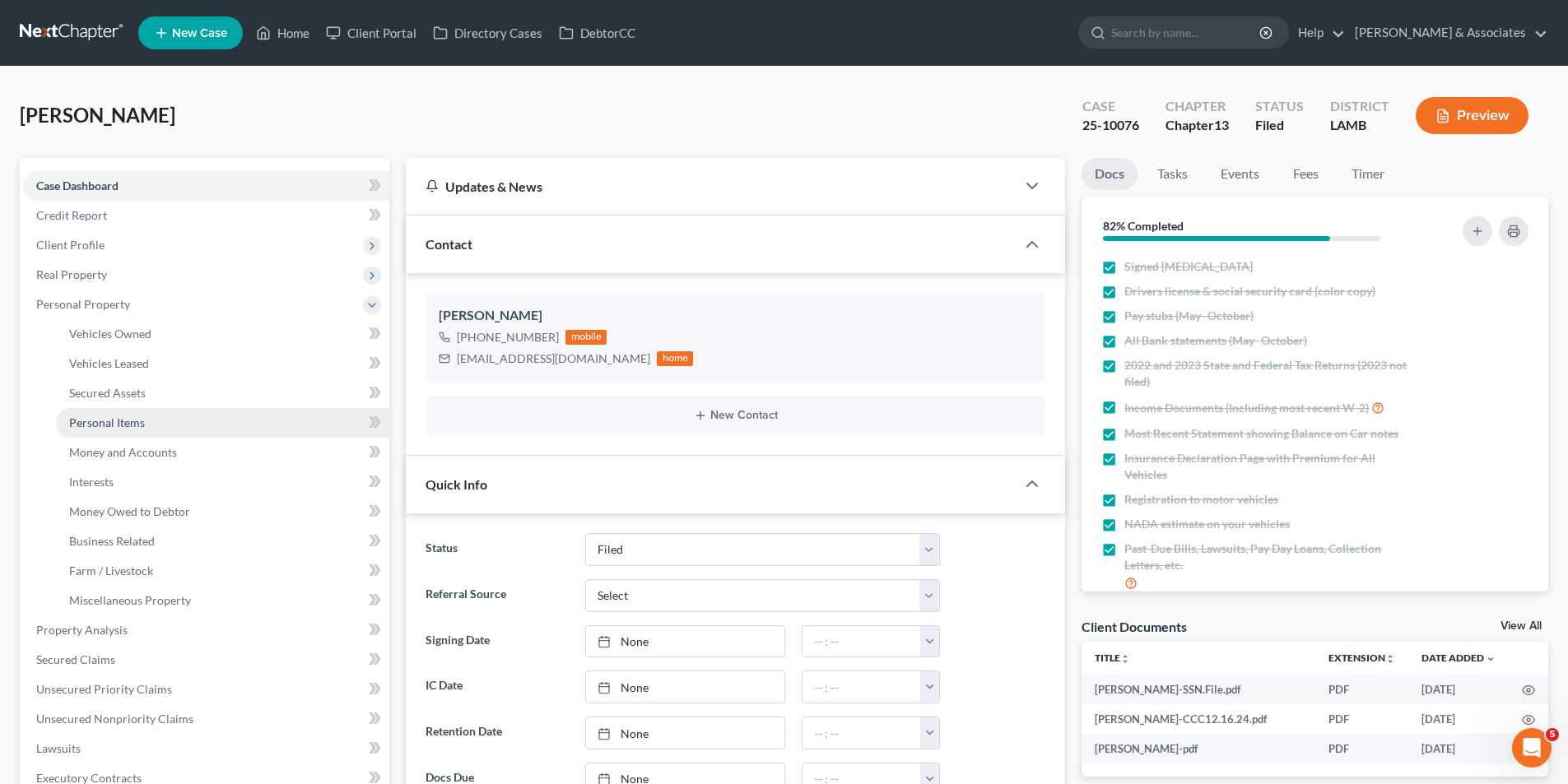
click at [95, 424] on span "Personal Items" at bounding box center [107, 422] width 76 height 14
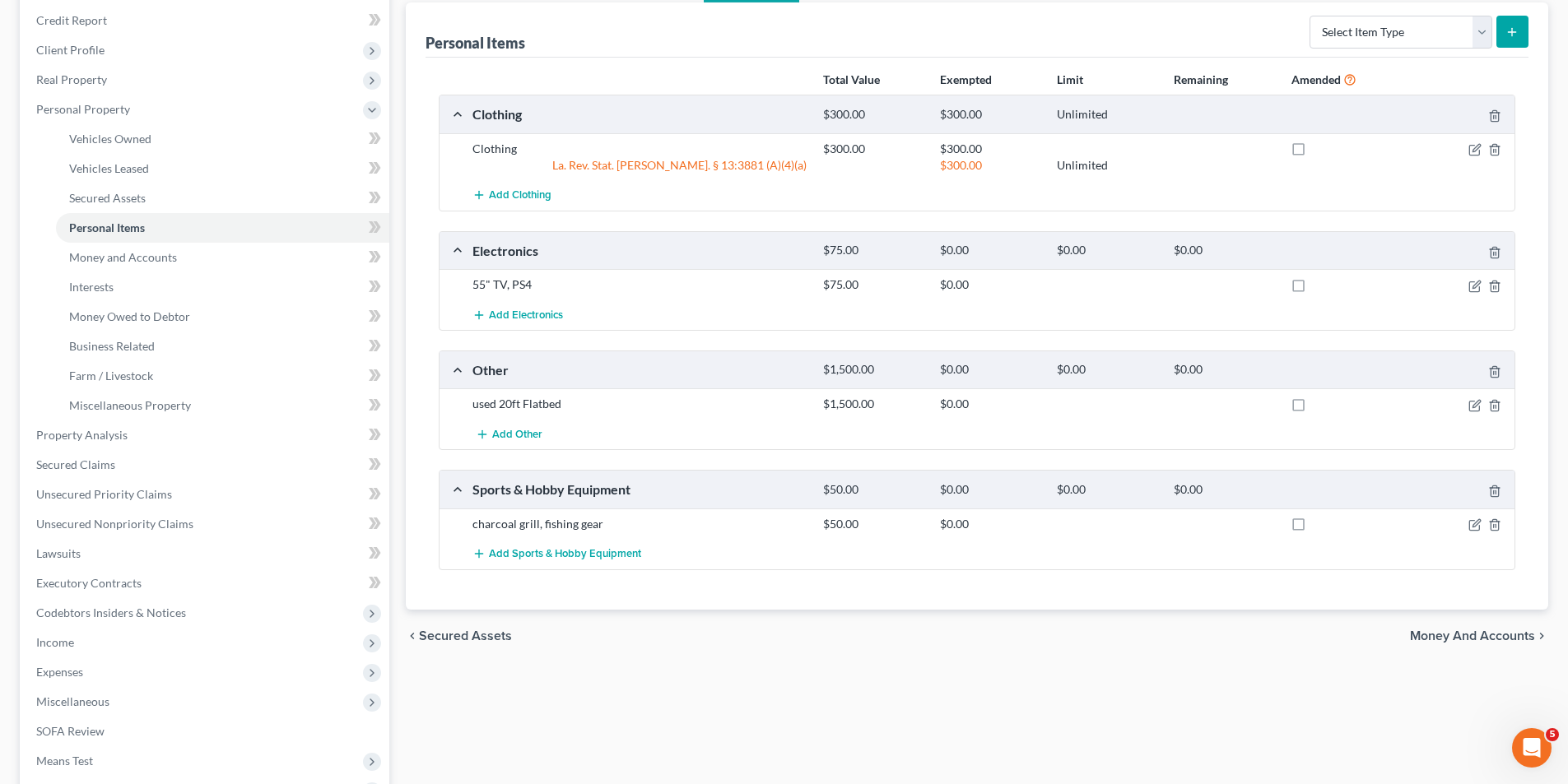
scroll to position [181, 0]
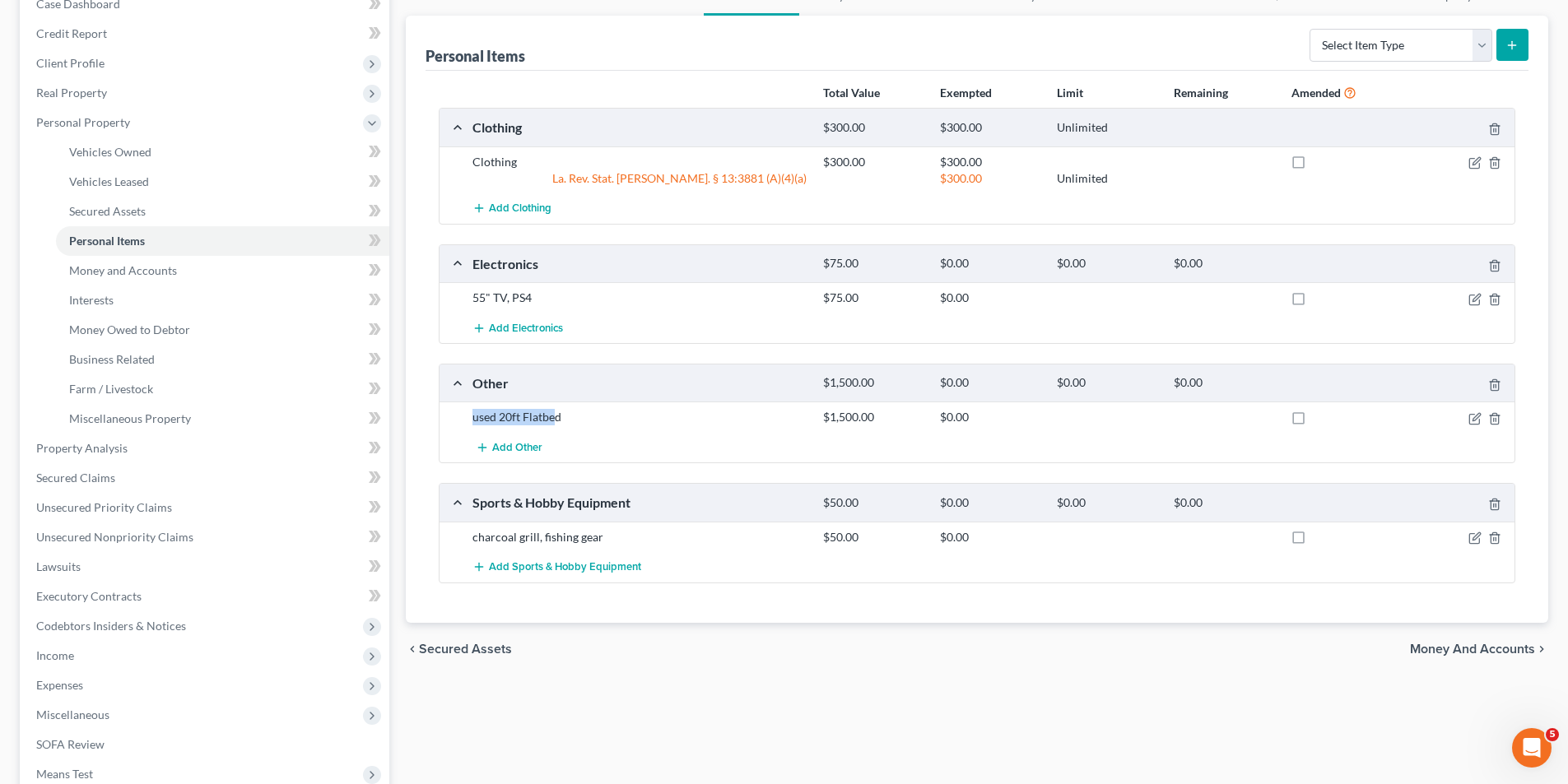
drag, startPoint x: 471, startPoint y: 412, endPoint x: 568, endPoint y: 414, distance: 97.0
click at [557, 414] on div "used 20ft Flatbed" at bounding box center [639, 416] width 350 height 16
click at [562, 414] on div "used 20ft Flatbed" at bounding box center [639, 416] width 350 height 16
click at [570, 414] on div "used 20ft Flatbed" at bounding box center [639, 416] width 350 height 16
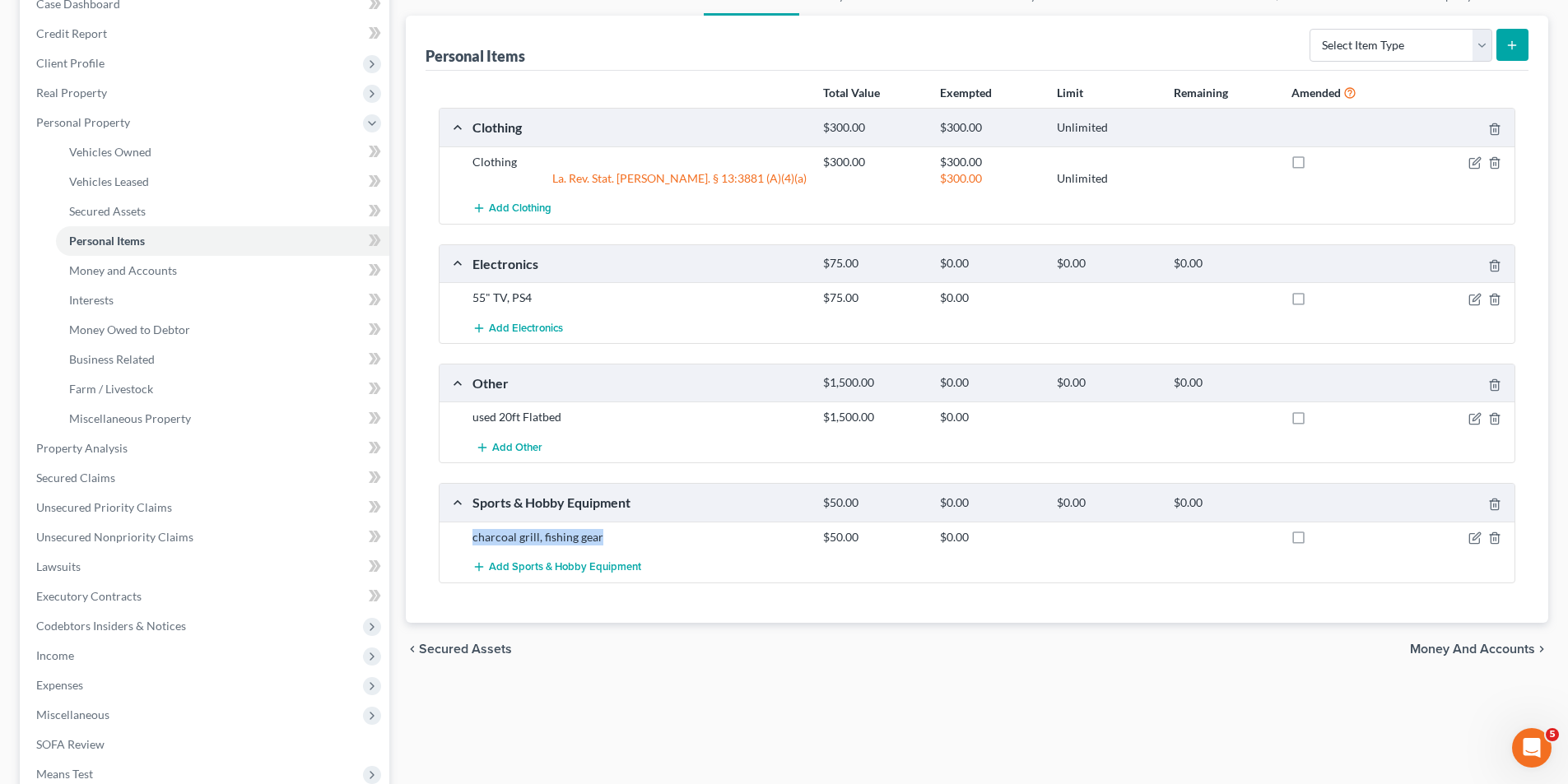
drag, startPoint x: 474, startPoint y: 537, endPoint x: 601, endPoint y: 535, distance: 127.0
click at [601, 535] on div "charcoal grill, fishing gear" at bounding box center [639, 537] width 350 height 16
drag, startPoint x: 156, startPoint y: 411, endPoint x: 117, endPoint y: 409, distance: 39.1
click at [156, 411] on span "Miscellaneous Property" at bounding box center [129, 418] width 121 height 14
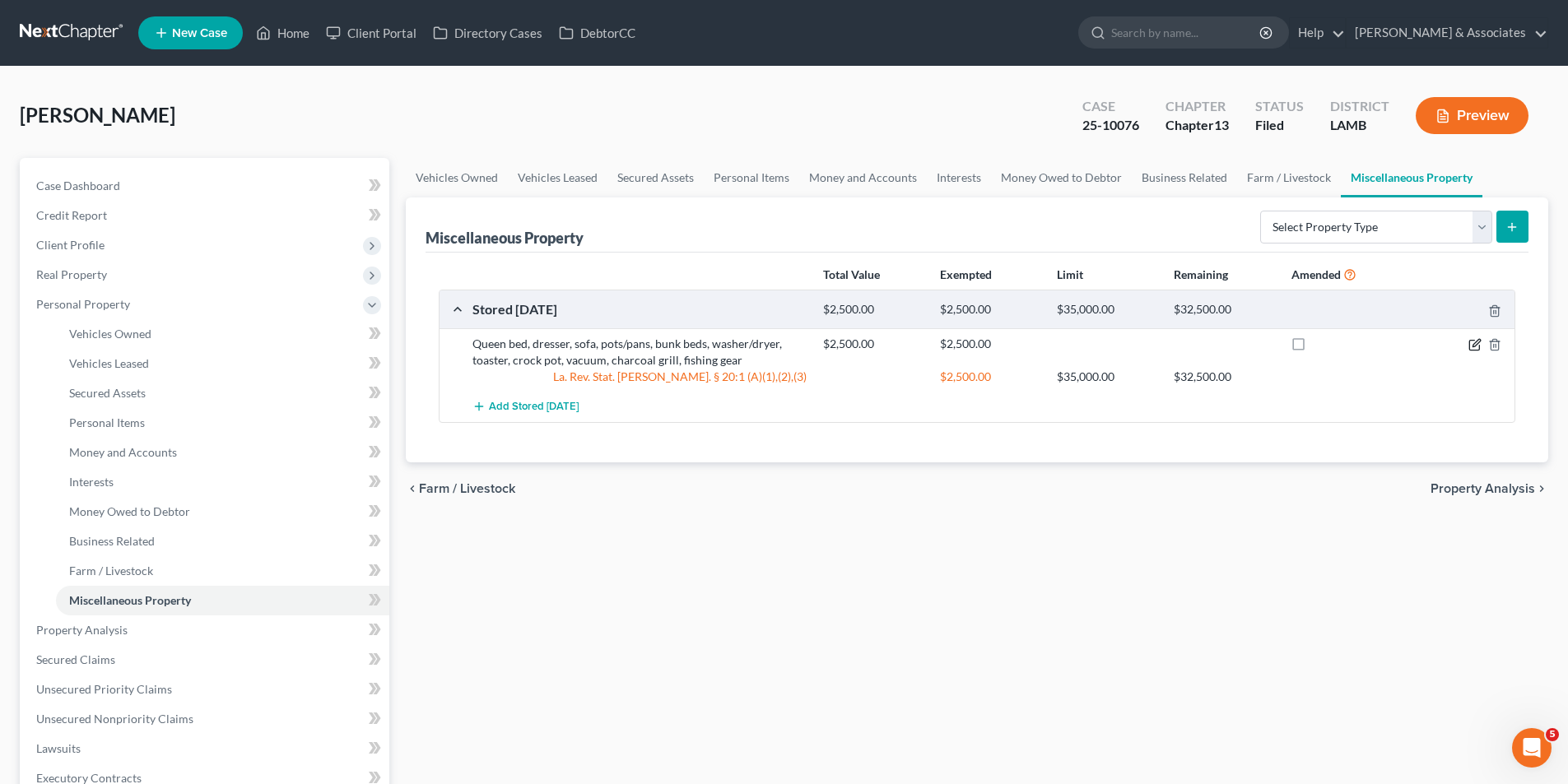
click at [1470, 344] on icon "button" at bounding box center [1475, 344] width 14 height 14
select select "19"
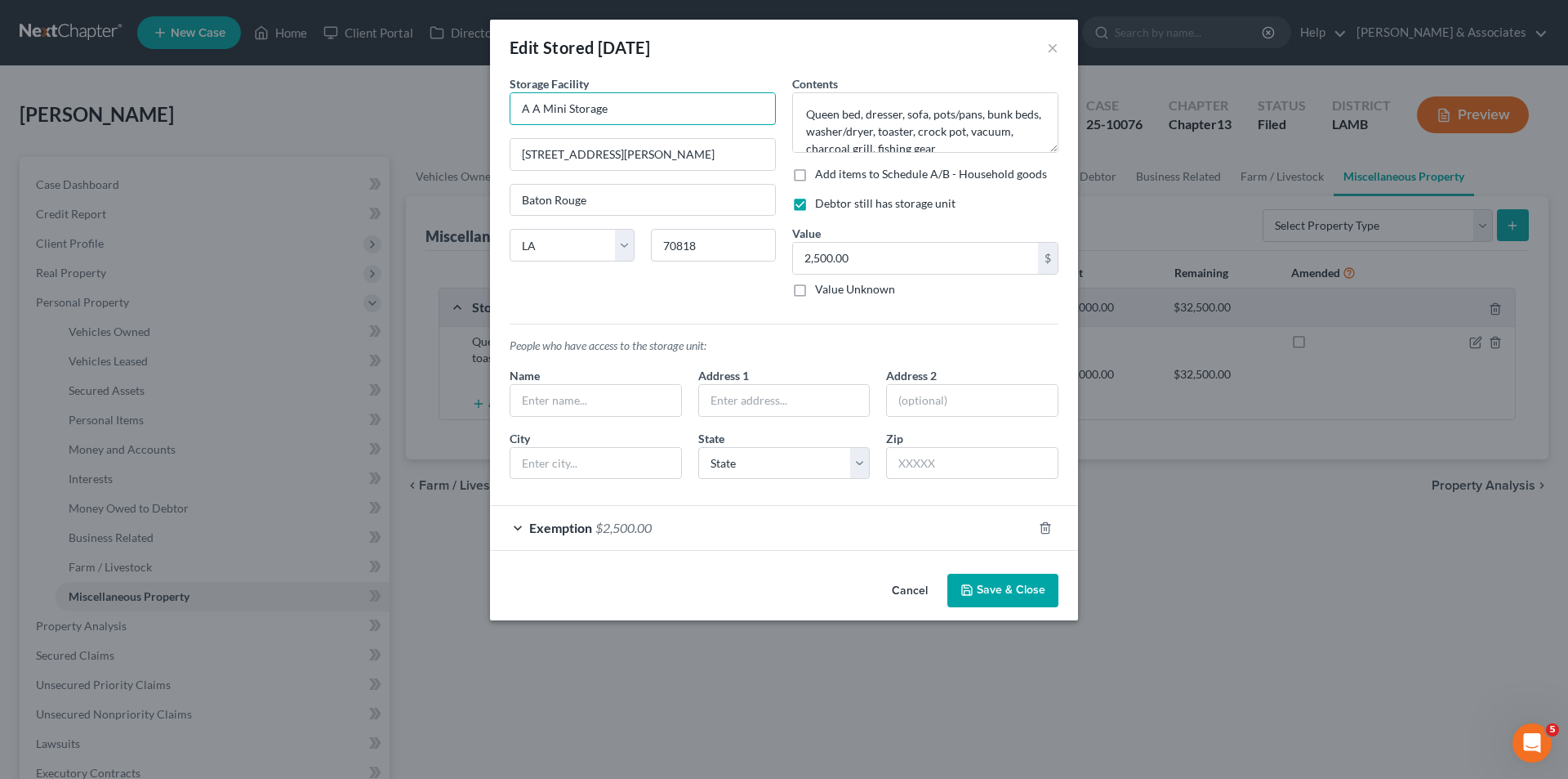
drag, startPoint x: 626, startPoint y: 118, endPoint x: 474, endPoint y: 116, distance: 152.0
click at [474, 116] on div "Edit Stored Within 1 Year × An exemption set must first be selected from the Fi…" at bounding box center [784, 390] width 1568 height 779
click at [1052, 49] on button "×" at bounding box center [1053, 47] width 12 height 19
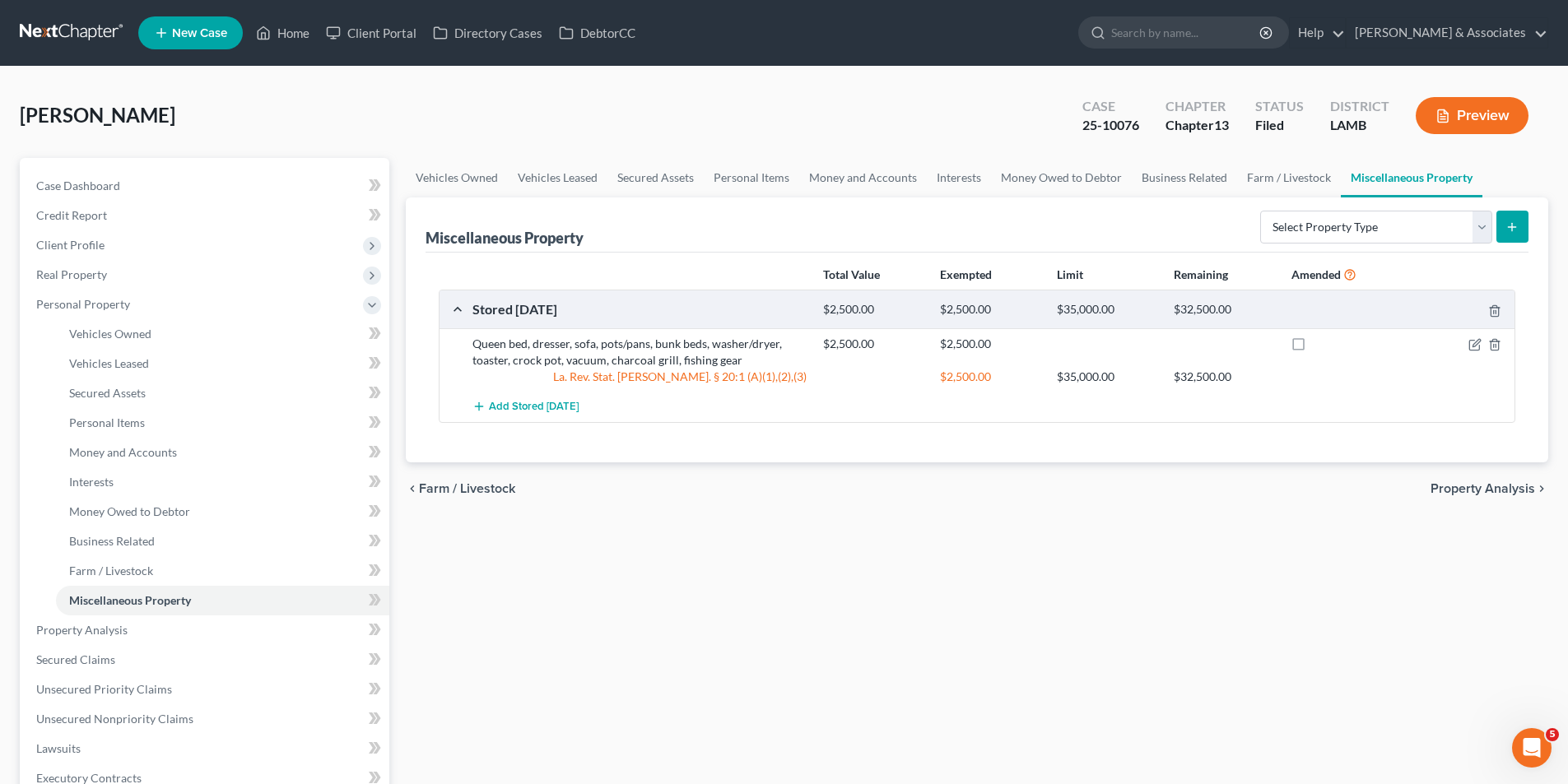
click at [749, 618] on div "Vehicles Owned Vehicles Leased Secured Assets Personal Items Money and Accounts…" at bounding box center [976, 626] width 1158 height 936
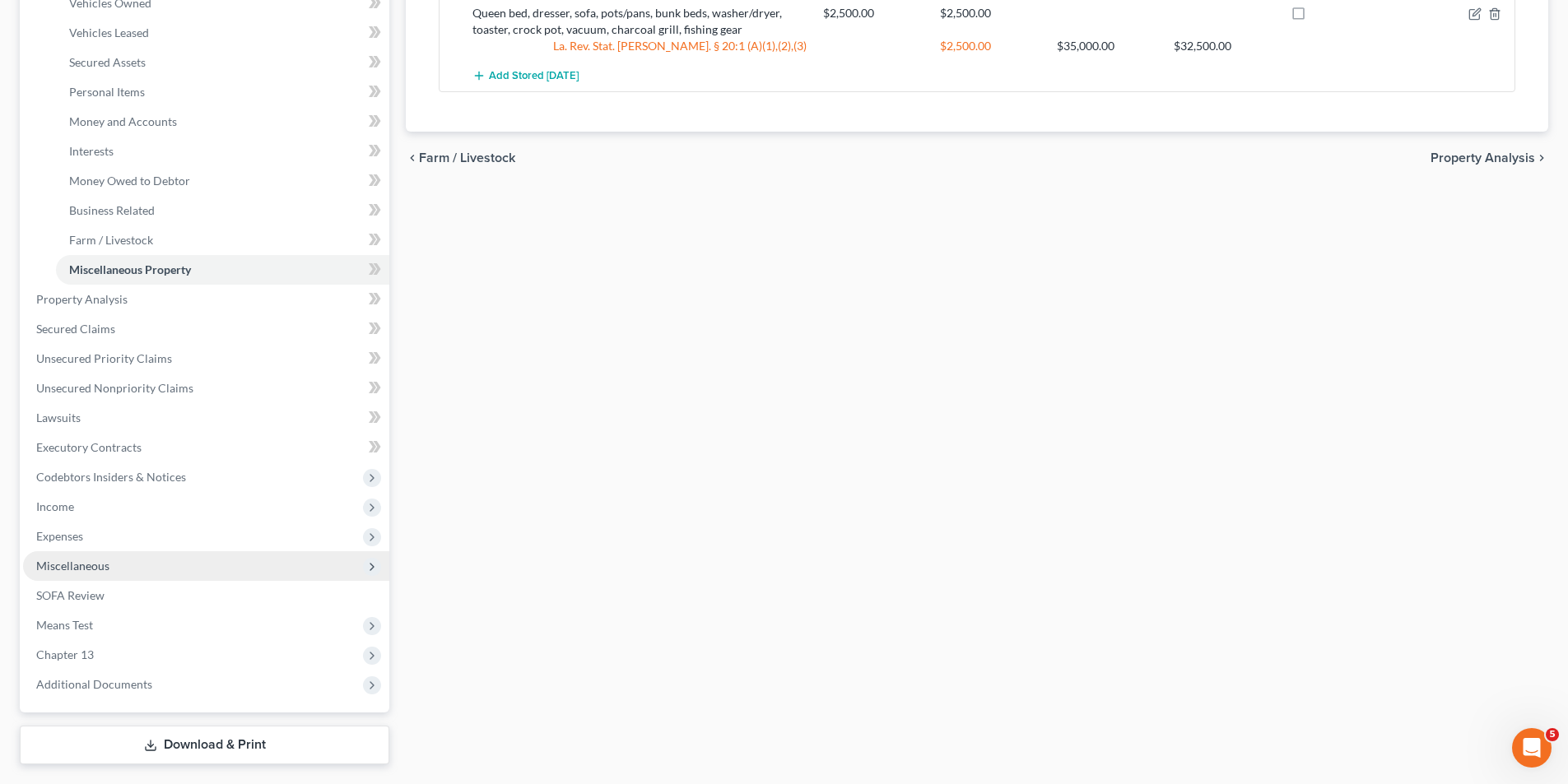
scroll to position [374, 0]
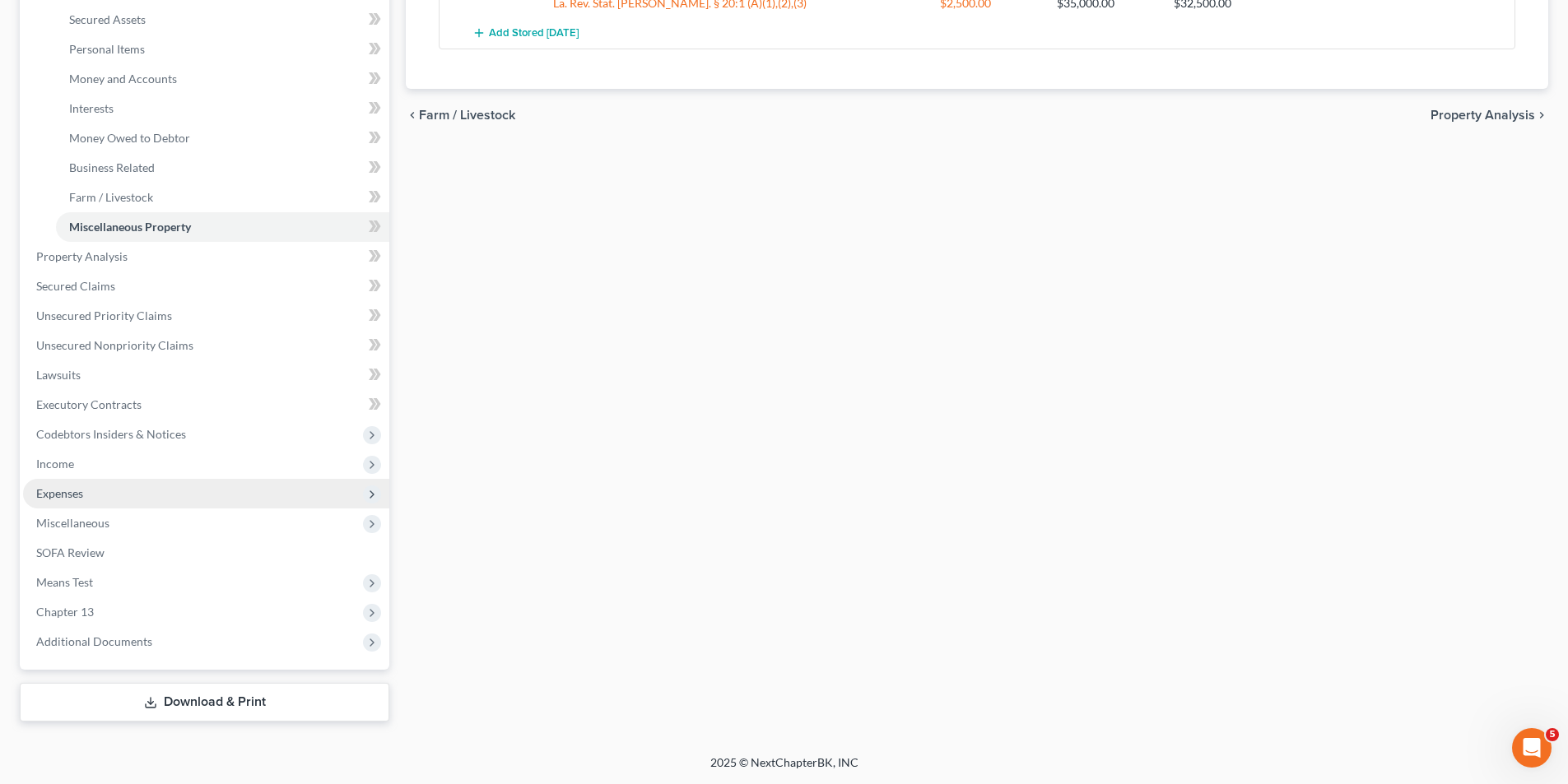
click at [63, 496] on span "Expenses" at bounding box center [59, 493] width 47 height 14
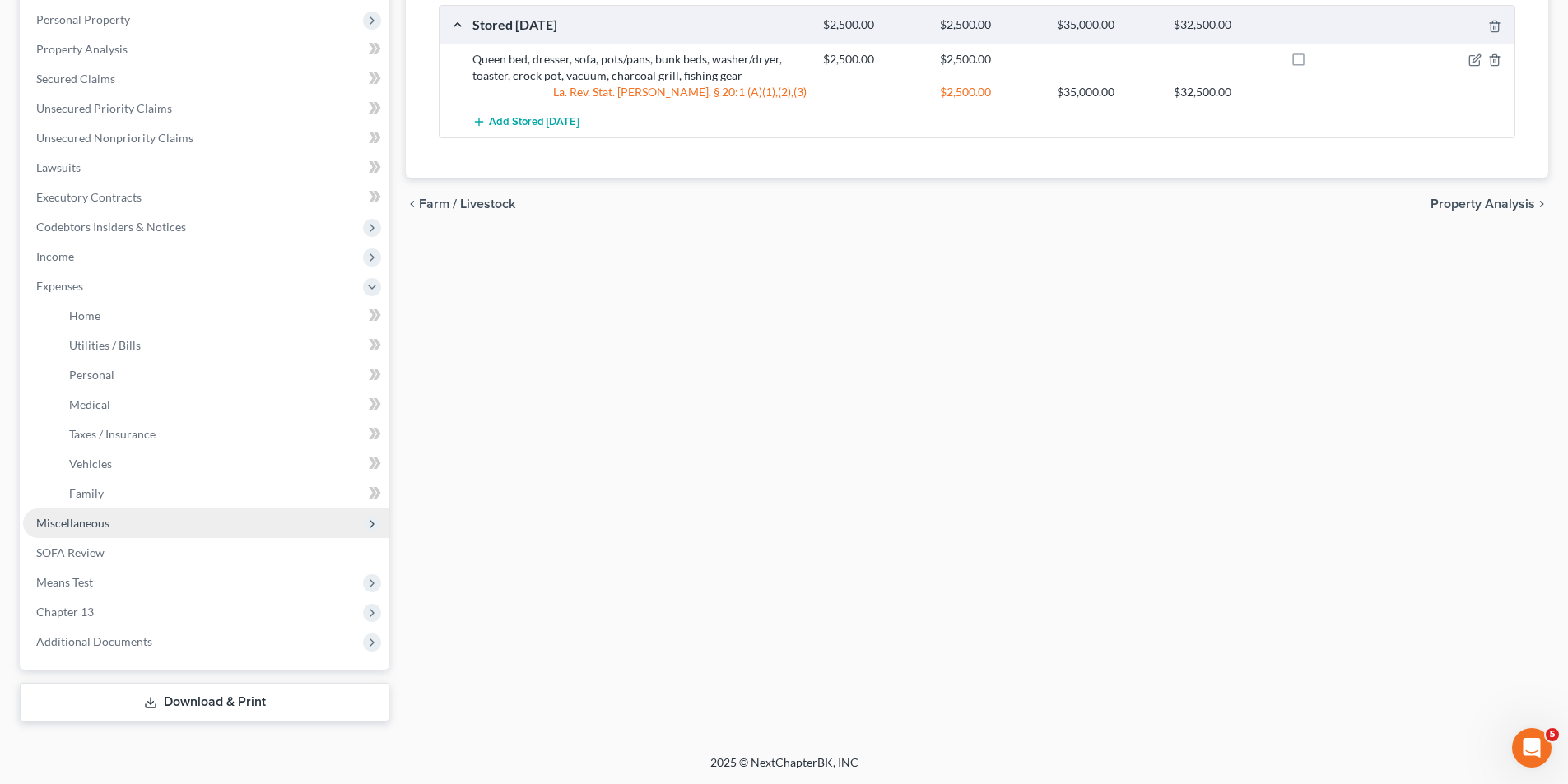
scroll to position [284, 0]
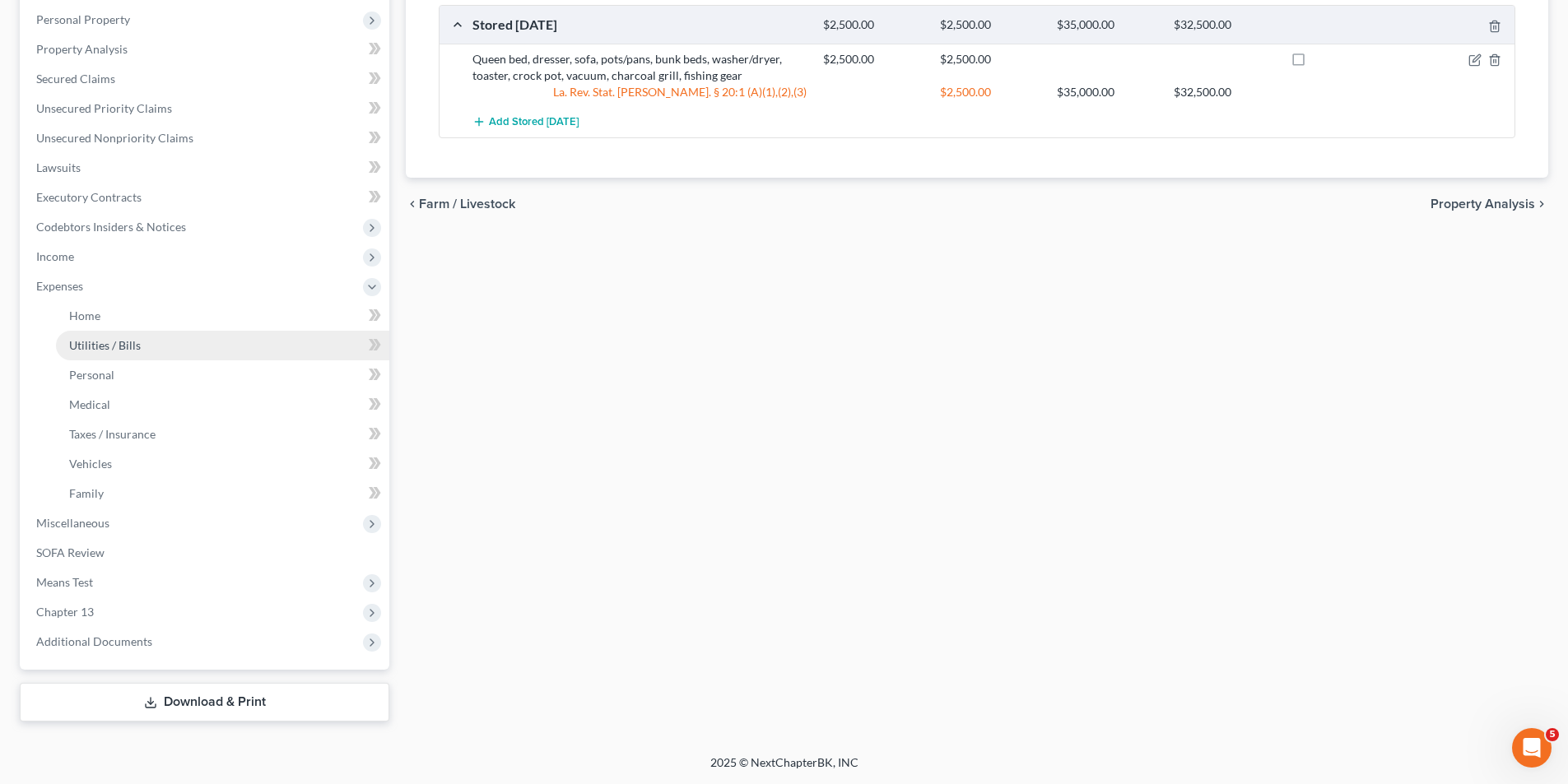
click at [113, 339] on span "Utilities / Bills" at bounding box center [105, 344] width 72 height 14
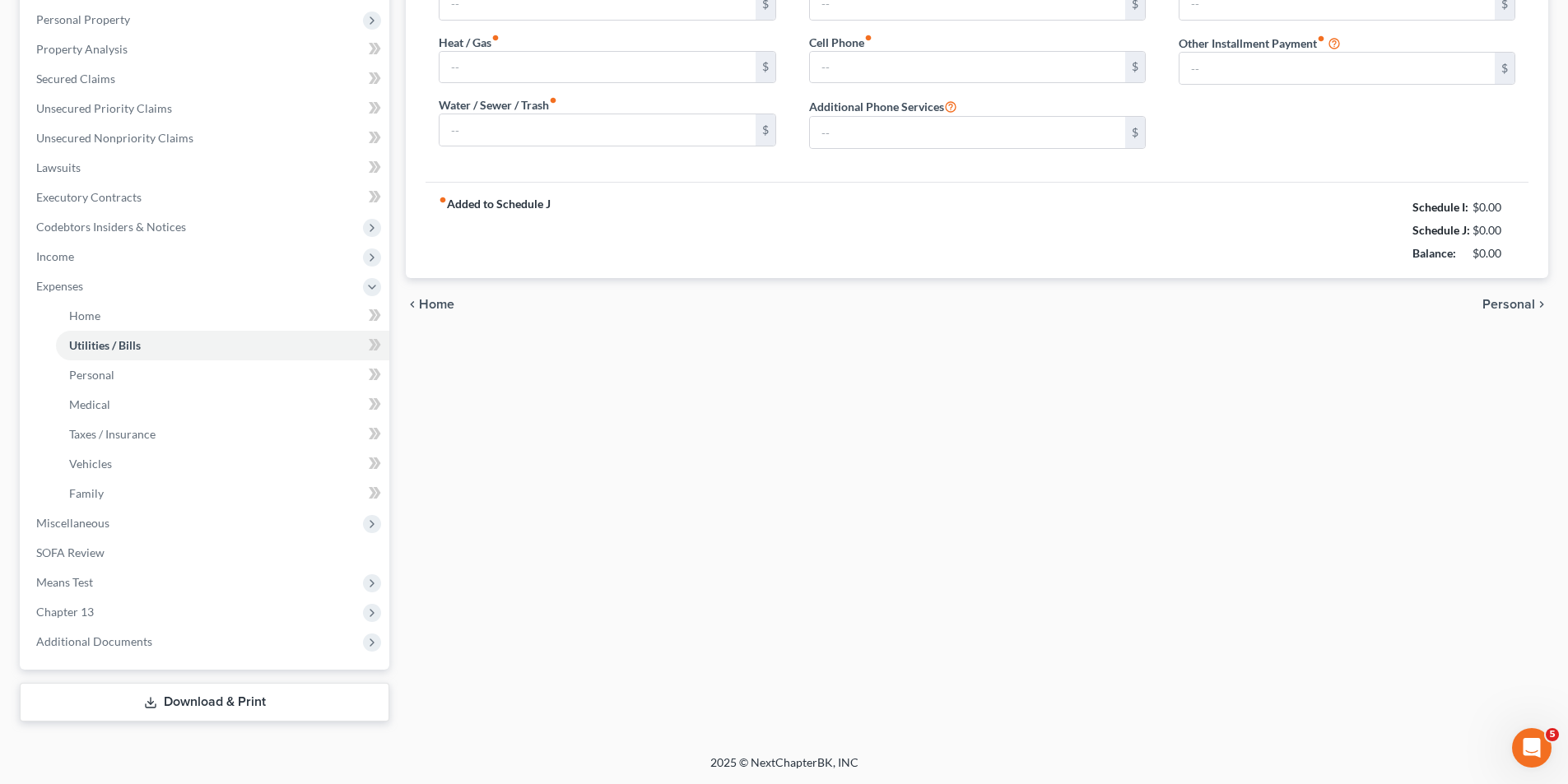
scroll to position [257, 0]
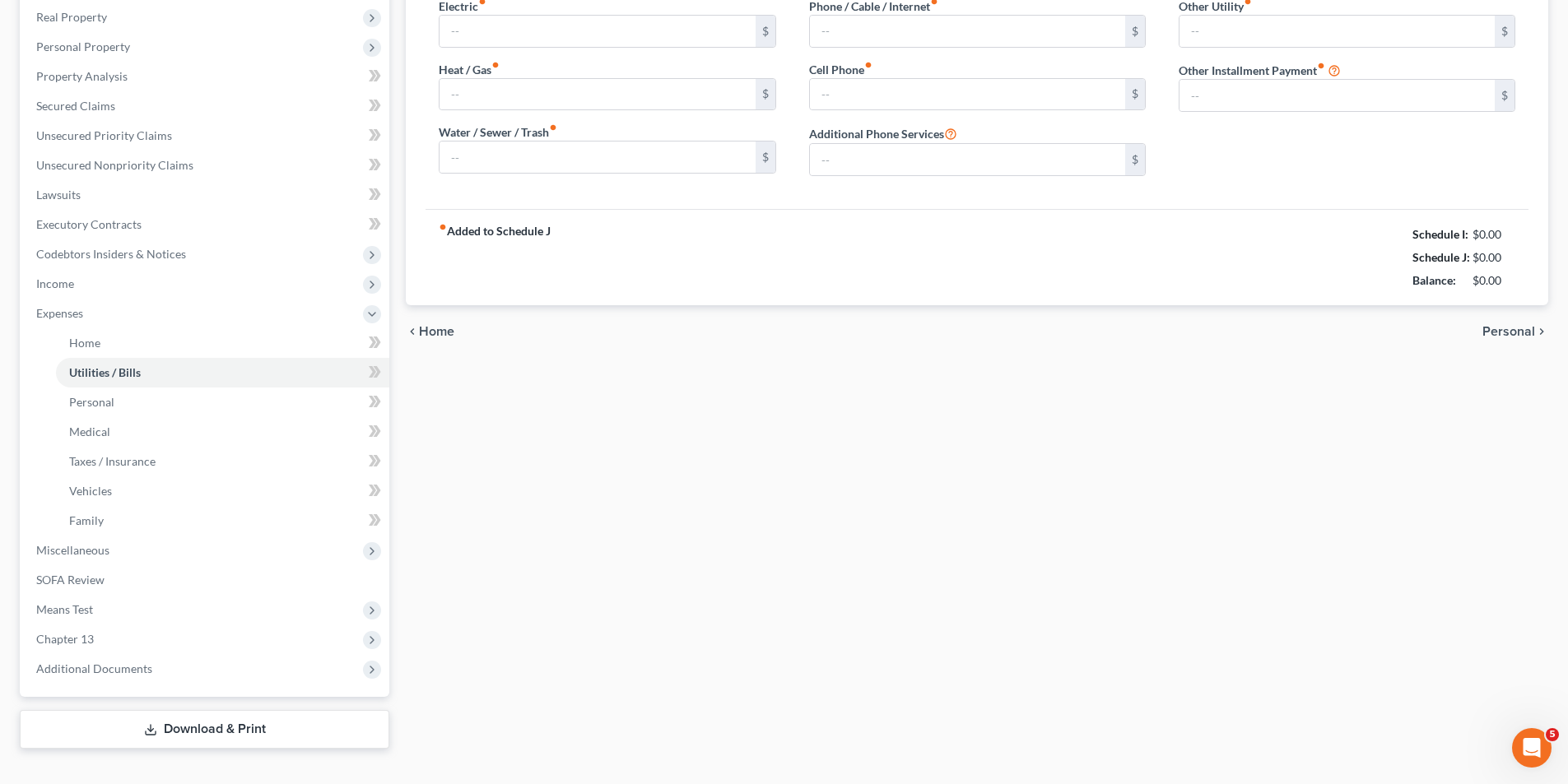
type input "350.00"
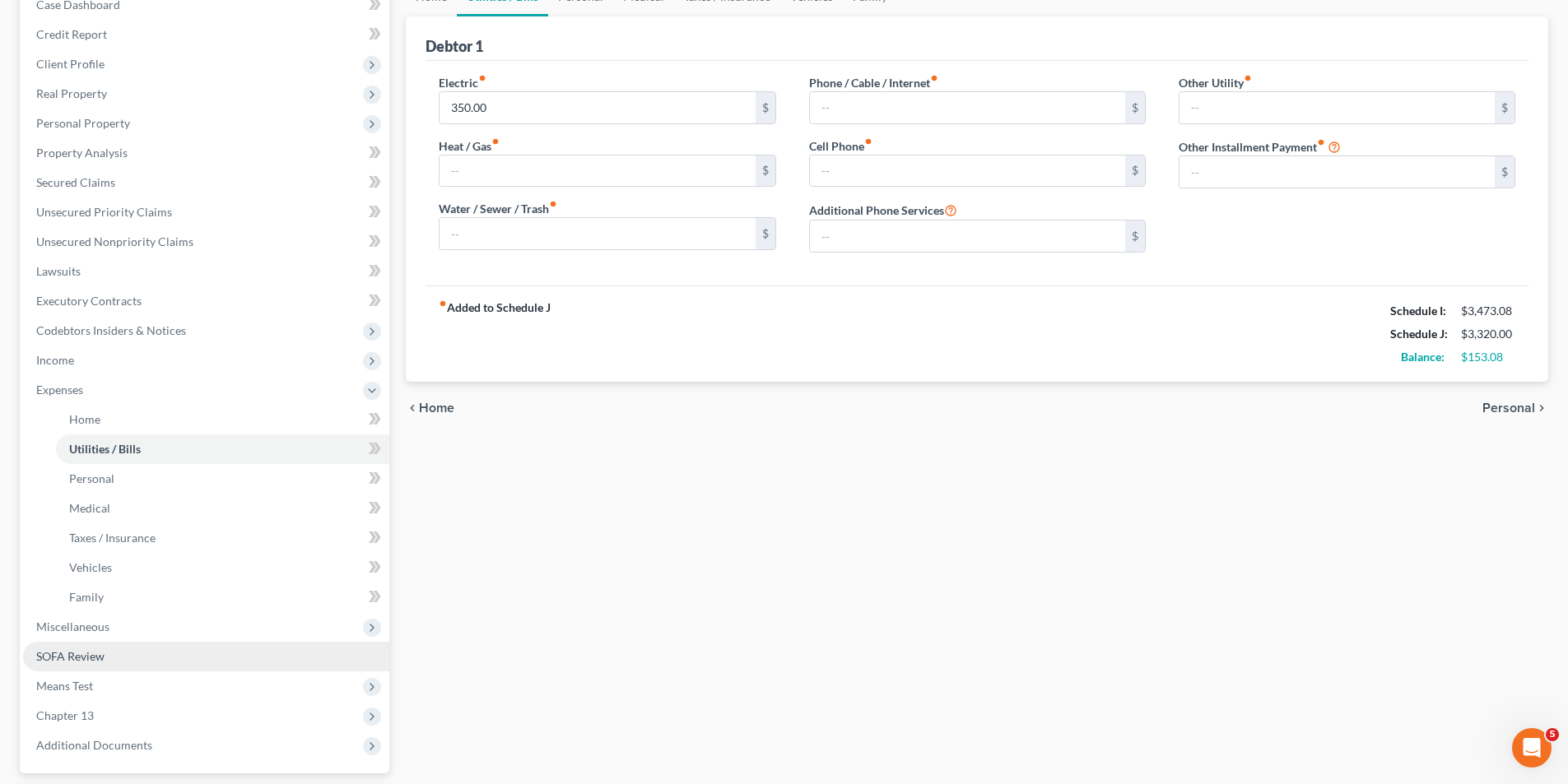
scroll to position [284, 0]
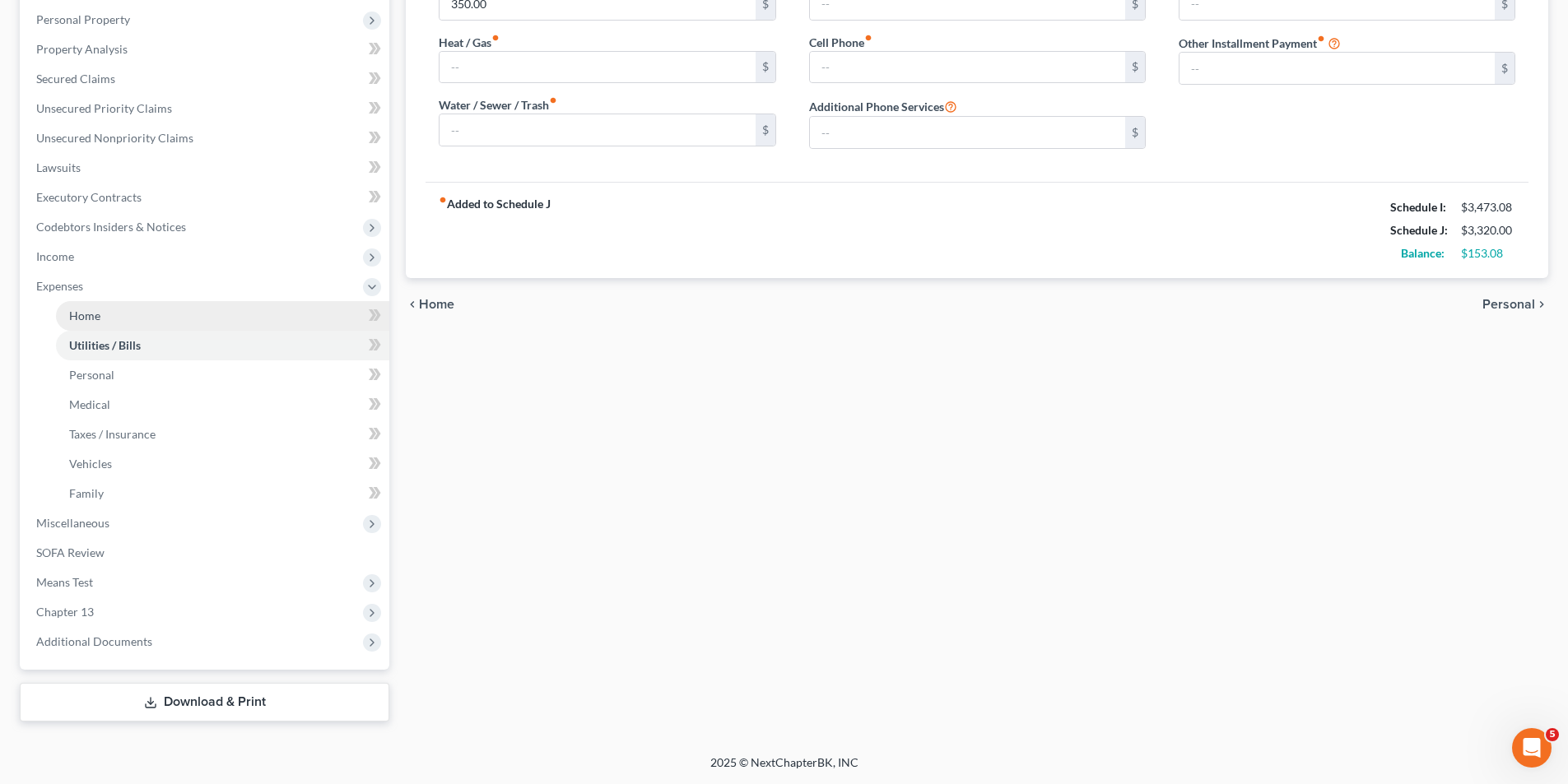
click at [100, 307] on link "Home" at bounding box center [222, 315] width 333 height 30
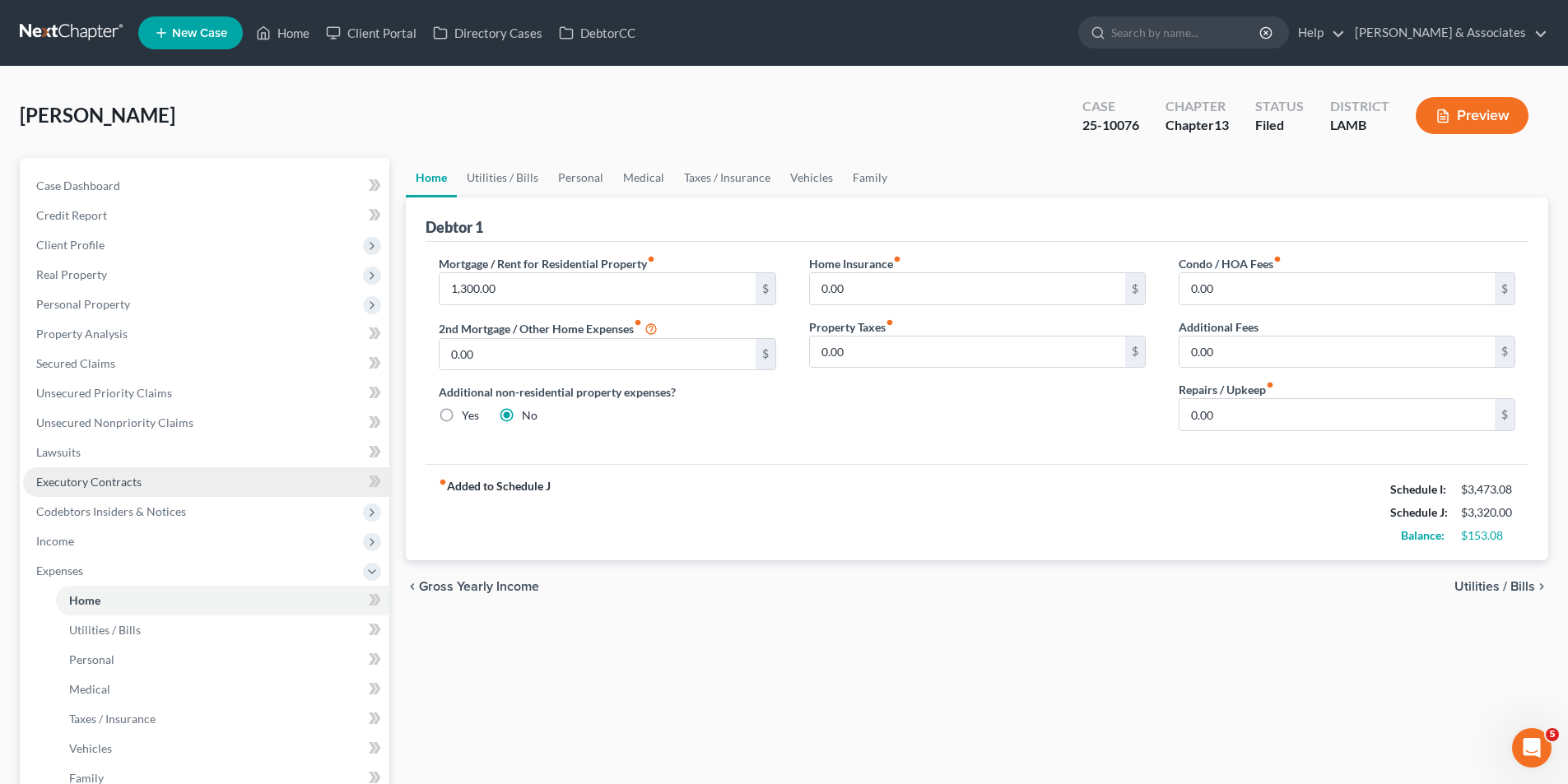
click at [128, 472] on link "Executory Contracts" at bounding box center [206, 481] width 366 height 30
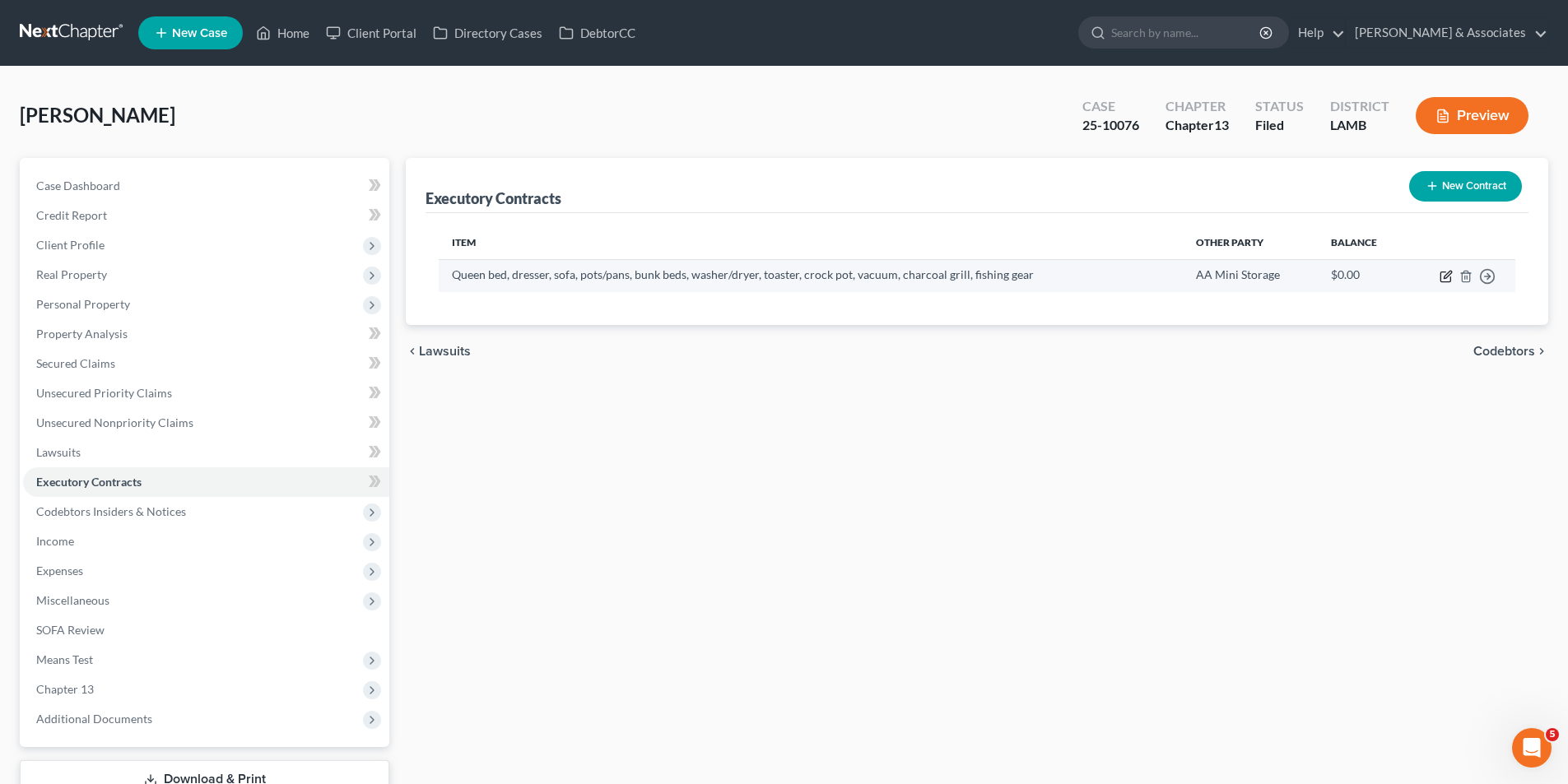
click at [1442, 278] on icon "button" at bounding box center [1446, 277] width 14 height 14
select select "19"
select select "0"
select select "2"
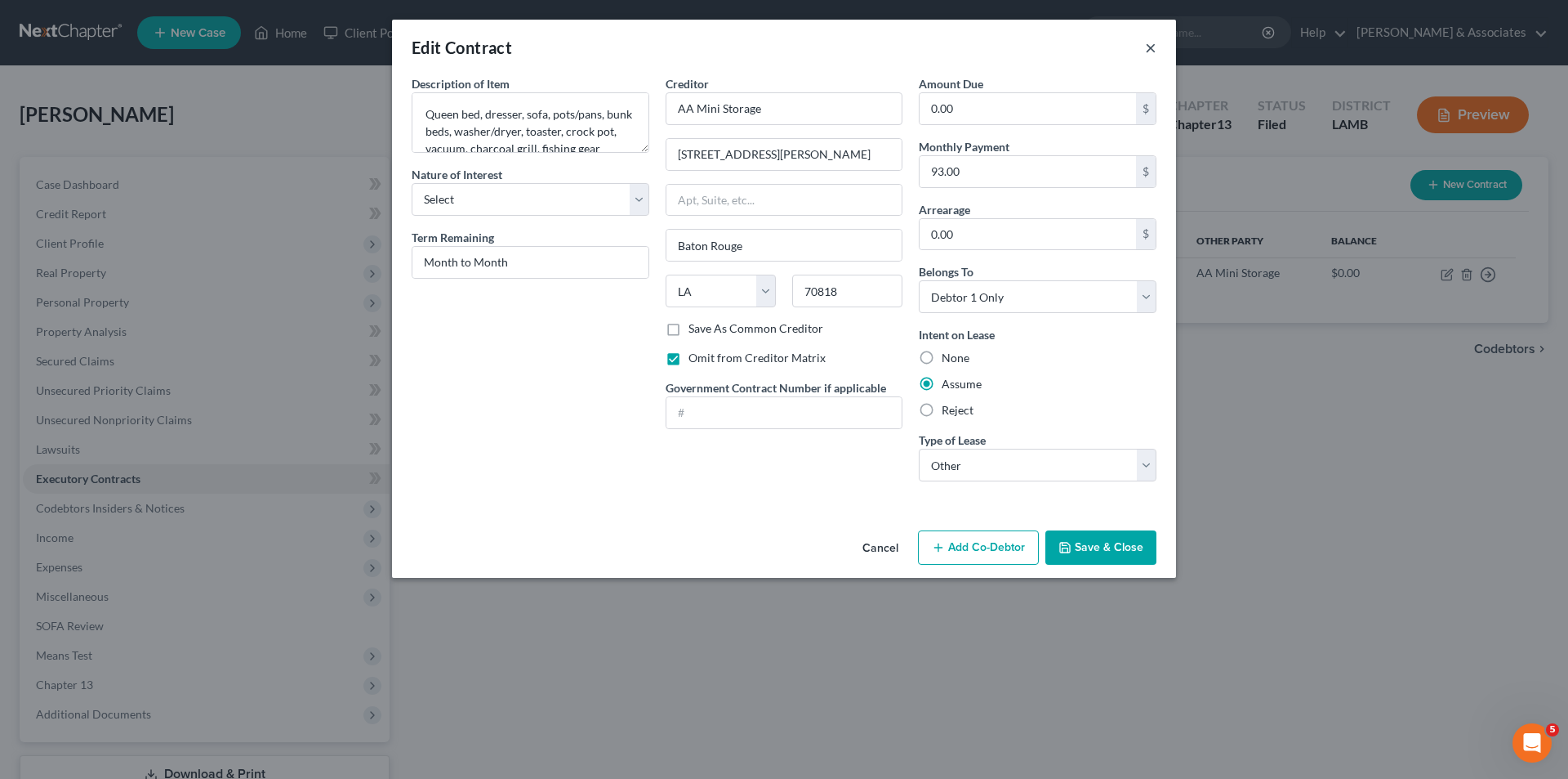
click at [1155, 48] on button "×" at bounding box center [1151, 47] width 12 height 19
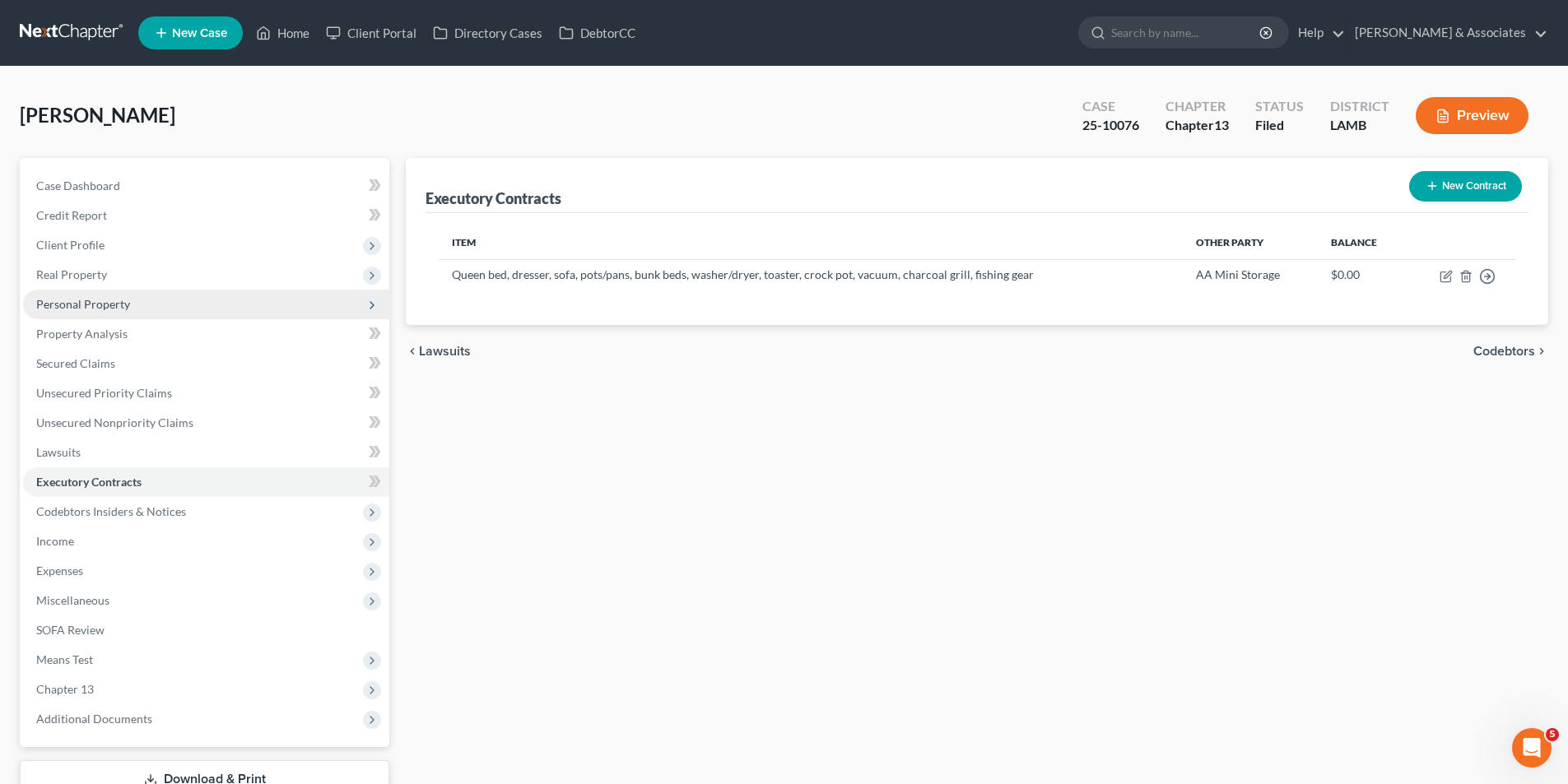
click at [109, 298] on span "Personal Property" at bounding box center [83, 304] width 94 height 14
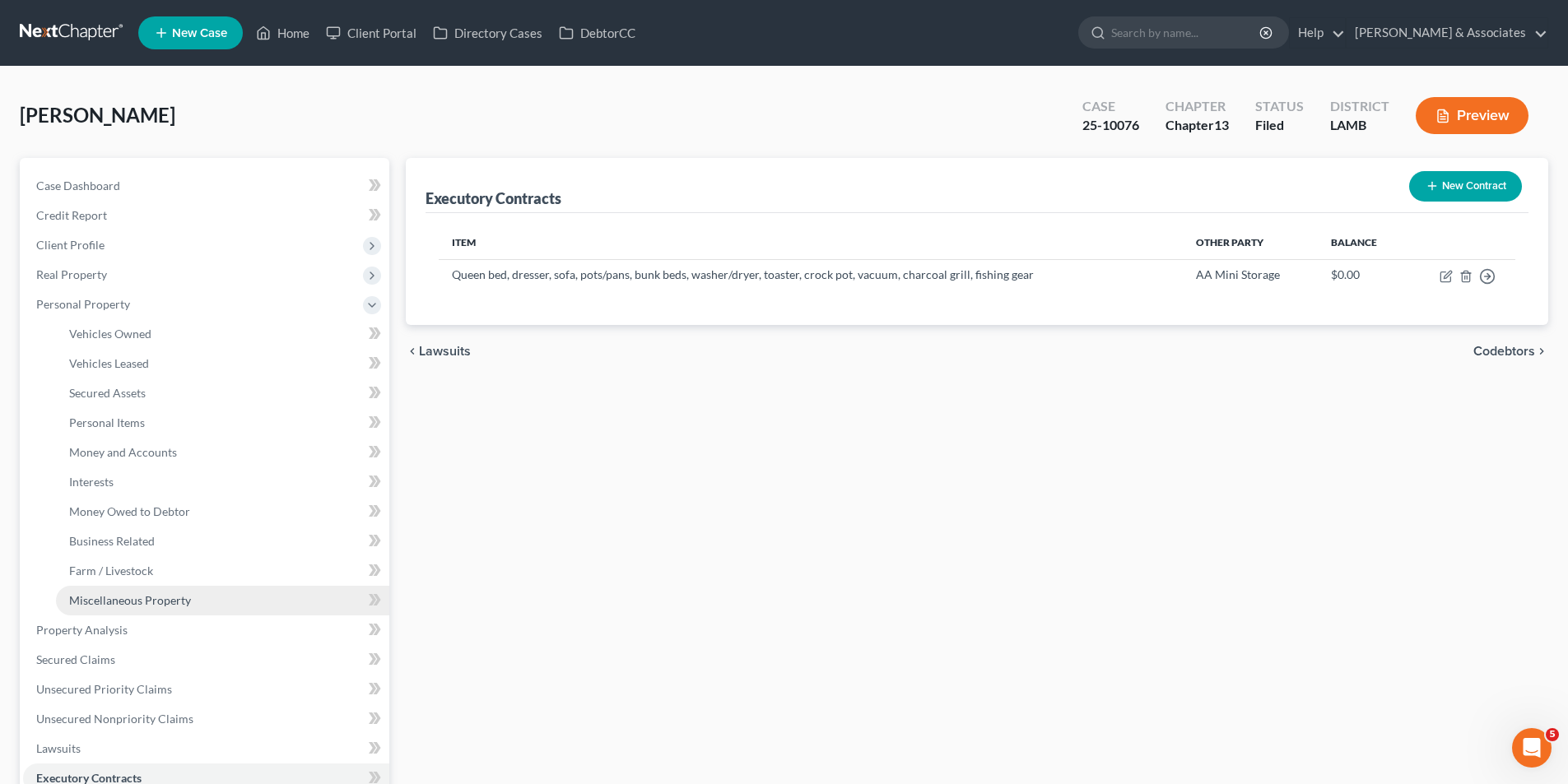
click at [168, 605] on span "Miscellaneous Property" at bounding box center [129, 600] width 121 height 14
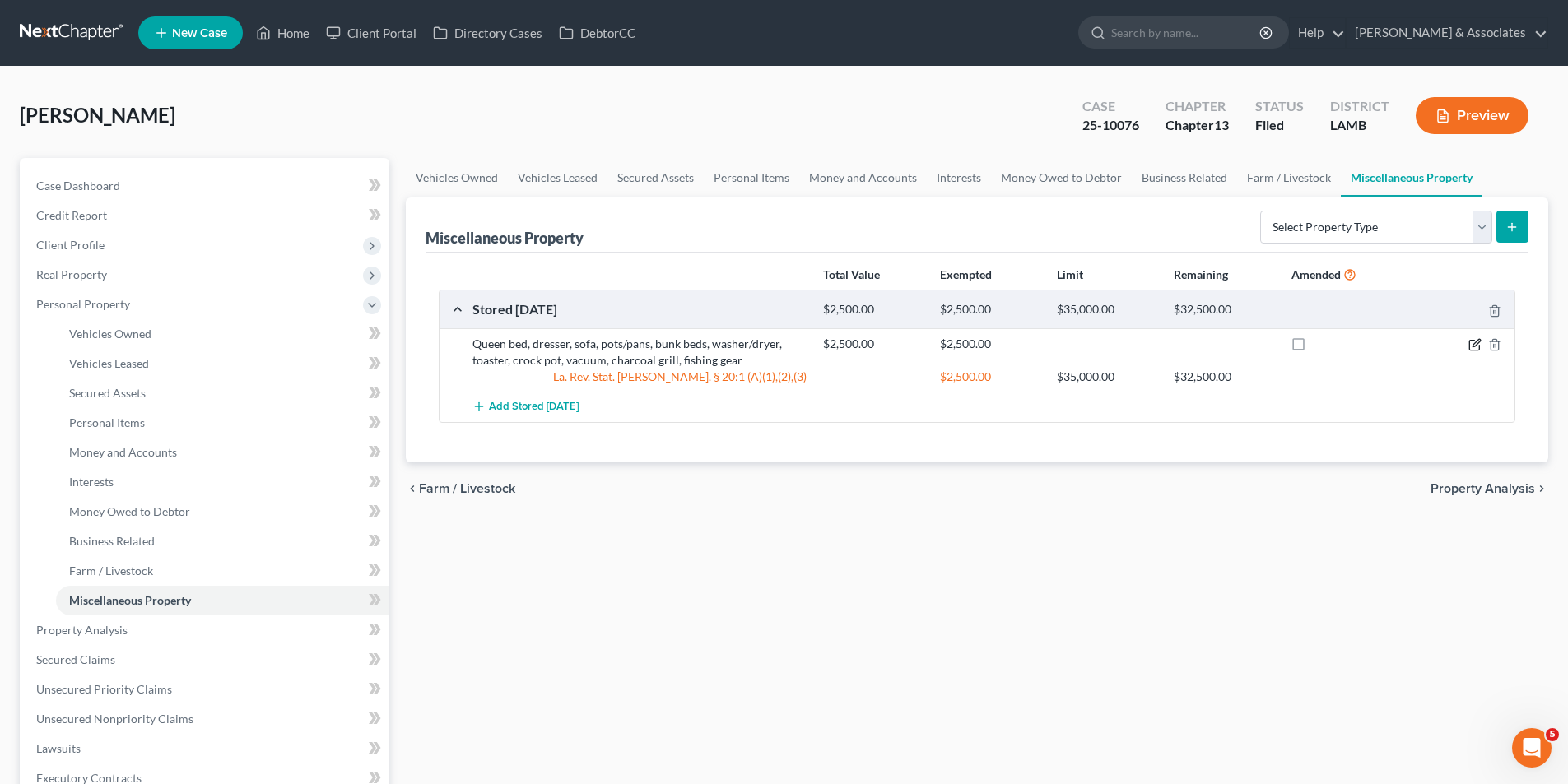
click at [1476, 343] on icon "button" at bounding box center [1476, 343] width 8 height 8
select select "19"
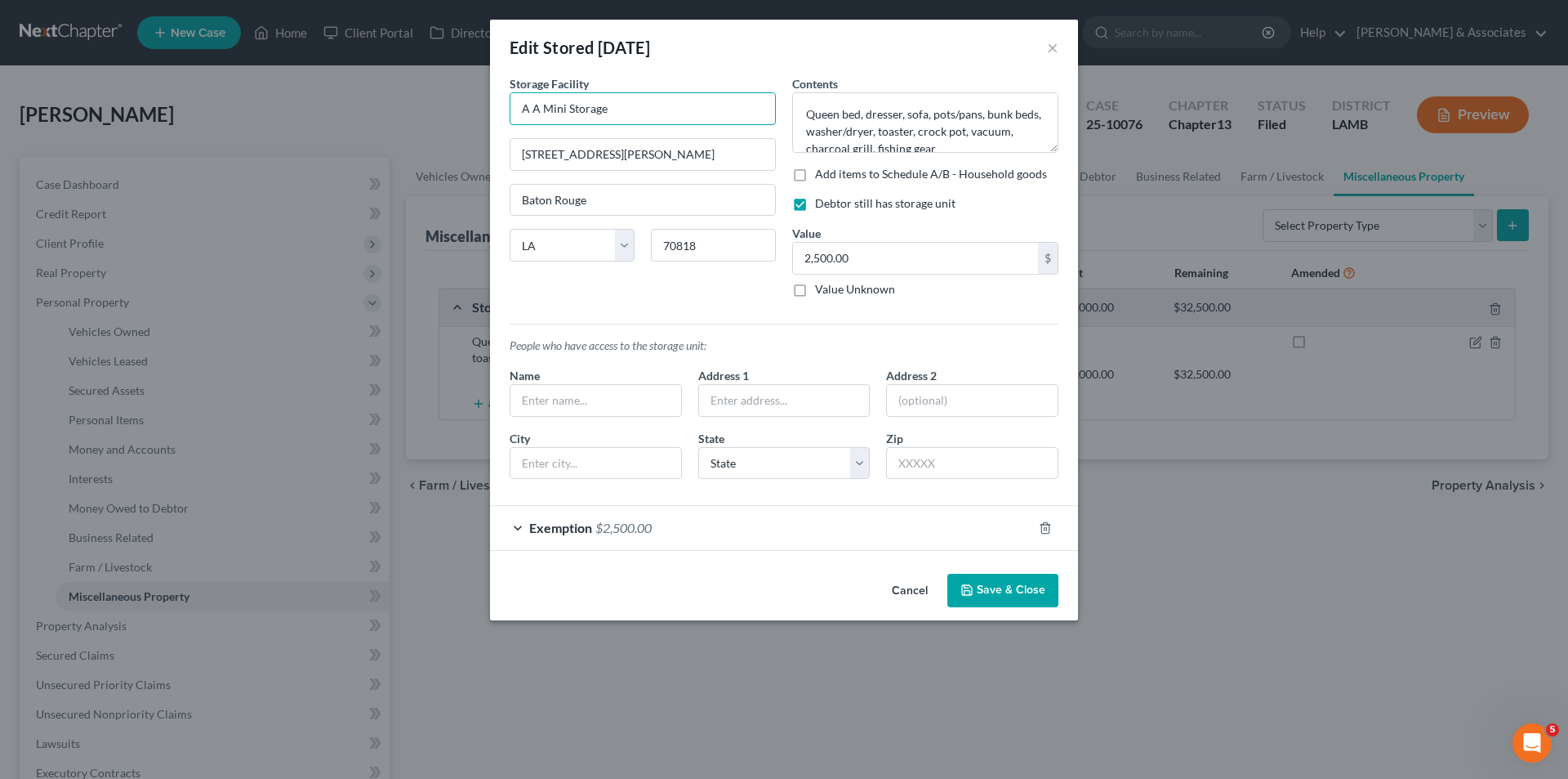
drag, startPoint x: 648, startPoint y: 107, endPoint x: 408, endPoint y: 104, distance: 240.0
click at [408, 104] on div "Edit Stored Within 1 Year × An exemption set must first be selected from the Fi…" at bounding box center [784, 390] width 1568 height 779
drag, startPoint x: 643, startPoint y: 155, endPoint x: 434, endPoint y: 156, distance: 209.0
click at [434, 156] on div "Edit Stored Within 1 Year × An exemption set must first be selected from the Fi…" at bounding box center [784, 390] width 1568 height 779
click at [700, 239] on input "70818" at bounding box center [714, 245] width 125 height 33
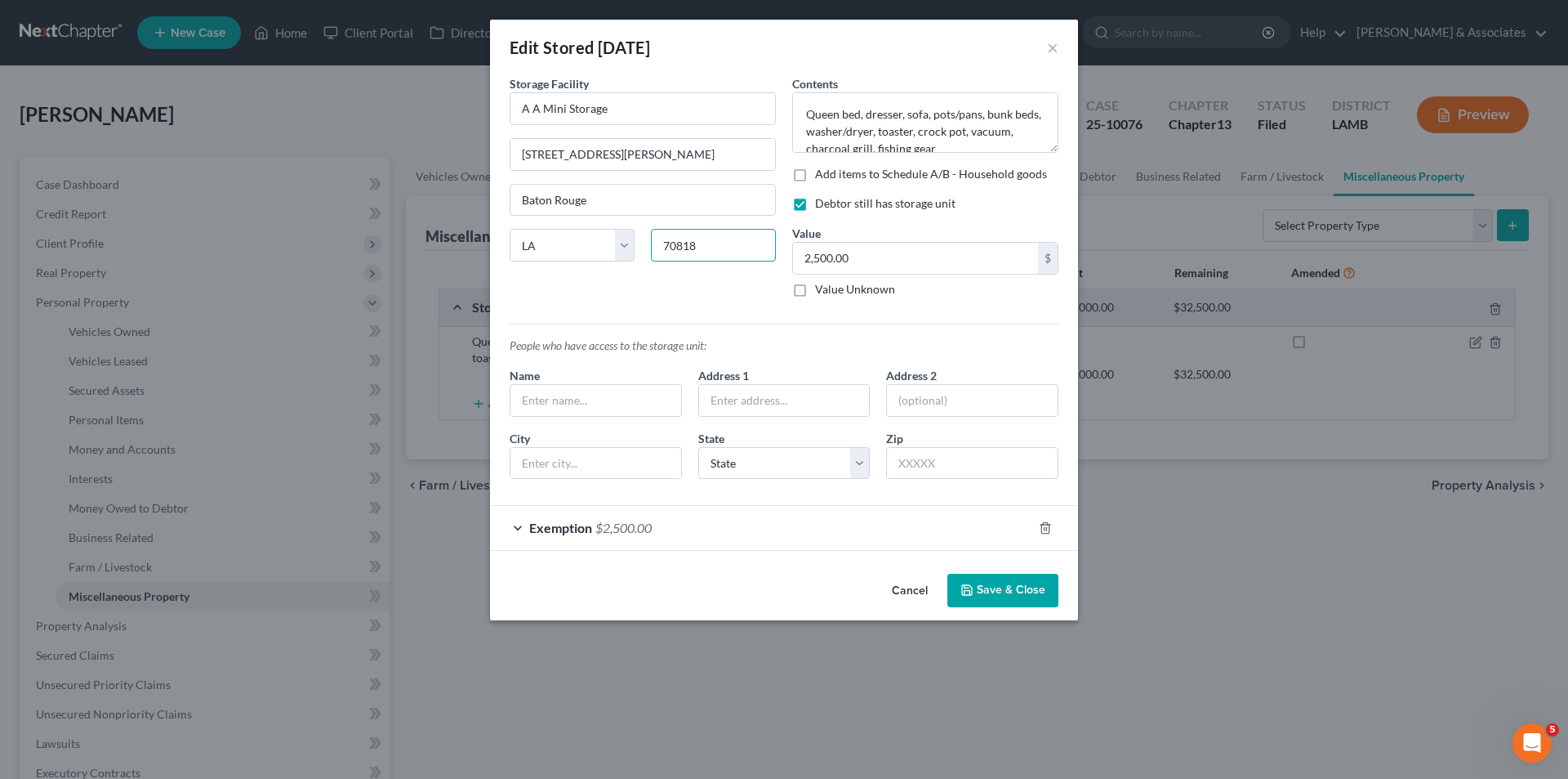
click at [700, 239] on input "70818" at bounding box center [714, 245] width 125 height 33
click at [859, 143] on textarea "Queen bed, dresser, sofa, pots/pans, bunk beds, washer/dryer, toaster, crock po…" at bounding box center [925, 122] width 266 height 61
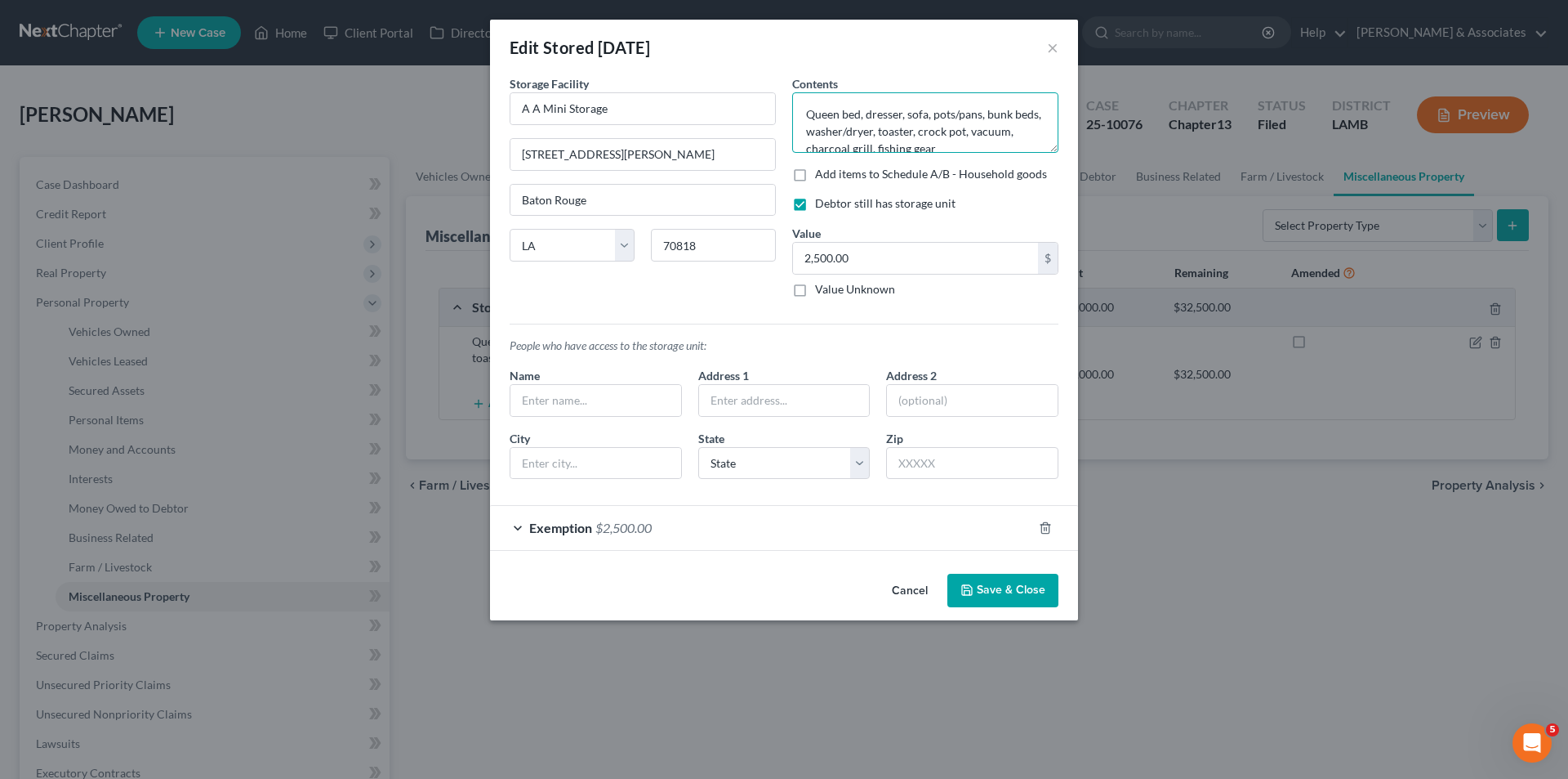
click at [943, 126] on textarea "Queen bed, dresser, sofa, pots/pans, bunk beds, washer/dryer, toaster, crock po…" at bounding box center [925, 122] width 266 height 61
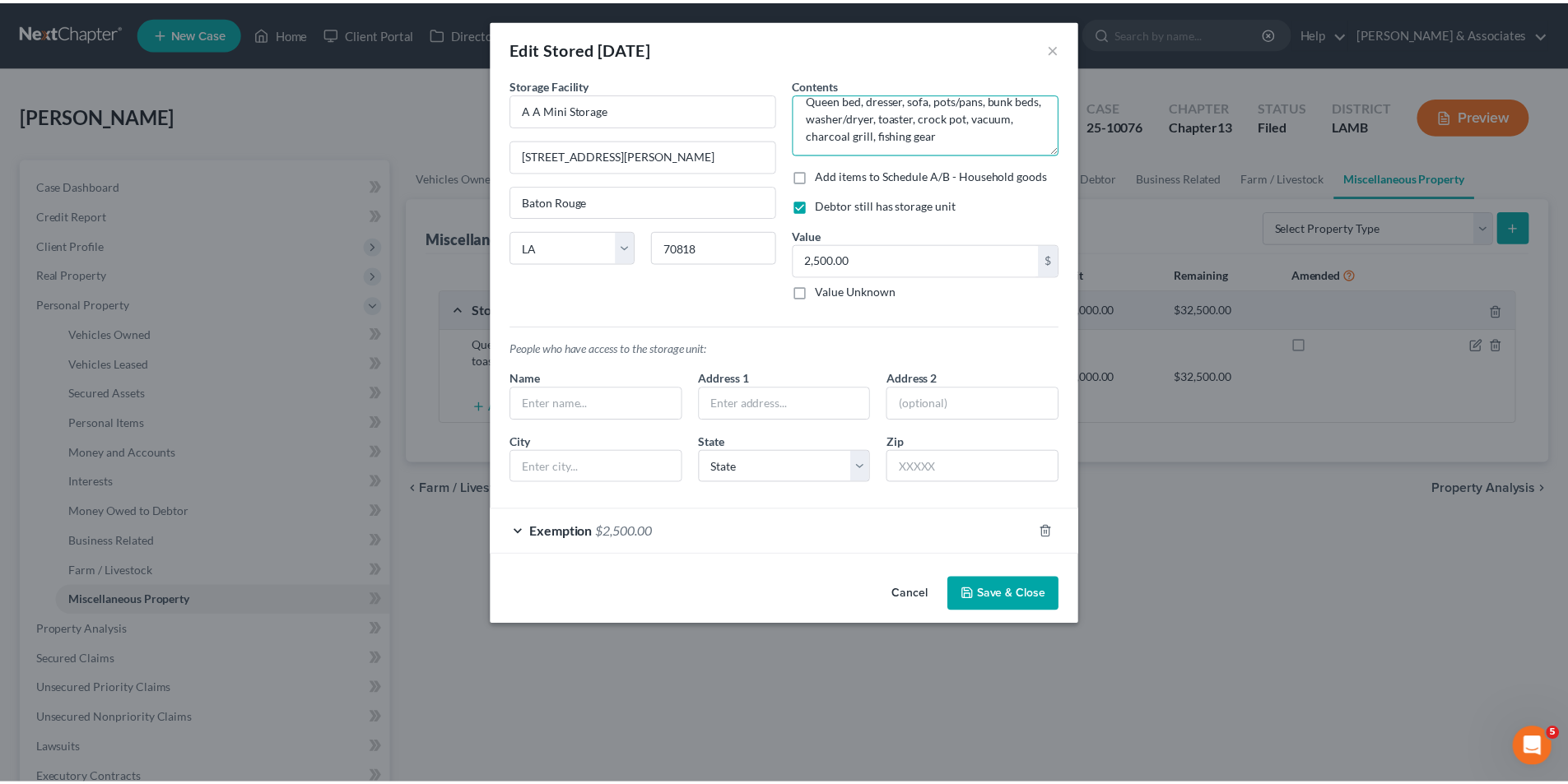
scroll to position [17, 0]
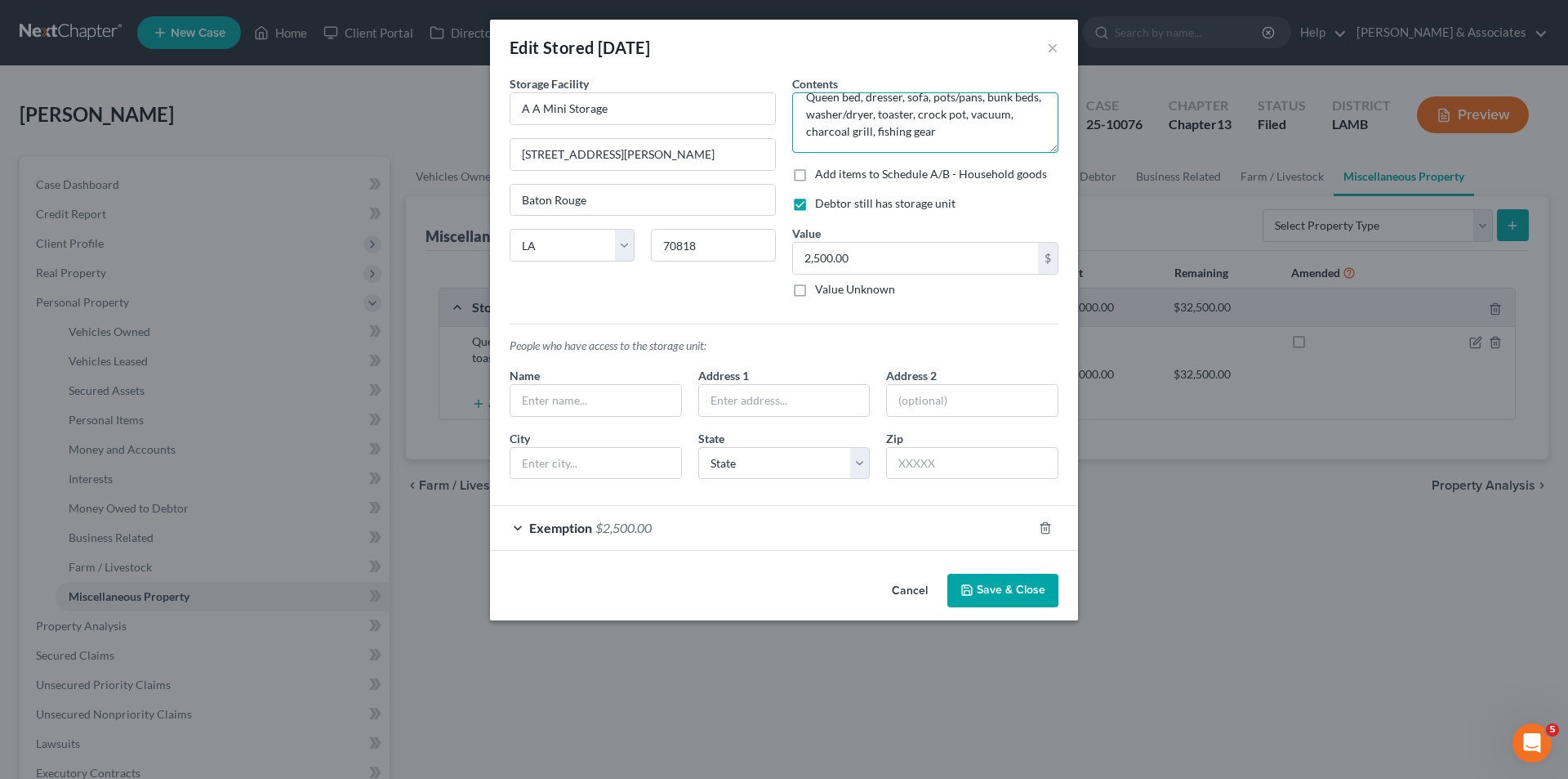
click at [909, 132] on textarea "Queen bed, dresser, sofa, pots/pans, bunk beds, washer/dryer, toaster, crock po…" at bounding box center [925, 122] width 266 height 61
click at [978, 132] on textarea "Queen bed, dresser, sofa, pots/pans, bunk beds, washer/dryer, toaster, crock po…" at bounding box center [925, 122] width 266 height 61
drag, startPoint x: 1052, startPoint y: 51, endPoint x: 1051, endPoint y: 63, distance: 12.0
click at [1052, 51] on button "×" at bounding box center [1053, 47] width 12 height 19
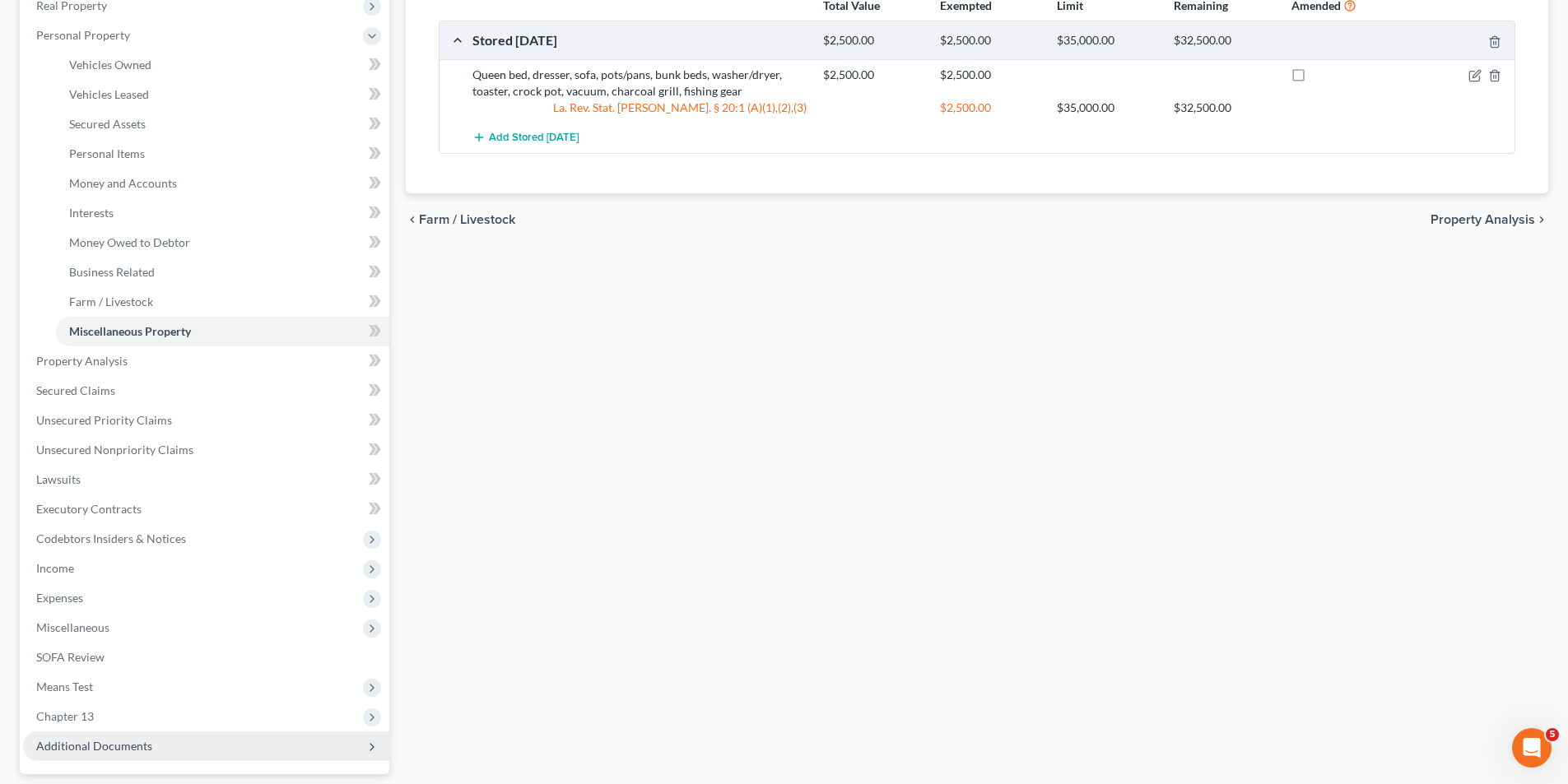
scroll to position [374, 0]
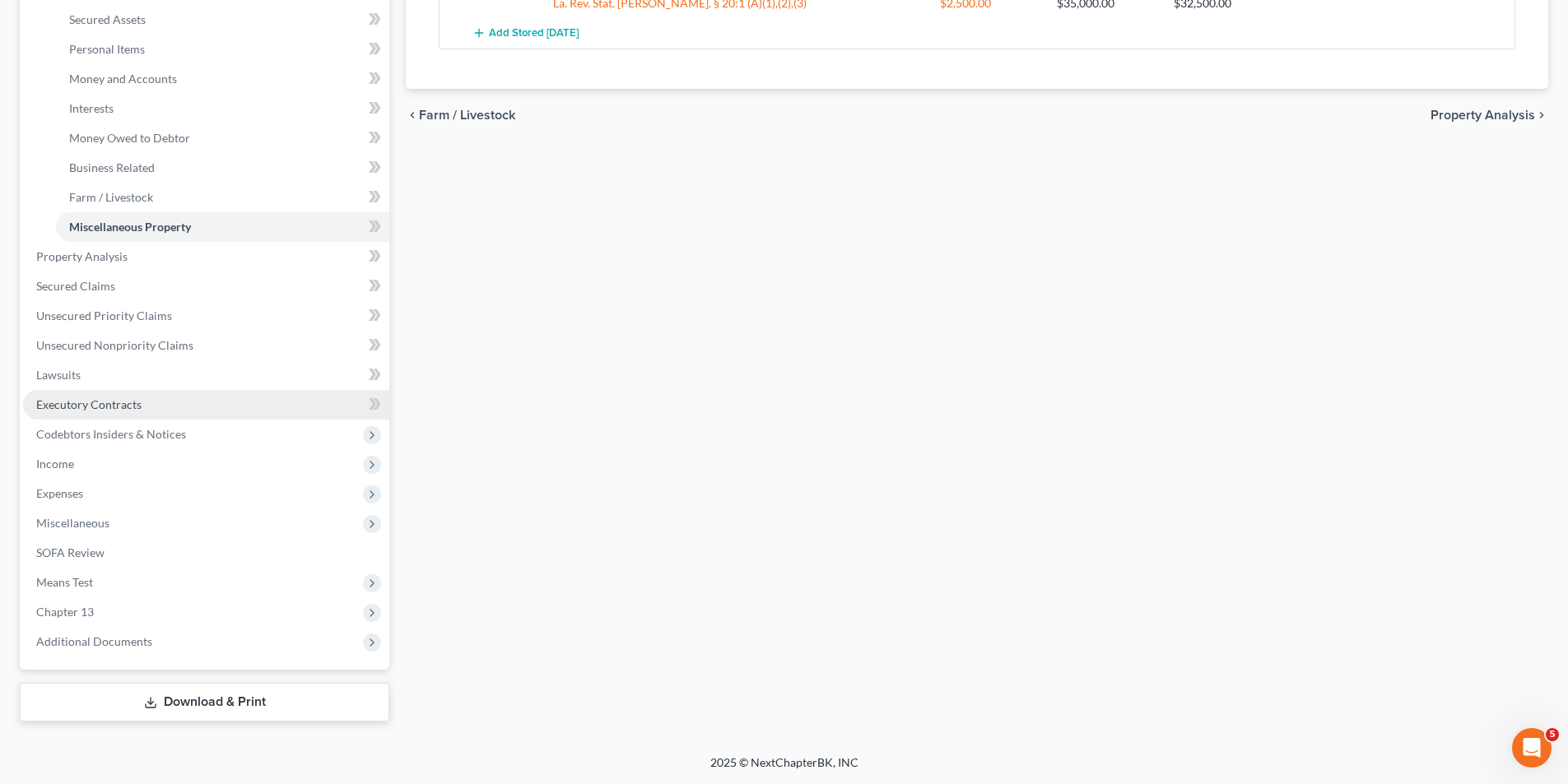
drag, startPoint x: 119, startPoint y: 406, endPoint x: 119, endPoint y: 397, distance: 9.0
click at [119, 406] on span "Executory Contracts" at bounding box center [88, 404] width 105 height 14
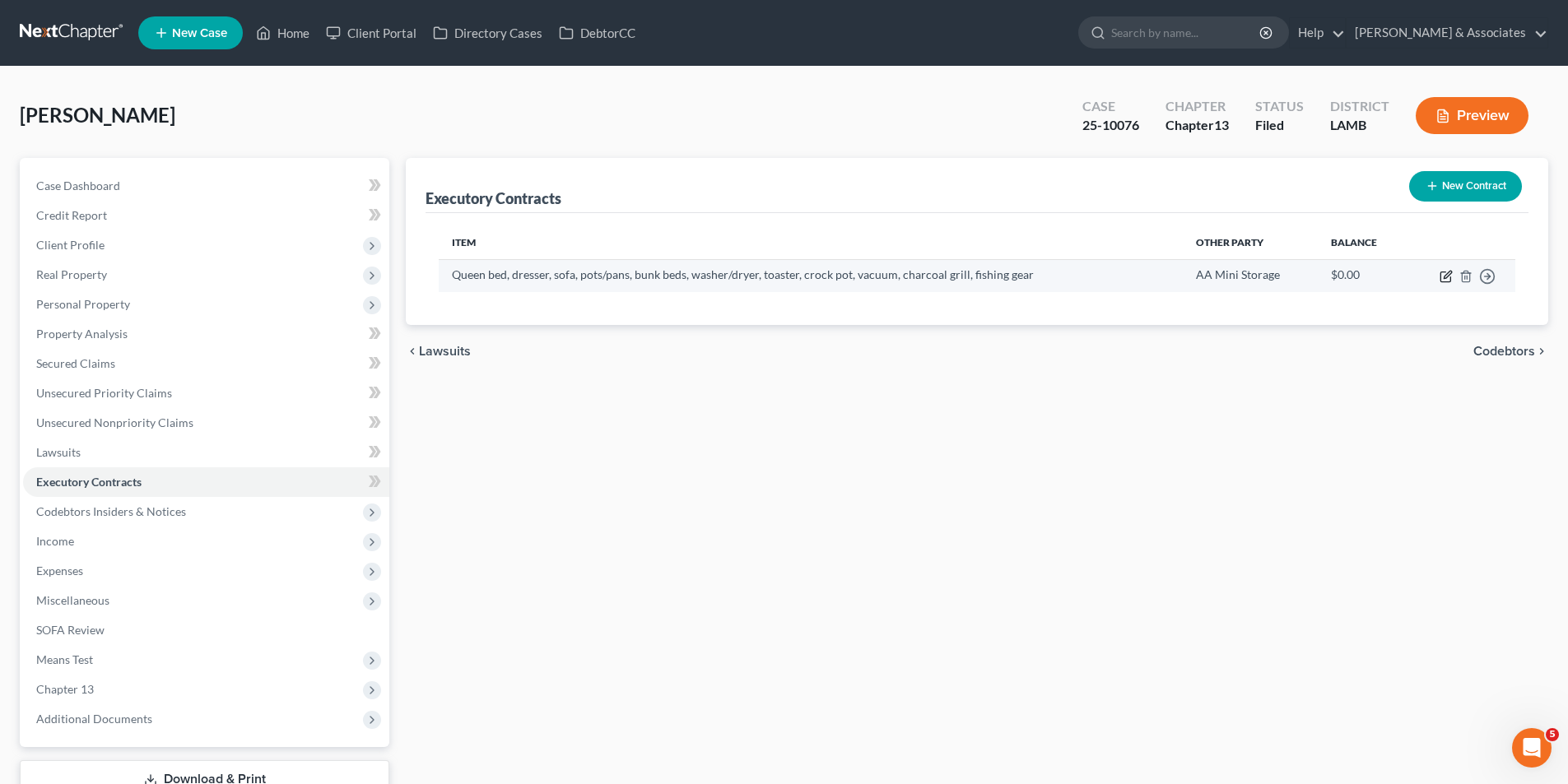
click at [1444, 275] on icon "button" at bounding box center [1446, 277] width 14 height 14
select select "19"
select select "0"
select select "2"
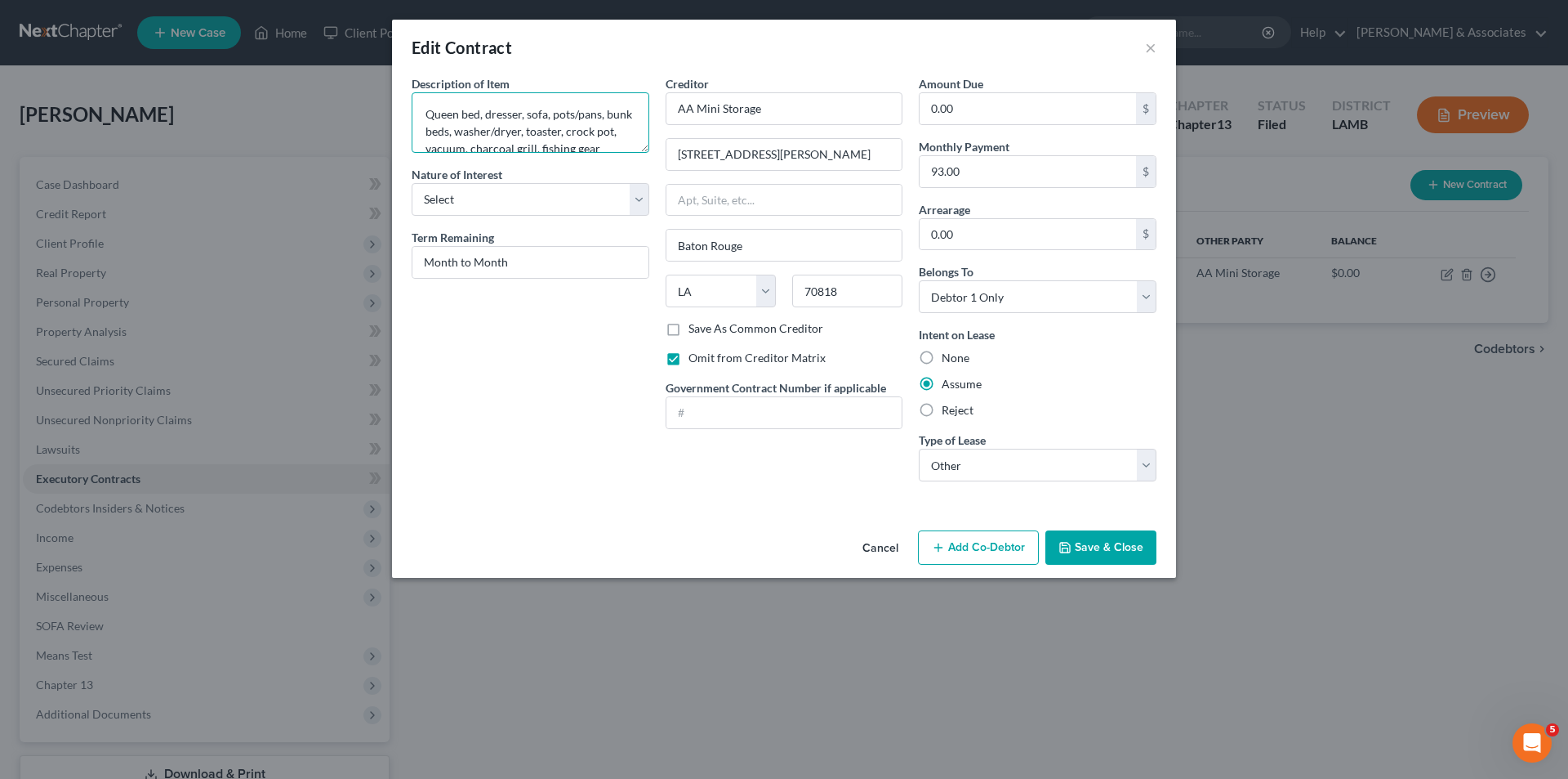
click at [524, 148] on textarea "Queen bed, dresser, sofa, pots/pans, bunk beds, washer/dryer, toaster, crock po…" at bounding box center [530, 122] width 238 height 61
click at [581, 126] on textarea "Queen bed, dresser, sofa, pots/pans, bunk beds, washer/dryer, toaster, crock po…" at bounding box center [530, 122] width 238 height 61
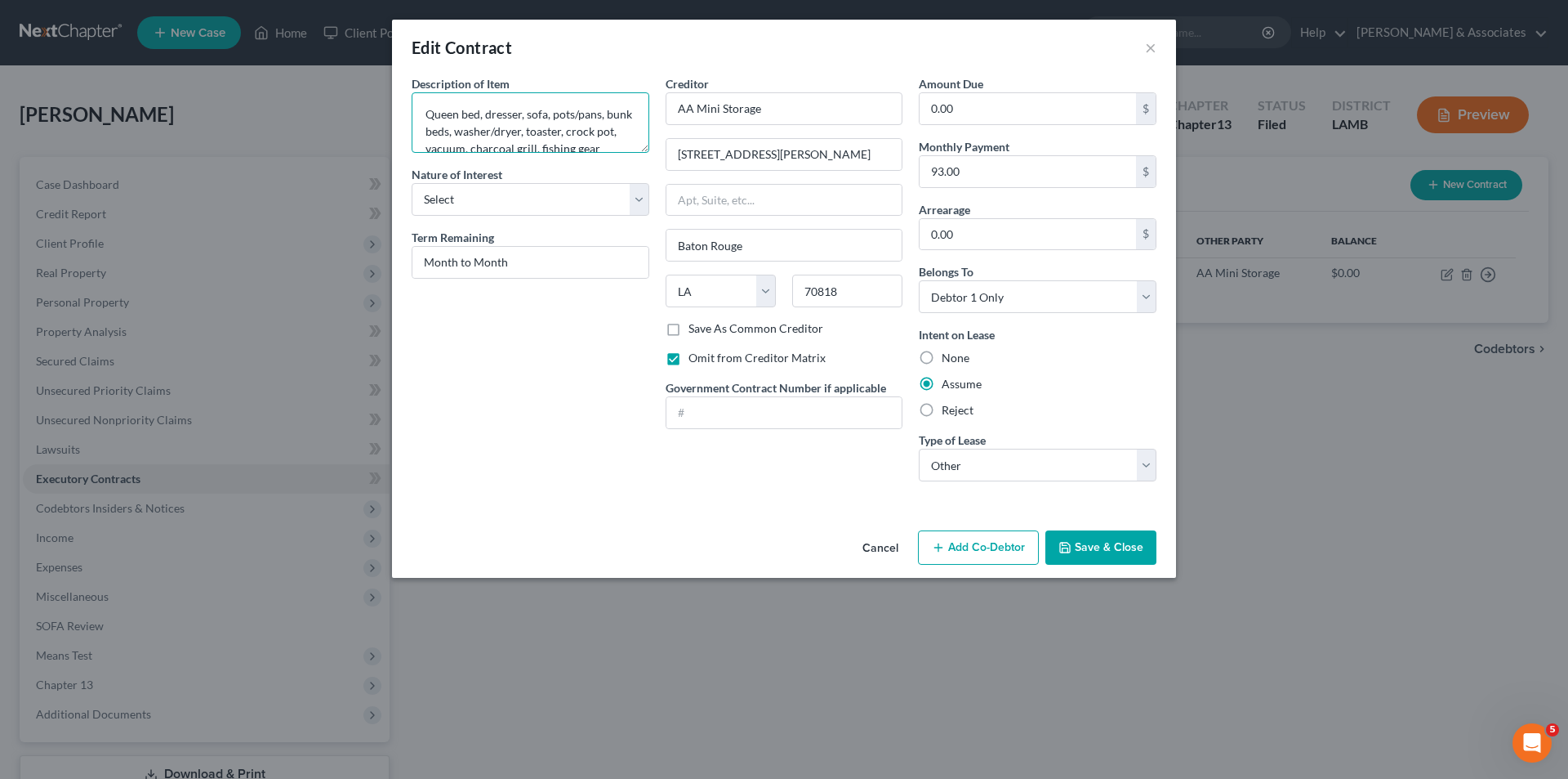
click at [581, 126] on textarea "Queen bed, dresser, sofa, pots/pans, bunk beds, washer/dryer, toaster, crock po…" at bounding box center [530, 122] width 238 height 61
click at [717, 114] on input "AA Mini Storage" at bounding box center [784, 109] width 238 height 33
click at [710, 164] on input "12414 Hooper Rd" at bounding box center [784, 154] width 236 height 31
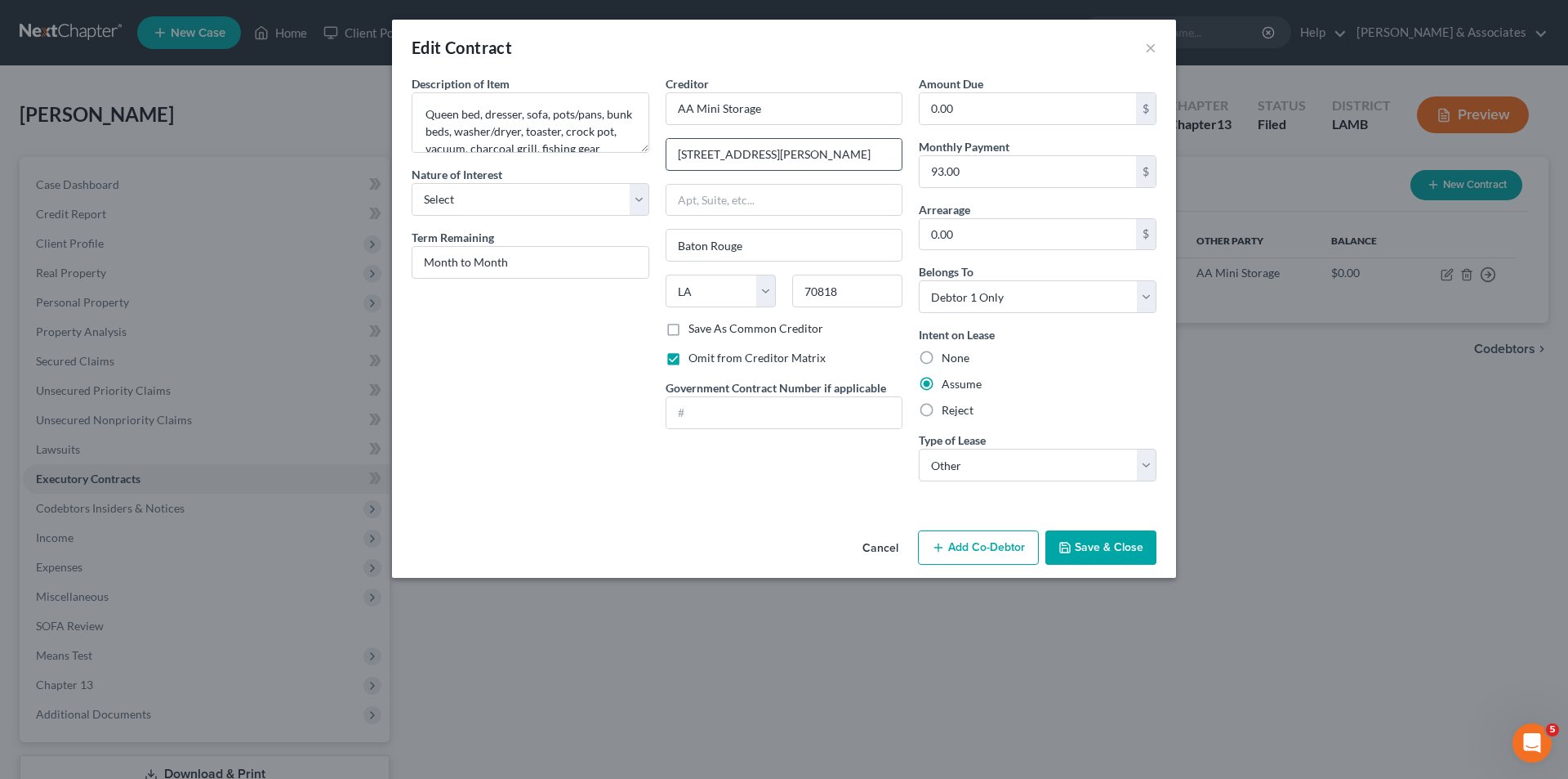
click at [710, 164] on input "12414 Hooper Rd" at bounding box center [784, 154] width 236 height 31
click at [825, 289] on input "70818" at bounding box center [847, 291] width 110 height 33
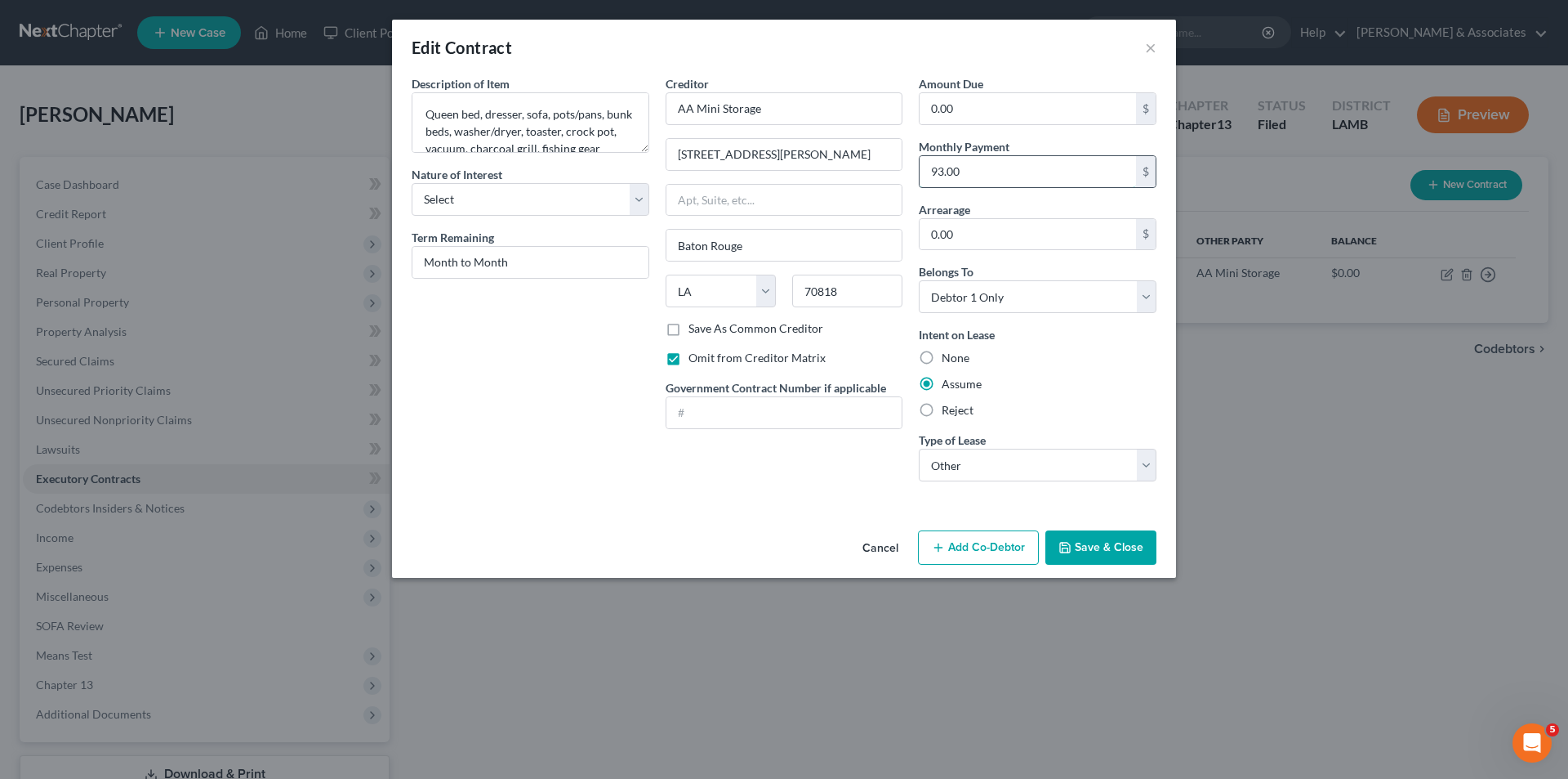
click at [951, 169] on input "93.00" at bounding box center [1027, 172] width 217 height 31
click at [541, 413] on div "Description of non-residential real property * Description of Item * Queen bed,…" at bounding box center [531, 284] width 254 height 419
click at [1150, 47] on button "×" at bounding box center [1151, 47] width 12 height 19
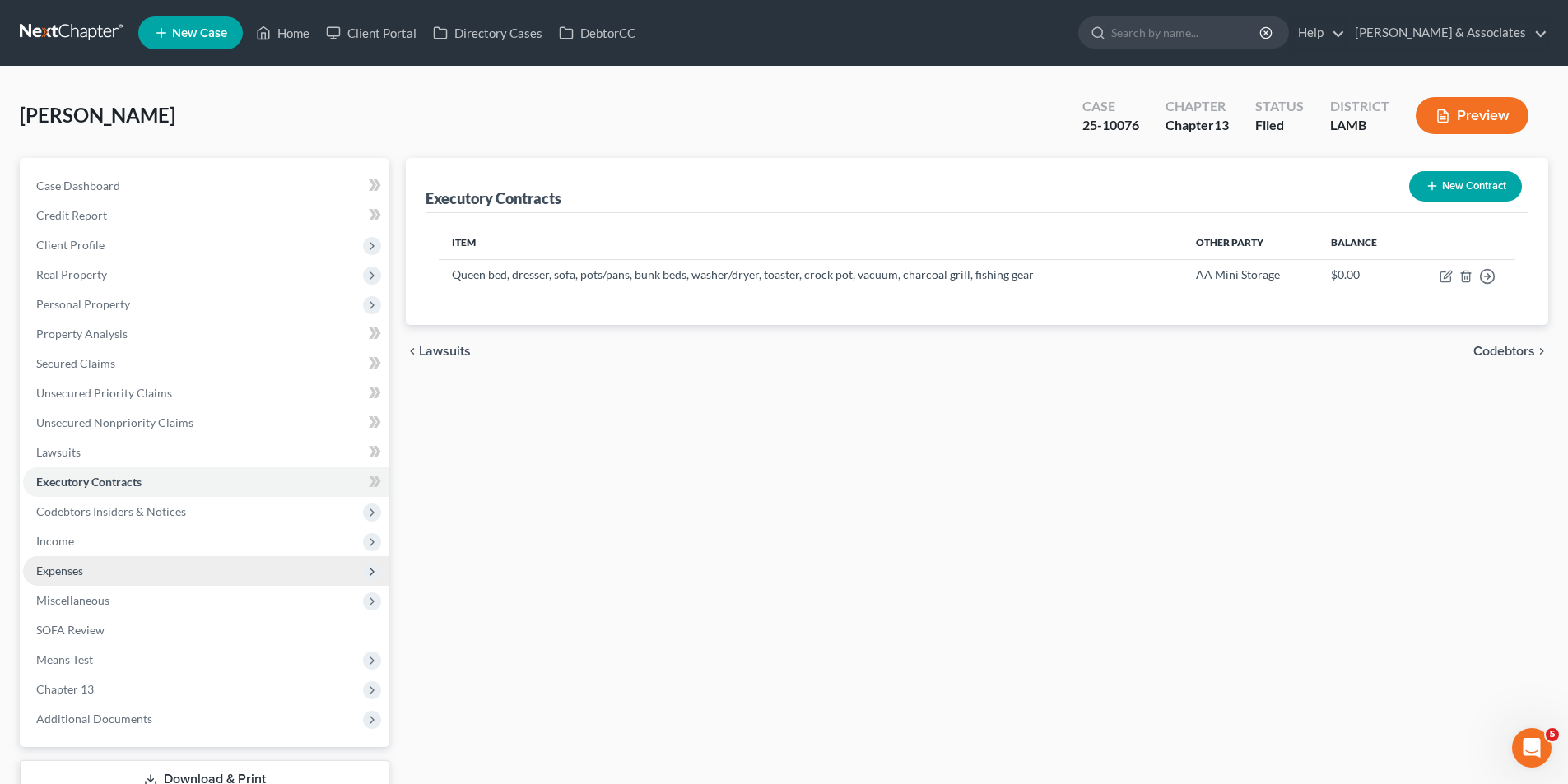
click at [70, 573] on span "Expenses" at bounding box center [59, 571] width 47 height 14
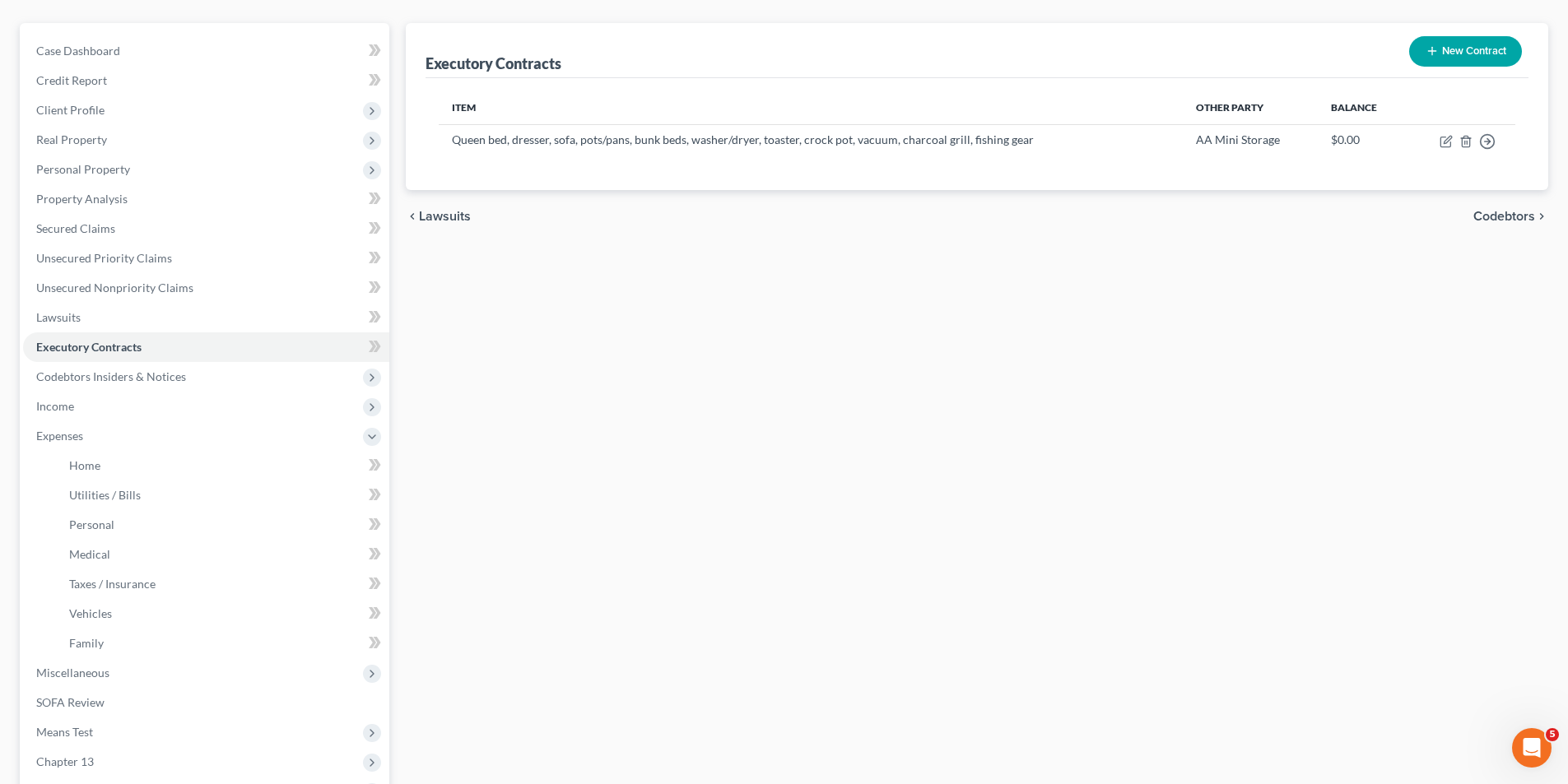
scroll to position [284, 0]
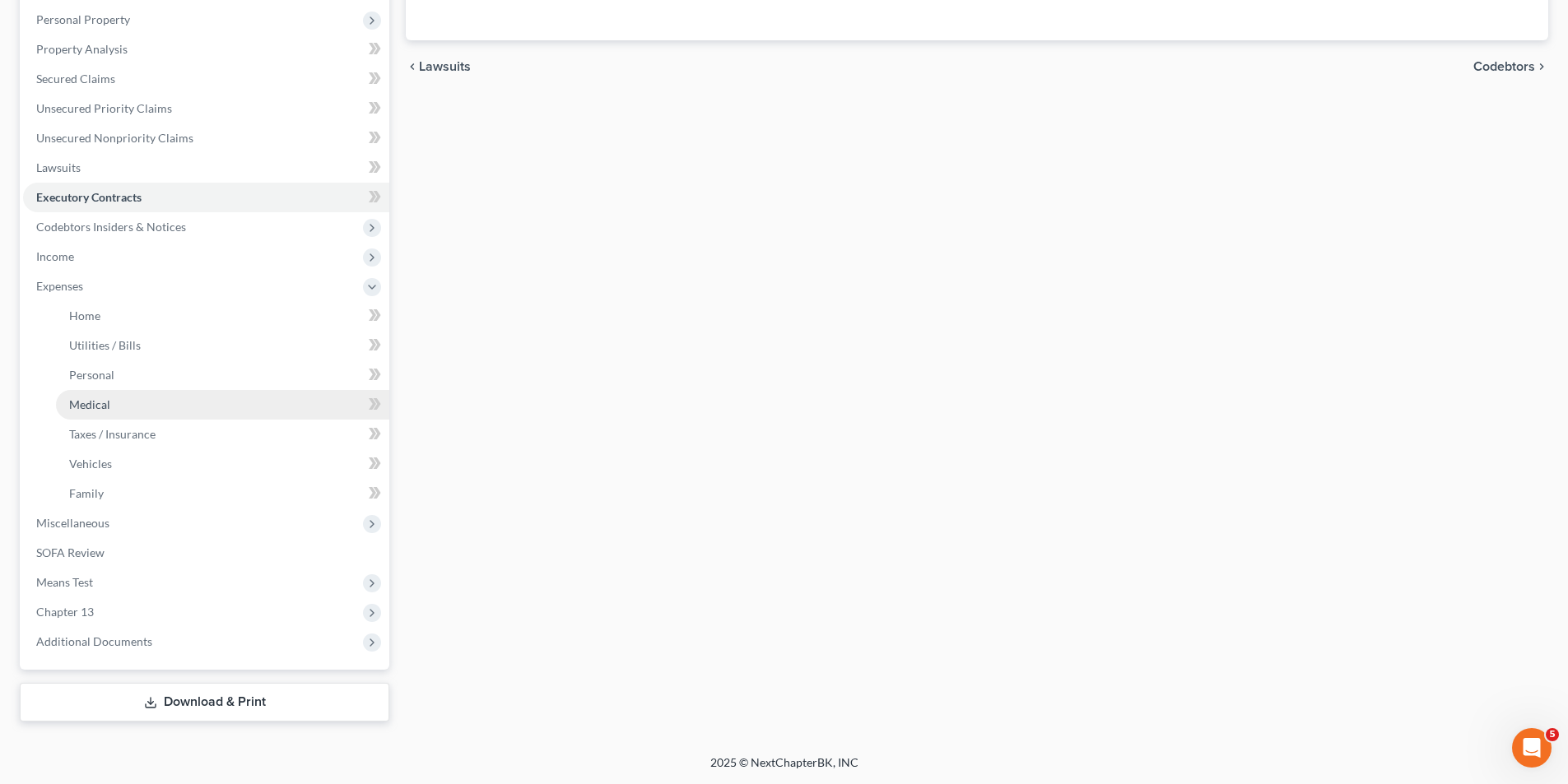
click at [113, 397] on link "Medical" at bounding box center [222, 405] width 333 height 30
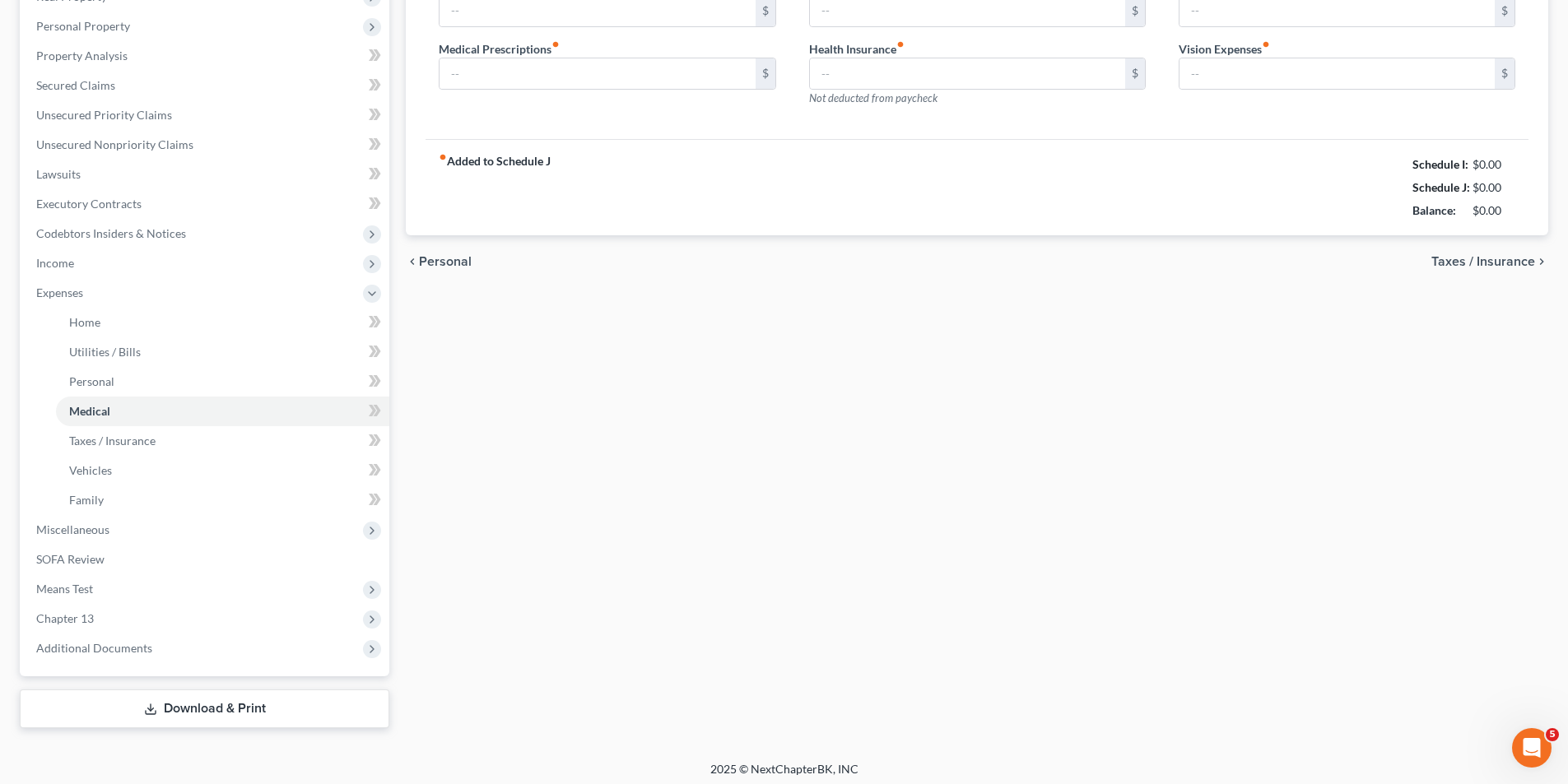
type input "50.00"
type input "0.00"
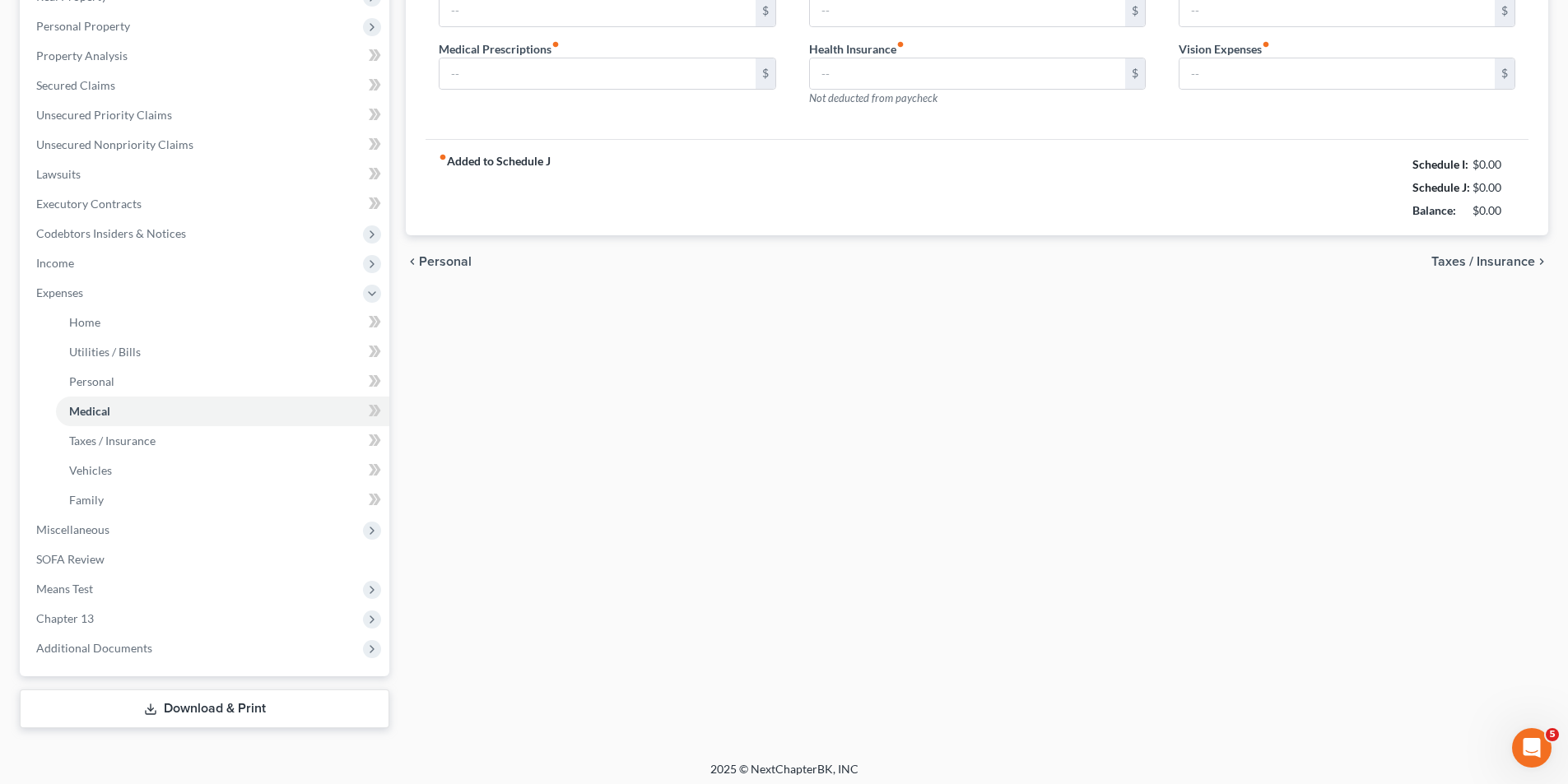
type input "0.00"
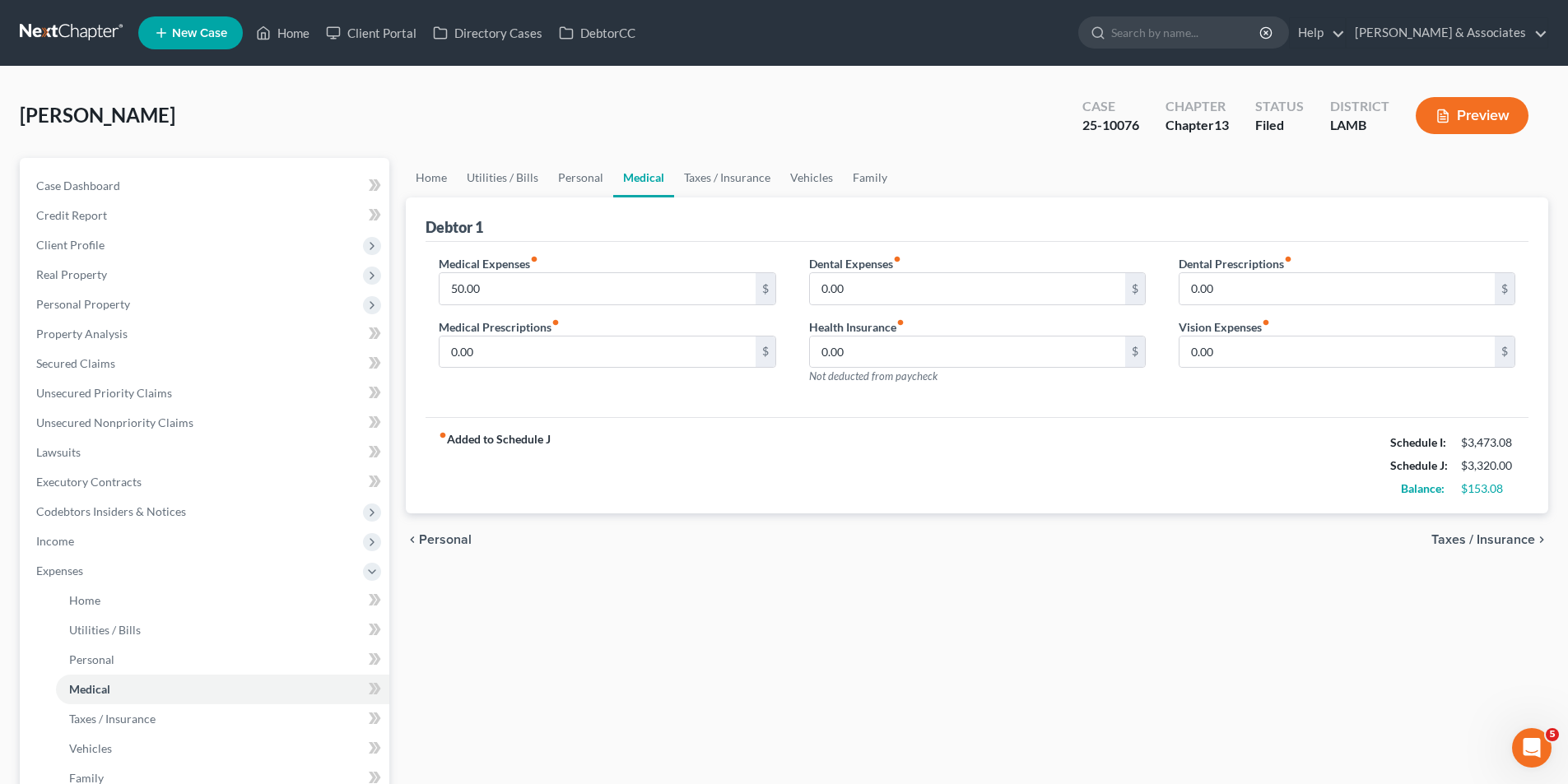
click at [1498, 541] on span "Taxes / Insurance" at bounding box center [1483, 539] width 104 height 14
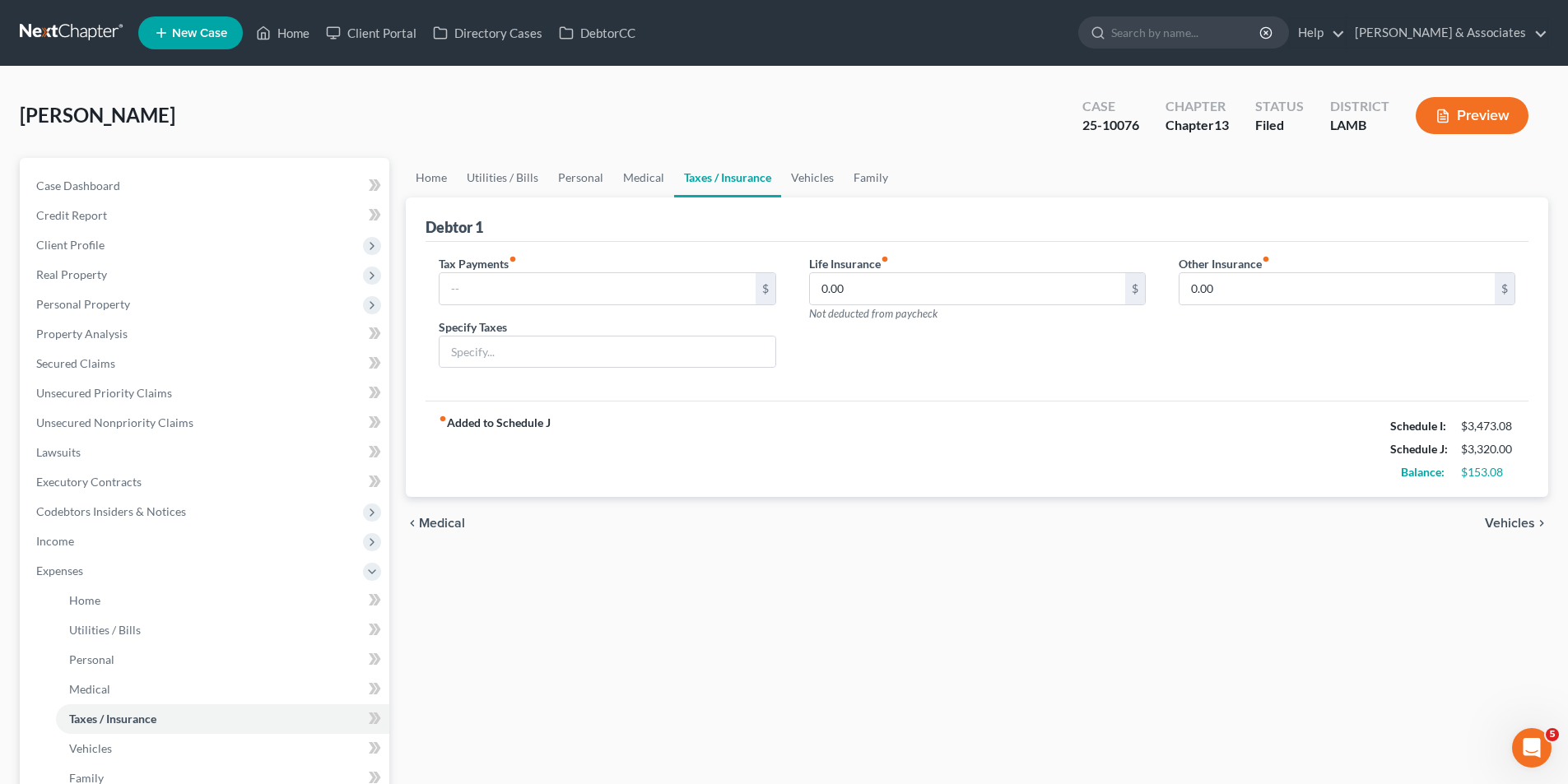
drag, startPoint x: 1496, startPoint y: 520, endPoint x: 1023, endPoint y: 682, distance: 500.0
click at [1496, 520] on span "Vehicles" at bounding box center [1510, 523] width 50 height 14
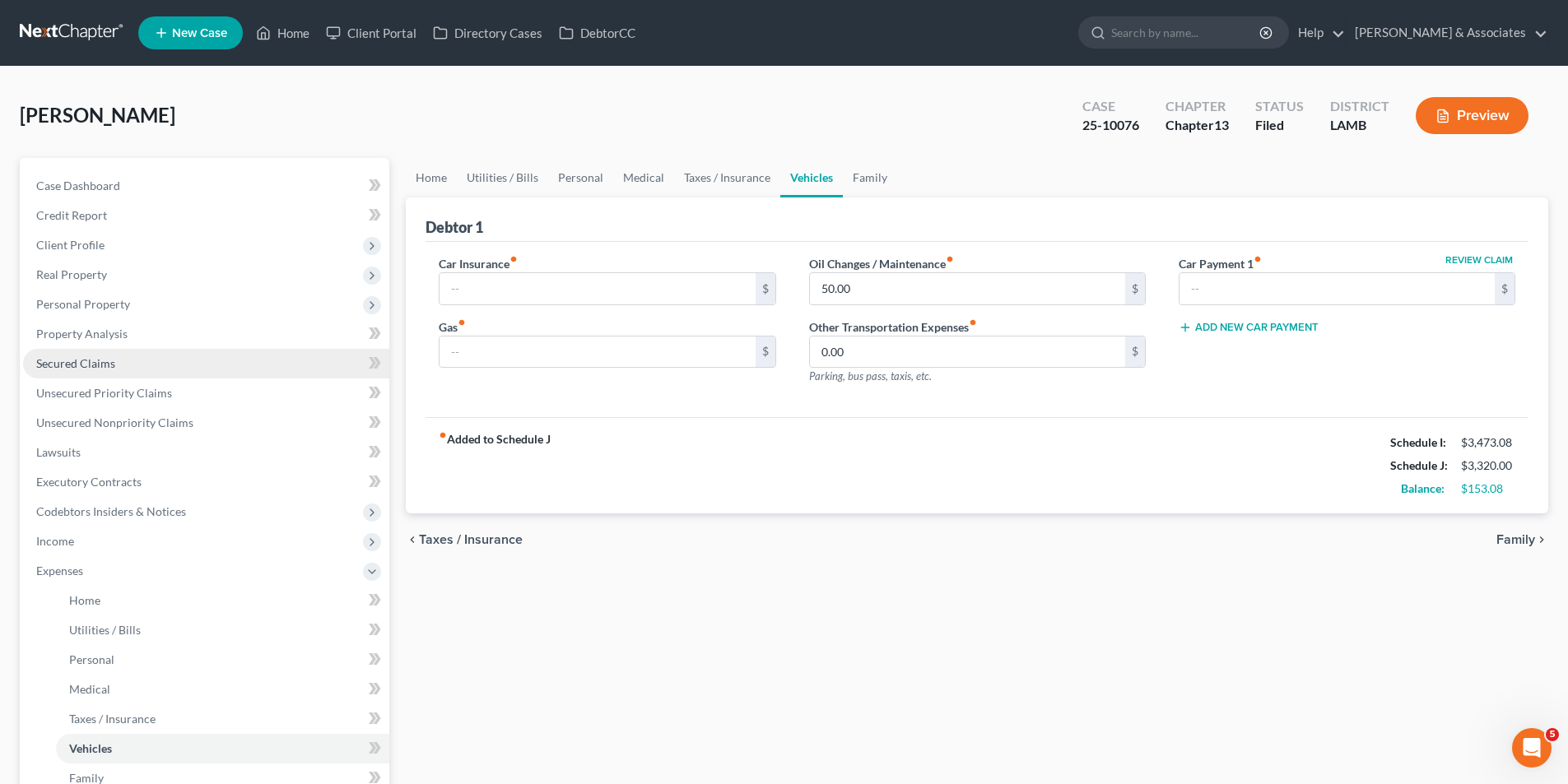
drag, startPoint x: 94, startPoint y: 353, endPoint x: 88, endPoint y: 373, distance: 20.9
click at [94, 353] on link "Secured Claims" at bounding box center [206, 363] width 366 height 30
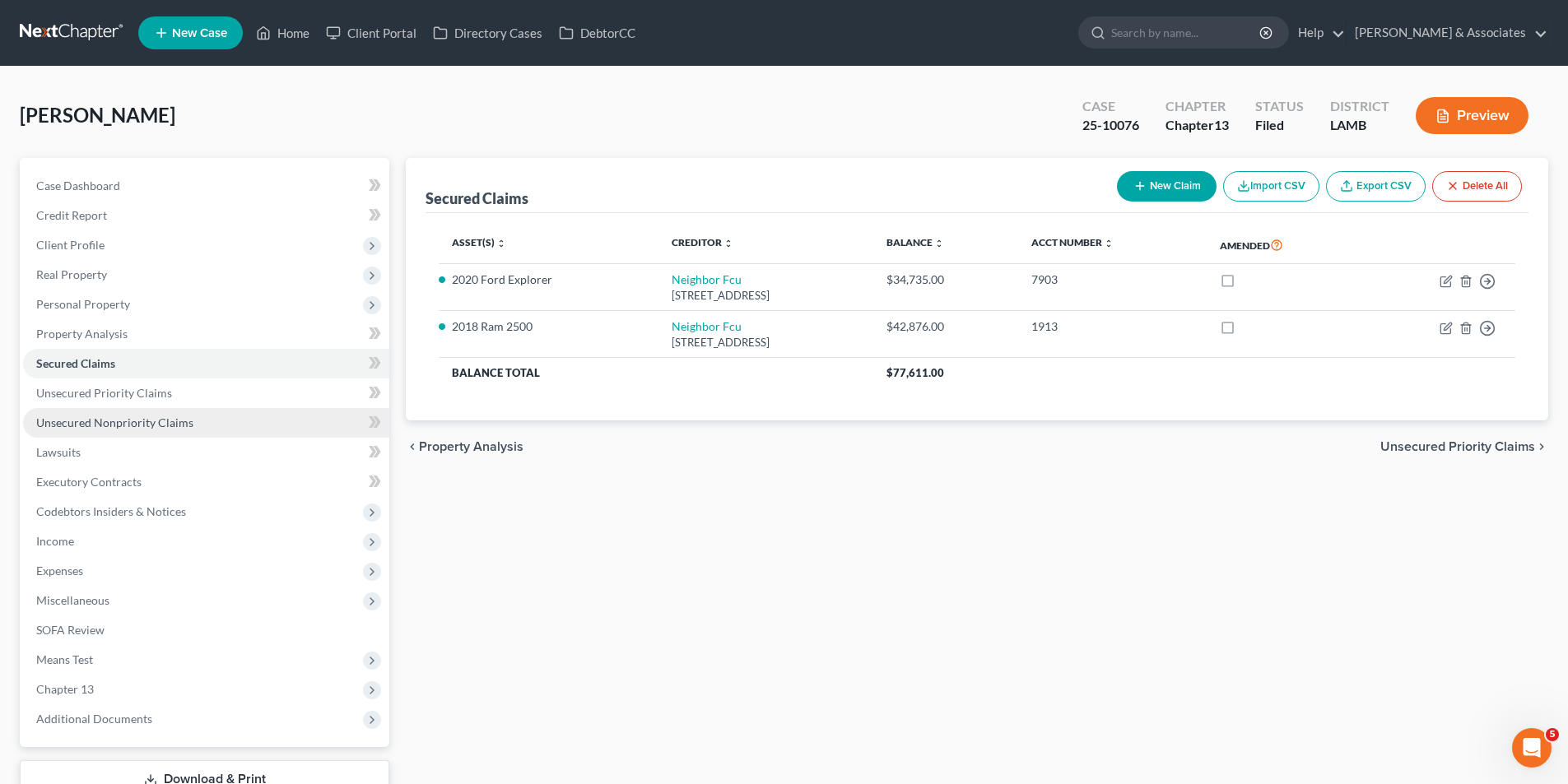
click at [187, 415] on span "Unsecured Nonpriority Claims" at bounding box center [115, 422] width 157 height 14
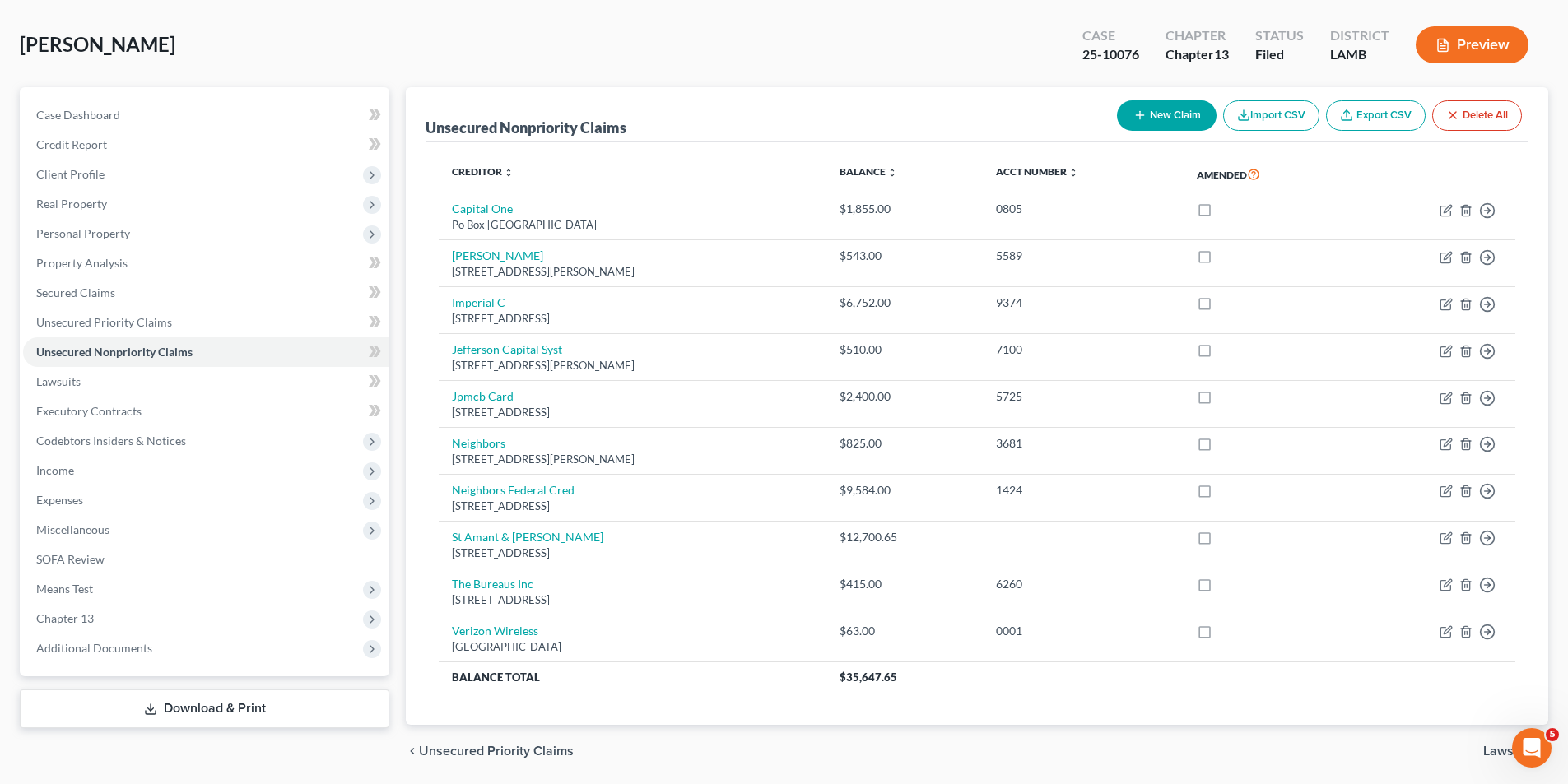
scroll to position [127, 0]
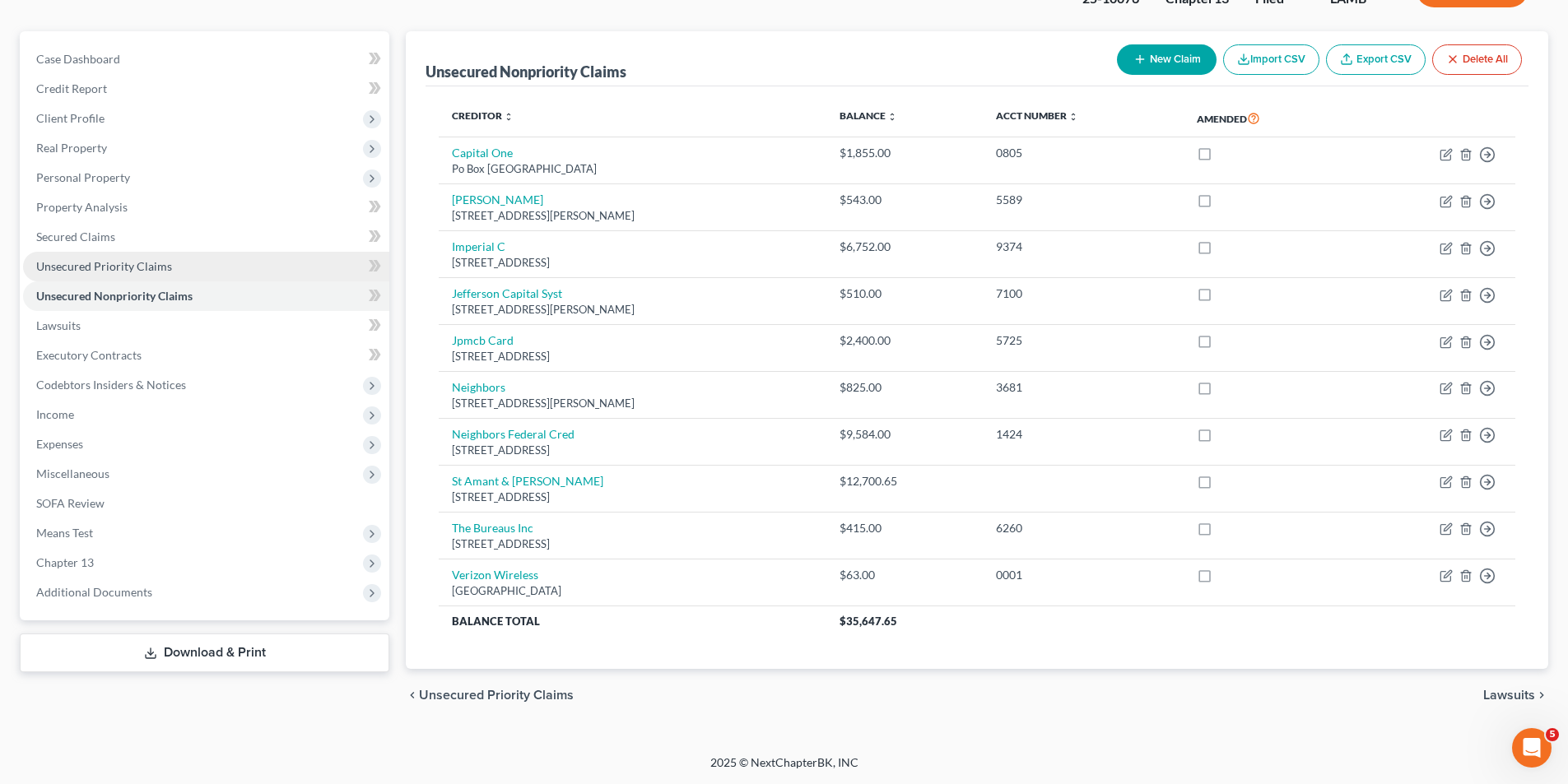
drag, startPoint x: 130, startPoint y: 271, endPoint x: 116, endPoint y: 272, distance: 14.0
click at [130, 271] on span "Unsecured Priority Claims" at bounding box center [104, 266] width 136 height 14
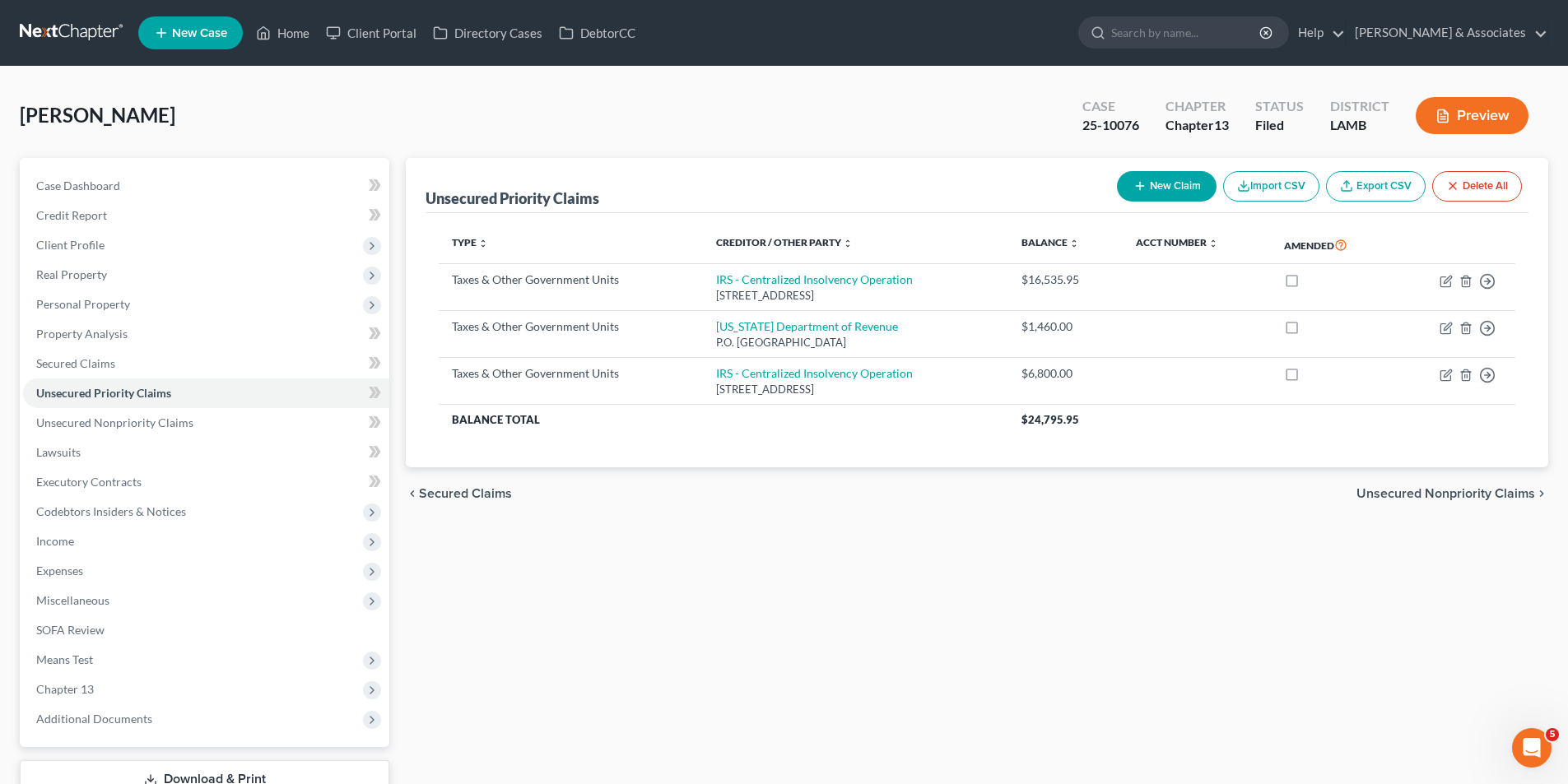
click at [1474, 112] on button "Preview" at bounding box center [1472, 115] width 113 height 37
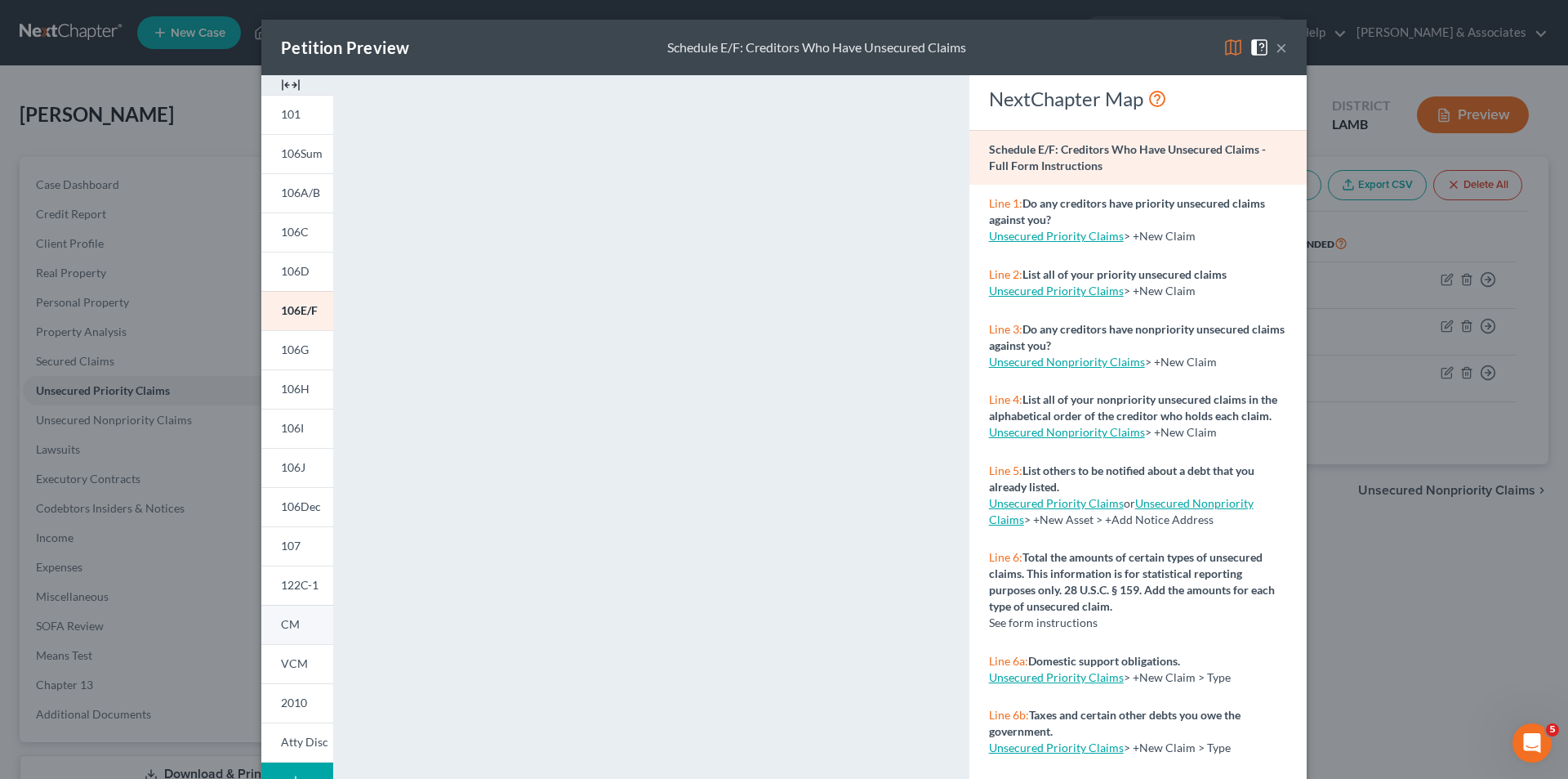
click at [281, 624] on span "CM" at bounding box center [290, 624] width 18 height 13
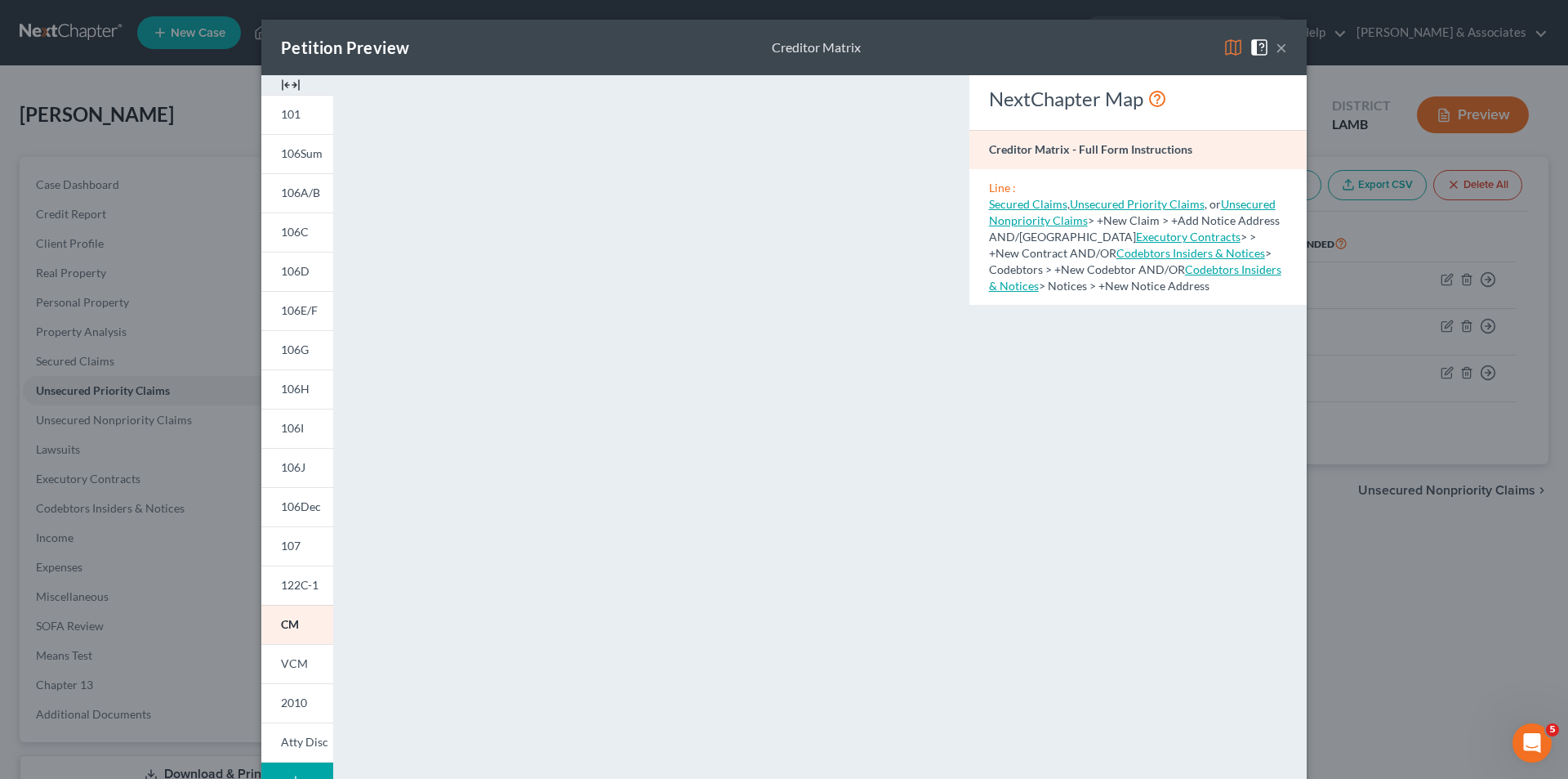
click at [1276, 46] on button "×" at bounding box center [1282, 47] width 12 height 19
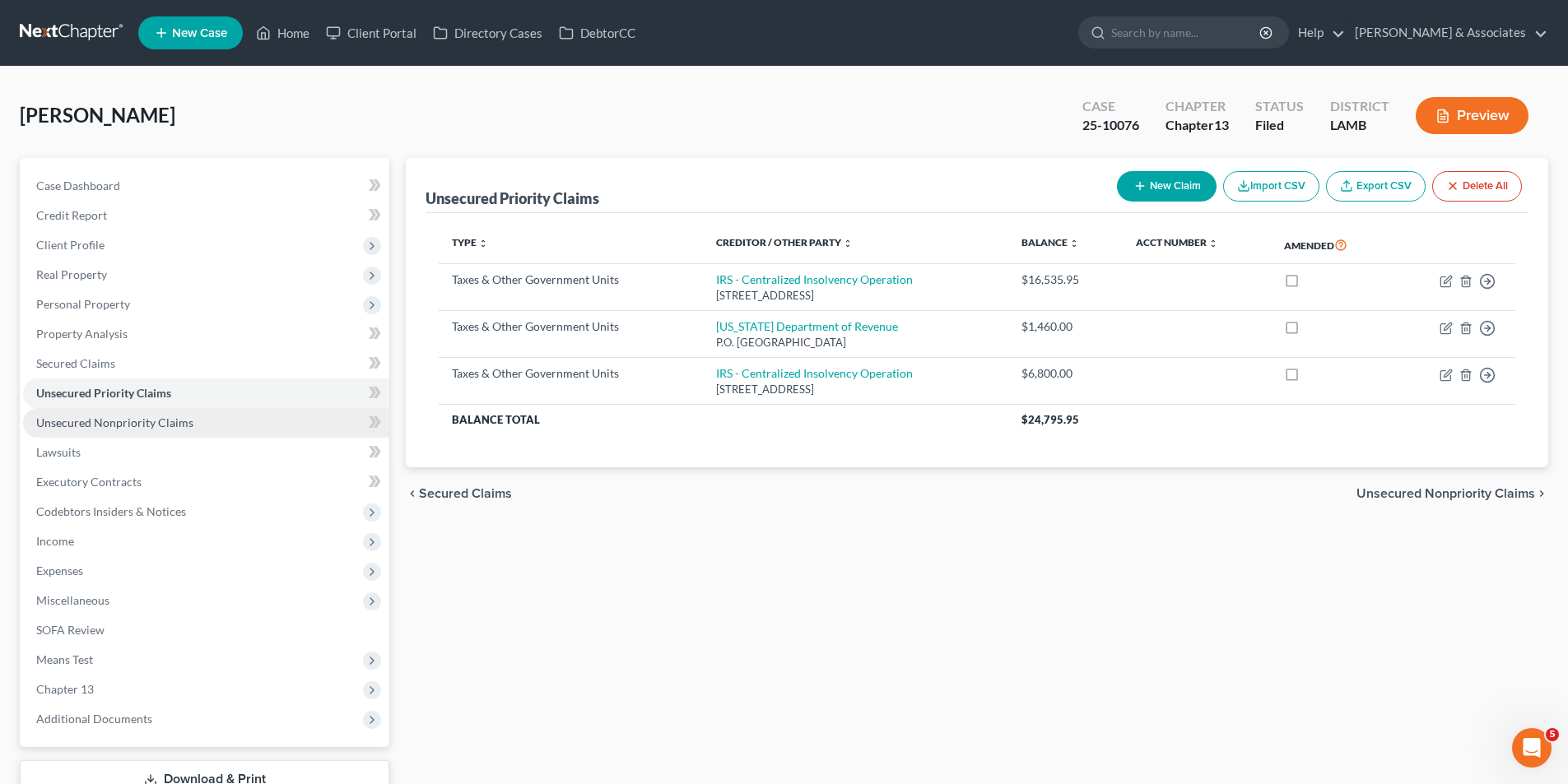
click at [58, 427] on span "Unsecured Nonpriority Claims" at bounding box center [115, 422] width 157 height 14
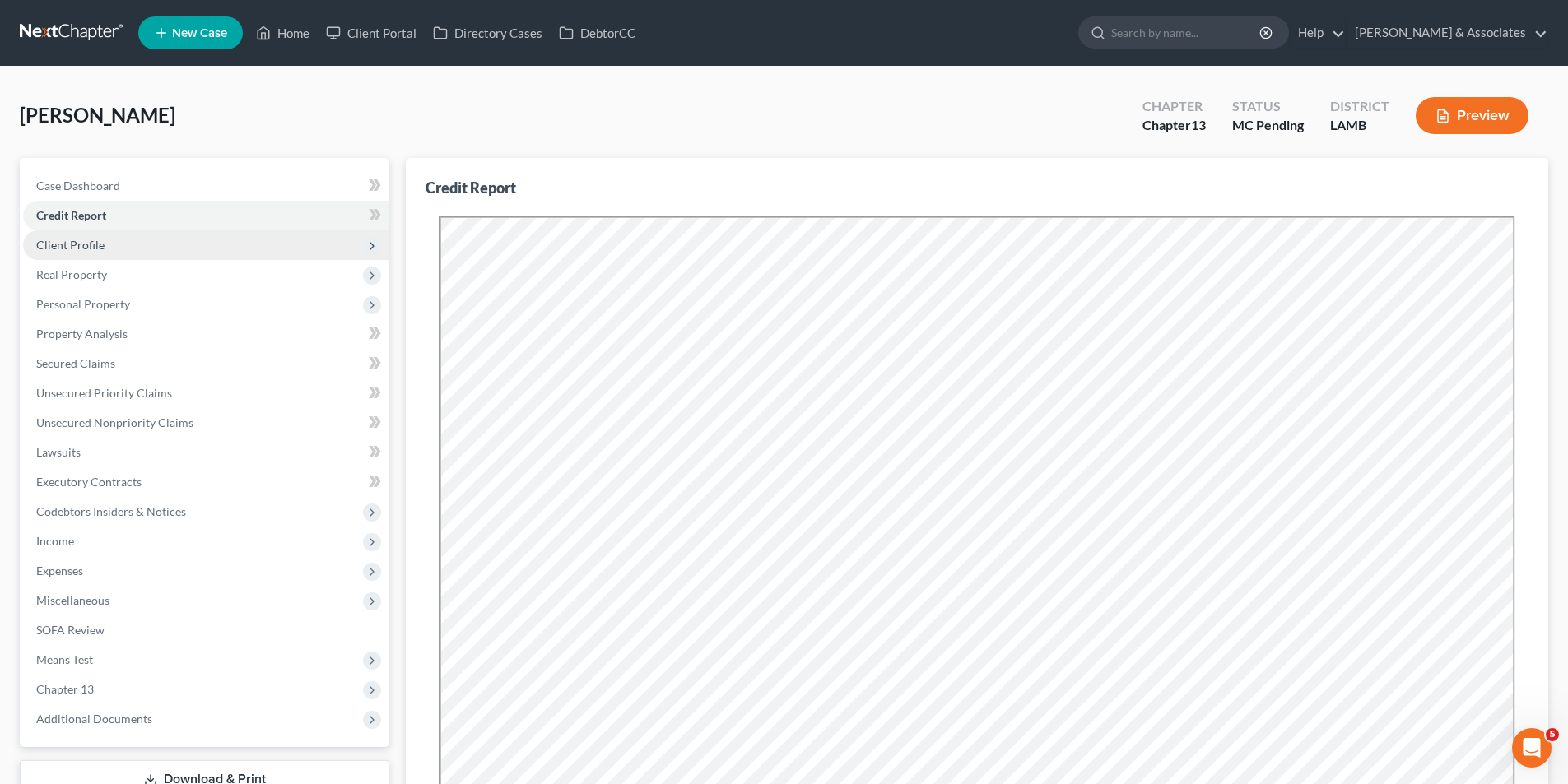
click at [83, 242] on span "Client Profile" at bounding box center [70, 245] width 68 height 14
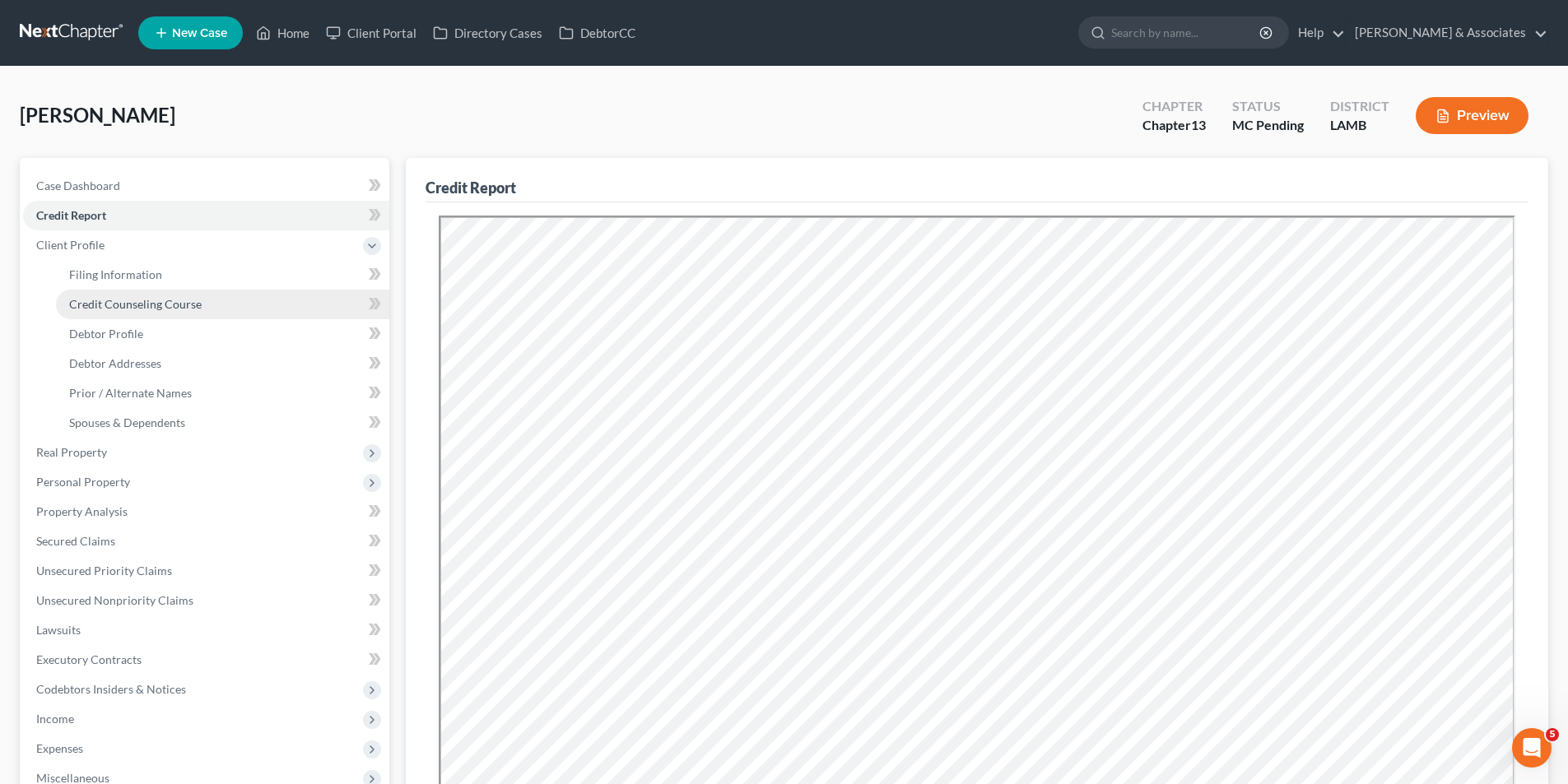
click at [104, 308] on span "Credit Counseling Course" at bounding box center [135, 304] width 132 height 14
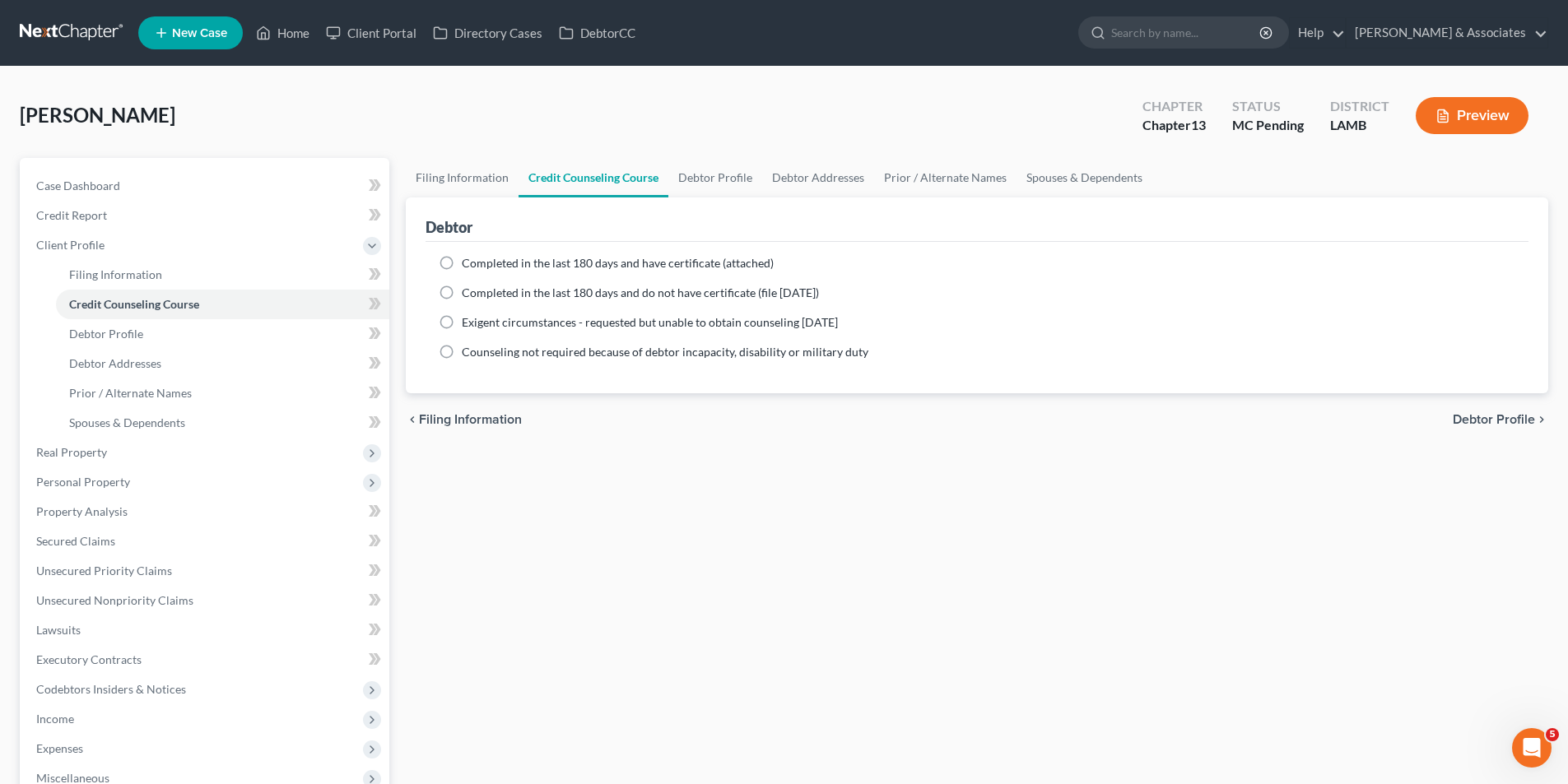
click at [558, 267] on span "Completed in the last 180 days and have certificate (attached)" at bounding box center [617, 263] width 312 height 14
click at [479, 266] on input "Completed in the last 180 days and have certificate (attached)" at bounding box center [473, 260] width 11 height 11
radio input "true"
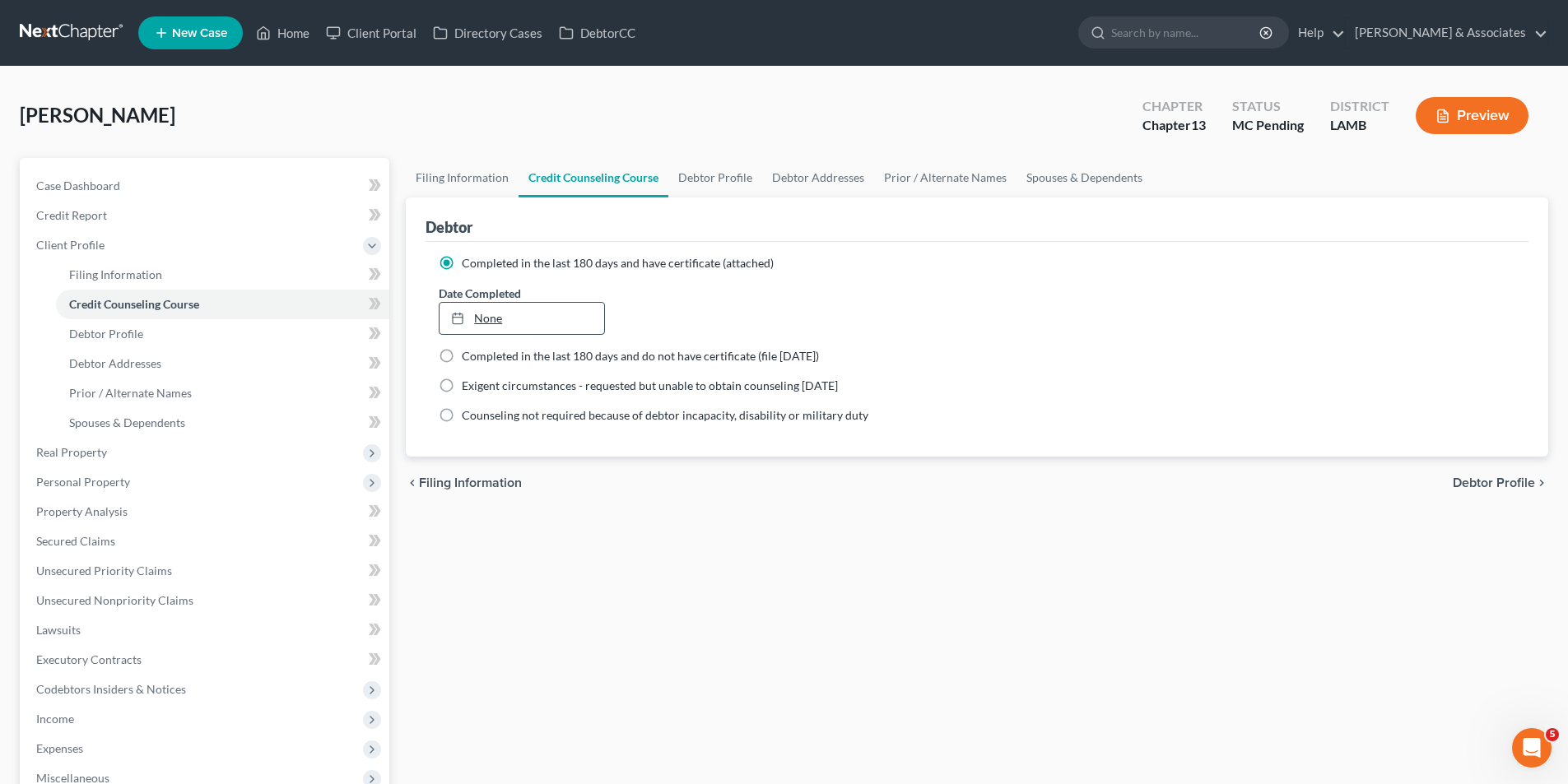
click at [525, 312] on link "None" at bounding box center [521, 318] width 164 height 31
click at [241, 173] on link "Case Dashboard" at bounding box center [206, 185] width 366 height 30
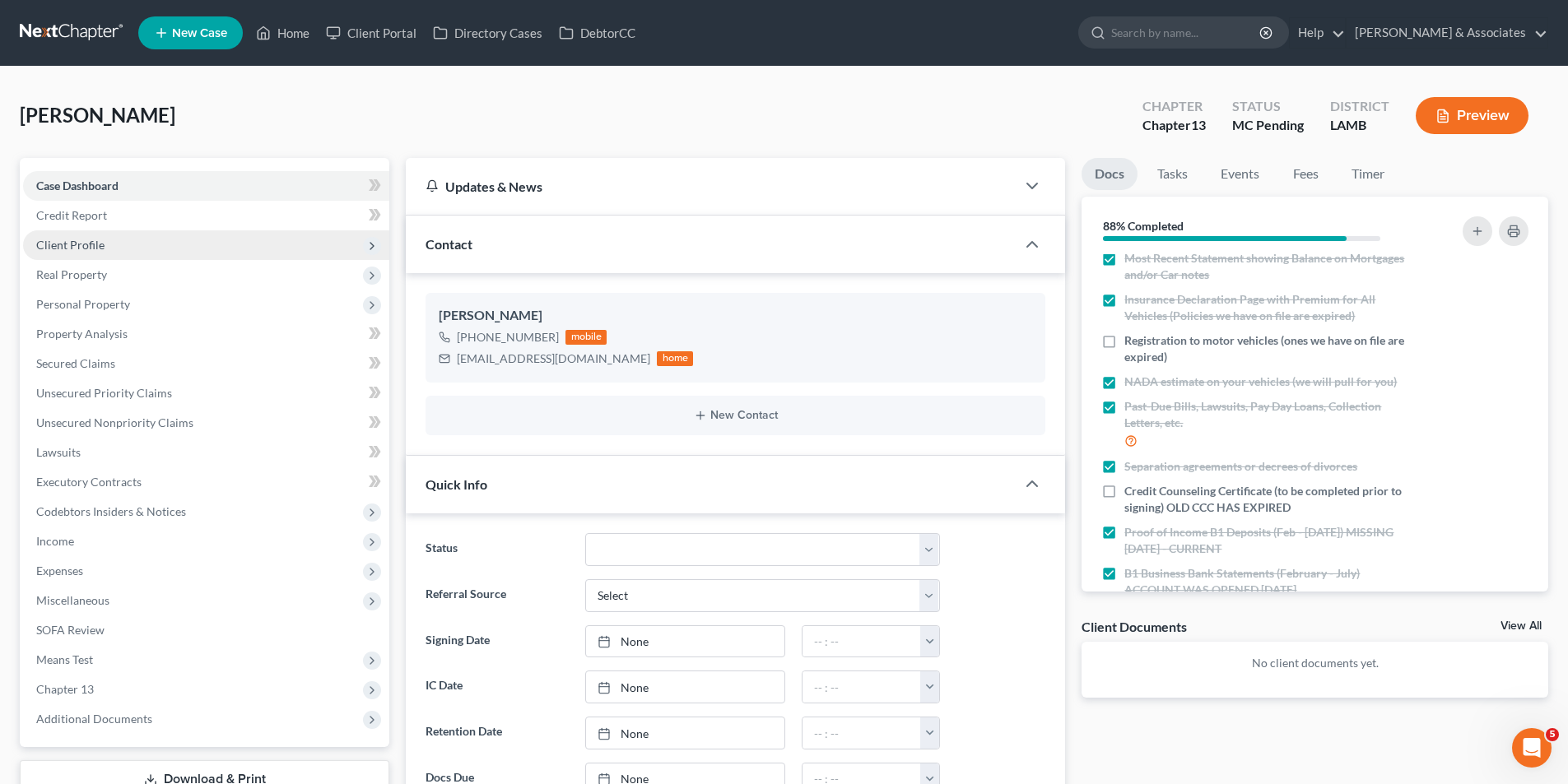
drag, startPoint x: 51, startPoint y: 245, endPoint x: 61, endPoint y: 234, distance: 14.9
click at [51, 245] on span "Client Profile" at bounding box center [70, 245] width 68 height 14
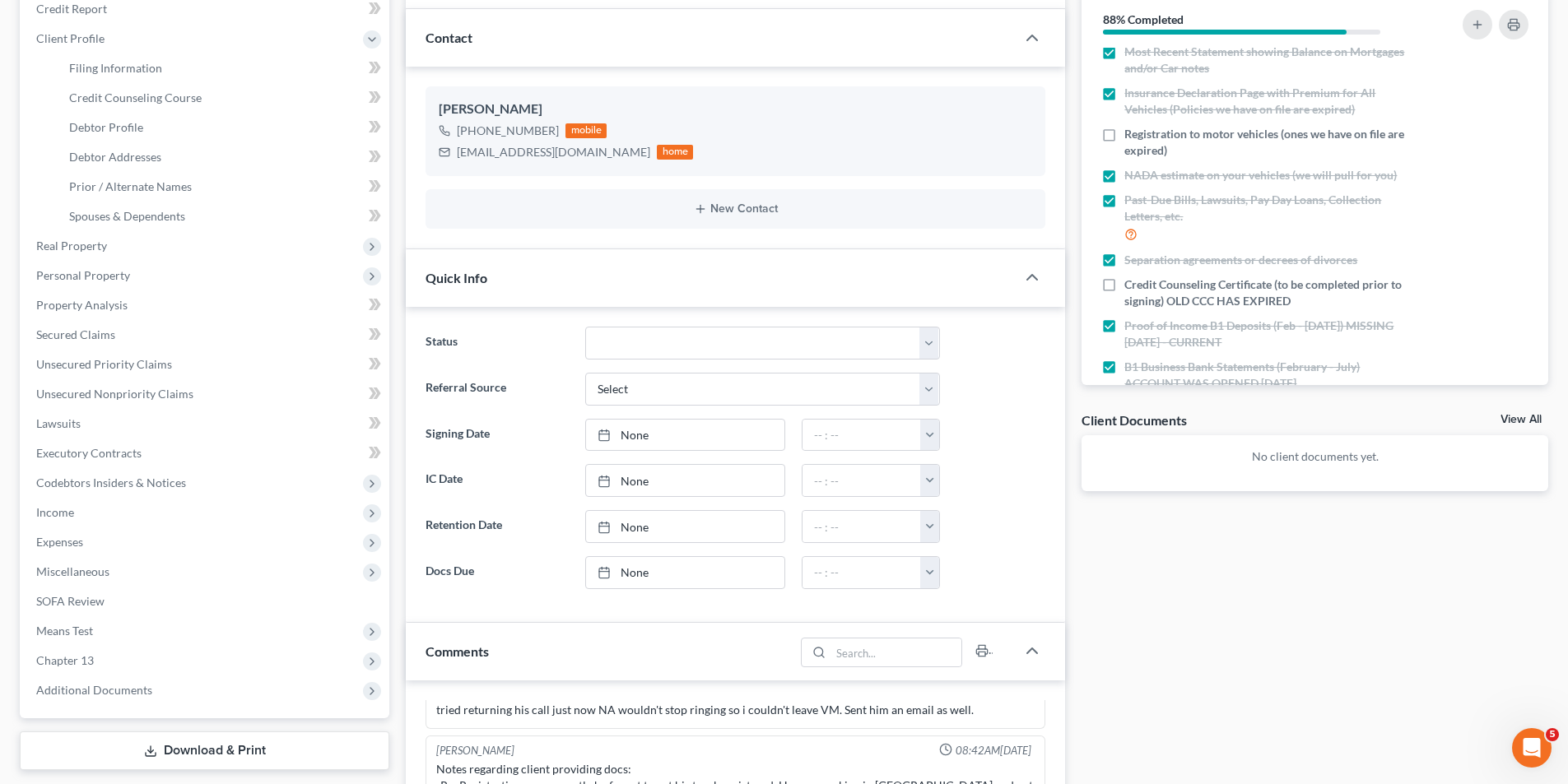
scroll to position [191, 0]
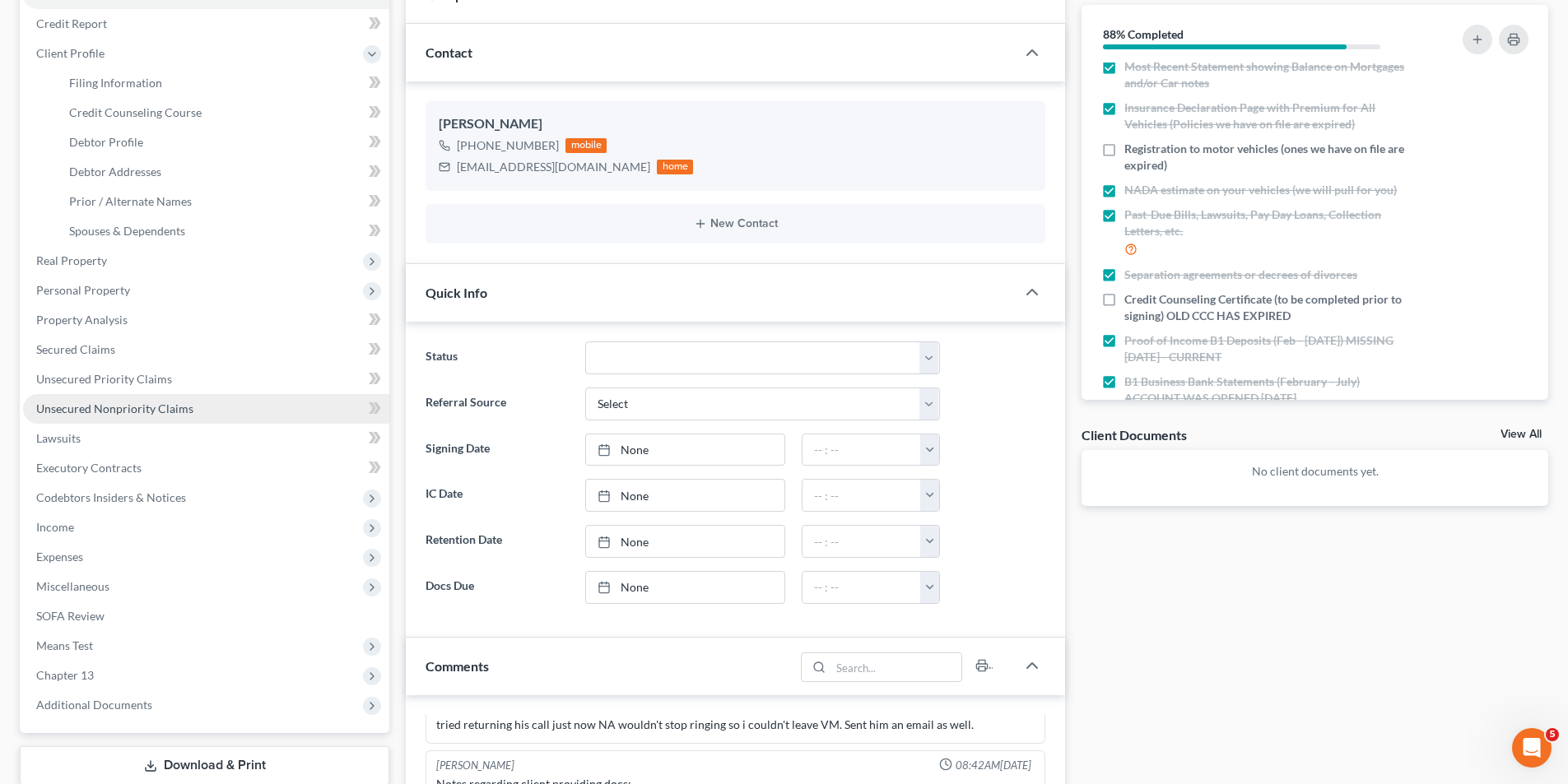
click at [111, 402] on span "Unsecured Nonpriority Claims" at bounding box center [115, 408] width 157 height 14
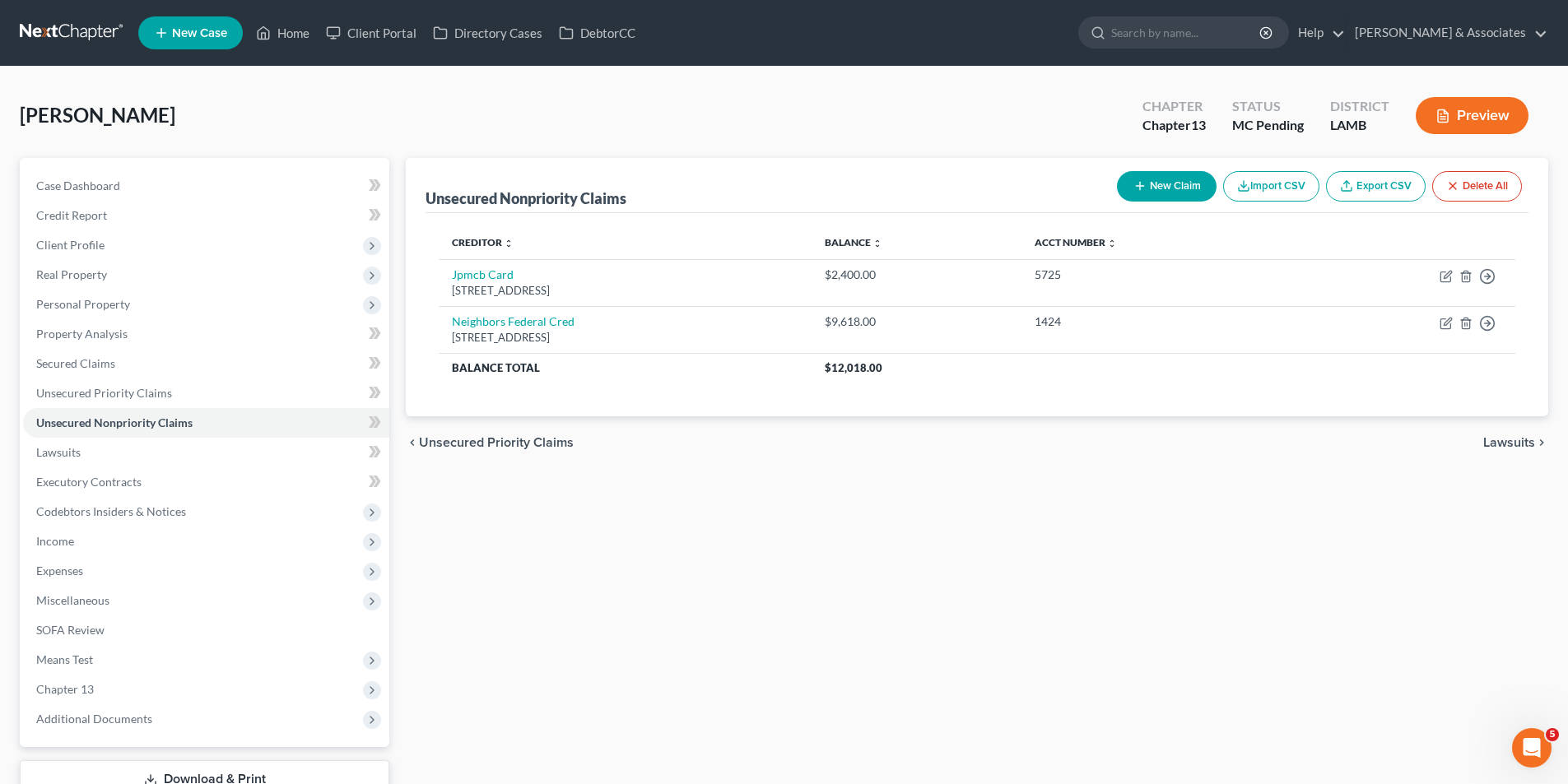
click at [1243, 526] on div "Unsecured Nonpriority Claims New Claim Import CSV Export CSV Delete All Credito…" at bounding box center [976, 478] width 1158 height 640
click at [864, 549] on div "Unsecured Nonpriority Claims New Claim Import CSV Export CSV Delete All Credito…" at bounding box center [976, 478] width 1158 height 640
click at [585, 646] on div "Unsecured Nonpriority Claims New Claim Import CSV Export CSV Delete All Credito…" at bounding box center [976, 478] width 1158 height 640
click at [83, 184] on span "Case Dashboard" at bounding box center [78, 185] width 83 height 14
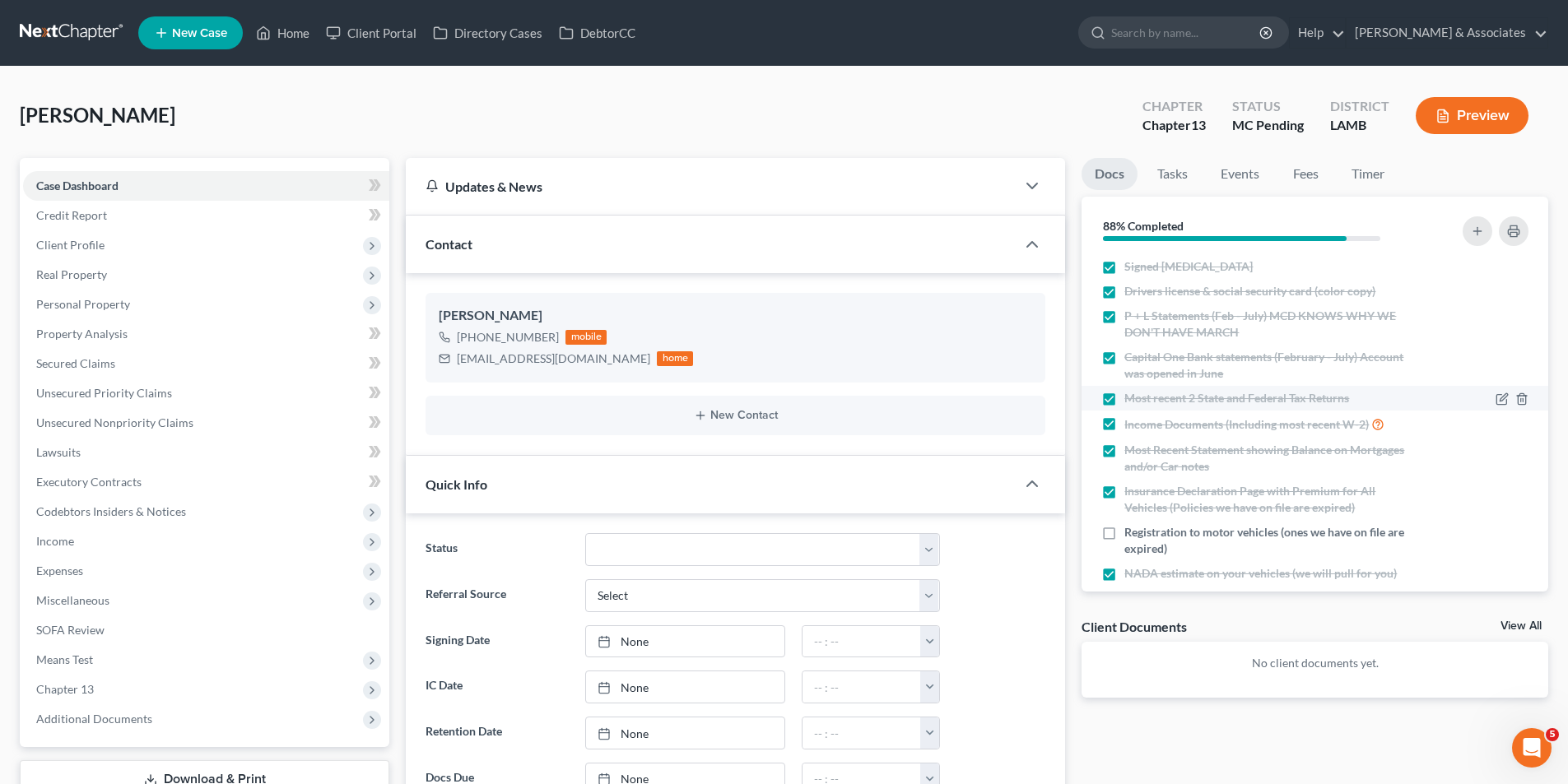
scroll to position [177, 0]
click at [104, 422] on span "Unsecured Nonpriority Claims" at bounding box center [115, 422] width 157 height 14
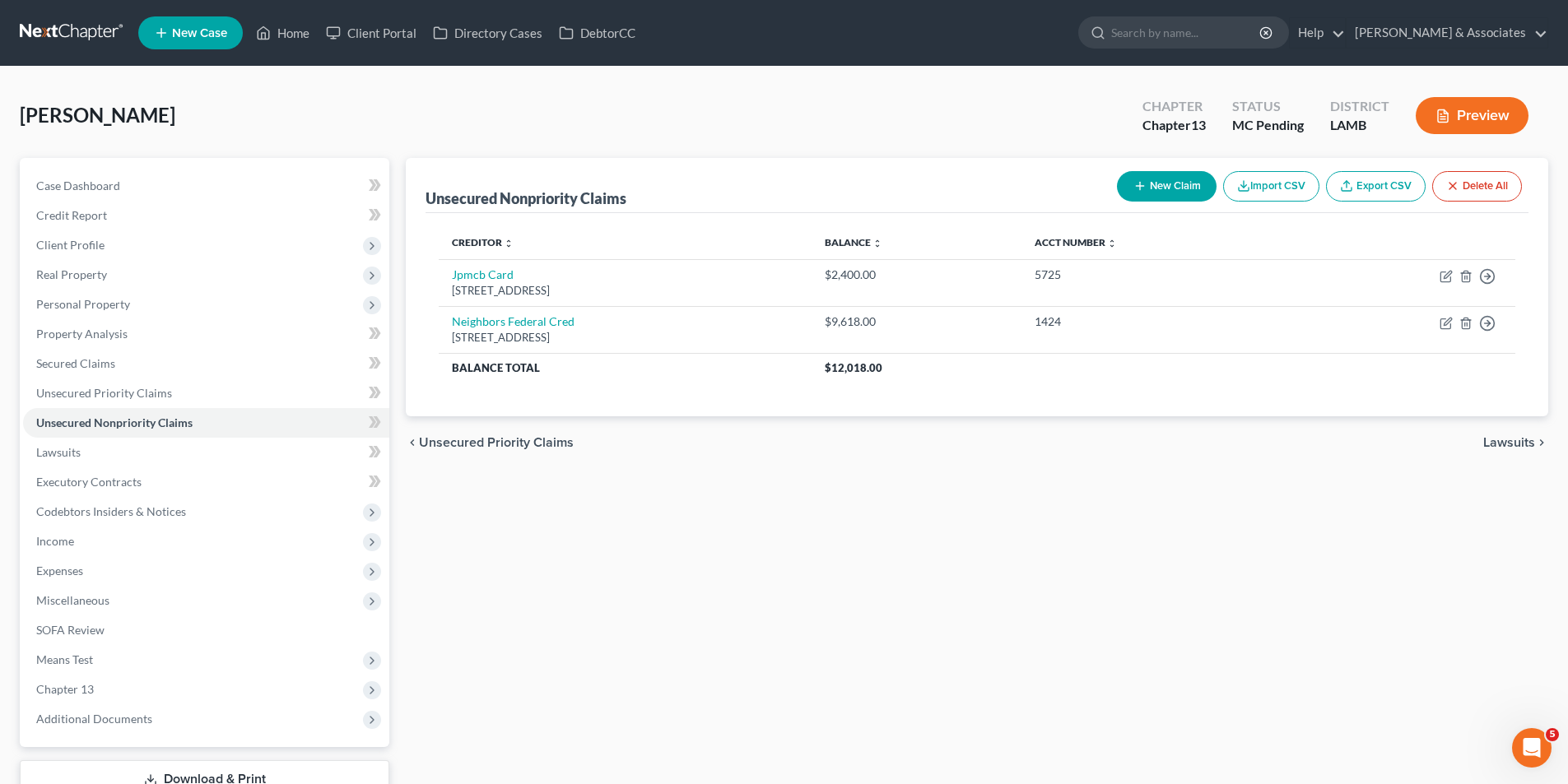
click at [1163, 194] on button "New Claim" at bounding box center [1166, 185] width 100 height 30
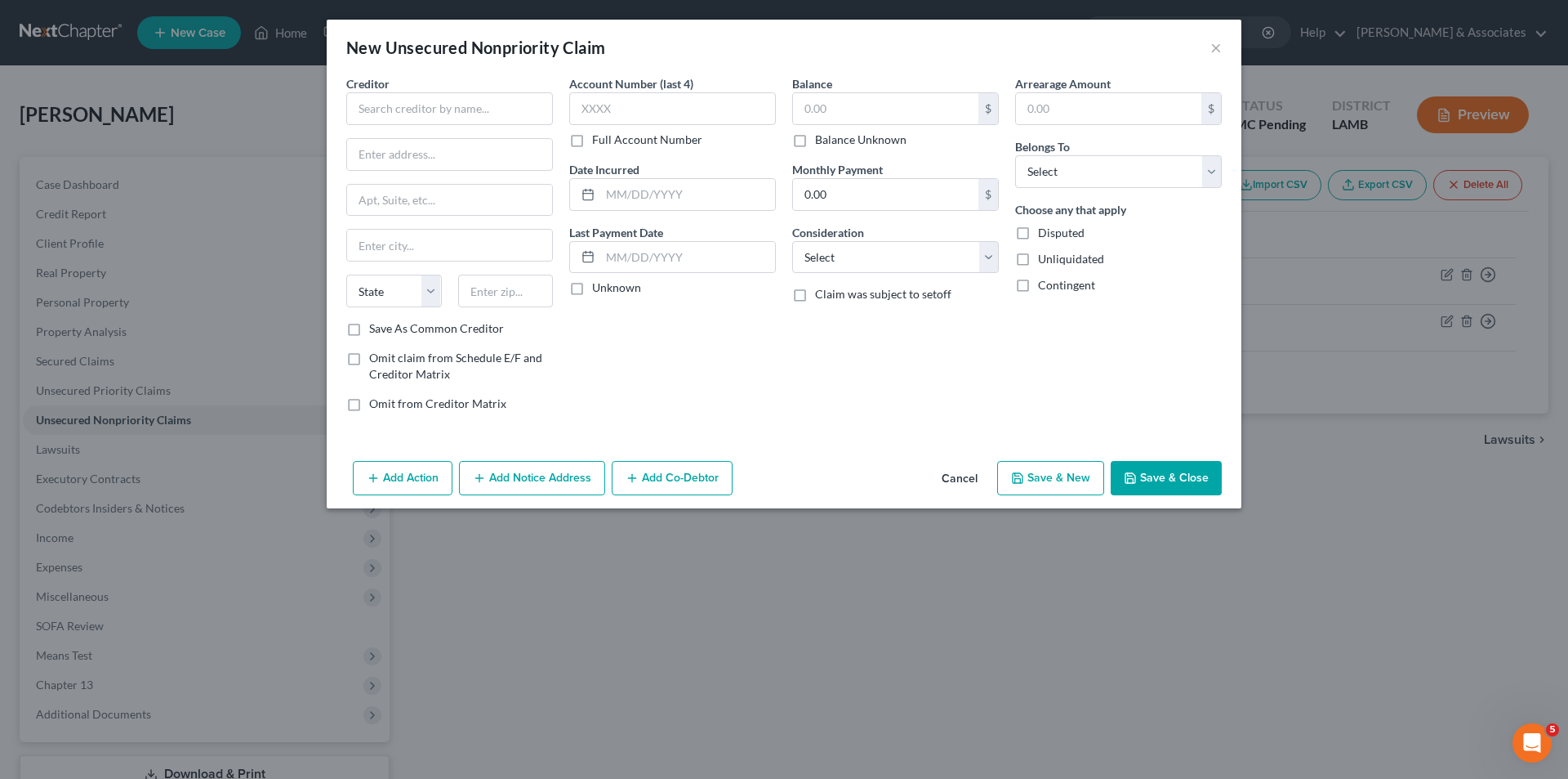
click at [420, 125] on div "Creditor * State [US_STATE] AK AR AZ CA CO [GEOGRAPHIC_DATA] DE DC [GEOGRAPHIC_…" at bounding box center [449, 198] width 206 height 245
click at [423, 121] on input "text" at bounding box center [449, 109] width 206 height 33
click at [1212, 50] on button "×" at bounding box center [1216, 47] width 12 height 19
